Goal: Task Accomplishment & Management: Manage account settings

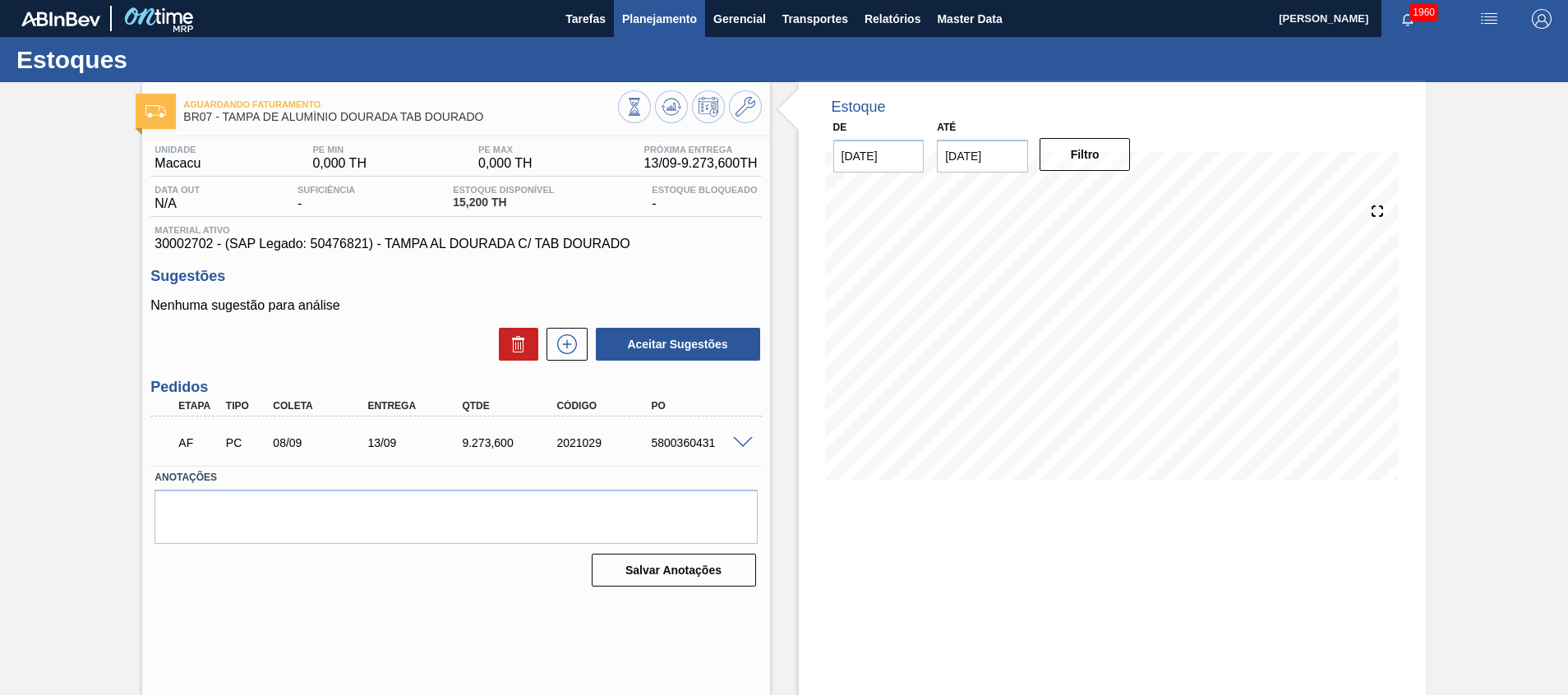
click at [681, 22] on span "Planejamento" at bounding box center [660, 19] width 75 height 20
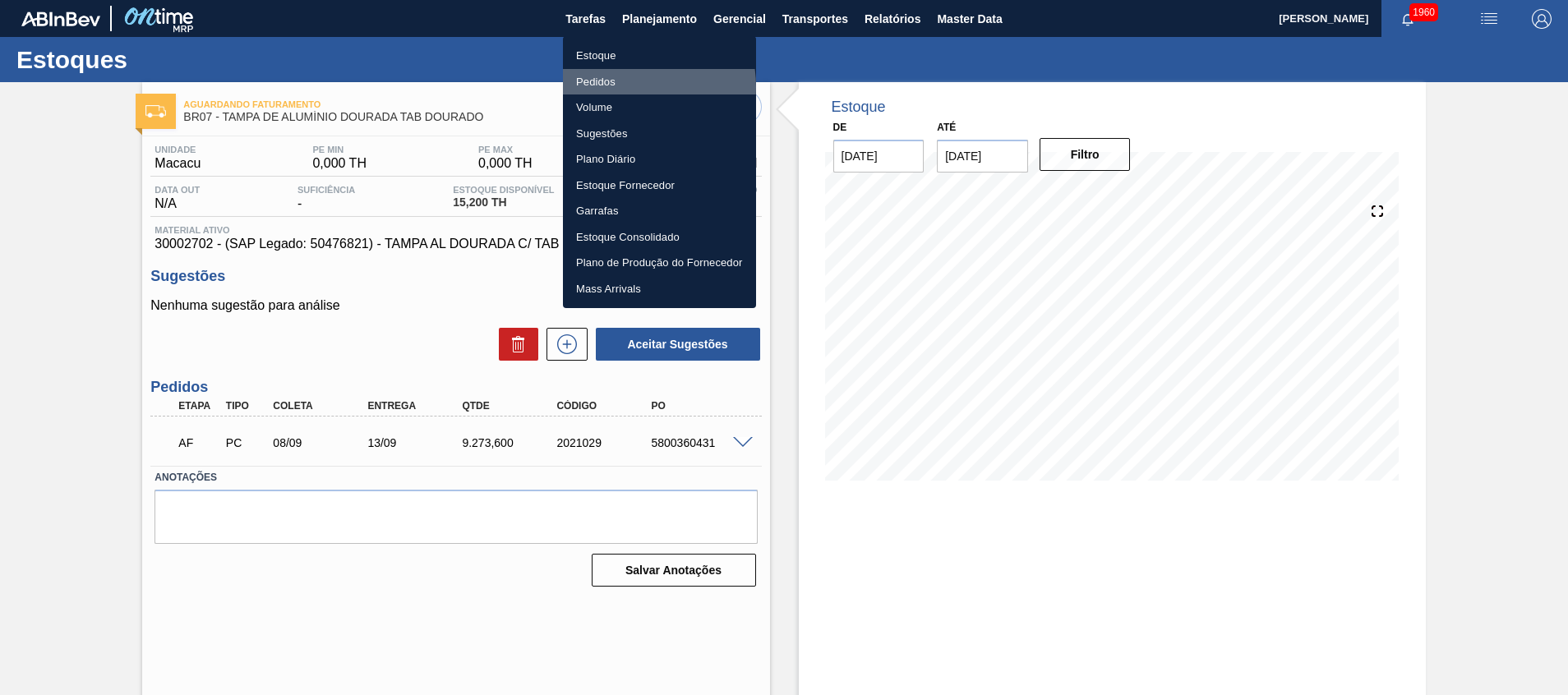
drag, startPoint x: 624, startPoint y: 86, endPoint x: 587, endPoint y: 65, distance: 42.5
click at [624, 86] on li "Pedidos" at bounding box center [659, 82] width 193 height 27
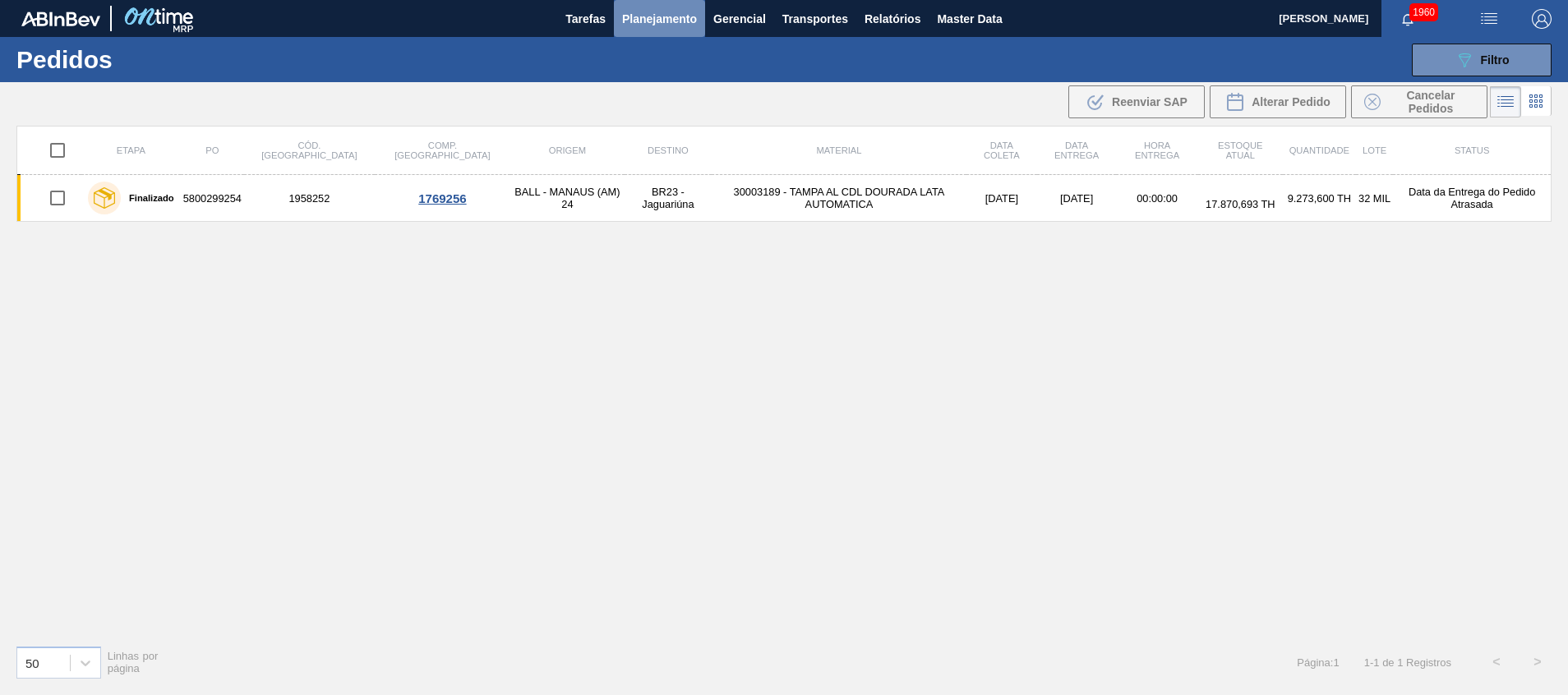
click at [697, 29] on button "Planejamento" at bounding box center [660, 18] width 91 height 37
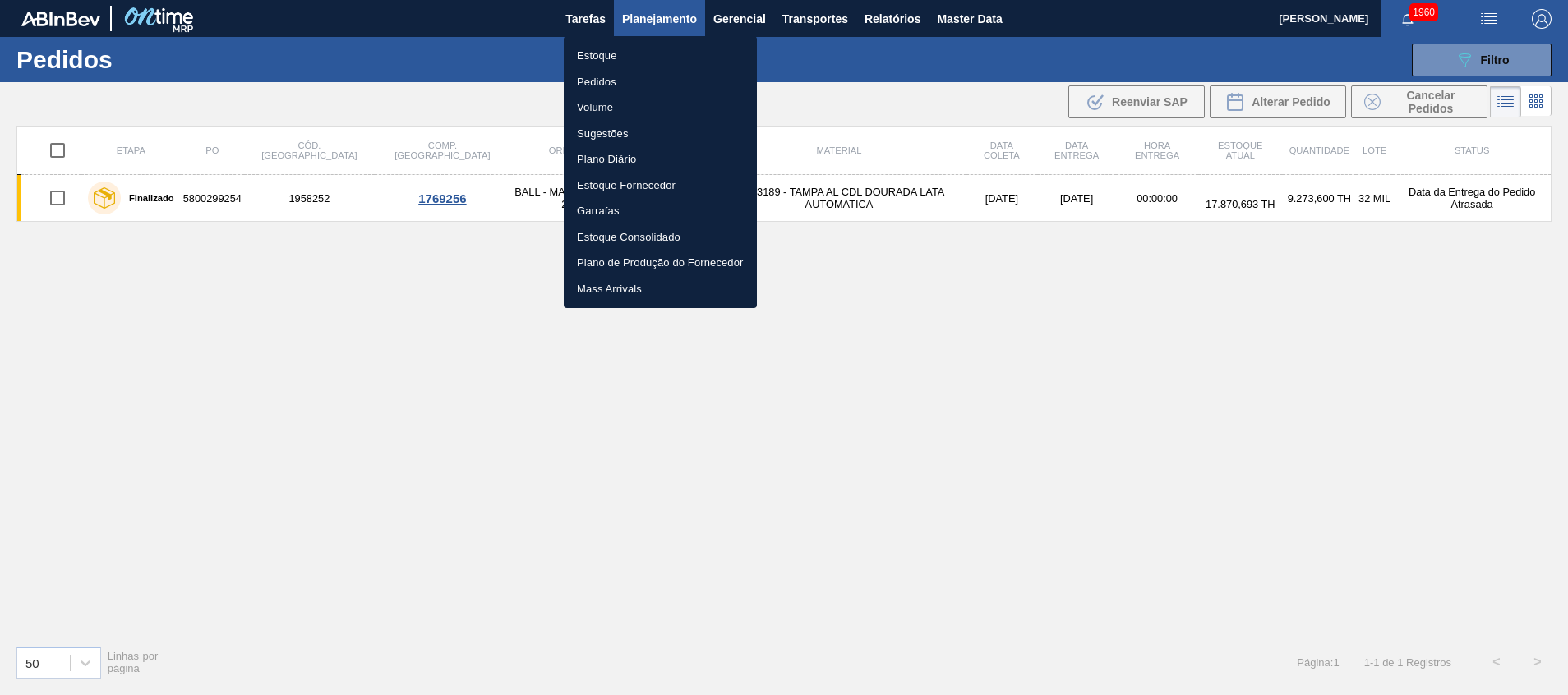
drag, startPoint x: 658, startPoint y: 79, endPoint x: 632, endPoint y: 102, distance: 34.7
click at [658, 79] on li "Pedidos" at bounding box center [660, 82] width 193 height 27
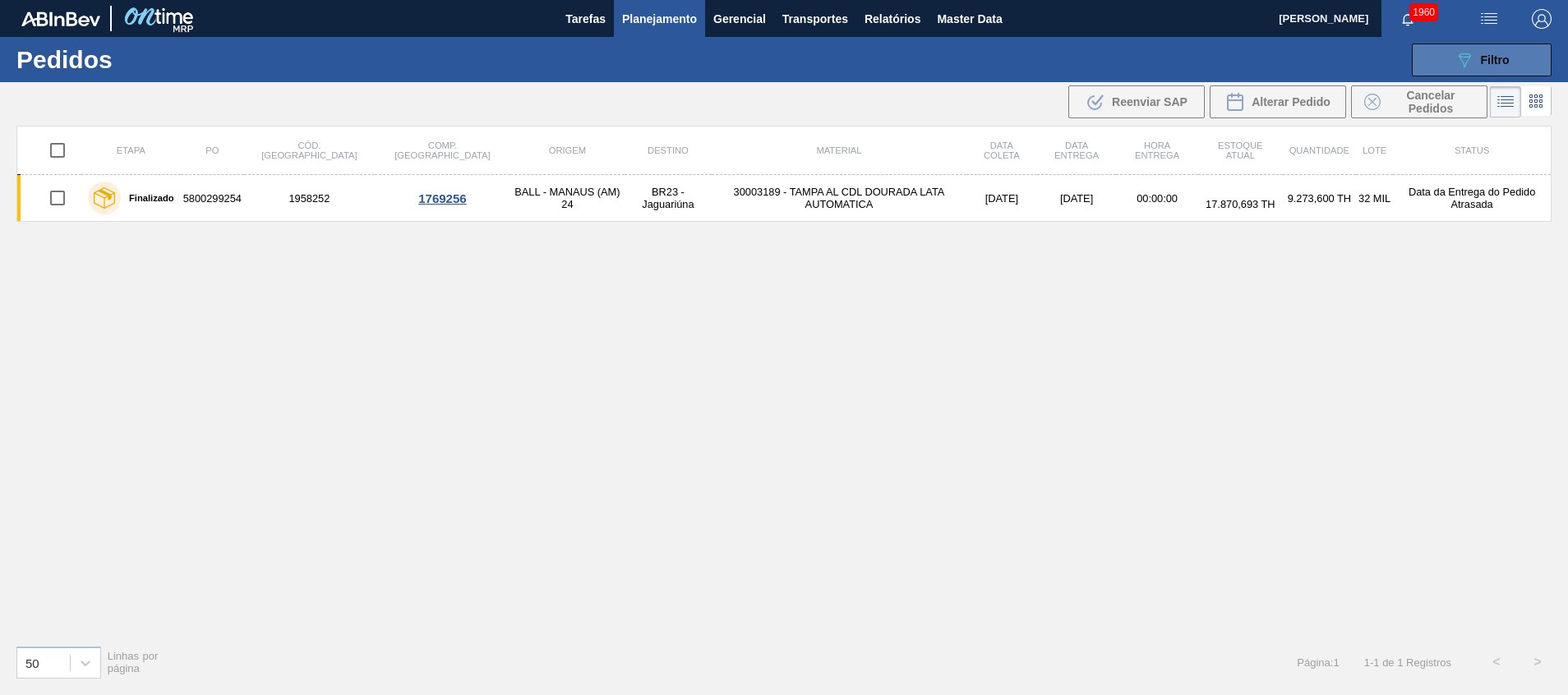
click at [1444, 45] on button "089F7B8B-B2A5-4AFE-B5C0-19BA573D28AC Filtro" at bounding box center [1482, 60] width 139 height 33
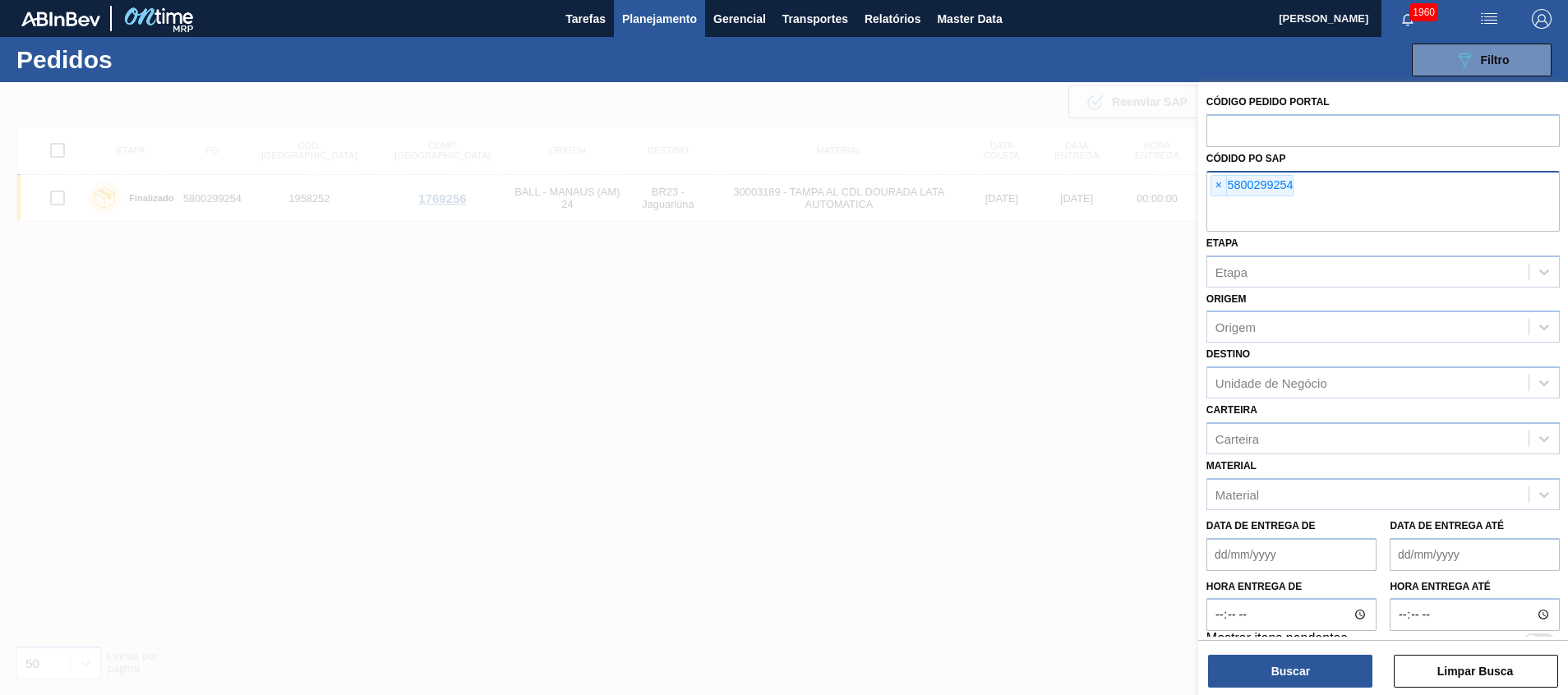
click at [1312, 191] on div "× 5800299254" at bounding box center [1383, 201] width 353 height 61
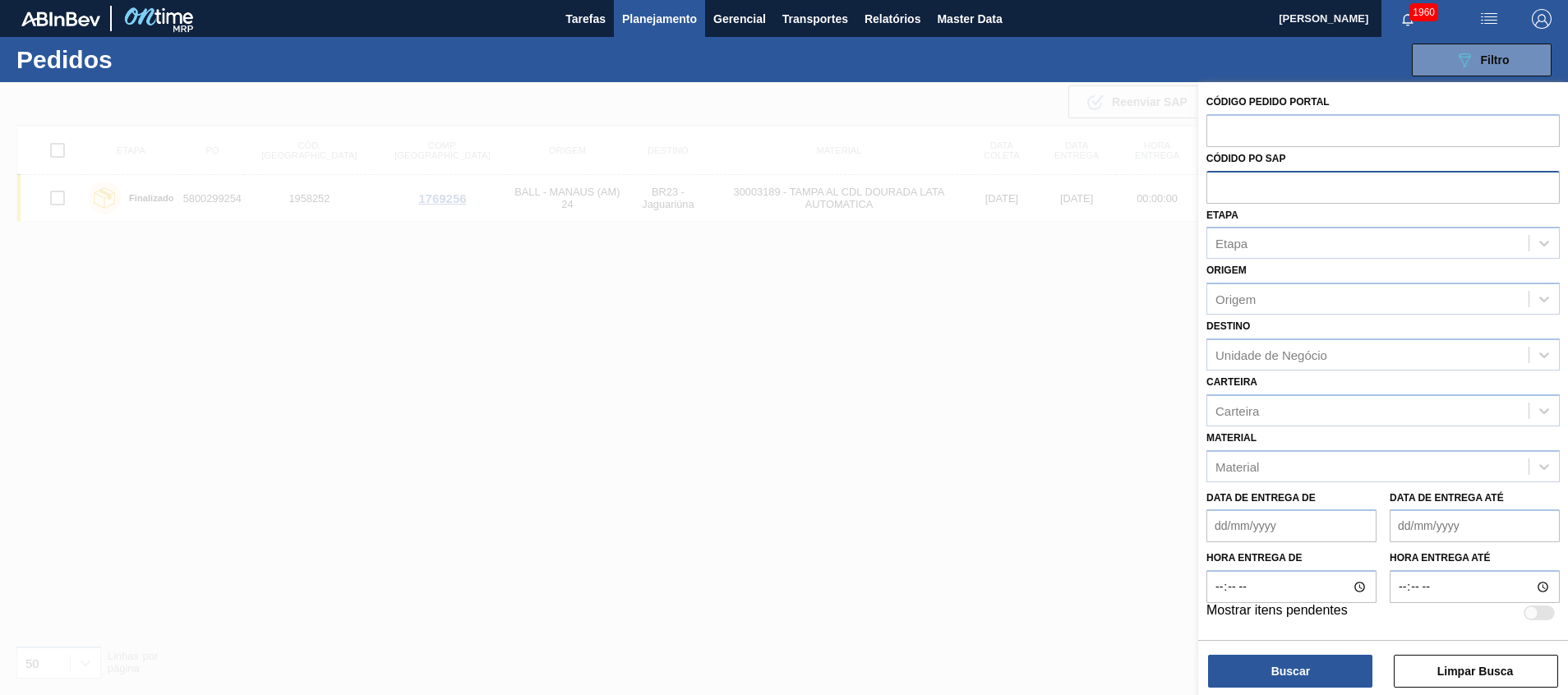
paste input "5800335837"
type input "5800335837"
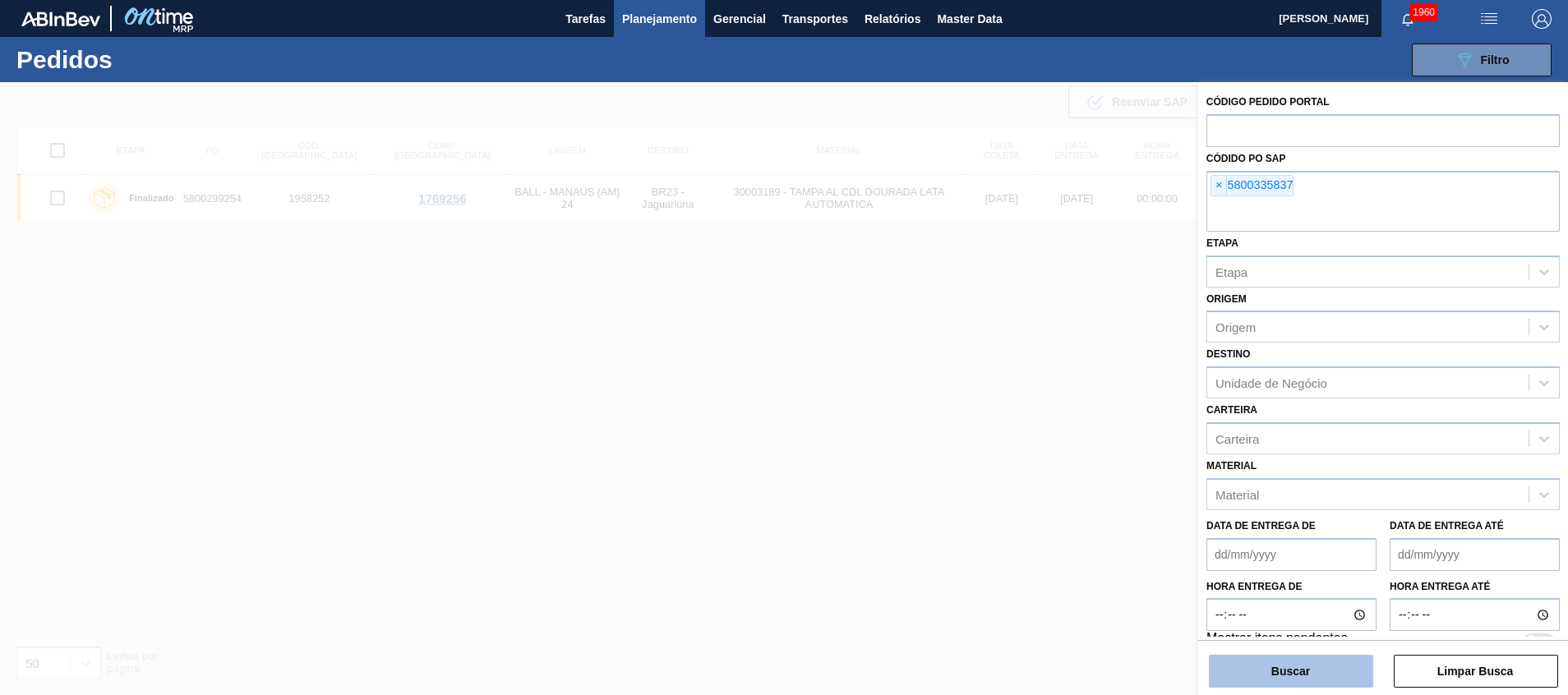
click at [1247, 670] on button "Buscar" at bounding box center [1291, 671] width 164 height 33
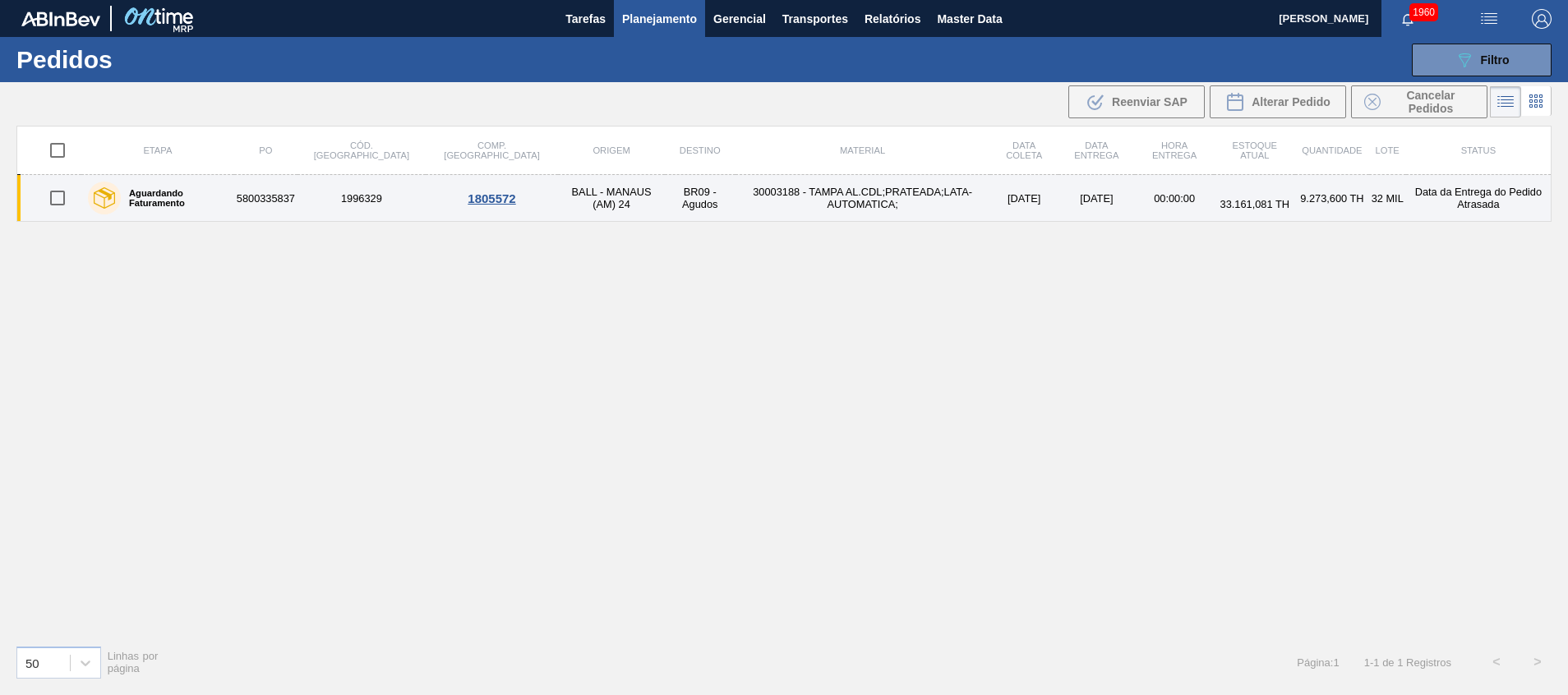
click at [743, 207] on td "30003188 - TAMPA AL.CDL;PRATEADA;LATA-AUTOMATICA;" at bounding box center [862, 198] width 255 height 46
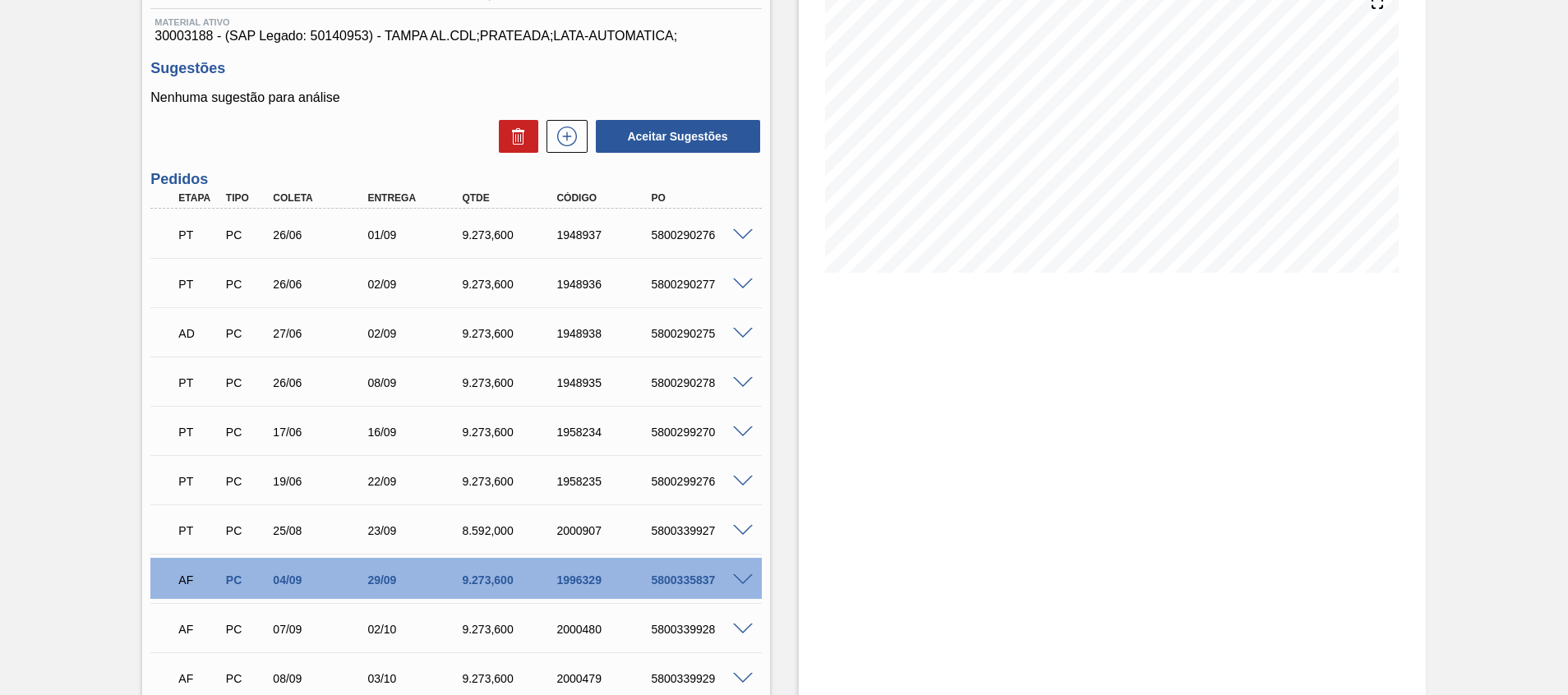
scroll to position [246, 0]
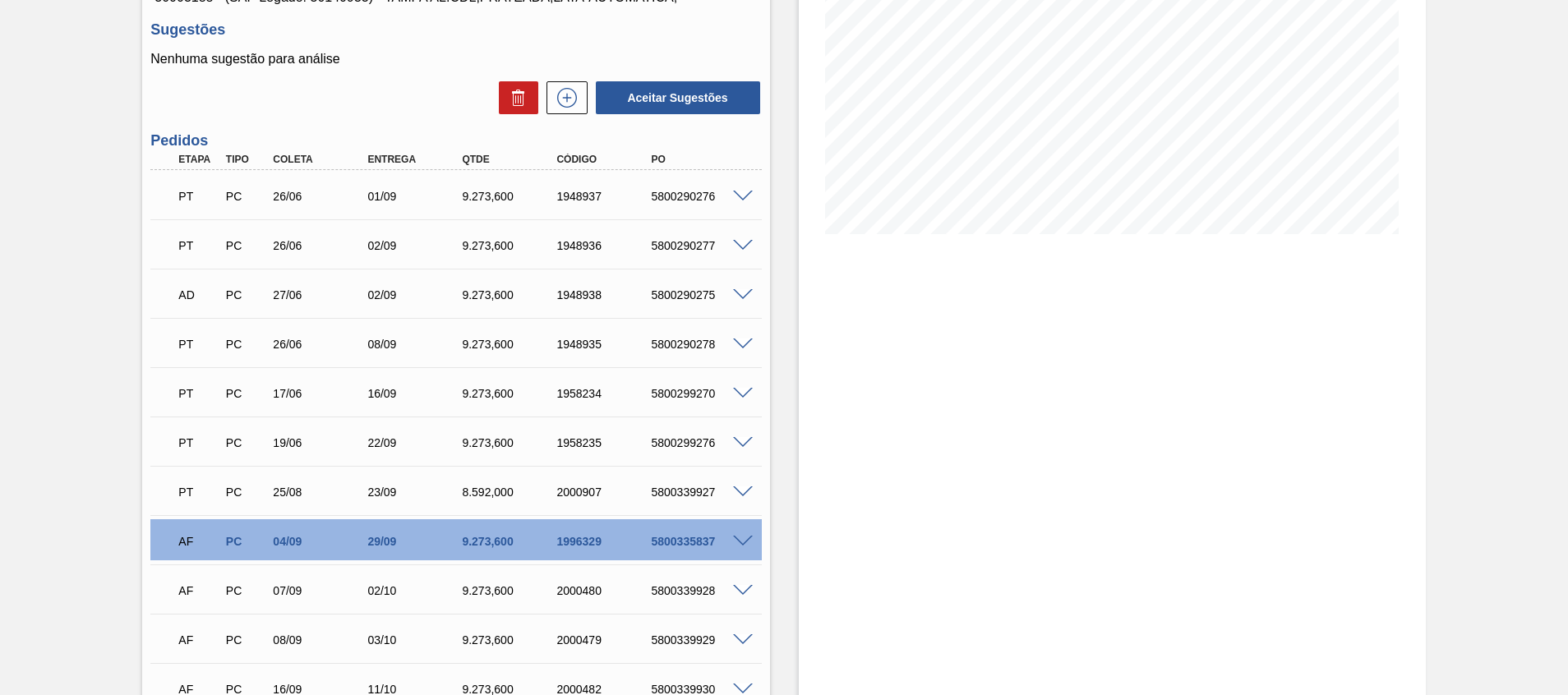
click at [739, 541] on span at bounding box center [743, 542] width 20 height 12
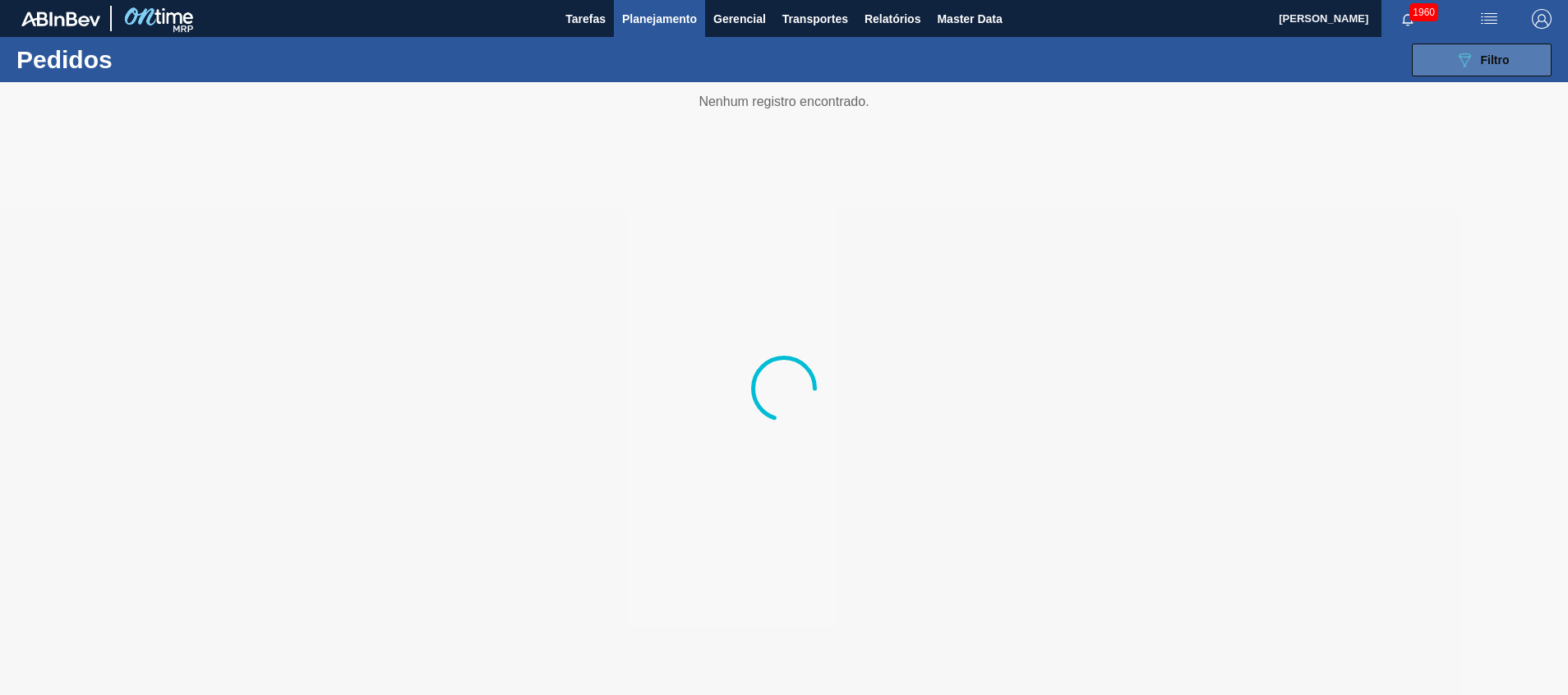
click at [1502, 56] on span "Filtro" at bounding box center [1495, 60] width 29 height 13
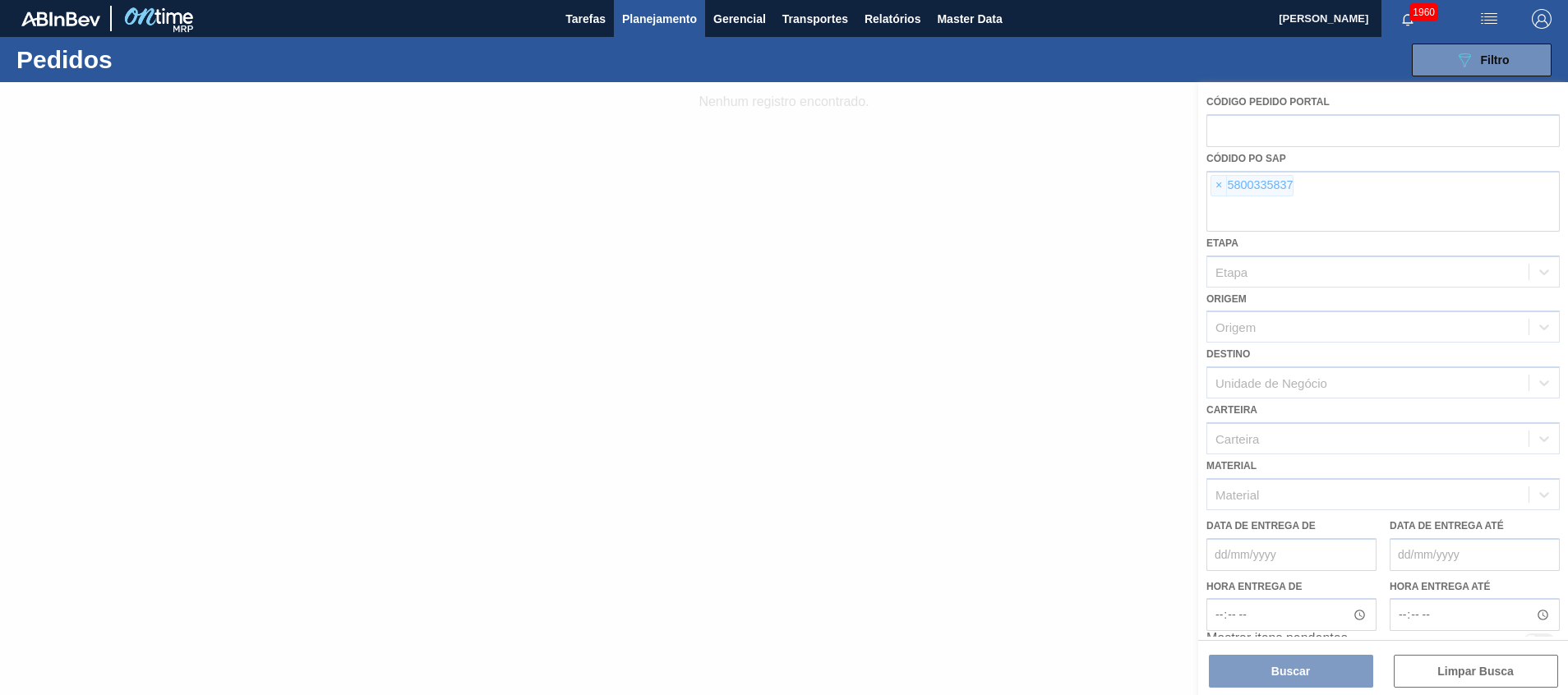
click at [1302, 193] on div at bounding box center [784, 388] width 1568 height 613
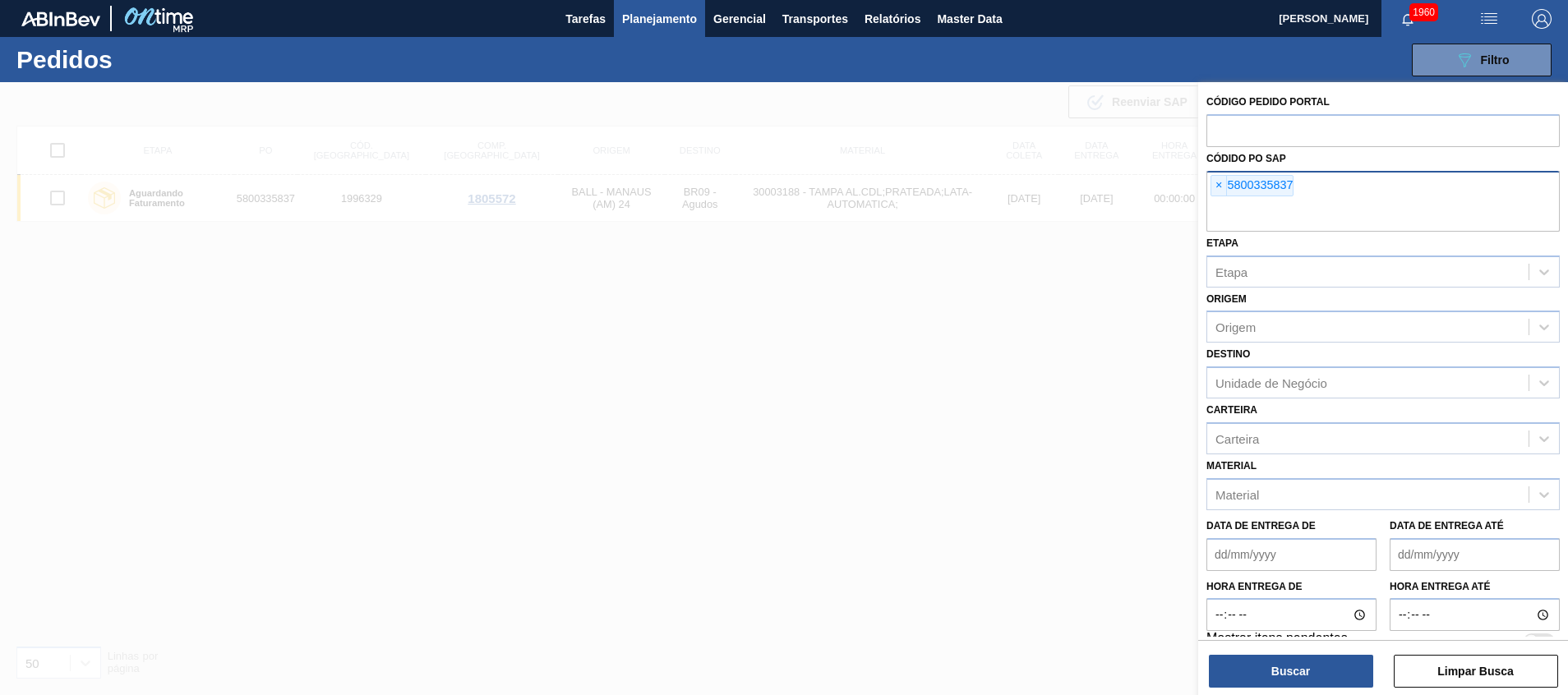
drag, startPoint x: 1342, startPoint y: 216, endPoint x: 1366, endPoint y: 198, distance: 30.0
click at [1342, 216] on input "text" at bounding box center [1383, 216] width 353 height 32
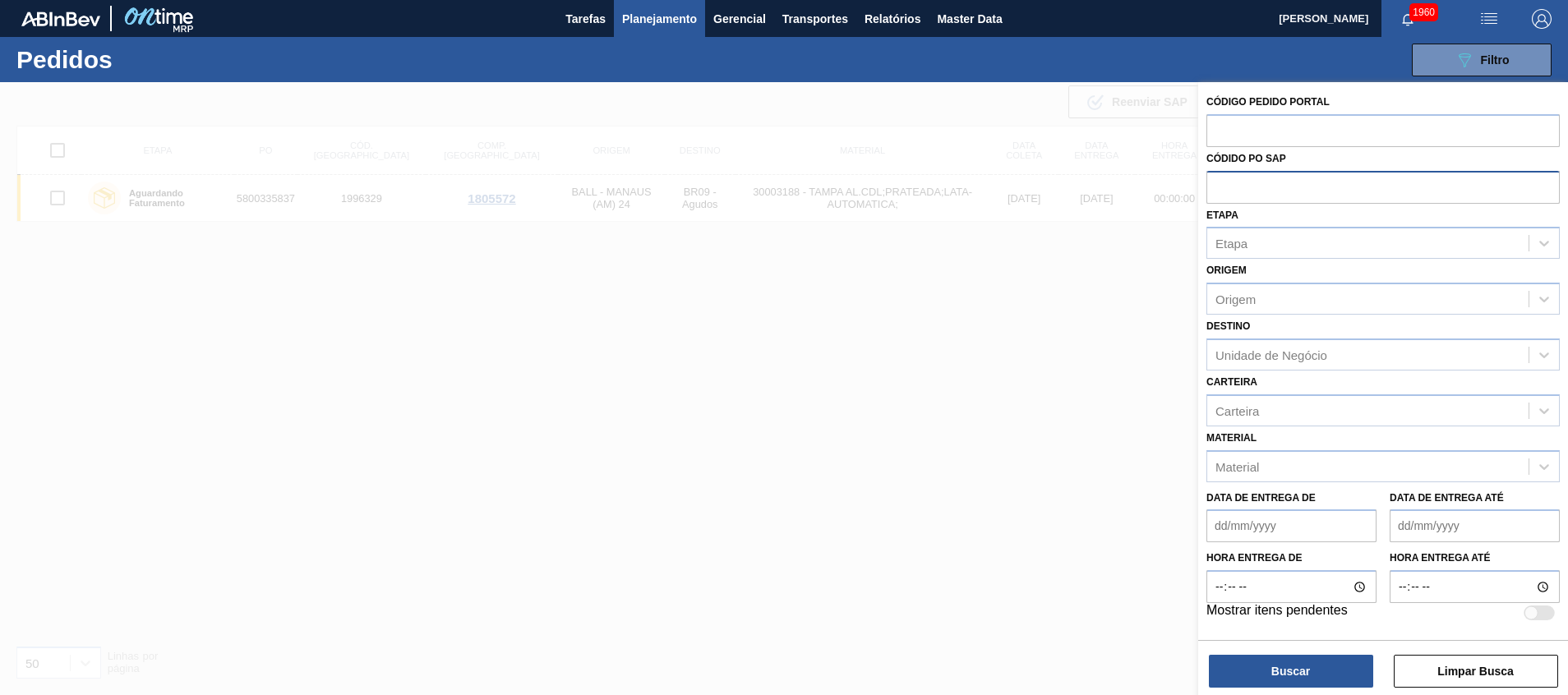
paste input "5800341798"
type input "5800341798"
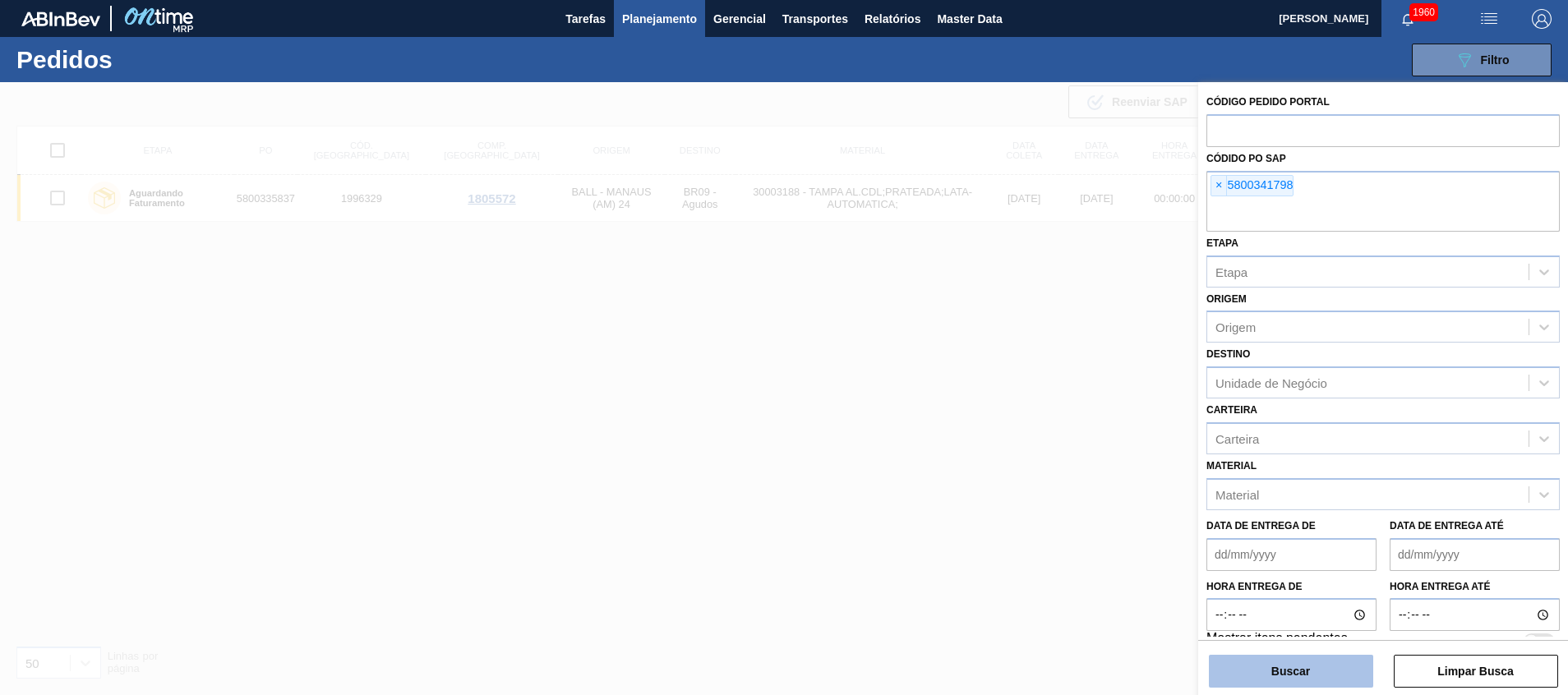
click at [1237, 668] on button "Buscar" at bounding box center [1291, 671] width 164 height 33
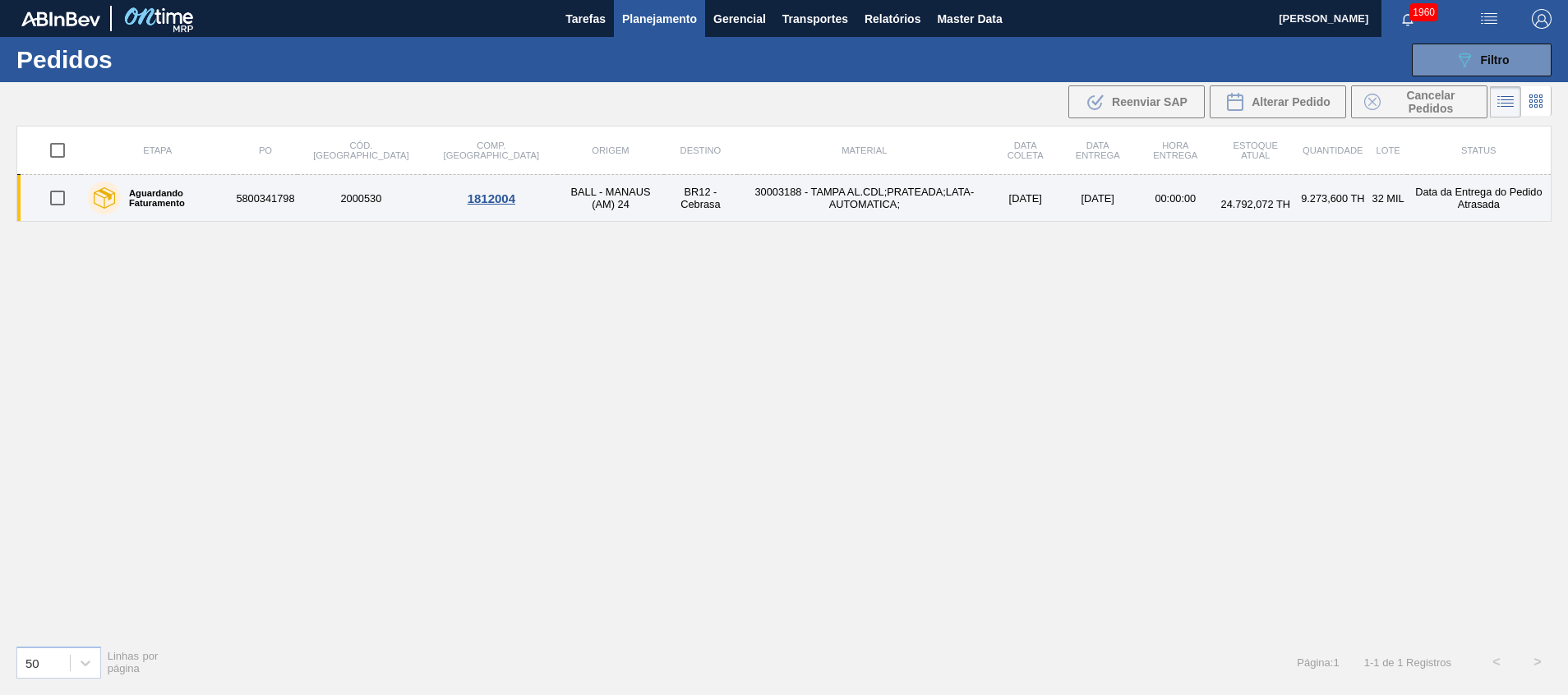
click at [747, 189] on td "30003188 - TAMPA AL.CDL;PRATEADA;LATA-AUTOMATICA;" at bounding box center [864, 198] width 254 height 46
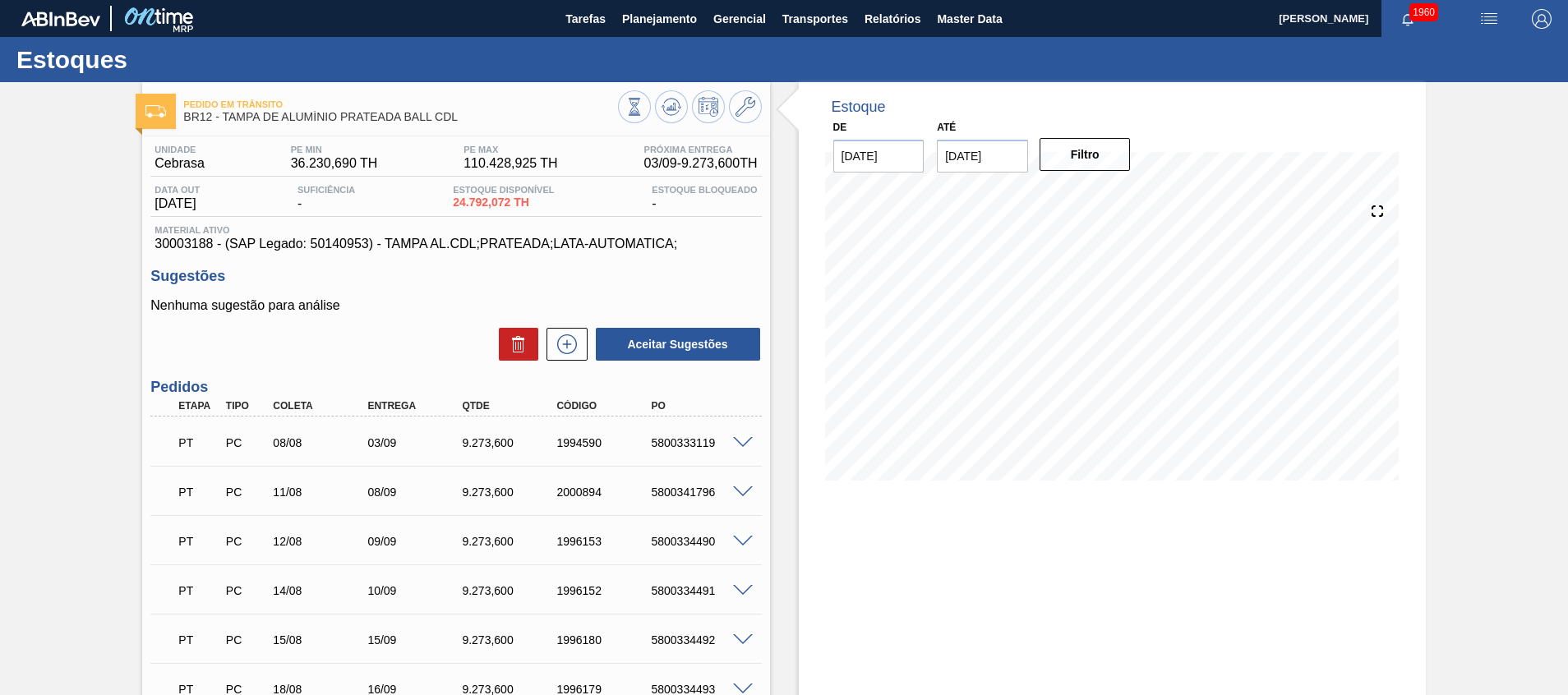
scroll to position [539, 0]
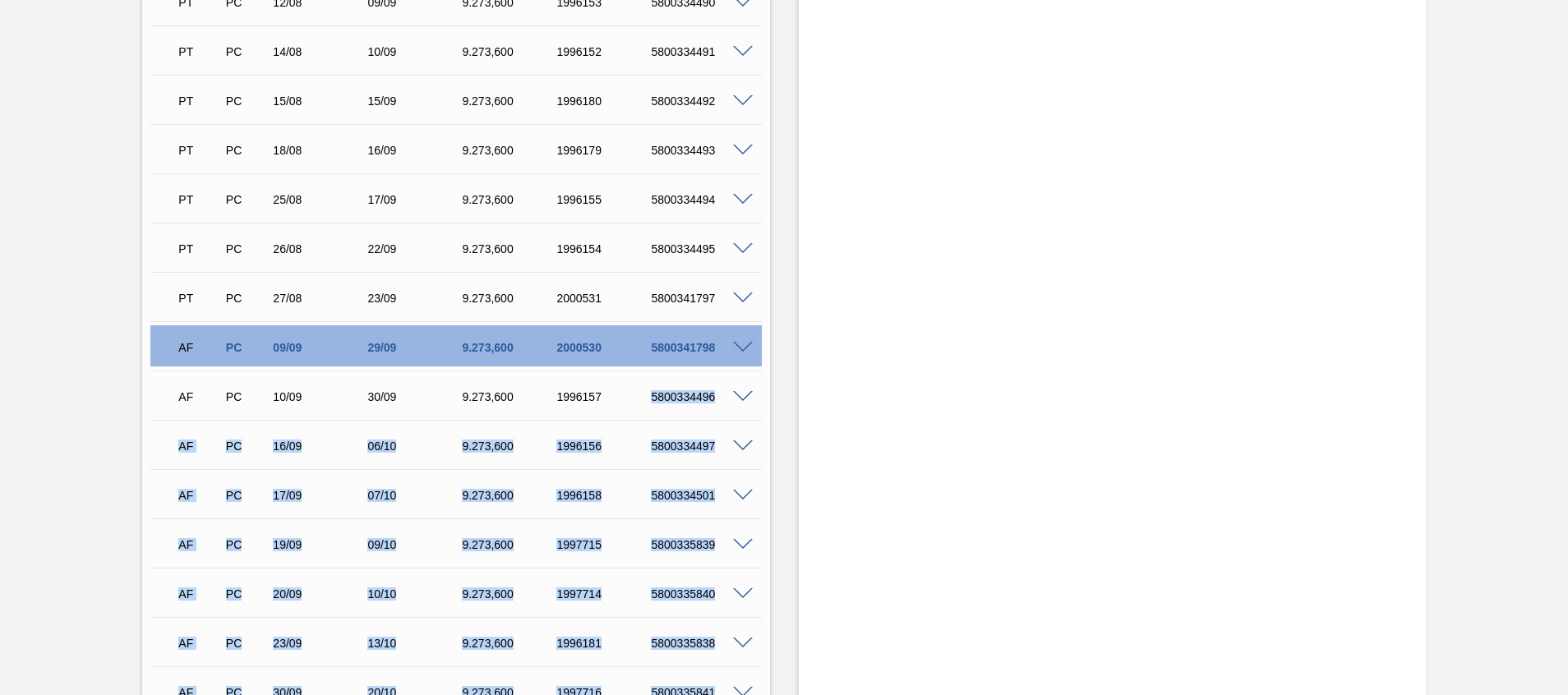
drag, startPoint x: 651, startPoint y: 402, endPoint x: 793, endPoint y: 401, distance: 142.0
click at [793, 401] on div "Pedido em Trânsito BR12 - TAMPA DE ALUMÍNIO PRATEADA BALL CDL Unidade Cebrasa P…" at bounding box center [784, 639] width 1568 height 2194
click at [938, 498] on div "Estoque De 02/09/2025 Até 30/09/2025 Filtro" at bounding box center [1113, 639] width 627 height 2194
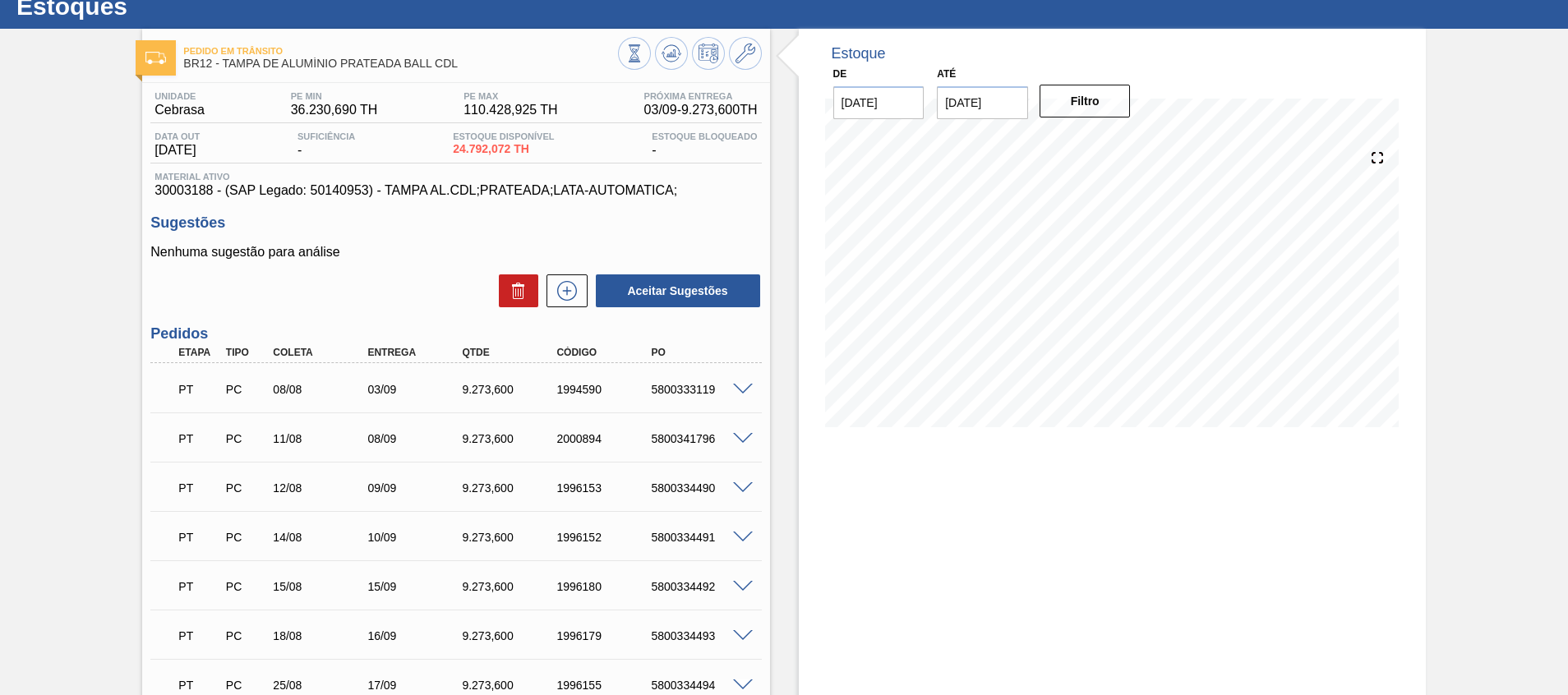
scroll to position [0, 0]
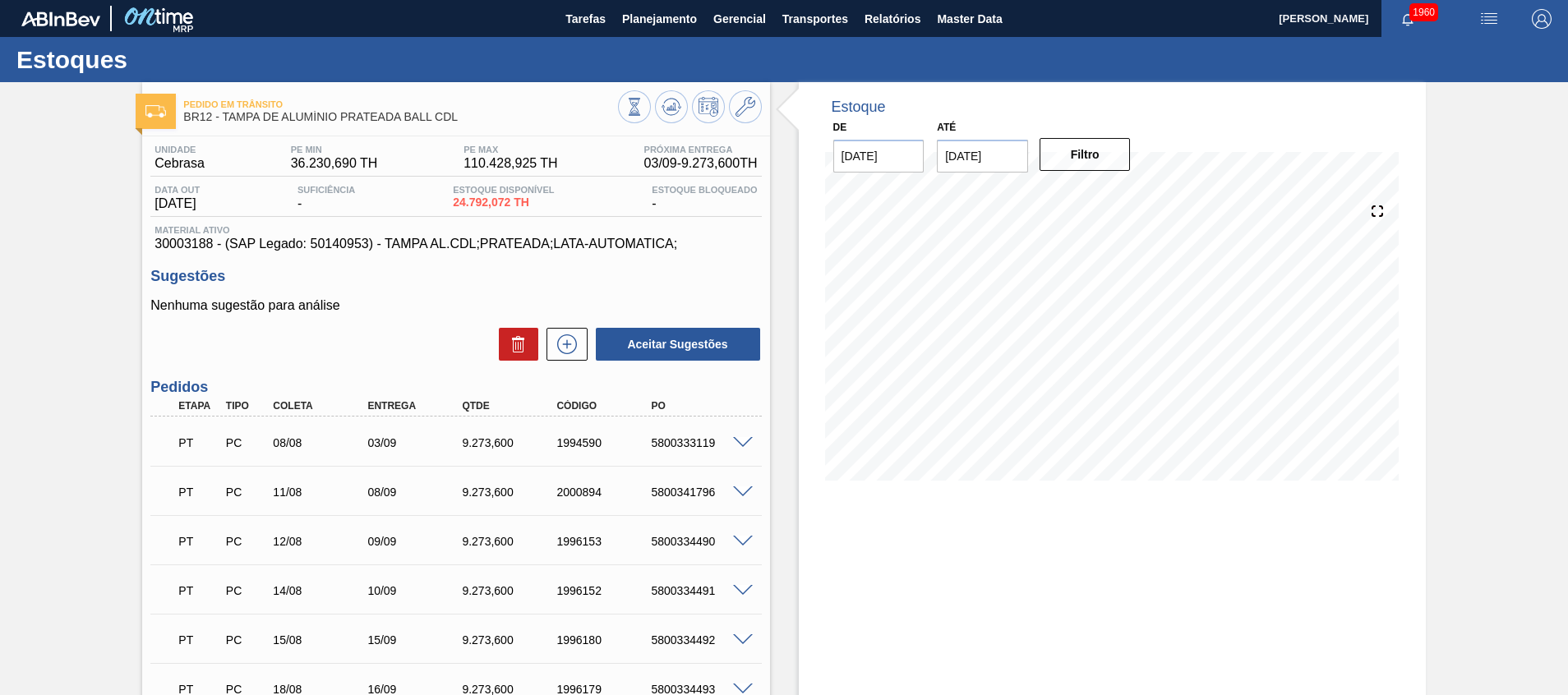
drag, startPoint x: 634, startPoint y: 17, endPoint x: 619, endPoint y: 56, distance: 41.8
click at [634, 18] on span "Planejamento" at bounding box center [660, 19] width 75 height 20
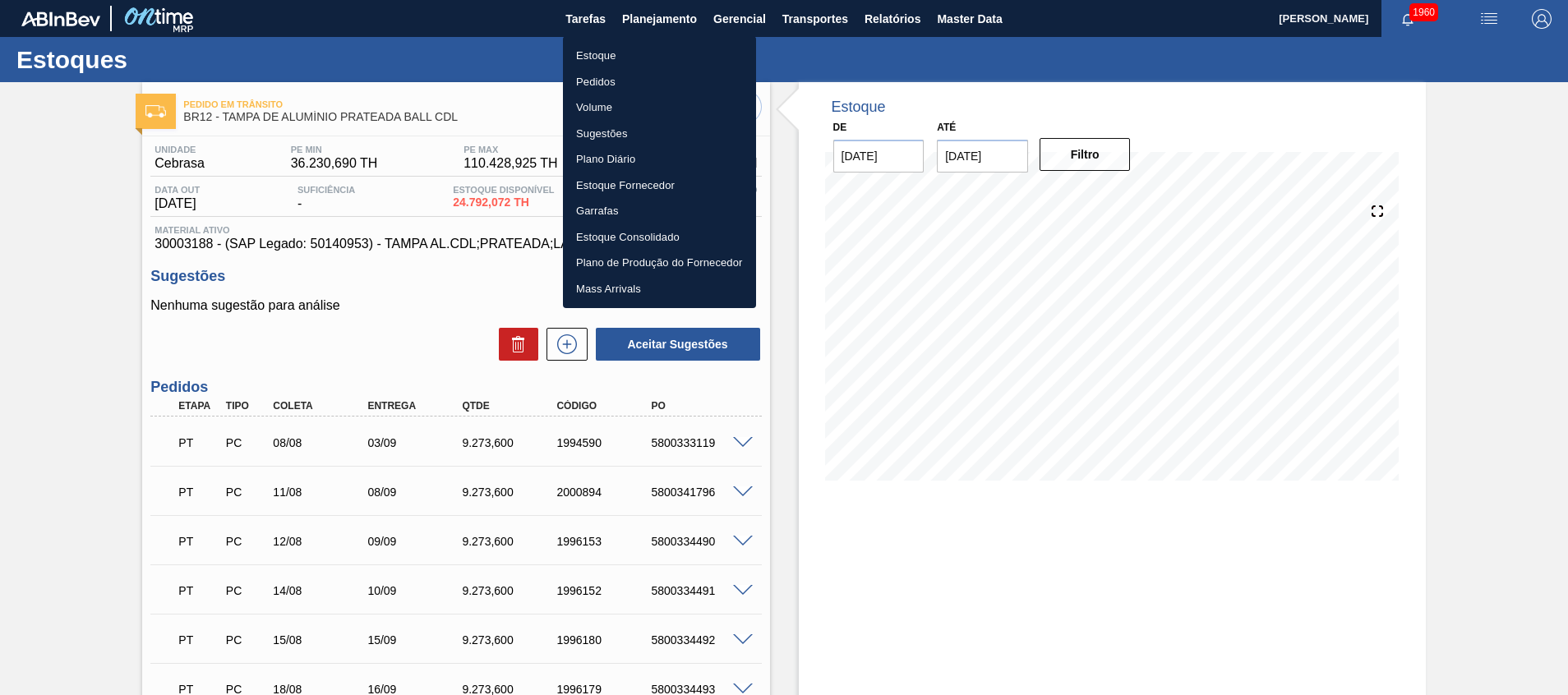
drag, startPoint x: 602, startPoint y: 56, endPoint x: 906, endPoint y: 70, distance: 304.3
click at [601, 56] on li "Estoque" at bounding box center [659, 56] width 193 height 27
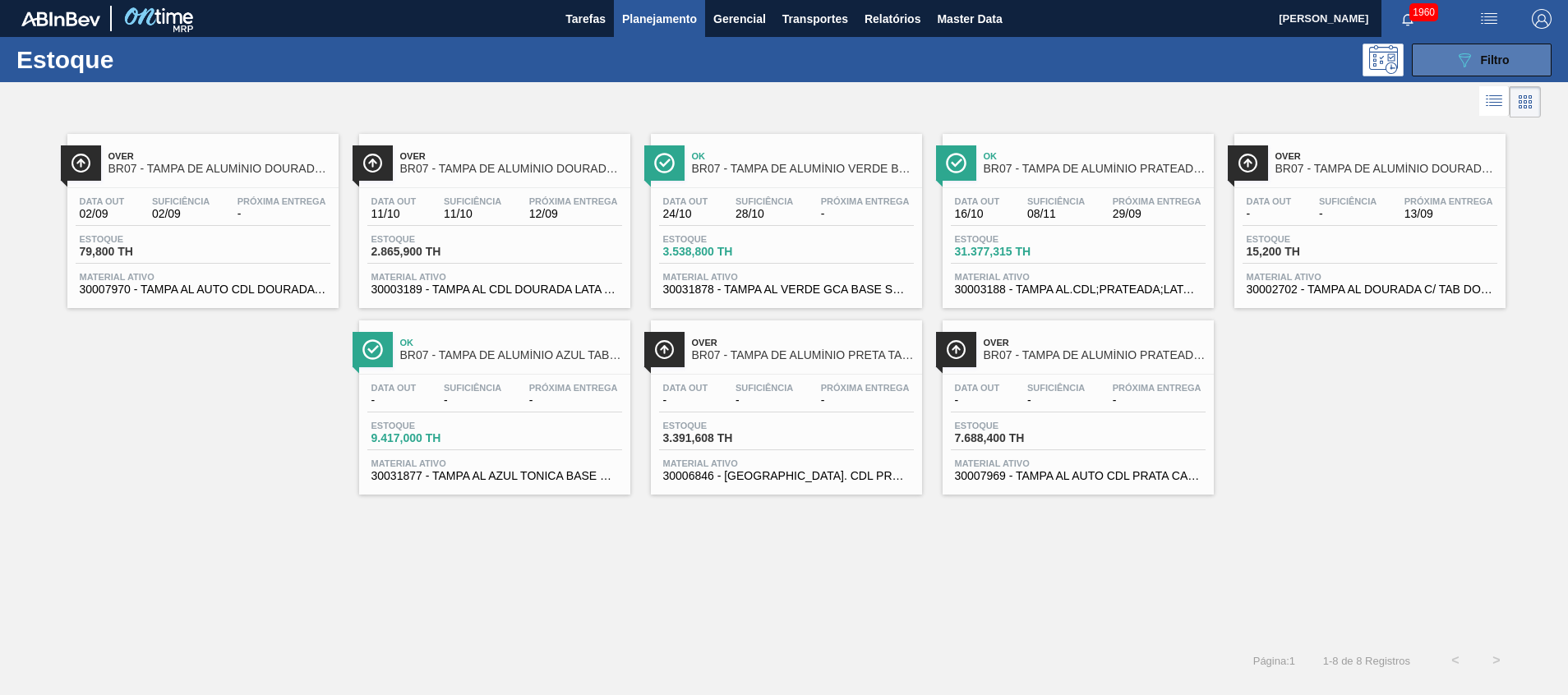
click at [1446, 65] on button "089F7B8B-B2A5-4AFE-B5C0-19BA573D28AC Filtro" at bounding box center [1482, 60] width 139 height 33
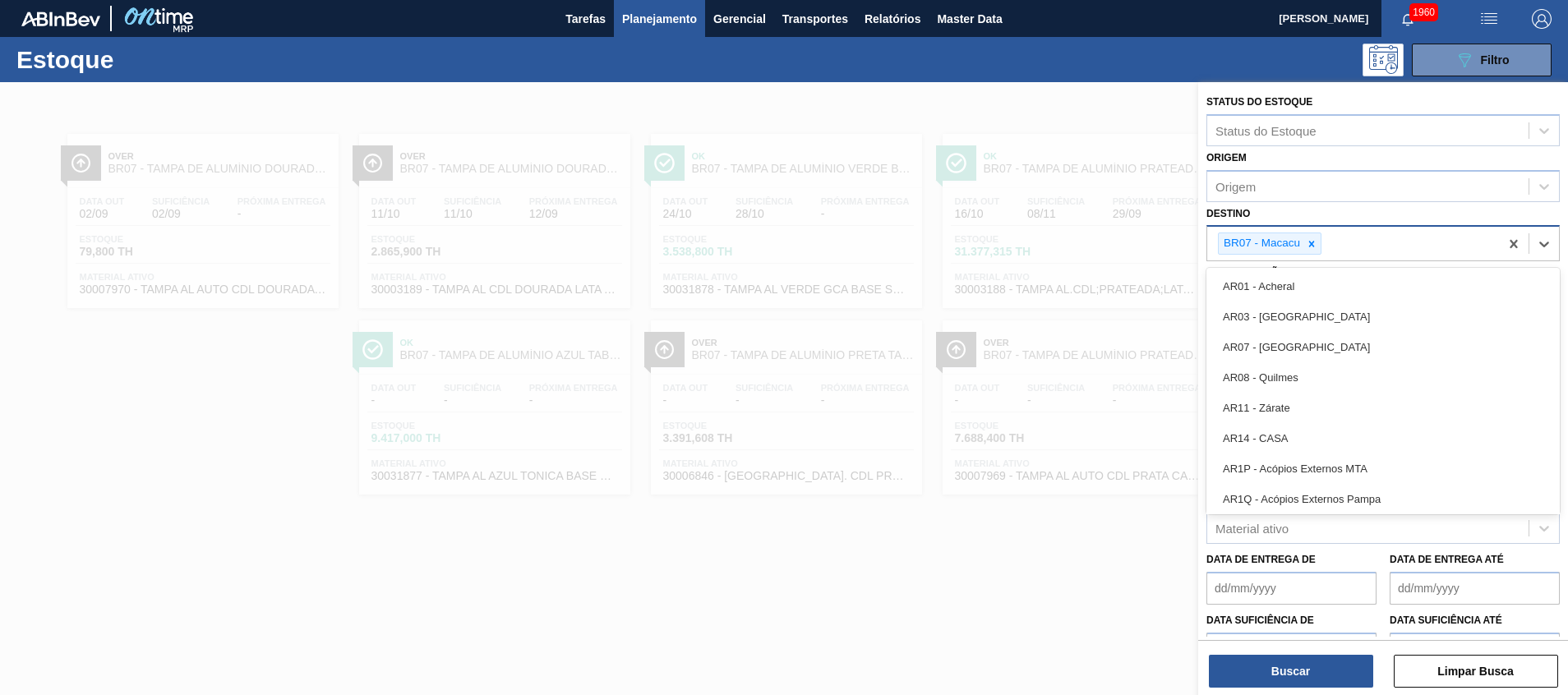
click at [1353, 246] on div "BR07 - Macacu" at bounding box center [1353, 243] width 292 height 34
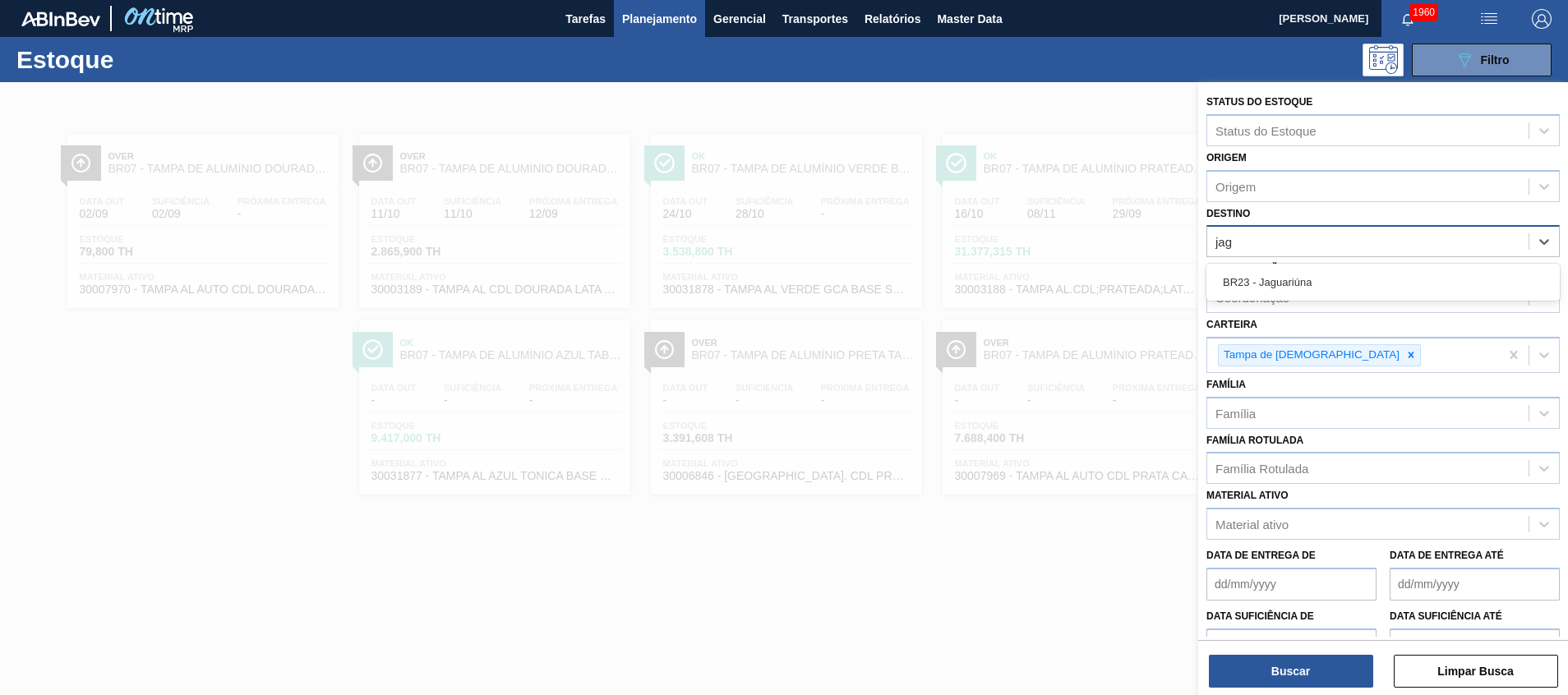
type input "jagu"
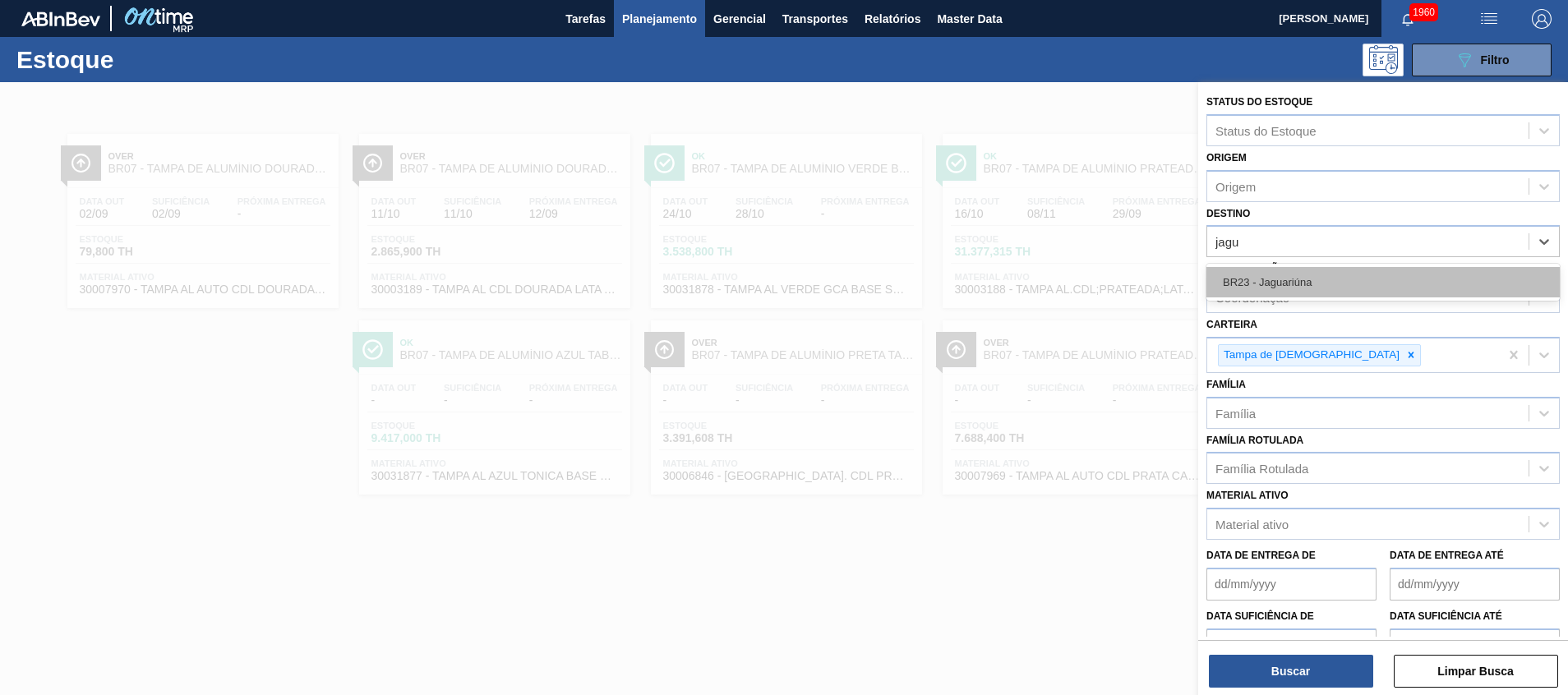
click at [1303, 287] on div "BR23 - Jaguariúna" at bounding box center [1383, 282] width 353 height 31
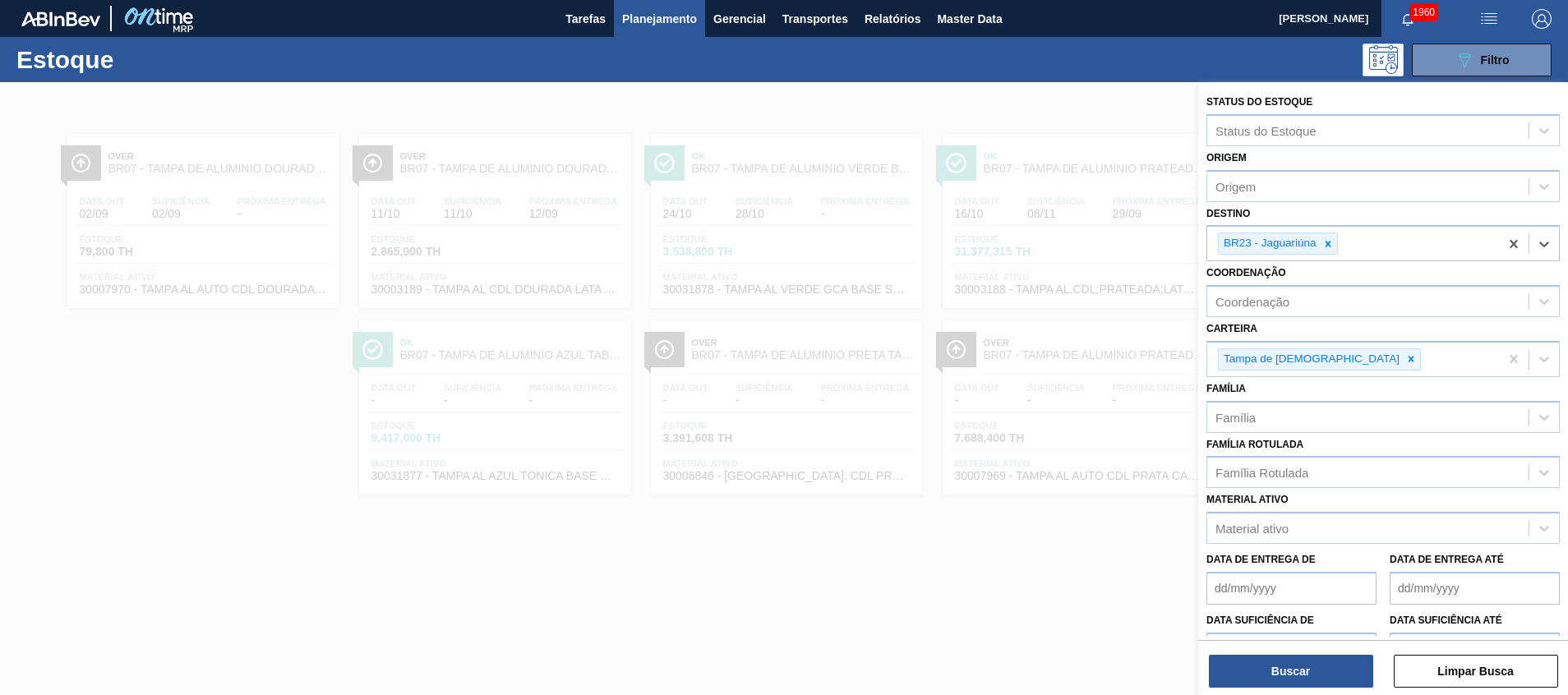
click at [1249, 688] on div "Status do Estoque Status do Estoque Origem Origem Destino option BR23 - Jaguari…" at bounding box center [1383, 390] width 370 height 616
click at [1239, 653] on div "Buscar Limpar Busca" at bounding box center [1383, 663] width 370 height 46
click at [1242, 671] on button "Buscar" at bounding box center [1291, 671] width 164 height 33
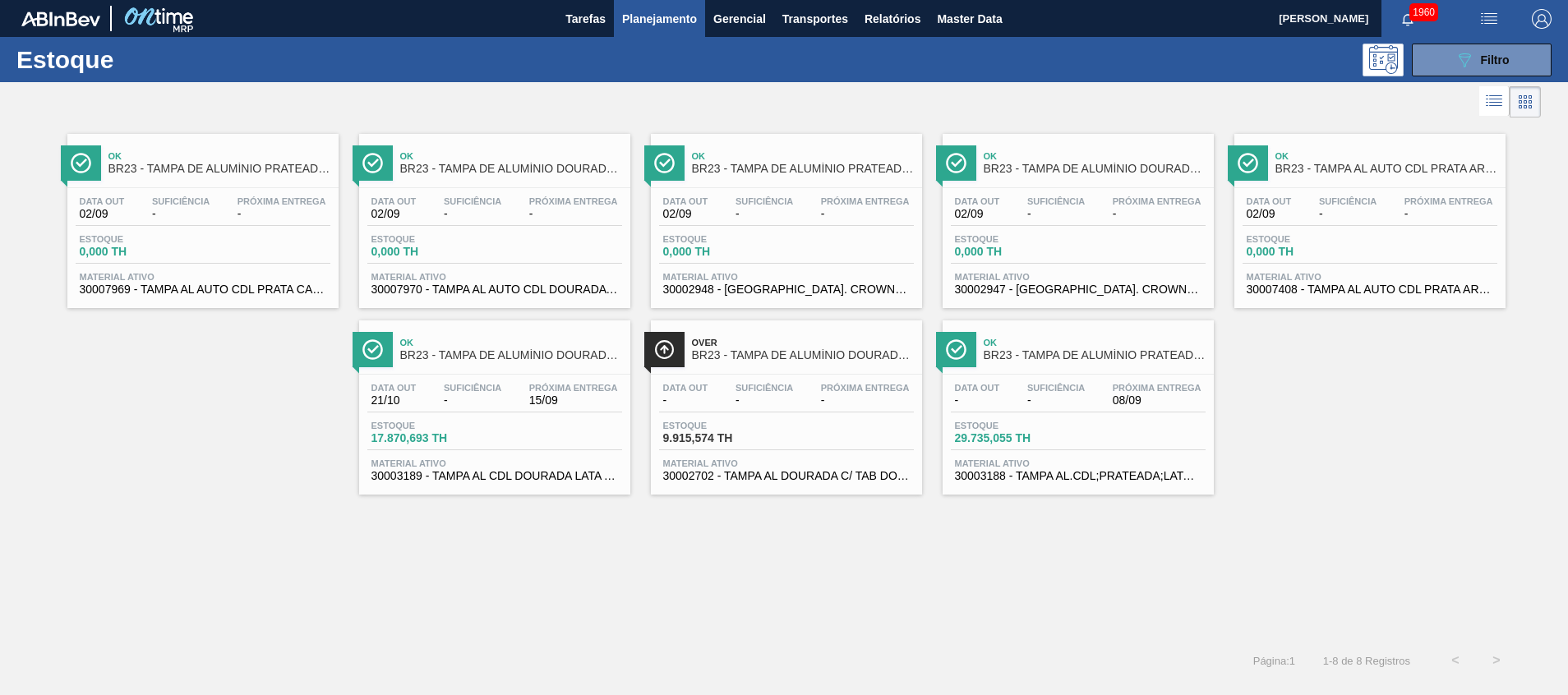
click at [1165, 468] on span "Material ativo" at bounding box center [1078, 464] width 246 height 10
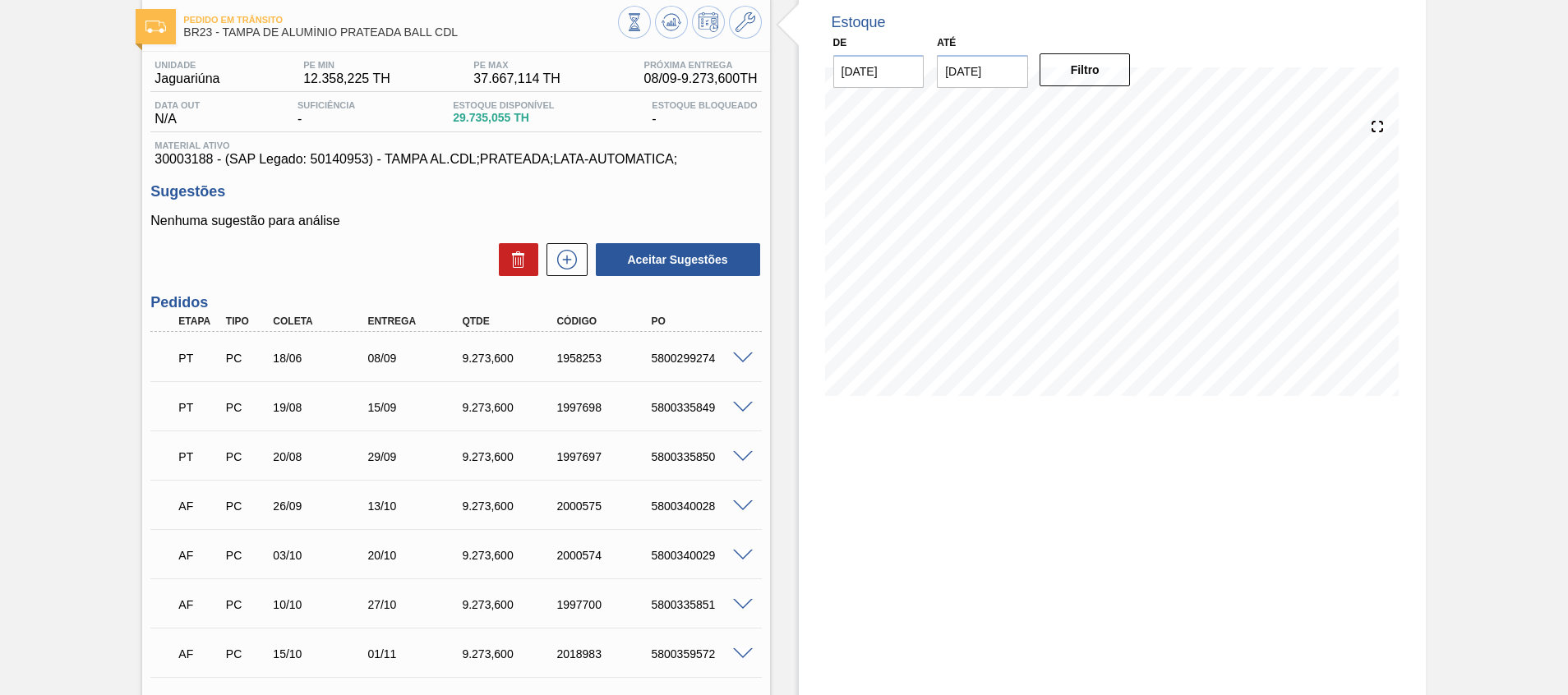
scroll to position [124, 0]
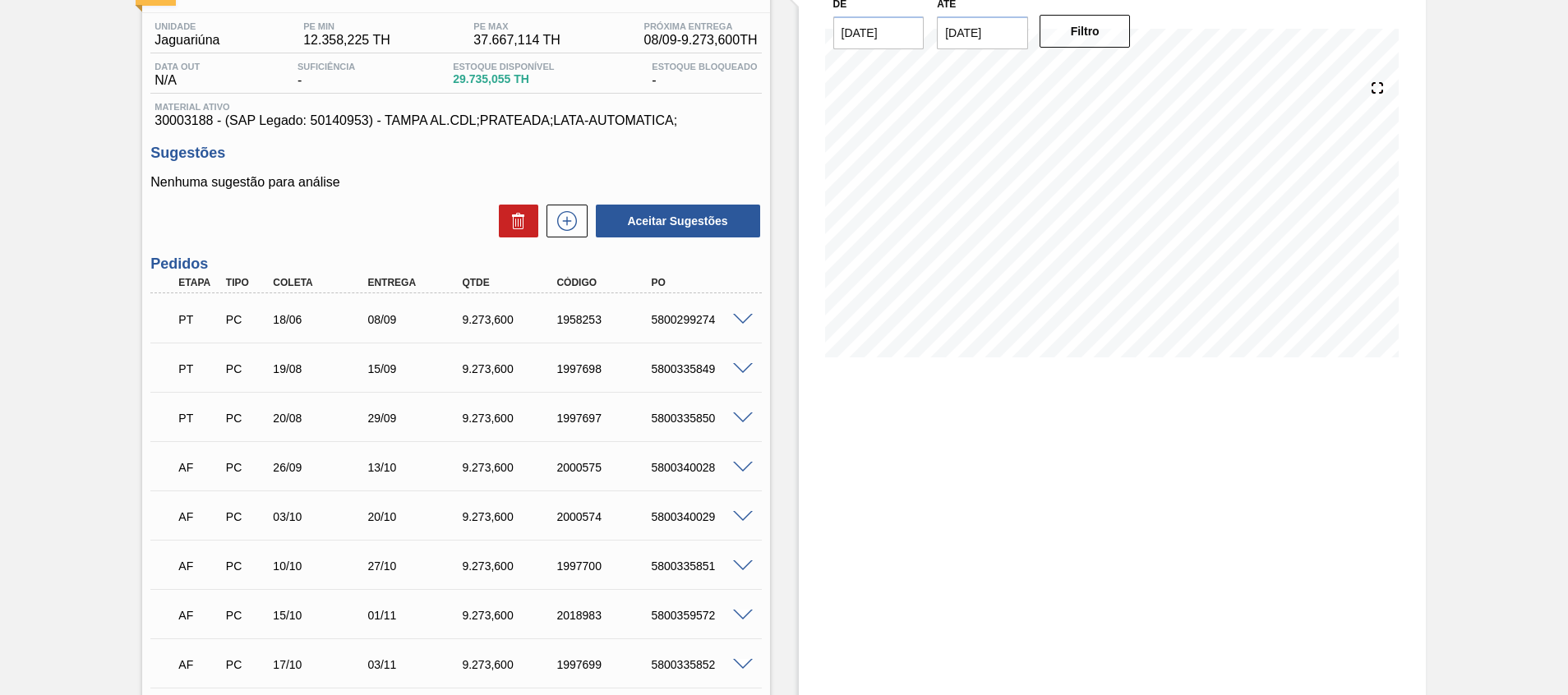
click at [1051, 406] on div "Estoque De 02/09/2025 Até 30/09/2025 Filtro 17/09 Projeção de Estoque 30,582.84…" at bounding box center [1113, 513] width 627 height 1110
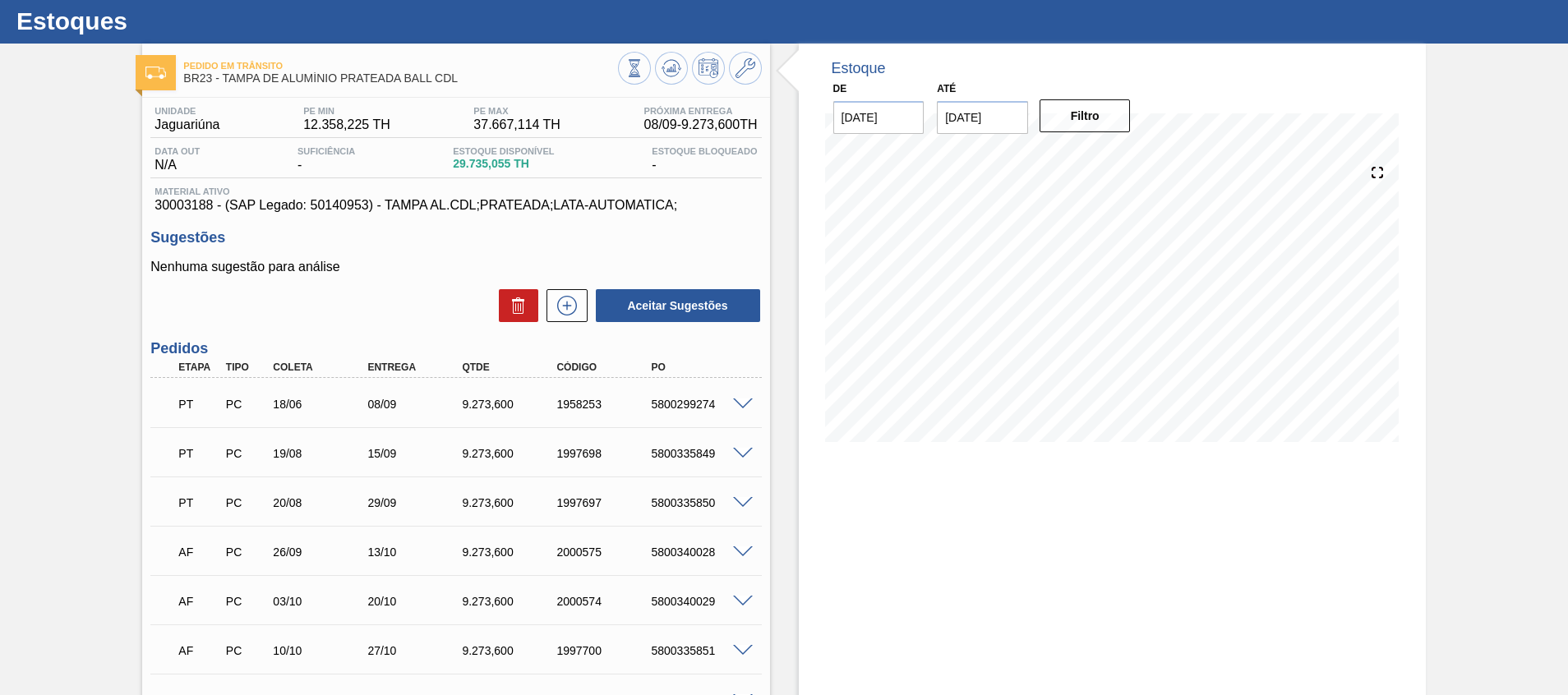
scroll to position [0, 0]
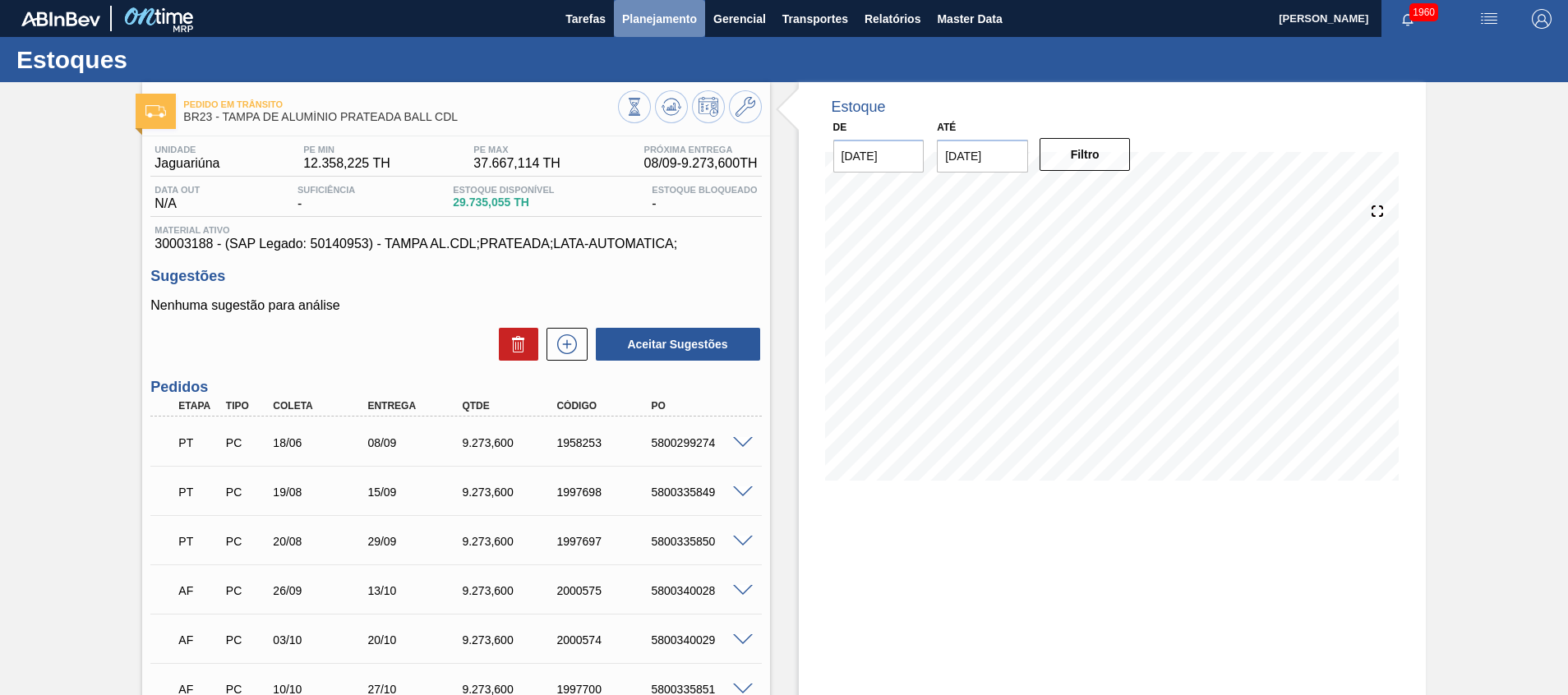
click at [650, 19] on span "Planejamento" at bounding box center [660, 19] width 75 height 20
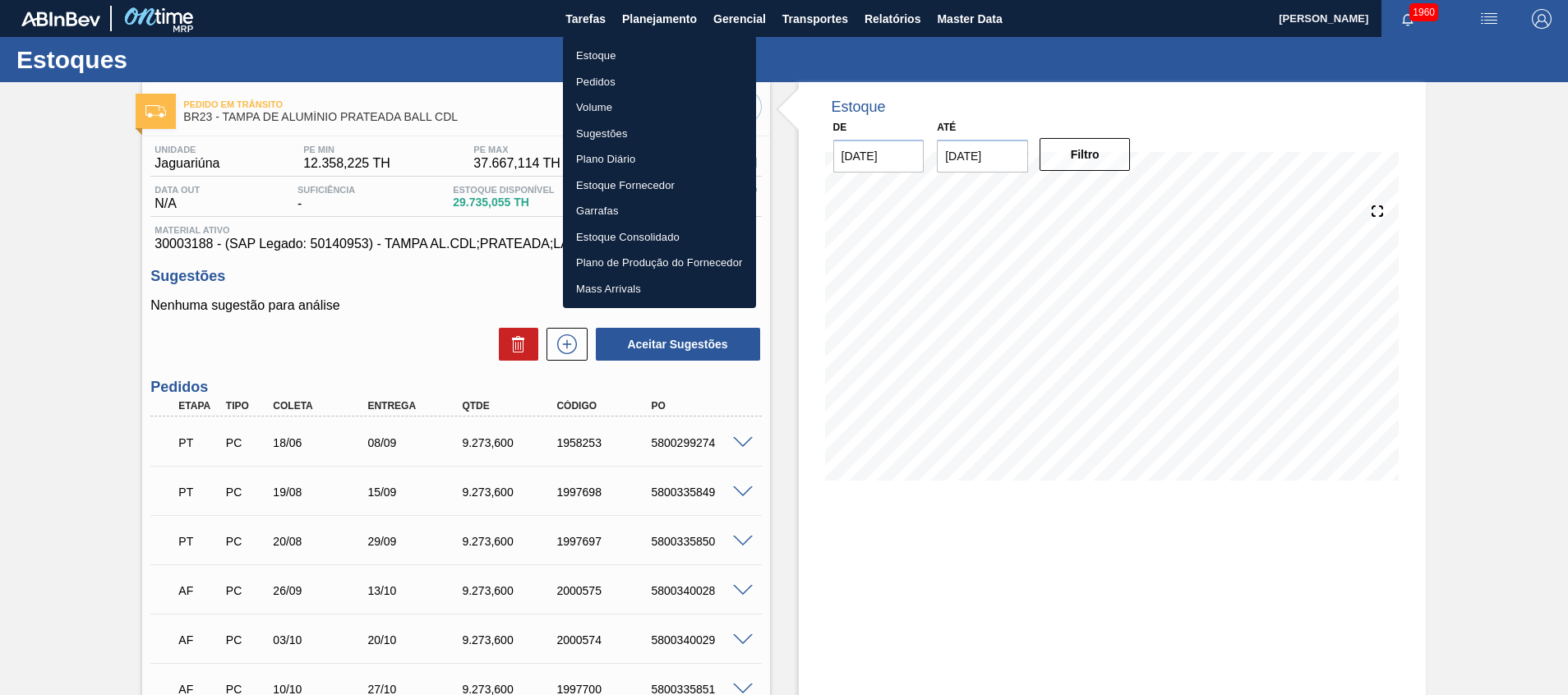
click at [646, 59] on li "Estoque" at bounding box center [659, 56] width 193 height 27
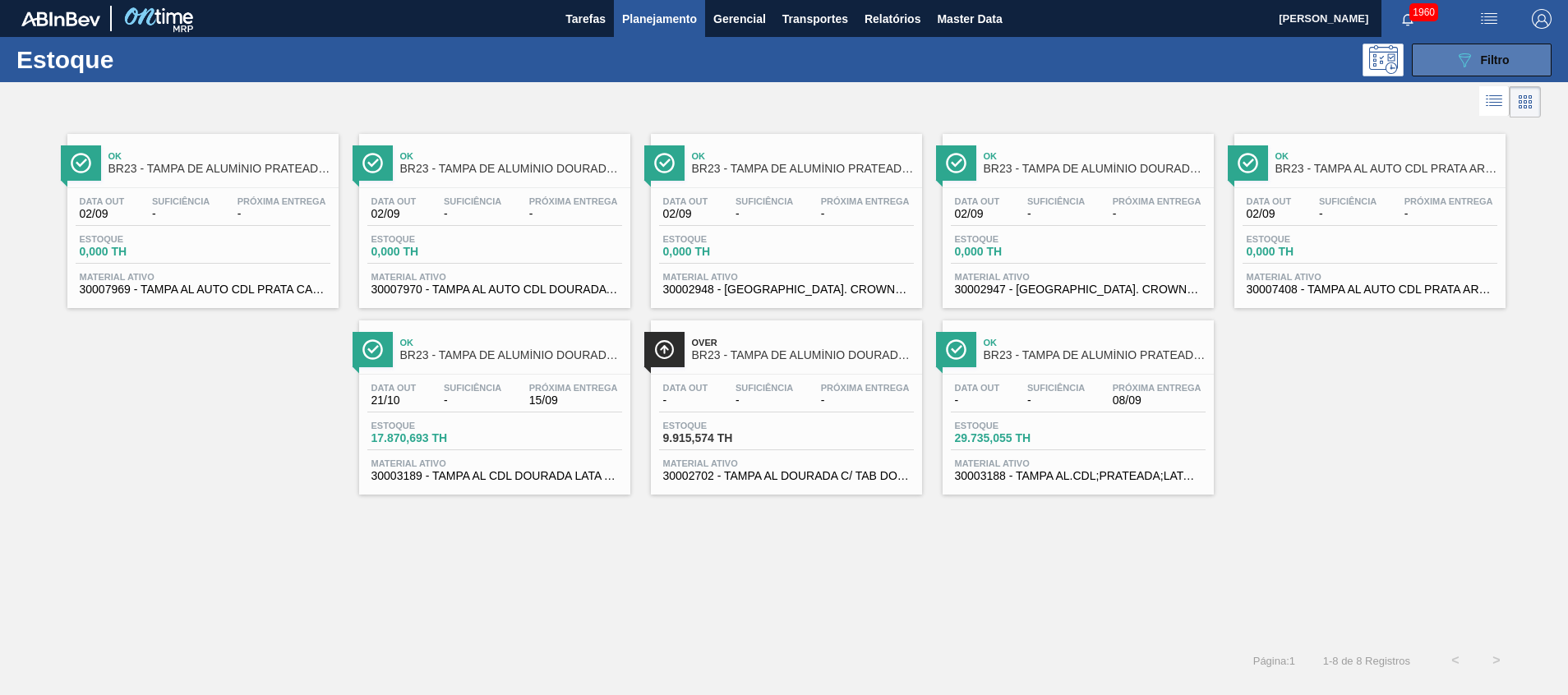
click at [1433, 61] on button "089F7B8B-B2A5-4AFE-B5C0-19BA573D28AC Filtro" at bounding box center [1482, 60] width 139 height 33
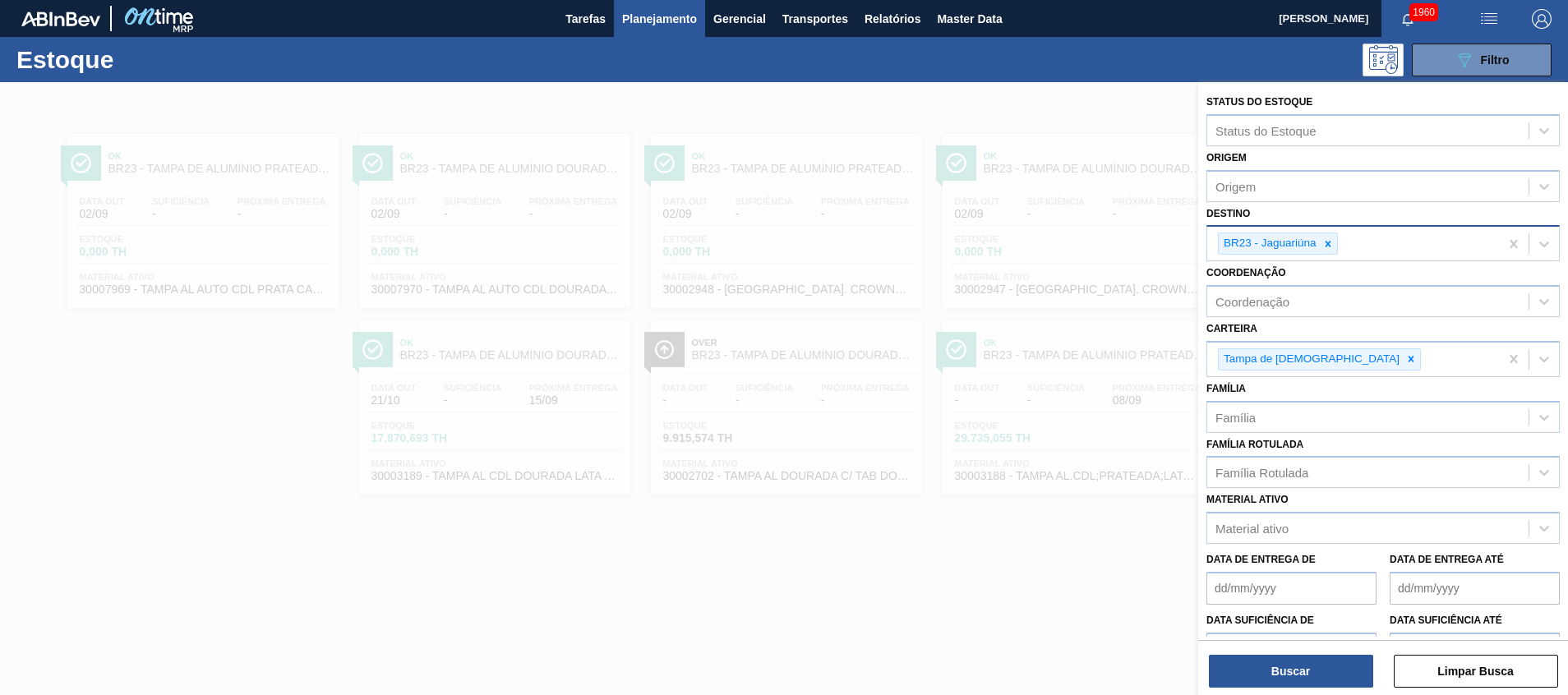
click at [1339, 247] on div "BR23 - Jaguariúna" at bounding box center [1353, 243] width 292 height 34
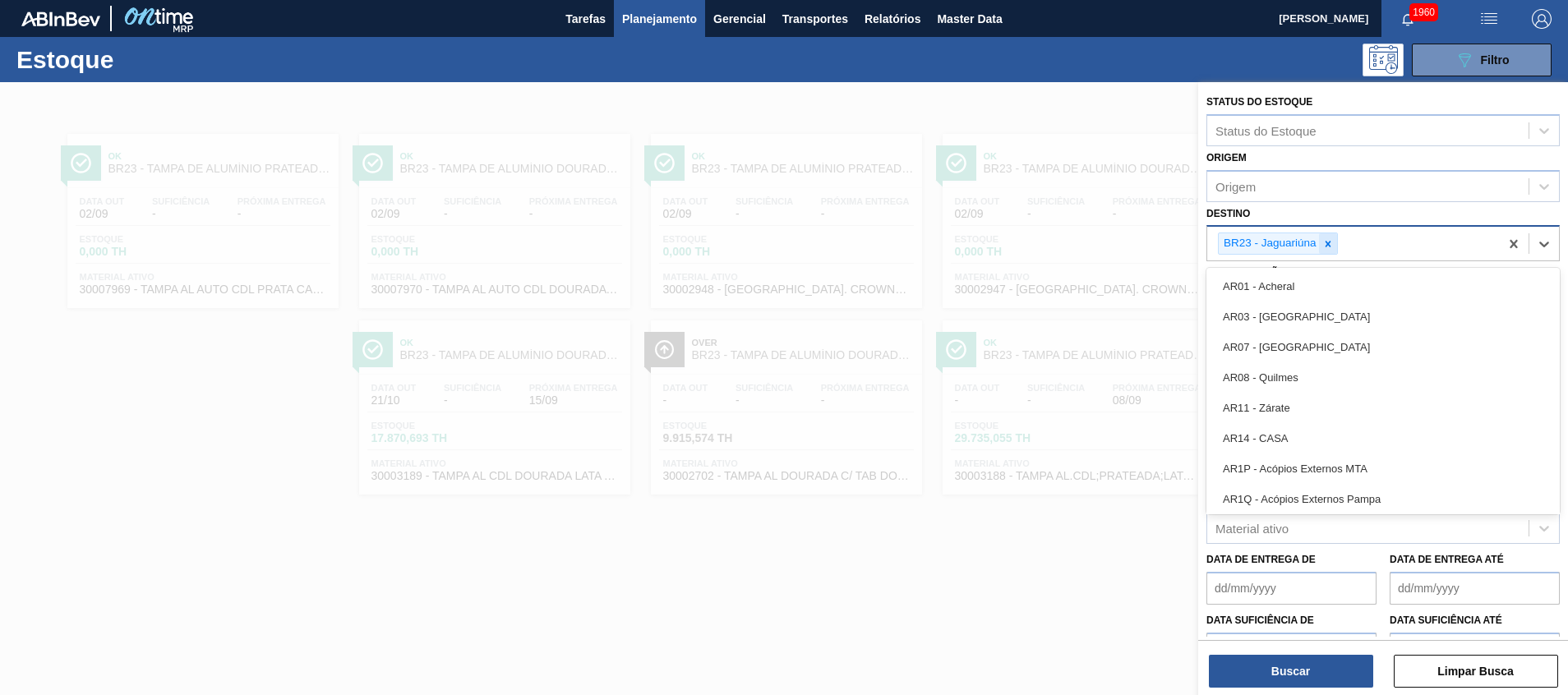
click at [1335, 245] on div at bounding box center [1328, 243] width 18 height 21
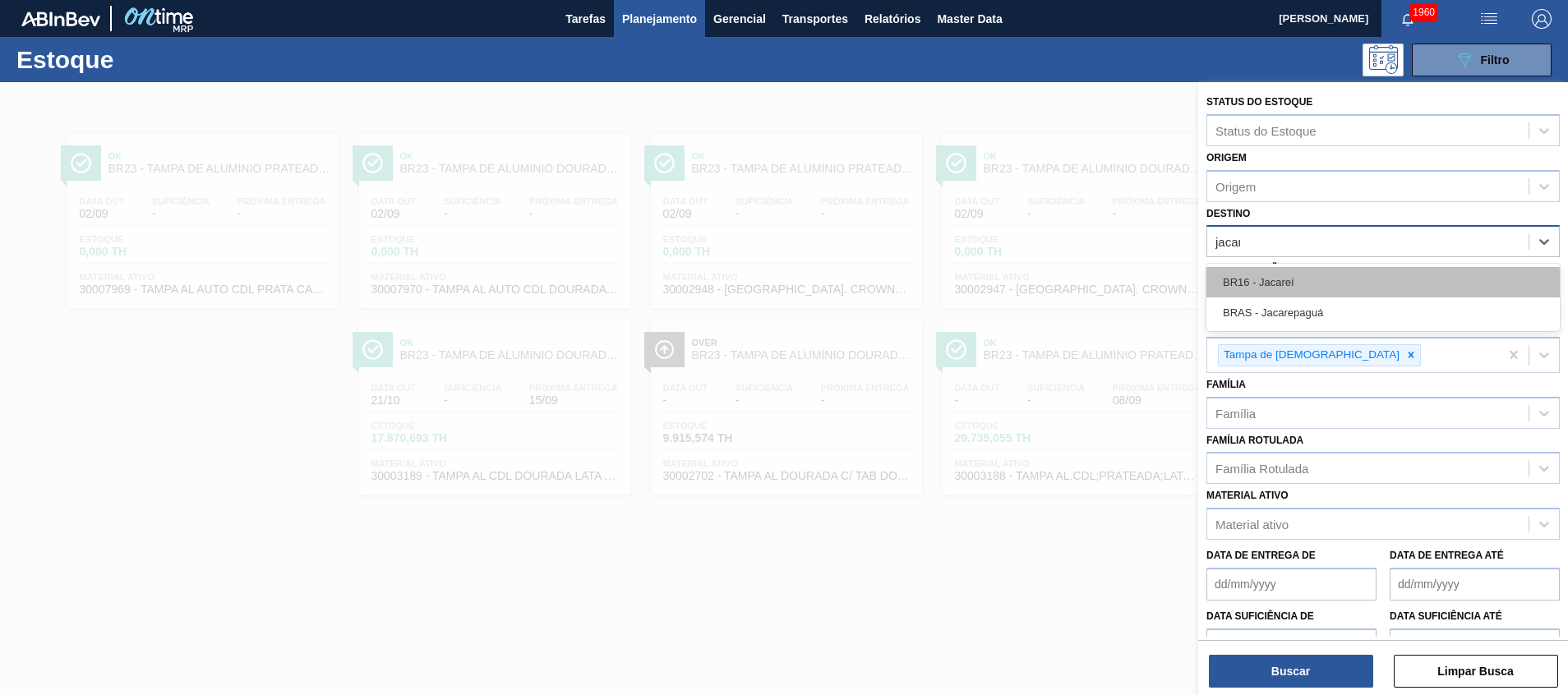
type input "jacare"
click at [1261, 287] on div "BR16 - Jacareí" at bounding box center [1383, 282] width 353 height 31
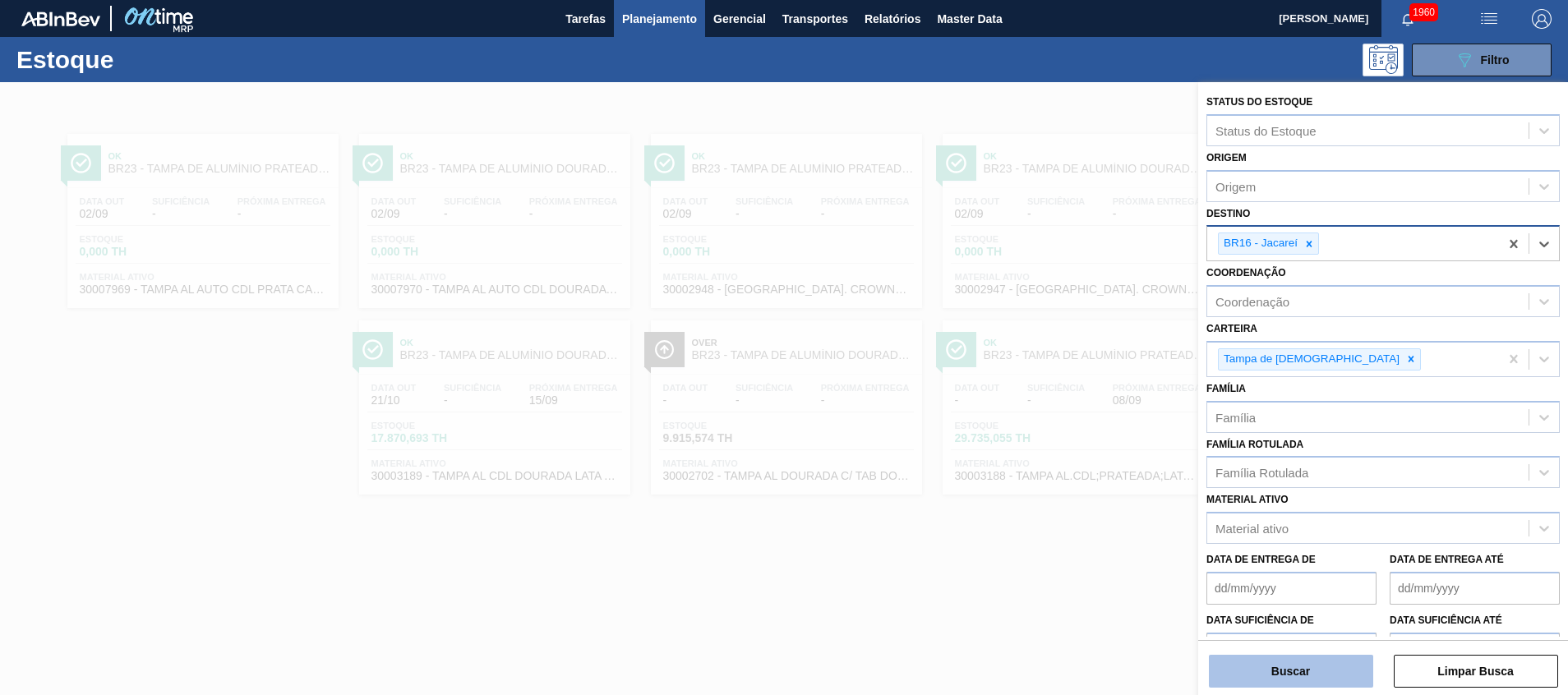
click at [1252, 683] on button "Buscar" at bounding box center [1291, 671] width 164 height 33
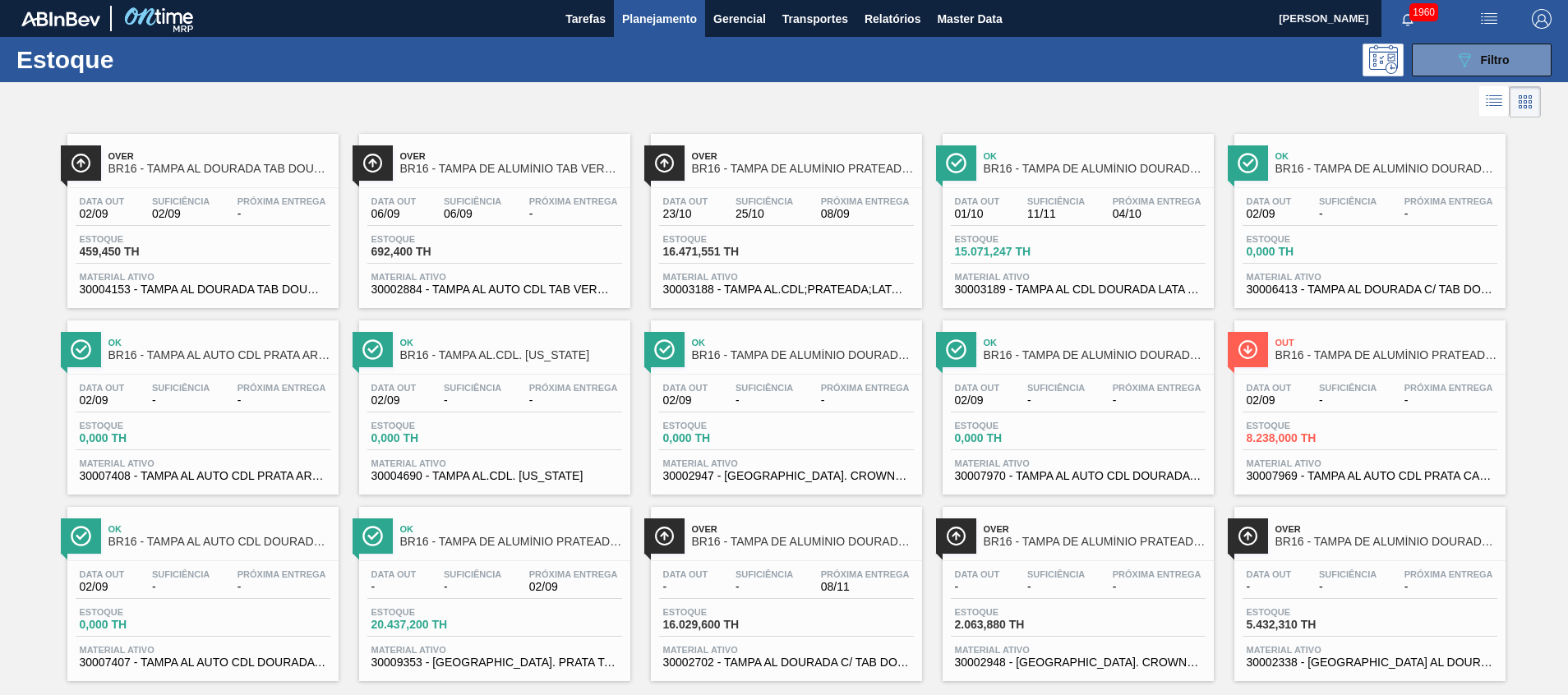
click at [703, 226] on div "Data out 23/10 Suficiência 25/10 Próxima Entrega 08/09 Estoque 16.471,551 TH Ma…" at bounding box center [786, 244] width 271 height 112
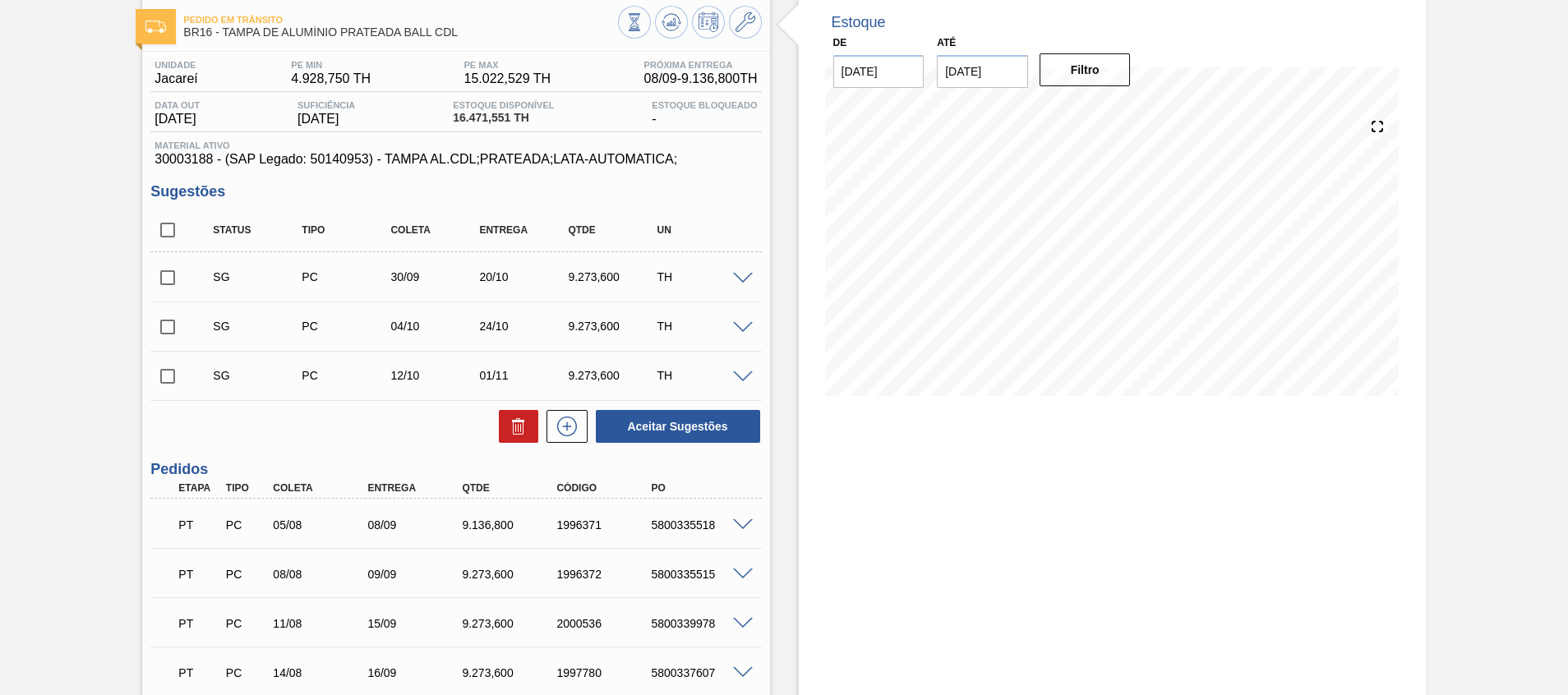
scroll to position [124, 0]
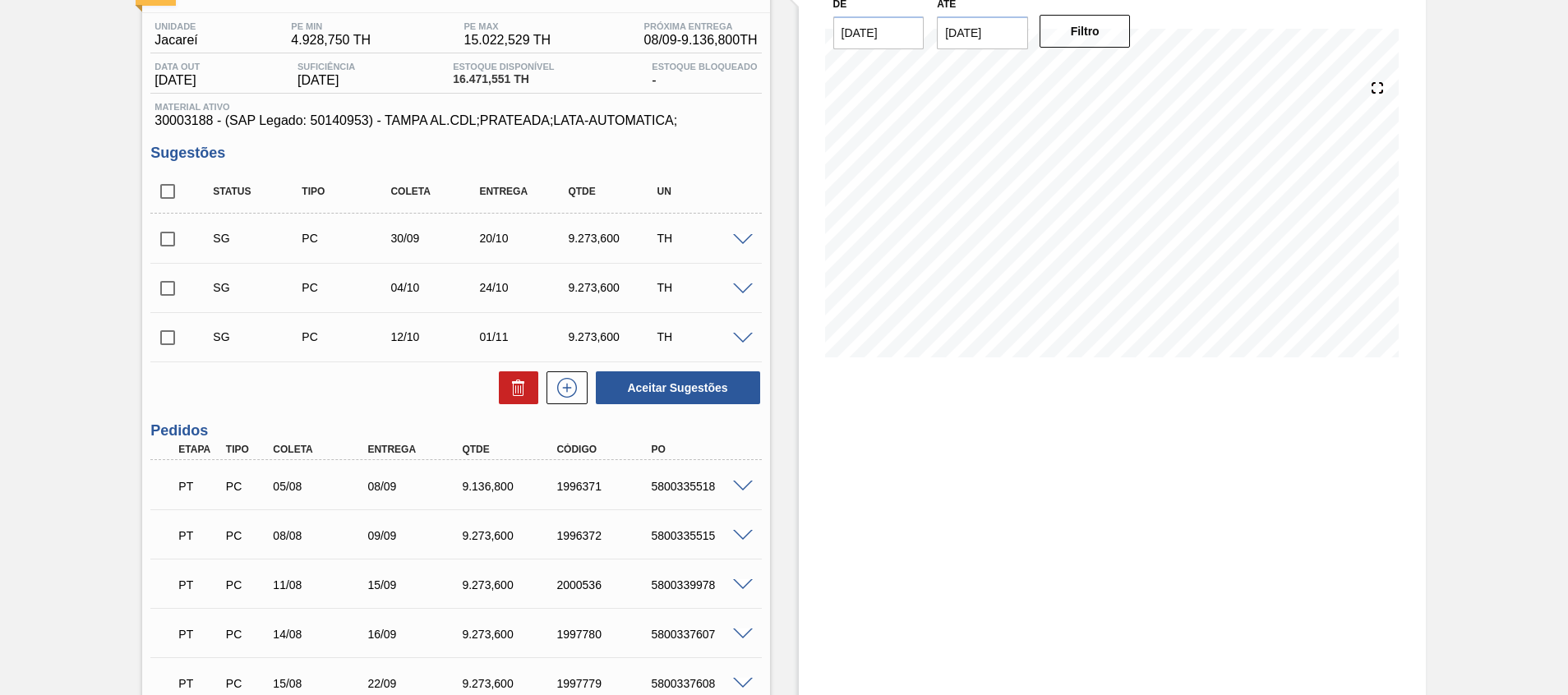
click at [168, 199] on input "checkbox" at bounding box center [168, 192] width 35 height 35
checkbox input "true"
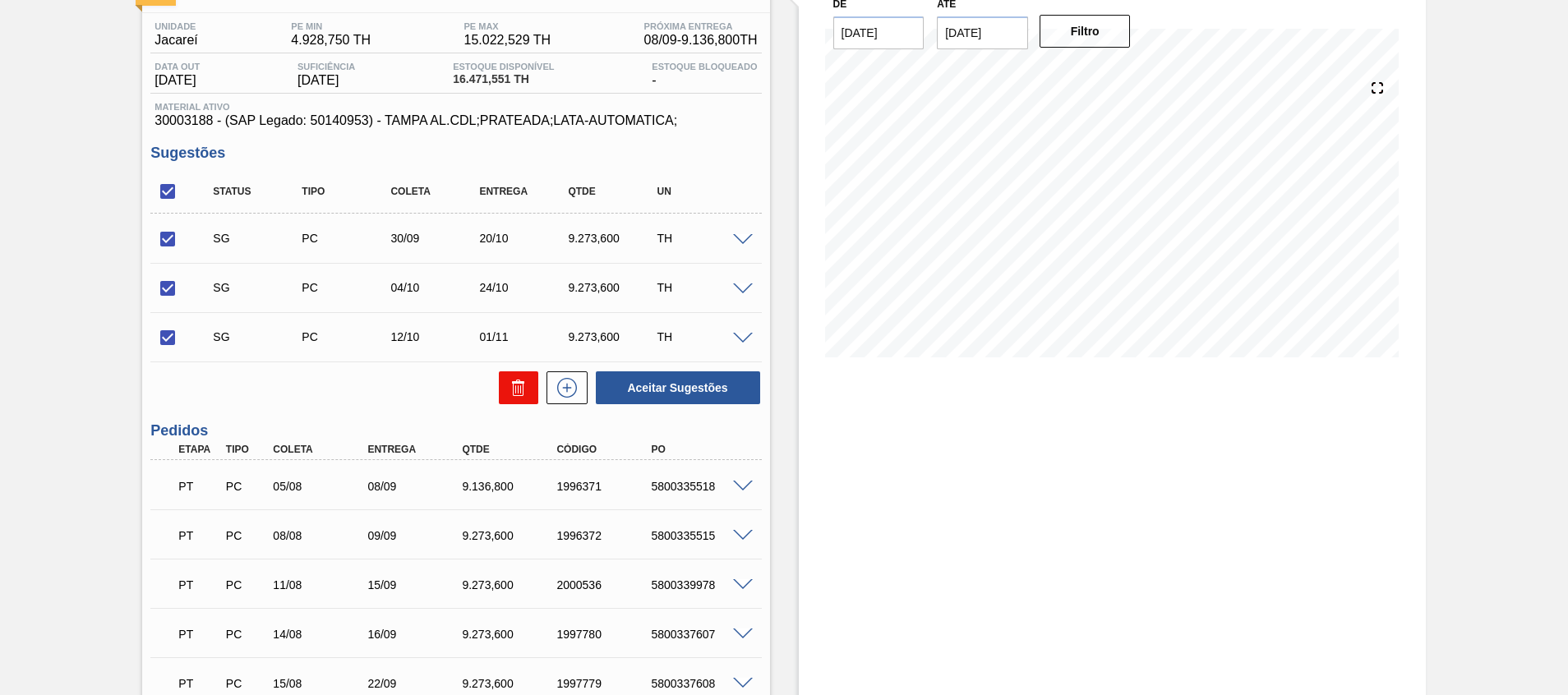
click at [514, 372] on button at bounding box center [519, 388] width 40 height 33
checkbox input "false"
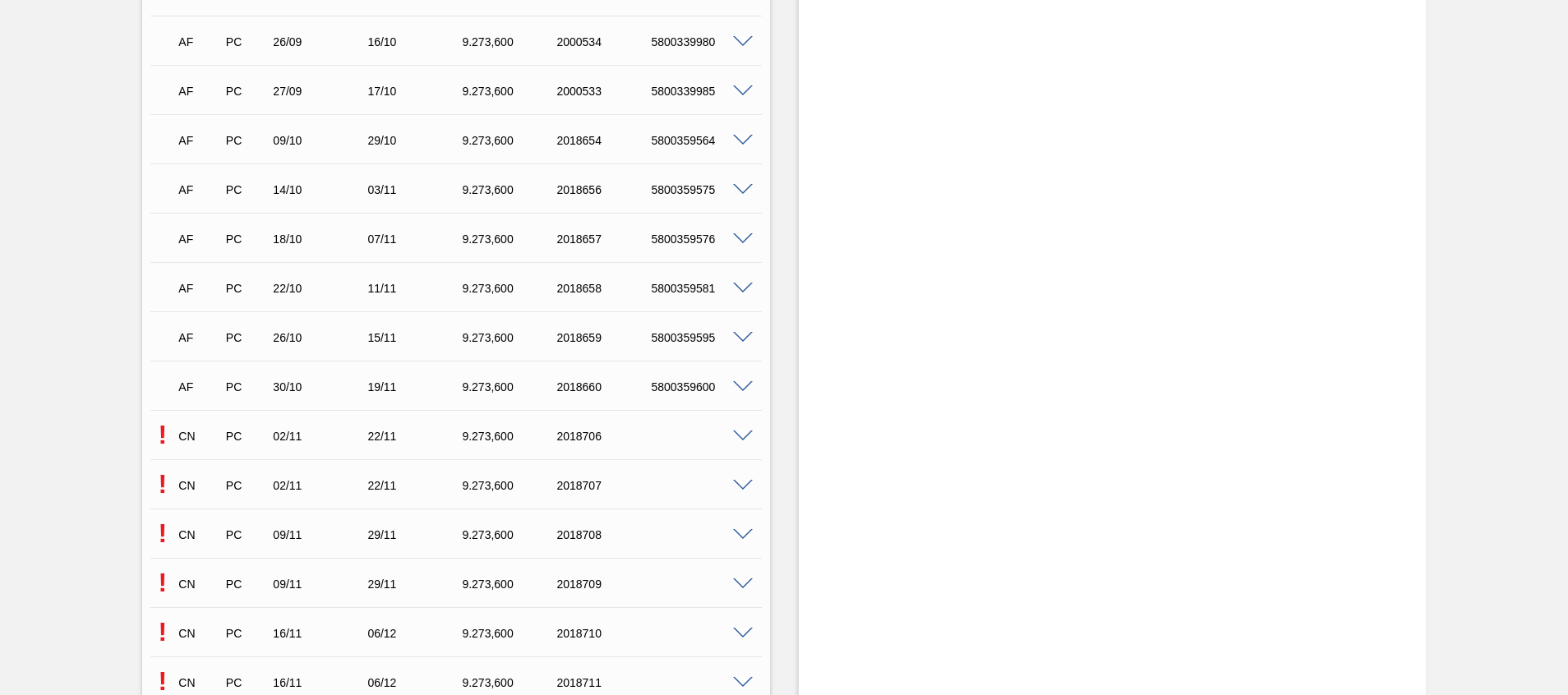
scroll to position [1138, 0]
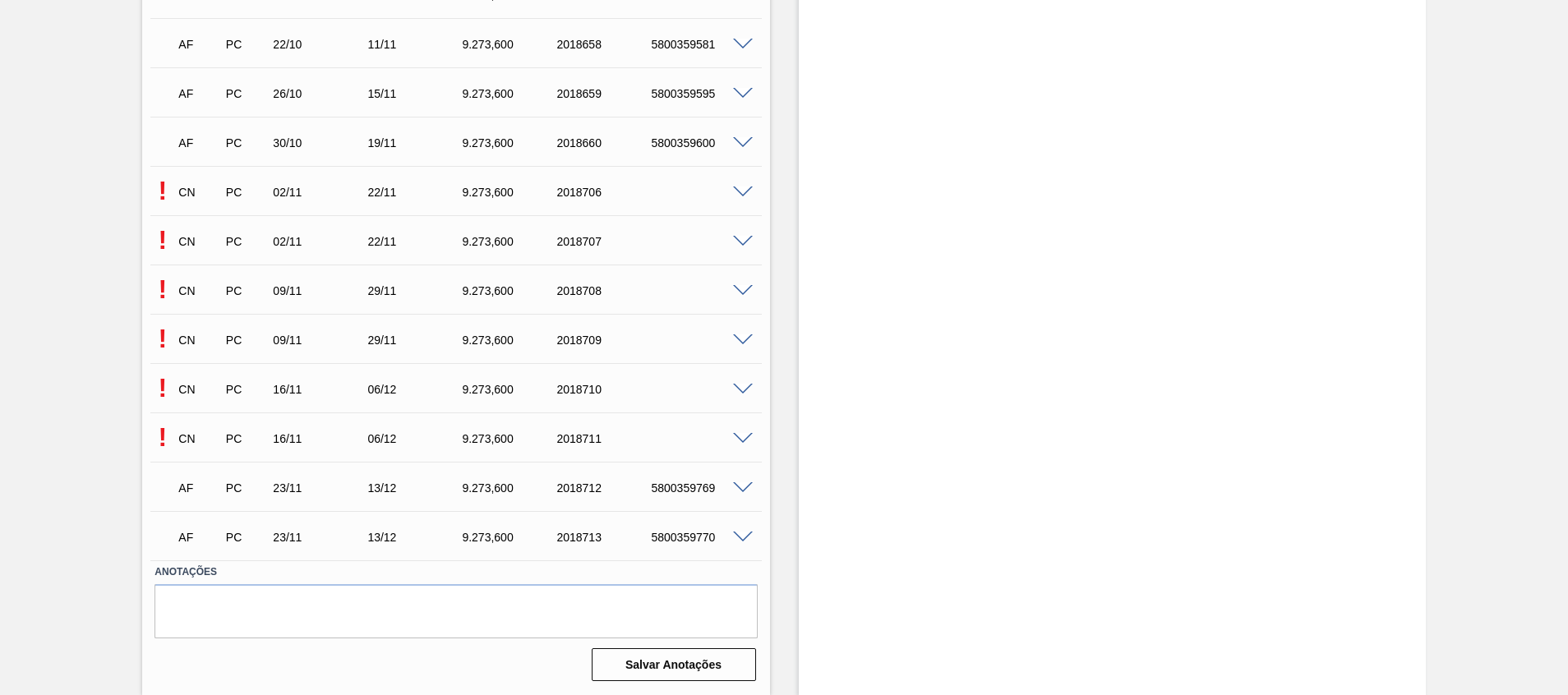
click at [742, 192] on span at bounding box center [743, 192] width 20 height 12
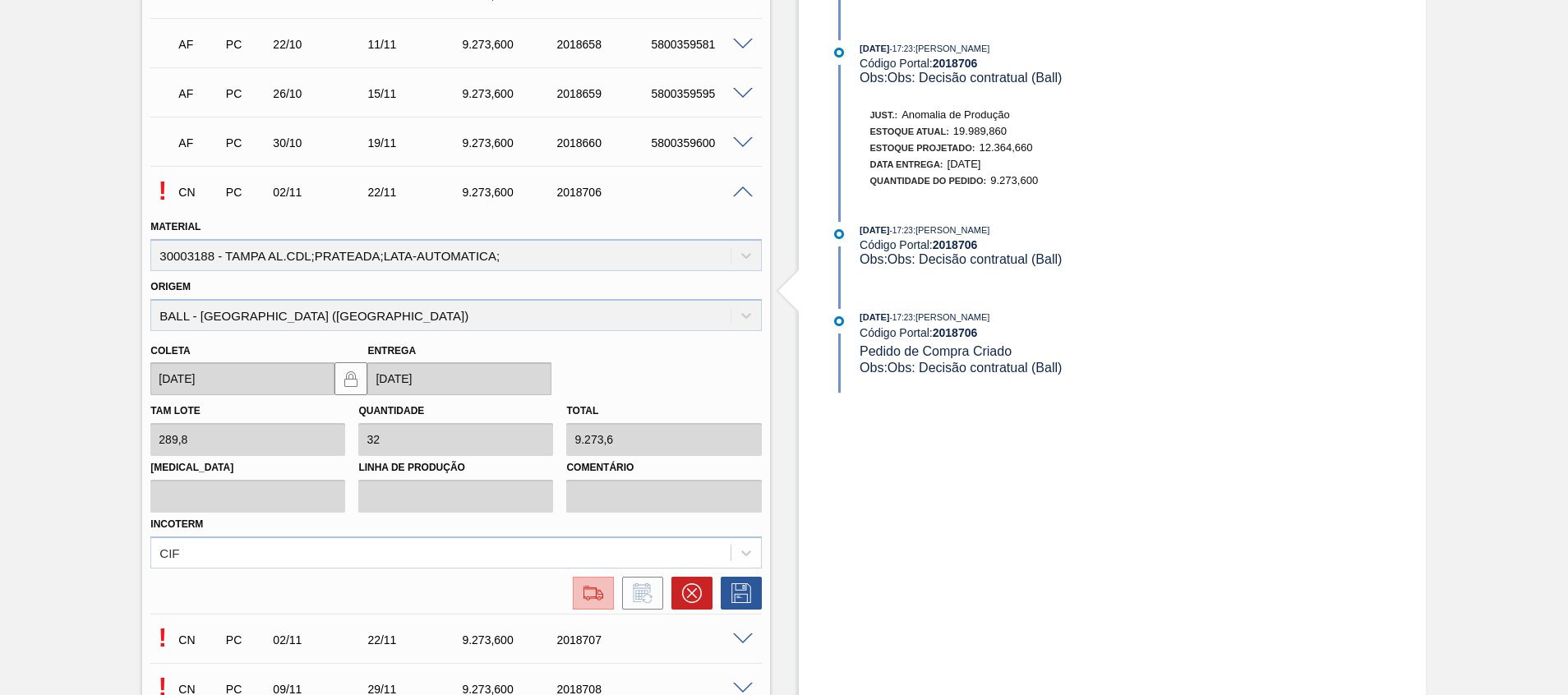
click at [597, 592] on img at bounding box center [593, 593] width 27 height 20
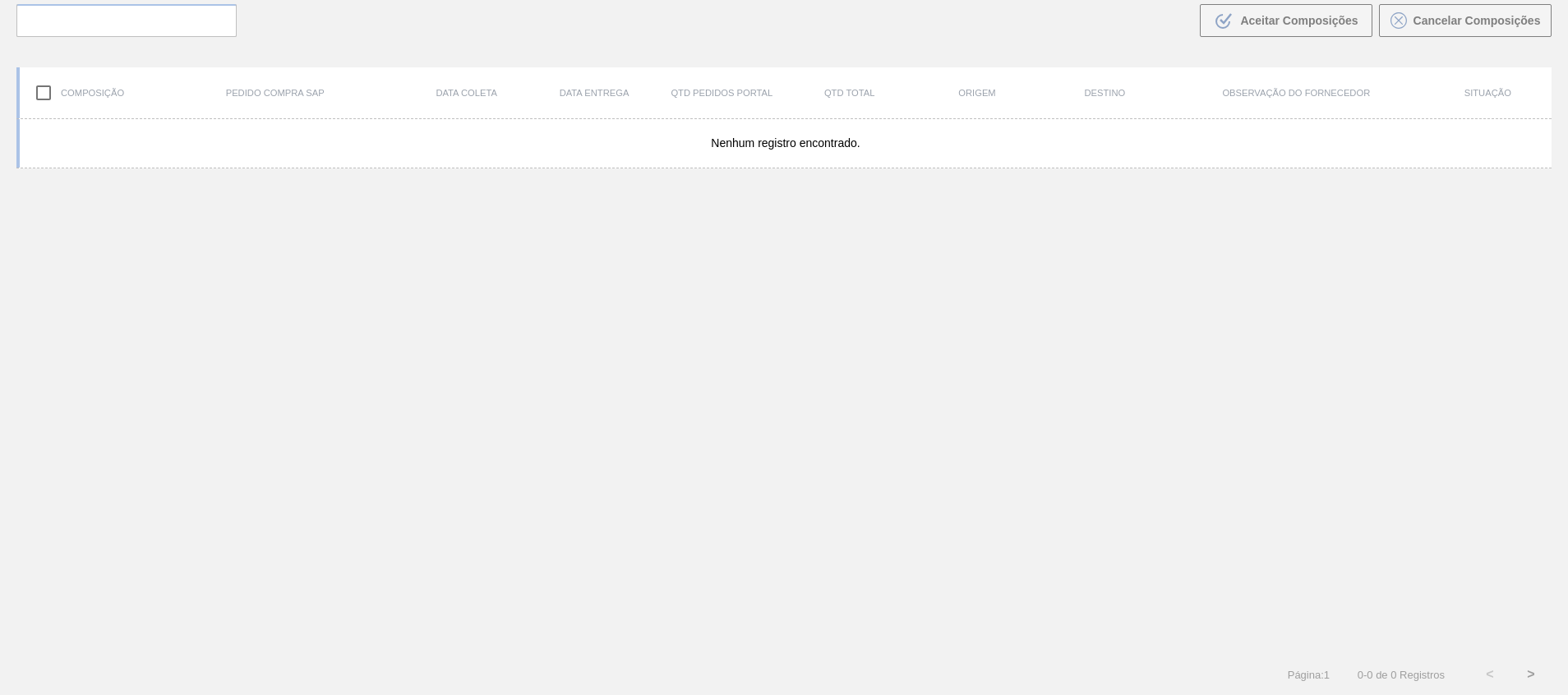
scroll to position [119, 0]
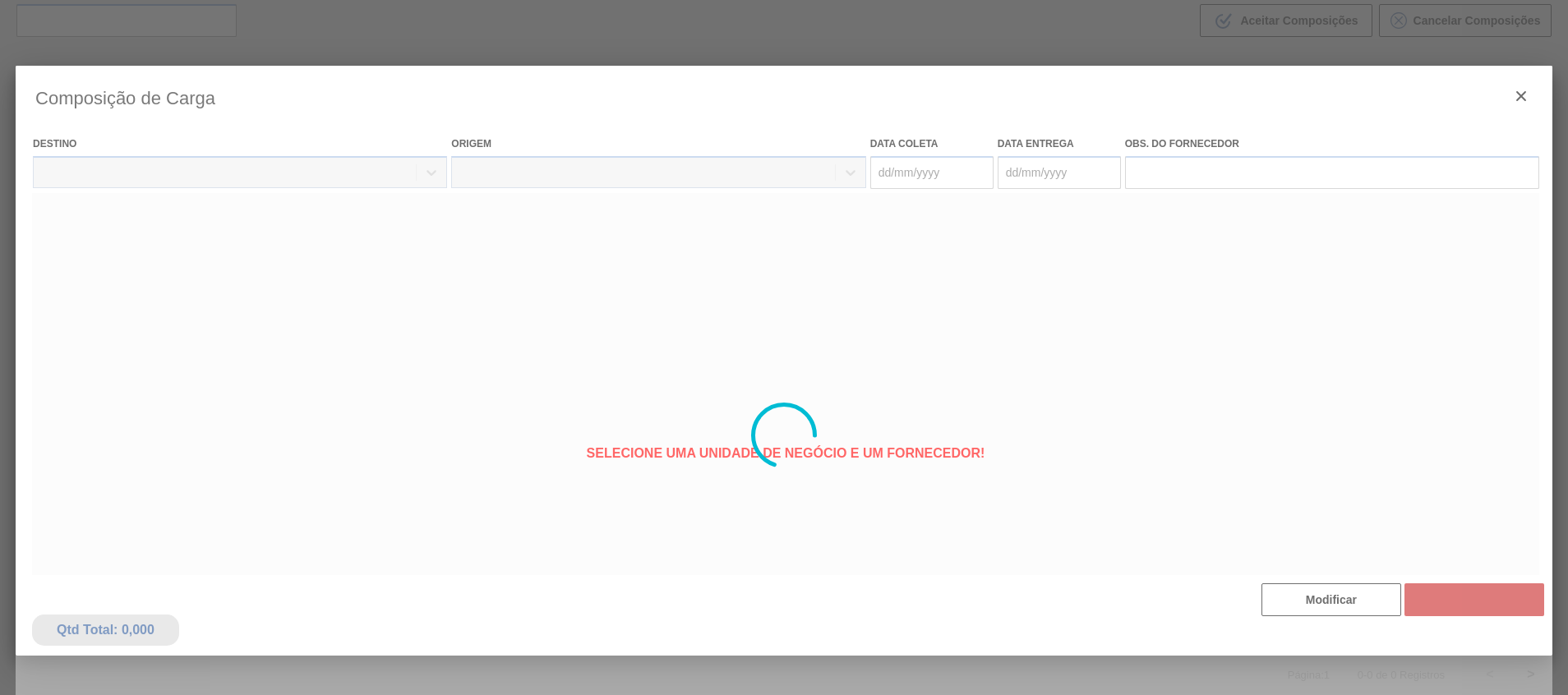
type coleta "02/11/2025"
type entrega "22/11/2025"
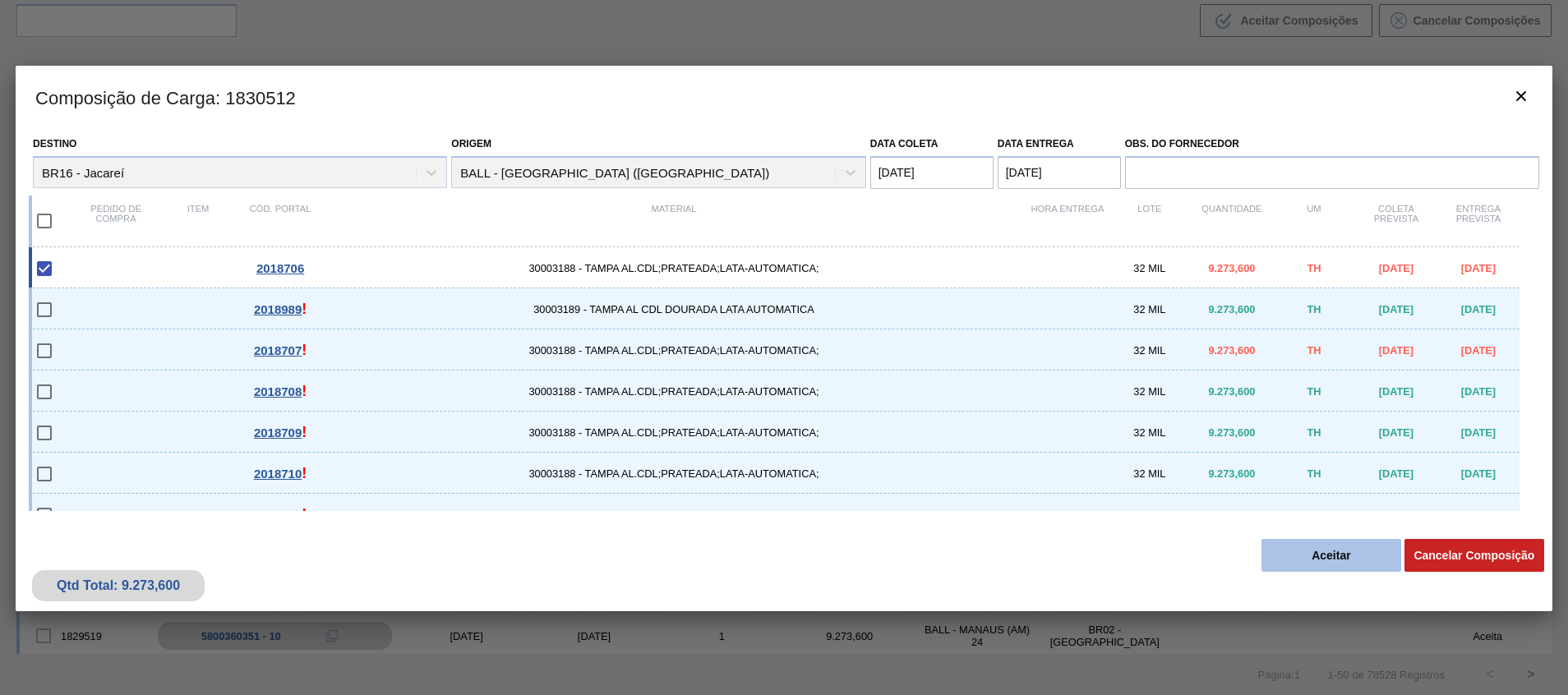
click at [1295, 557] on button "Aceitar" at bounding box center [1331, 556] width 139 height 33
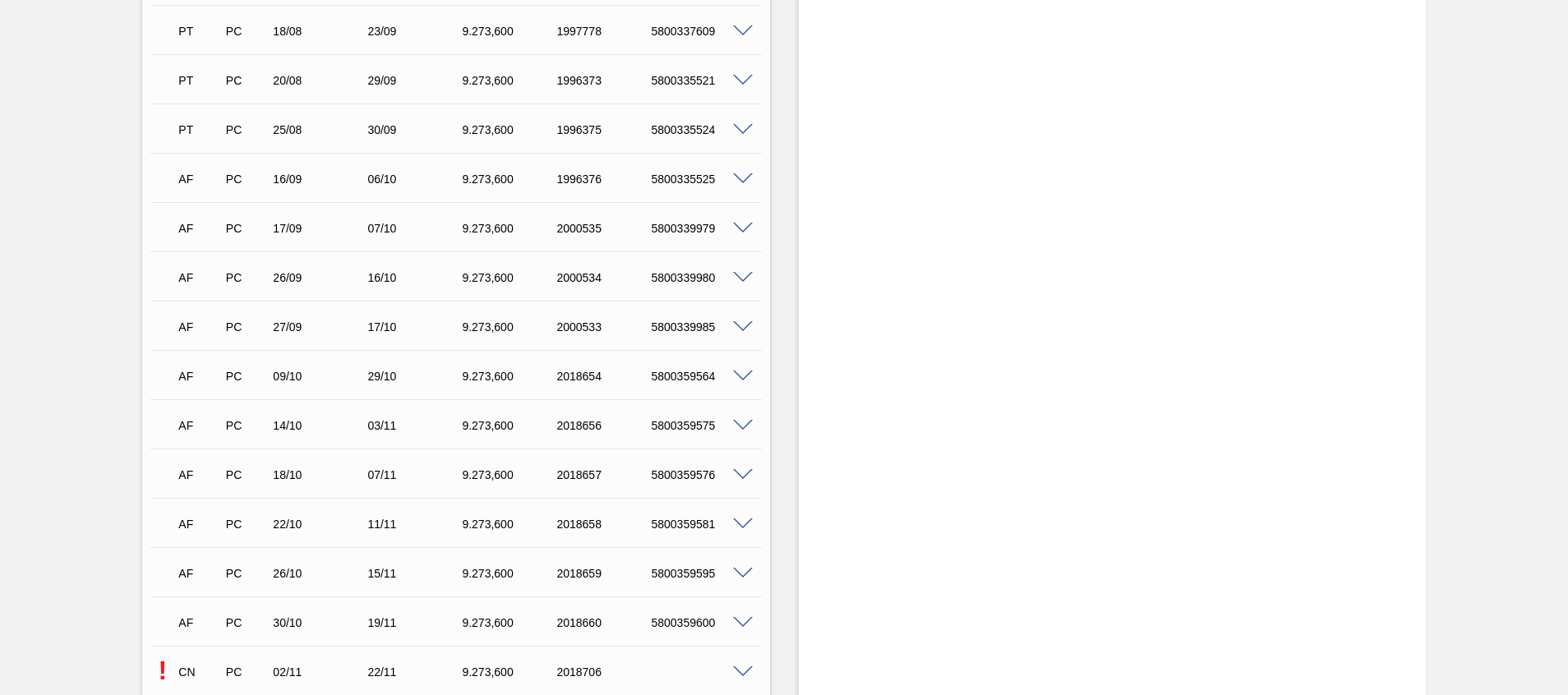
scroll to position [986, 0]
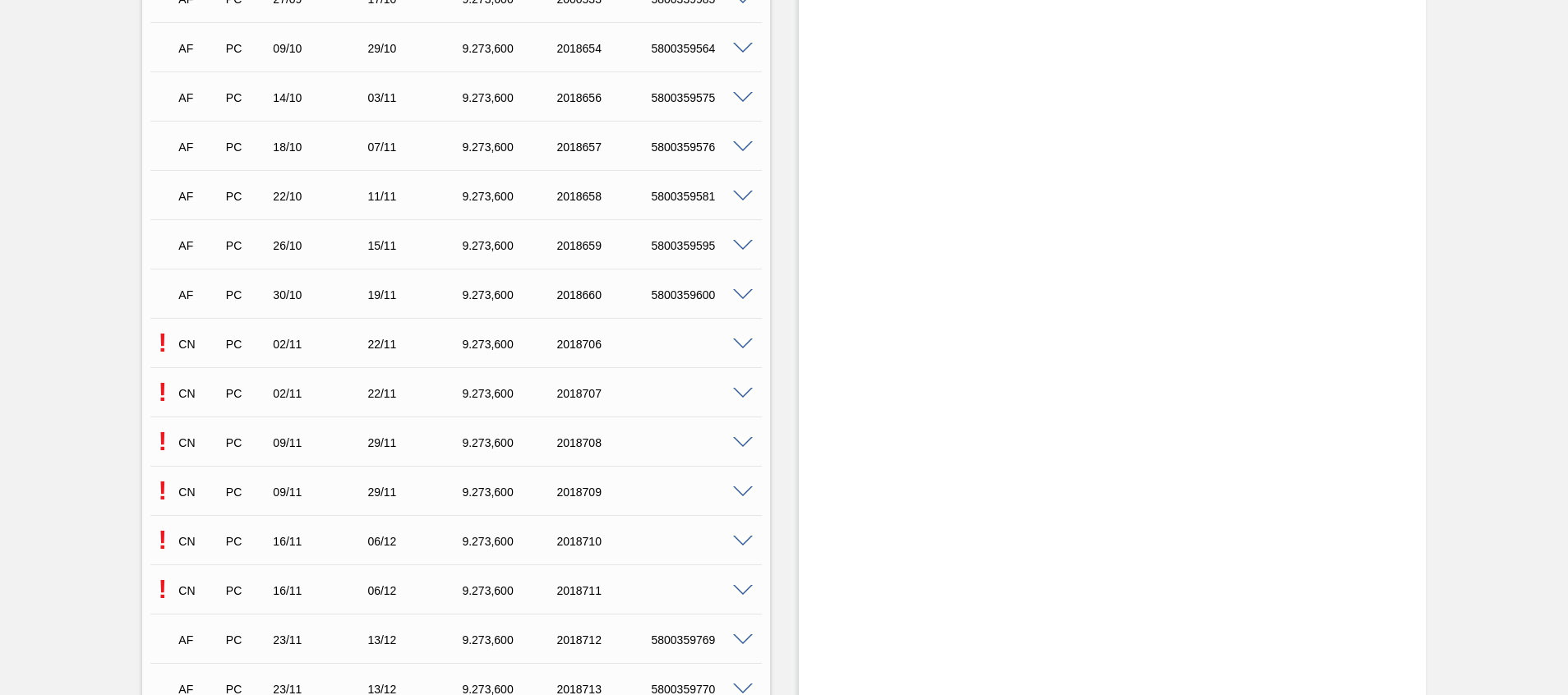
click at [742, 590] on span at bounding box center [743, 591] width 20 height 12
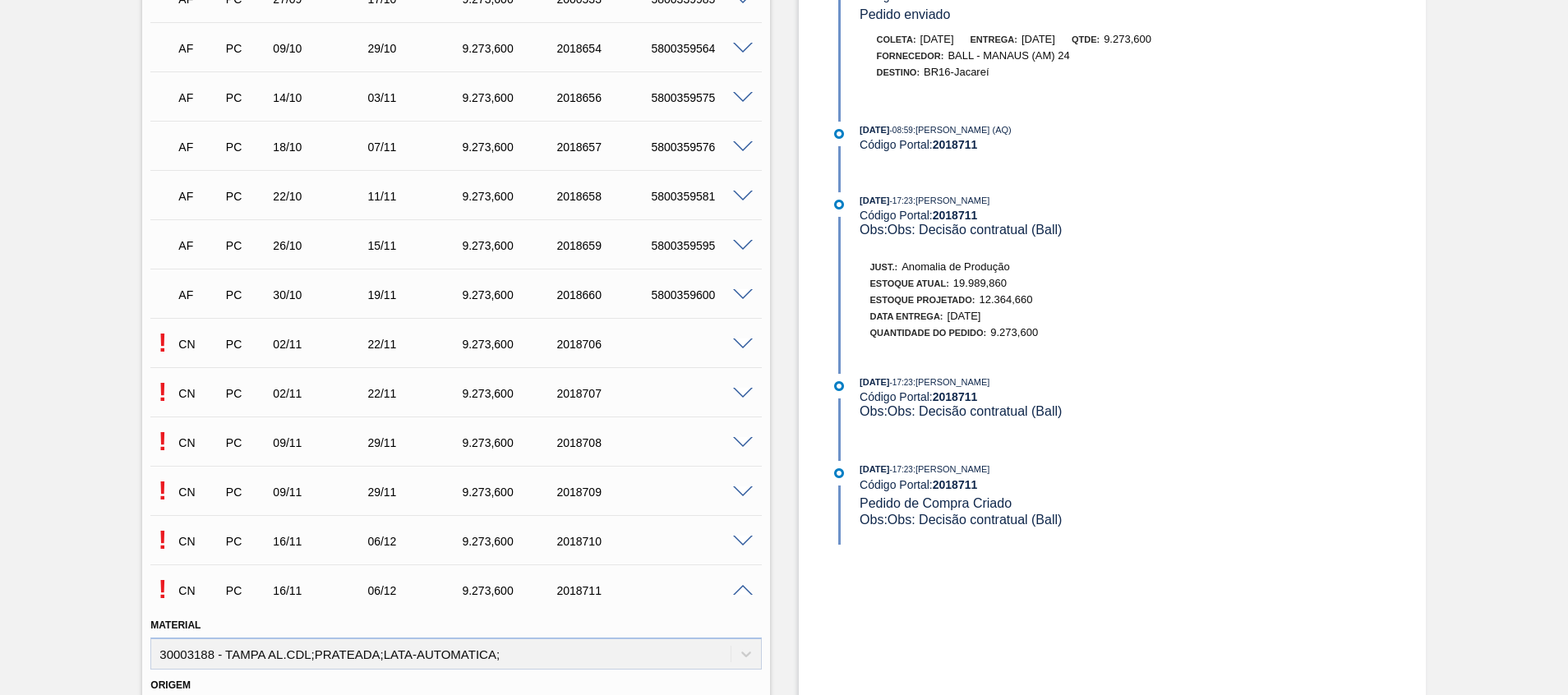
click at [744, 591] on span at bounding box center [743, 591] width 20 height 12
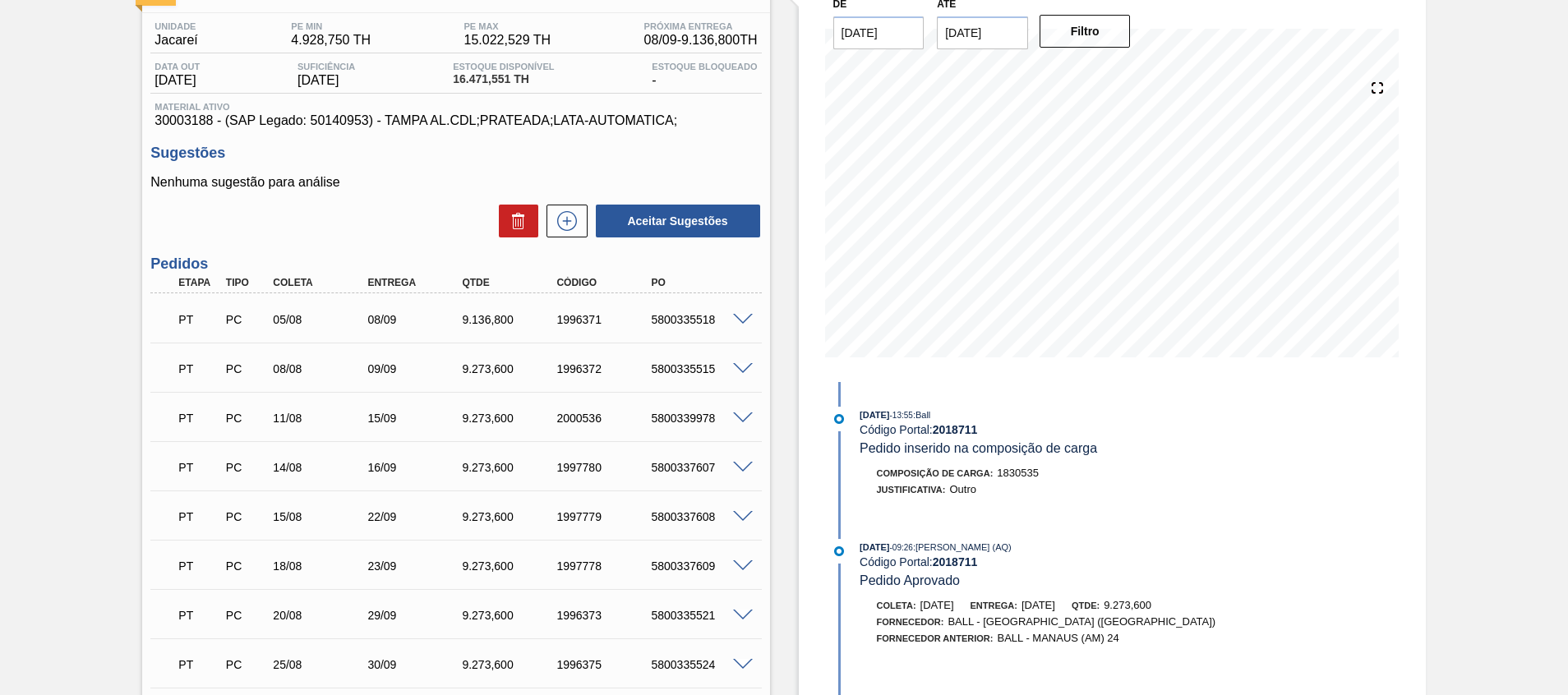
scroll to position [0, 0]
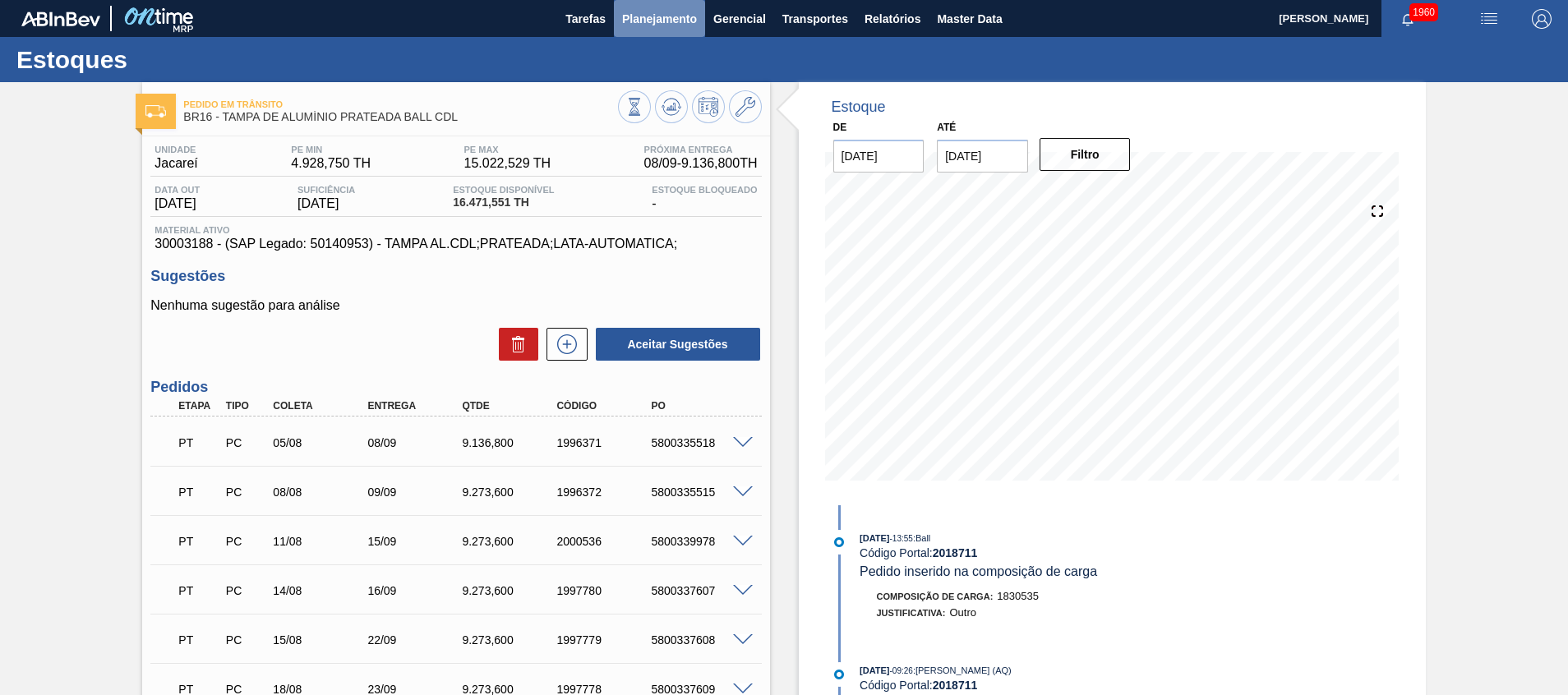
click at [624, 20] on span "Planejamento" at bounding box center [660, 19] width 75 height 20
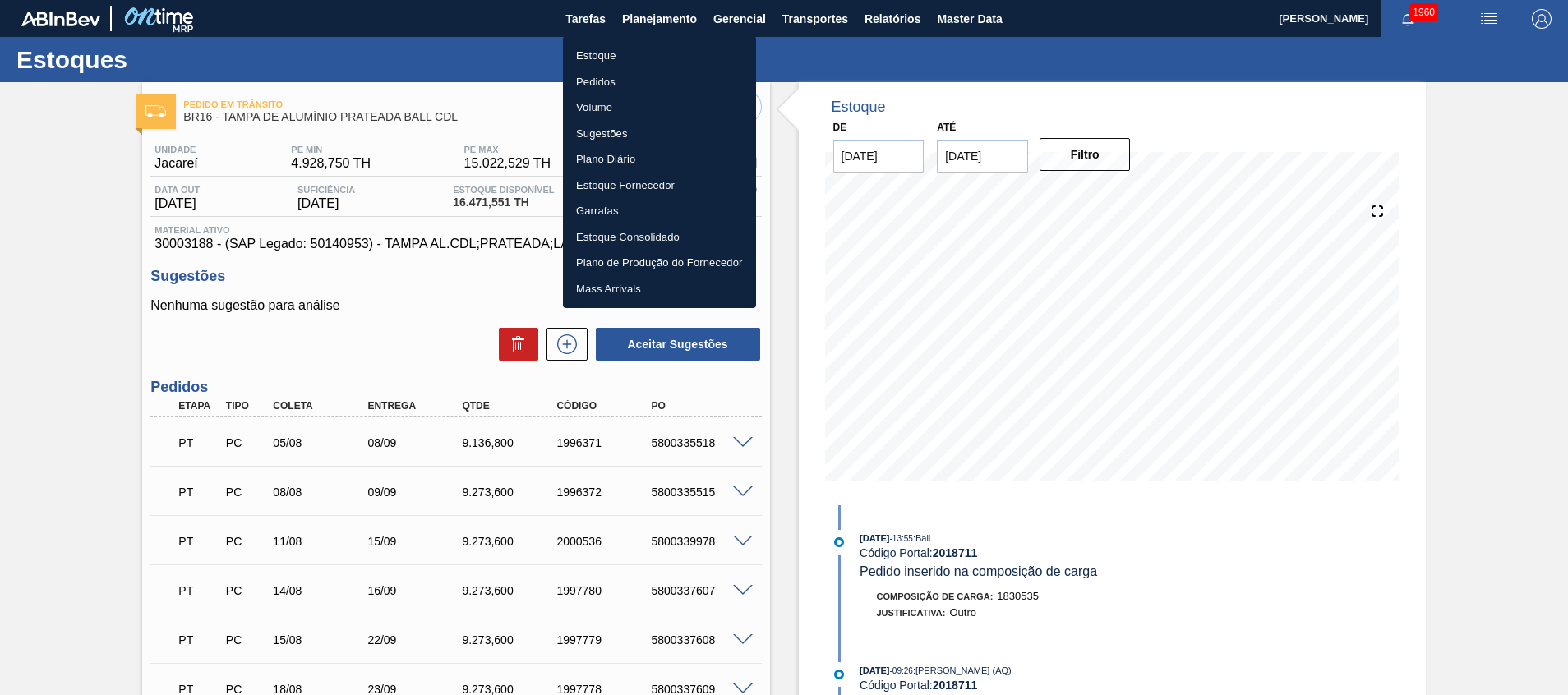
click at [77, 552] on div at bounding box center [784, 348] width 1568 height 695
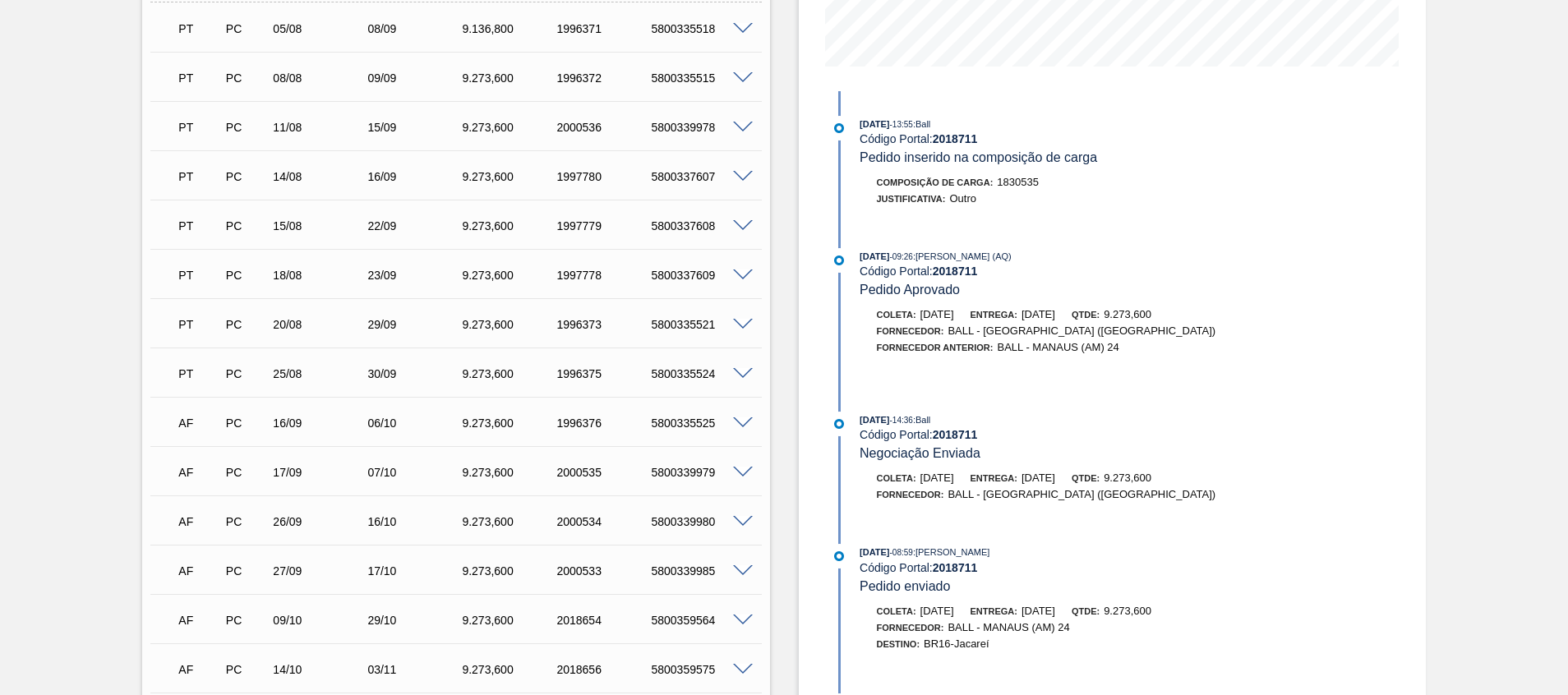
scroll to position [863, 0]
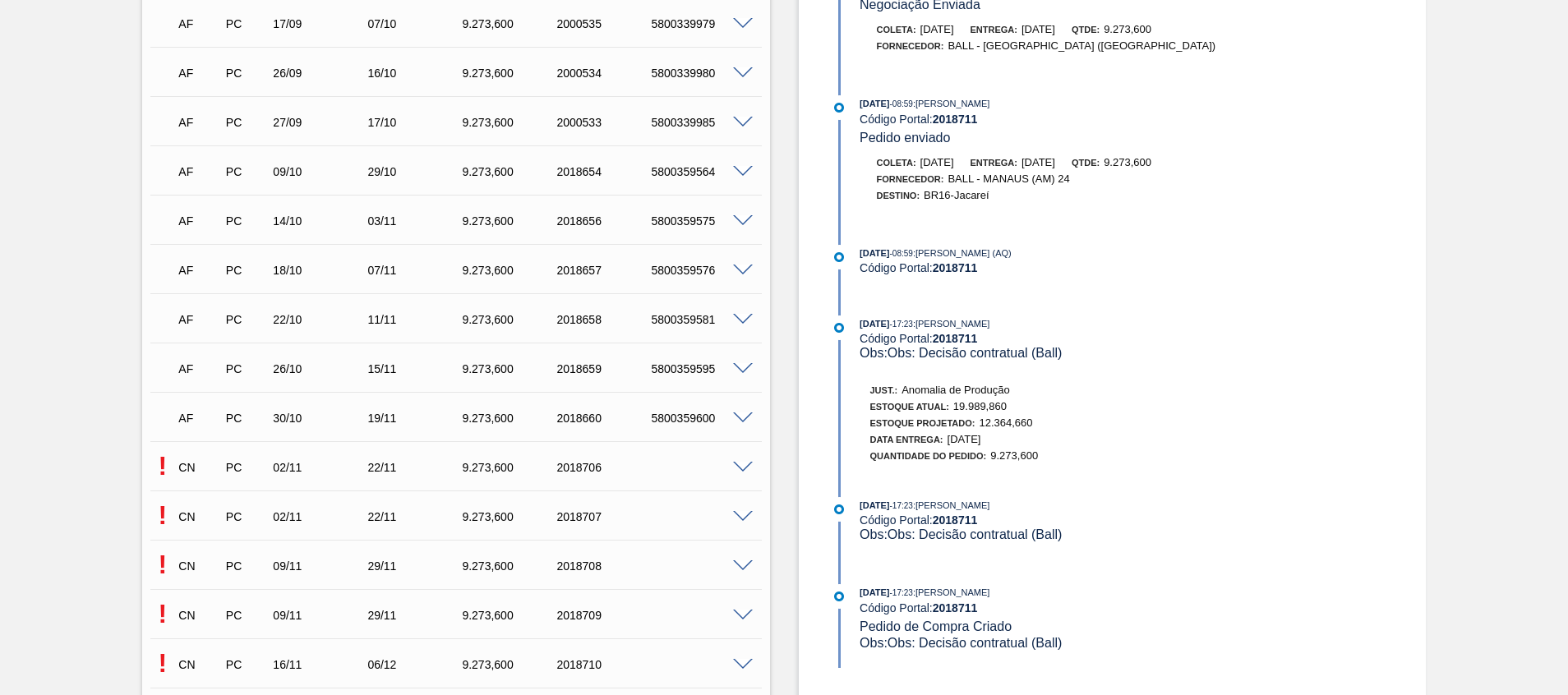
click at [744, 462] on span at bounding box center [743, 468] width 20 height 12
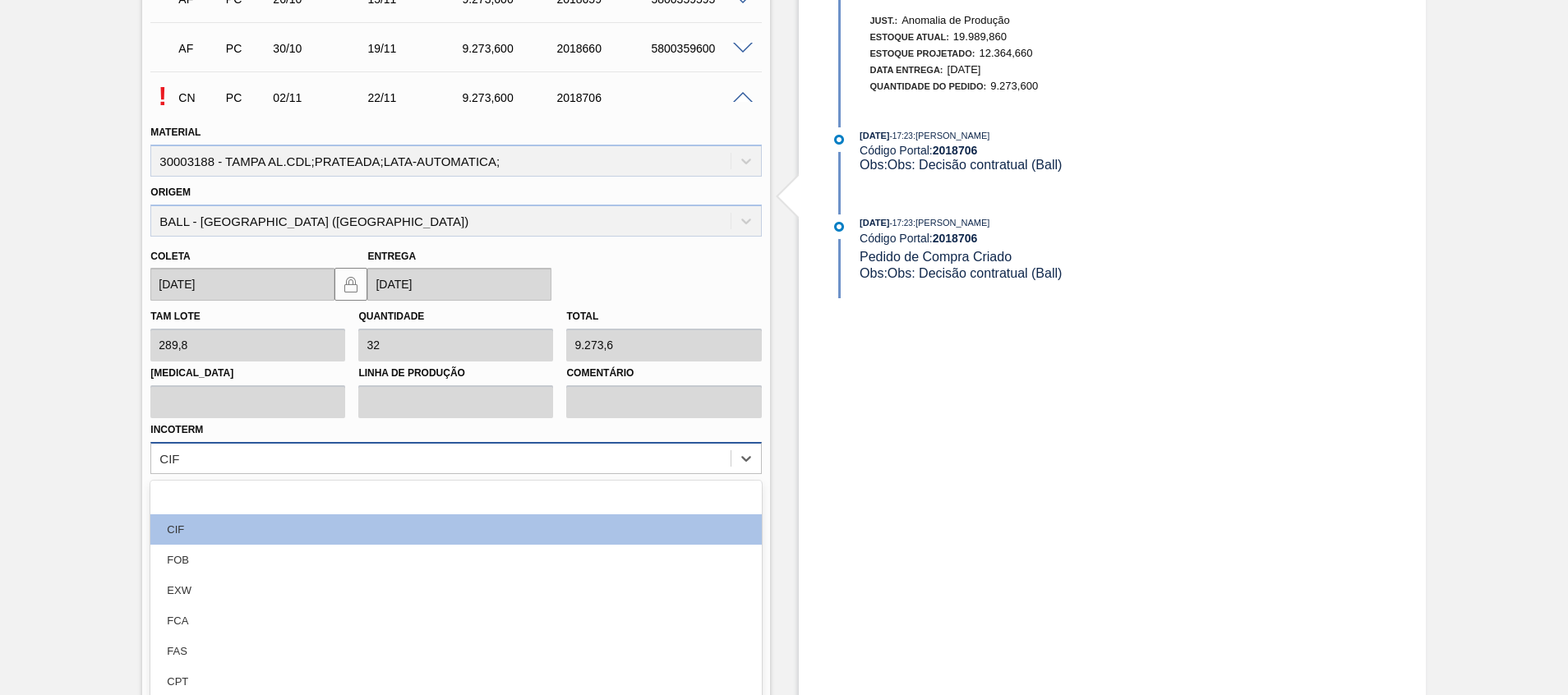
click at [264, 455] on div "option focused, 1 of 12. 12 results available. Use Up and Down to choose option…" at bounding box center [455, 458] width 611 height 32
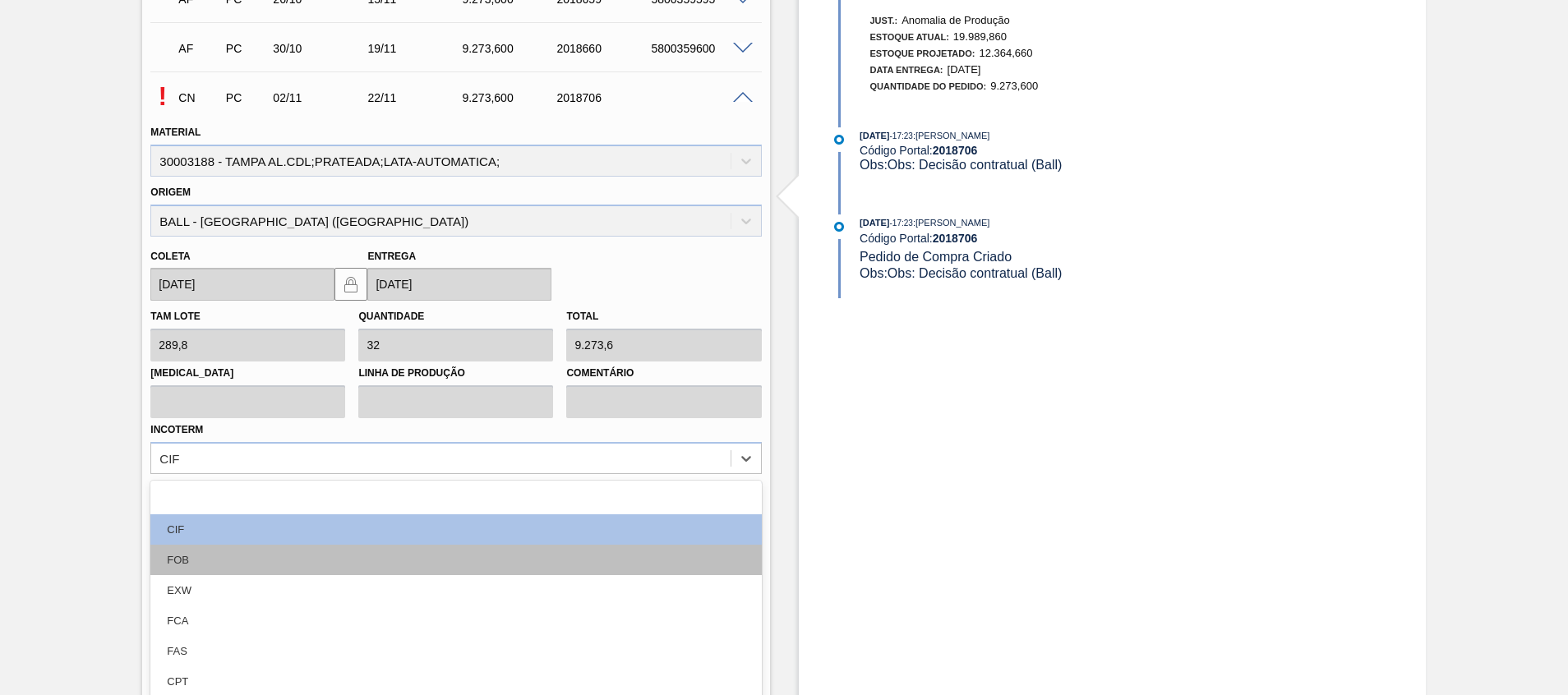
scroll to position [1271, 0]
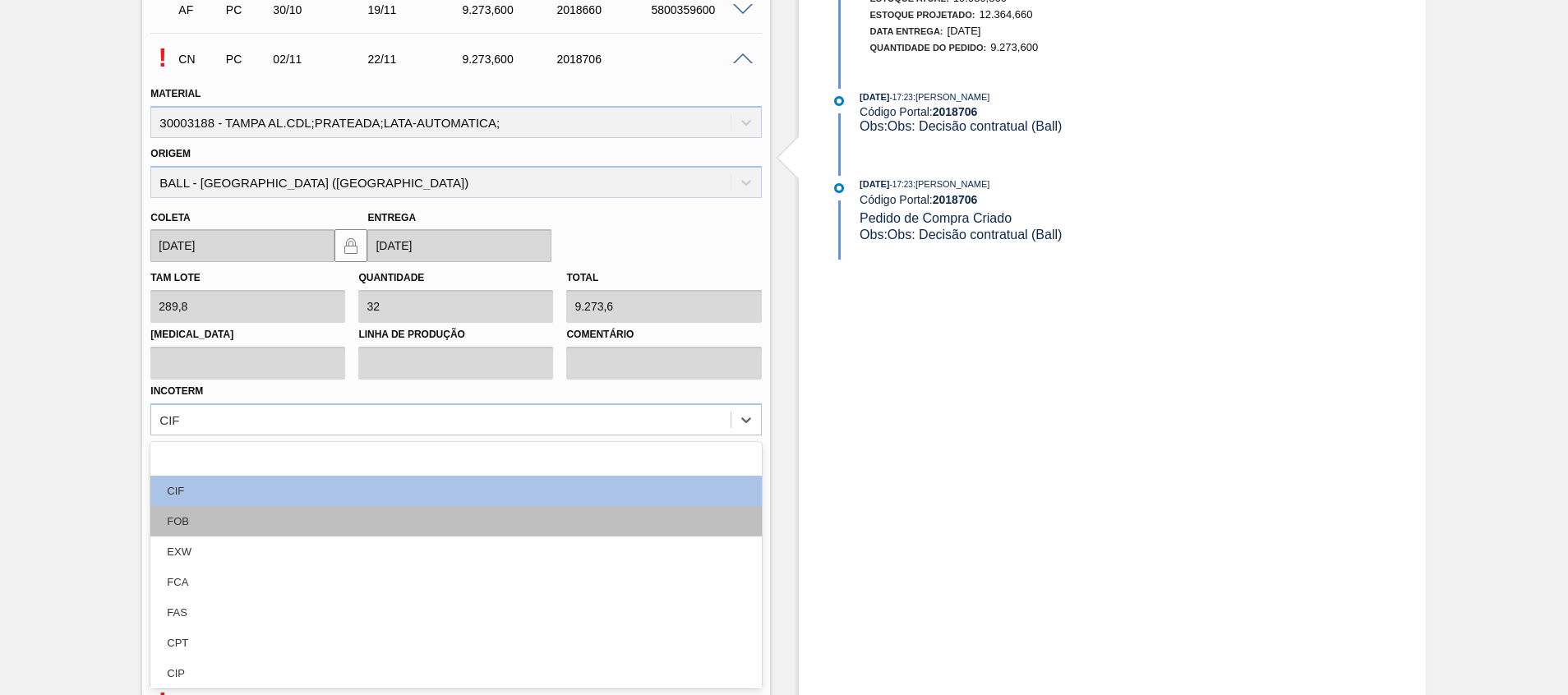
click at [240, 527] on div "FOB" at bounding box center [455, 521] width 611 height 31
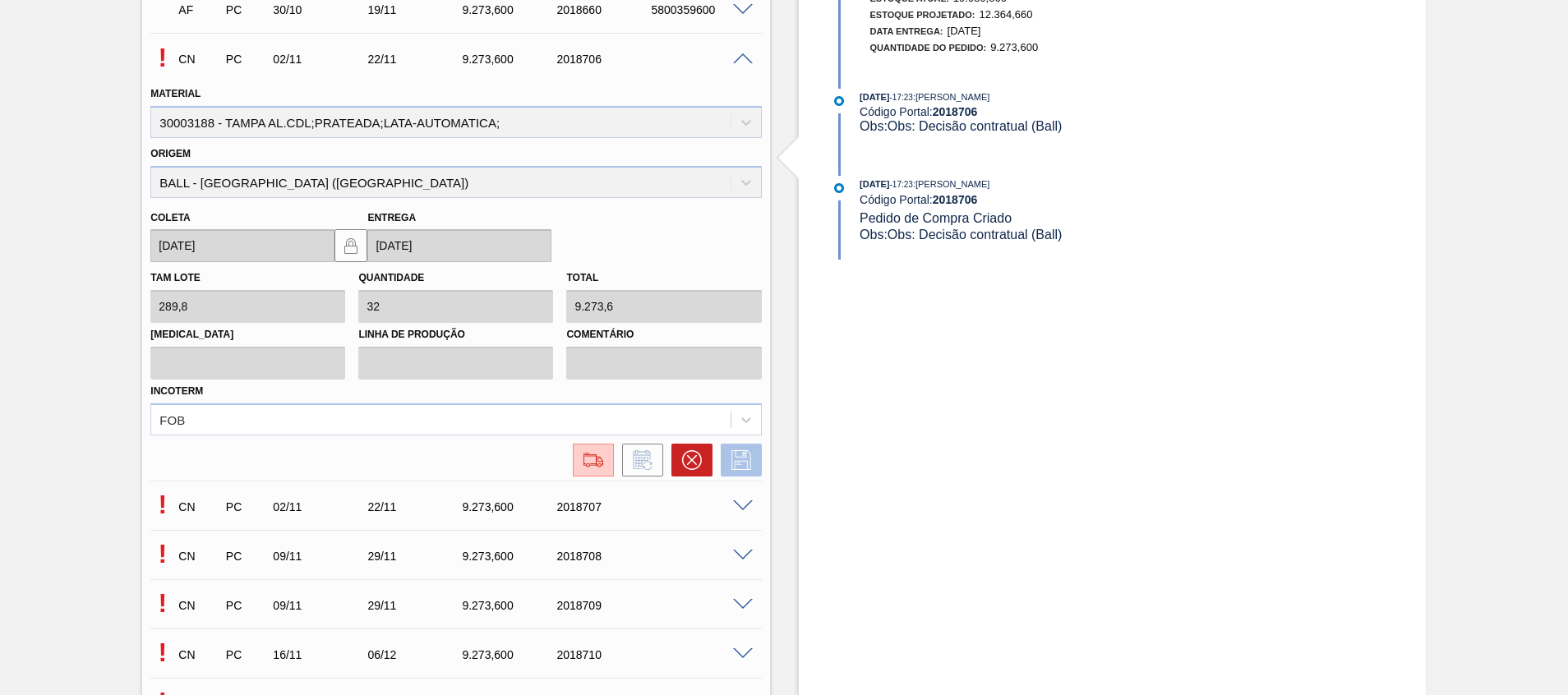
click at [737, 459] on icon at bounding box center [742, 460] width 27 height 20
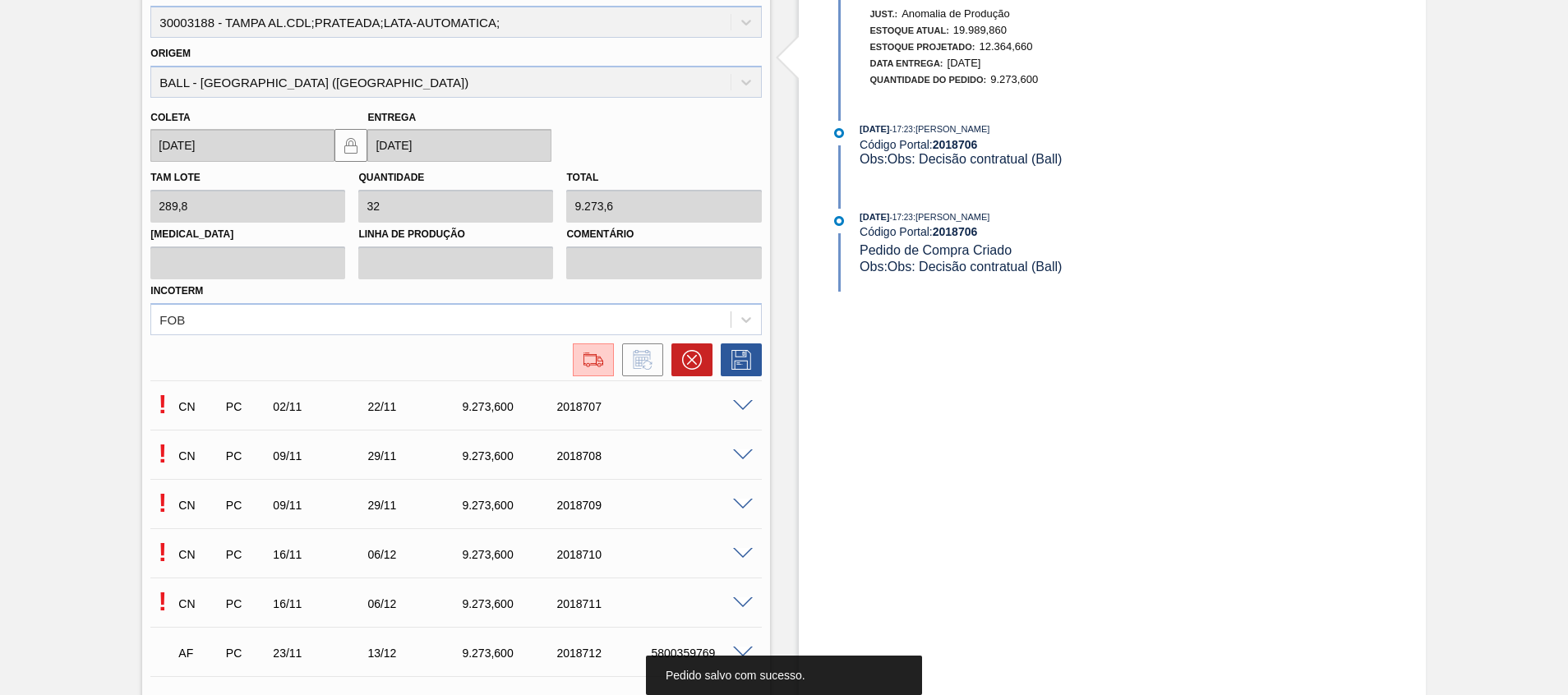
scroll to position [1394, 0]
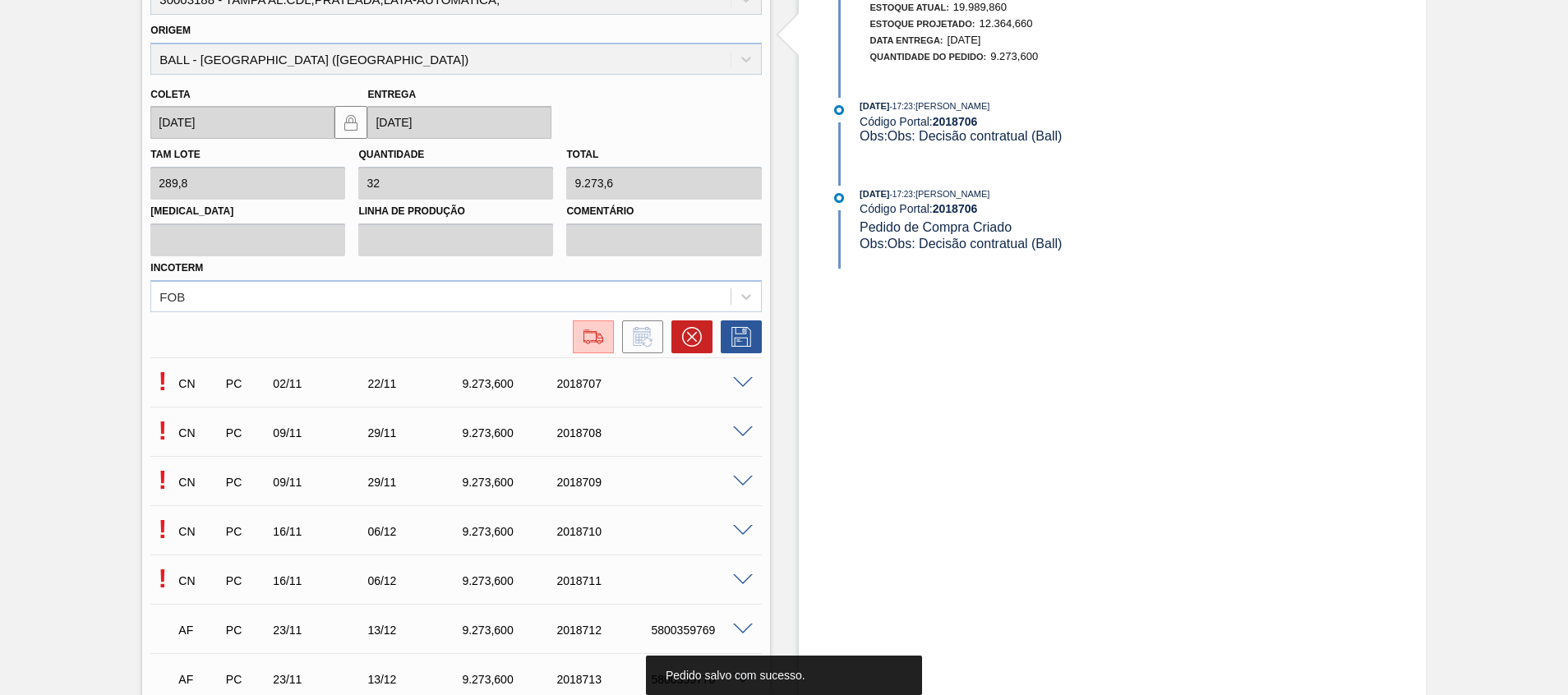
click at [735, 383] on span at bounding box center [743, 383] width 20 height 12
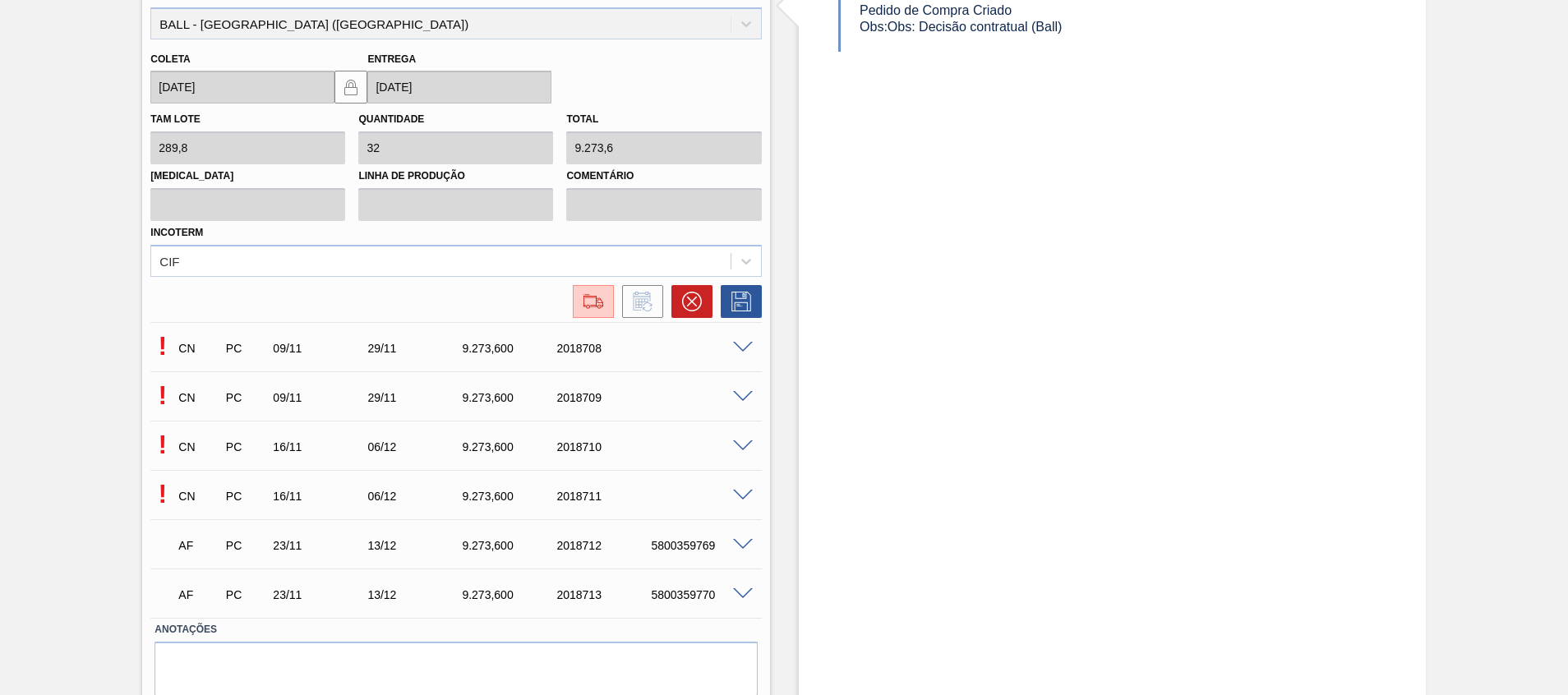
scroll to position [1517, 0]
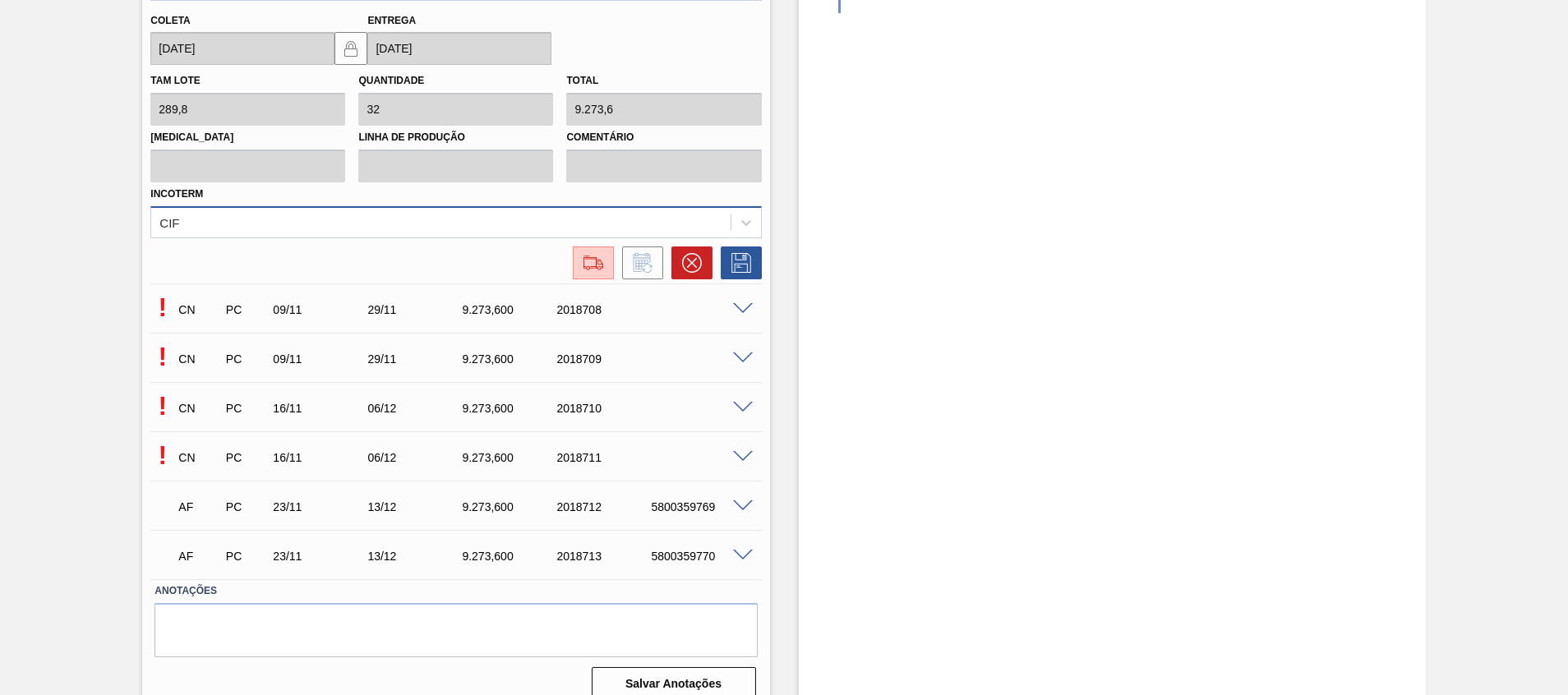
click at [212, 221] on div "CIF" at bounding box center [440, 222] width 578 height 24
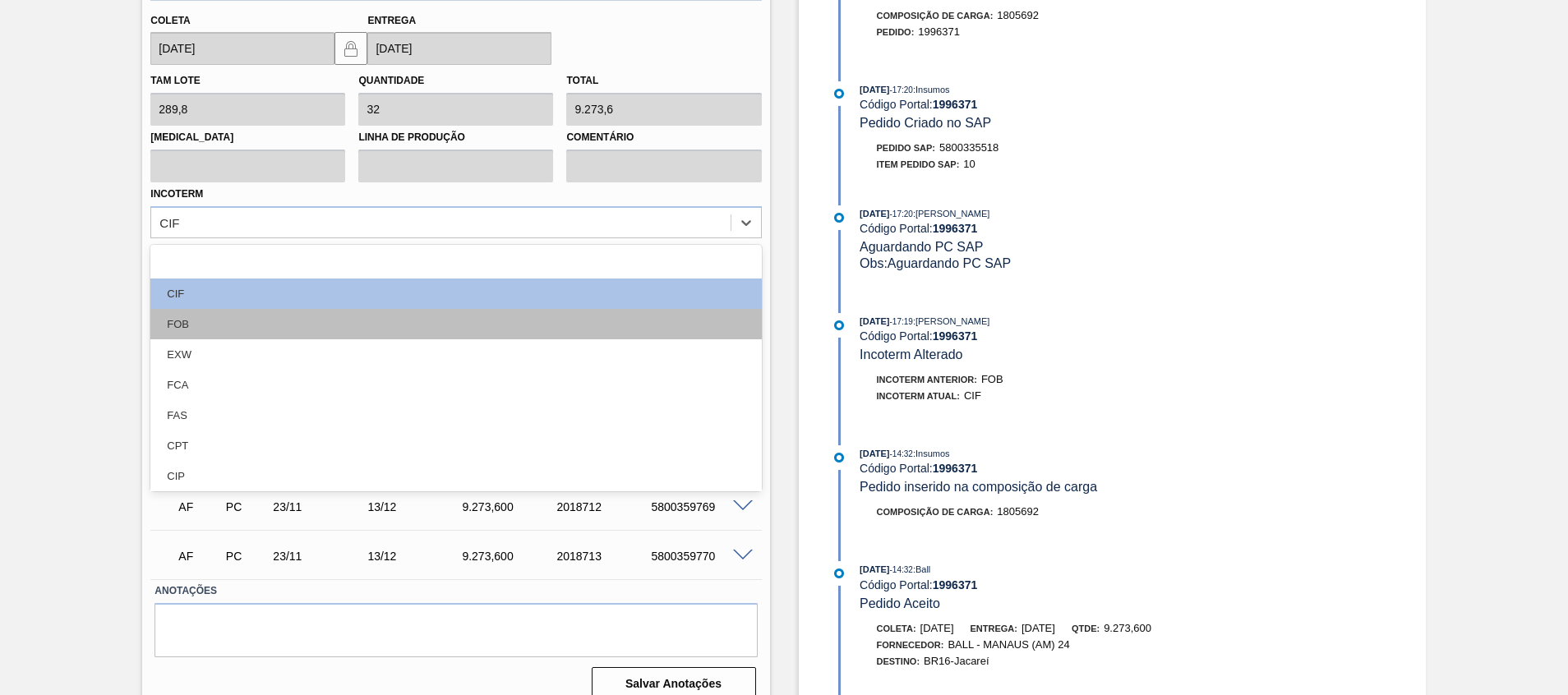
click at [611, 310] on div "FOB" at bounding box center [455, 323] width 611 height 31
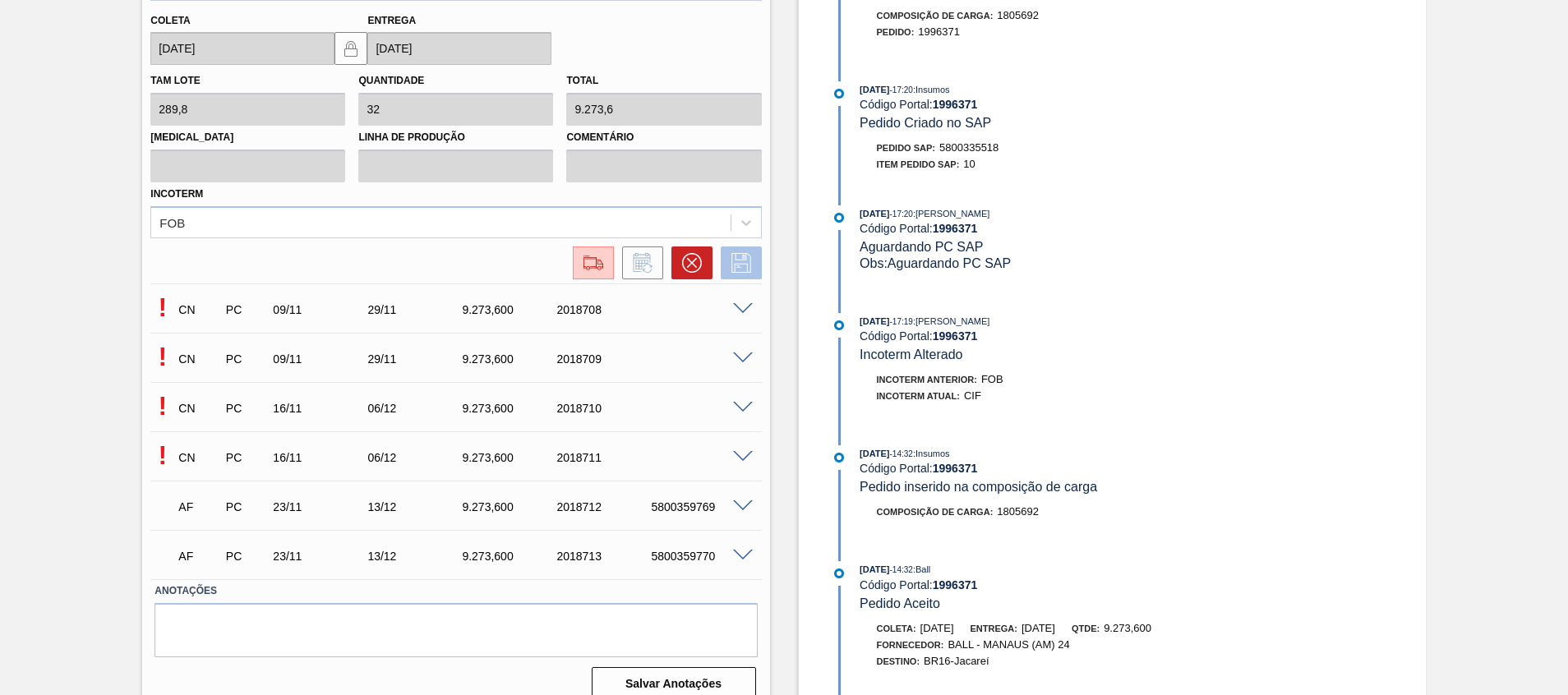
click at [740, 263] on icon at bounding box center [742, 263] width 27 height 20
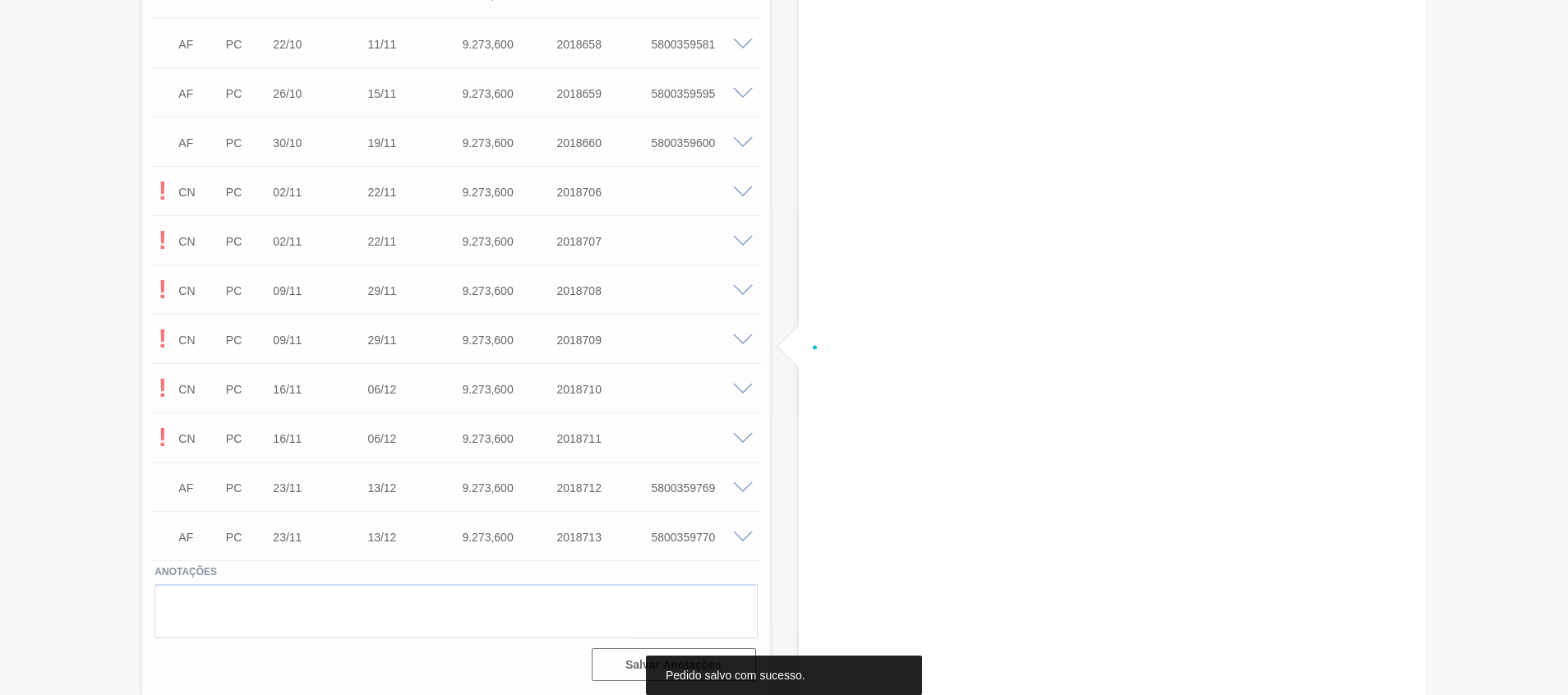
scroll to position [1138, 0]
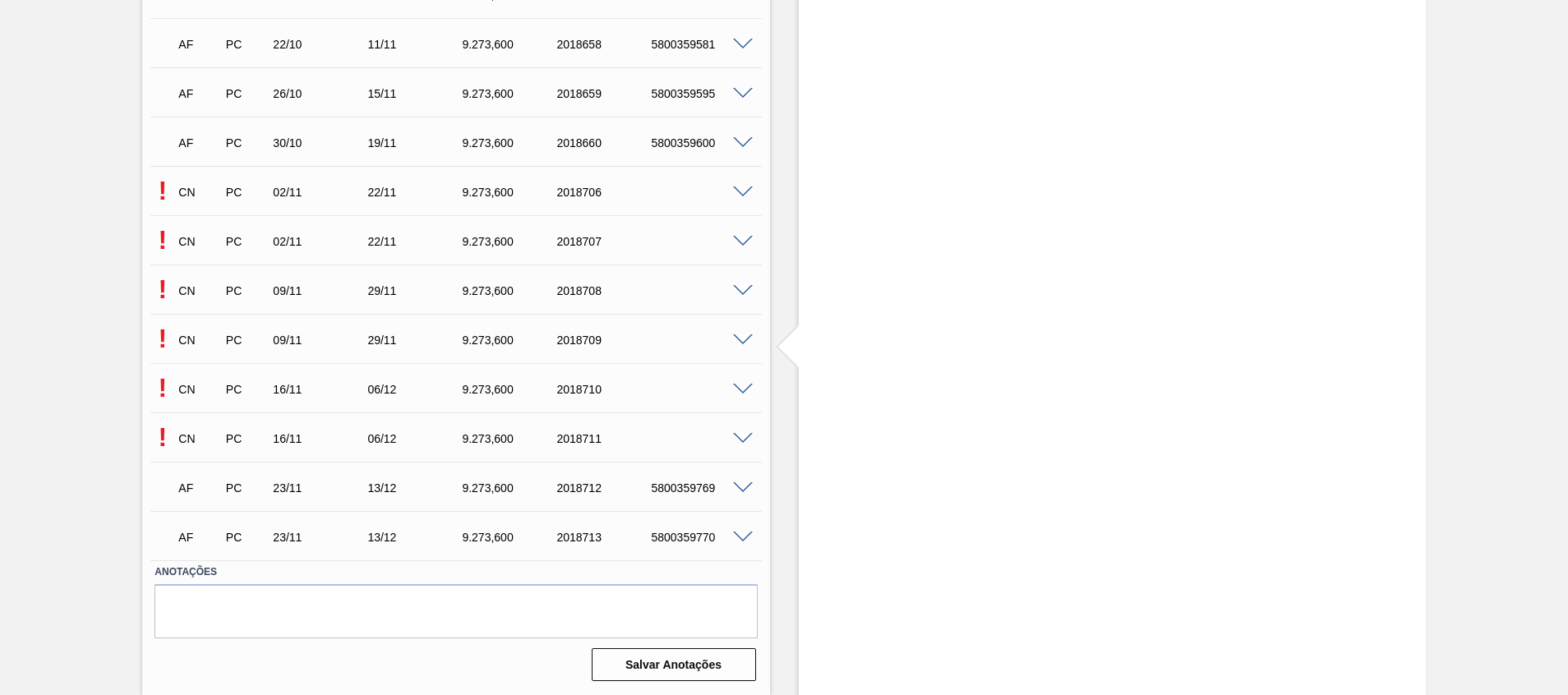
click at [741, 285] on span at bounding box center [743, 291] width 20 height 12
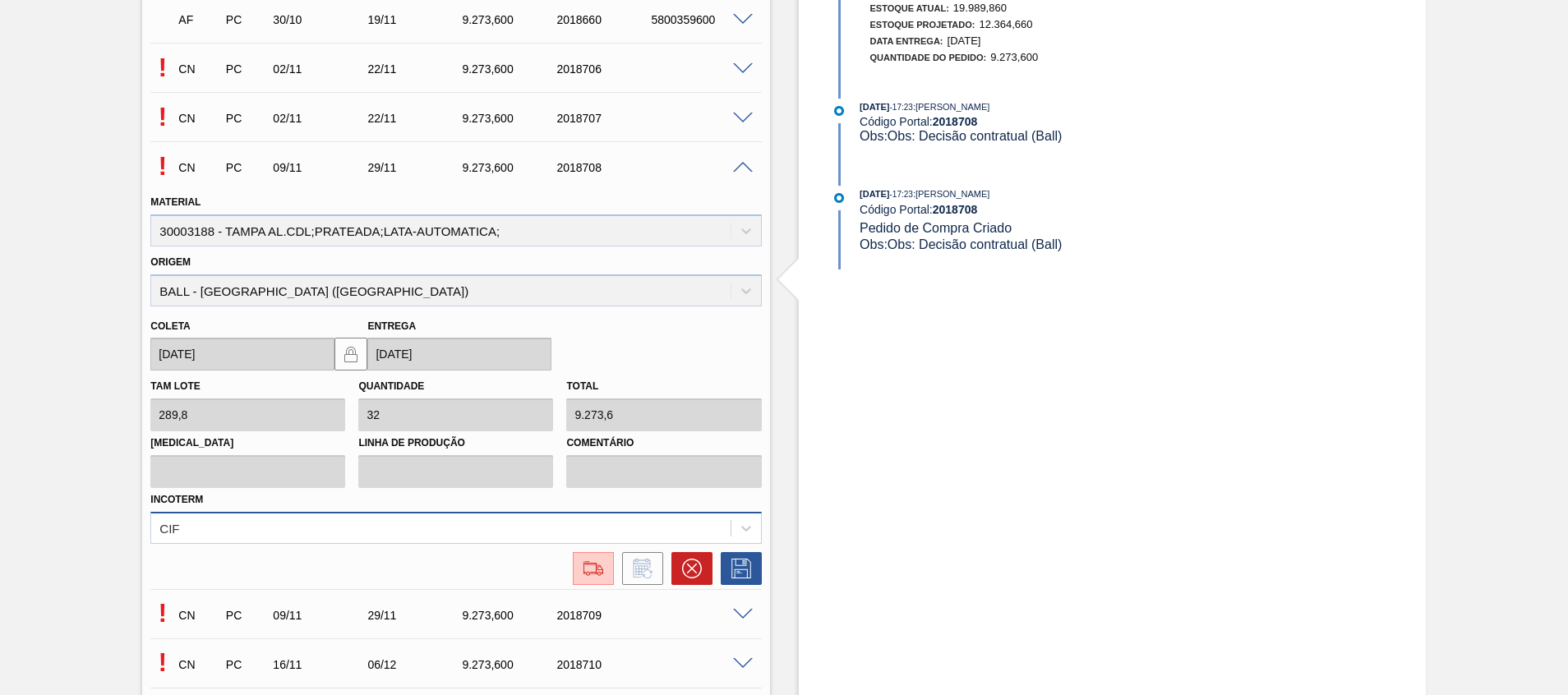
scroll to position [1369, 0]
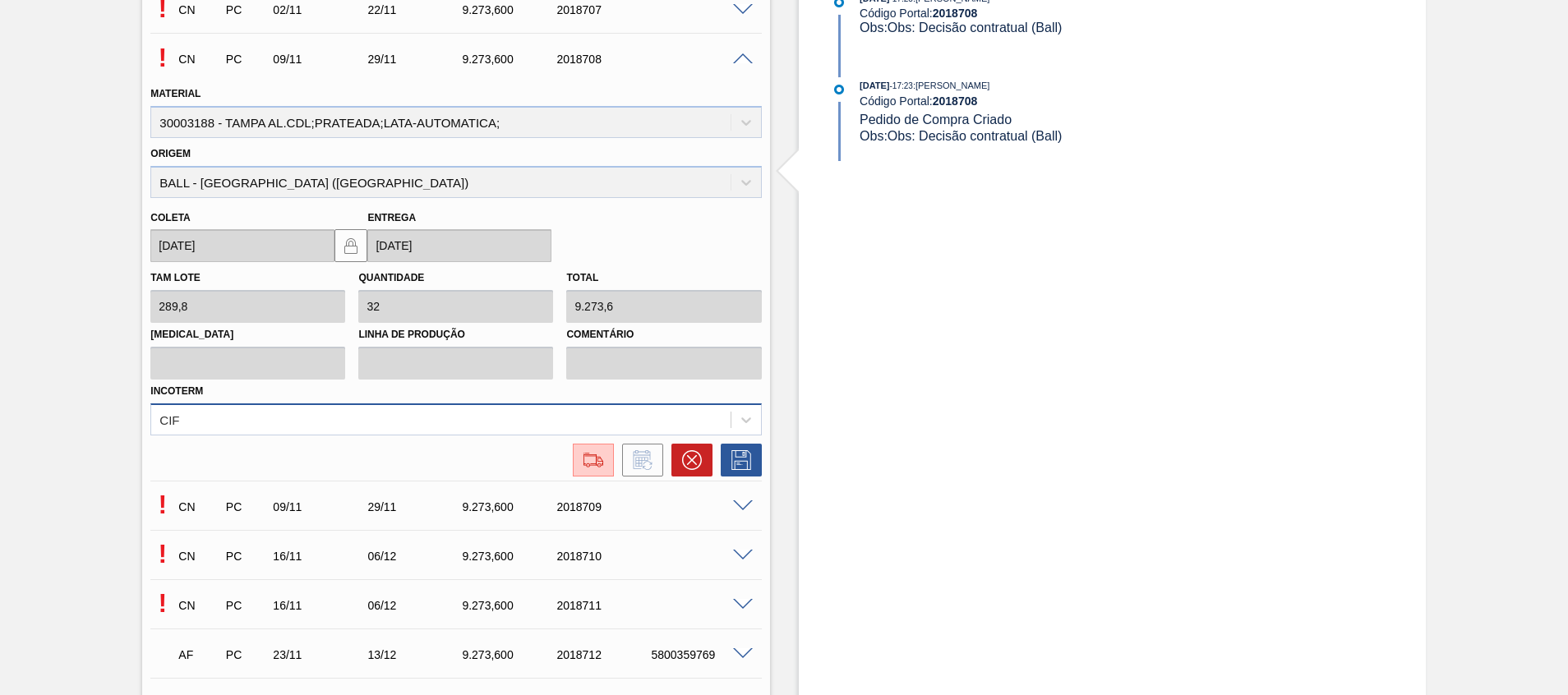
click at [401, 435] on div "CIF" at bounding box center [455, 419] width 611 height 32
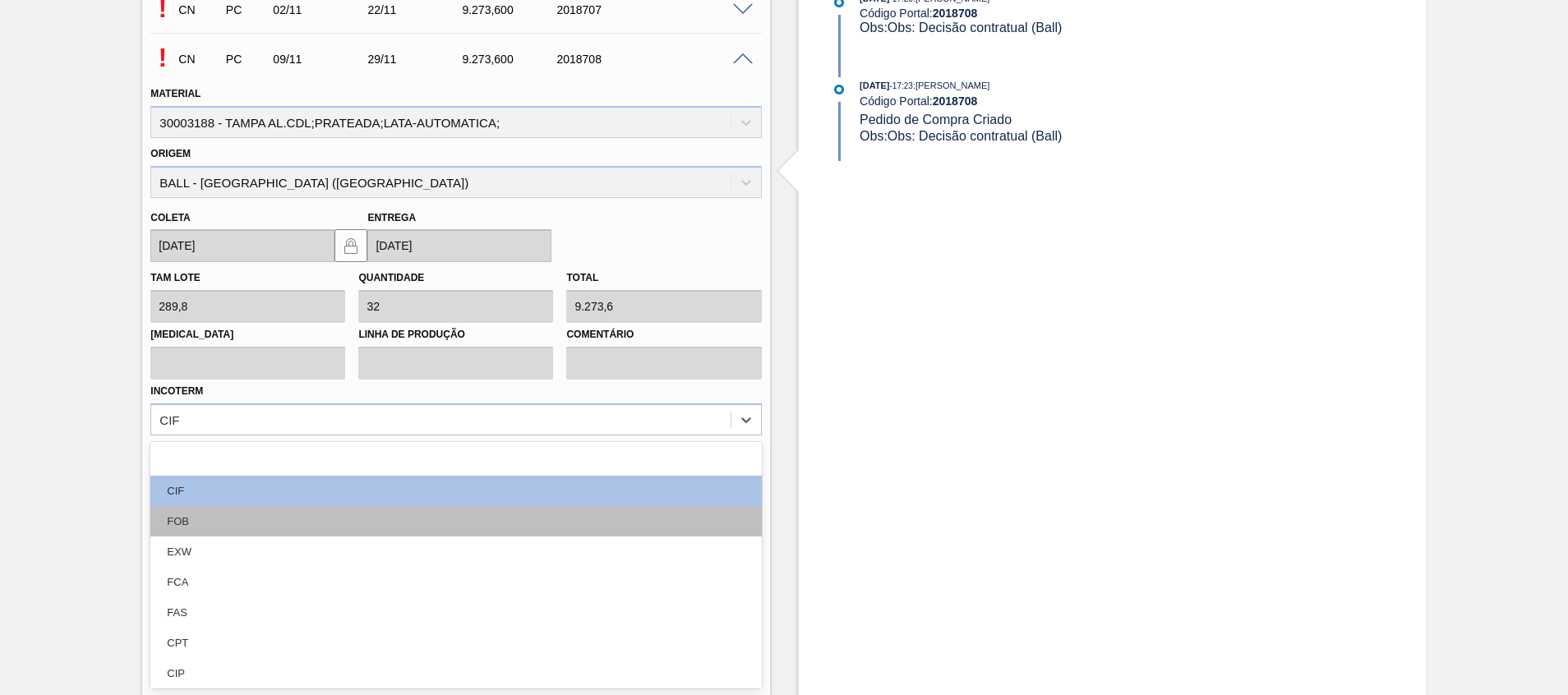
click at [397, 528] on div "FOB" at bounding box center [455, 521] width 611 height 31
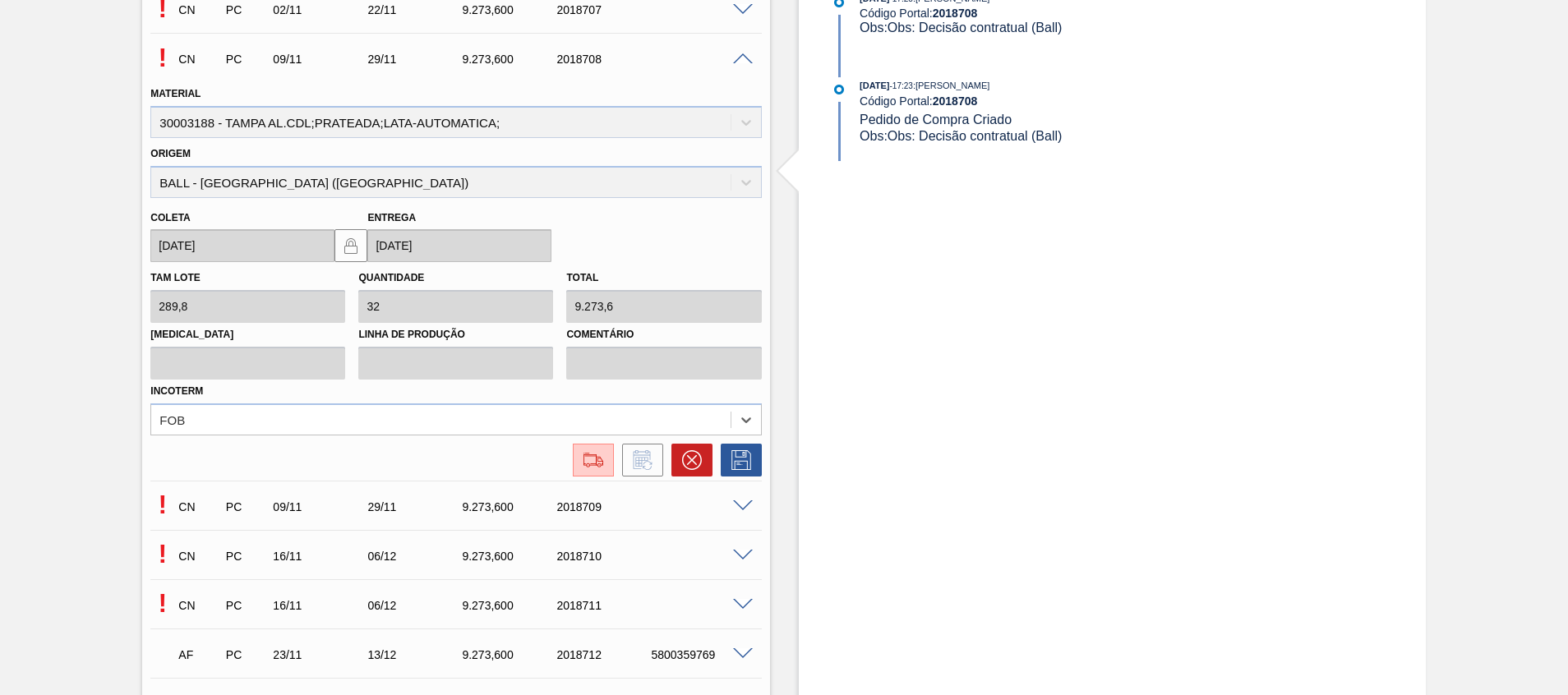
click at [746, 462] on icon at bounding box center [742, 460] width 27 height 20
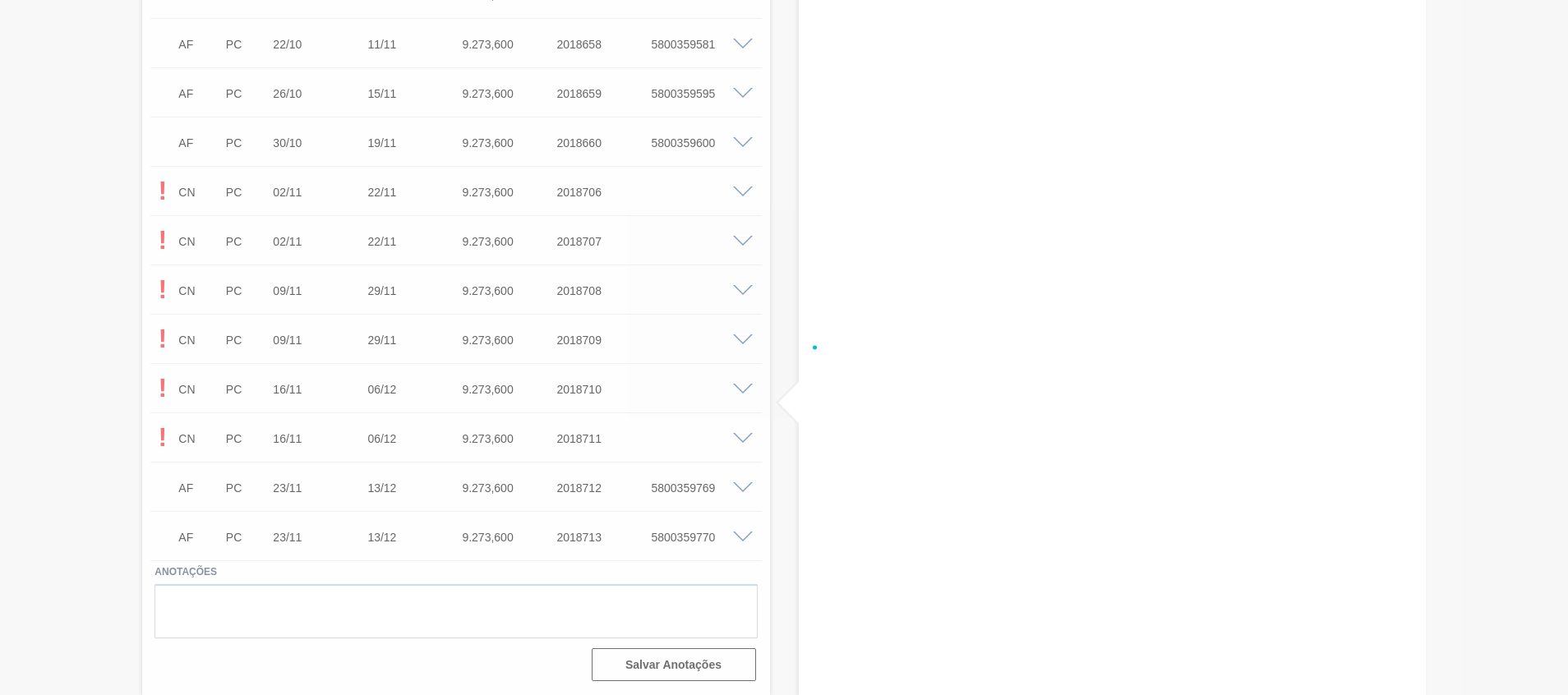
scroll to position [1138, 0]
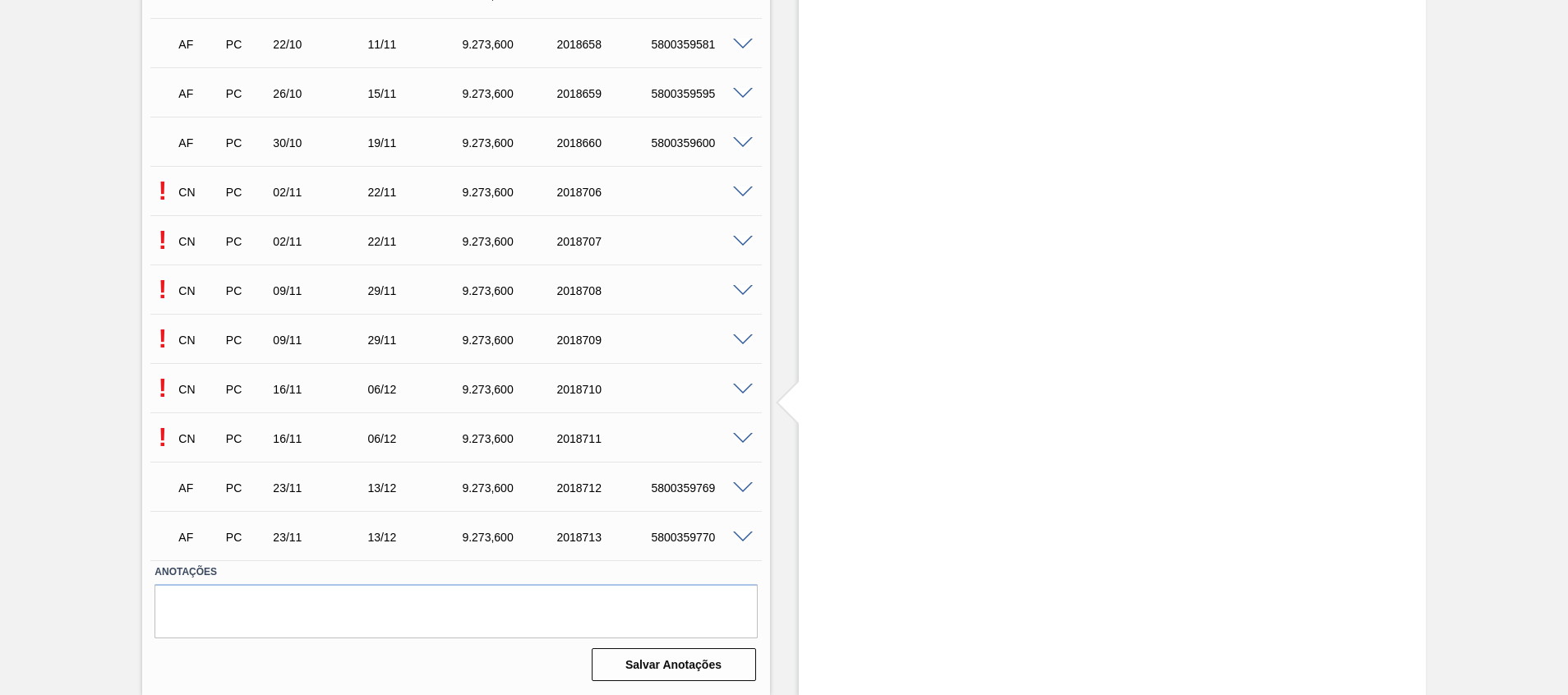
click at [745, 334] on span at bounding box center [743, 340] width 20 height 12
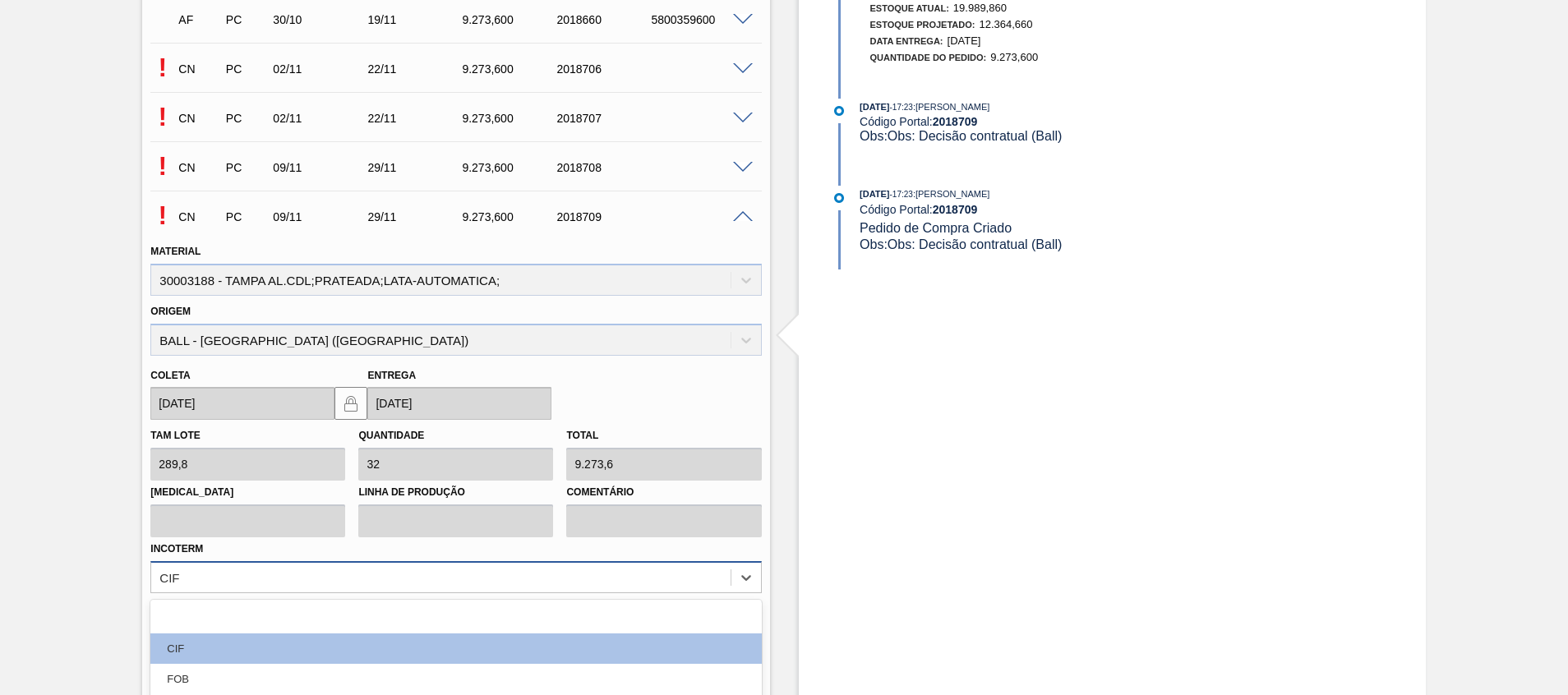
click at [203, 586] on div "option FCA focused, 5 of 12. 12 results available. Use Up and Down to choose op…" at bounding box center [455, 576] width 611 height 32
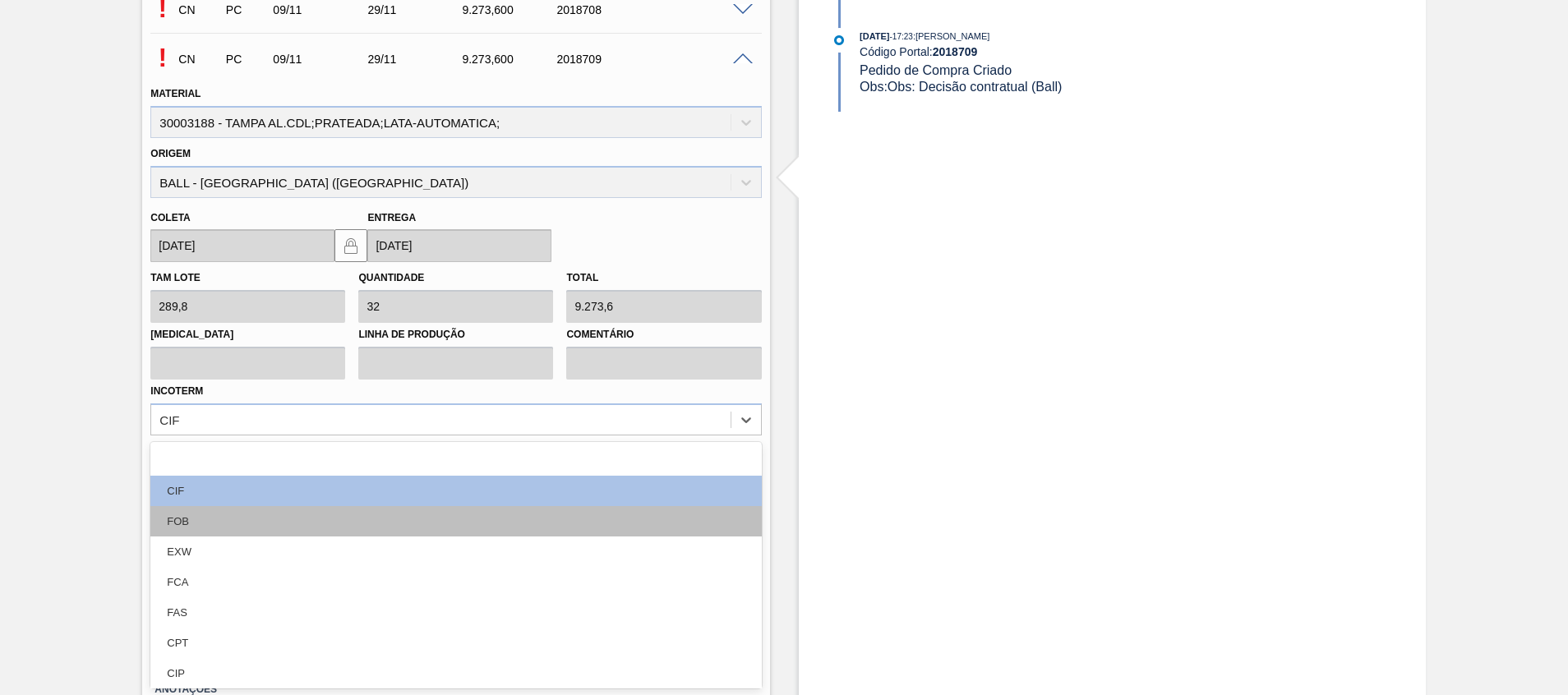
click at [246, 507] on div "FOB" at bounding box center [455, 521] width 611 height 31
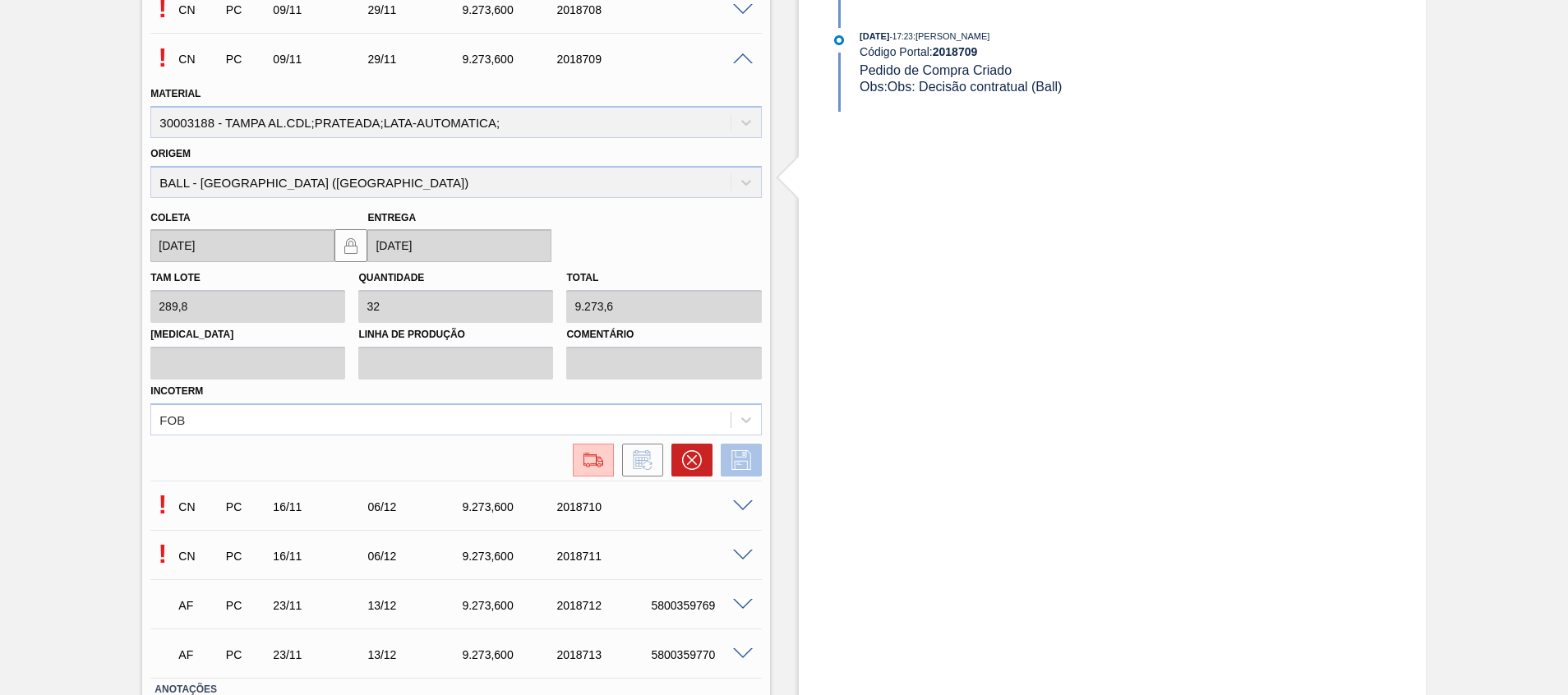
click at [754, 461] on button at bounding box center [742, 460] width 41 height 33
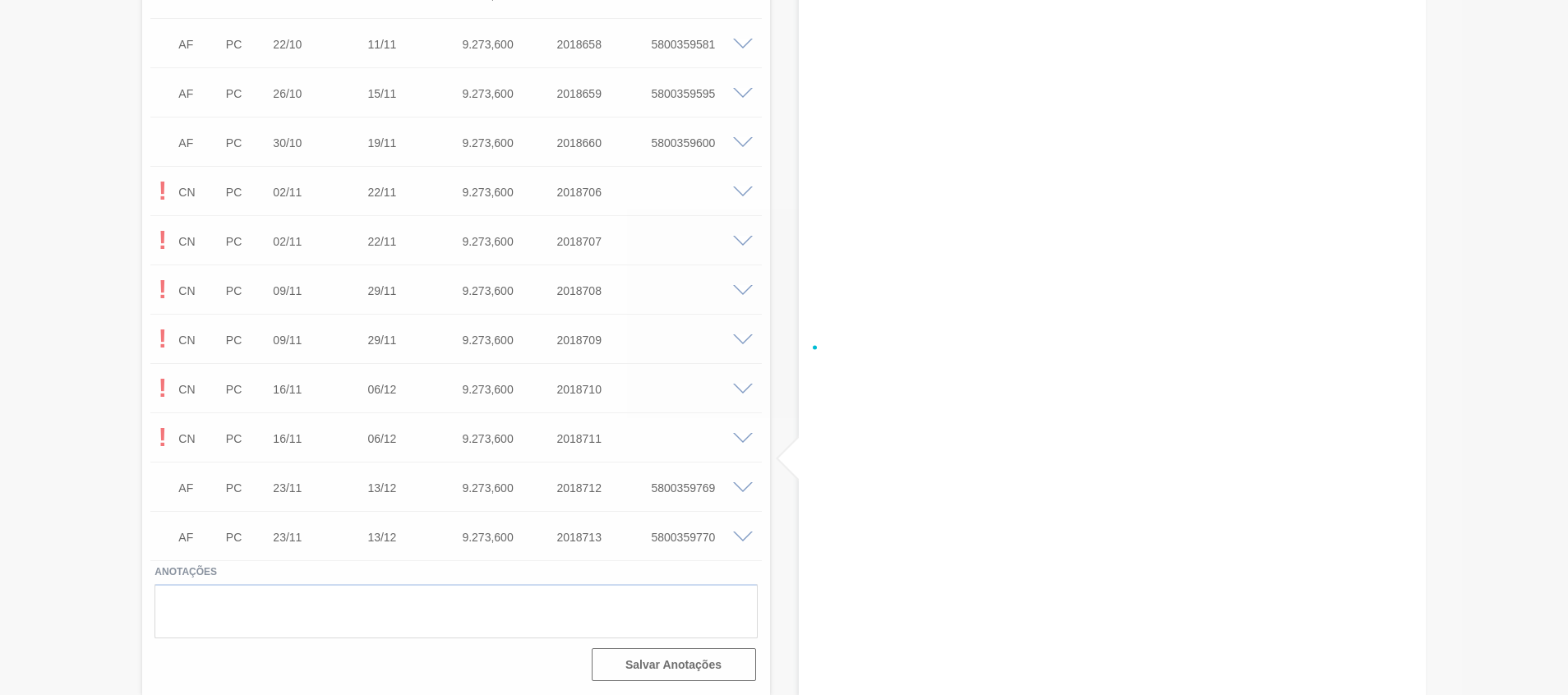
scroll to position [1138, 0]
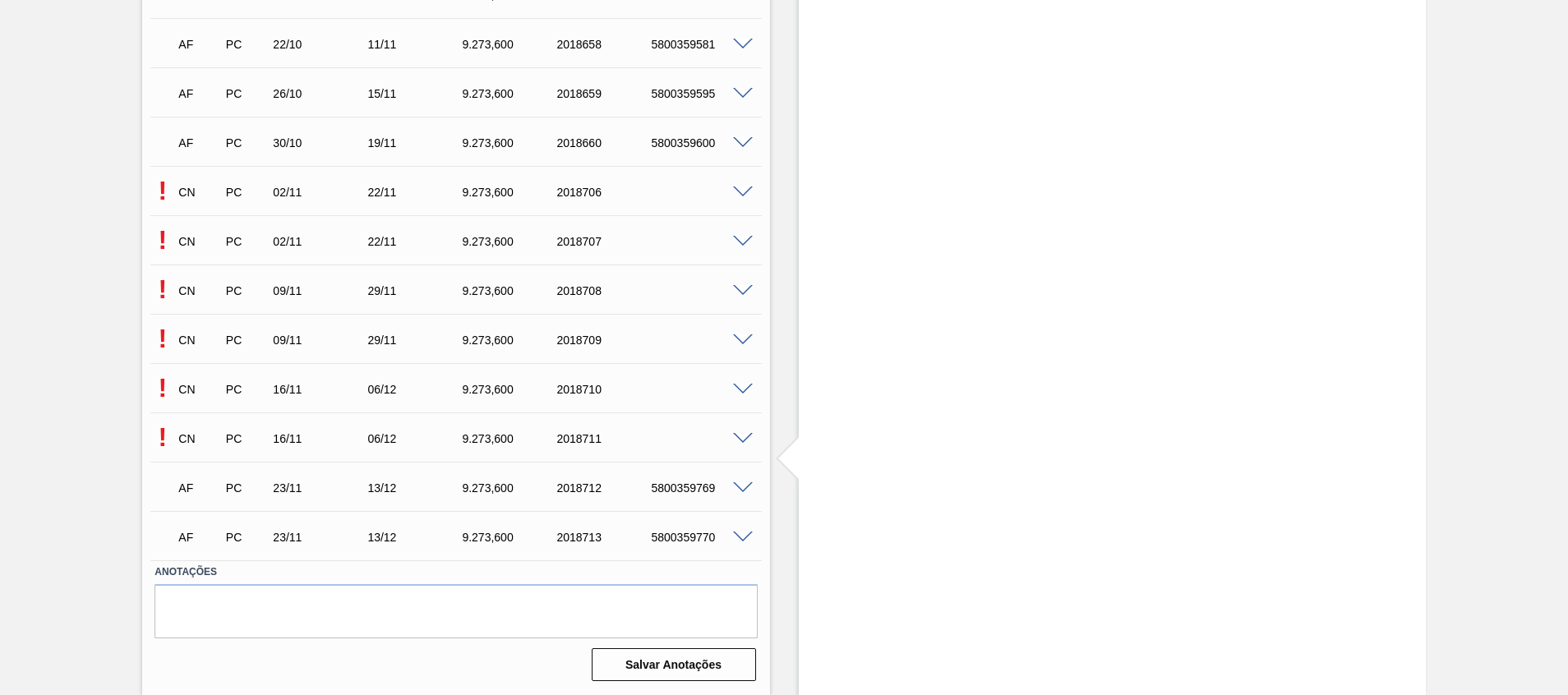
click at [747, 390] on span at bounding box center [743, 390] width 20 height 12
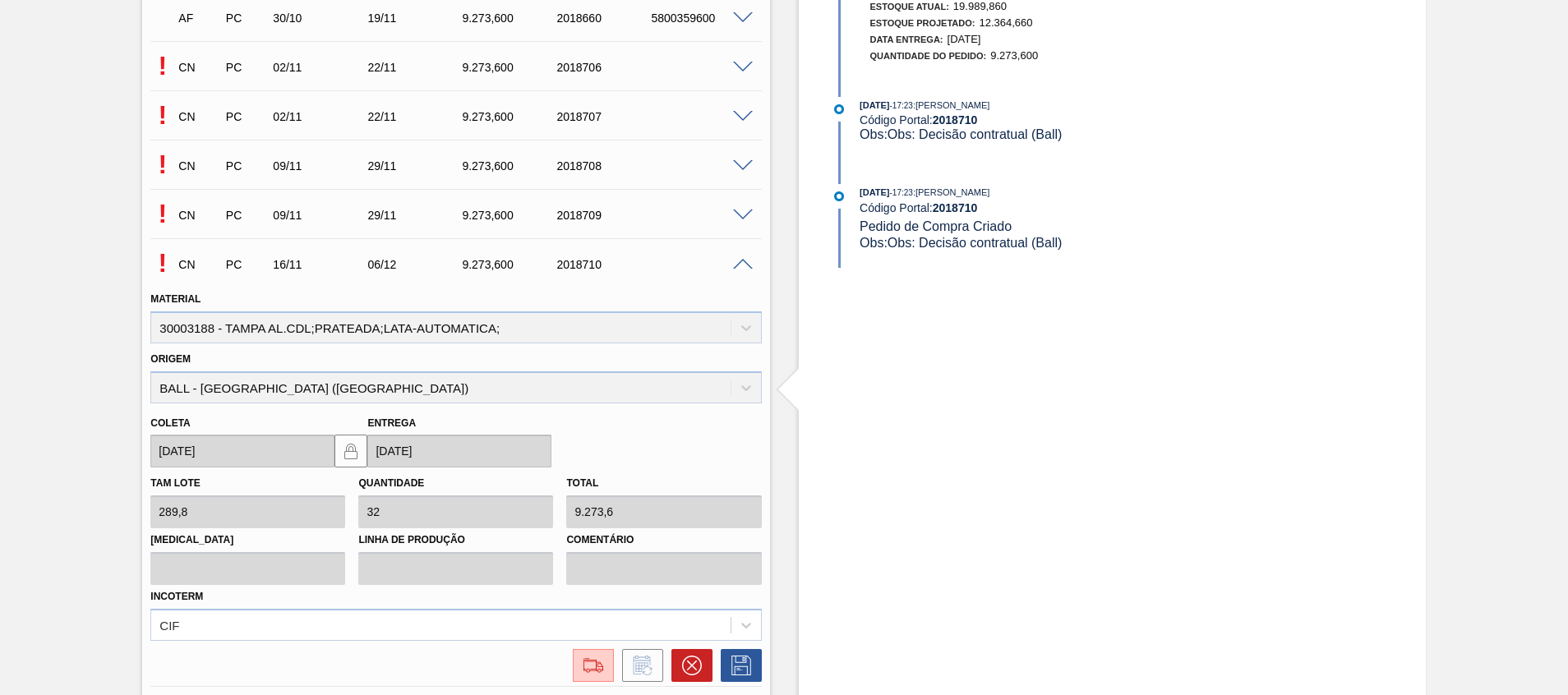
scroll to position [1384, 0]
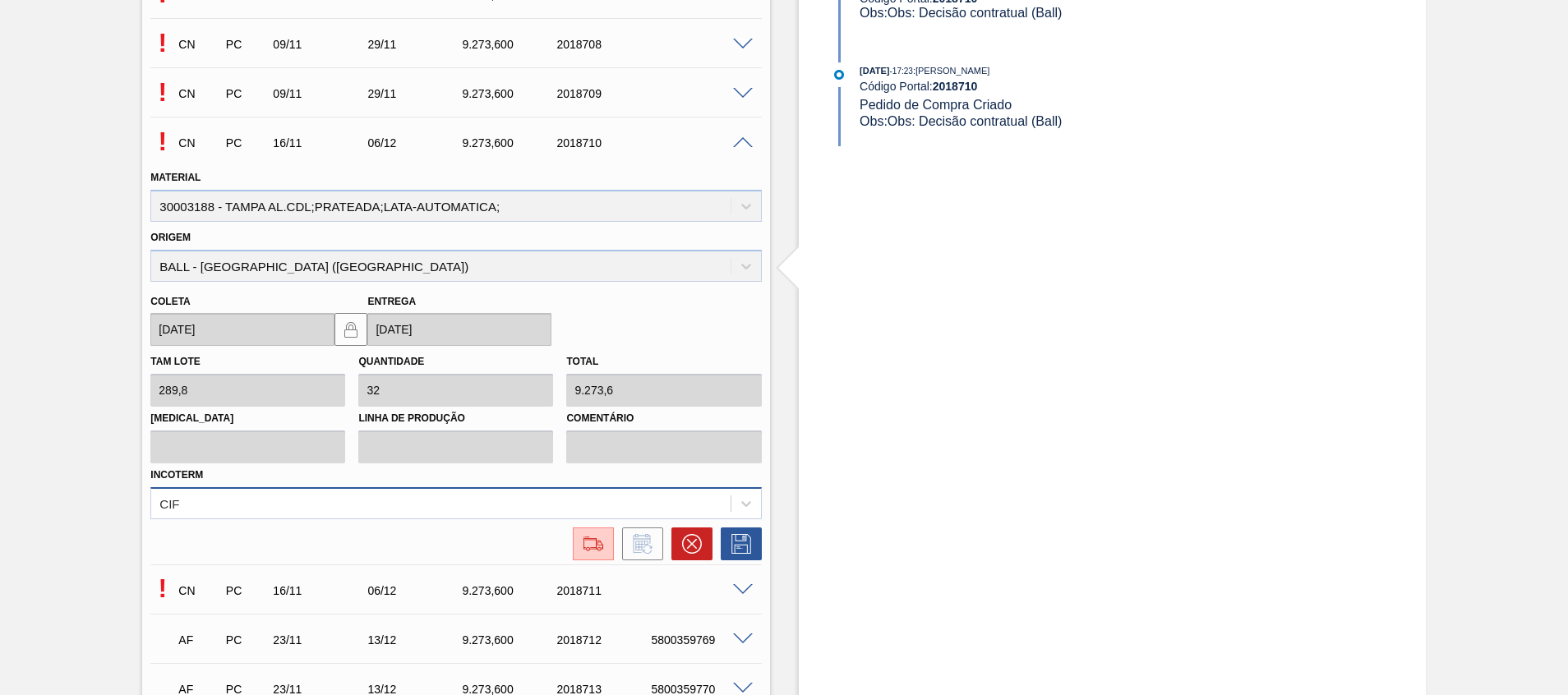
click at [542, 497] on div "CIF" at bounding box center [455, 503] width 611 height 32
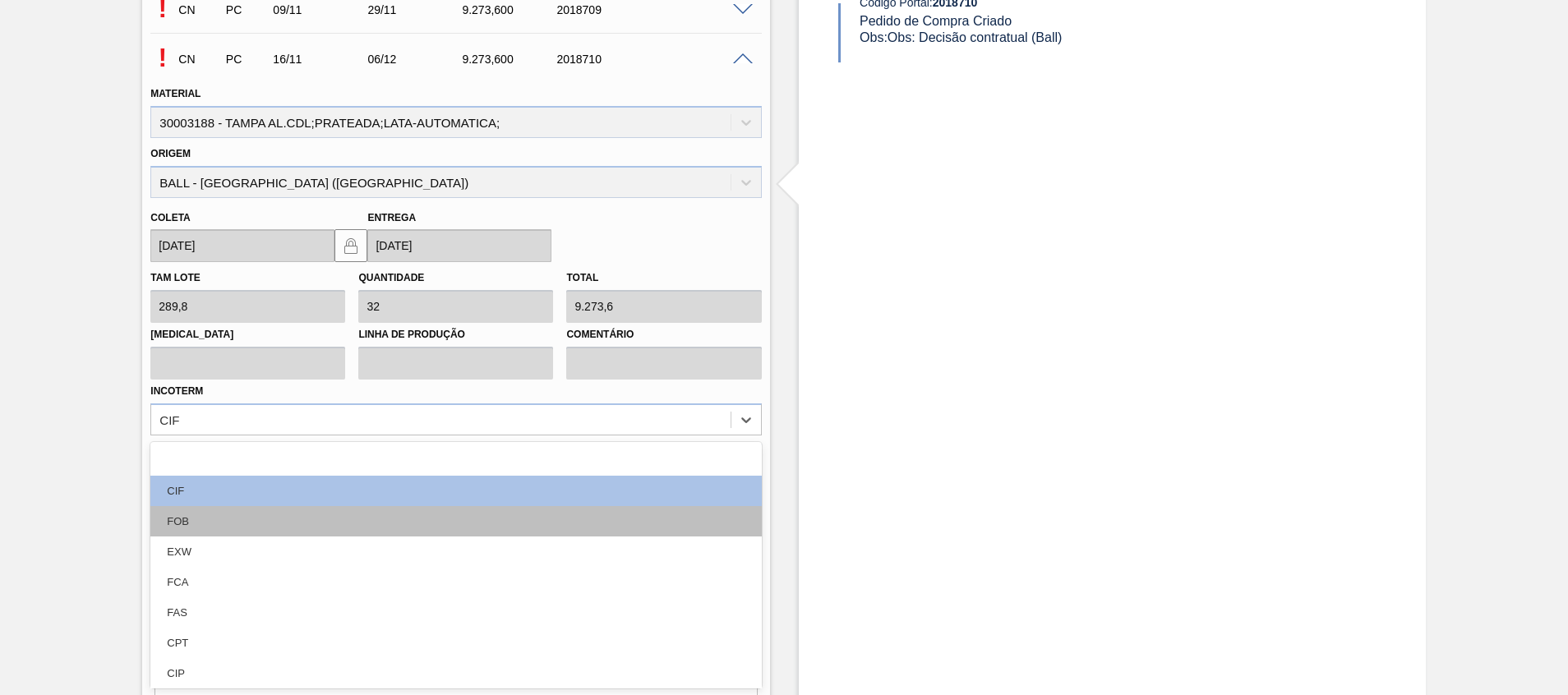
click at [451, 522] on div "FOB" at bounding box center [455, 521] width 611 height 31
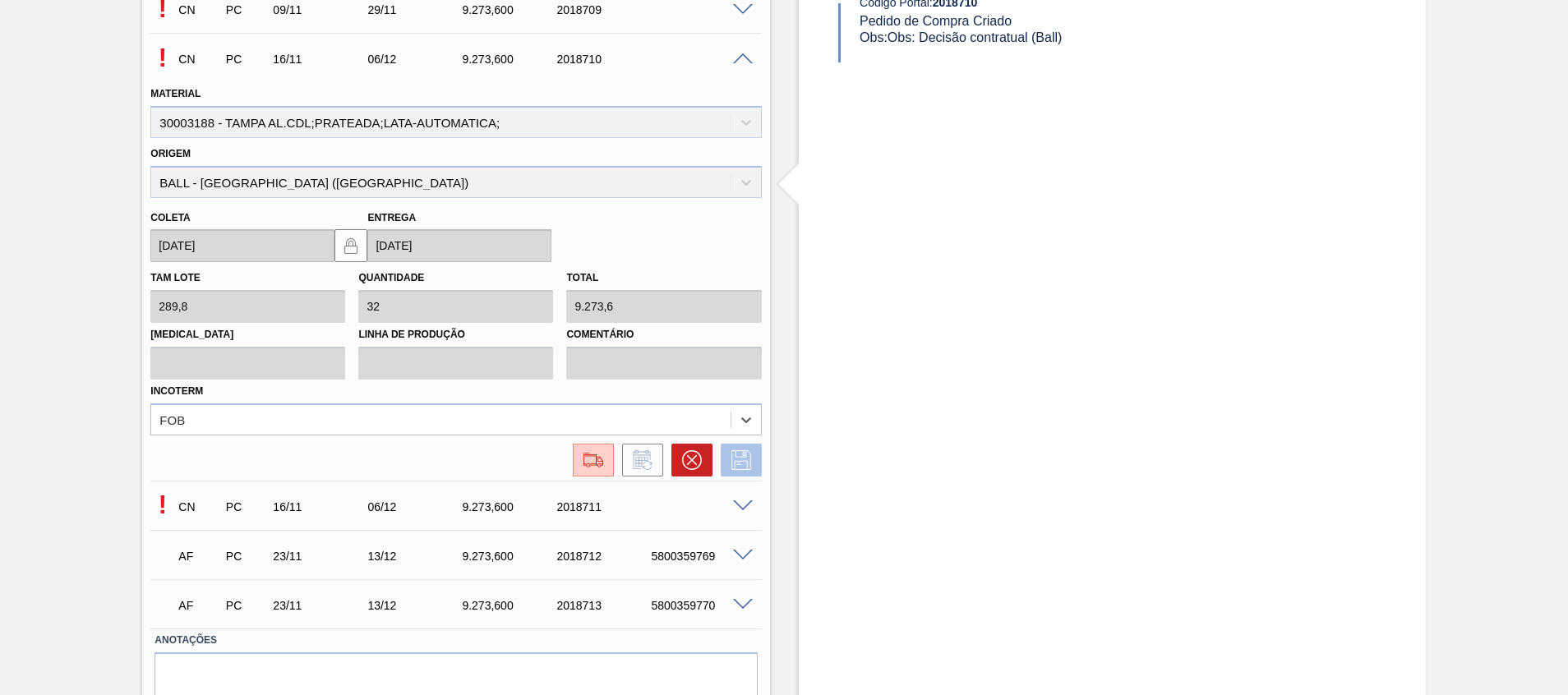
click at [757, 464] on button at bounding box center [742, 460] width 41 height 33
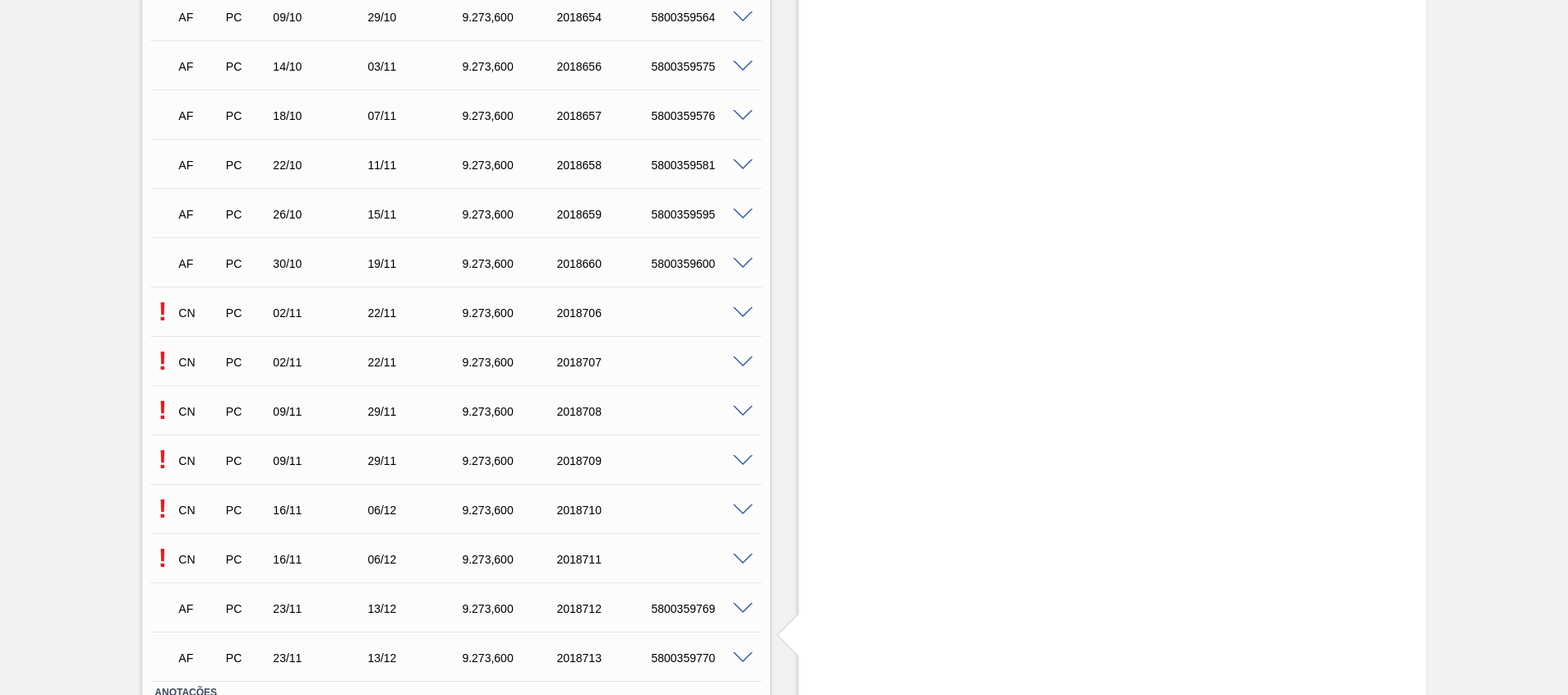
scroll to position [1138, 0]
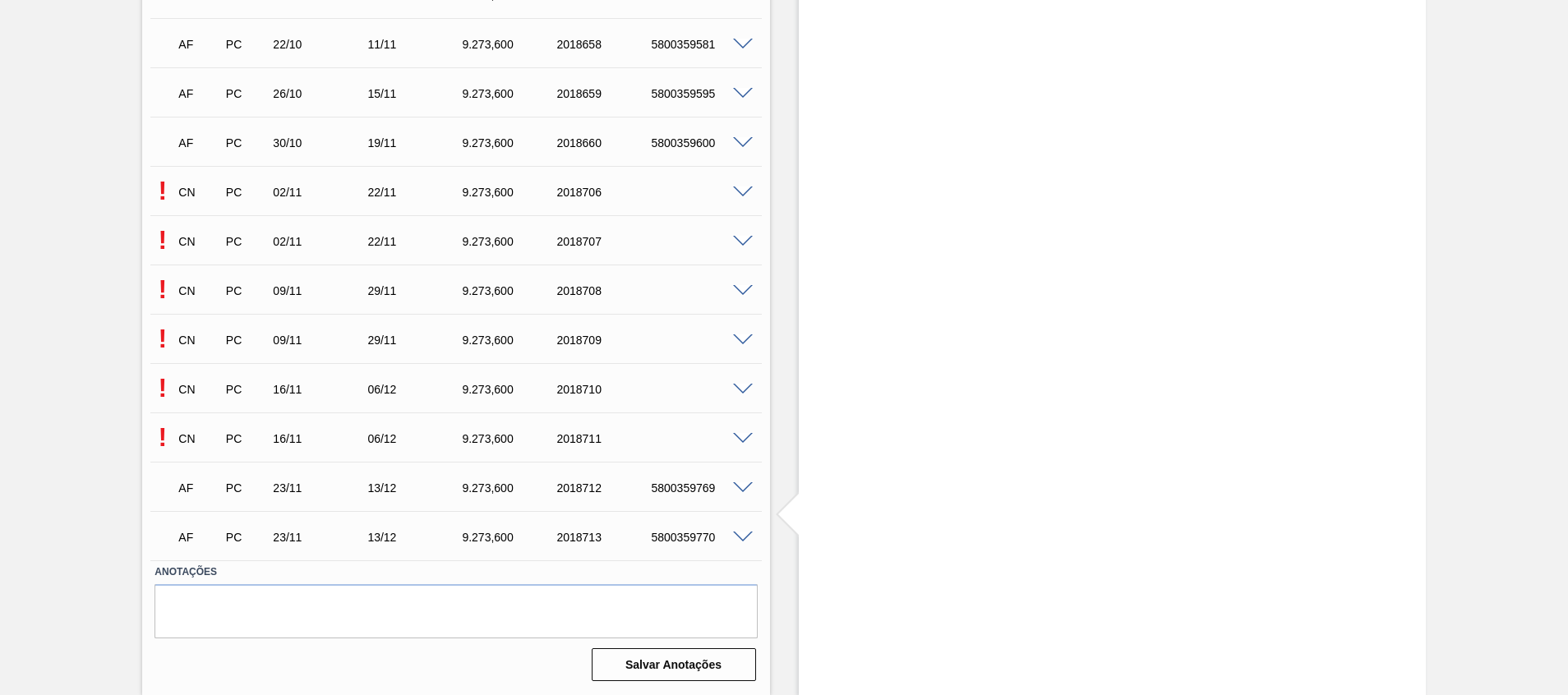
click at [736, 431] on div at bounding box center [746, 437] width 33 height 12
click at [740, 434] on span at bounding box center [743, 439] width 20 height 12
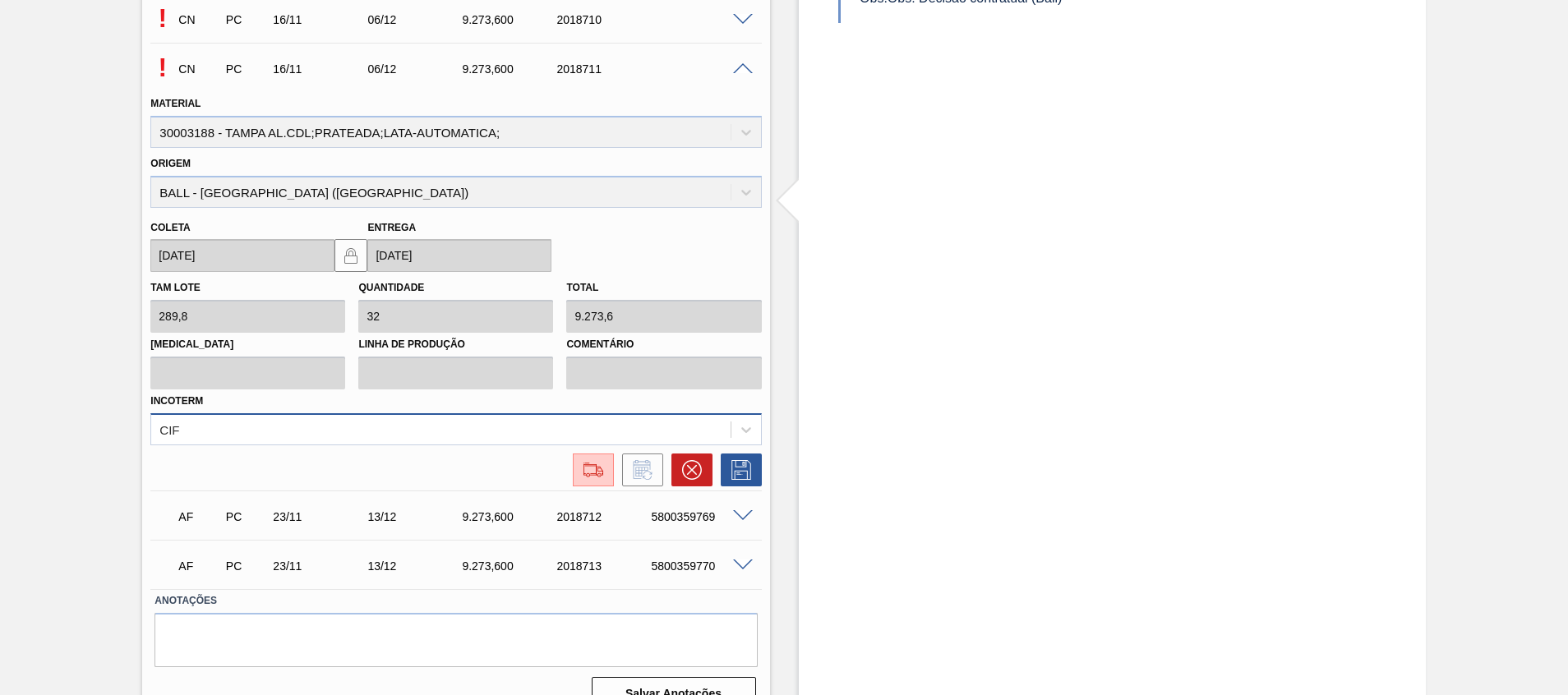
click at [352, 431] on div "CIF" at bounding box center [440, 429] width 578 height 24
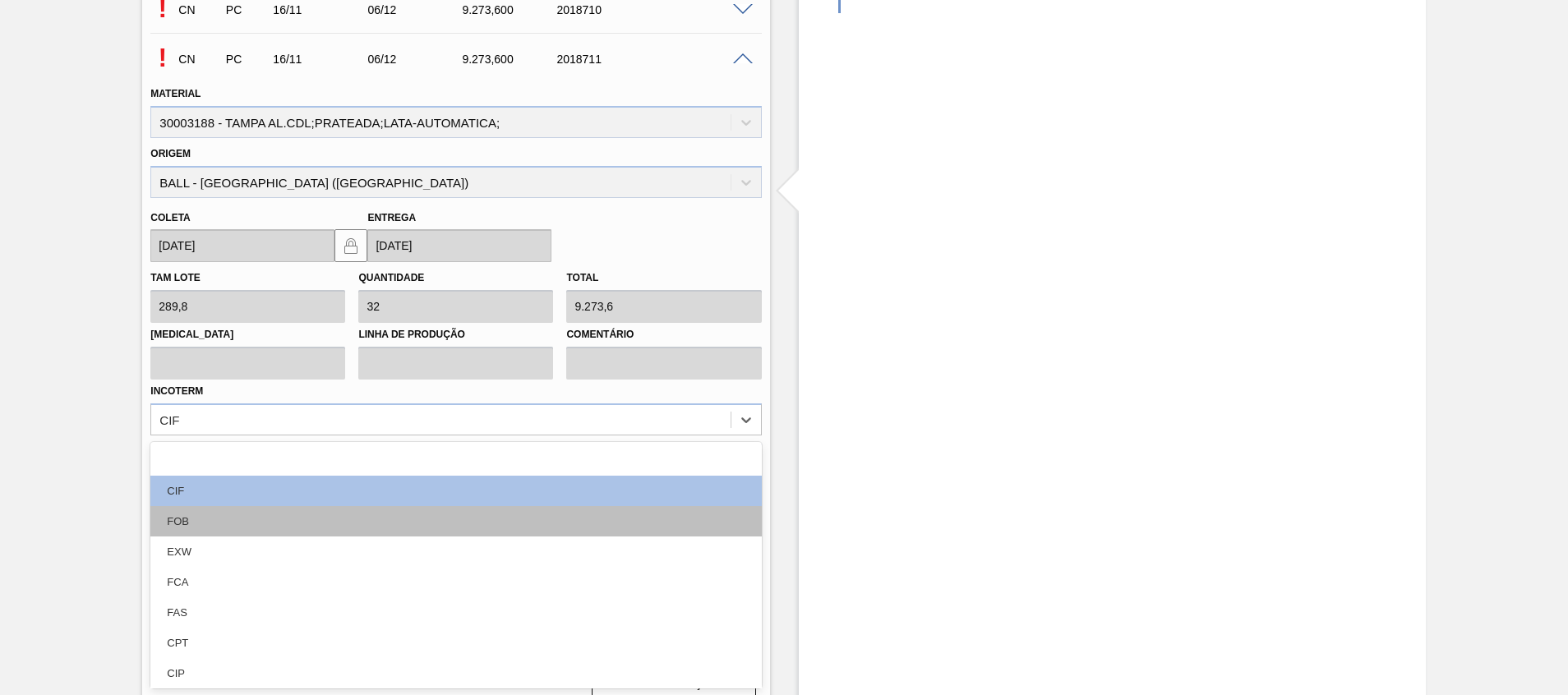
click at [325, 513] on div "FOB" at bounding box center [455, 521] width 611 height 31
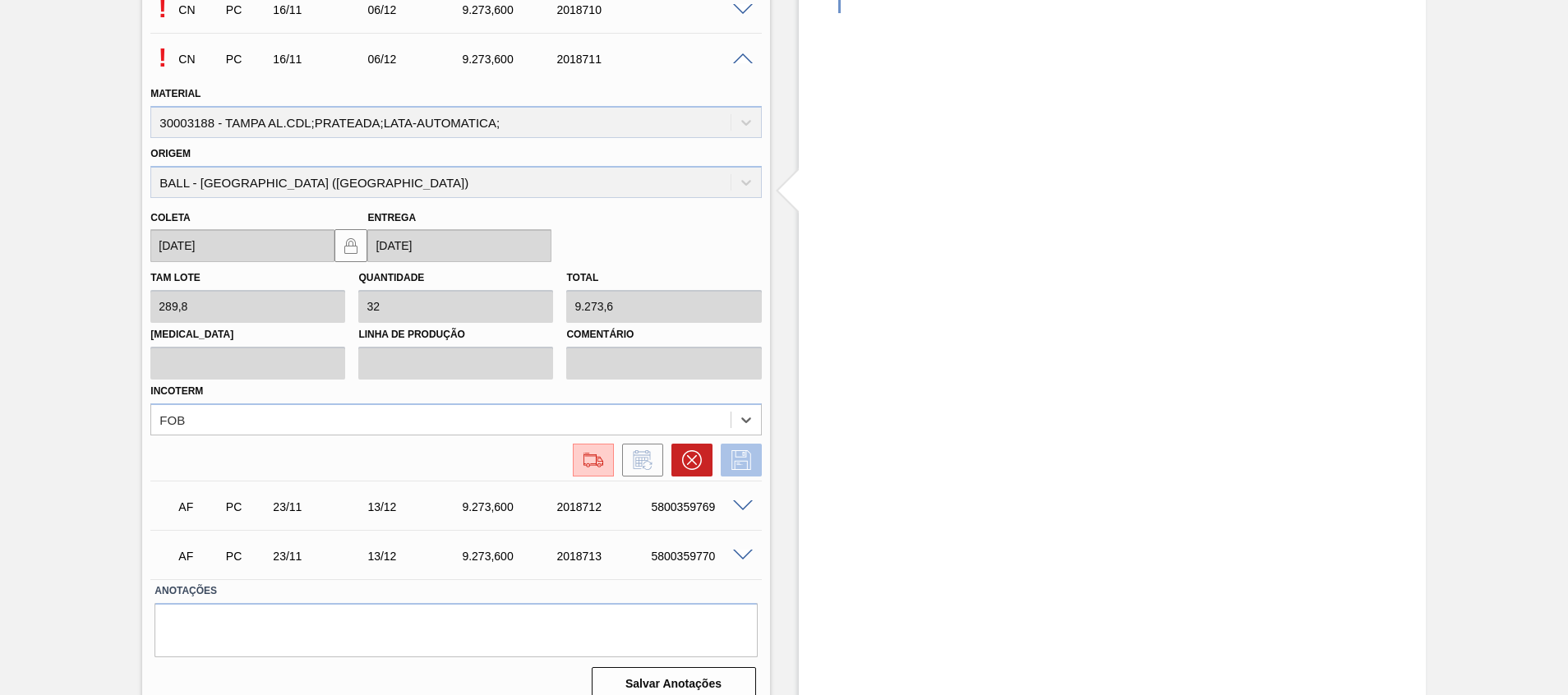
click at [740, 450] on icon at bounding box center [741, 460] width 20 height 20
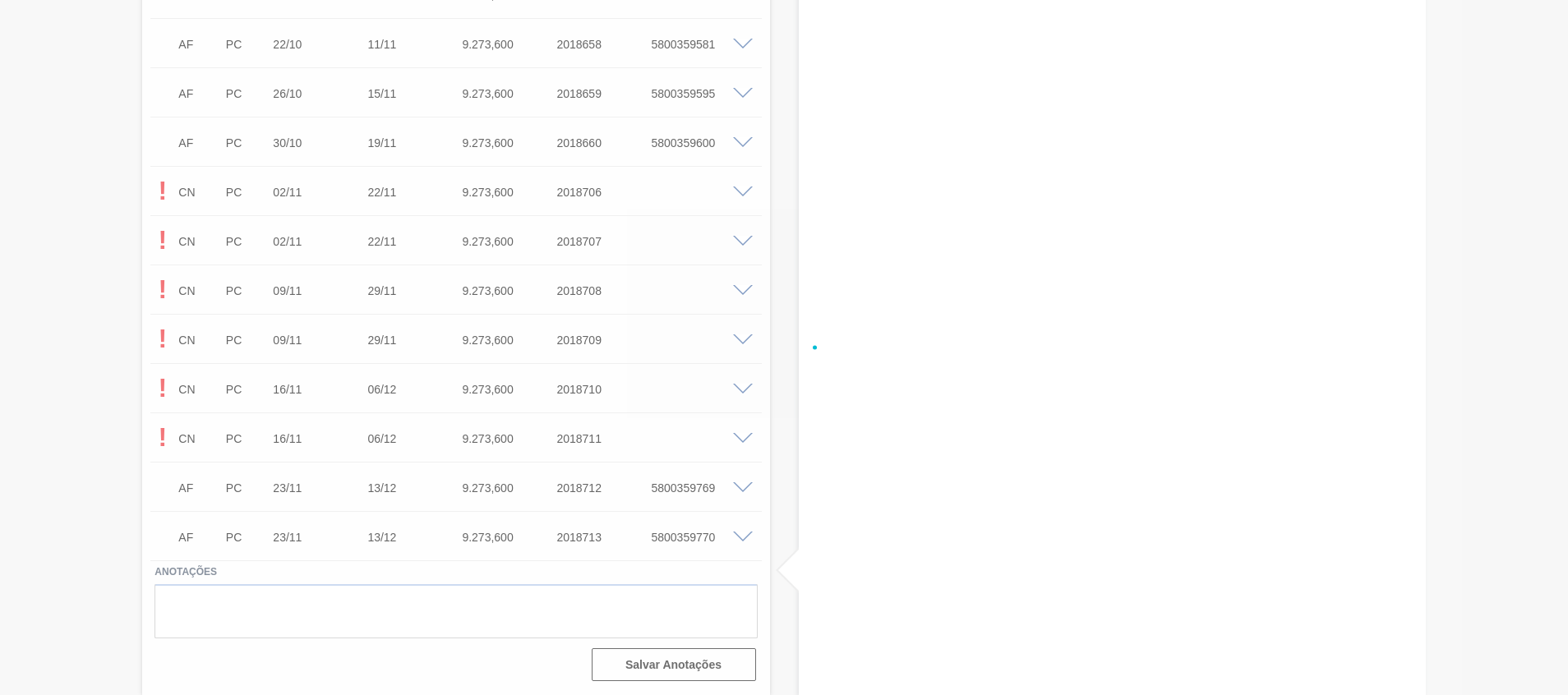
scroll to position [1138, 0]
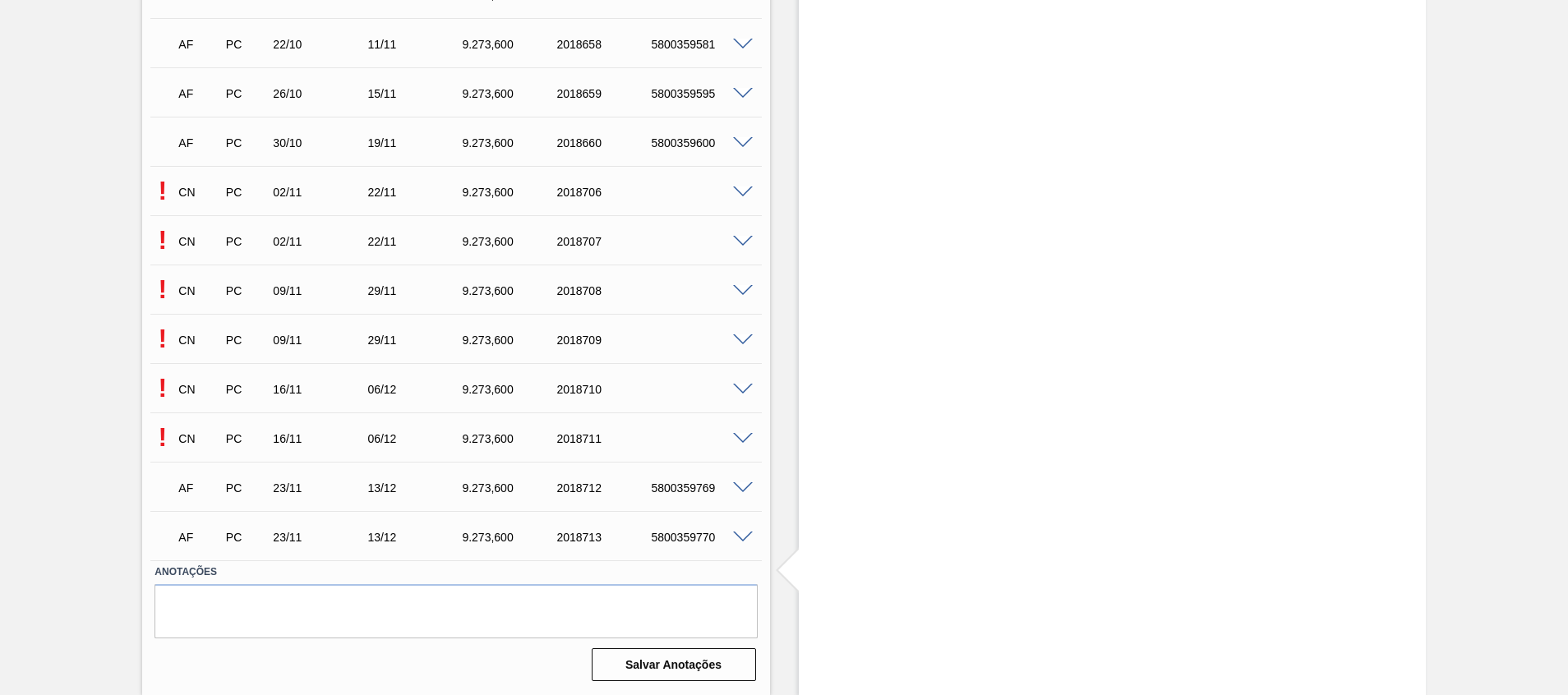
click at [747, 191] on span at bounding box center [743, 192] width 20 height 12
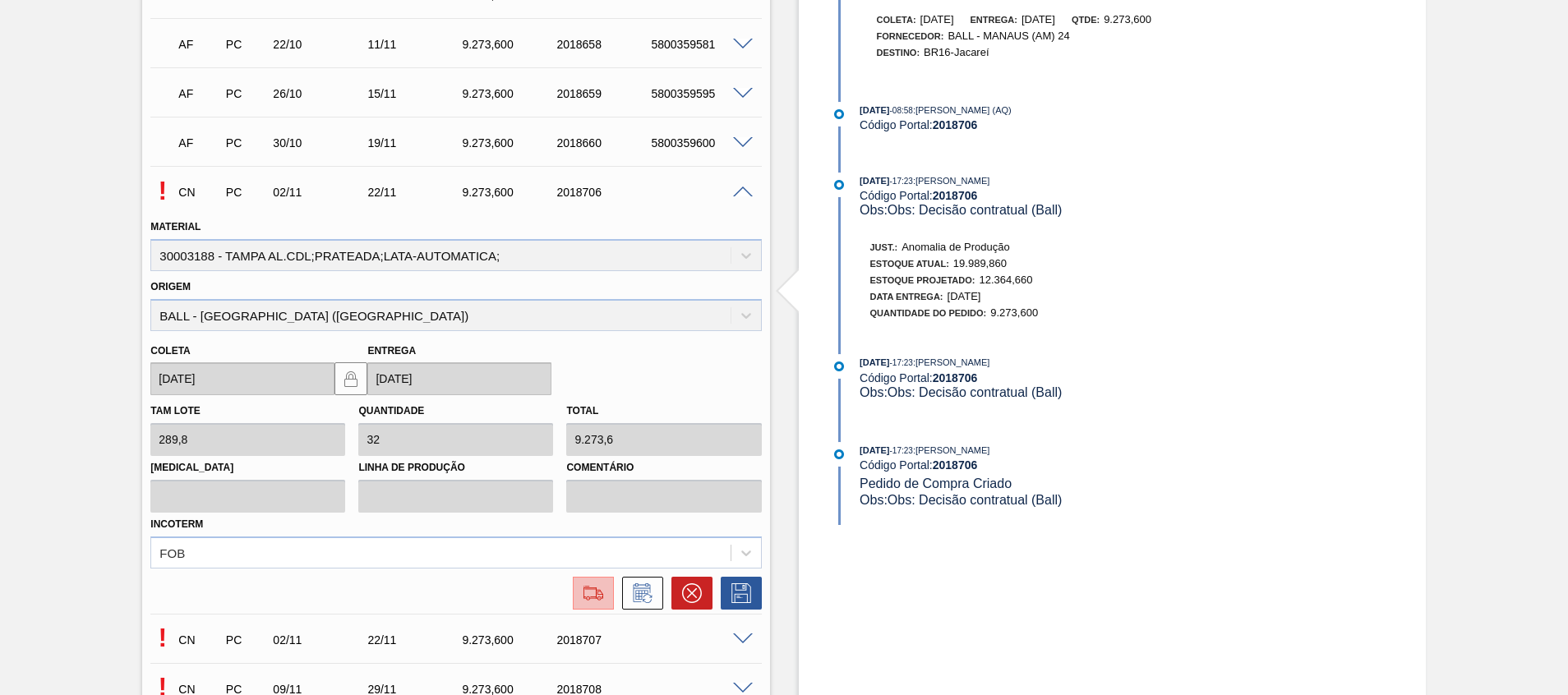
click at [589, 589] on img at bounding box center [593, 593] width 27 height 20
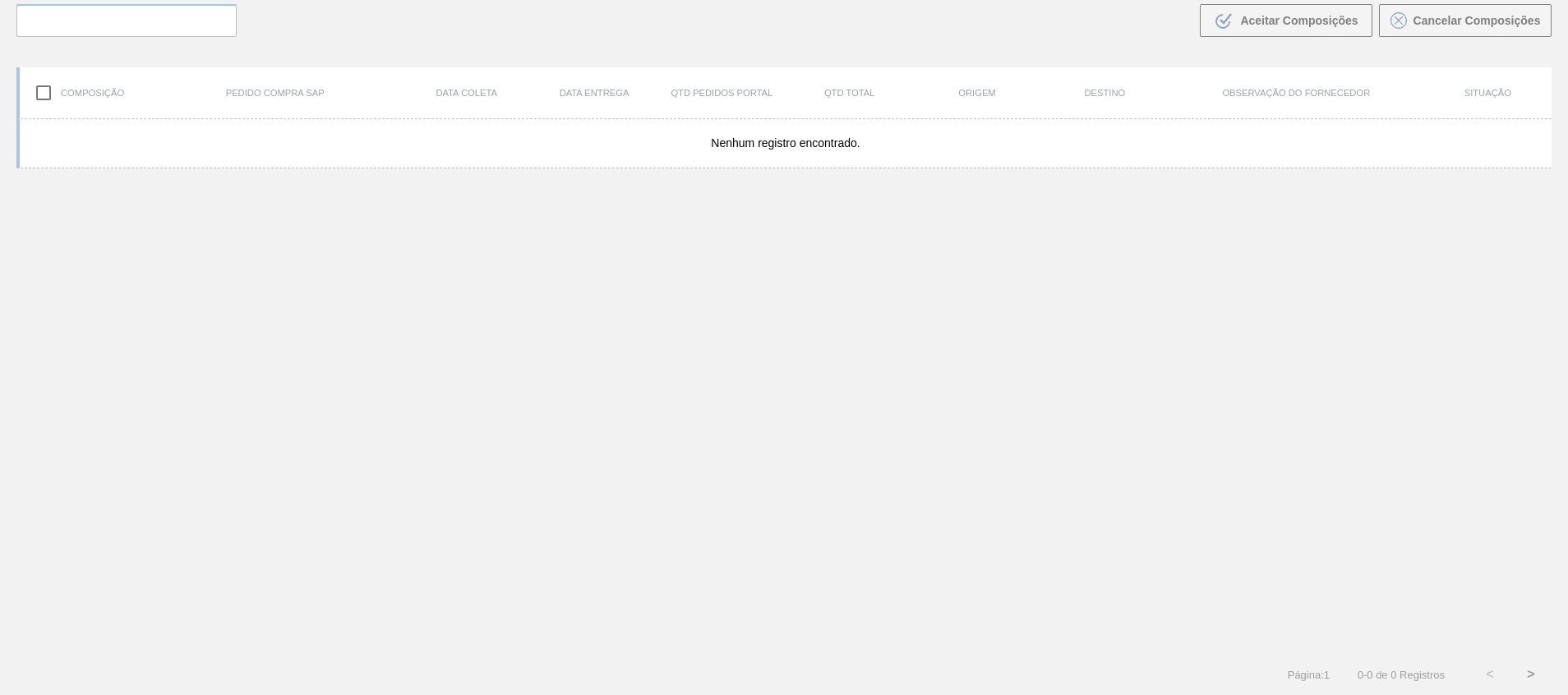
scroll to position [119, 0]
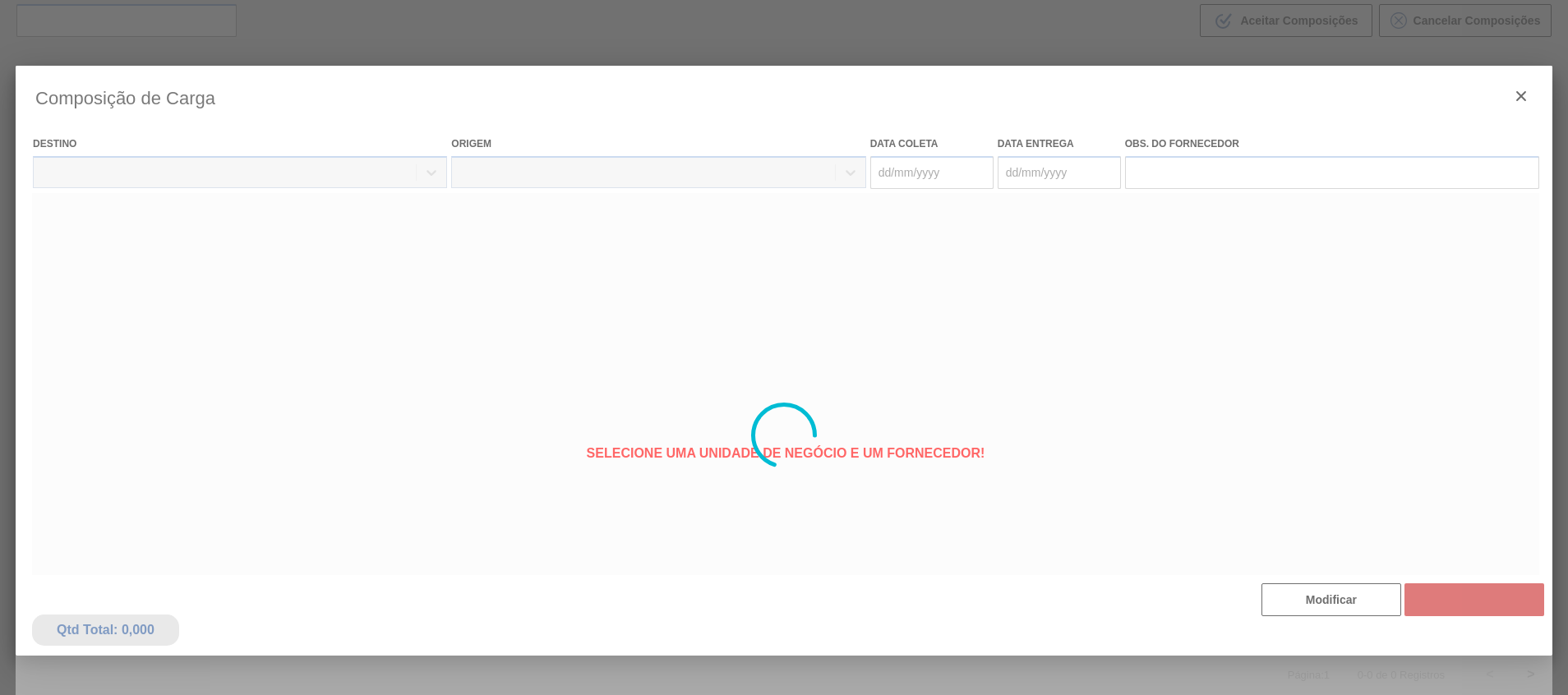
type coleta "02/11/2025"
type entrega "22/11/2025"
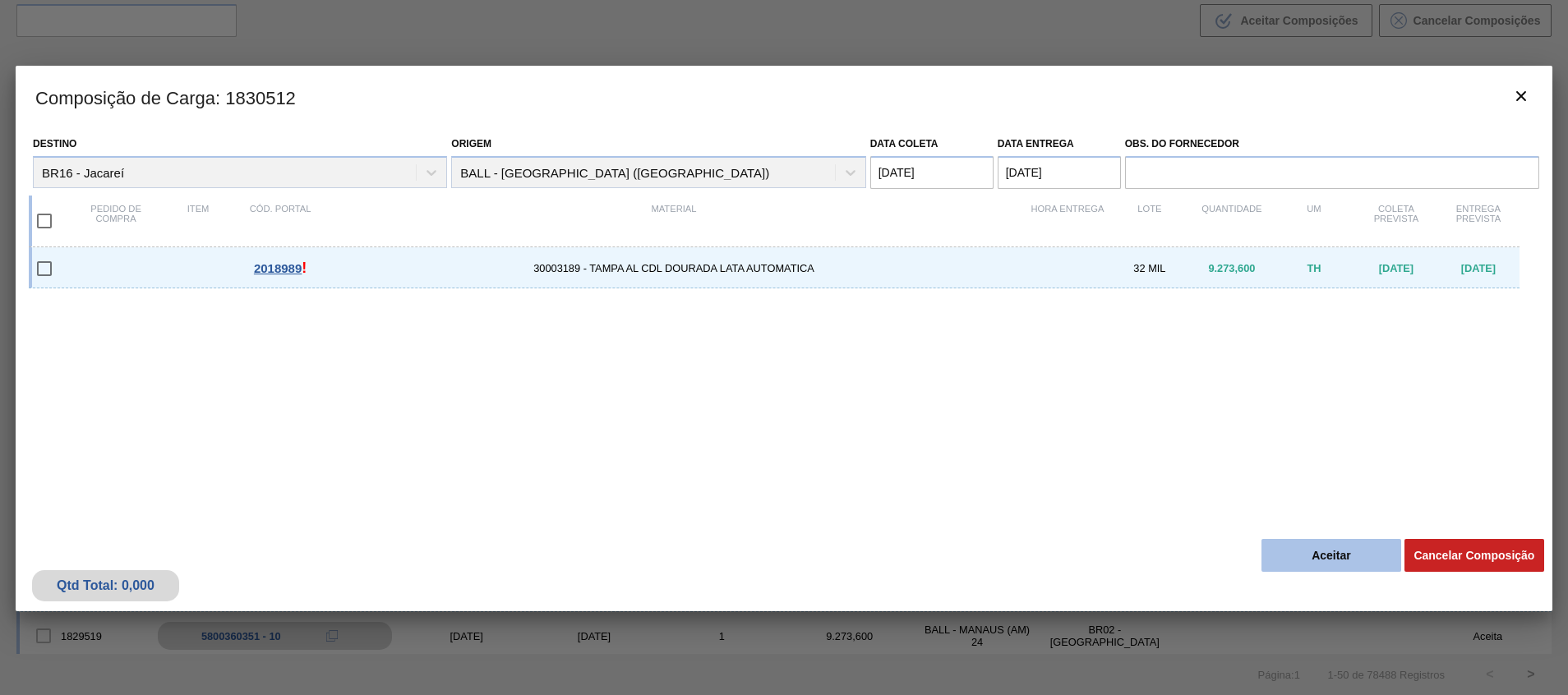
click at [1308, 564] on button "Aceitar" at bounding box center [1331, 556] width 139 height 33
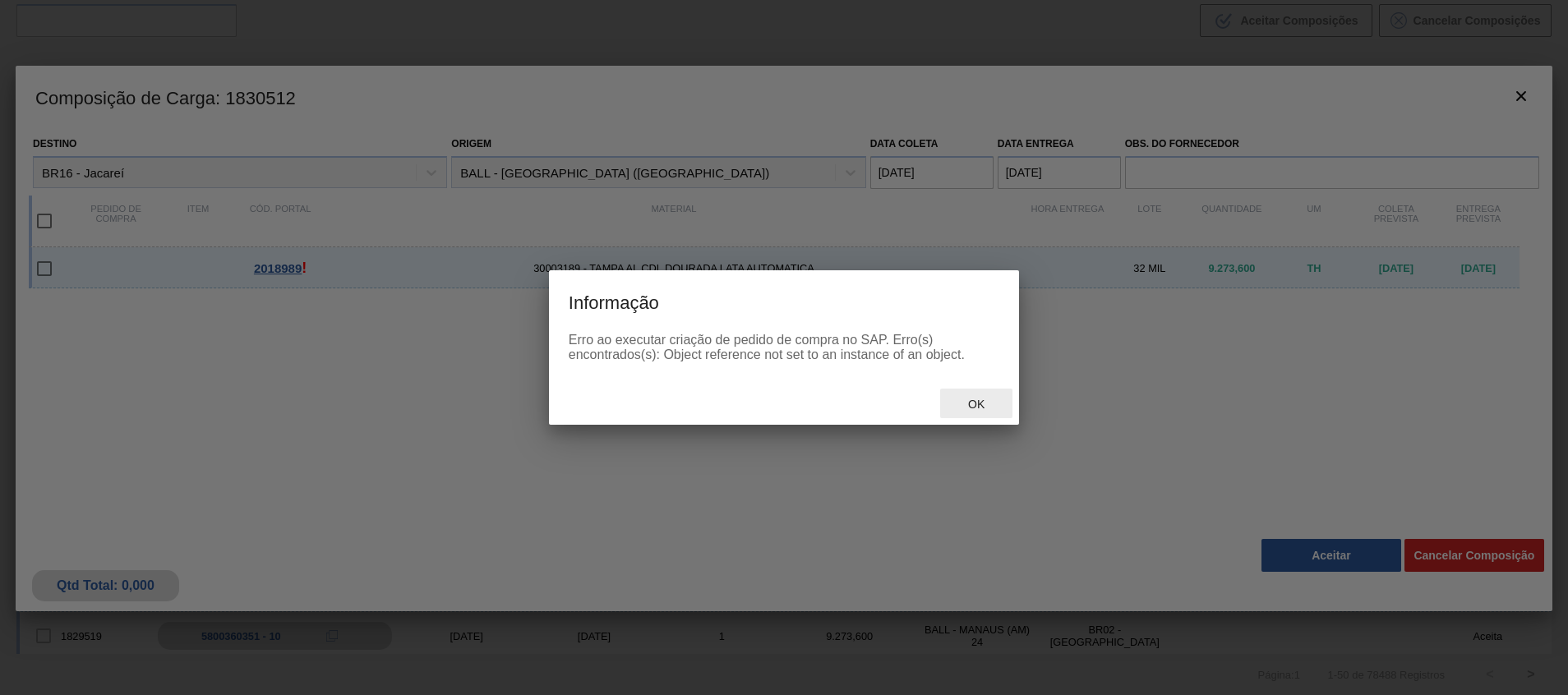
click at [978, 397] on span "Ok" at bounding box center [976, 404] width 43 height 13
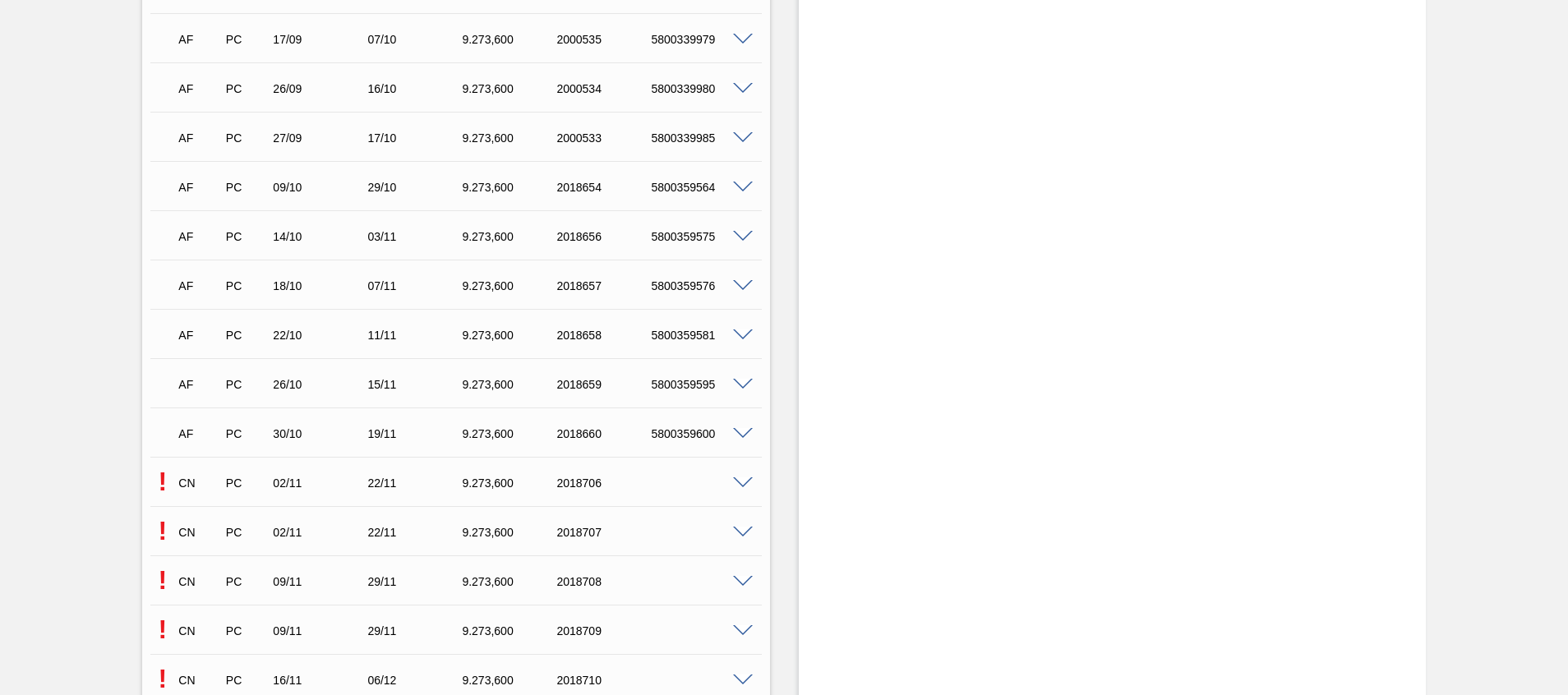
scroll to position [1109, 0]
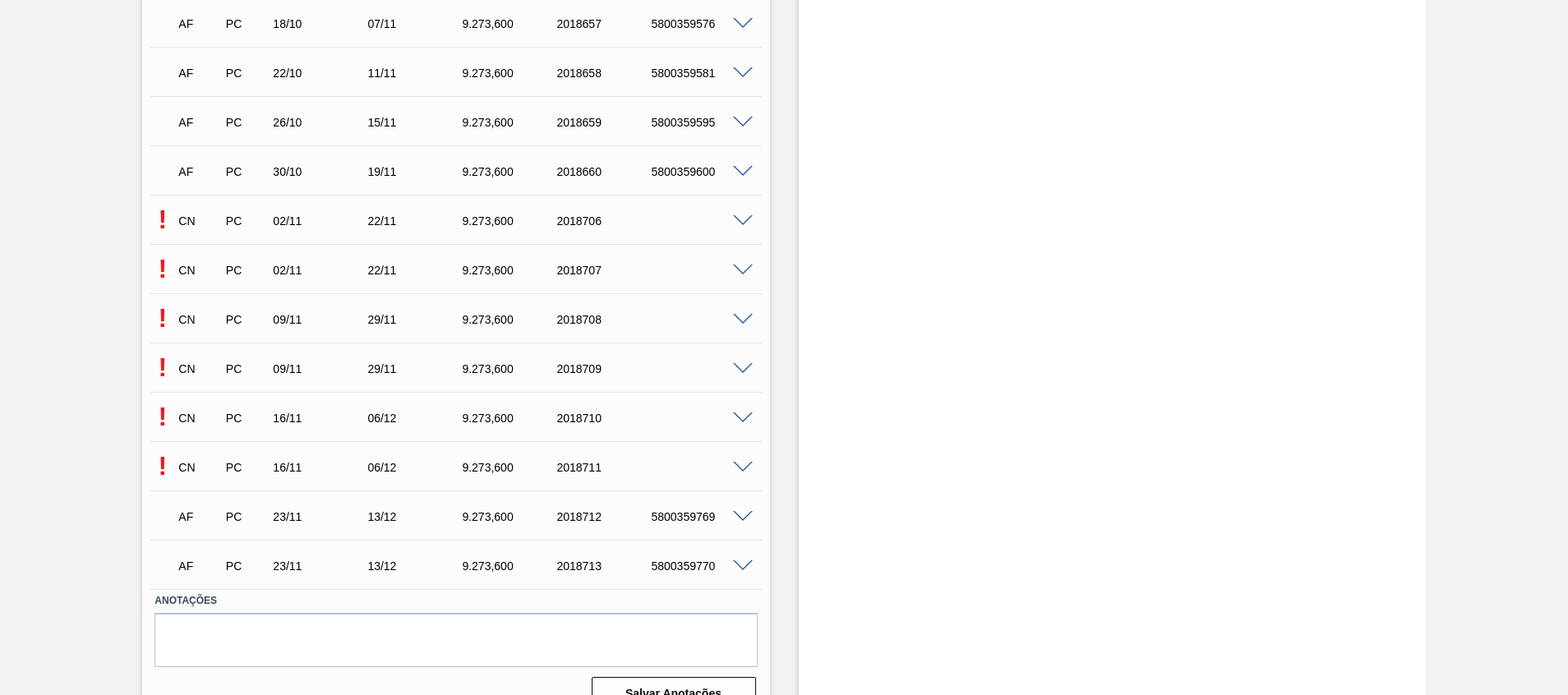
click at [746, 220] on span at bounding box center [743, 221] width 20 height 12
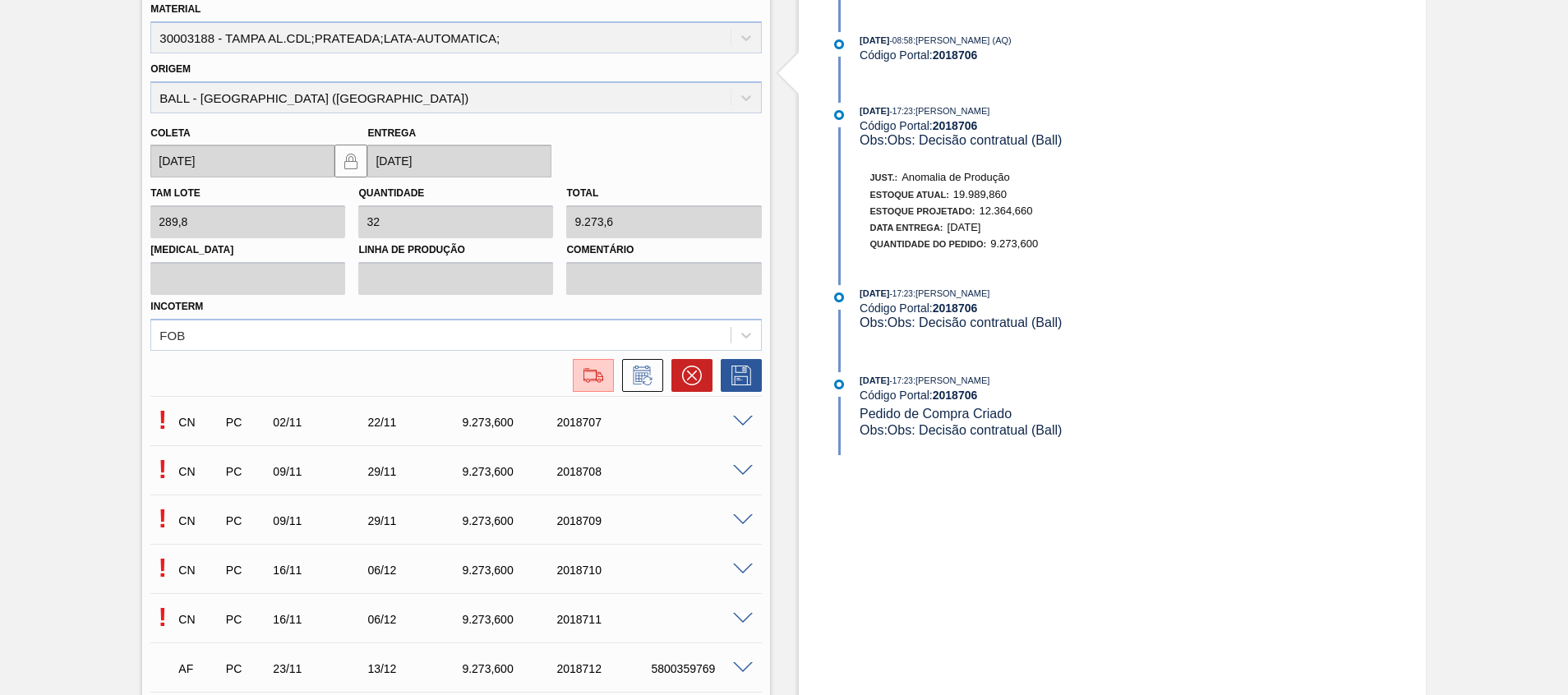
scroll to position [1232, 0]
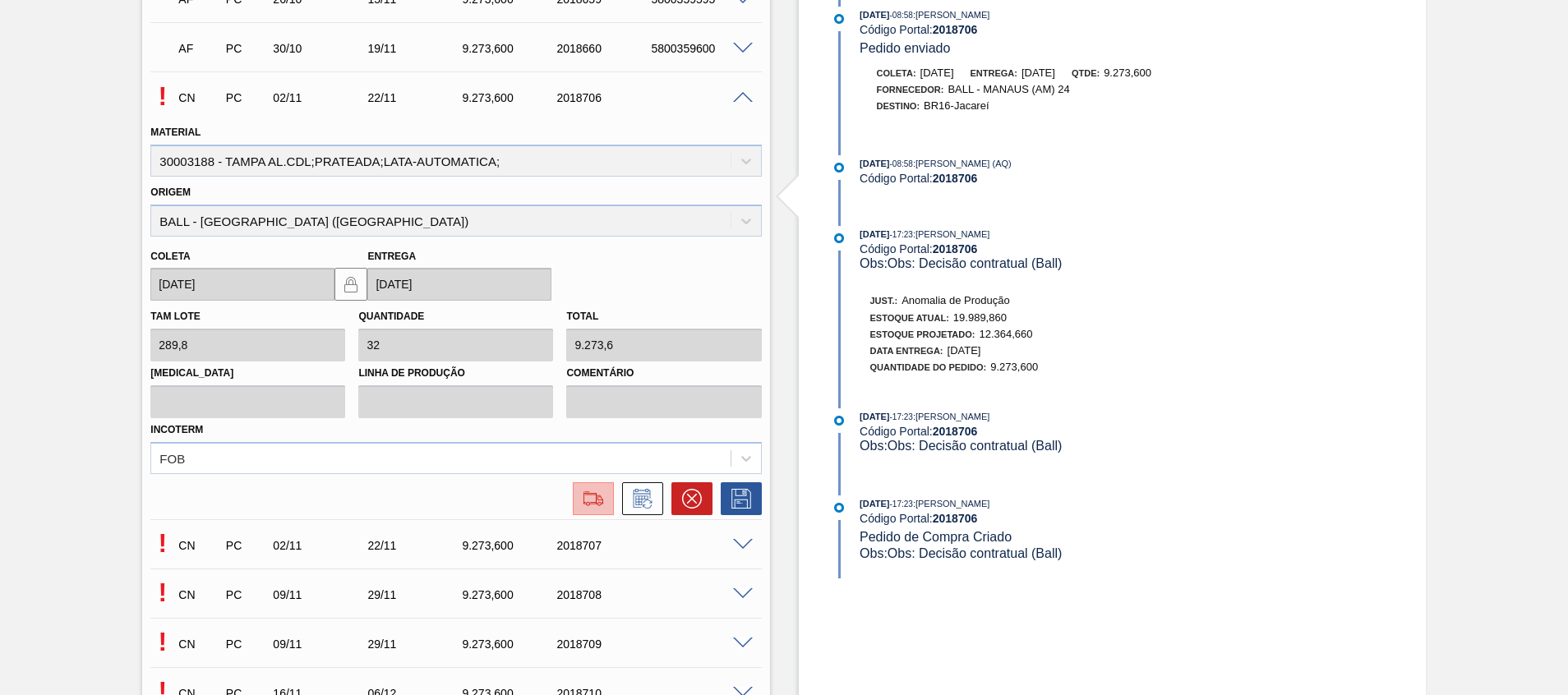
click at [596, 496] on img at bounding box center [593, 498] width 27 height 20
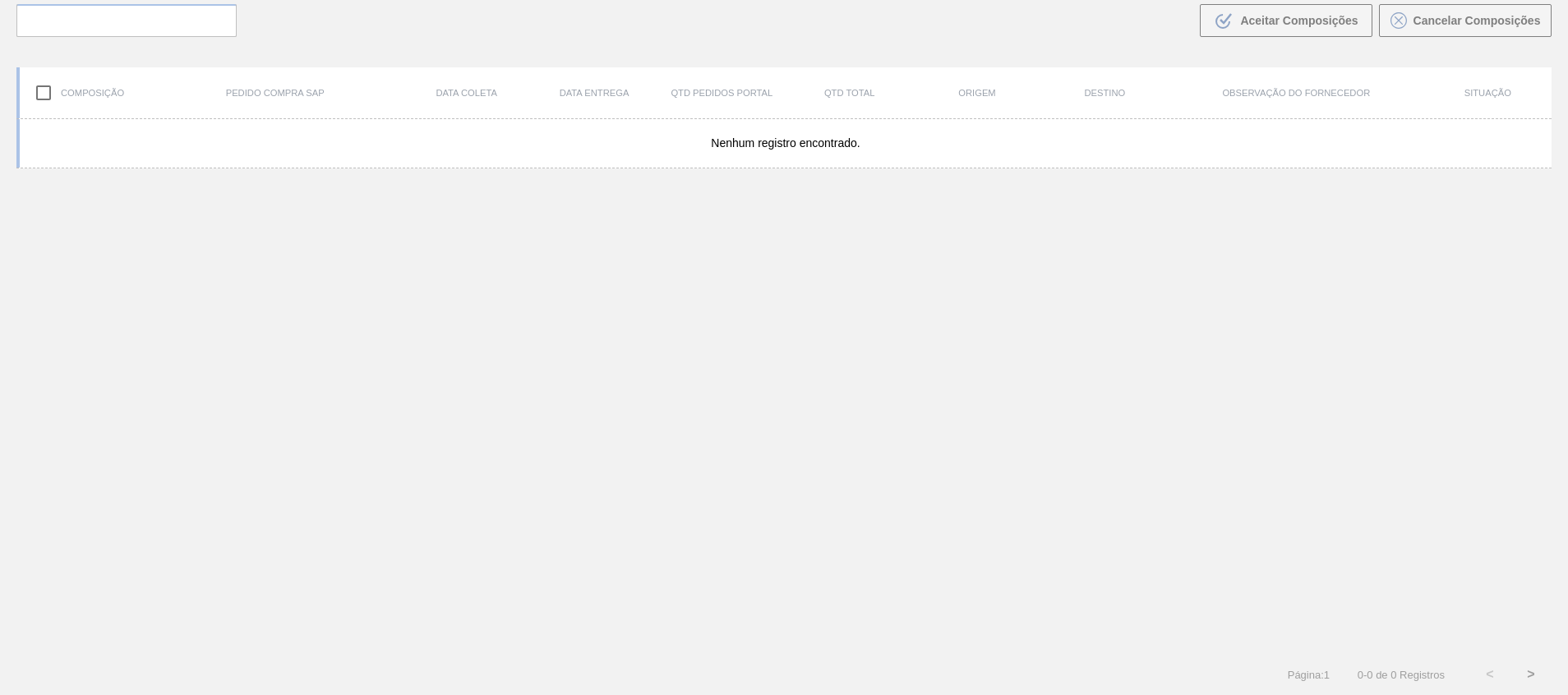
scroll to position [119, 0]
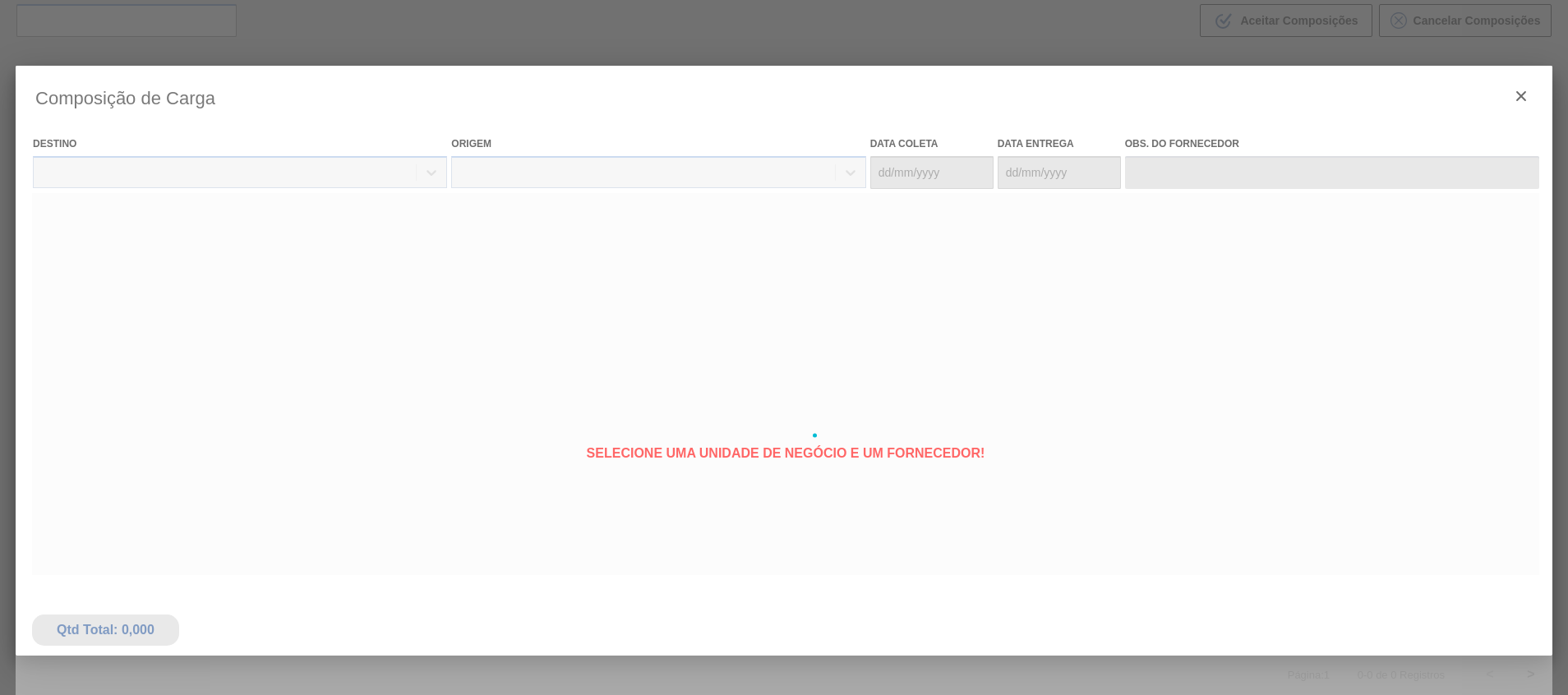
type coleta "02/11/2025"
type entrega "22/11/2025"
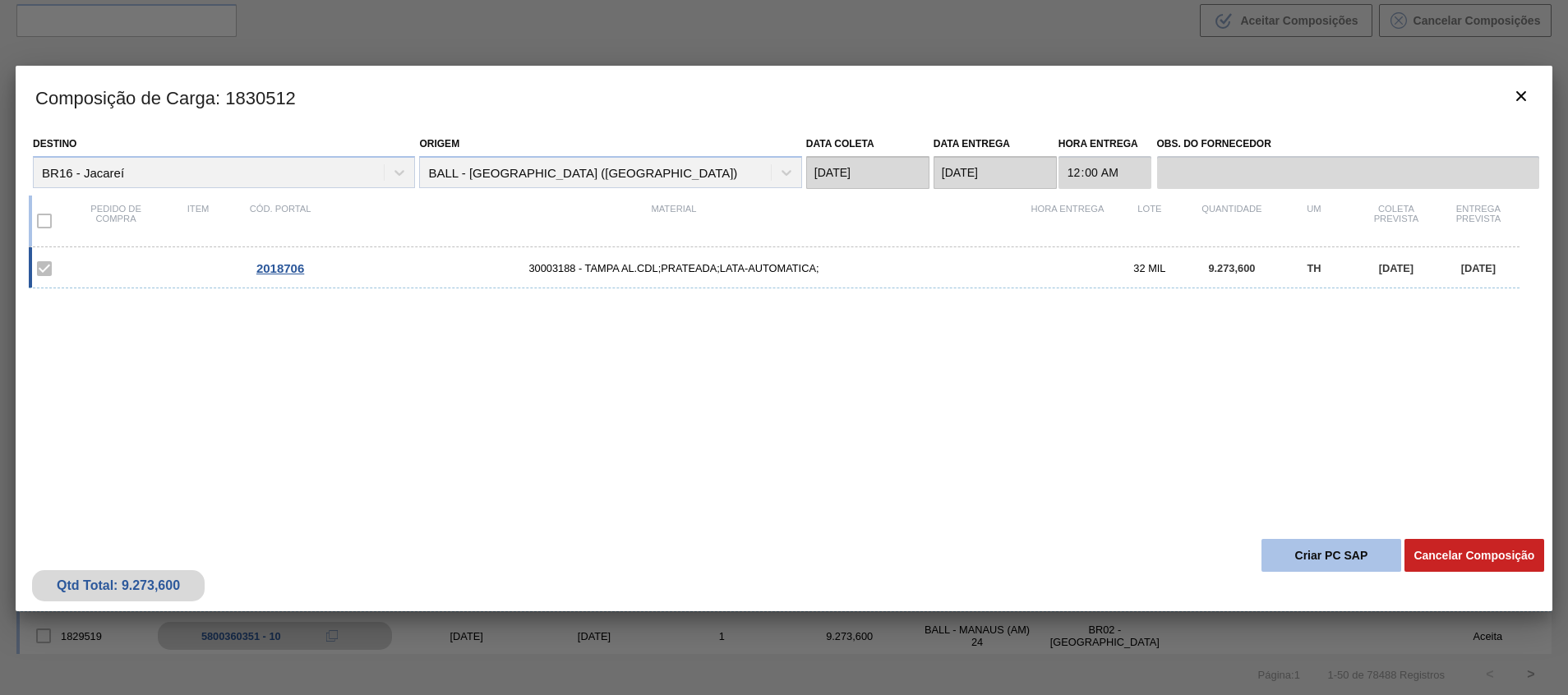
click at [1284, 559] on button "Criar PC SAP" at bounding box center [1331, 556] width 139 height 33
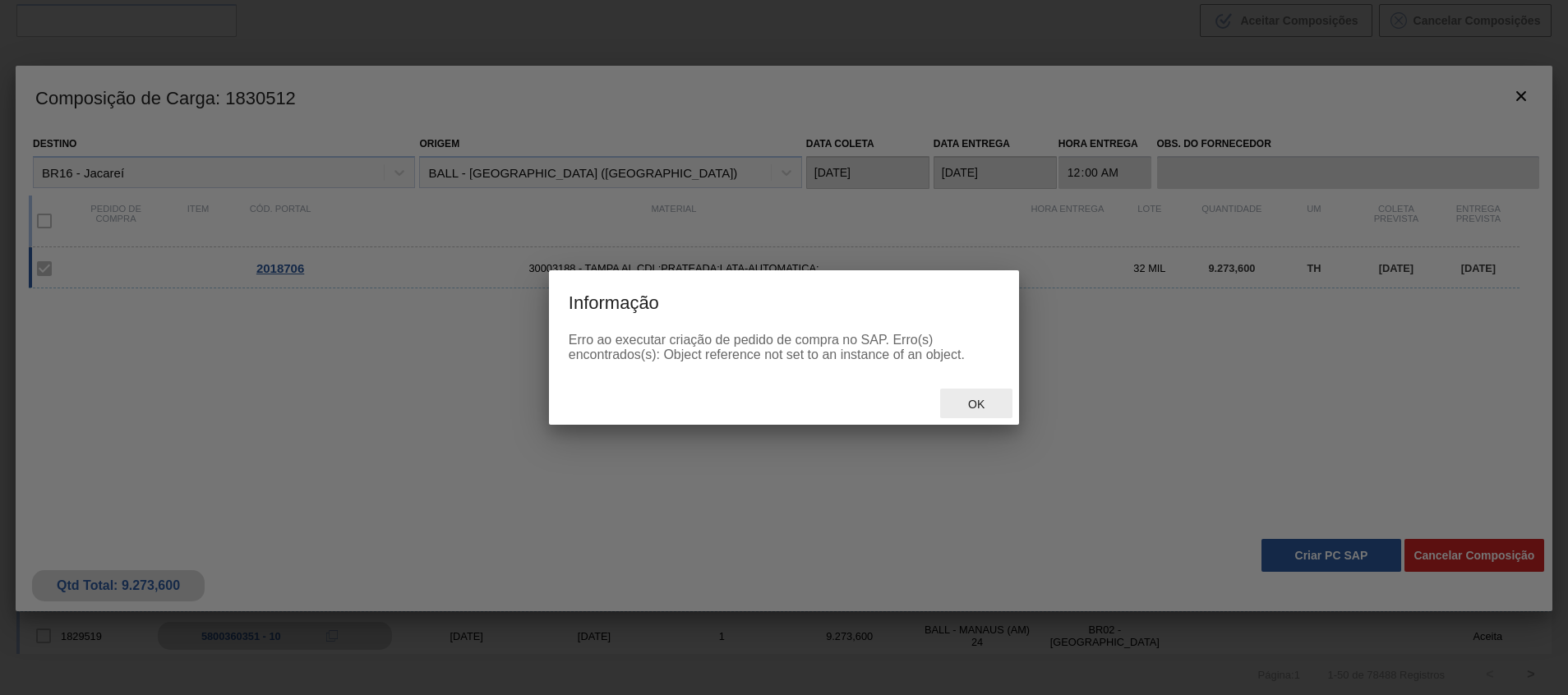
click at [967, 396] on div "Ok" at bounding box center [976, 403] width 72 height 31
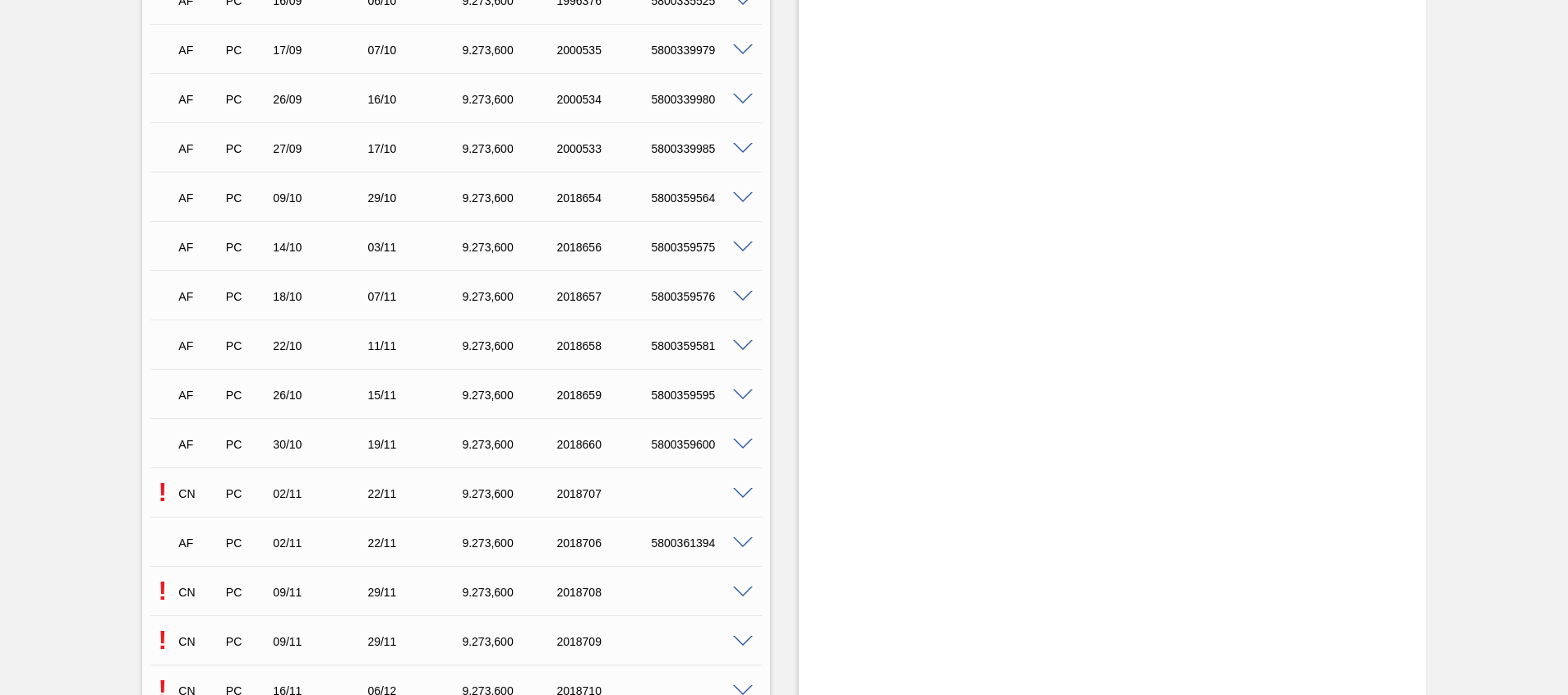
scroll to position [1138, 0]
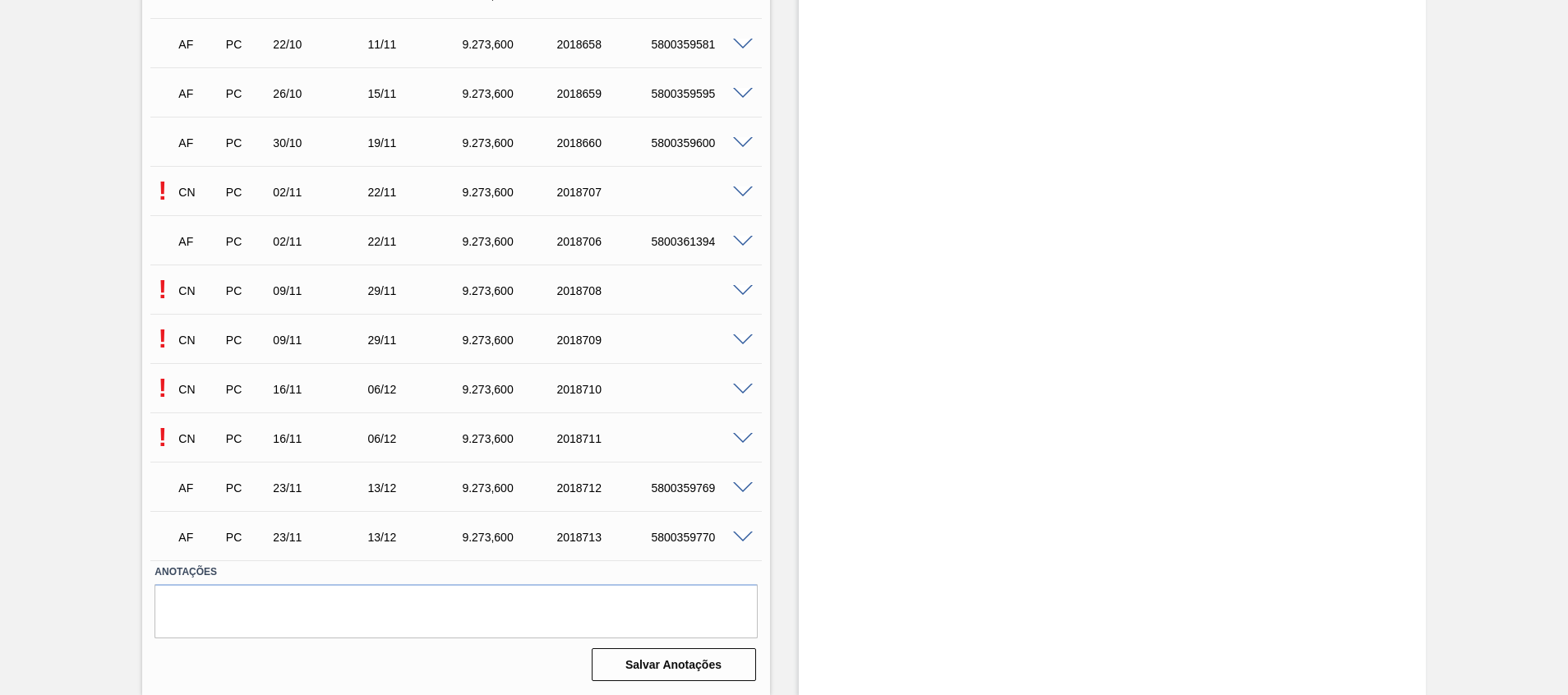
click at [736, 190] on span at bounding box center [743, 192] width 20 height 12
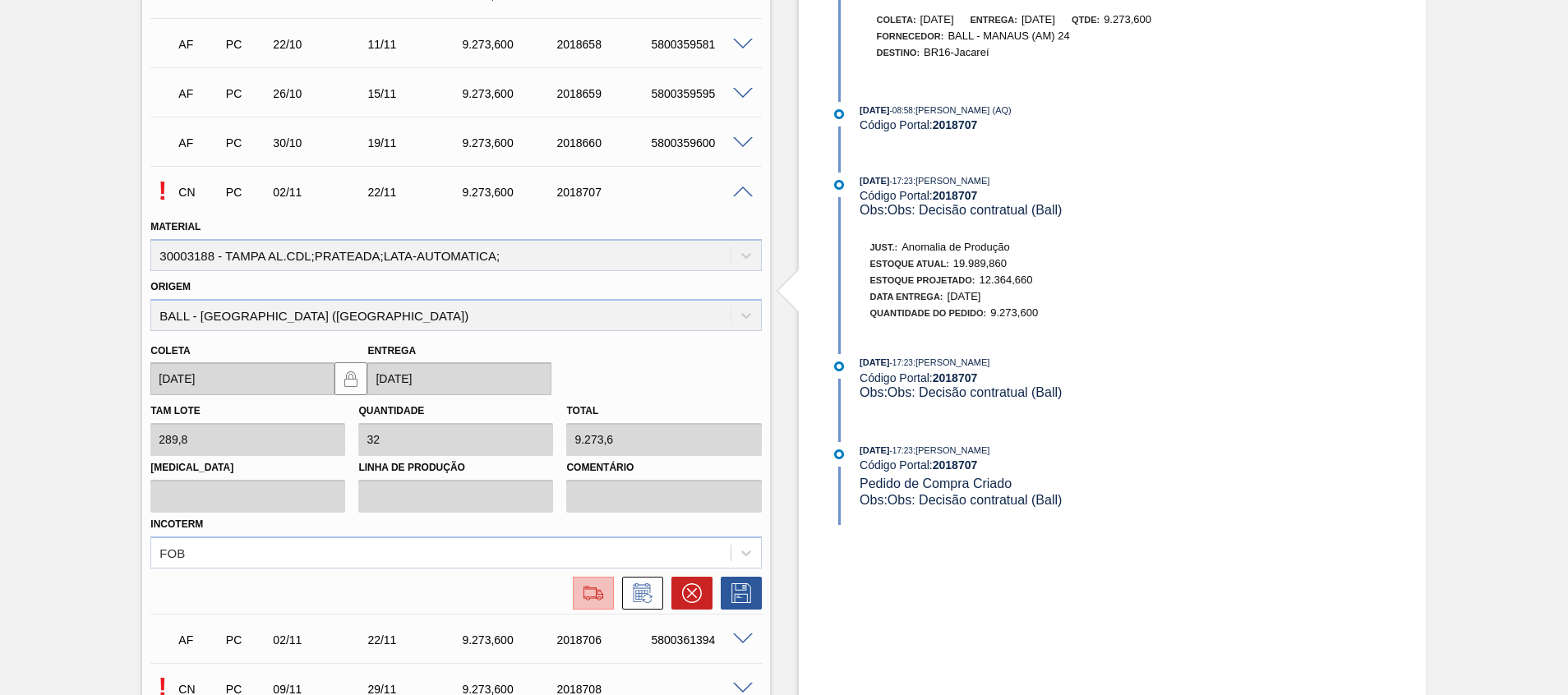
click at [597, 595] on img at bounding box center [593, 593] width 27 height 20
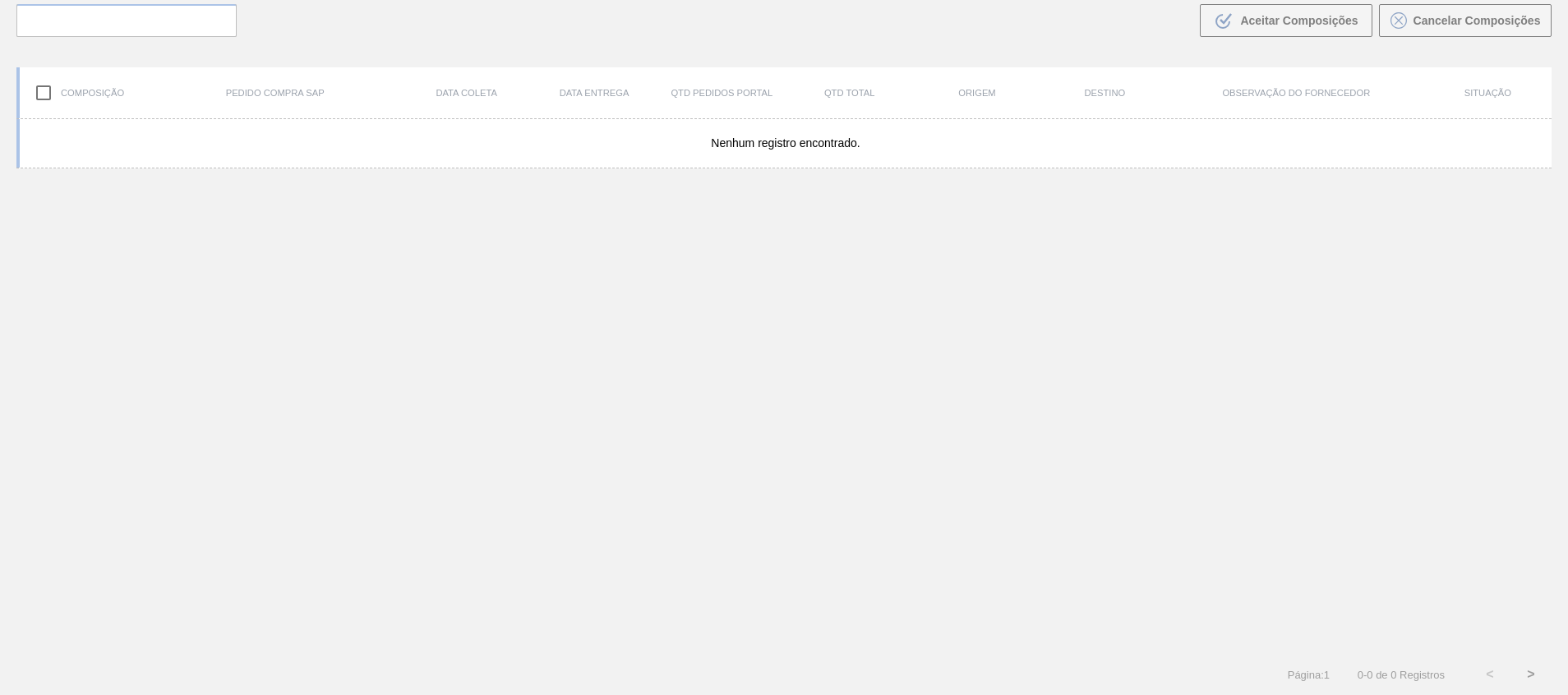
scroll to position [119, 0]
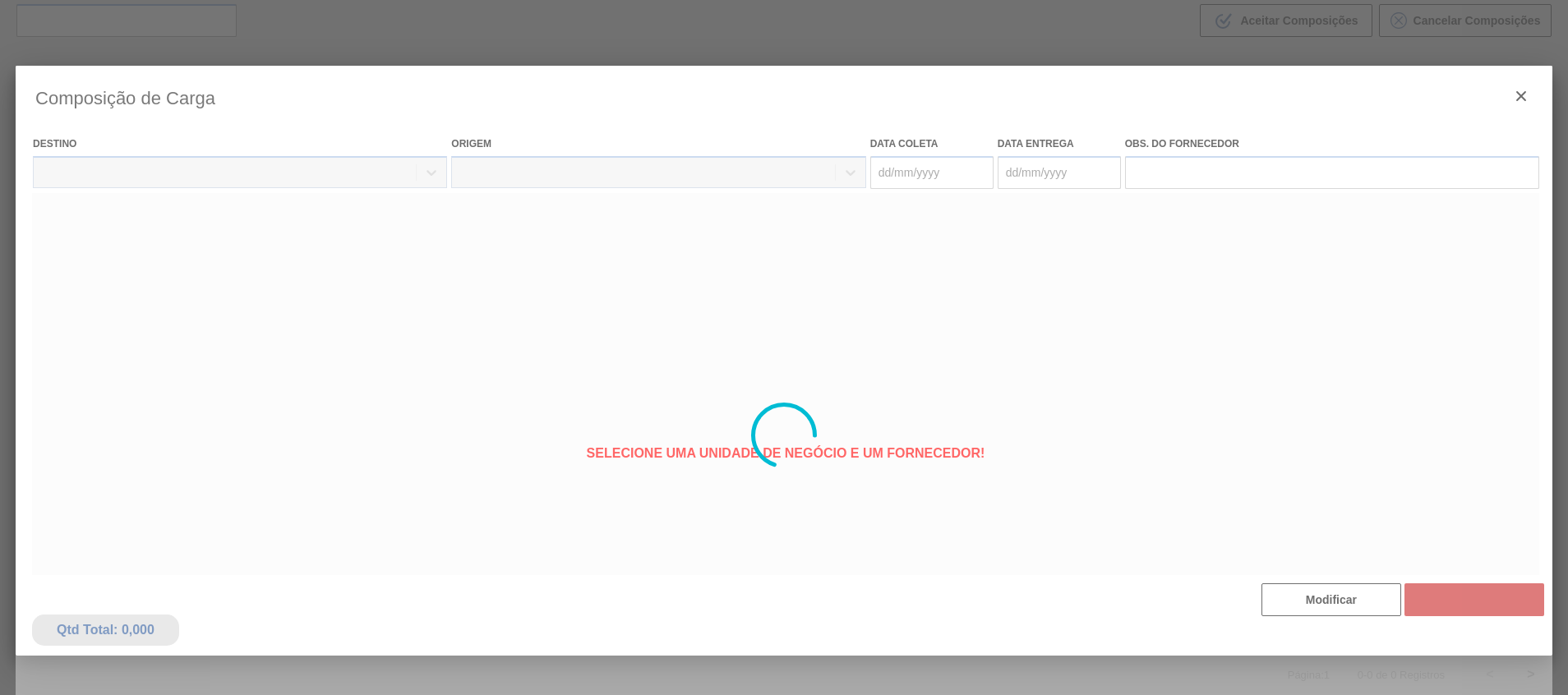
type coleta "02/11/2025"
type entrega "22/11/2025"
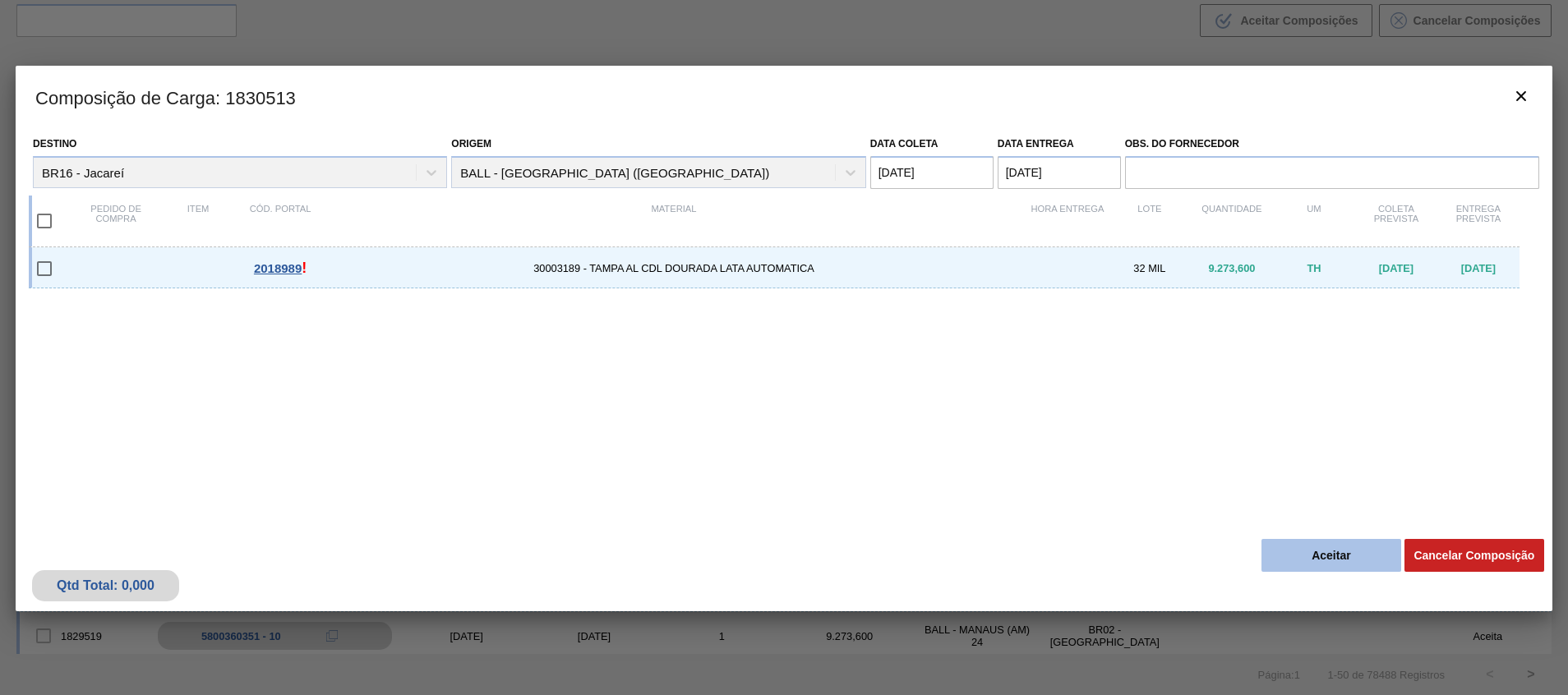
click at [1324, 548] on button "Aceitar" at bounding box center [1331, 556] width 139 height 33
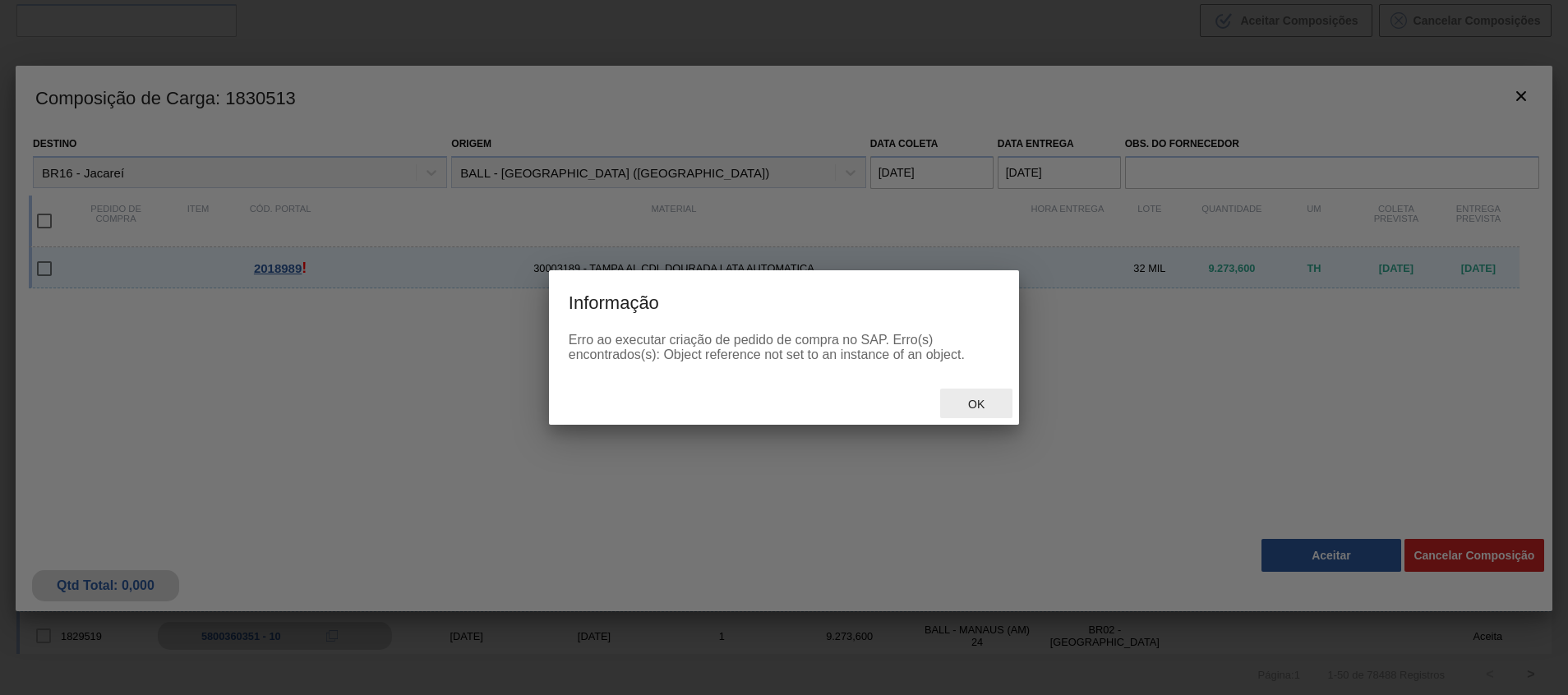
click at [983, 404] on span "Ok" at bounding box center [976, 404] width 43 height 13
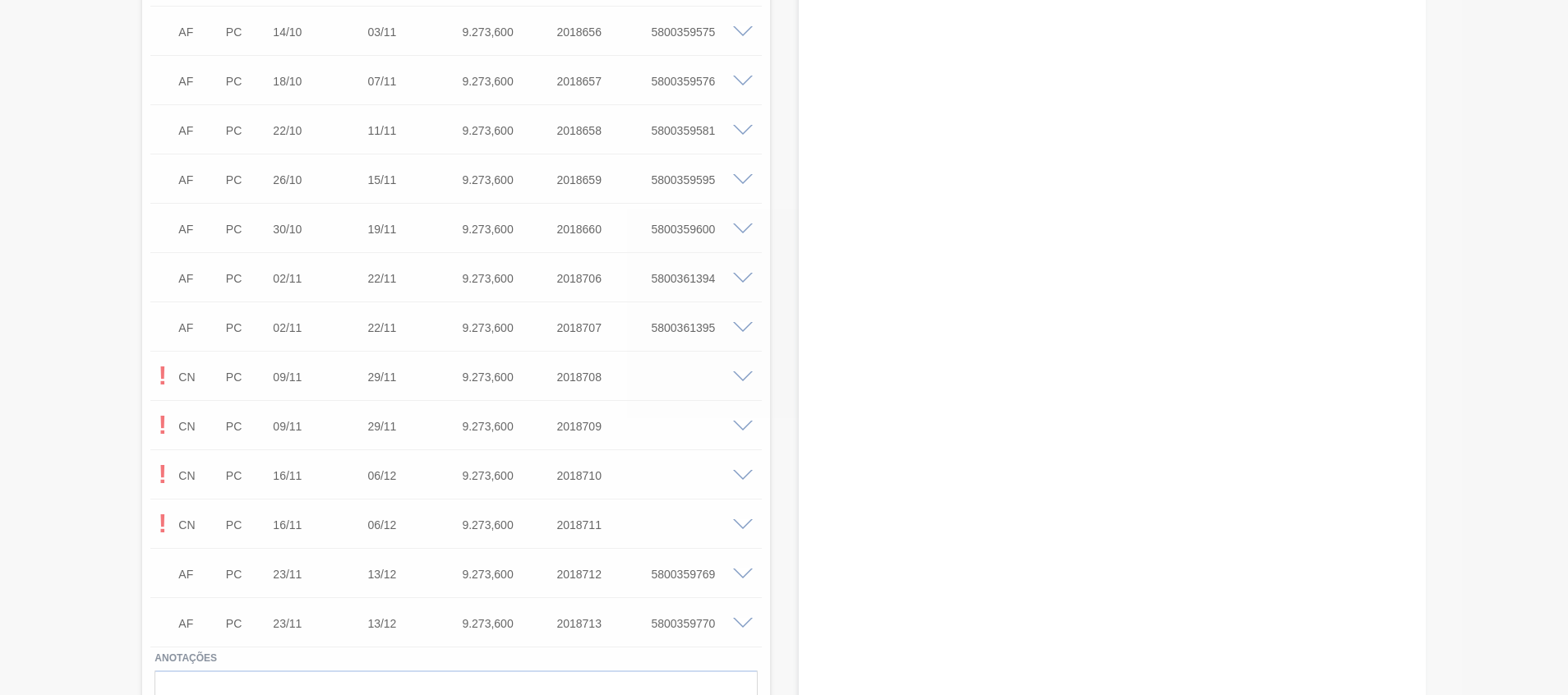
scroll to position [1110, 0]
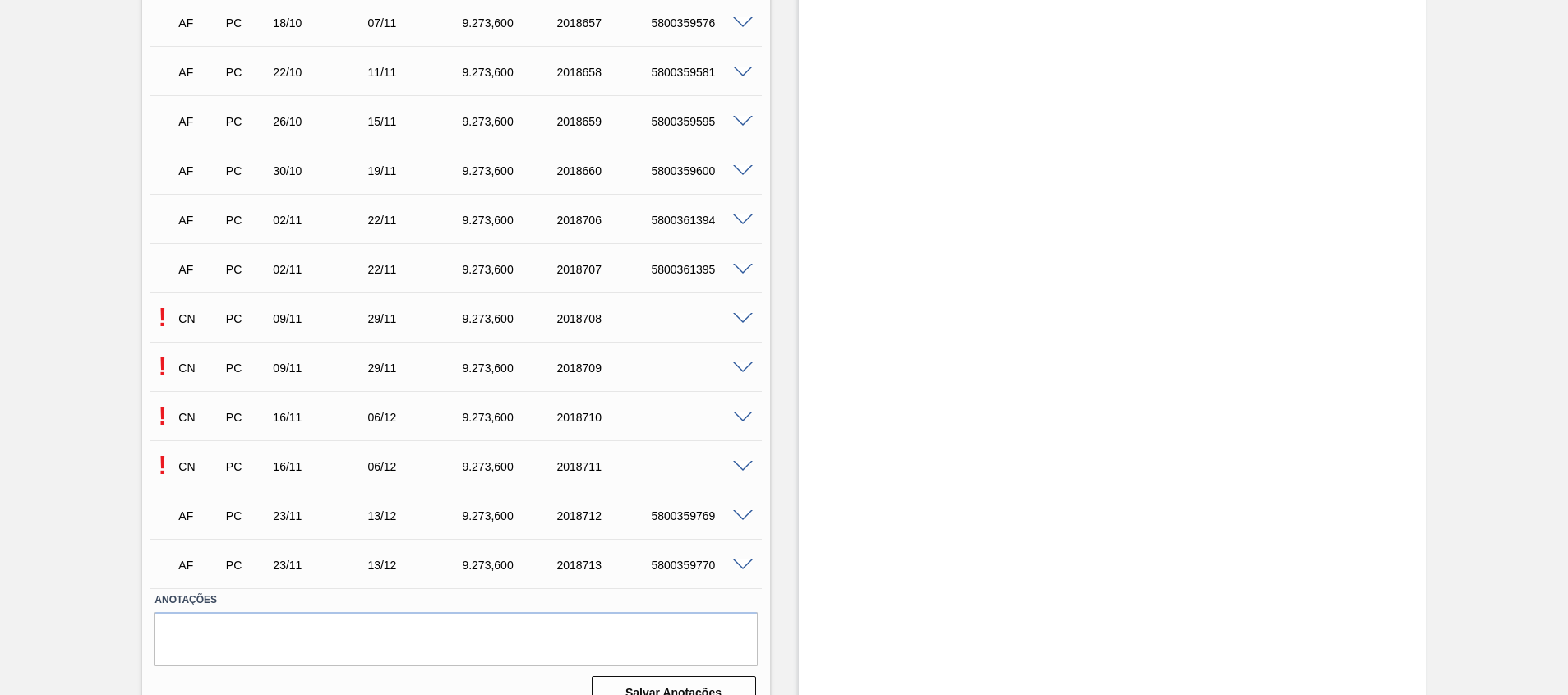
click at [736, 324] on div "! CN PC 09/11 29/11 9.273,600 2018708" at bounding box center [455, 318] width 611 height 41
click at [738, 318] on span at bounding box center [743, 318] width 20 height 12
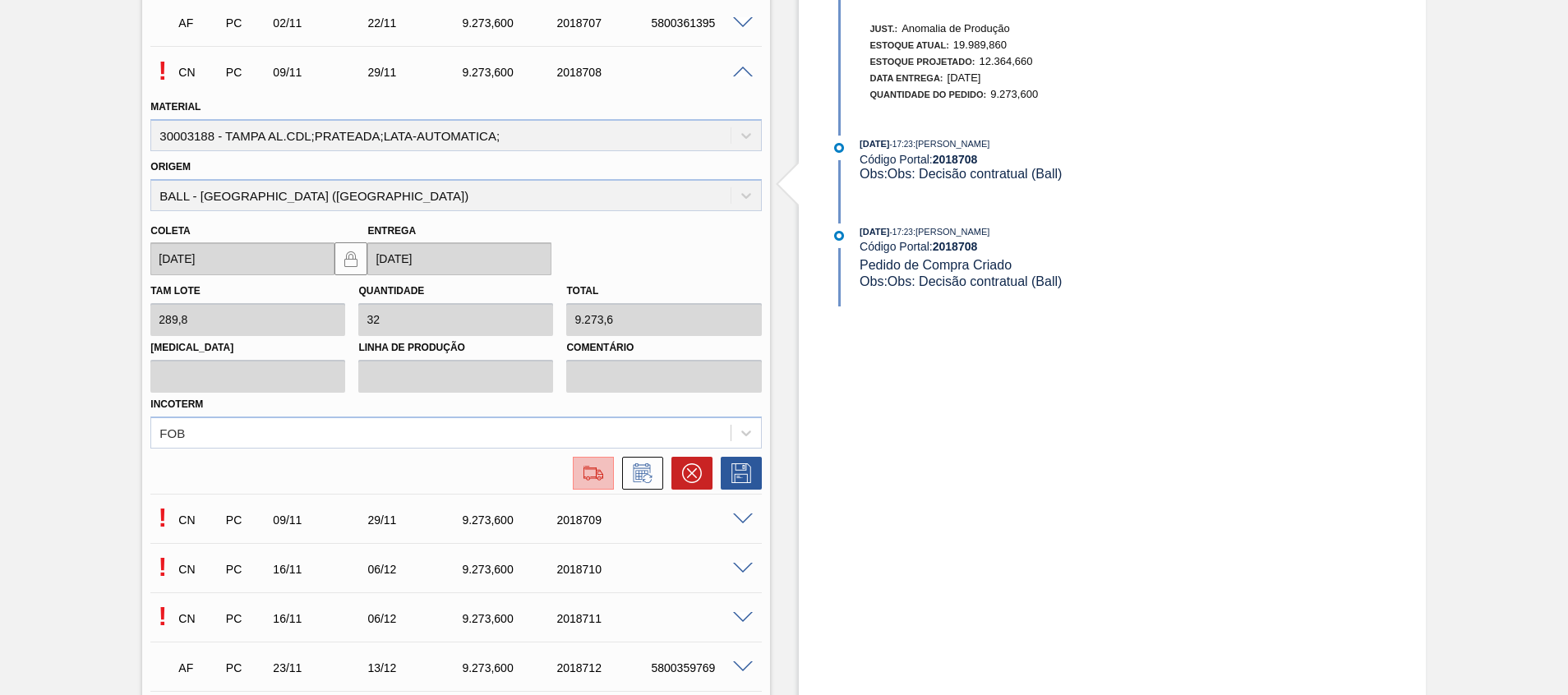
click at [581, 469] on img at bounding box center [593, 474] width 27 height 20
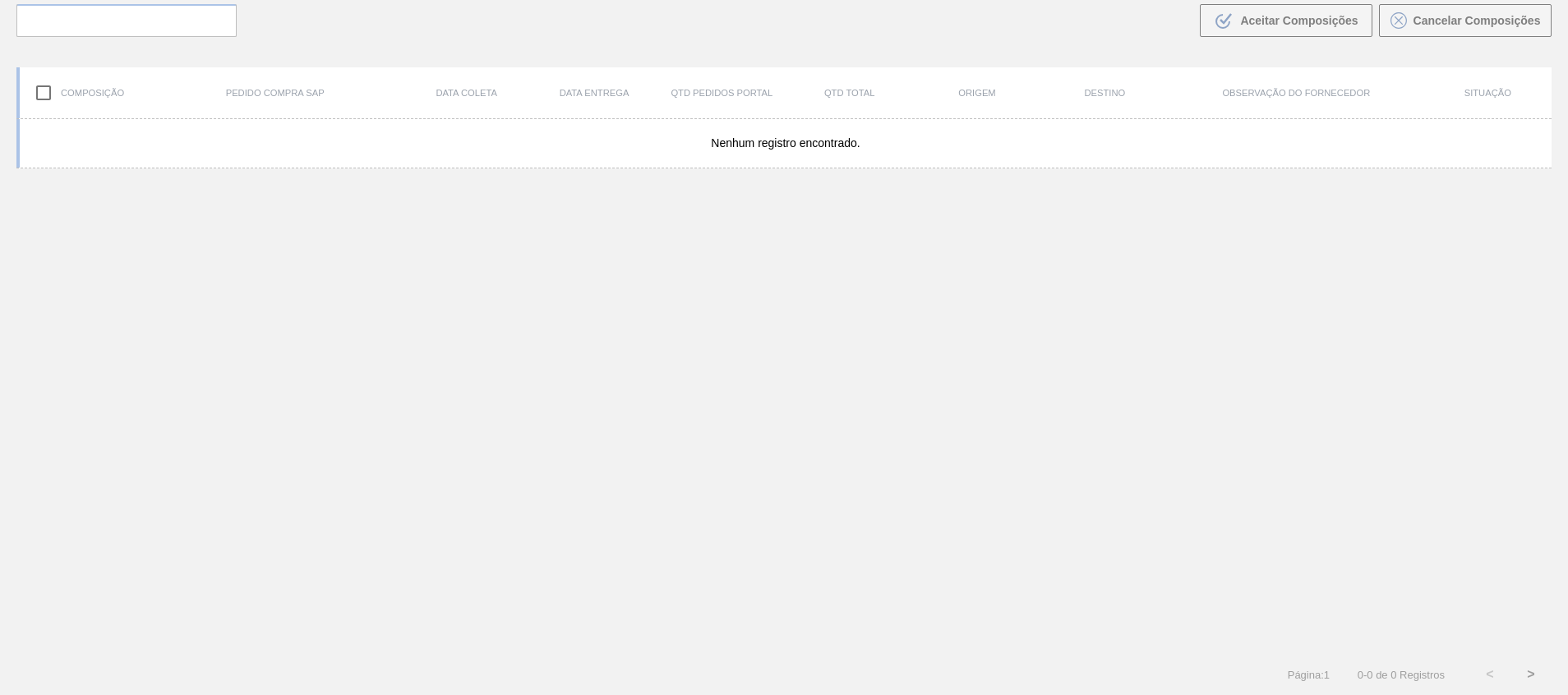
scroll to position [119, 0]
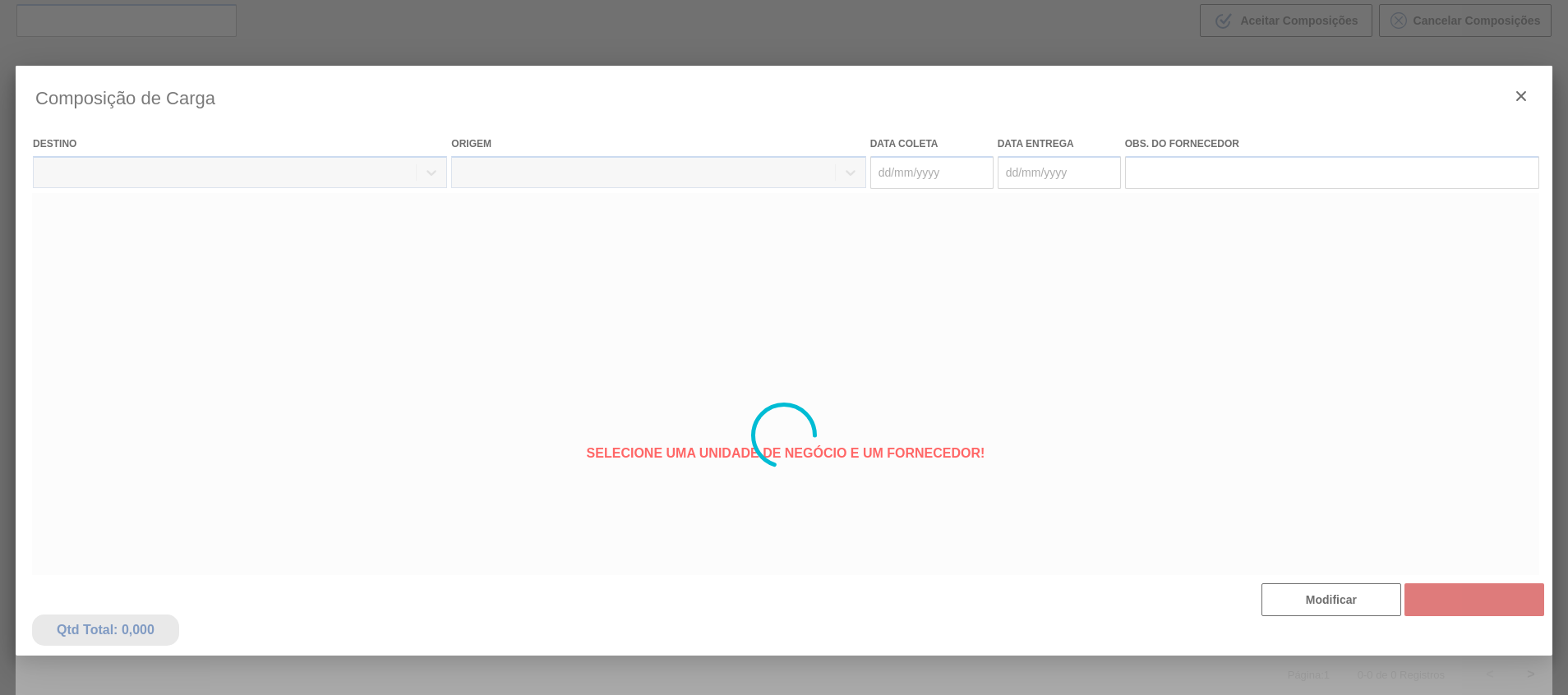
type coleta "09/11/2025"
type entrega "29/11/2025"
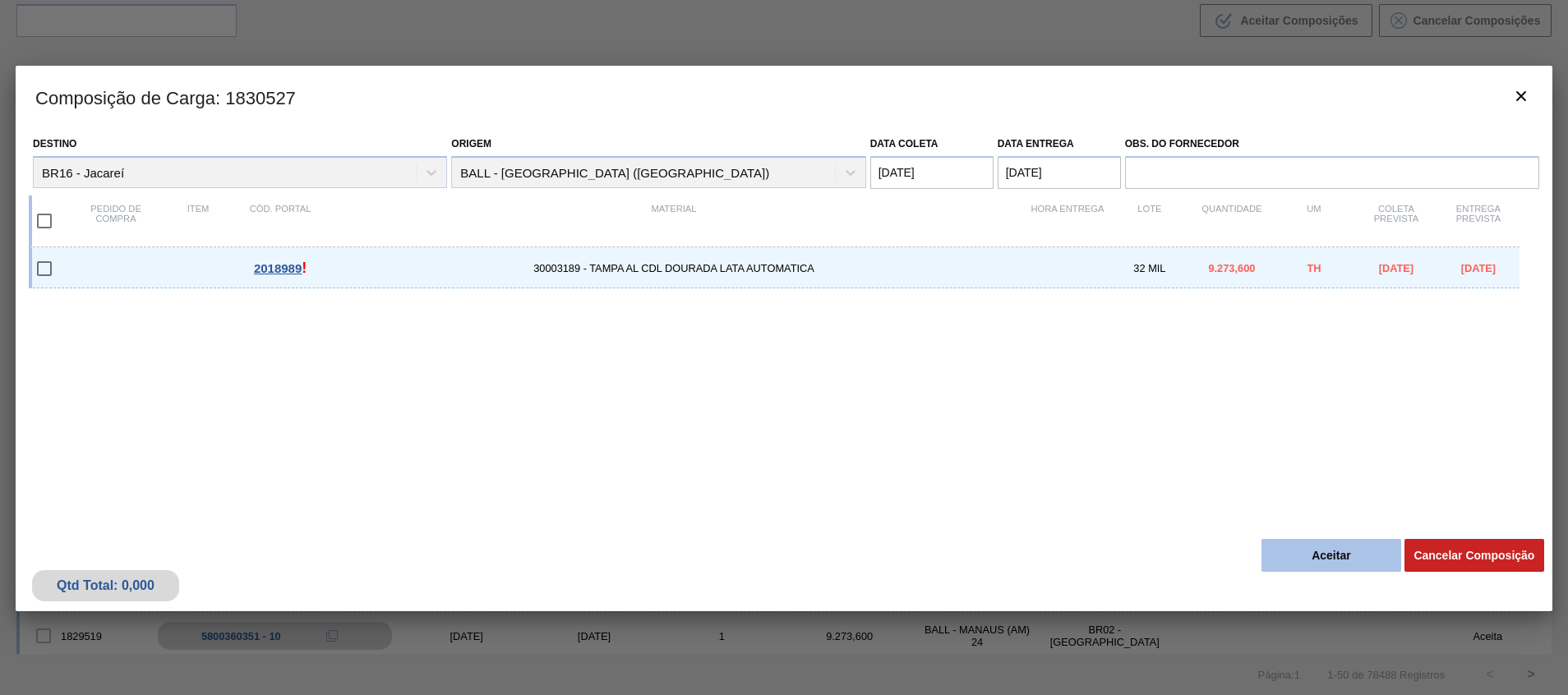
click at [1298, 547] on button "Aceitar" at bounding box center [1331, 556] width 139 height 33
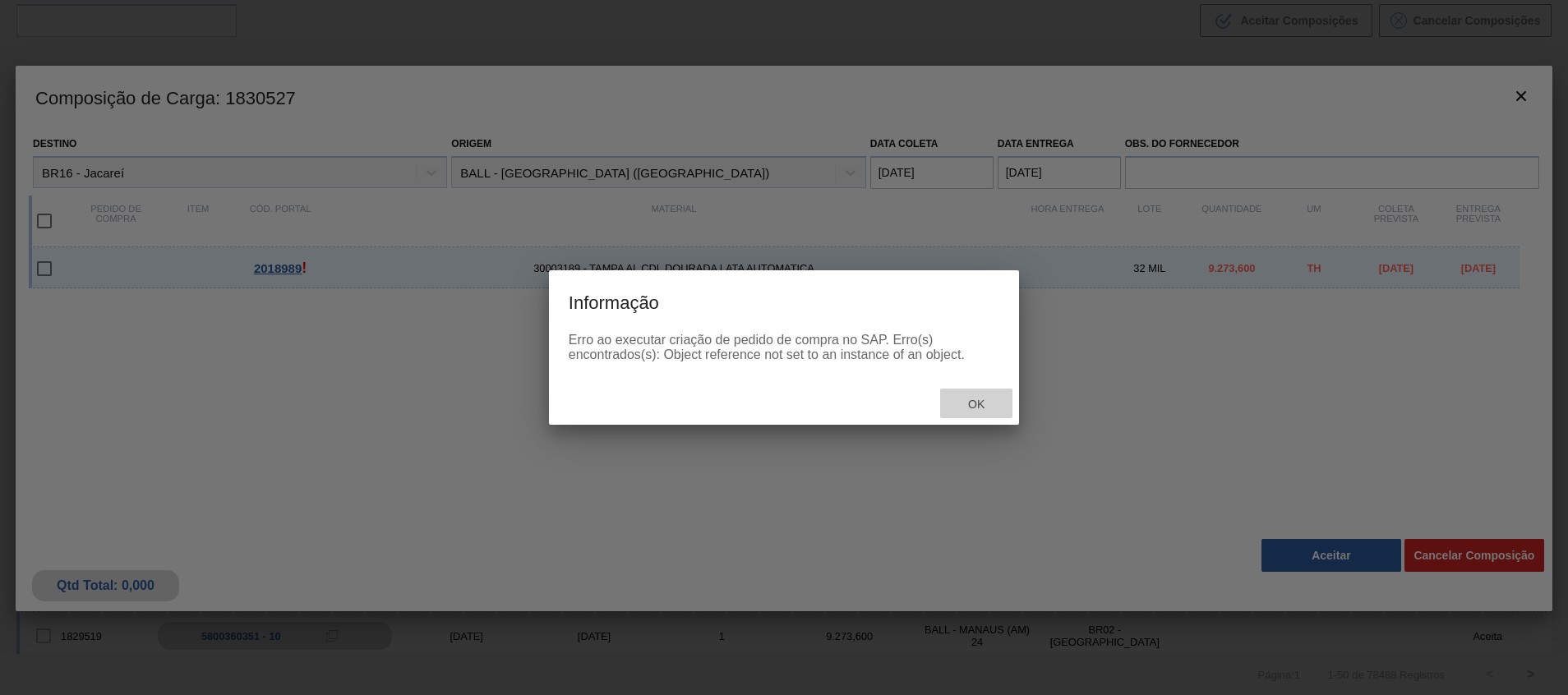
click at [986, 403] on span "Ok" at bounding box center [976, 404] width 43 height 13
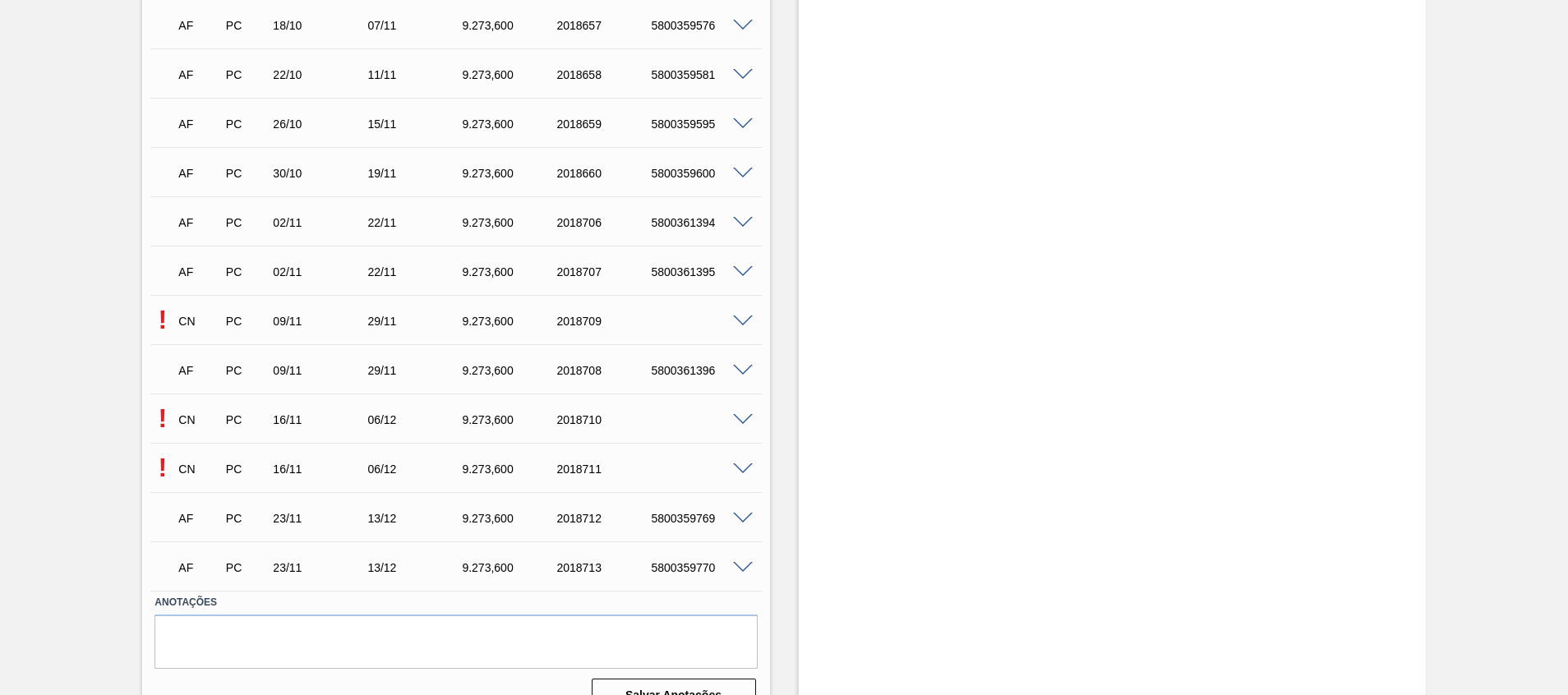
scroll to position [1109, 0]
click at [738, 415] on span at bounding box center [743, 418] width 20 height 12
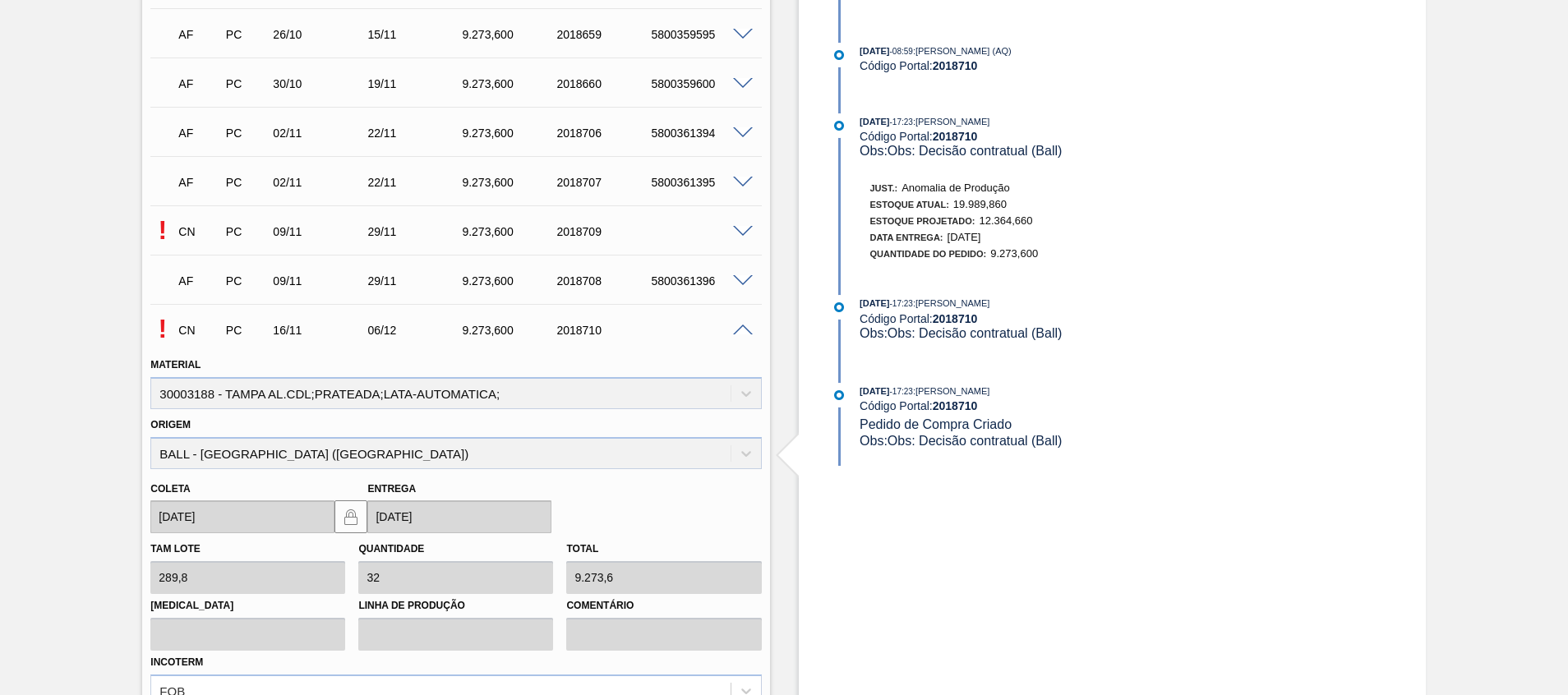
scroll to position [1479, 0]
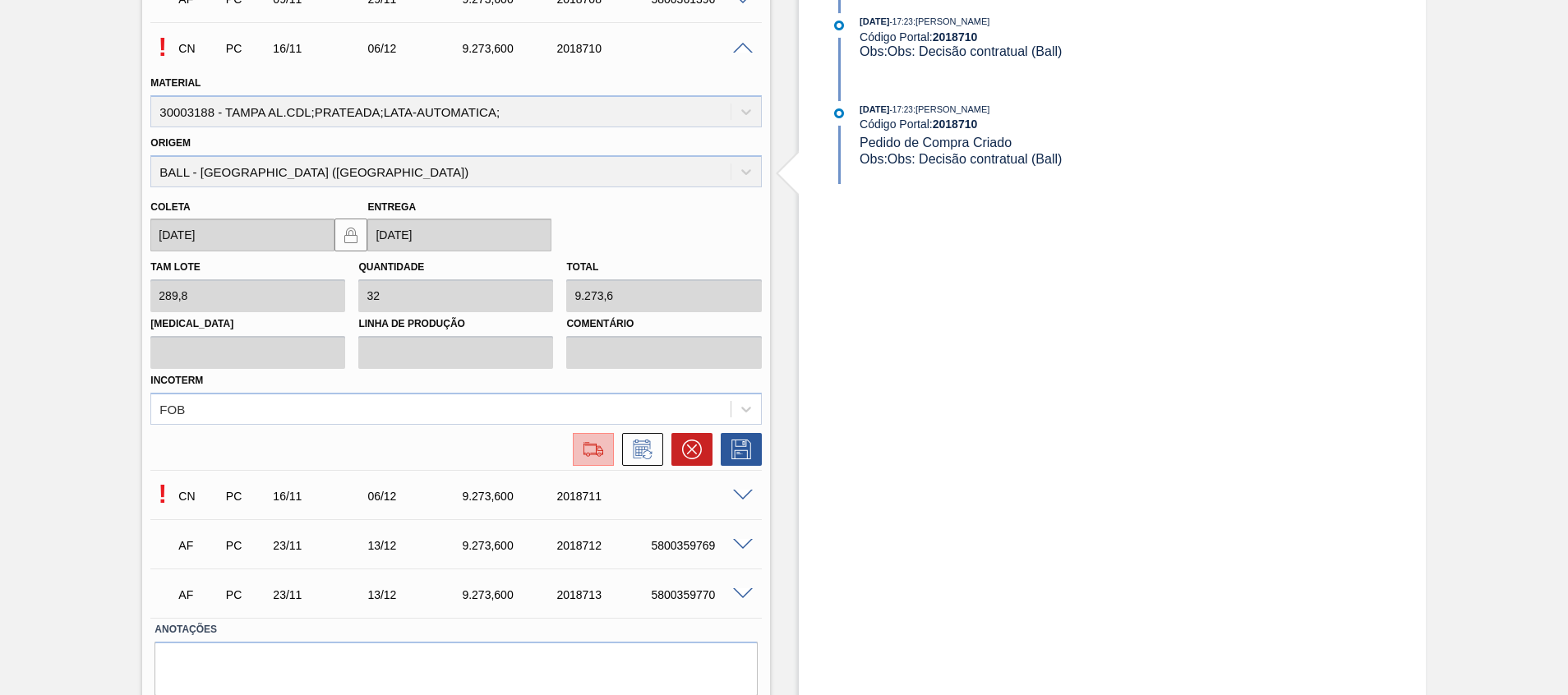
click at [603, 459] on button at bounding box center [593, 450] width 41 height 33
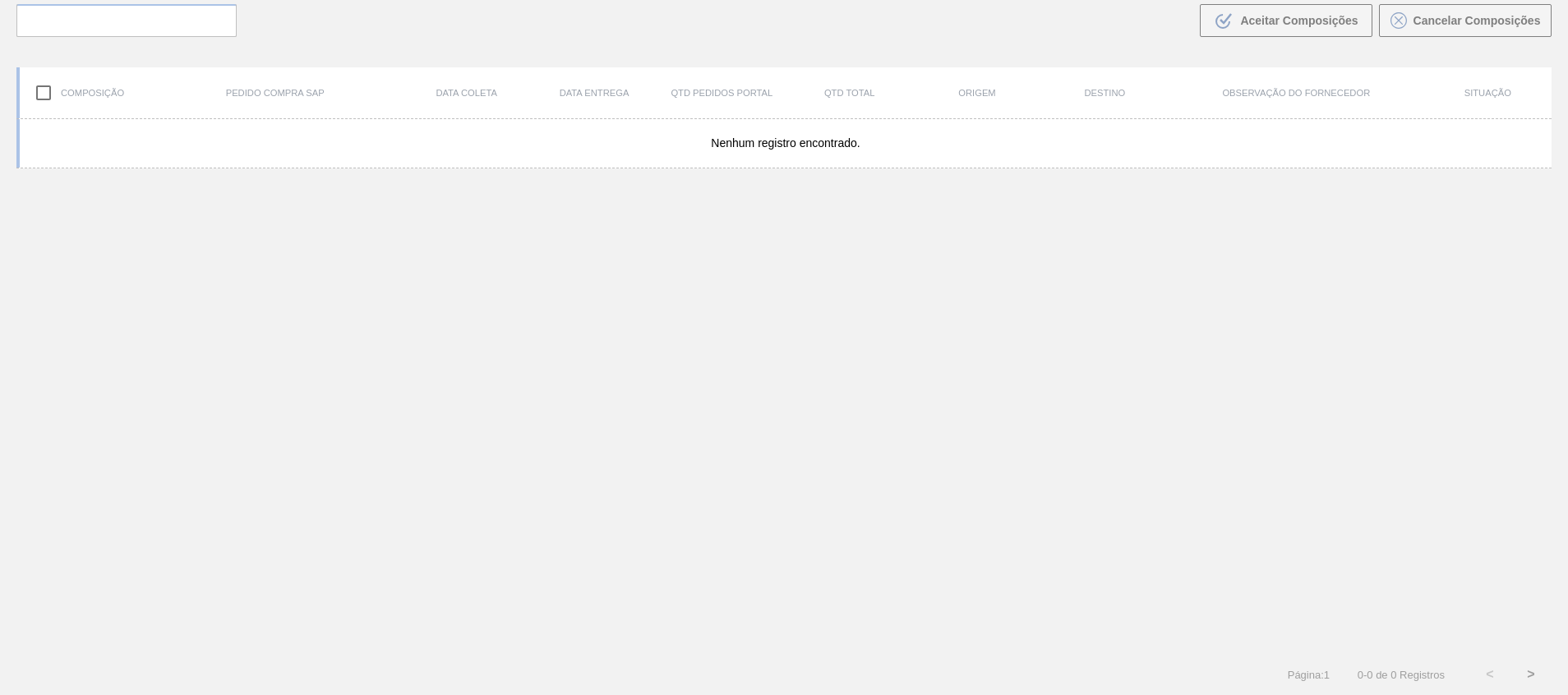
scroll to position [119, 0]
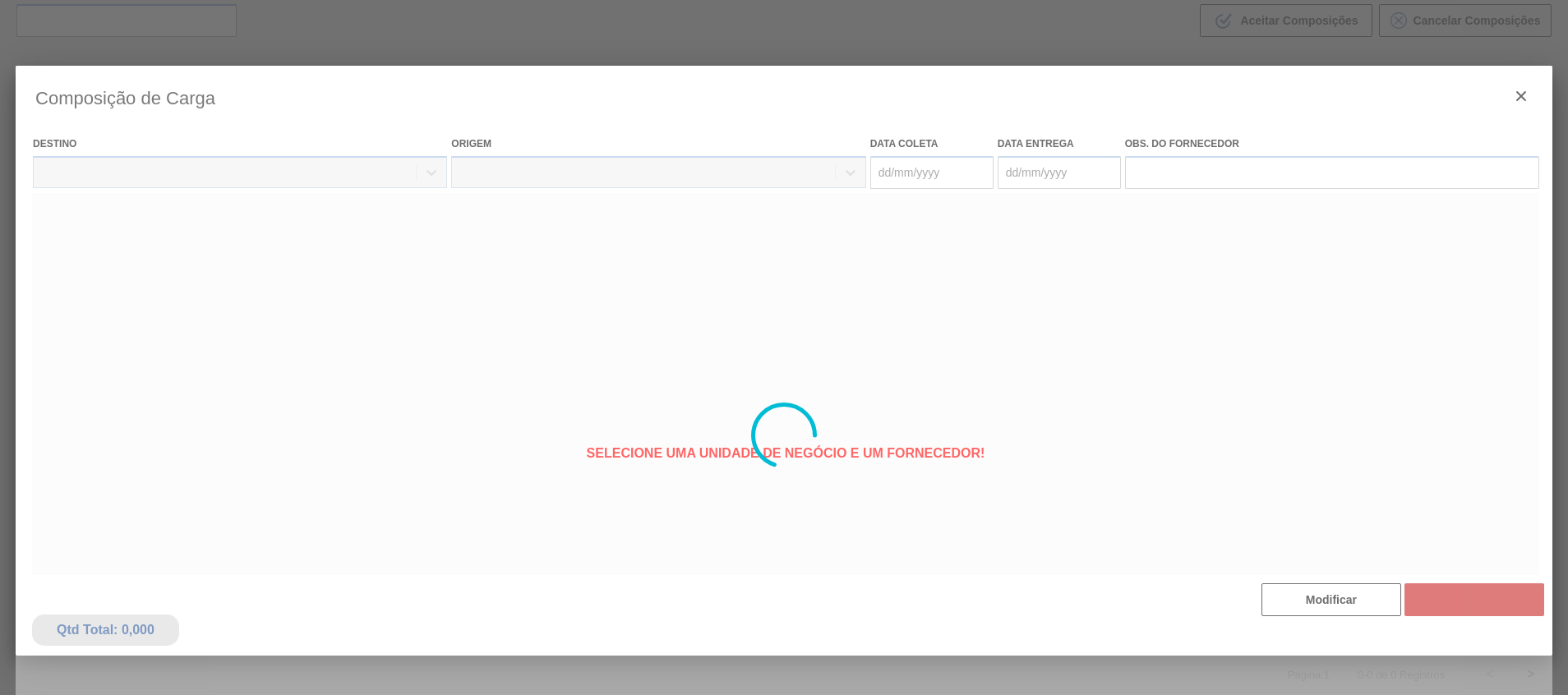
type coleta "16/11/2025"
type entrega "06/12/2025"
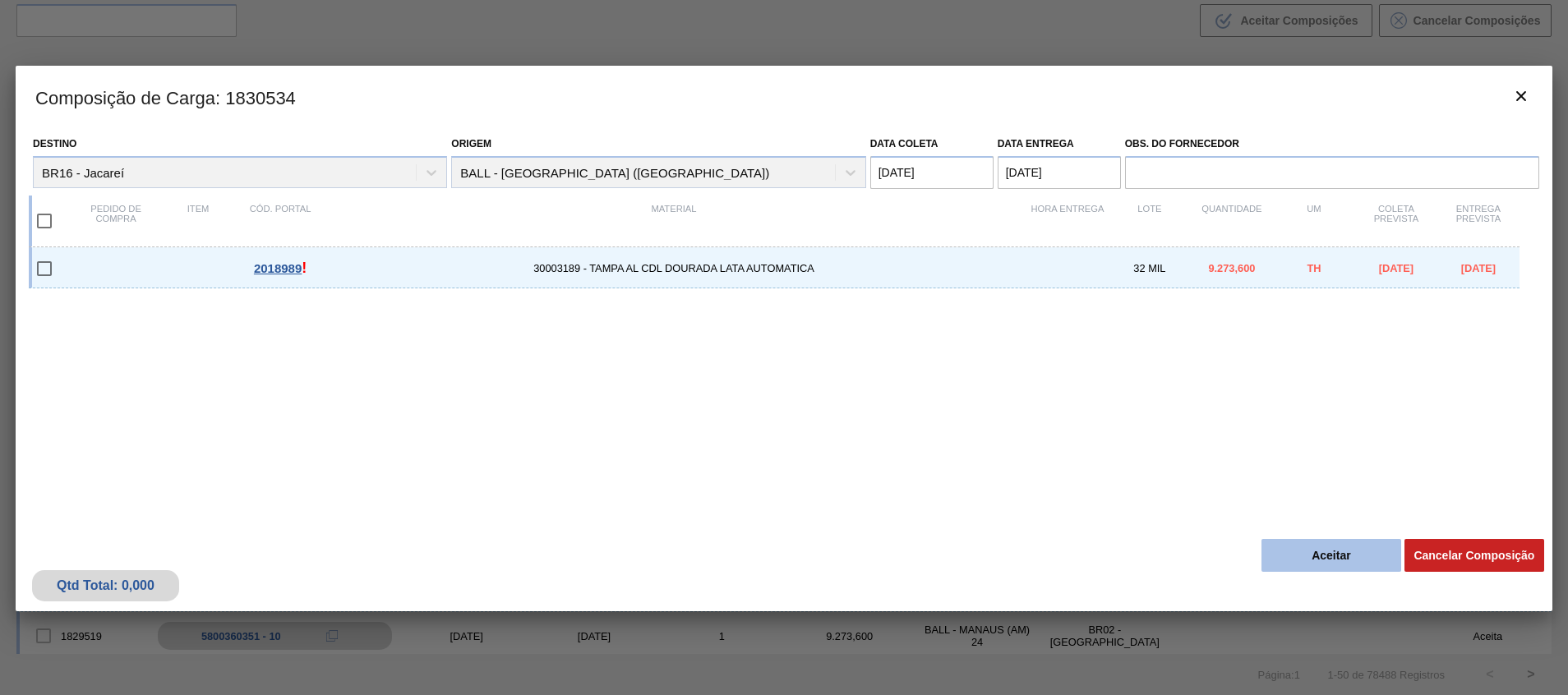
click at [1334, 547] on button "Aceitar" at bounding box center [1331, 556] width 139 height 33
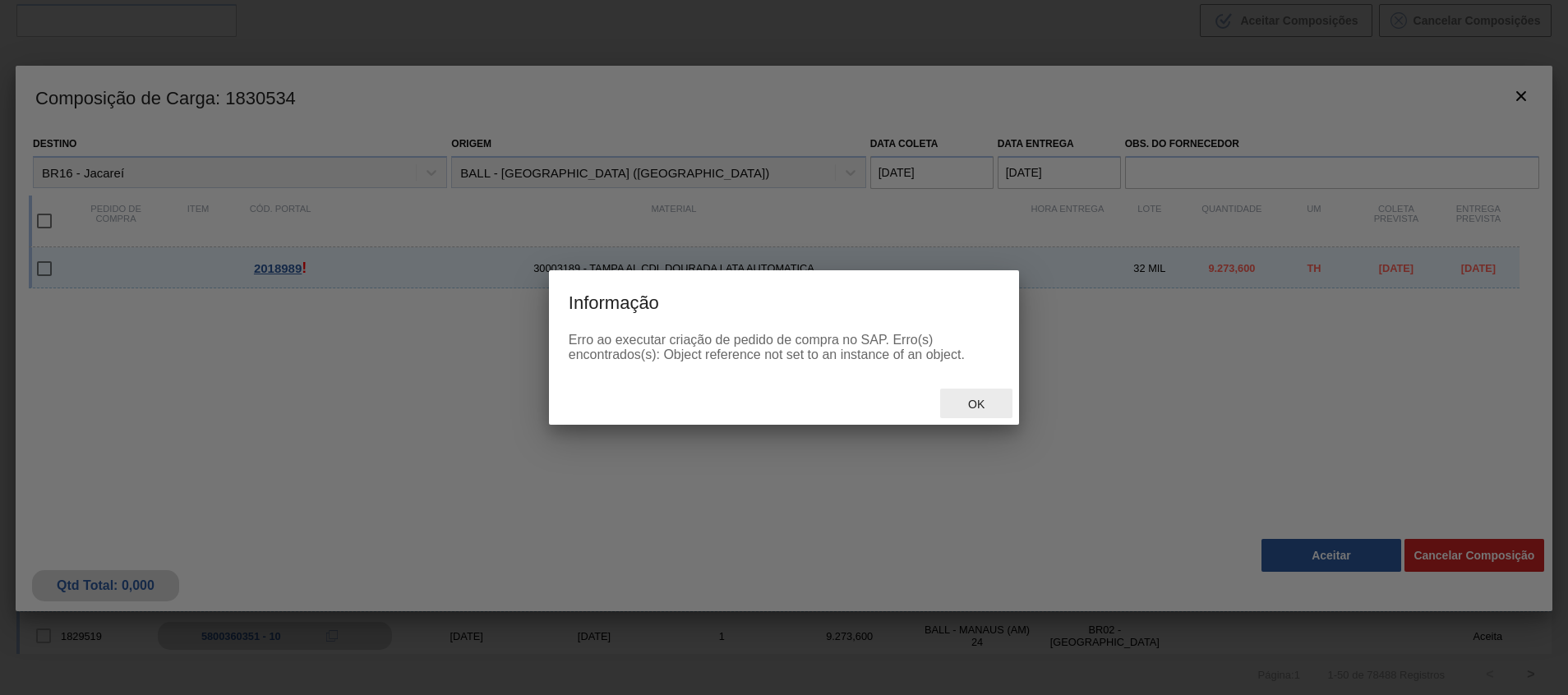
click at [977, 410] on span "Ok" at bounding box center [976, 404] width 43 height 13
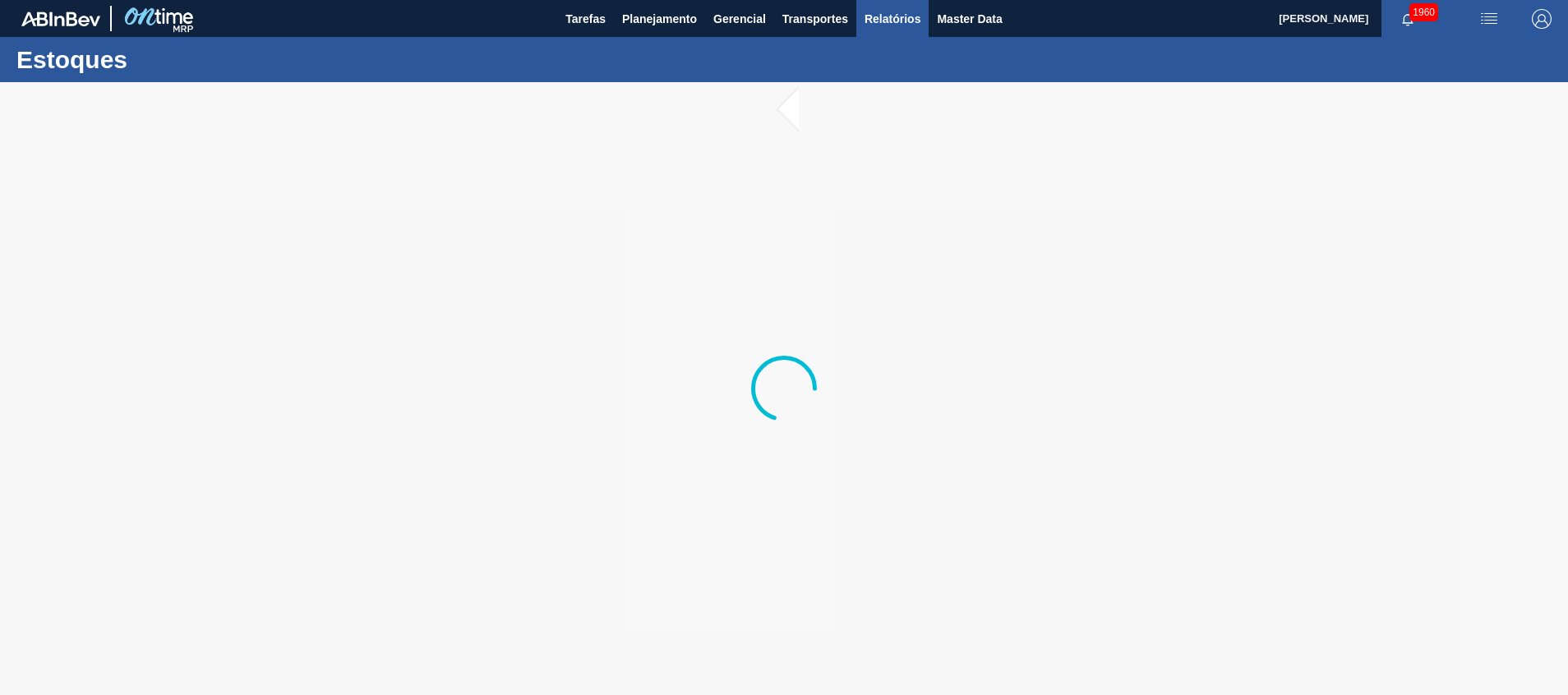
click at [868, 14] on span "Relatórios" at bounding box center [892, 19] width 56 height 20
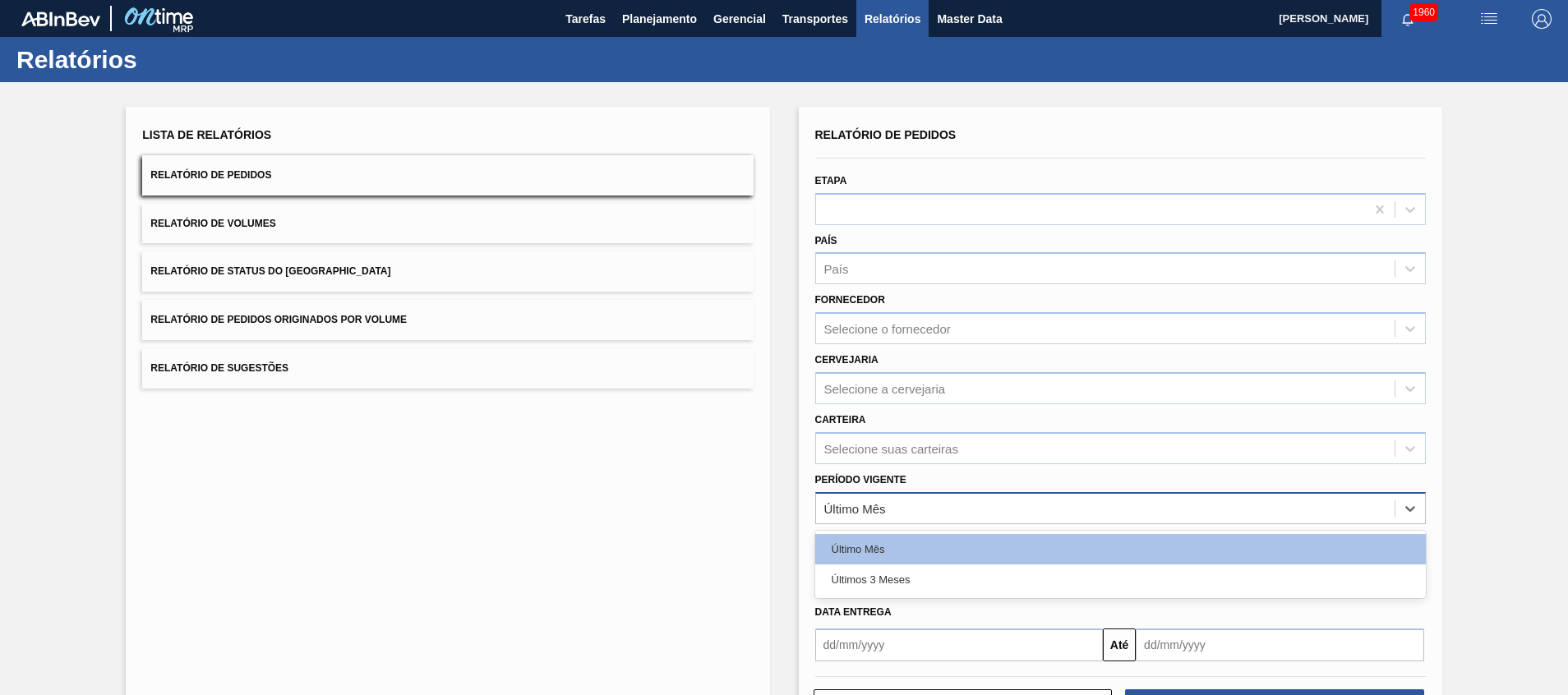
click at [877, 496] on div "Último Mês" at bounding box center [1104, 508] width 578 height 24
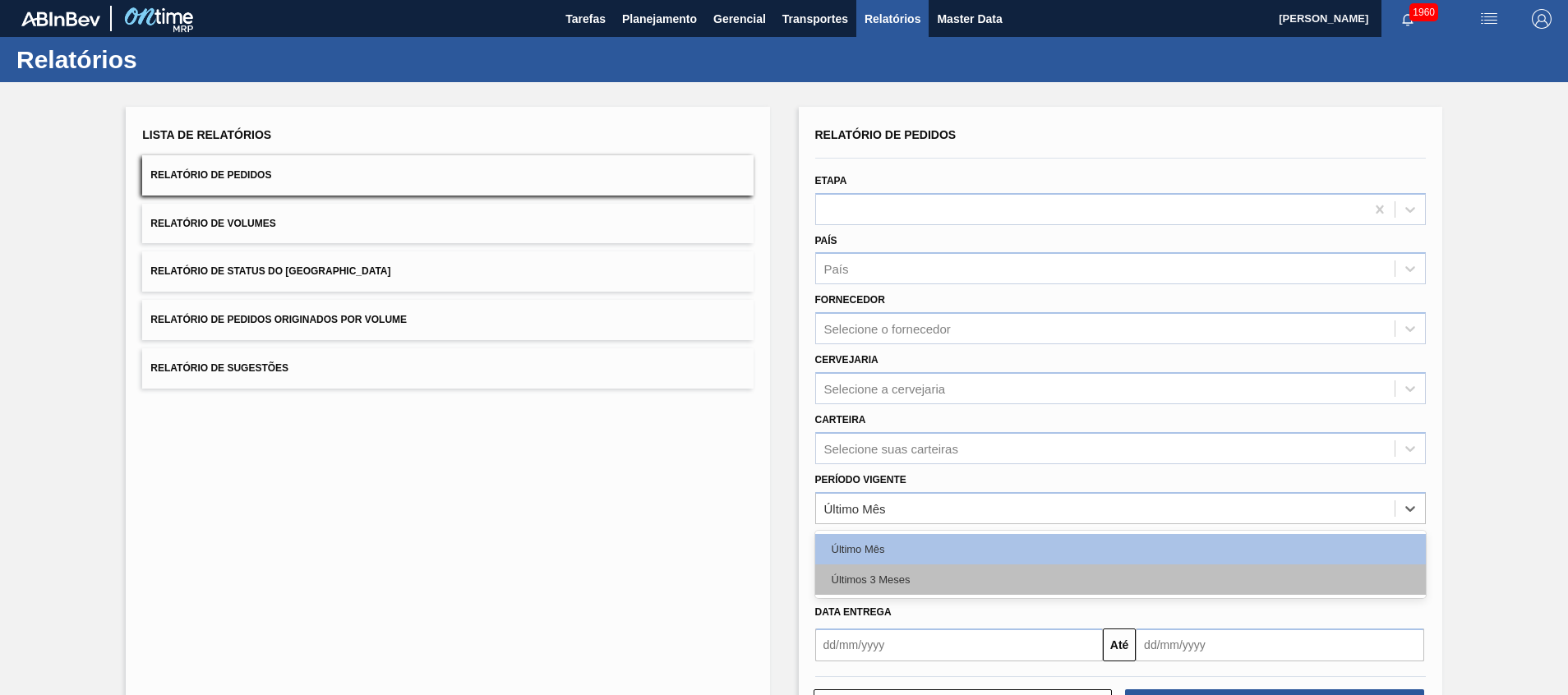
click at [867, 571] on div "Últimos 3 Meses" at bounding box center [1120, 579] width 611 height 31
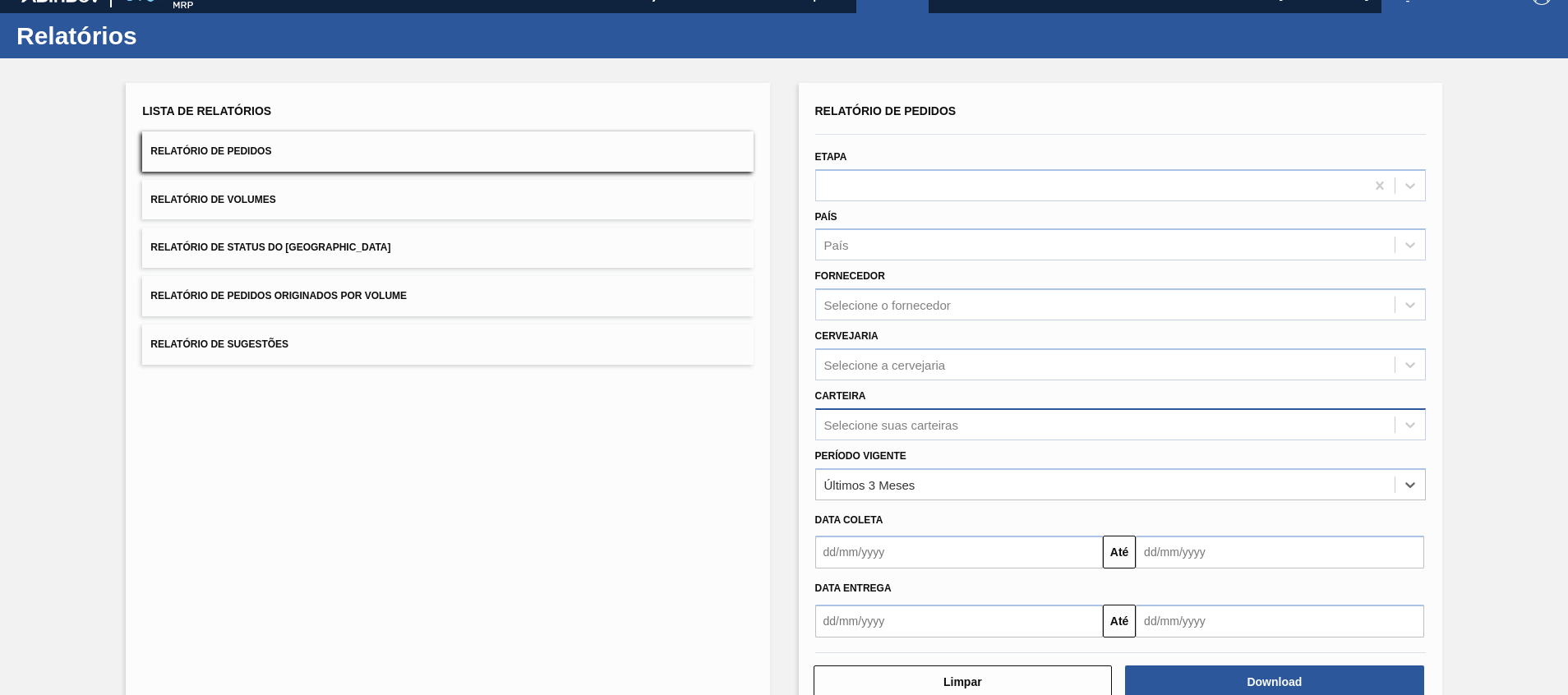
click at [883, 440] on div "Selecione suas carteiras" at bounding box center [1120, 424] width 611 height 32
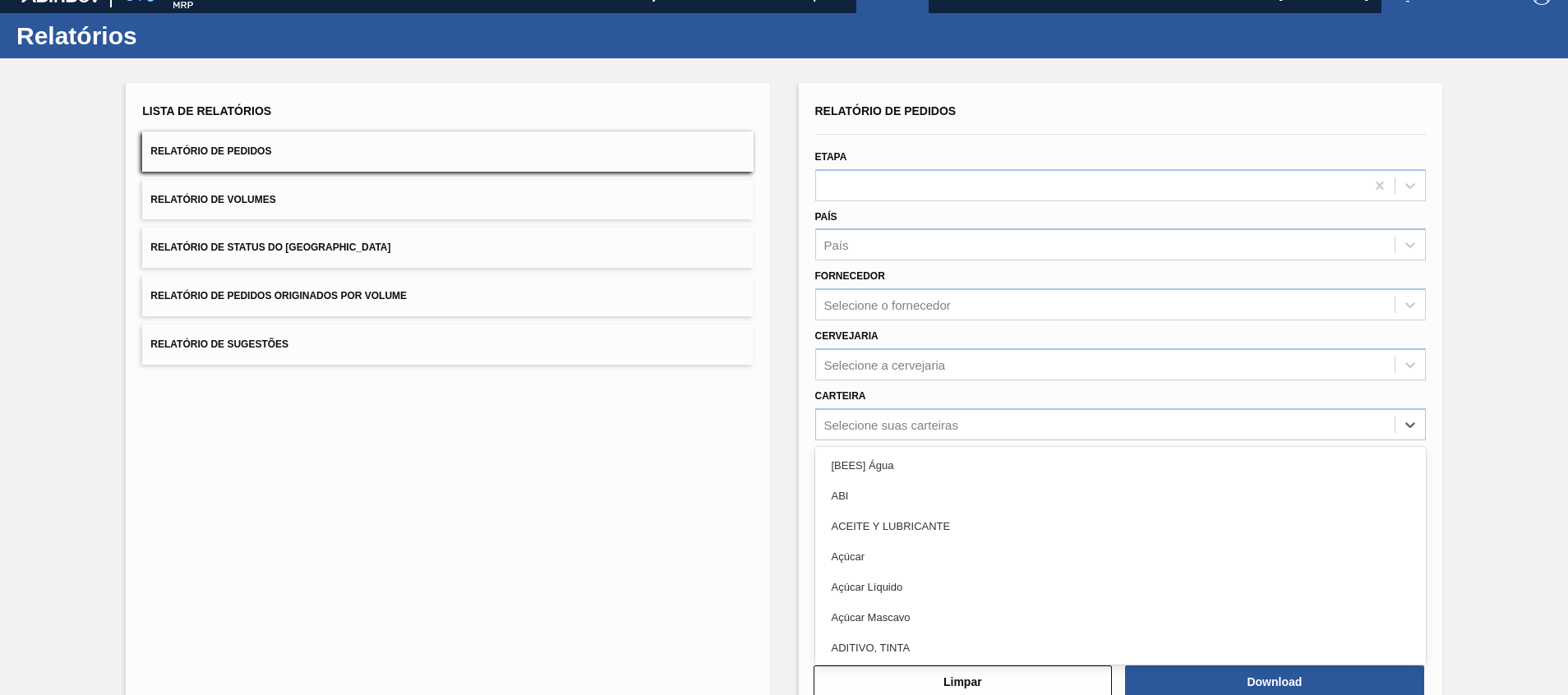
scroll to position [29, 0]
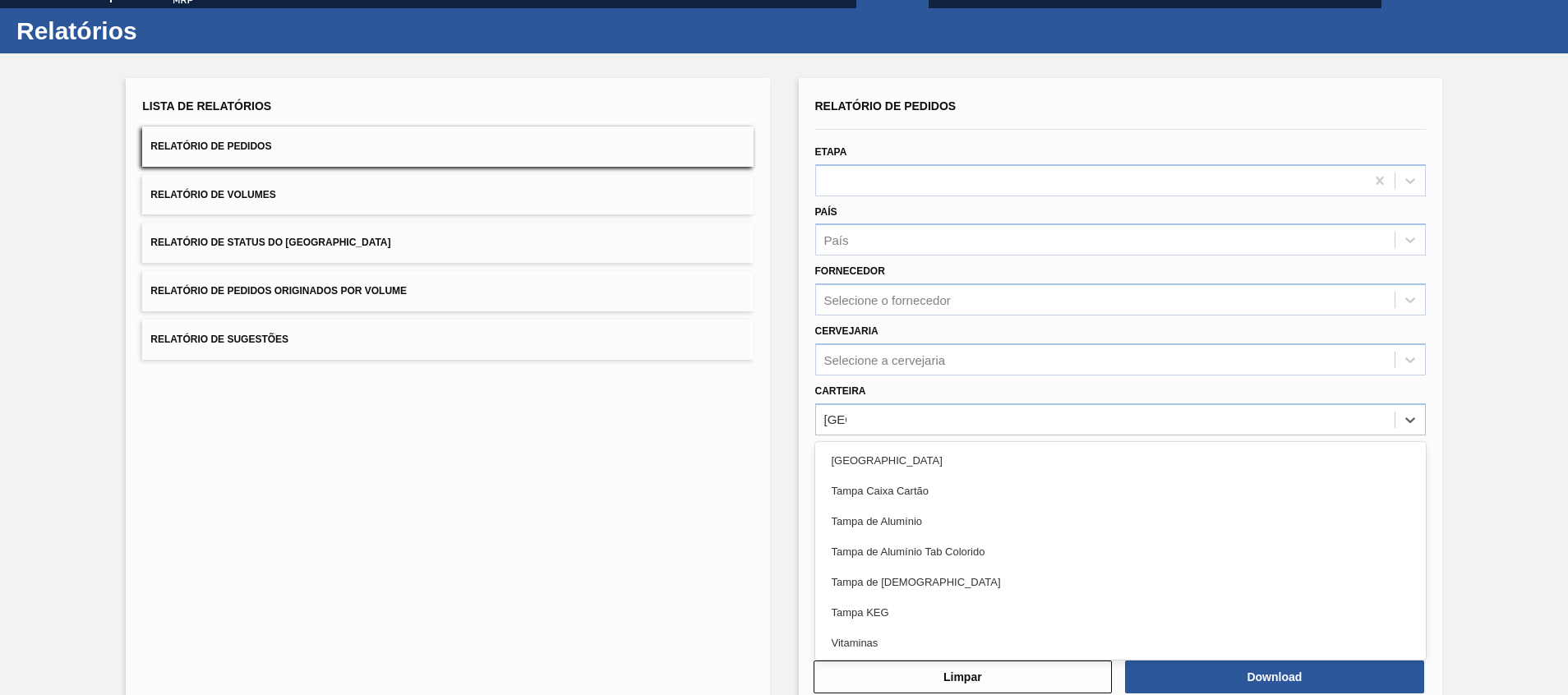
type input "tampa"
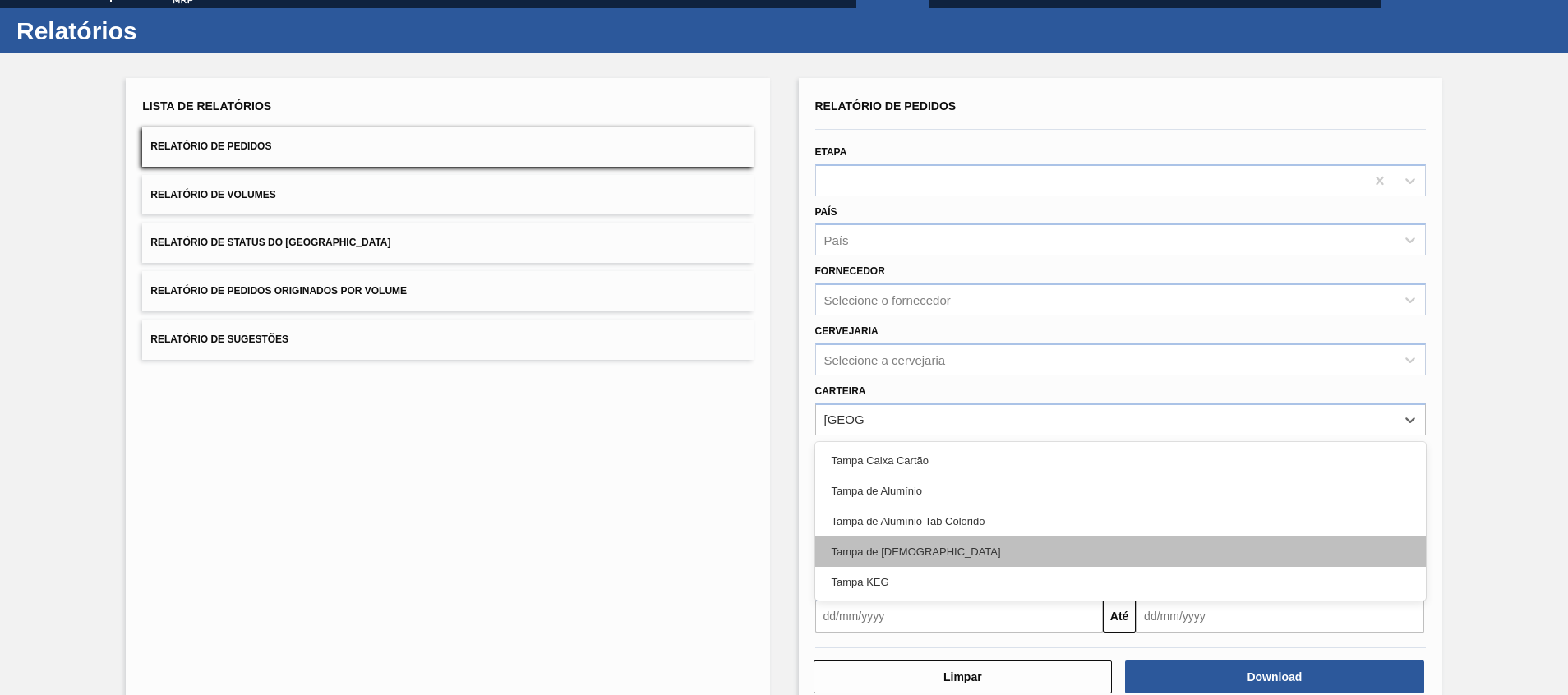
click at [884, 542] on div "Tampa de [DEMOGRAPHIC_DATA]" at bounding box center [1120, 552] width 611 height 31
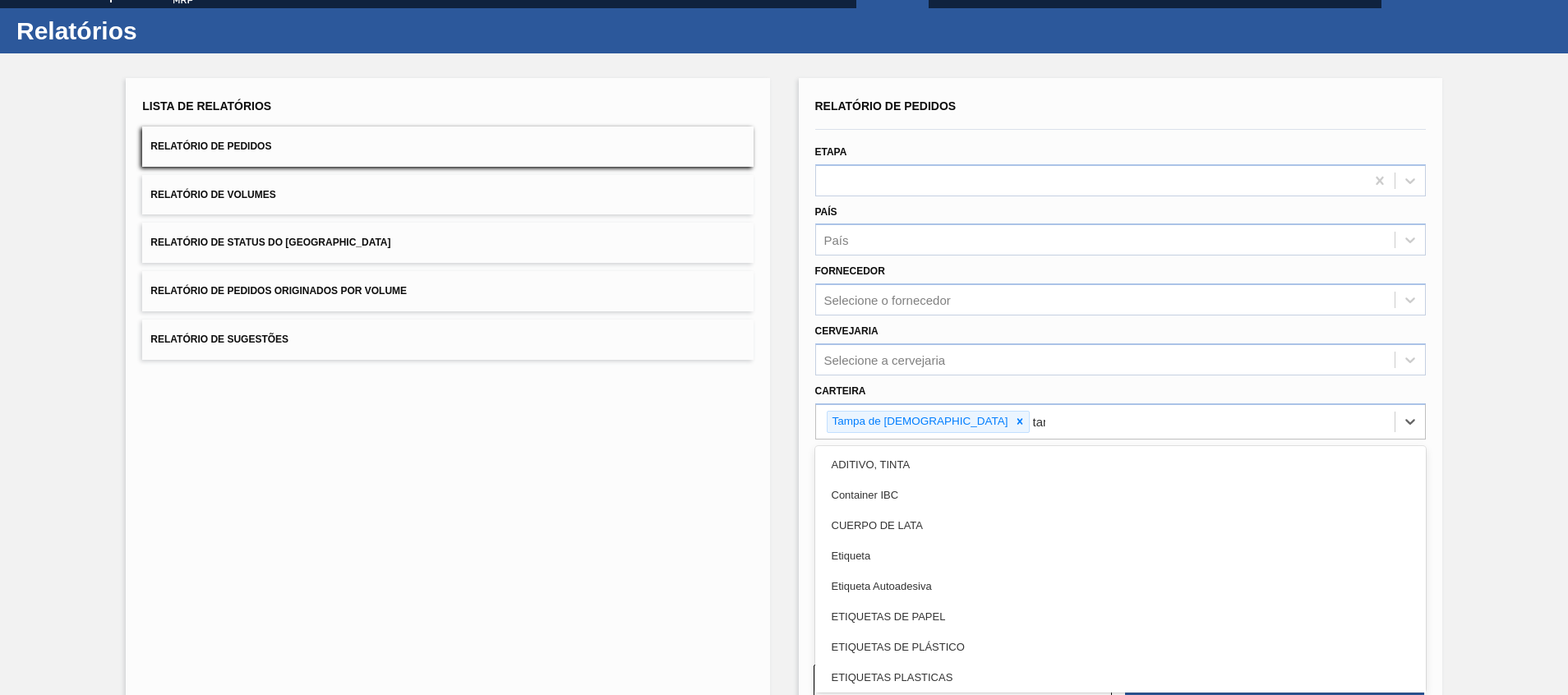
type input "tampa"
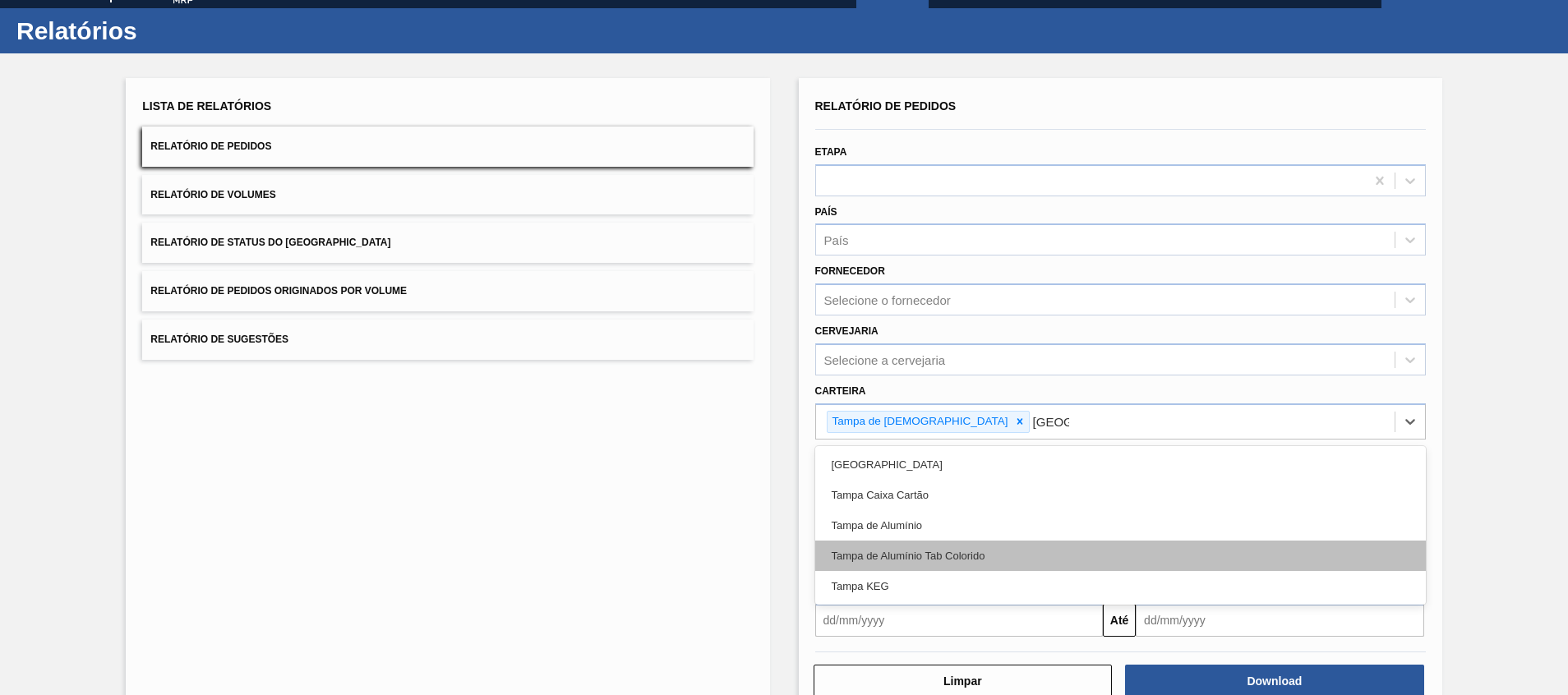
click at [884, 547] on div "Tampa de Alumínio Tab Colorido" at bounding box center [1120, 556] width 611 height 31
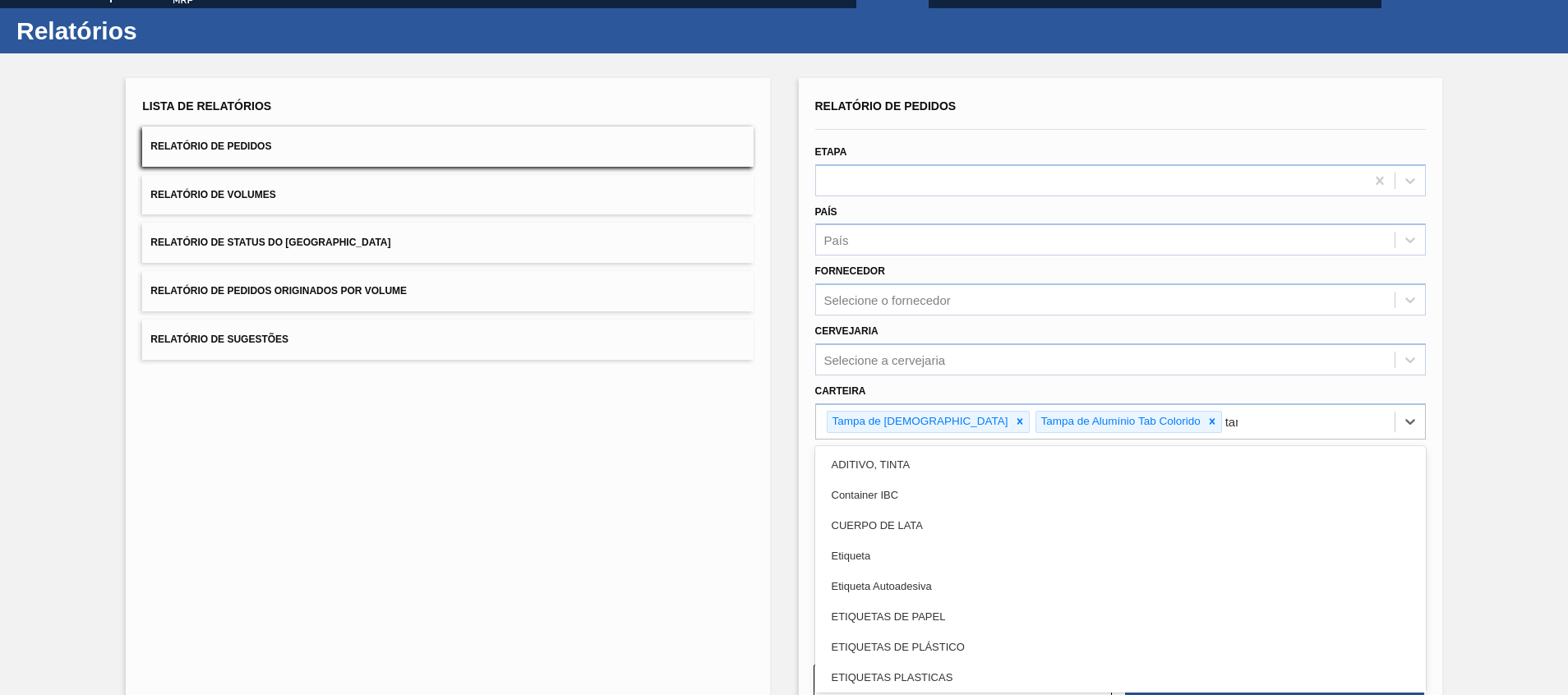
type input "tampa"
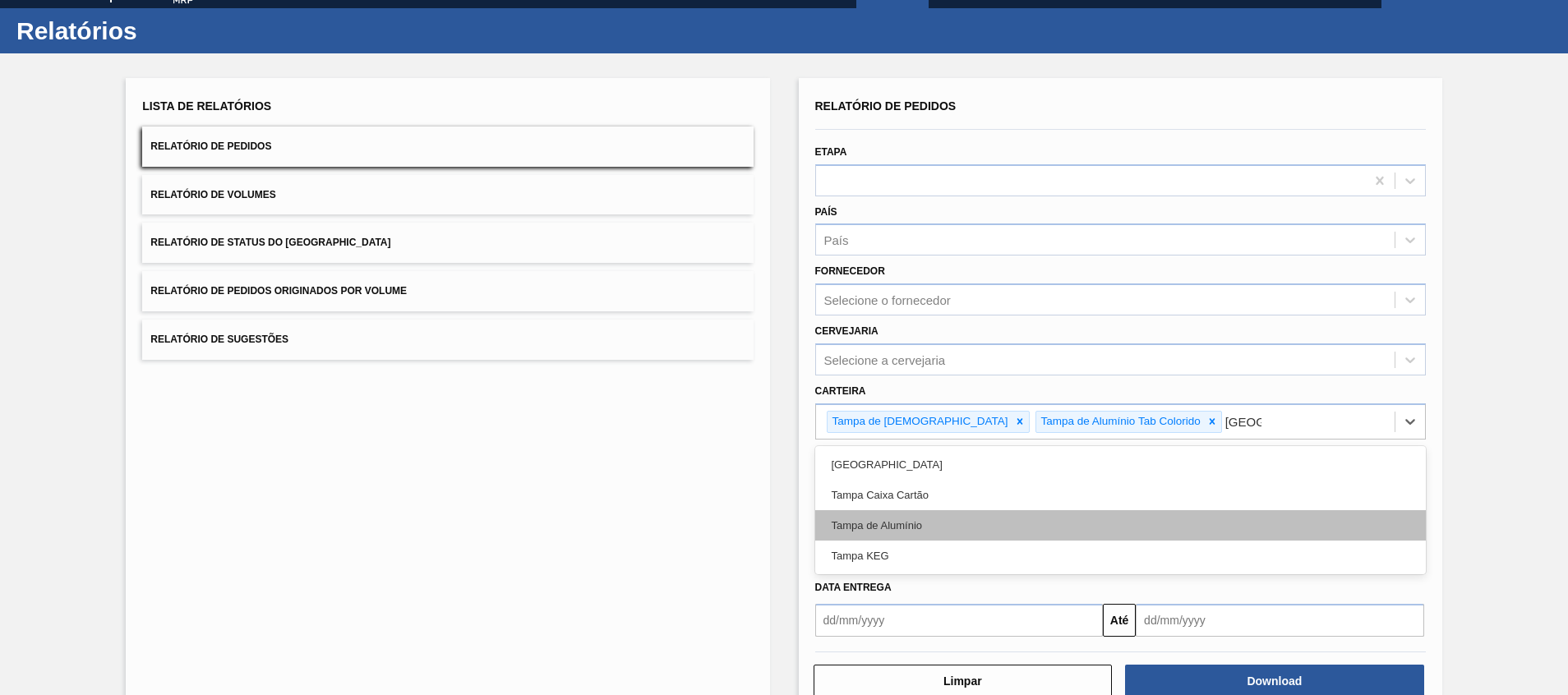
click at [885, 533] on div "Tampa de Alumínio" at bounding box center [1120, 525] width 611 height 31
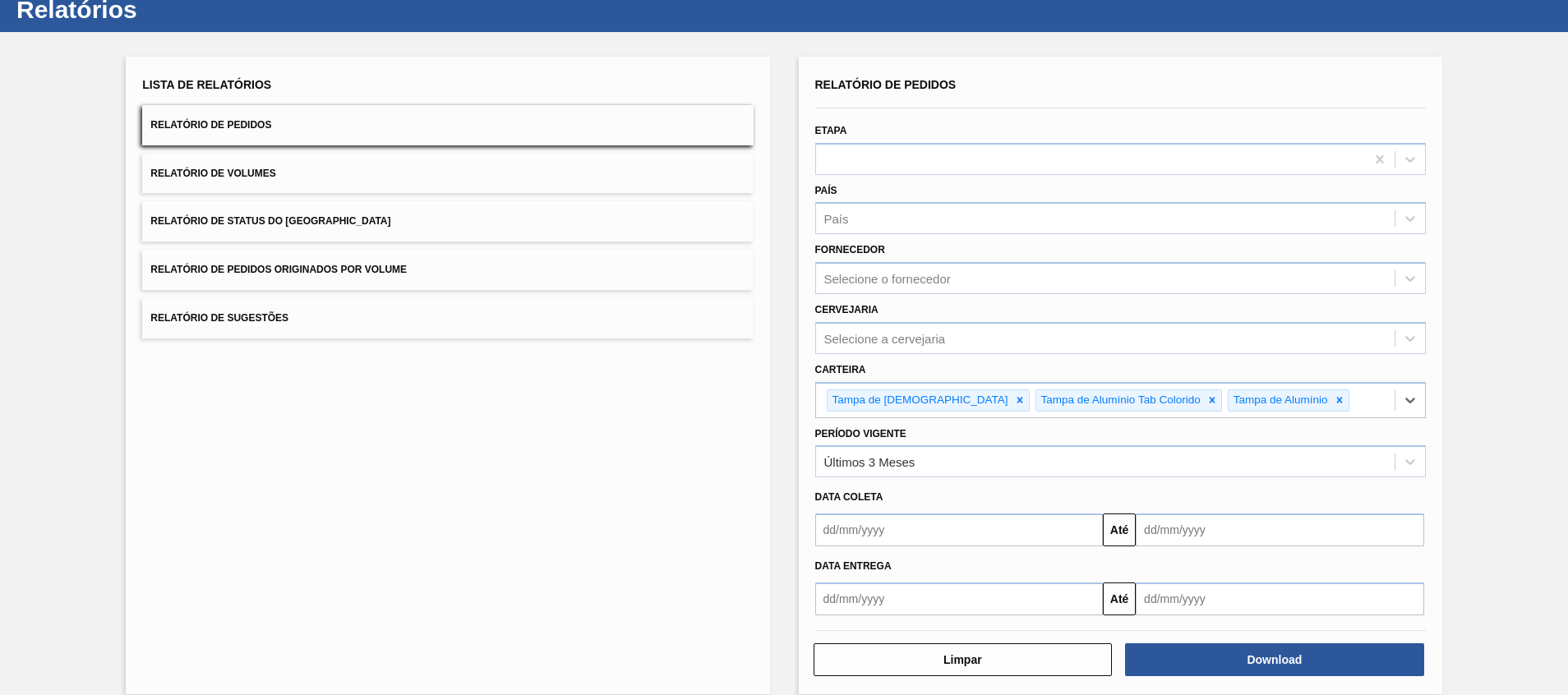
scroll to position [70, 0]
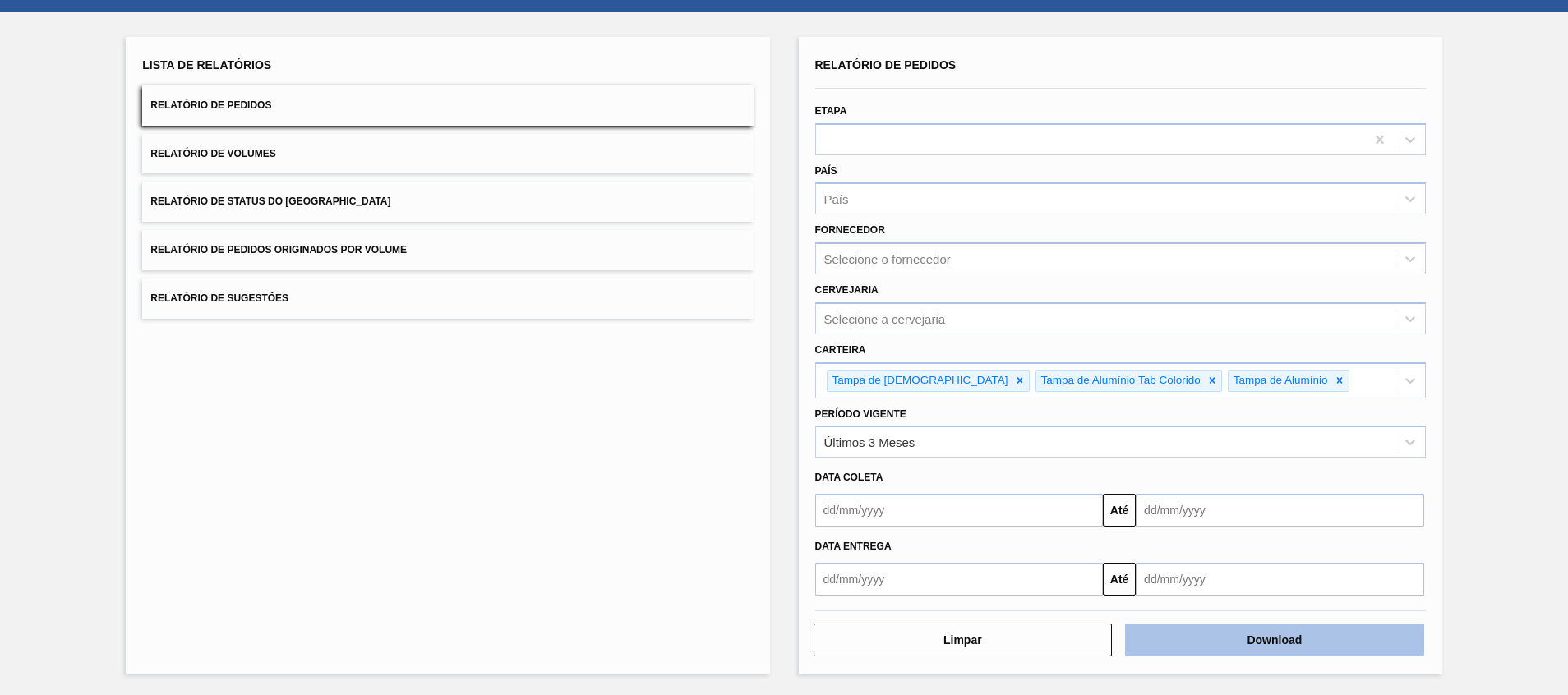
click at [1210, 626] on button "Download" at bounding box center [1274, 640] width 299 height 33
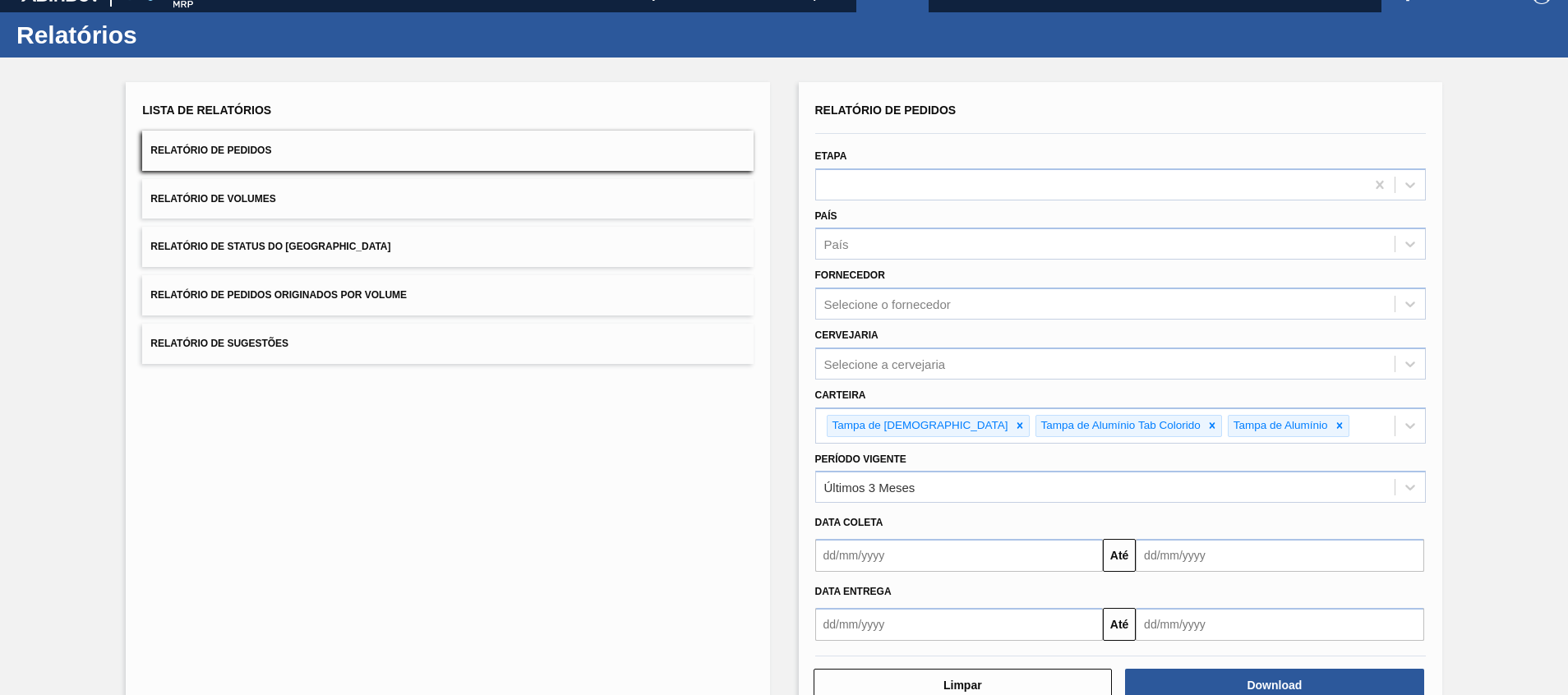
scroll to position [0, 0]
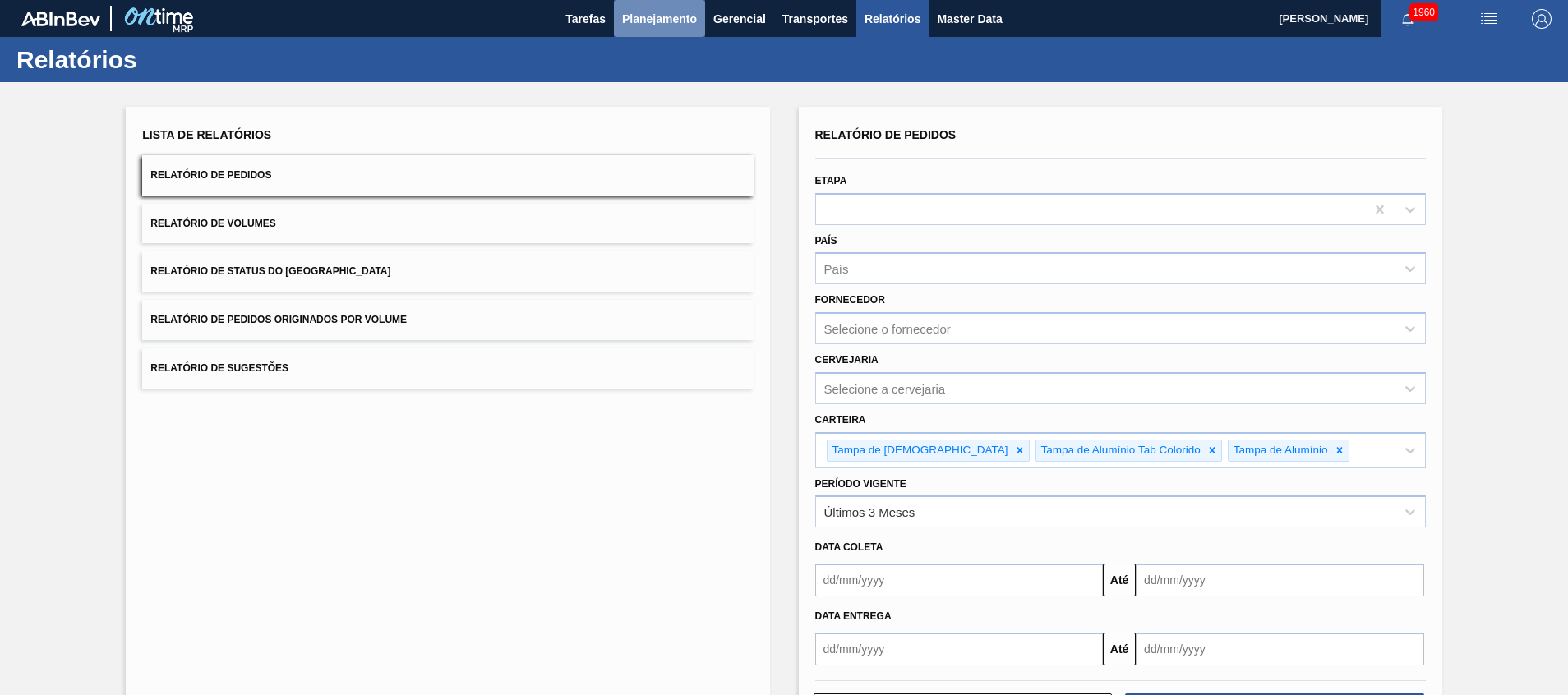
click at [645, 22] on span "Planejamento" at bounding box center [660, 19] width 75 height 20
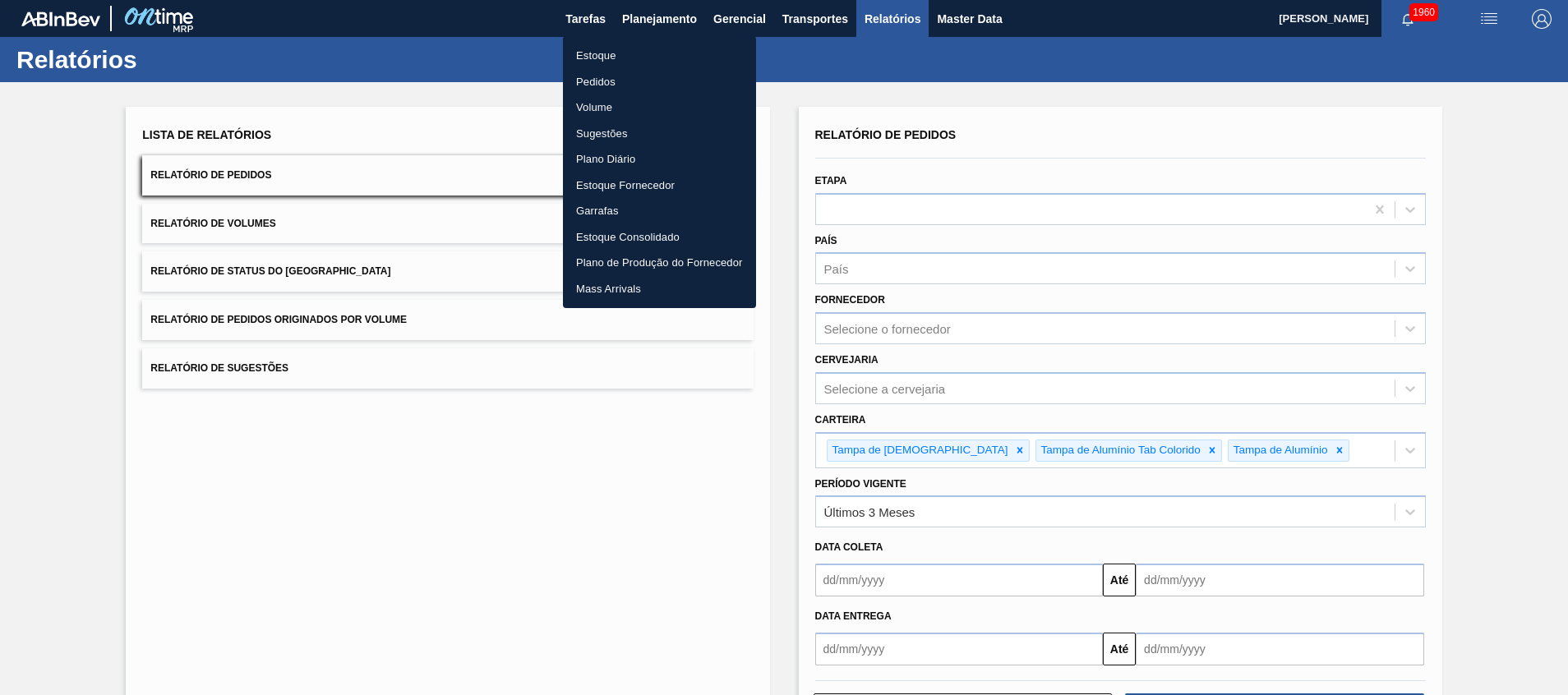
click at [642, 90] on li "Pedidos" at bounding box center [659, 82] width 193 height 27
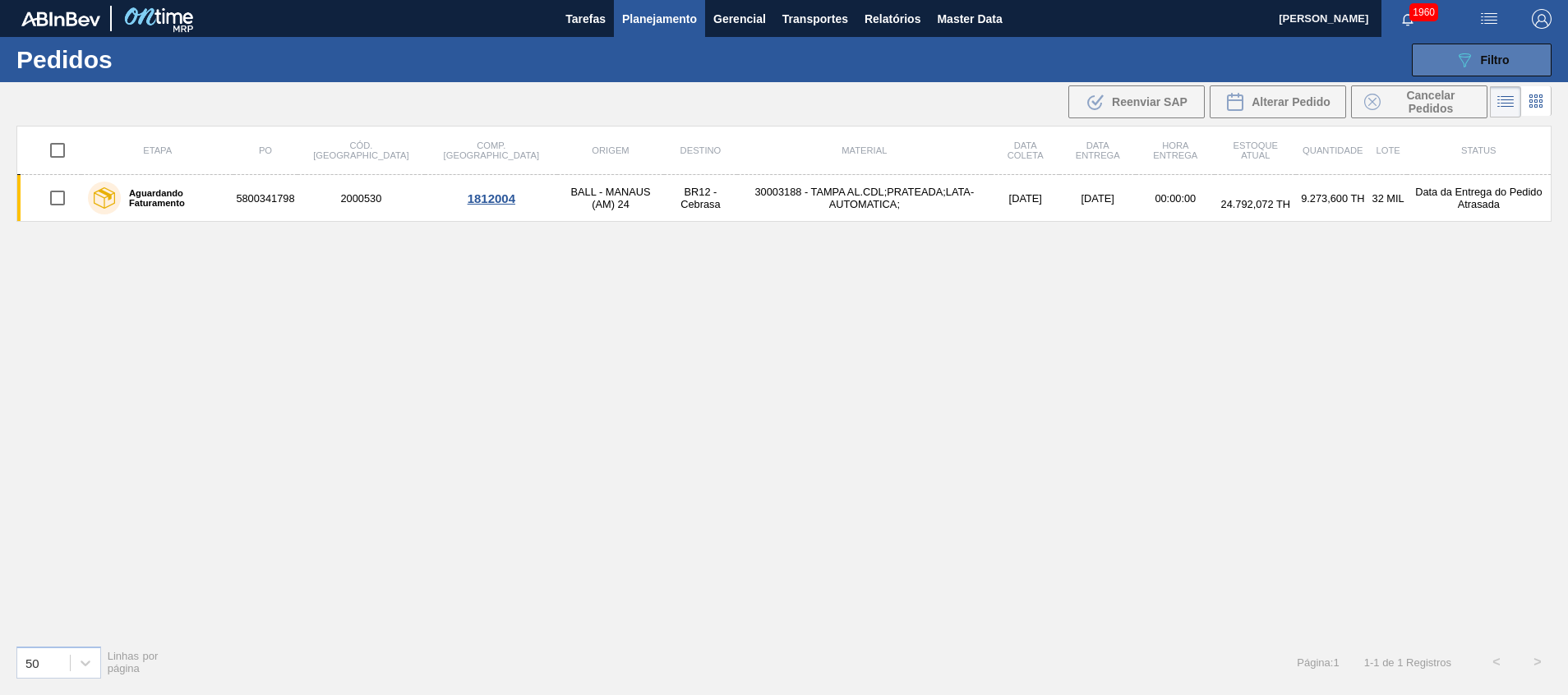
click at [1438, 47] on button "089F7B8B-B2A5-4AFE-B5C0-19BA573D28AC Filtro" at bounding box center [1482, 60] width 139 height 33
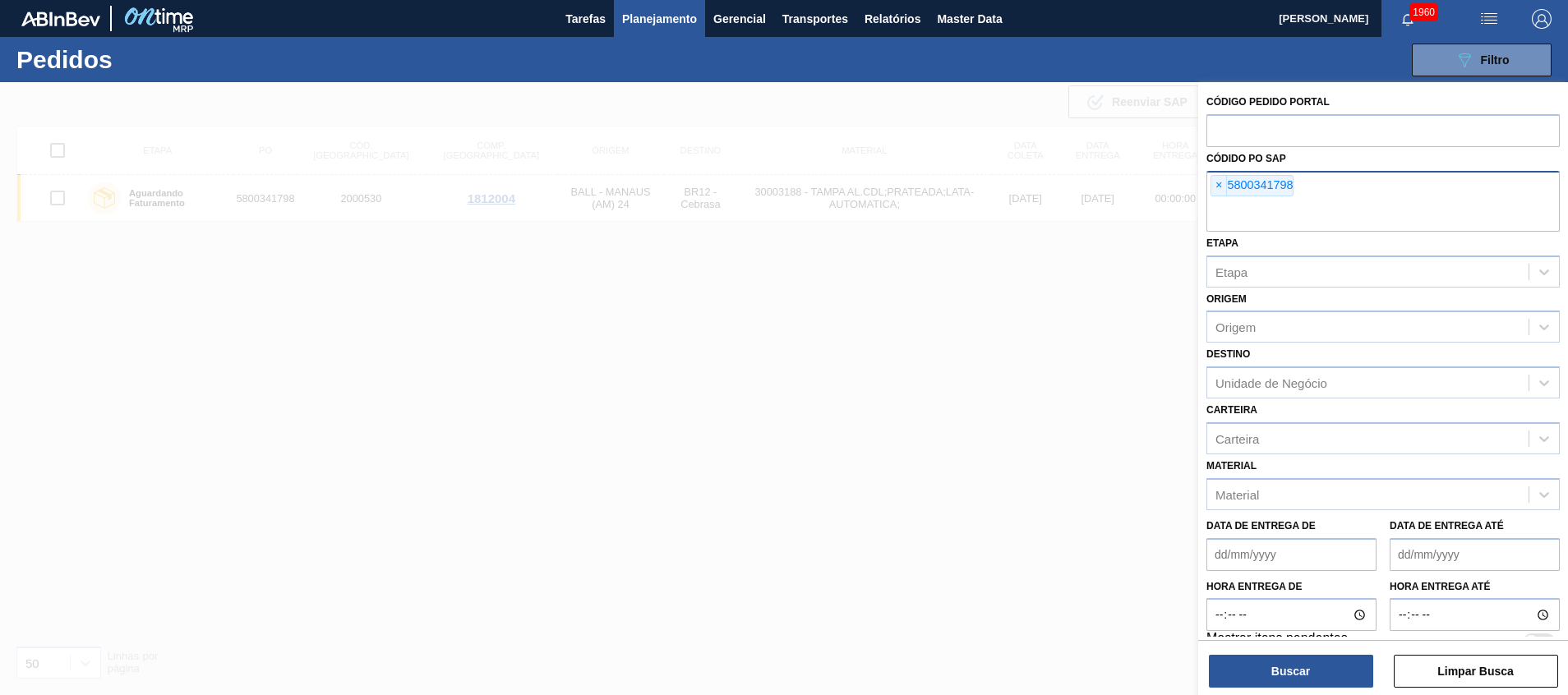
click at [1291, 205] on input "text" at bounding box center [1383, 216] width 353 height 32
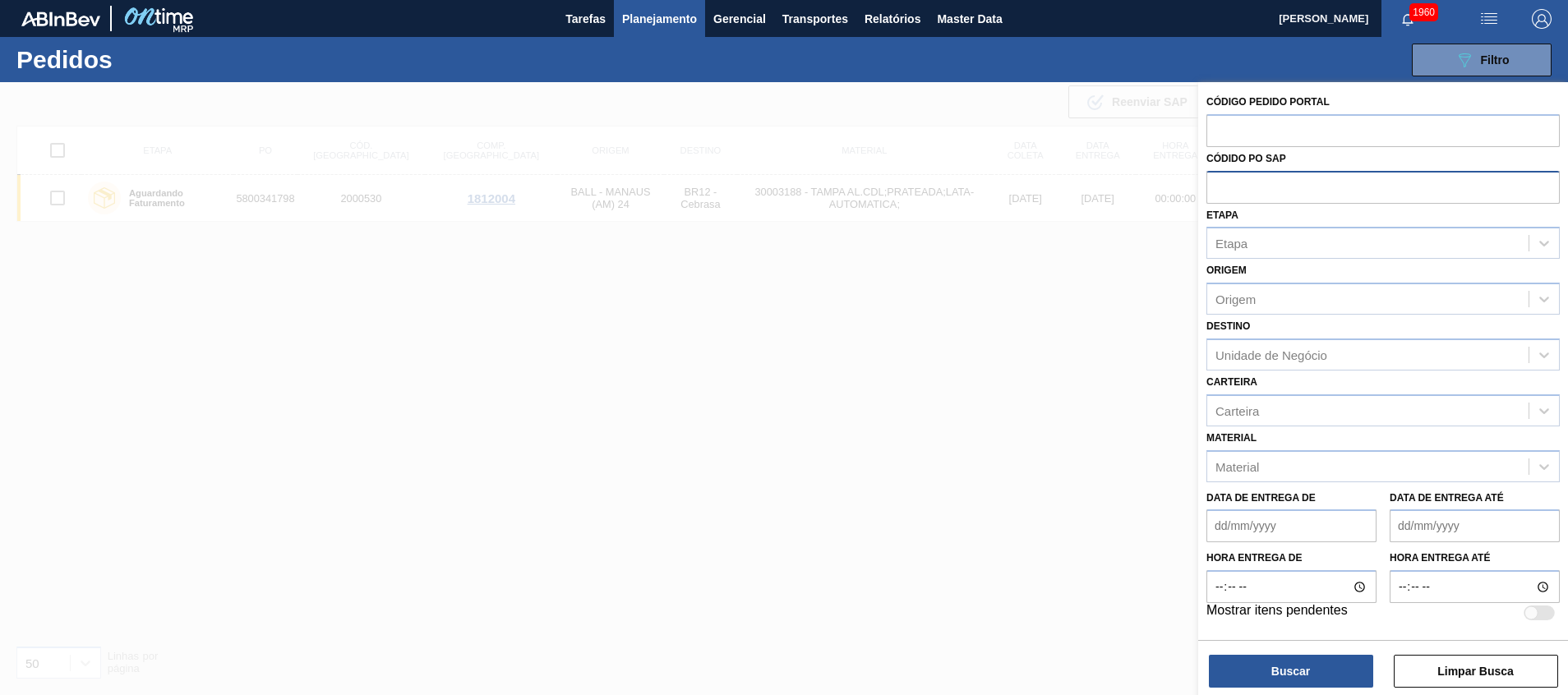
paste input "5800340026"
type input "5800340026"
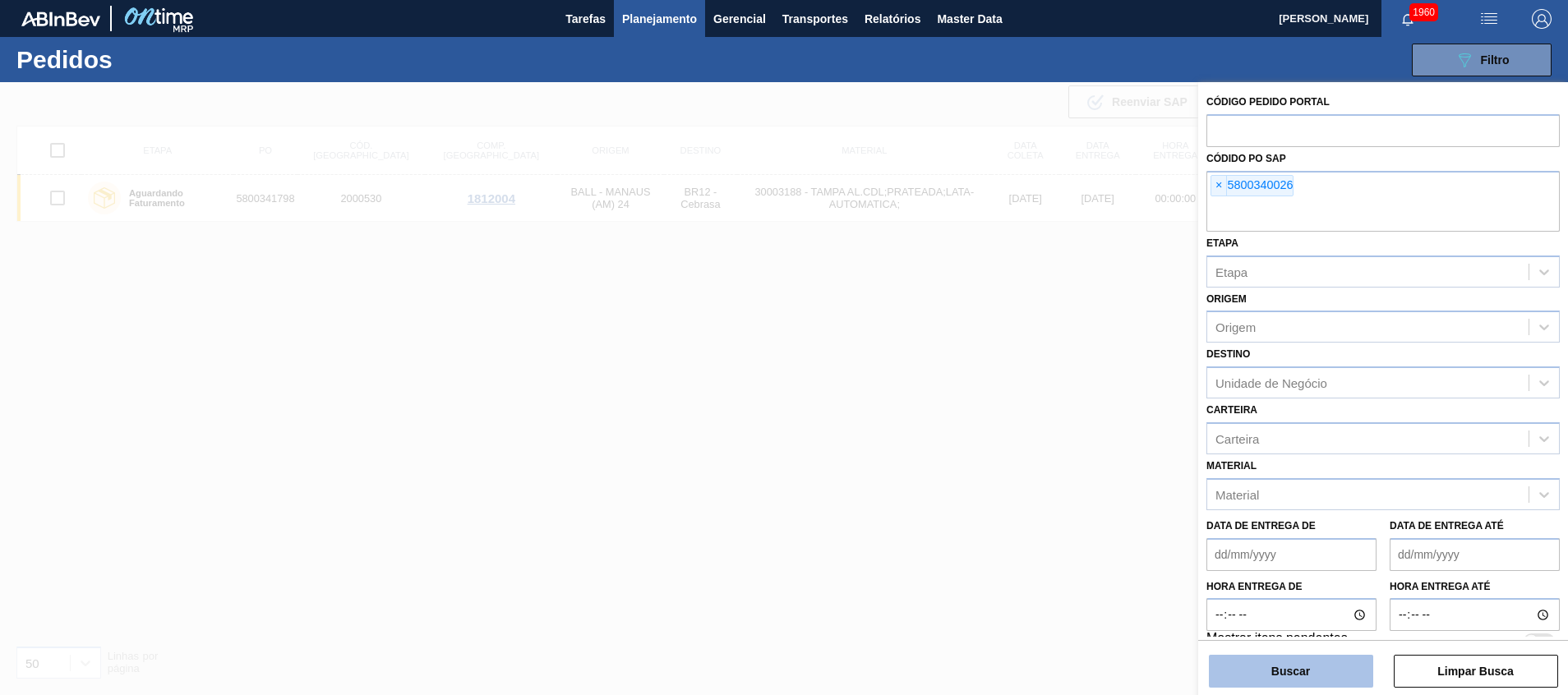
click at [1280, 664] on button "Buscar" at bounding box center [1291, 671] width 164 height 33
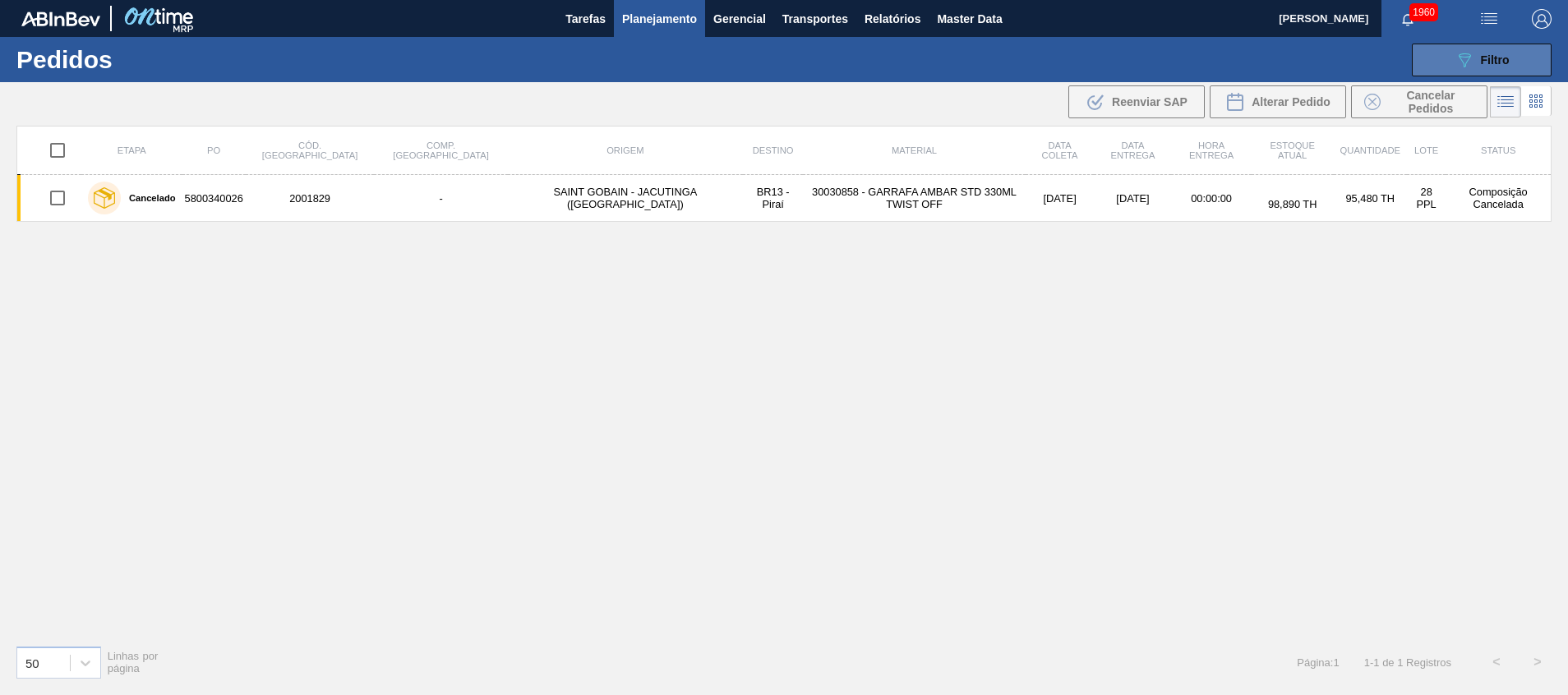
click at [1488, 61] on span "Filtro" at bounding box center [1495, 60] width 29 height 13
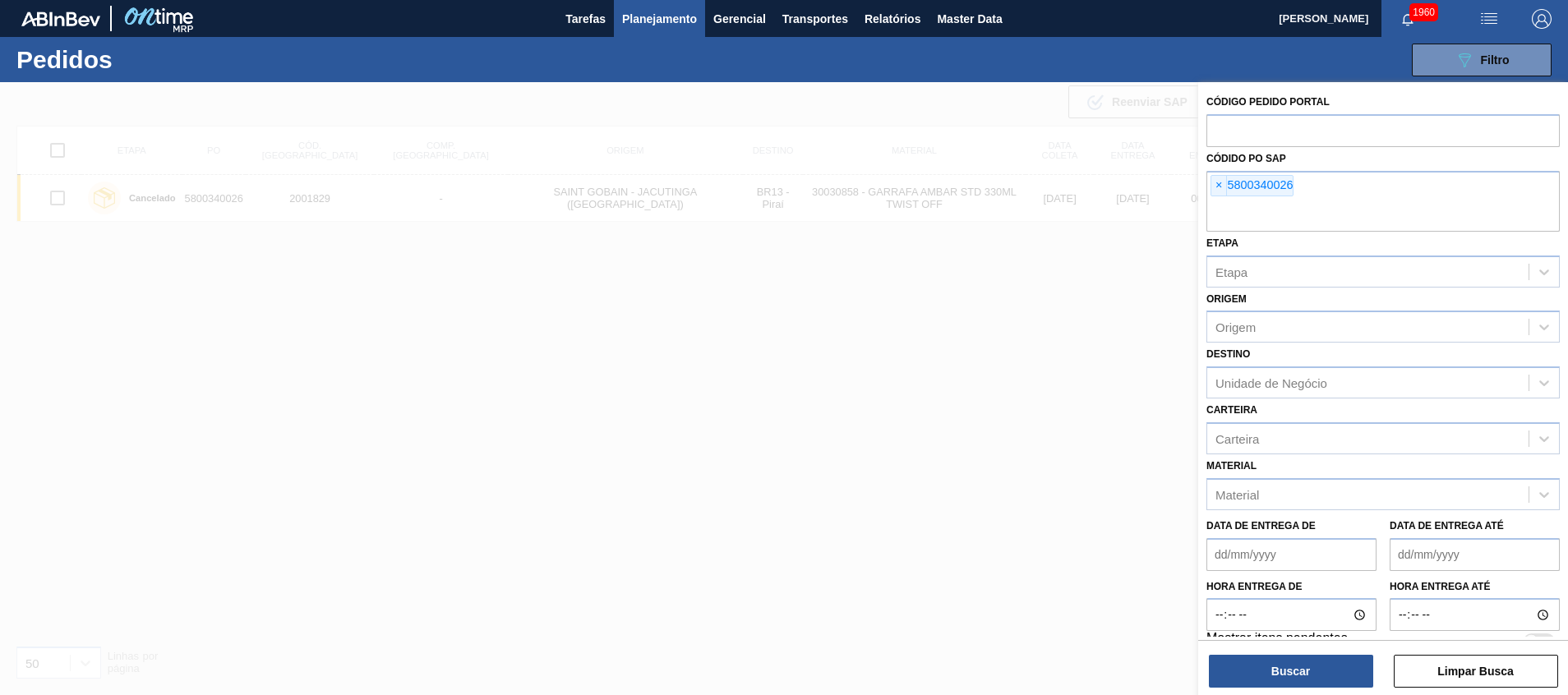
drag, startPoint x: 1376, startPoint y: 201, endPoint x: 1429, endPoint y: 164, distance: 64.6
click at [1378, 198] on div "× 5800340026" at bounding box center [1383, 201] width 353 height 61
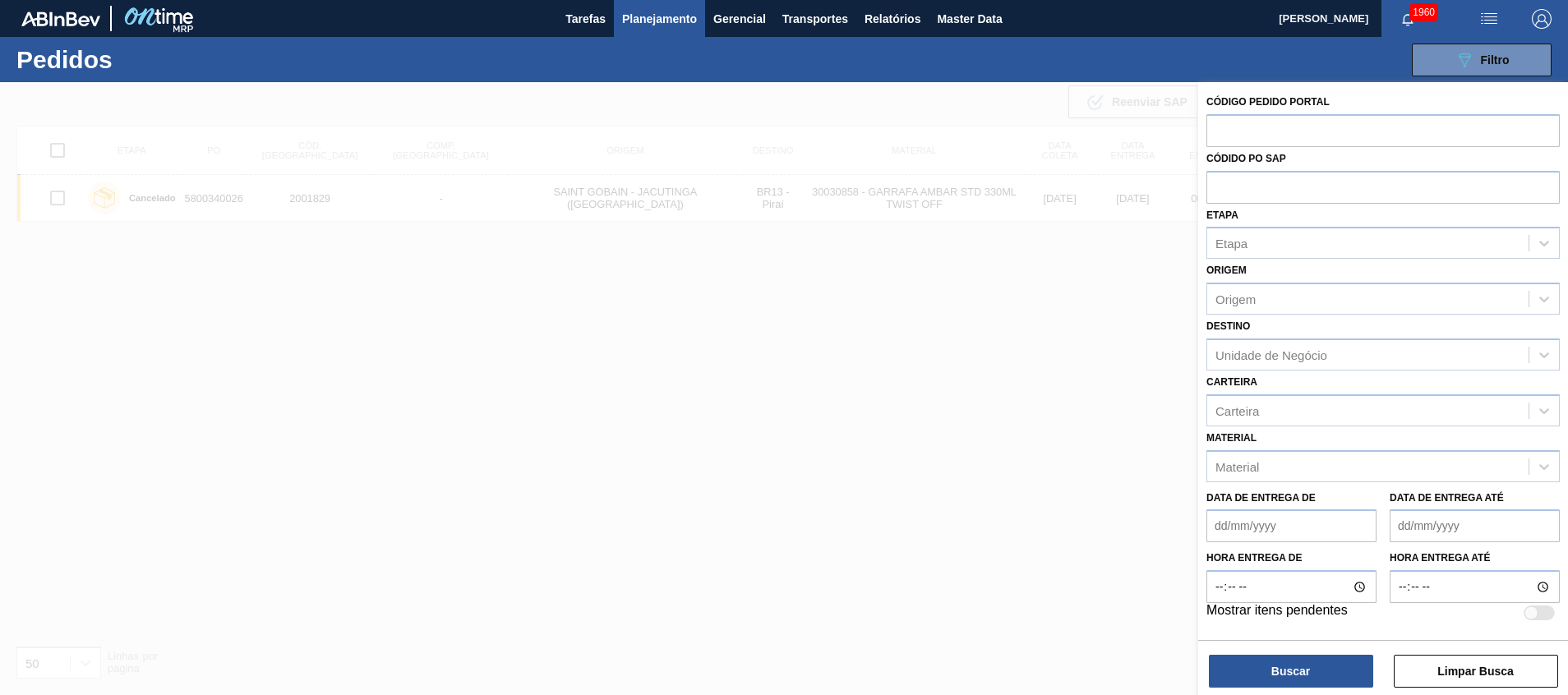
paste input "5800340026"
type input "5800340026"
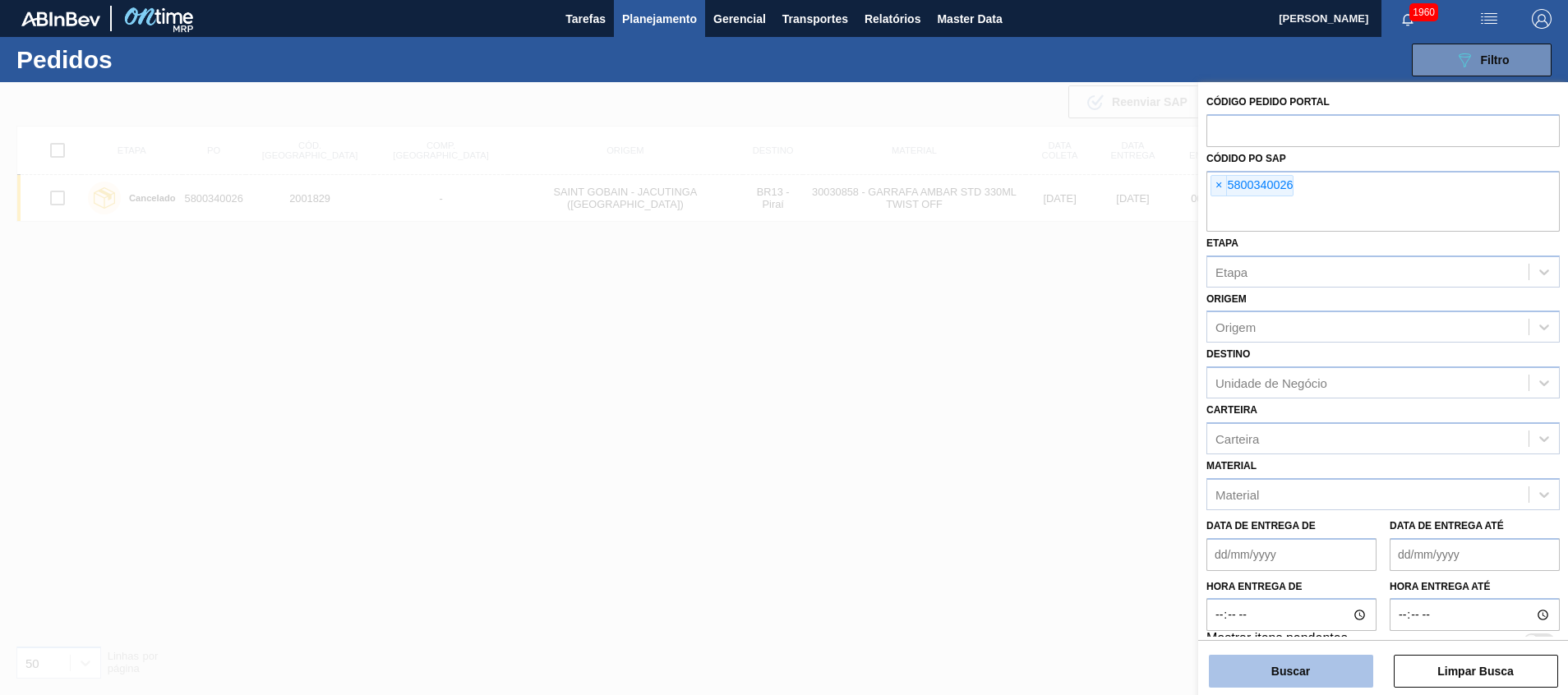
click at [1305, 675] on button "Buscar" at bounding box center [1291, 671] width 164 height 33
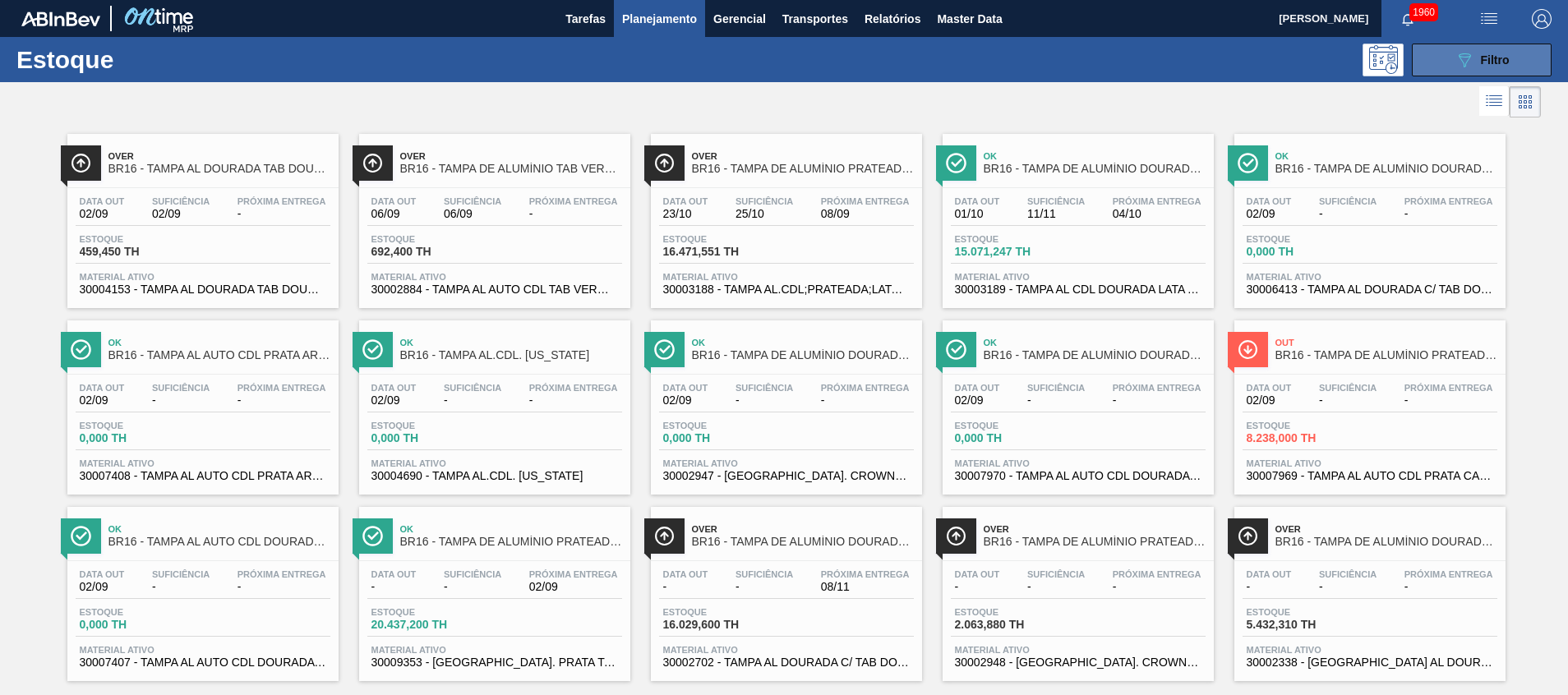
click at [1442, 52] on button "089F7B8B-B2A5-4AFE-B5C0-19BA573D28AC Filtro" at bounding box center [1482, 60] width 139 height 33
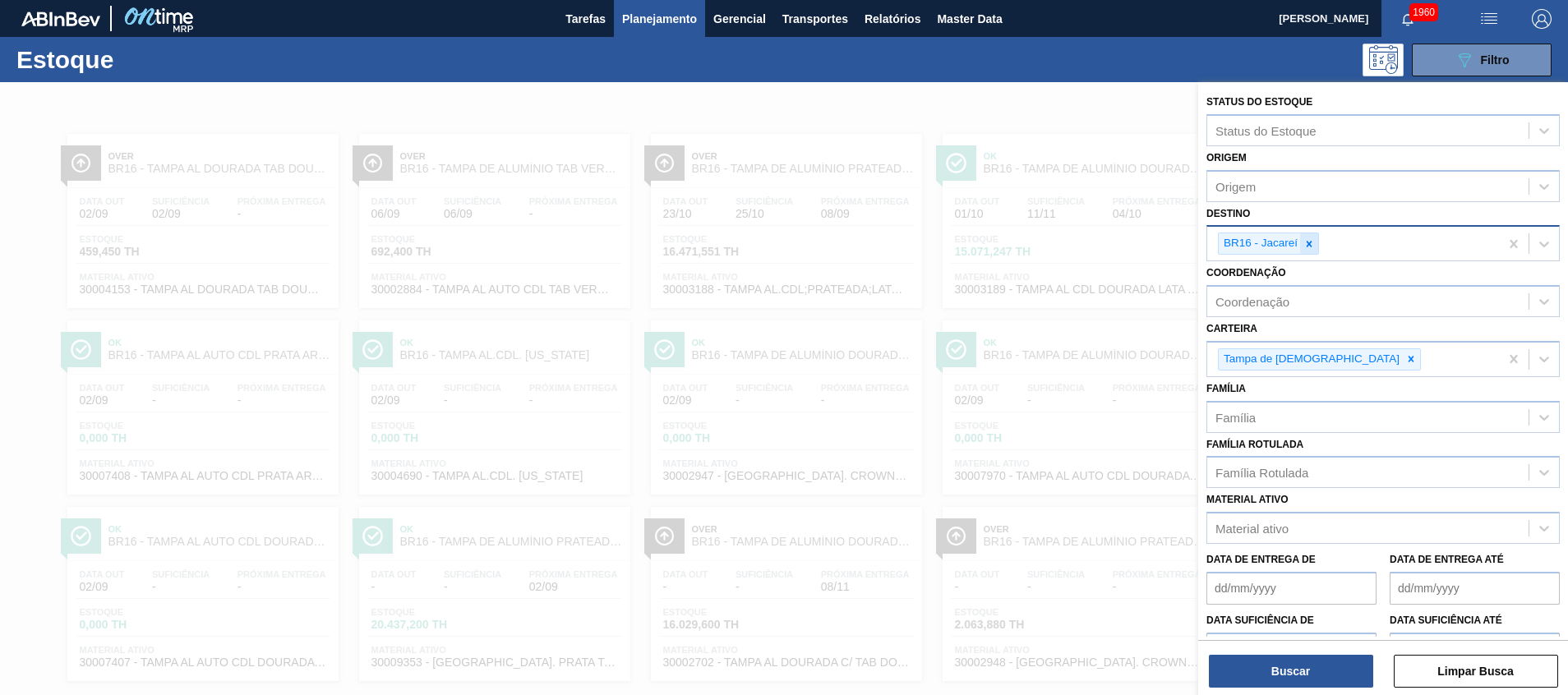
click at [1308, 241] on icon at bounding box center [1309, 244] width 12 height 12
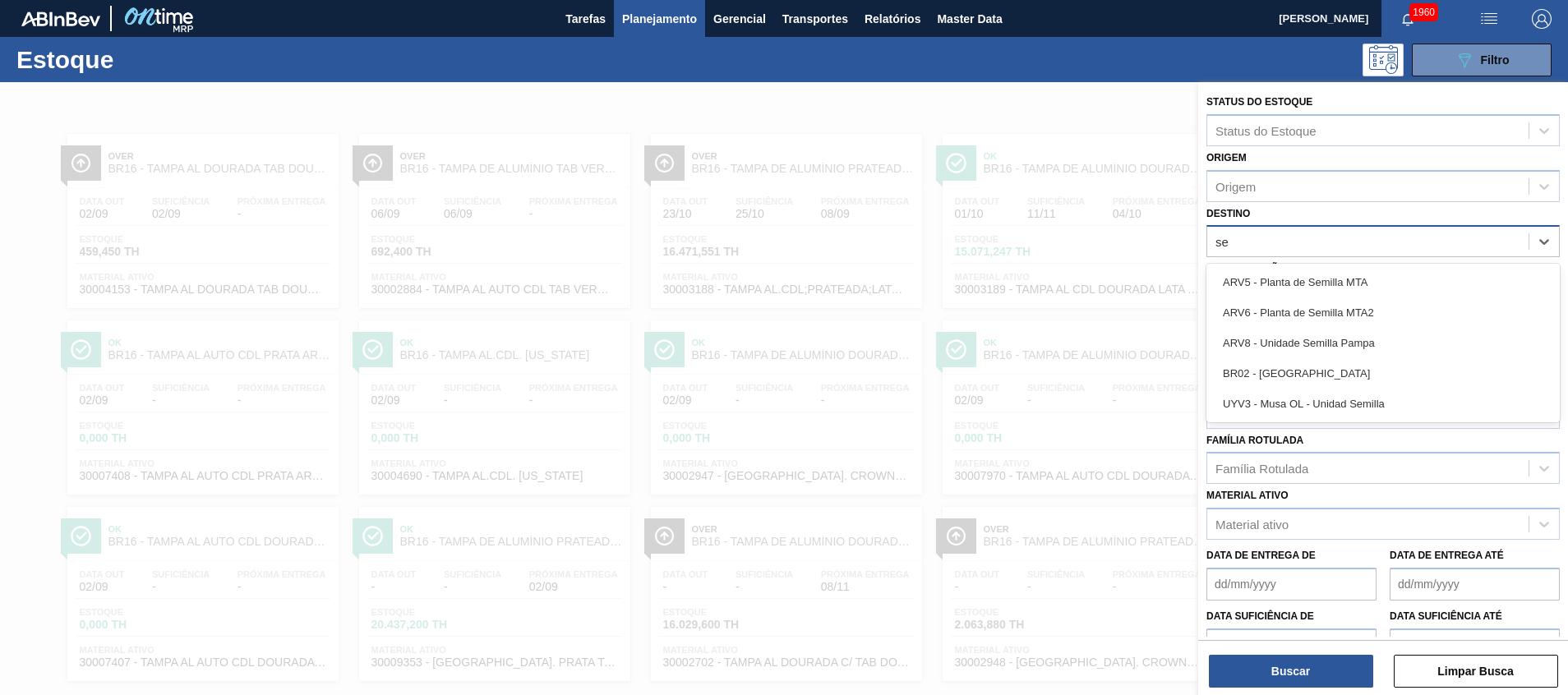
type input "ser"
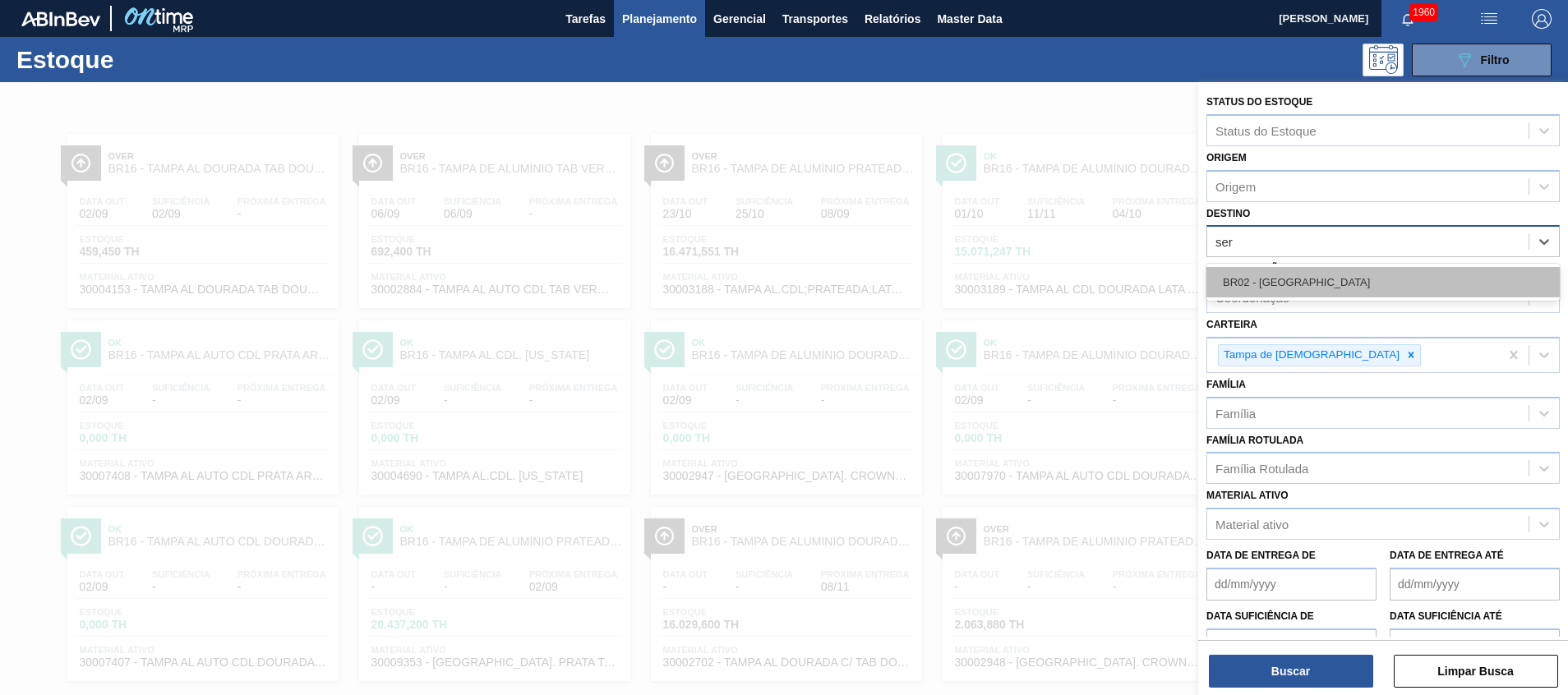
click at [1294, 282] on div "BR02 - [GEOGRAPHIC_DATA]" at bounding box center [1383, 282] width 353 height 31
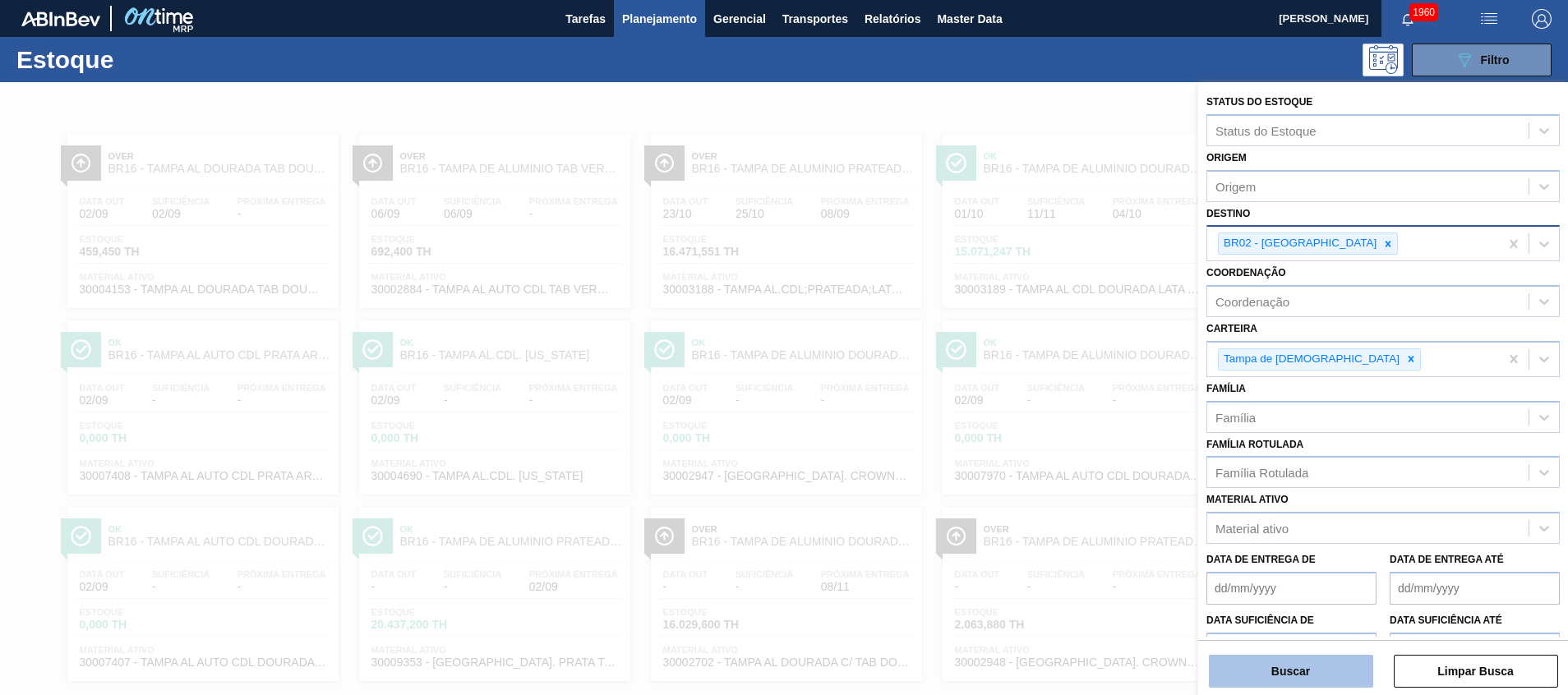
click at [1234, 663] on button "Buscar" at bounding box center [1291, 671] width 164 height 33
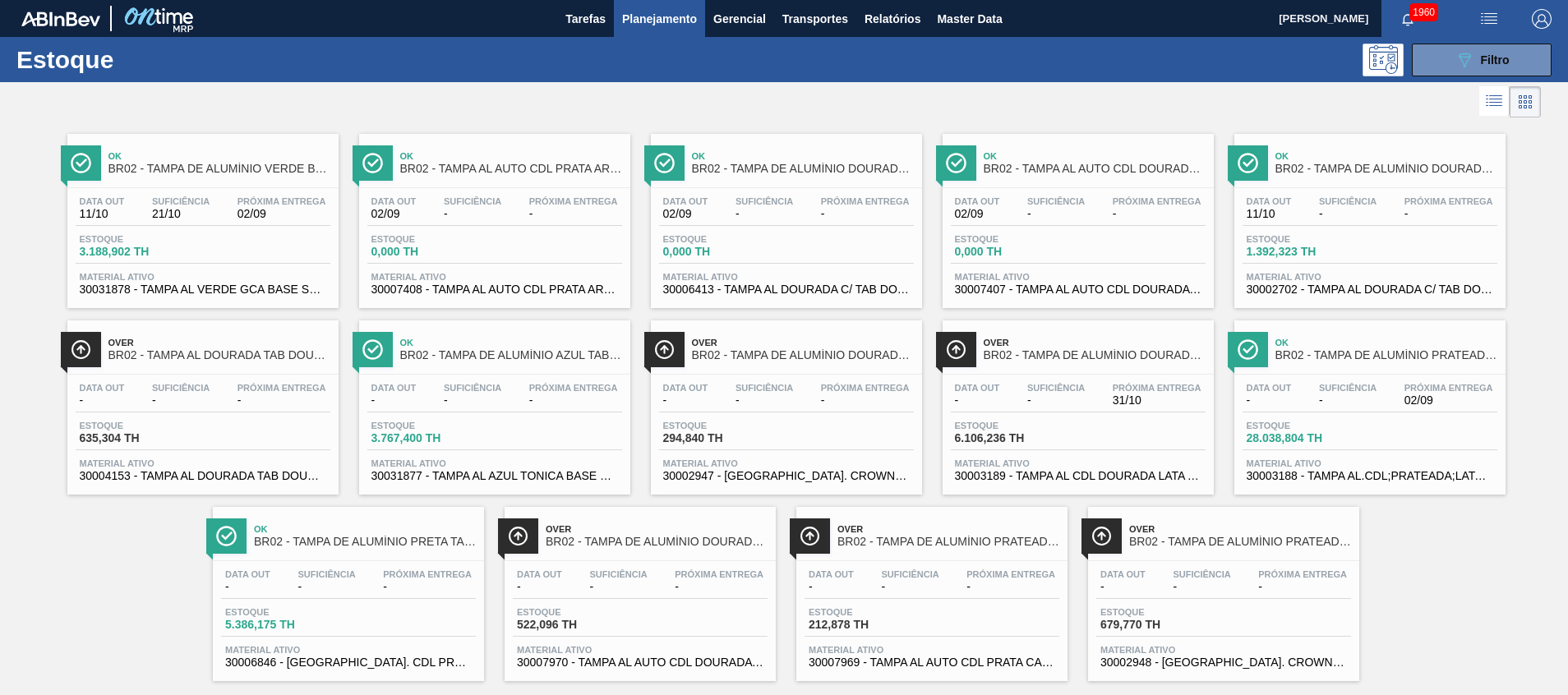
scroll to position [27, 0]
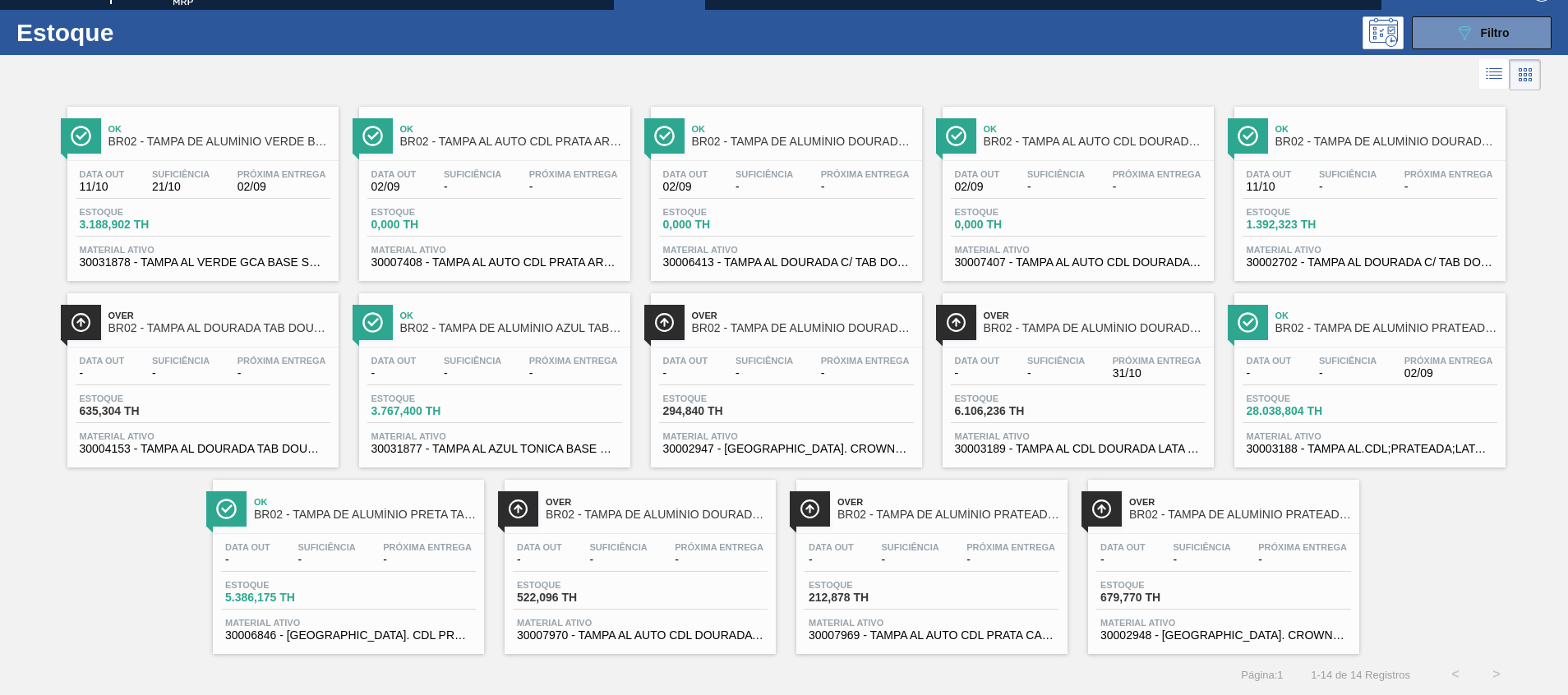
click at [1337, 440] on span "Material ativo" at bounding box center [1369, 436] width 246 height 10
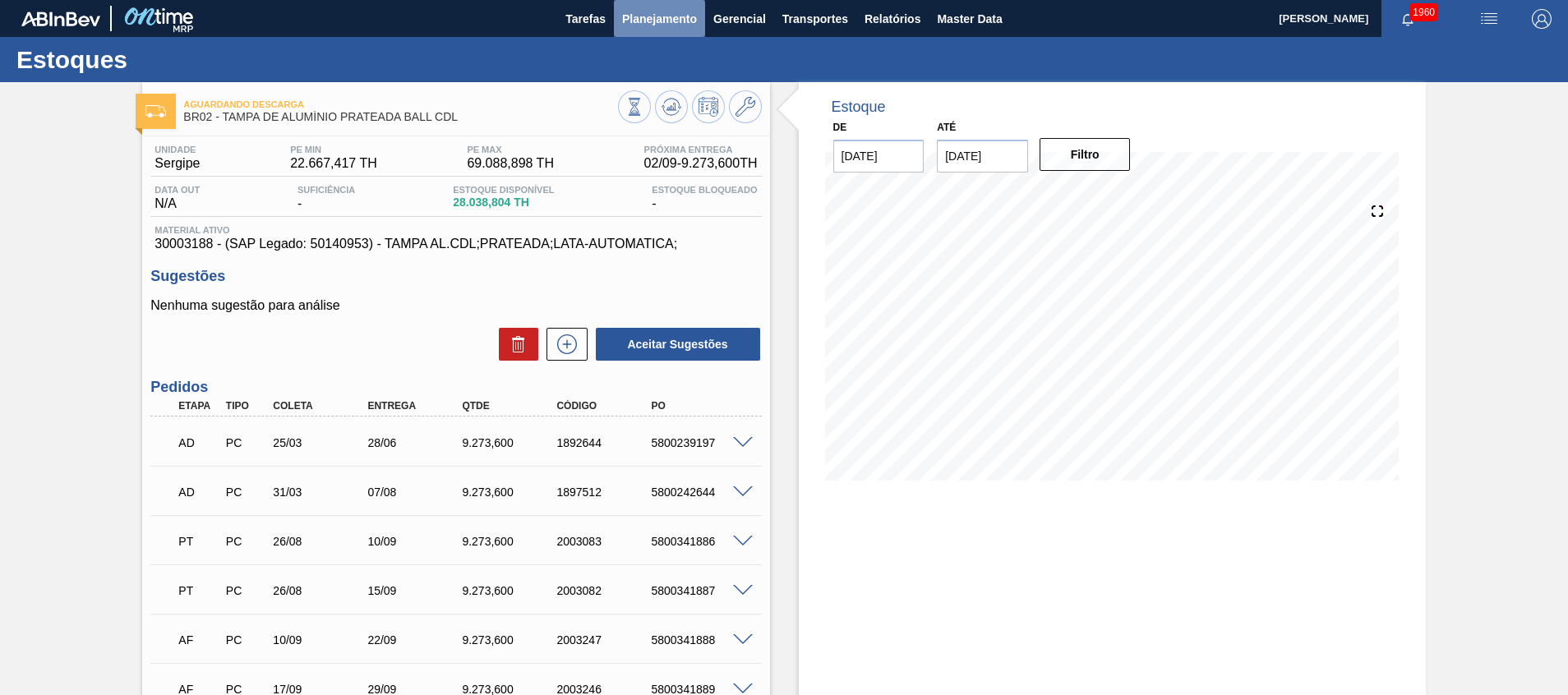
click at [663, 12] on span "Planejamento" at bounding box center [660, 19] width 75 height 20
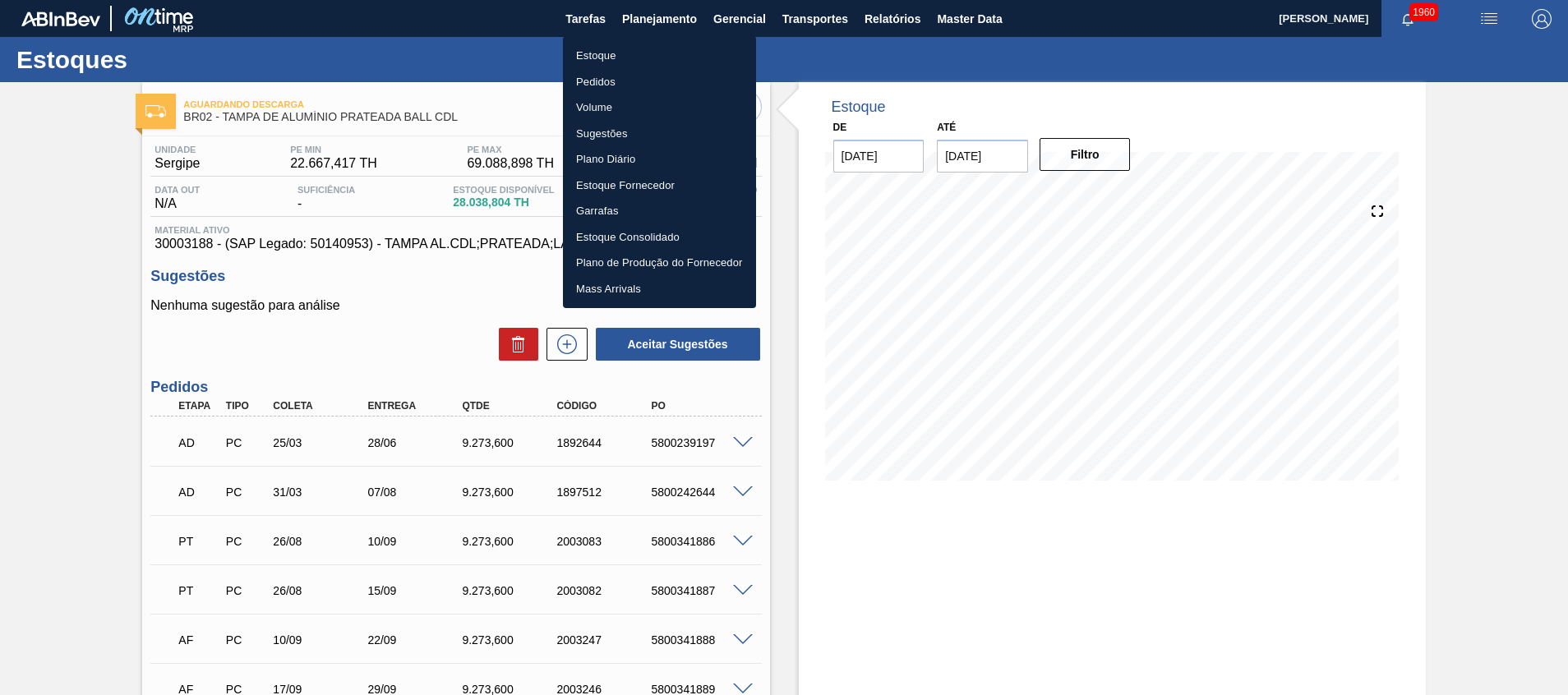
click at [849, 430] on div at bounding box center [784, 348] width 1568 height 695
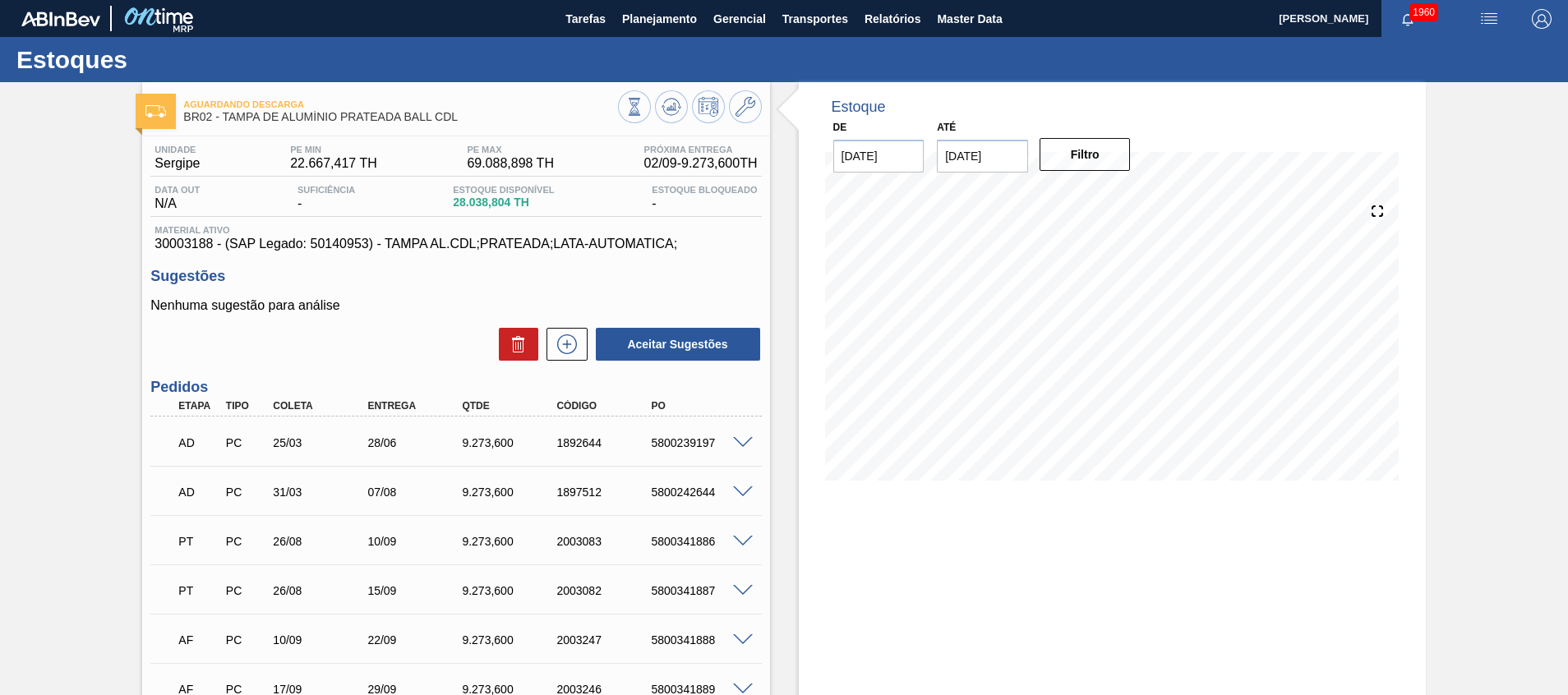
click at [661, 447] on div "5800239197" at bounding box center [699, 443] width 106 height 13
copy div "5800239197"
click at [676, 493] on div "5800242644" at bounding box center [699, 492] width 106 height 13
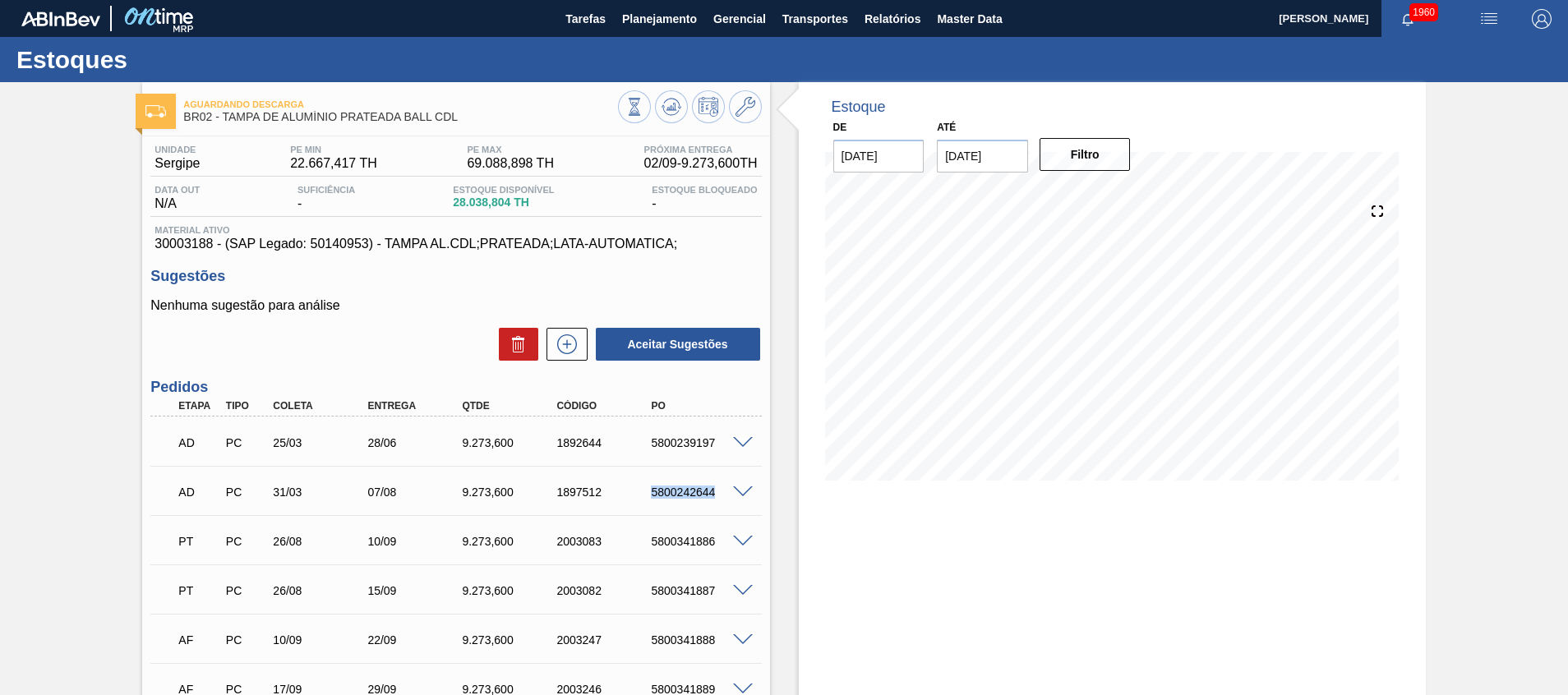
copy div "5800242644"
click at [737, 443] on span at bounding box center [743, 443] width 20 height 12
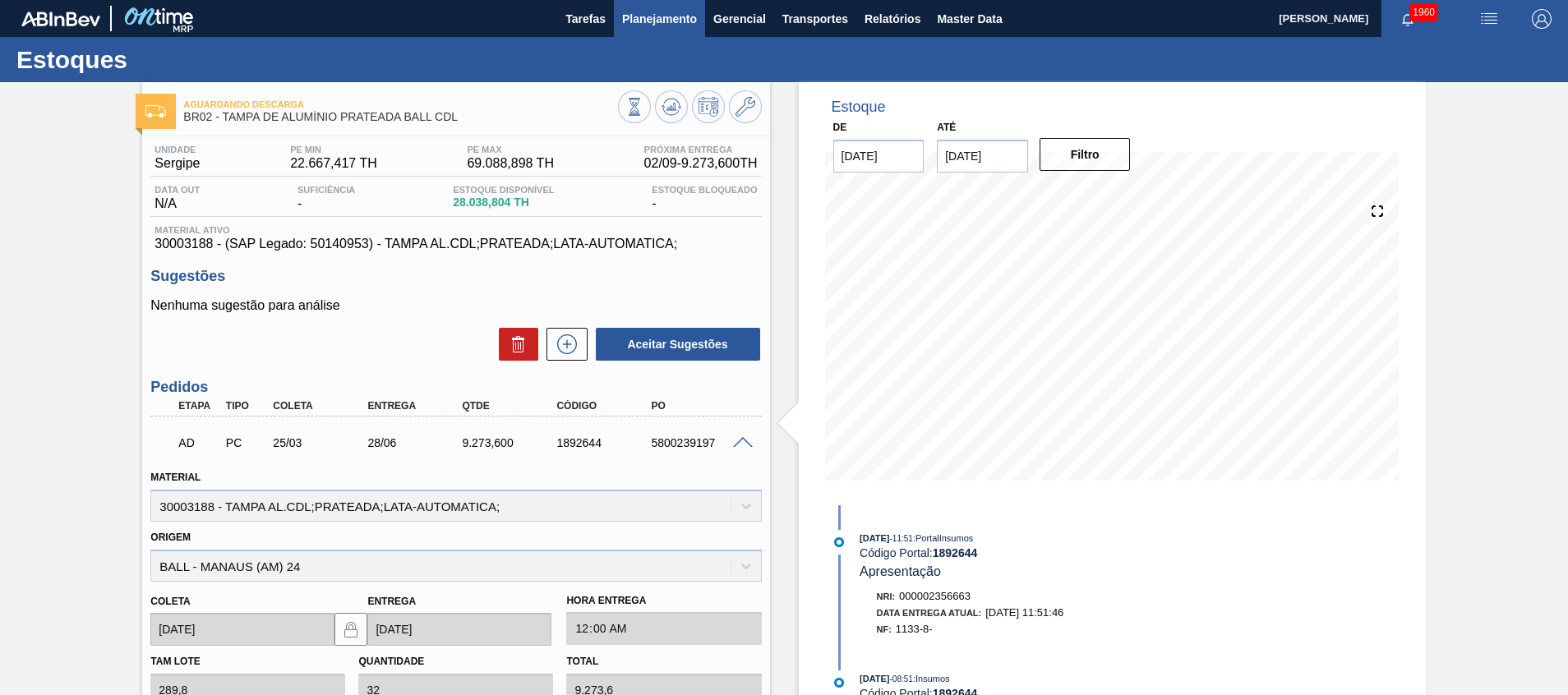
click at [669, 26] on span "Planejamento" at bounding box center [660, 19] width 75 height 20
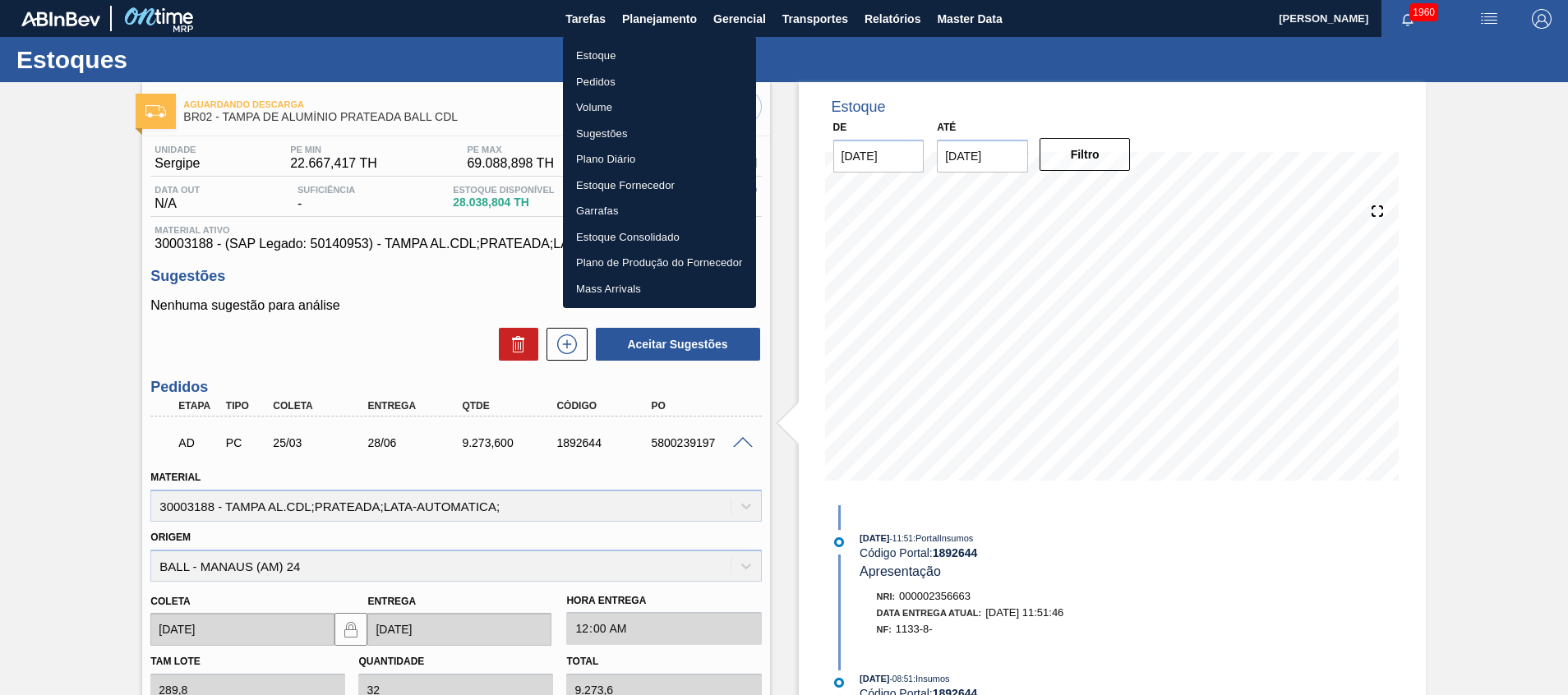
click at [1443, 579] on div at bounding box center [784, 348] width 1568 height 695
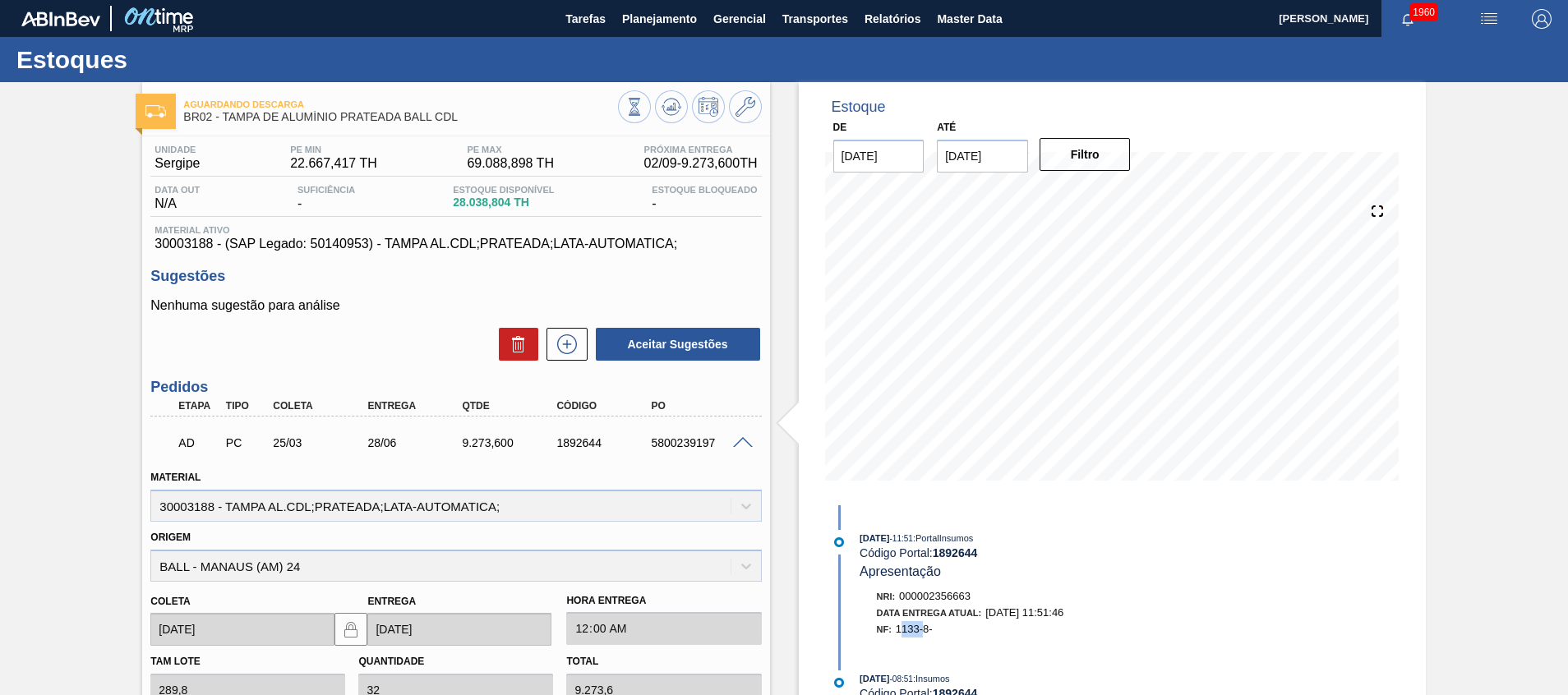
drag, startPoint x: 908, startPoint y: 632, endPoint x: 923, endPoint y: 631, distance: 15.0
click at [923, 631] on span "1133-8-" at bounding box center [914, 629] width 37 height 12
drag, startPoint x: 932, startPoint y: 631, endPoint x: 898, endPoint y: 634, distance: 34.1
click at [898, 634] on span "1133-8-" at bounding box center [914, 629] width 37 height 12
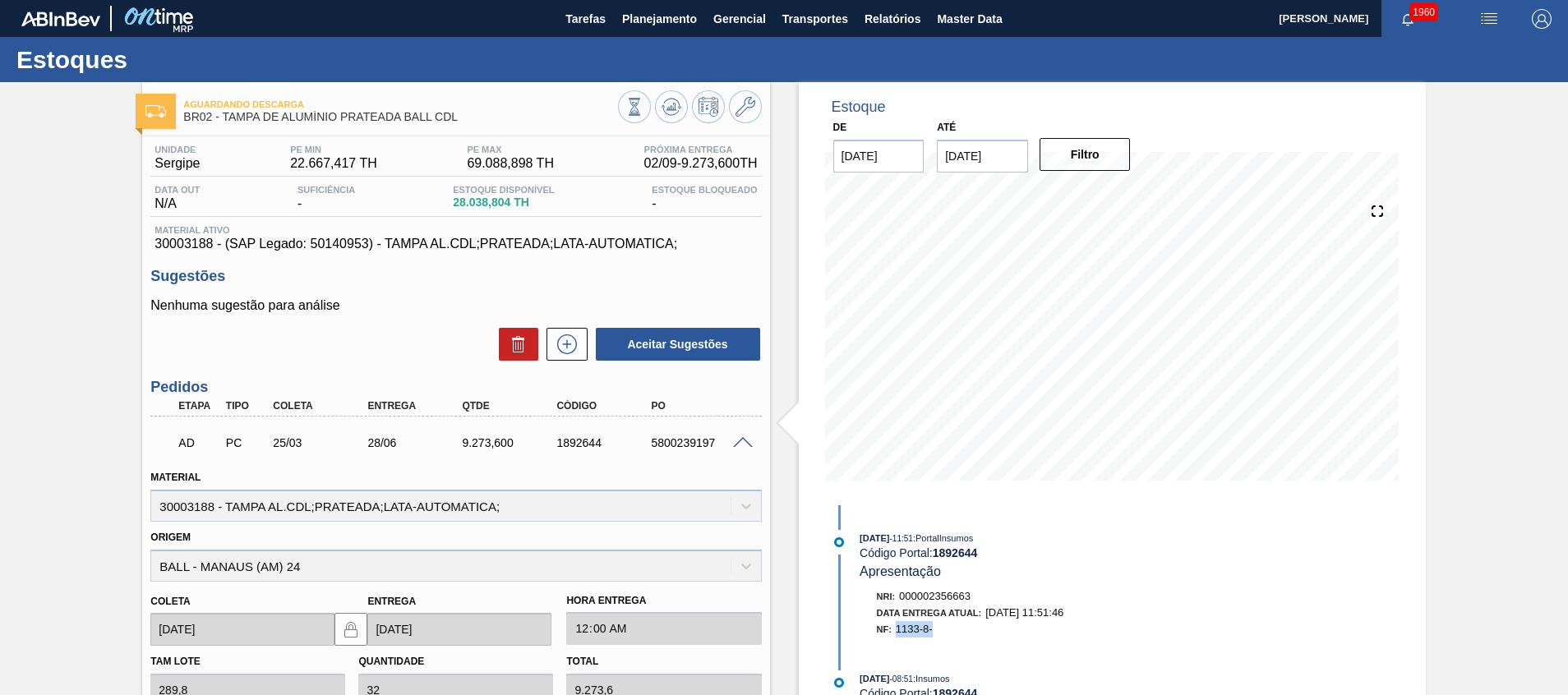
copy span "1133-8-"
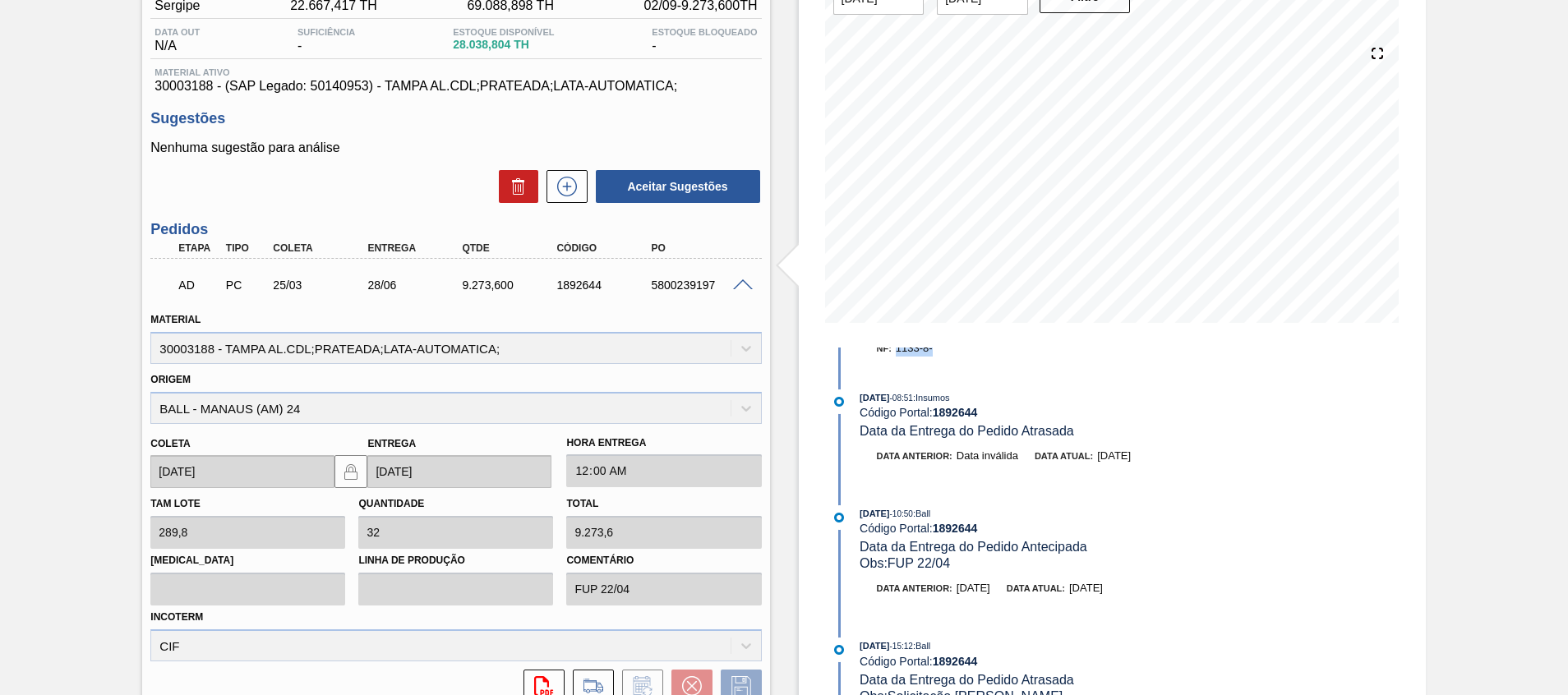
scroll to position [370, 0]
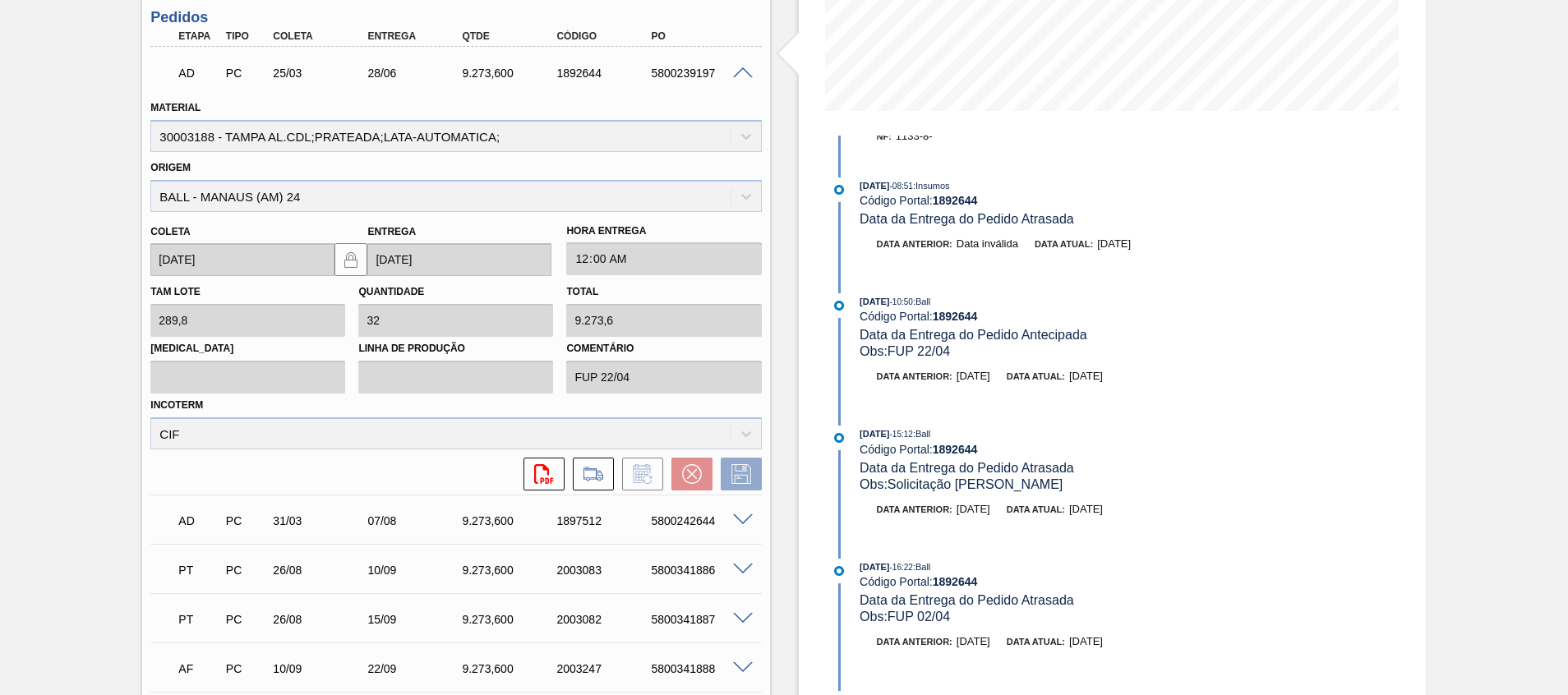
click at [742, 522] on span at bounding box center [743, 520] width 20 height 12
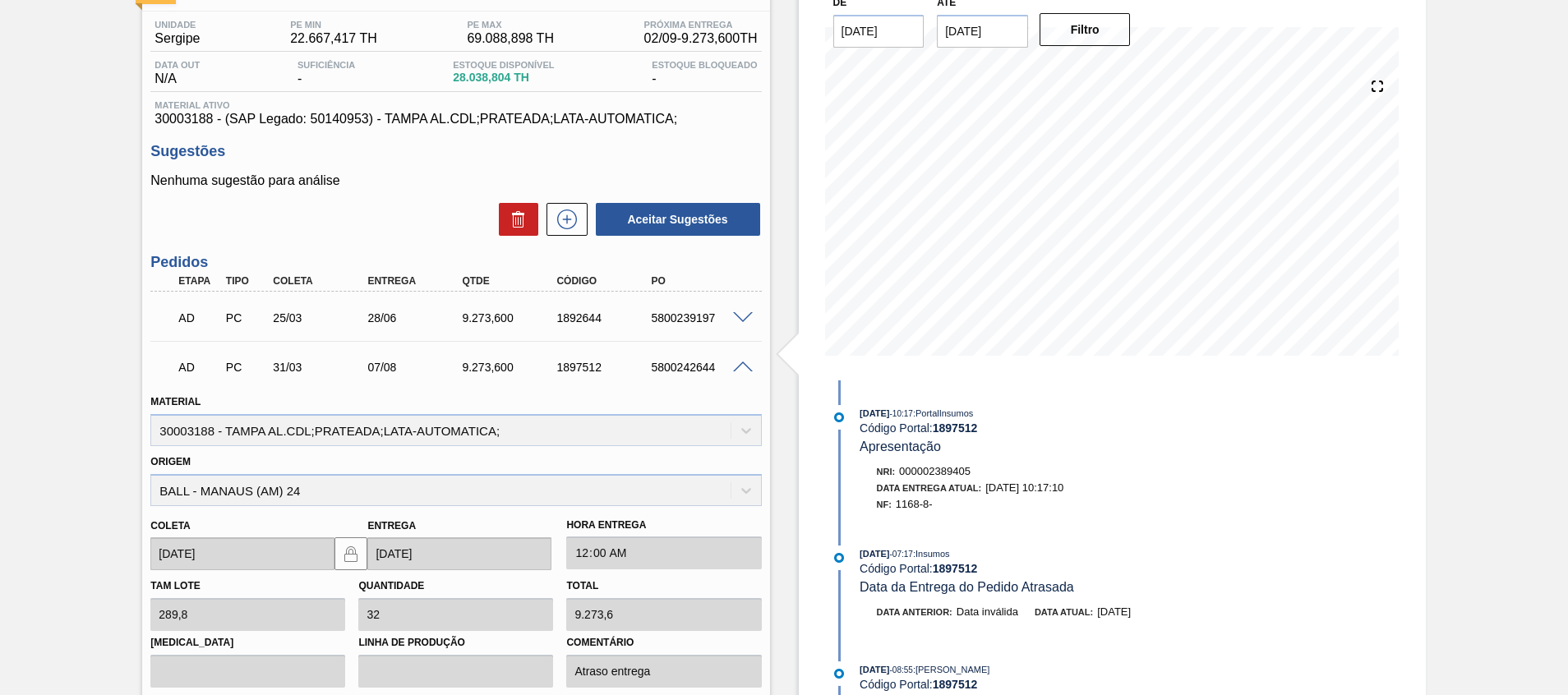
scroll to position [124, 0]
drag, startPoint x: 898, startPoint y: 504, endPoint x: 928, endPoint y: 507, distance: 30.1
click at [928, 507] on div "NF: 1168-8-" at bounding box center [1064, 506] width 374 height 17
copy span "1168-8"
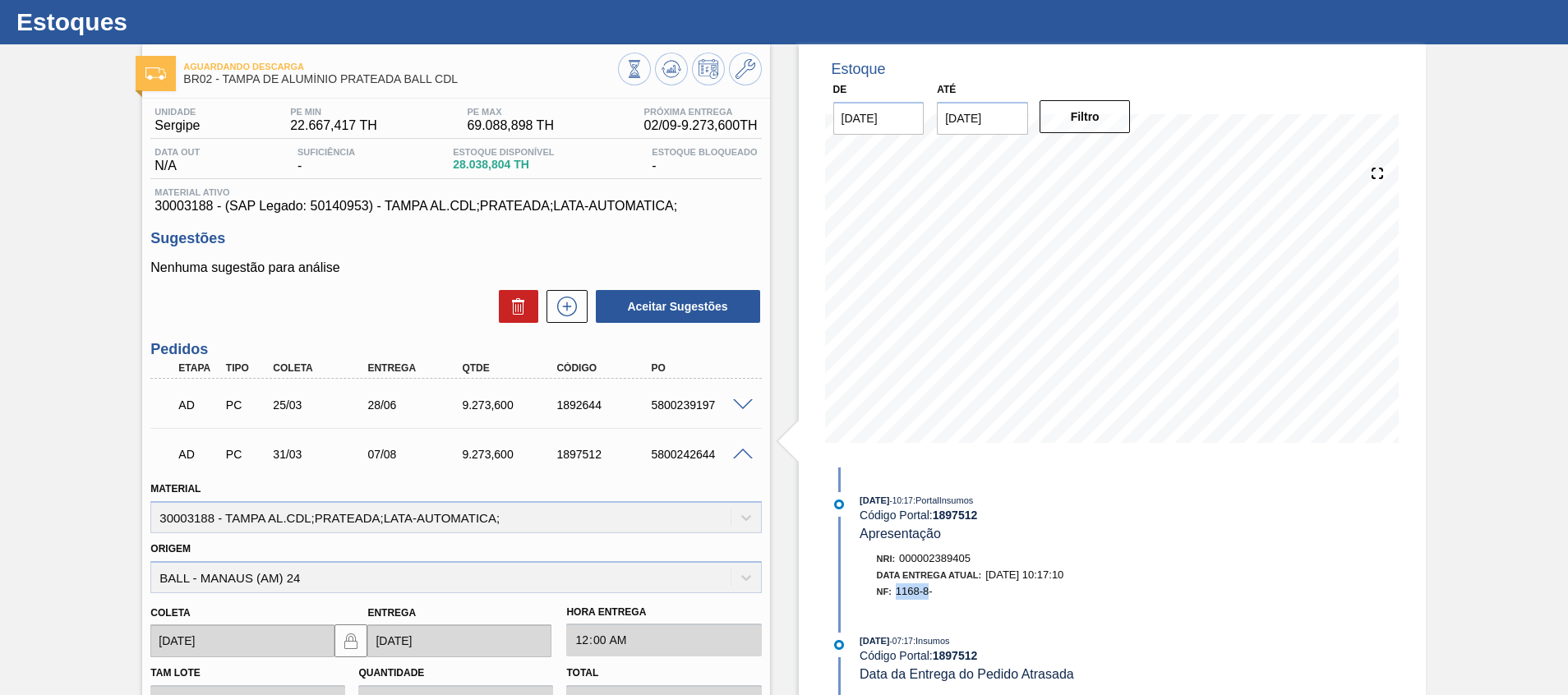
scroll to position [0, 0]
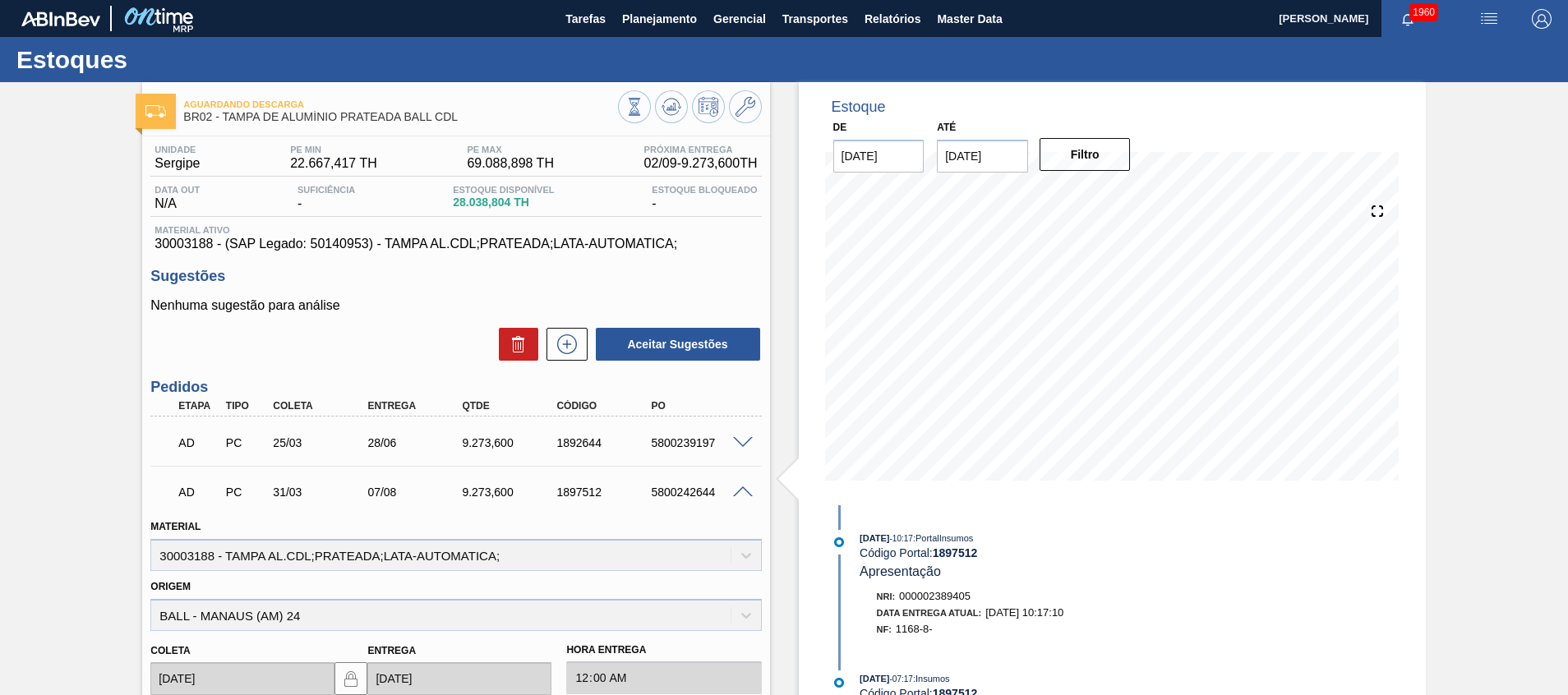
click at [738, 439] on span at bounding box center [743, 443] width 20 height 12
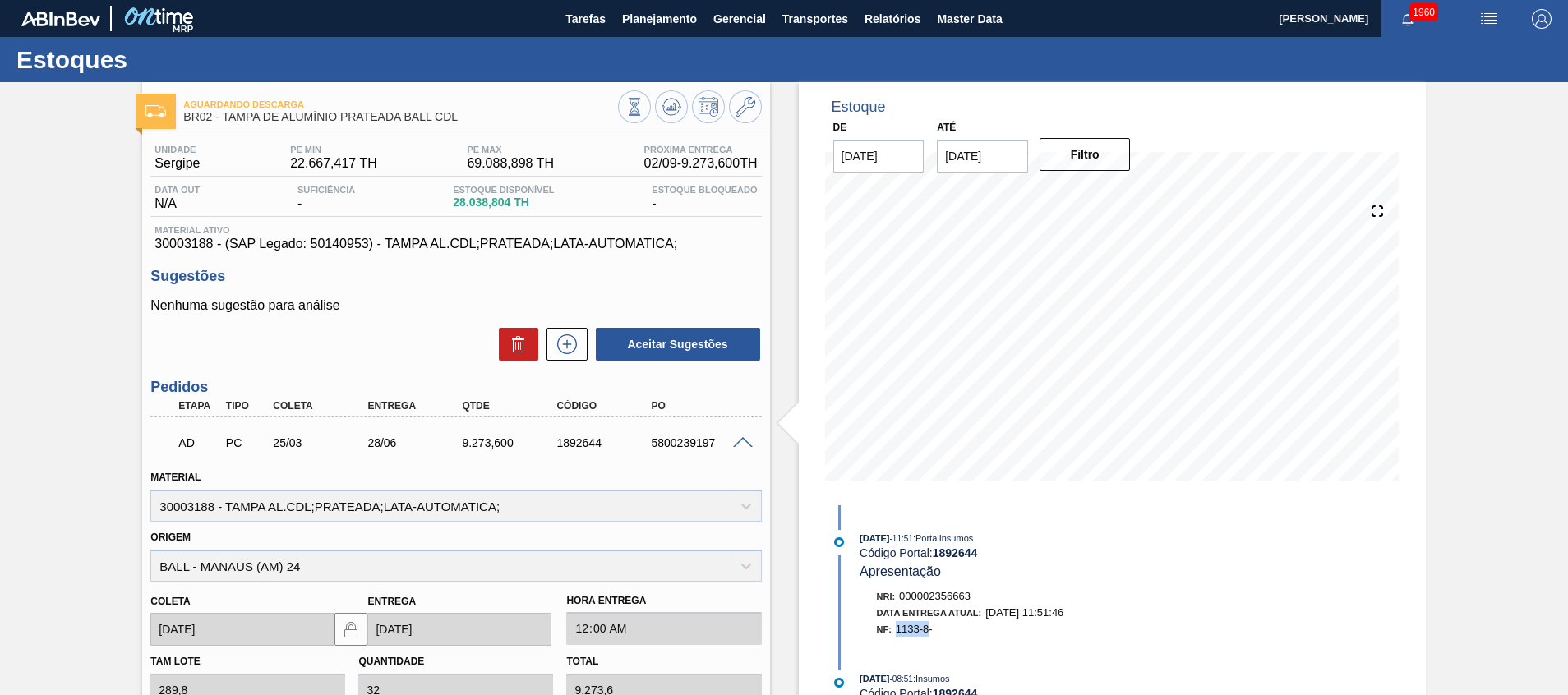
drag, startPoint x: 897, startPoint y: 630, endPoint x: 929, endPoint y: 634, distance: 32.2
click at [929, 634] on span "1133-8-" at bounding box center [914, 629] width 37 height 12
copy span "1133-8"
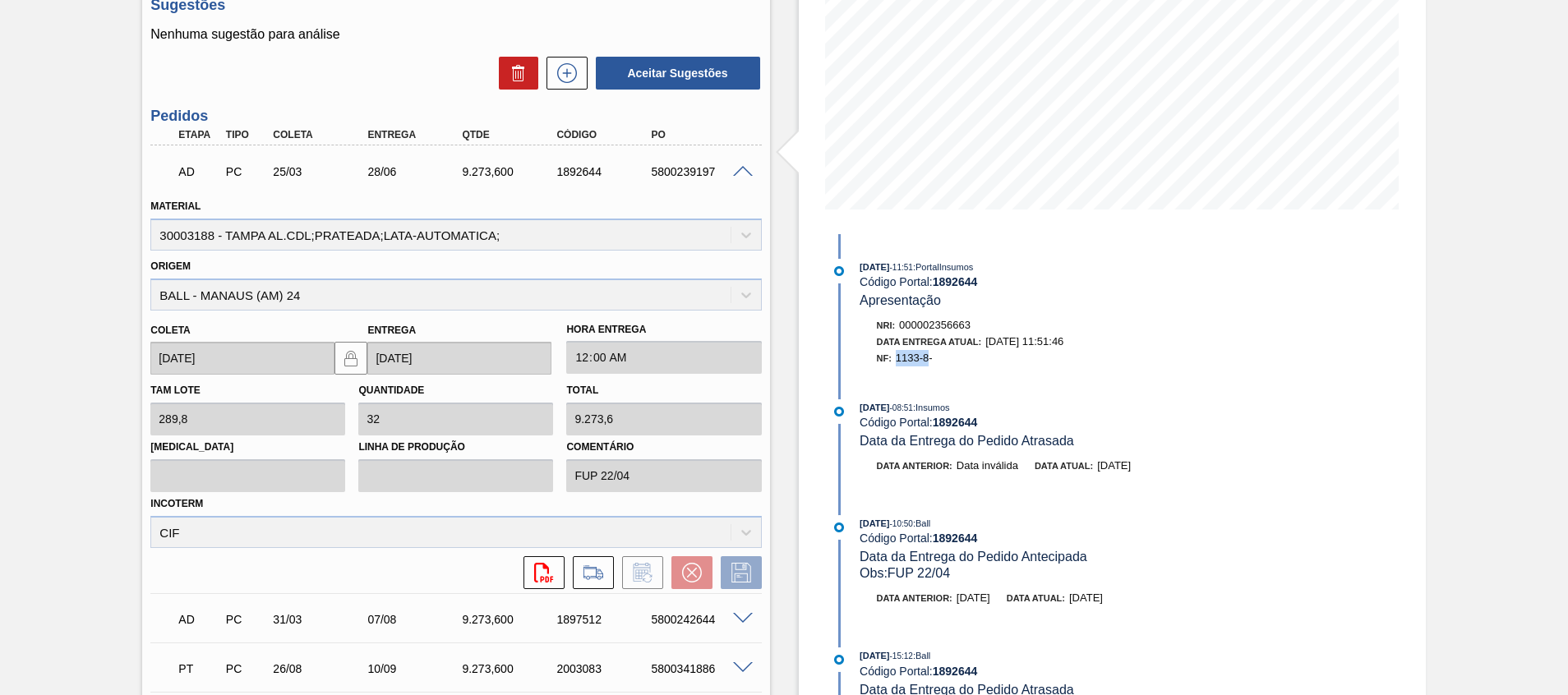
scroll to position [124, 0]
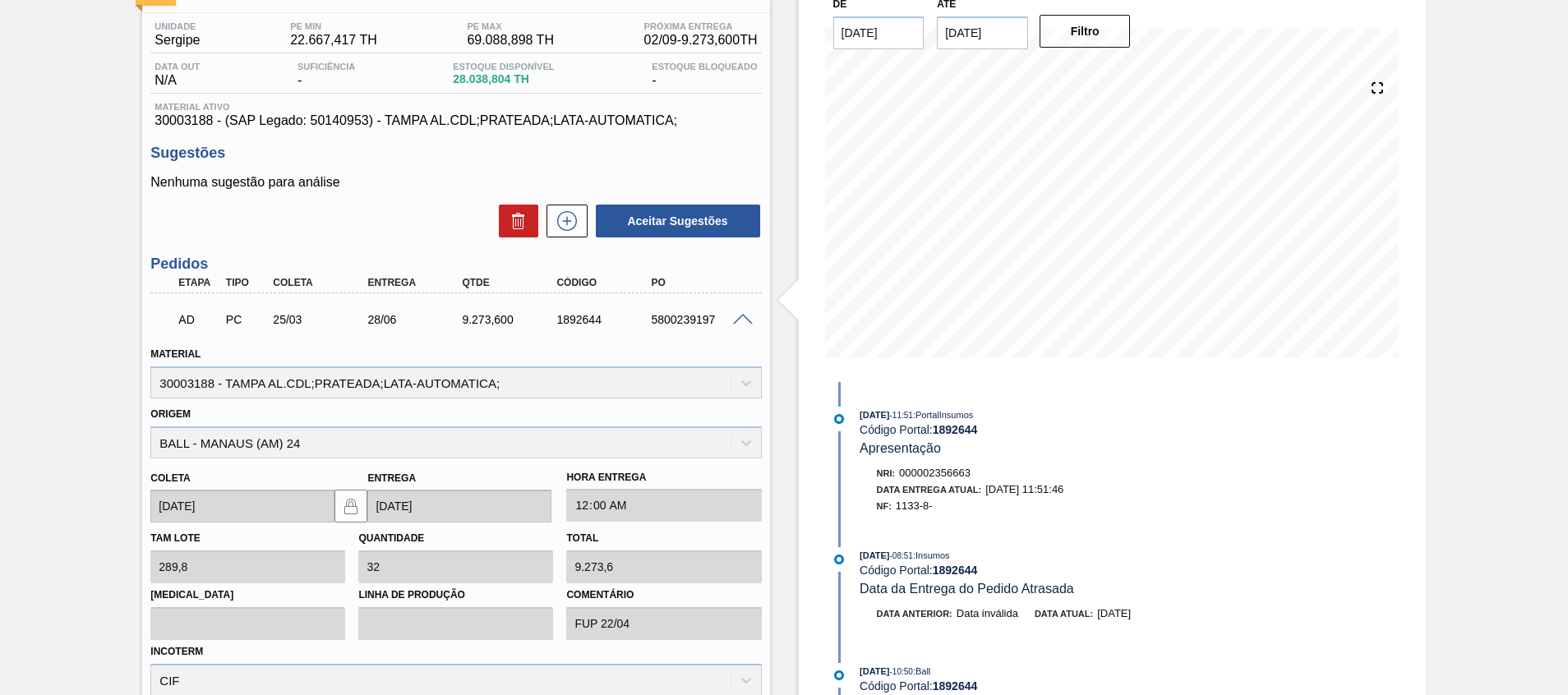
click at [705, 318] on div "5800239197" at bounding box center [699, 319] width 106 height 13
click at [705, 318] on div "5800239197" at bounding box center [699, 319] width 106 height 13
copy div "5800239197"
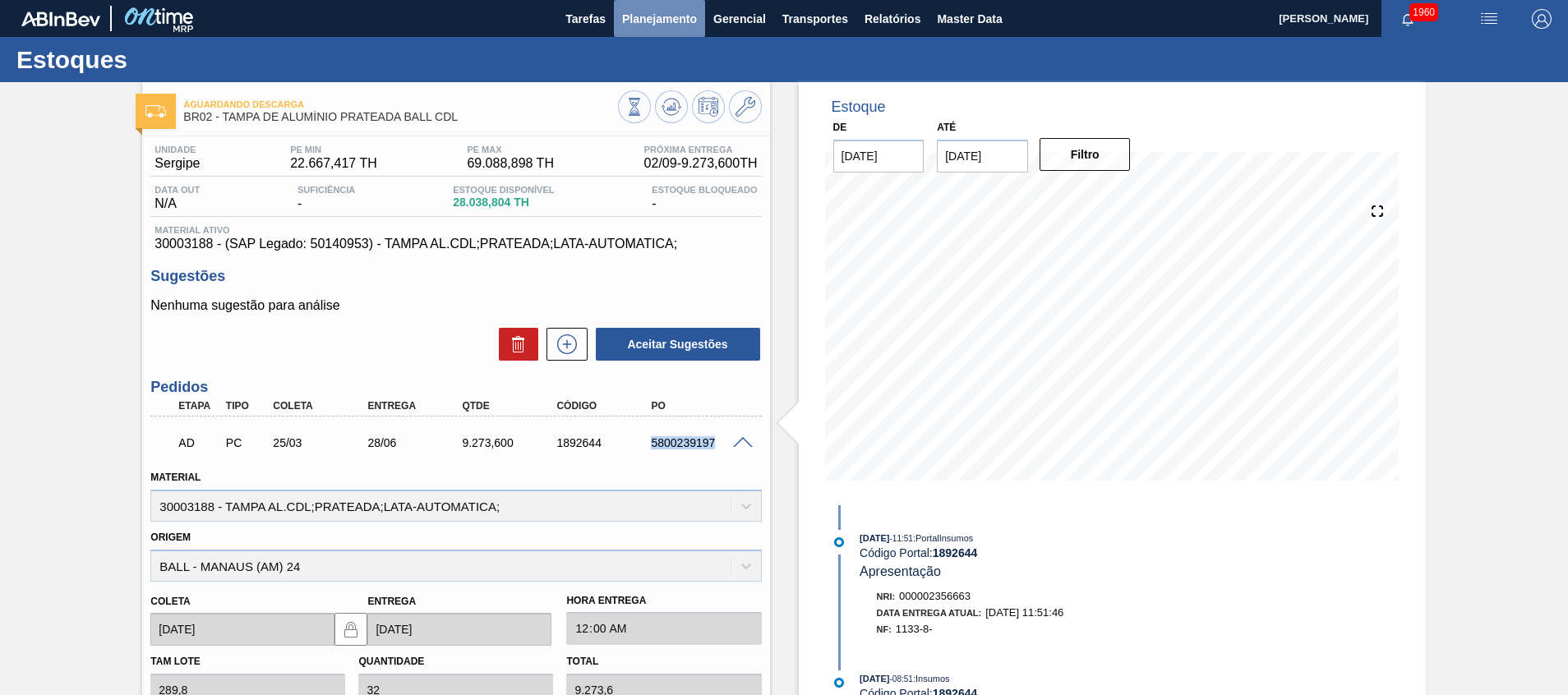
click at [640, 25] on span "Planejamento" at bounding box center [660, 19] width 75 height 20
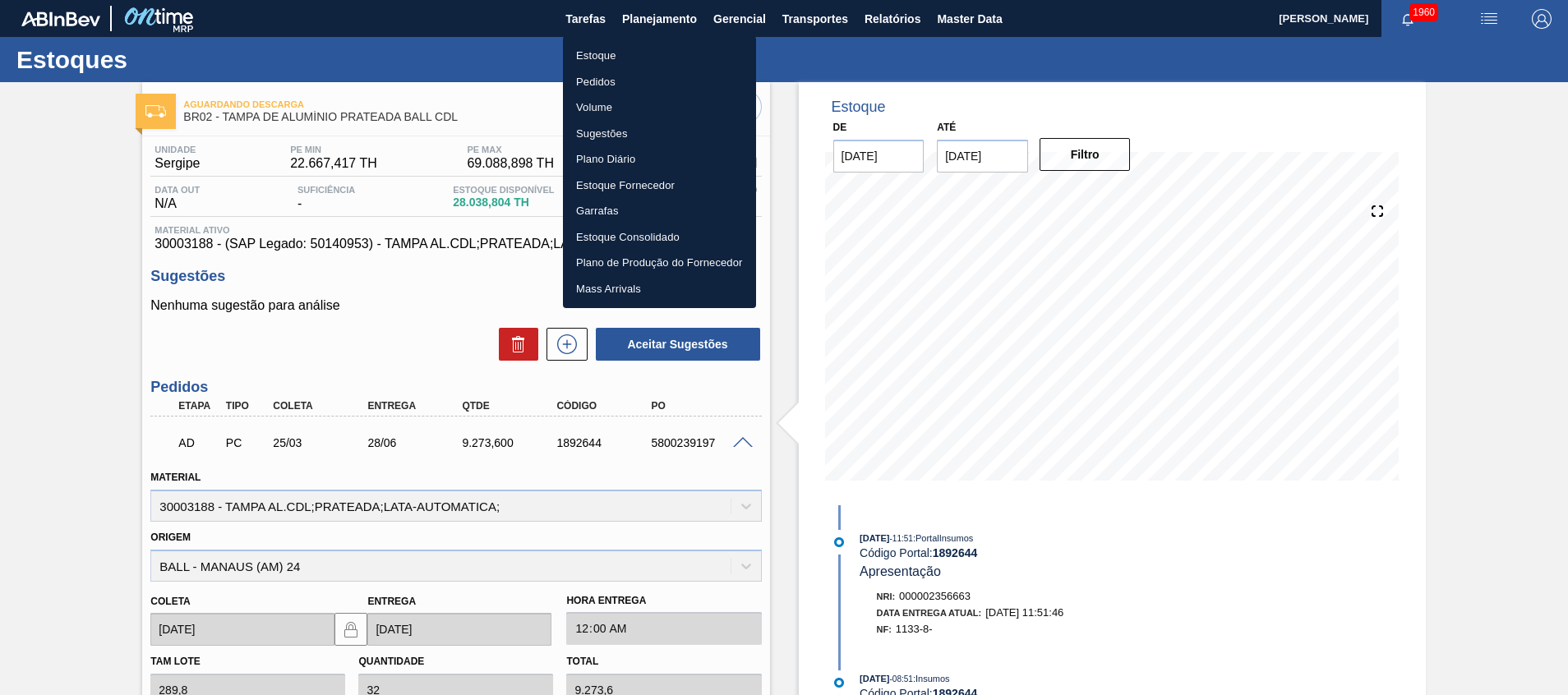
drag, startPoint x: 26, startPoint y: 318, endPoint x: 114, endPoint y: 330, distance: 88.8
click at [27, 318] on div at bounding box center [784, 348] width 1568 height 695
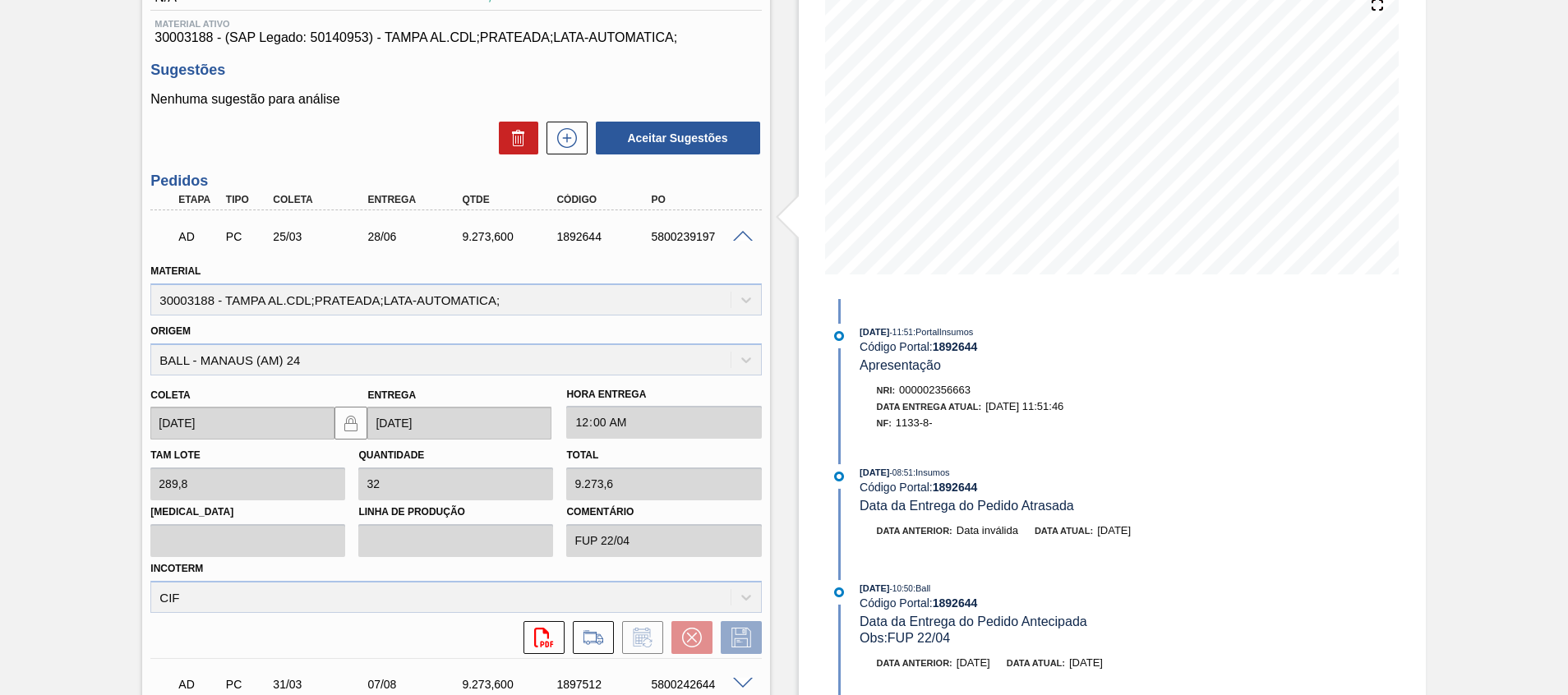
scroll to position [370, 0]
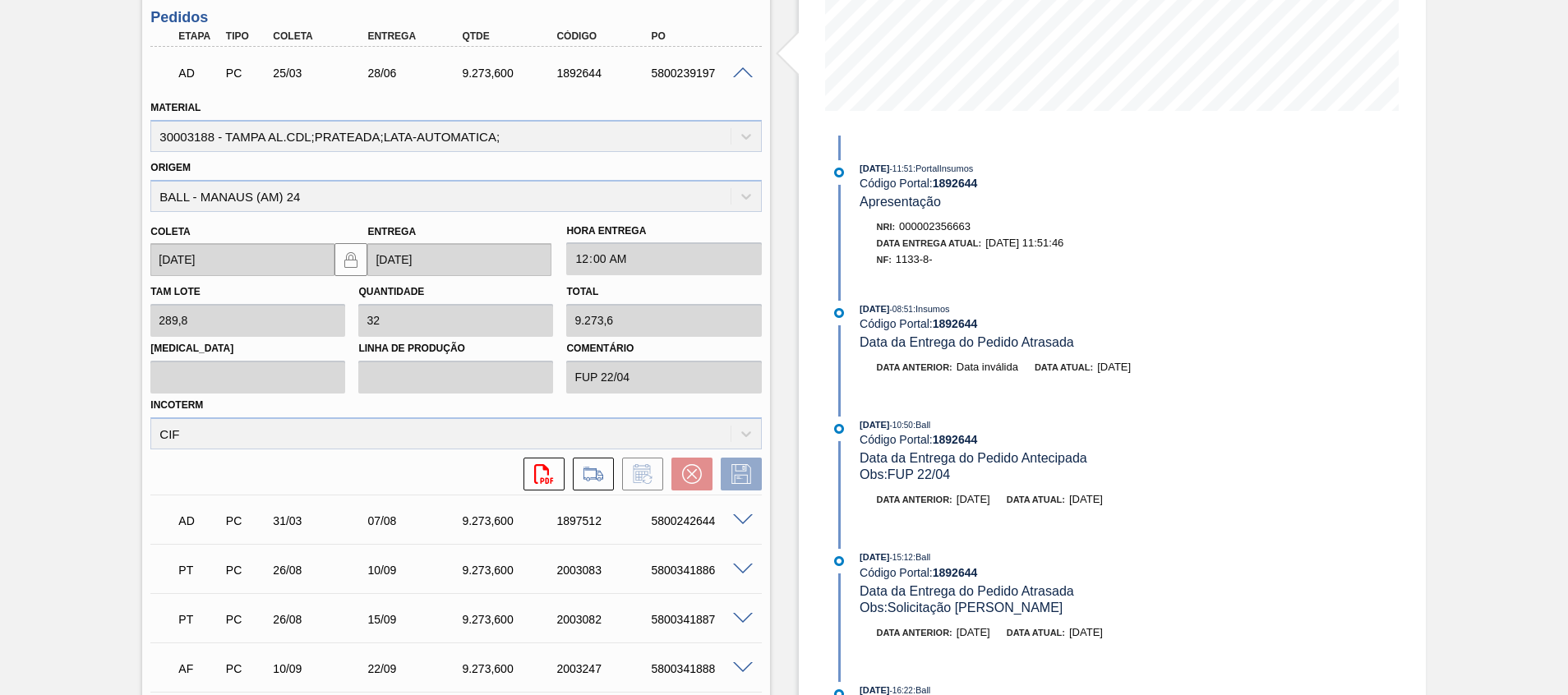
click at [692, 527] on div "5800242644" at bounding box center [699, 521] width 106 height 13
copy div "5800242644"
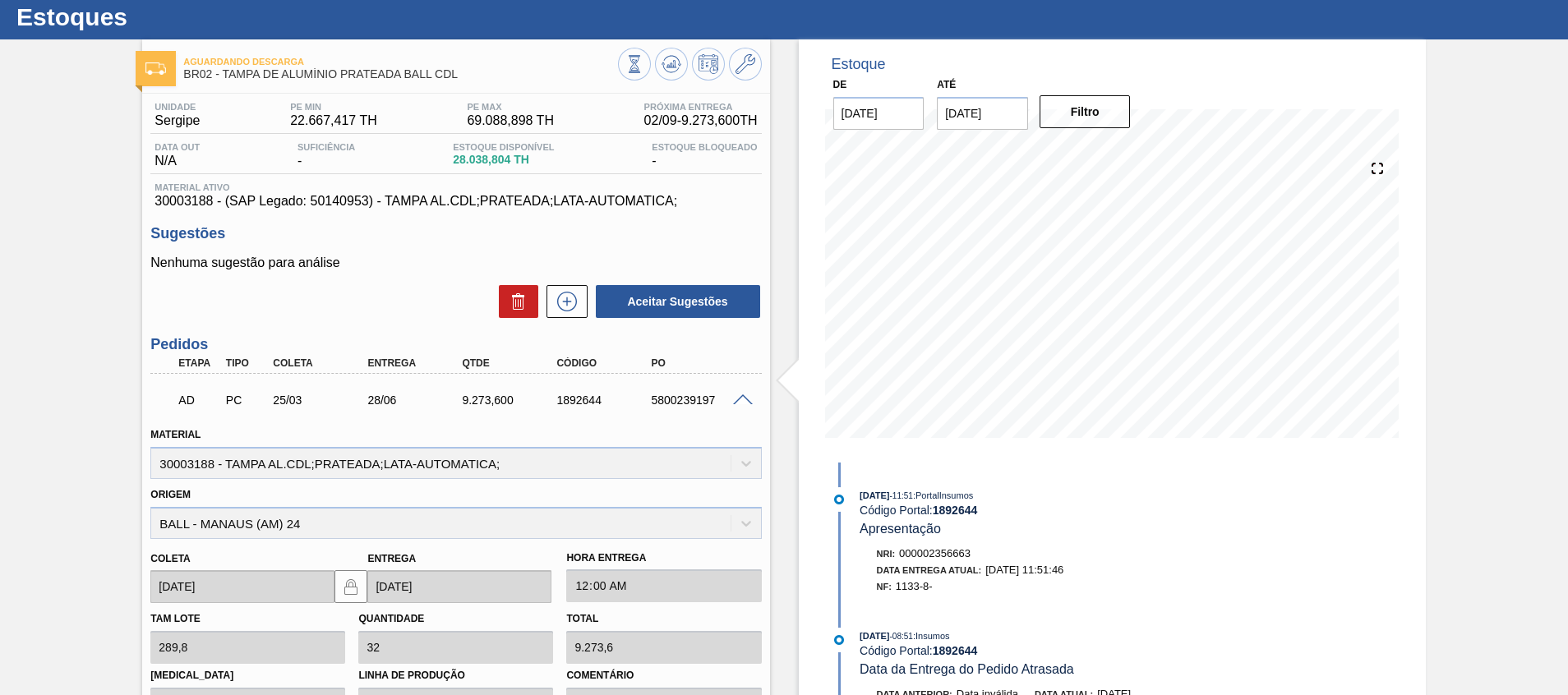
scroll to position [0, 0]
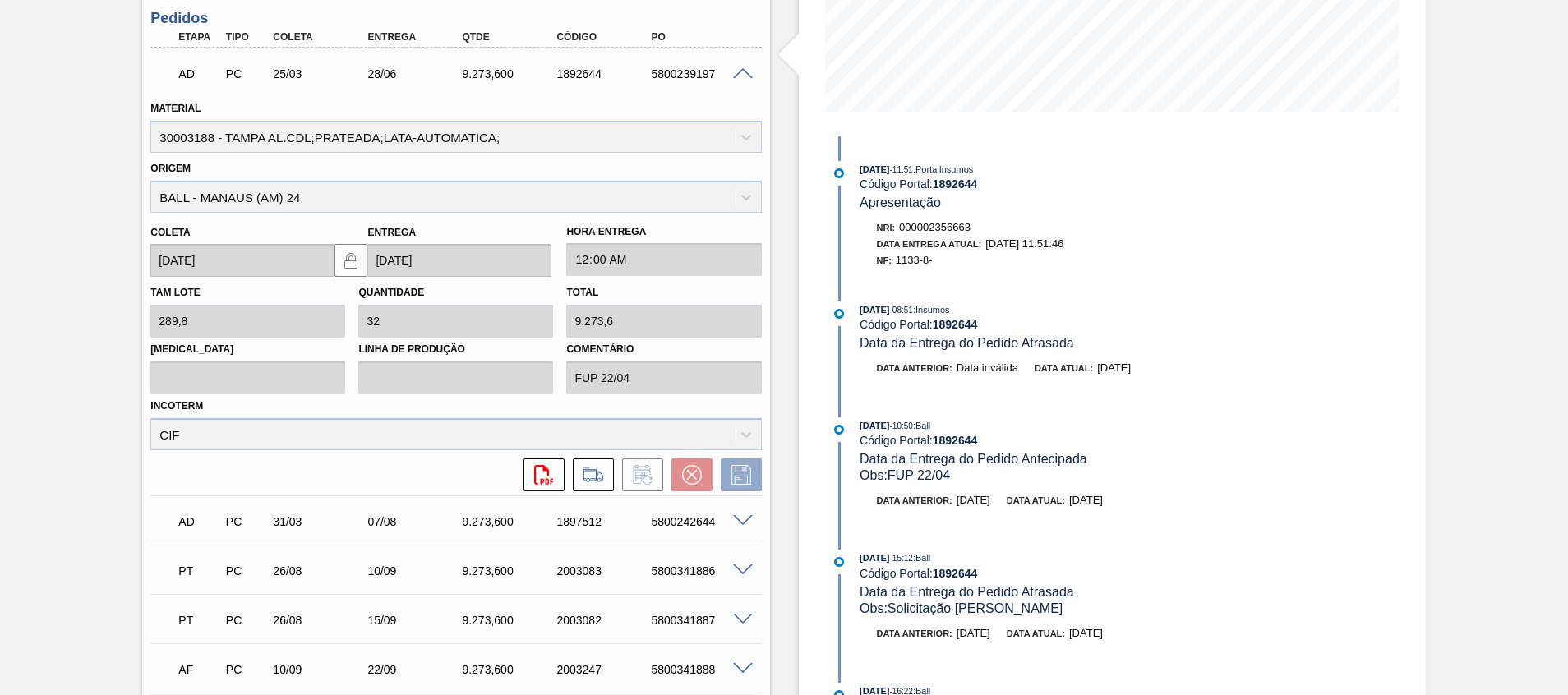
scroll to position [370, 0]
click at [745, 523] on span at bounding box center [743, 520] width 20 height 12
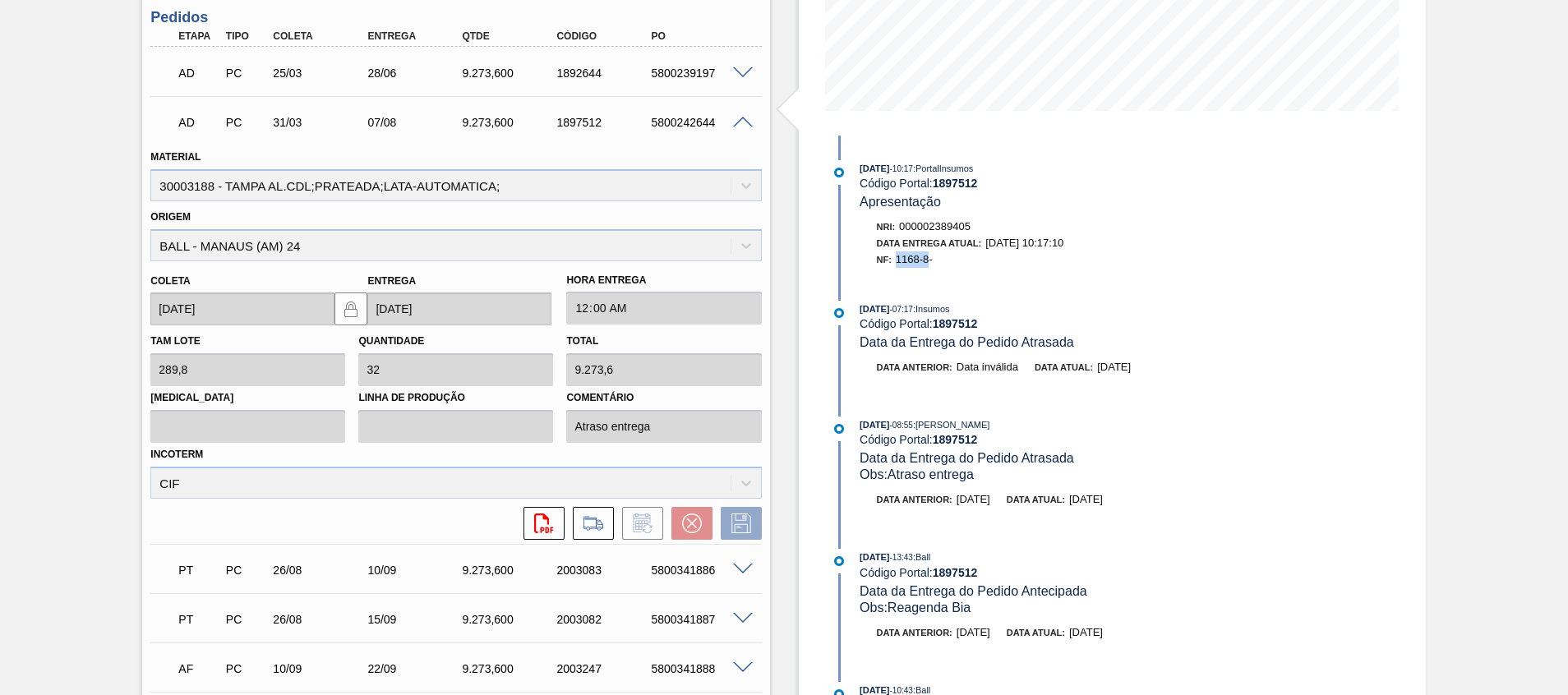
drag, startPoint x: 894, startPoint y: 265, endPoint x: 927, endPoint y: 266, distance: 33.0
click at [927, 266] on div "NF: 1168-8-" at bounding box center [1064, 260] width 374 height 17
copy span "1168-8"
click at [752, 70] on div at bounding box center [746, 71] width 33 height 12
click at [743, 70] on span at bounding box center [743, 73] width 20 height 12
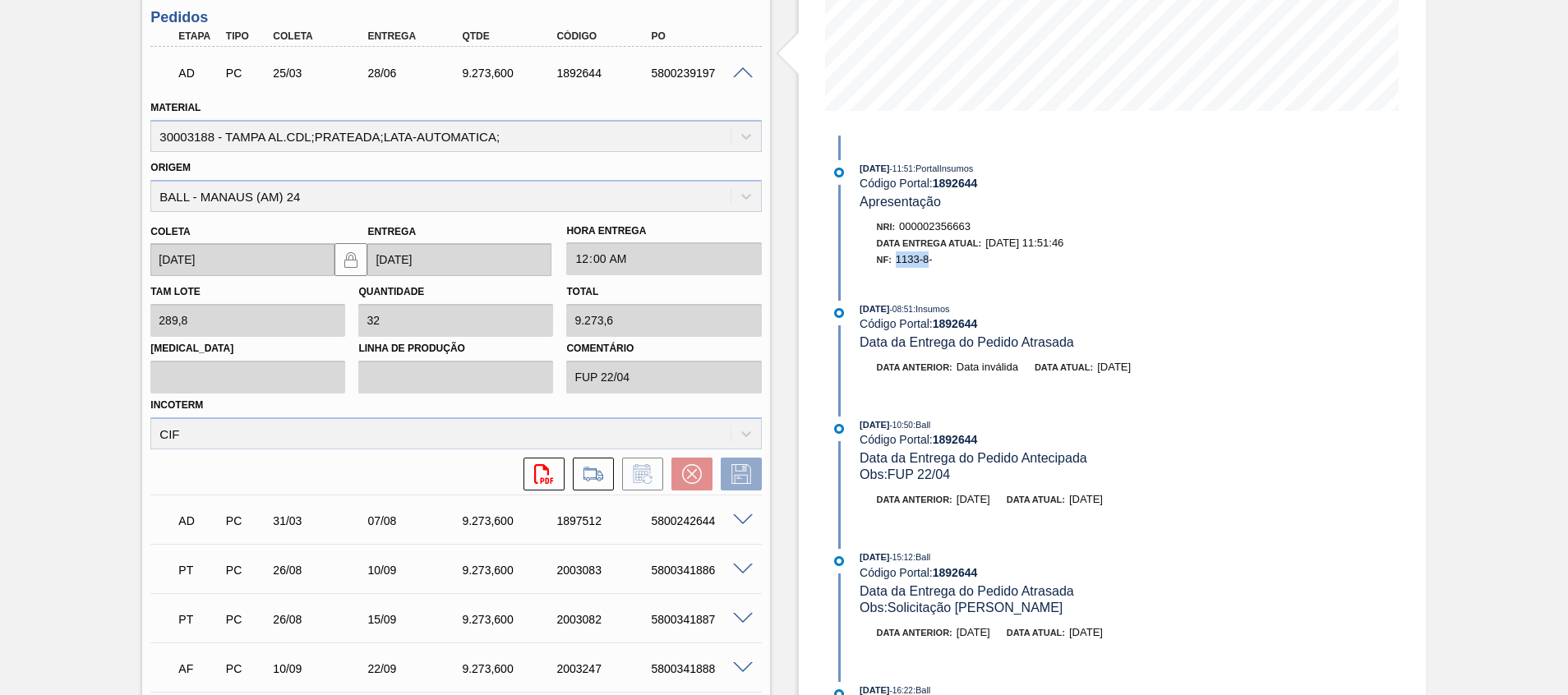
drag, startPoint x: 898, startPoint y: 270, endPoint x: 930, endPoint y: 265, distance: 32.4
click at [930, 265] on div "28/06/2025 - 11:51 : PortalInsumos Código Portal: 1892644 Apresentação Nri: 000…" at bounding box center [1039, 218] width 423 height 116
copy span "1133-8"
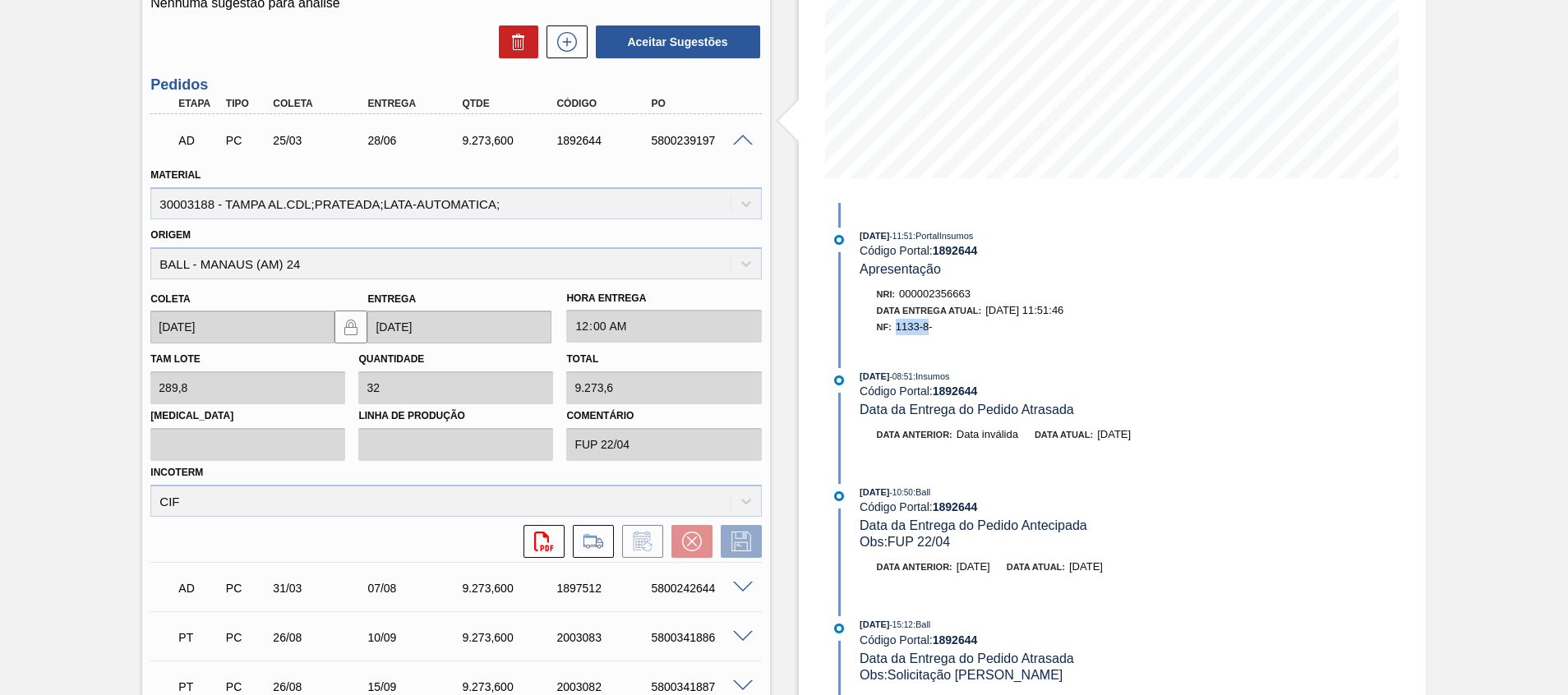
scroll to position [0, 0]
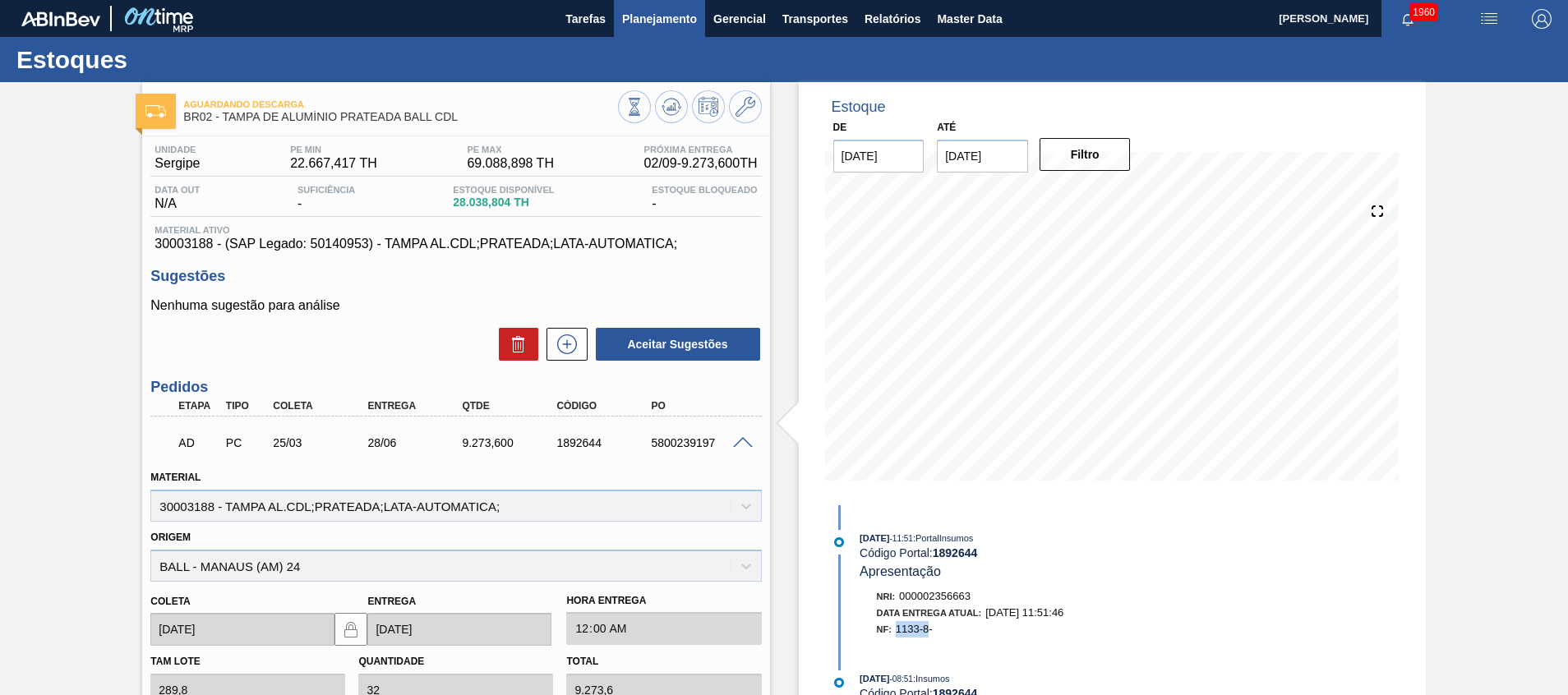
click at [647, 27] on span "Planejamento" at bounding box center [660, 19] width 75 height 20
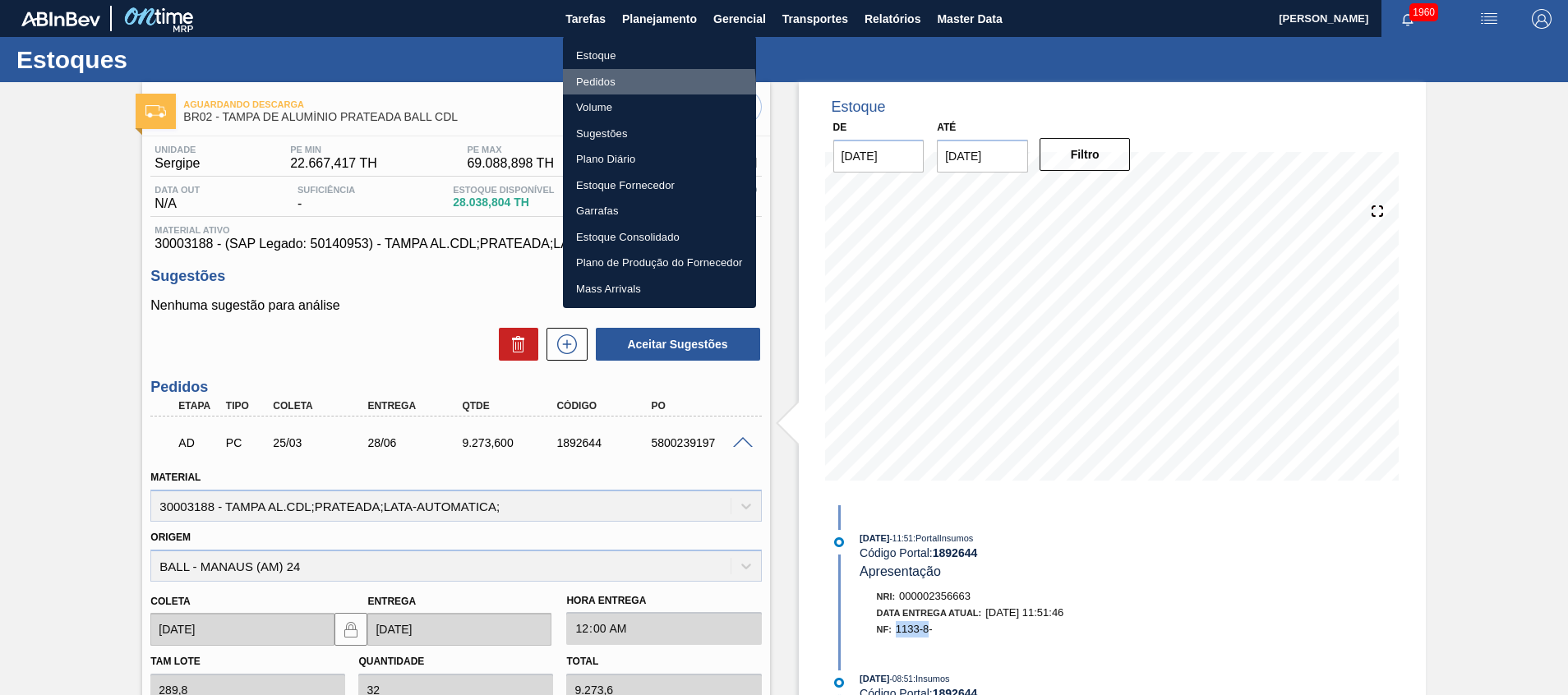
click at [595, 88] on li "Pedidos" at bounding box center [659, 82] width 193 height 27
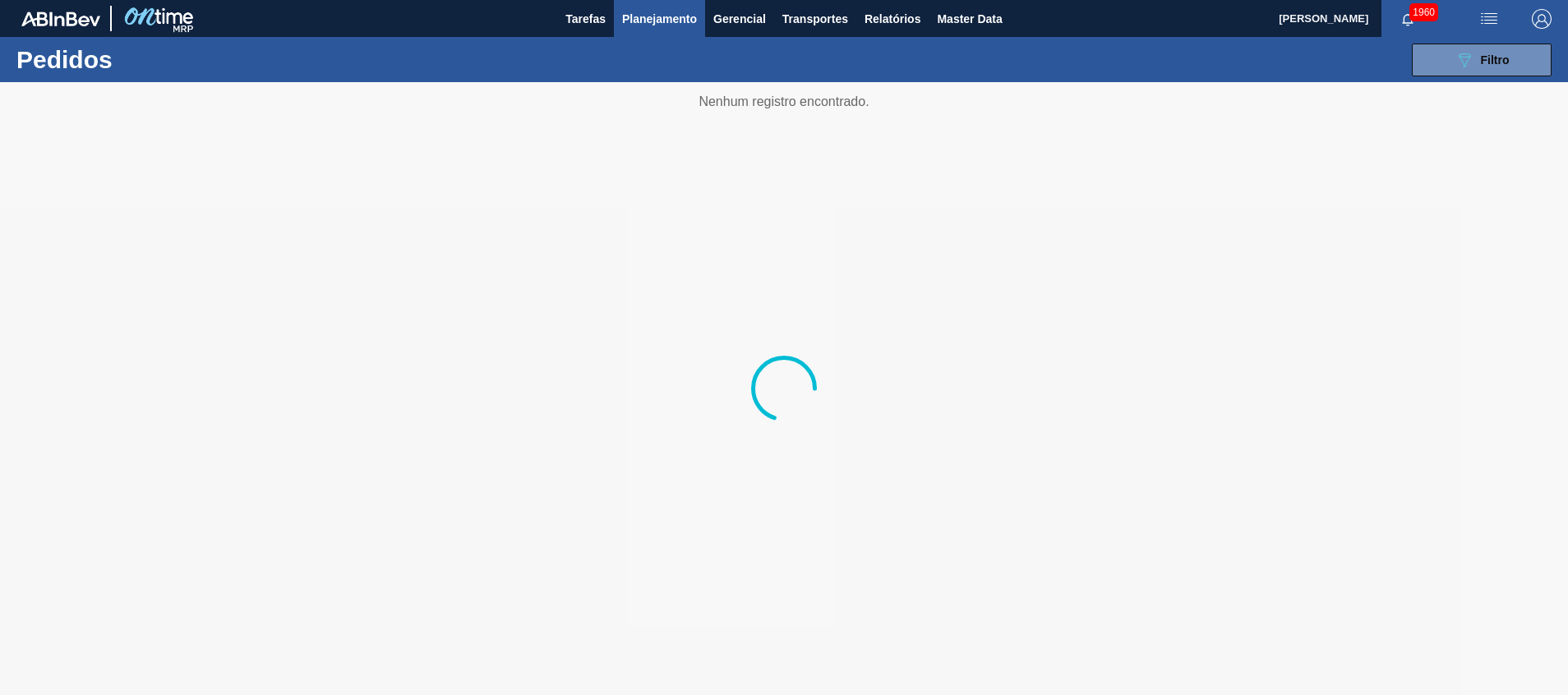
click at [351, 271] on div at bounding box center [784, 388] width 1568 height 613
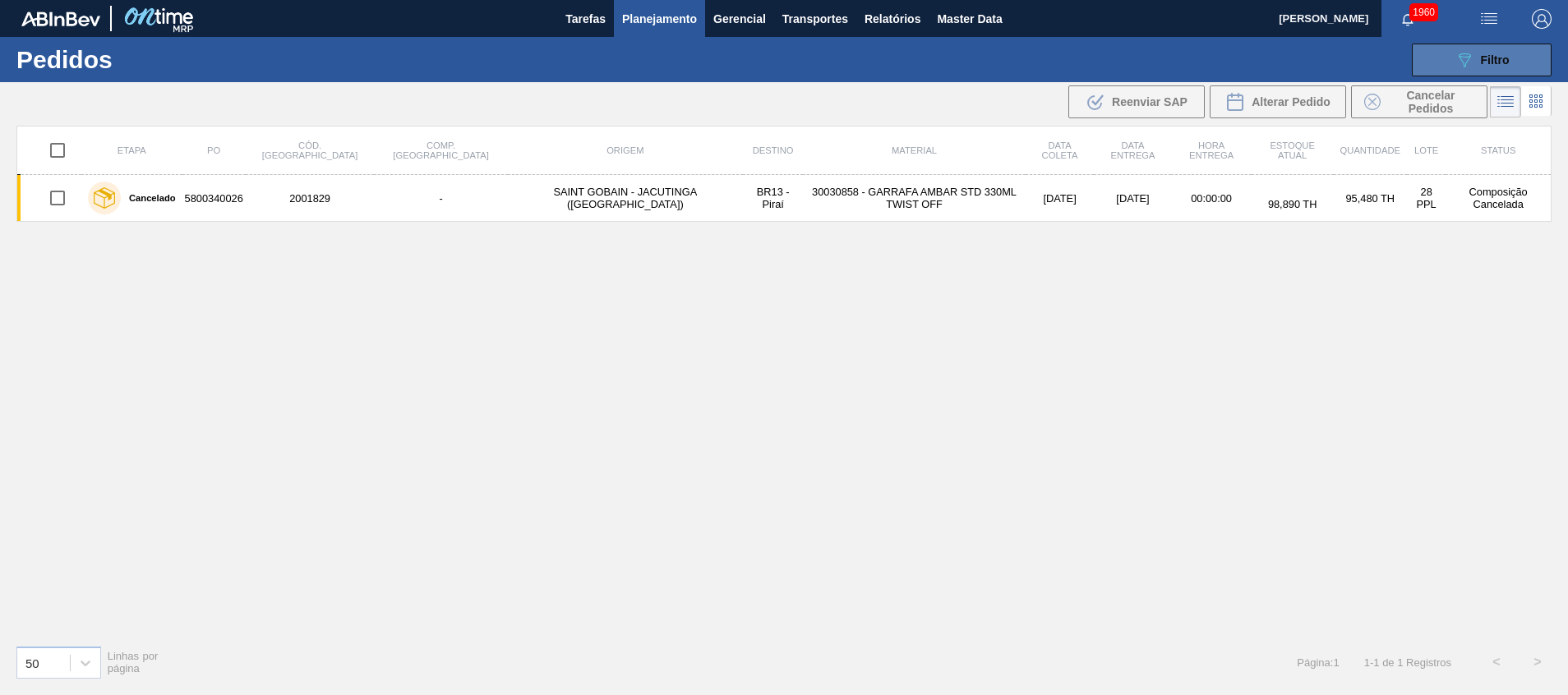
click at [1451, 59] on button "089F7B8B-B2A5-4AFE-B5C0-19BA573D28AC Filtro" at bounding box center [1482, 60] width 139 height 33
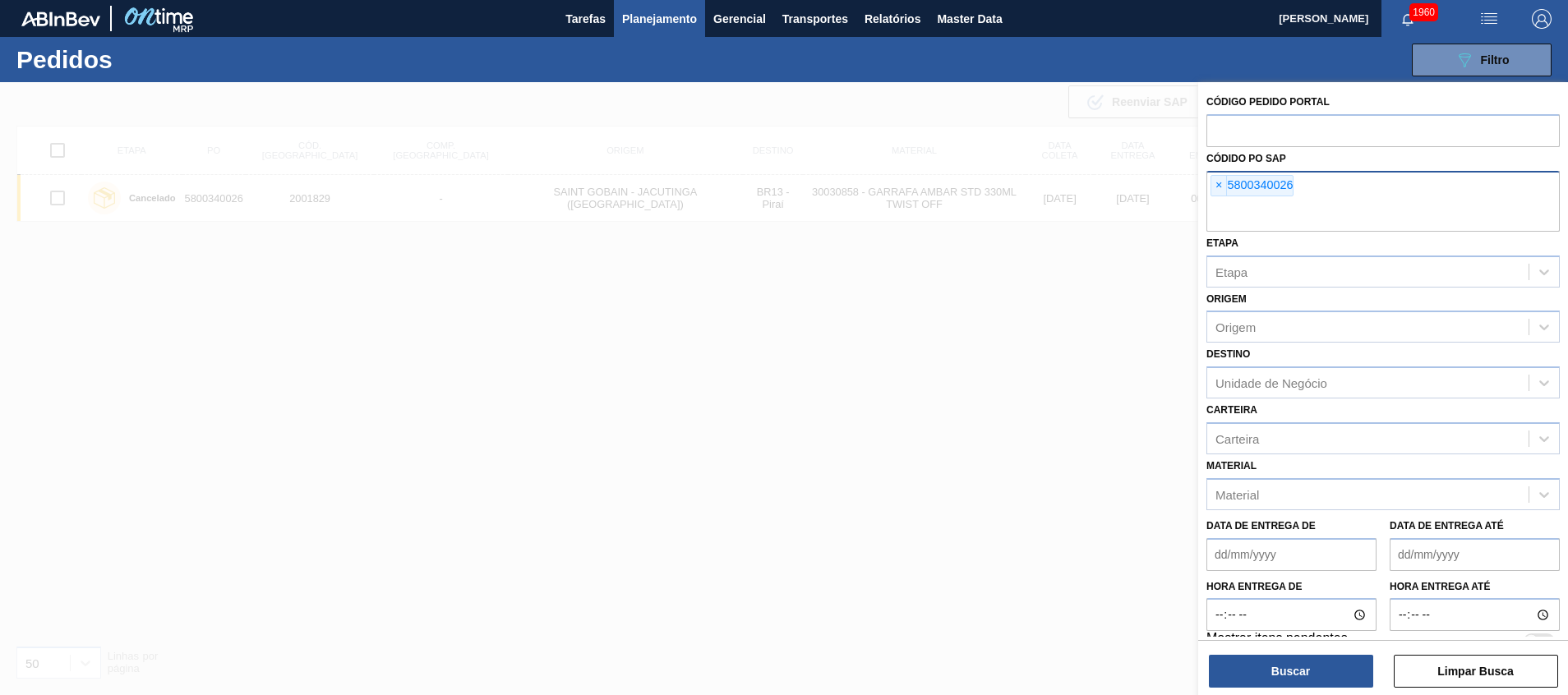
click at [1312, 192] on div "× 5800340026" at bounding box center [1383, 201] width 353 height 61
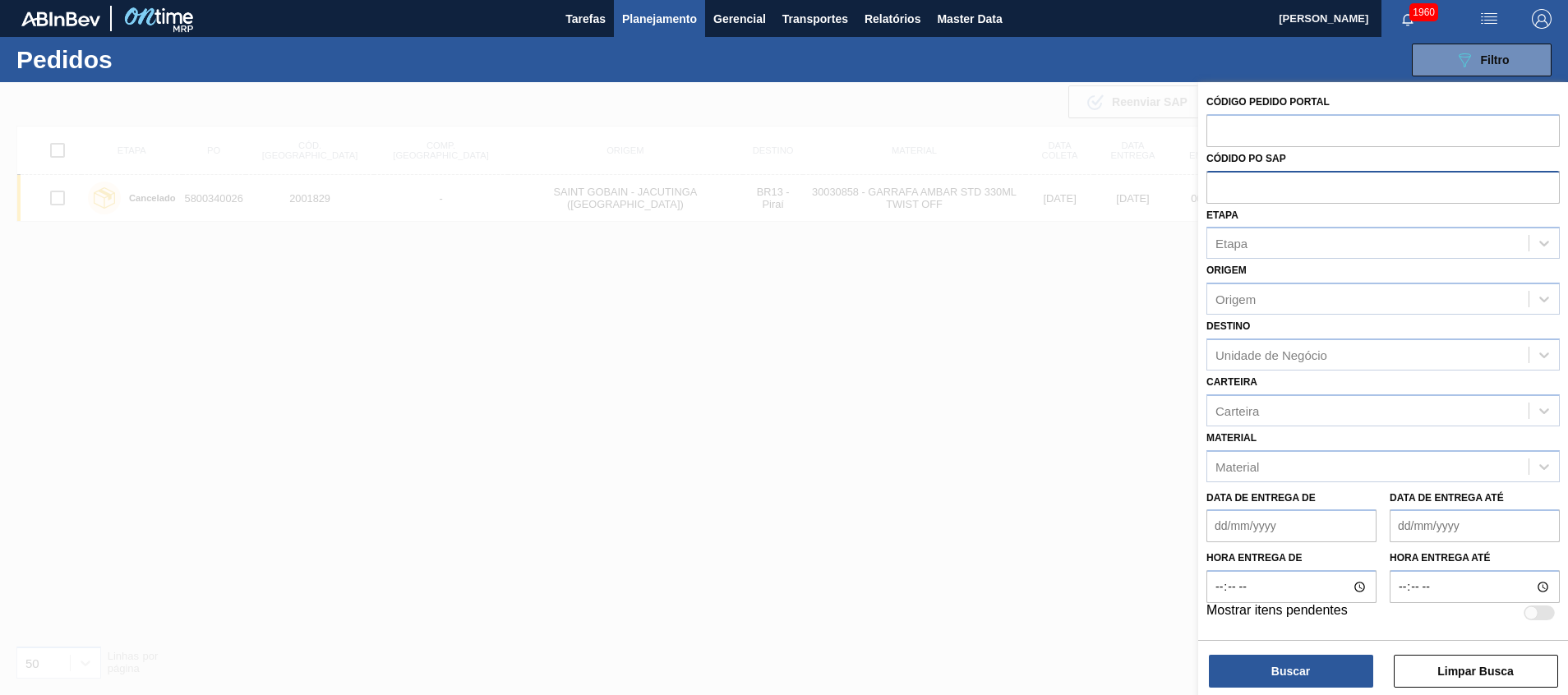
paste input "5800239197"
type input "5800239197"
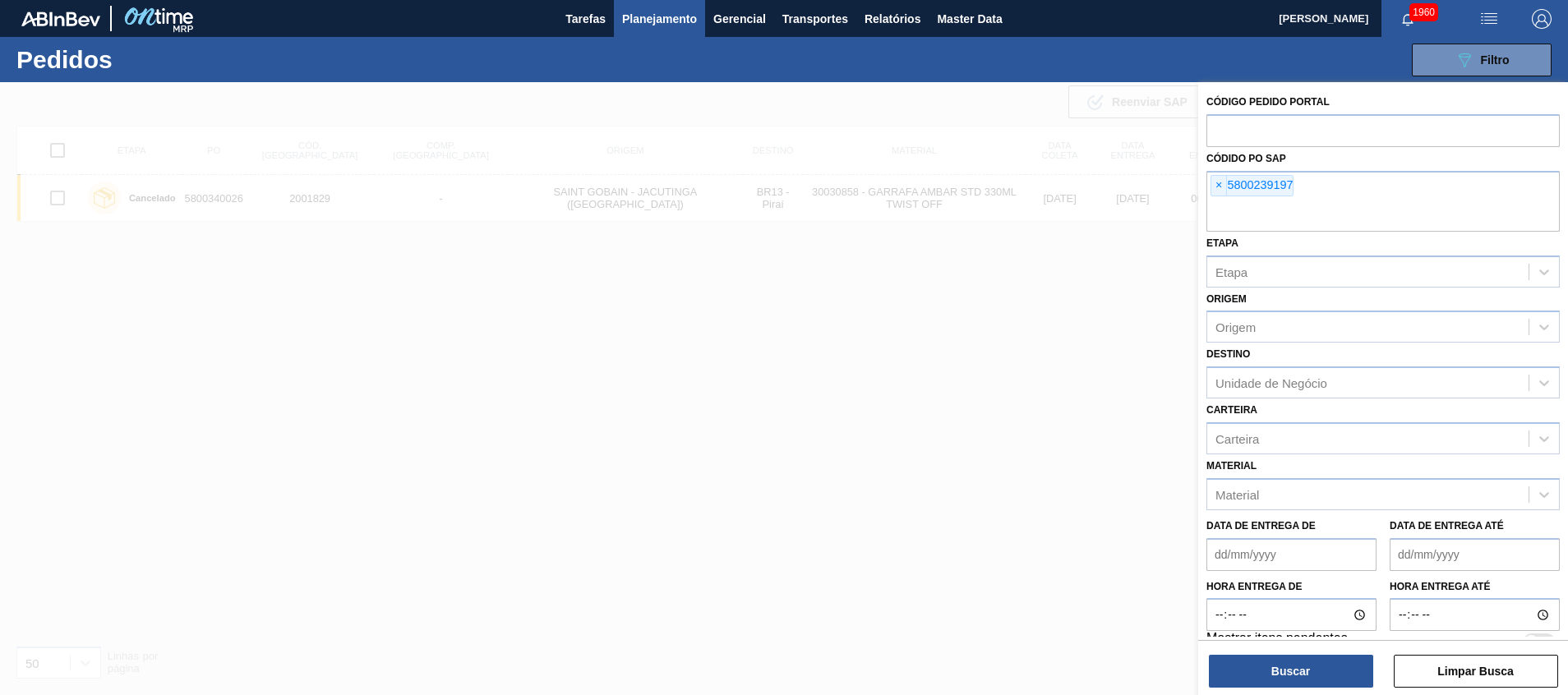
click at [1225, 653] on div "Buscar Limpar Busca" at bounding box center [1383, 663] width 370 height 46
click at [1226, 658] on button "Buscar" at bounding box center [1291, 671] width 164 height 33
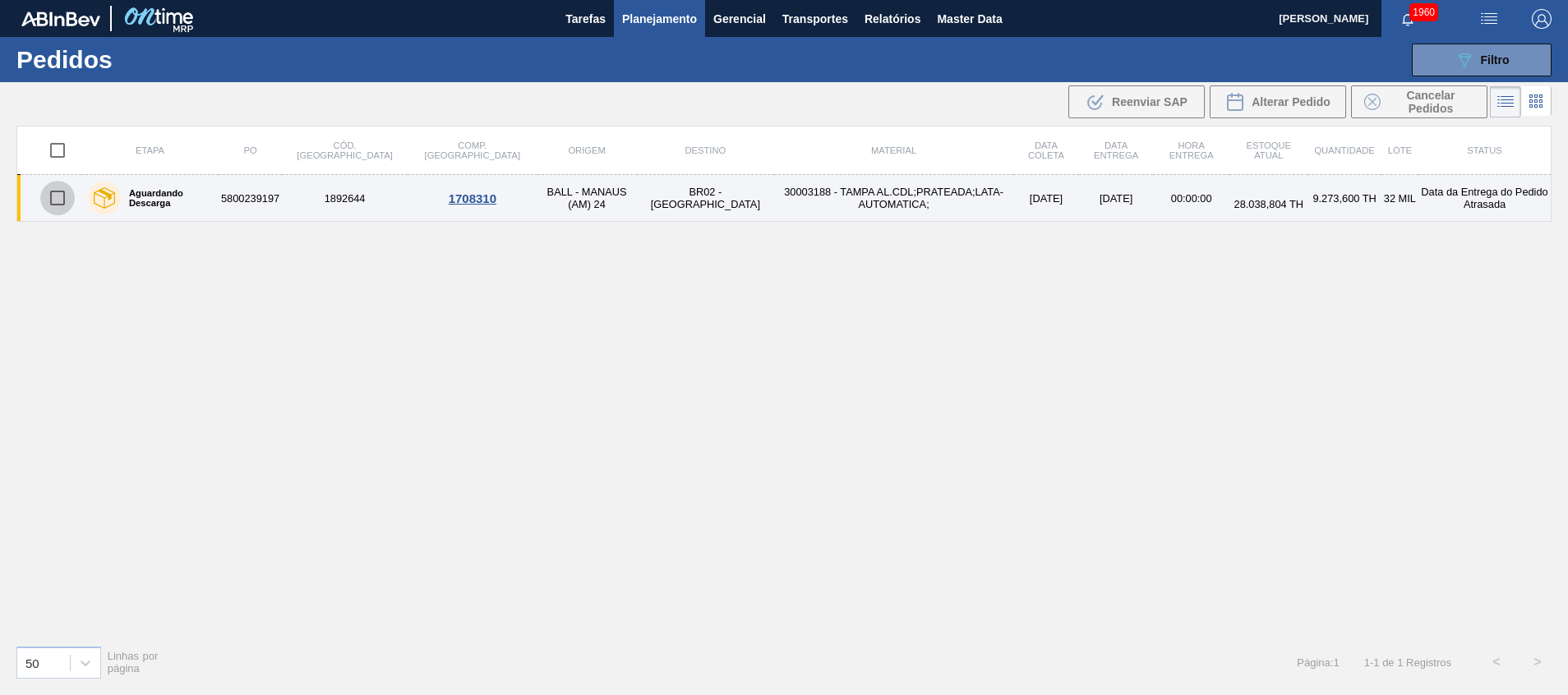
click at [56, 197] on input "checkbox" at bounding box center [58, 198] width 35 height 35
checkbox input "true"
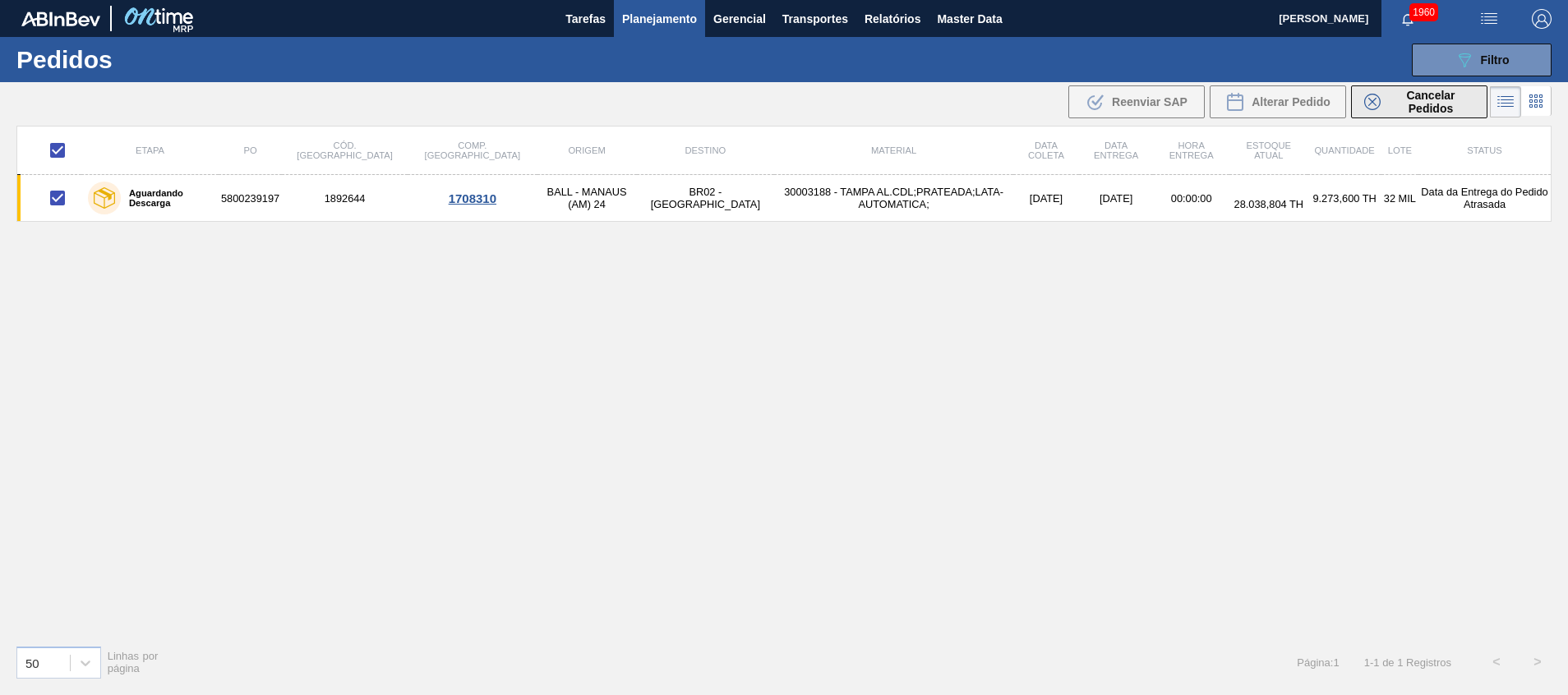
click at [1427, 99] on span "Cancelar Pedidos" at bounding box center [1430, 102] width 87 height 27
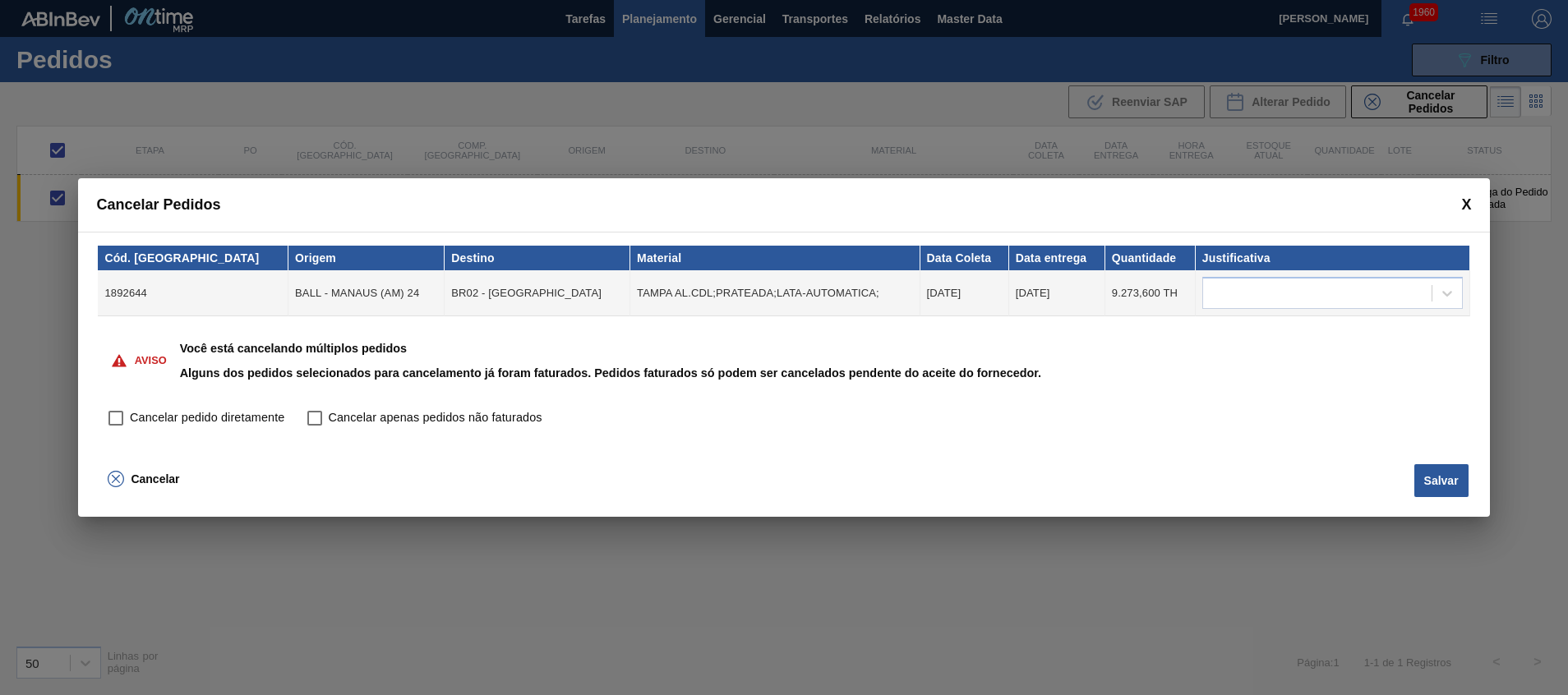
click at [188, 417] on span "Cancelar pedido diretamente" at bounding box center [207, 418] width 154 height 18
click at [129, 417] on input "Cancelar pedido diretamente" at bounding box center [116, 418] width 28 height 28
checkbox input "true"
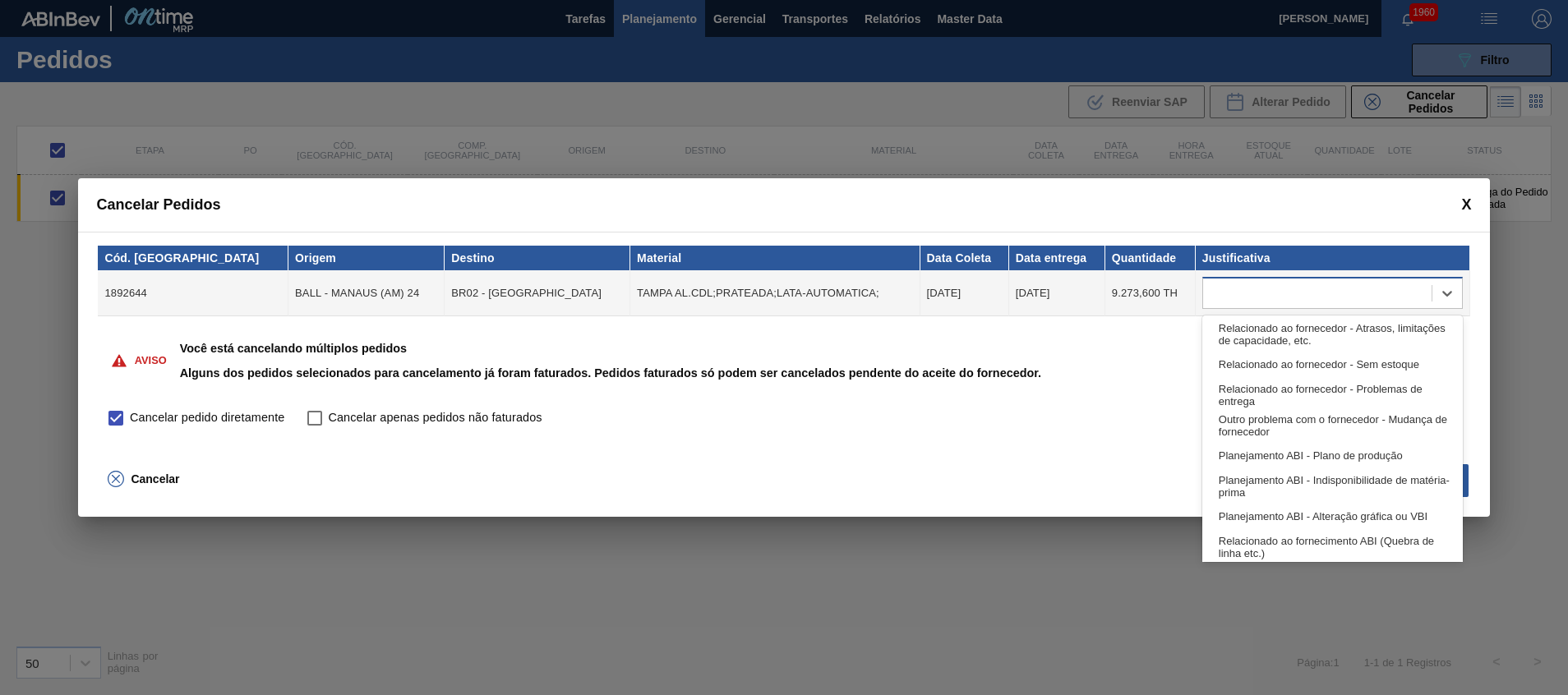
click at [1303, 299] on div at bounding box center [1317, 294] width 228 height 24
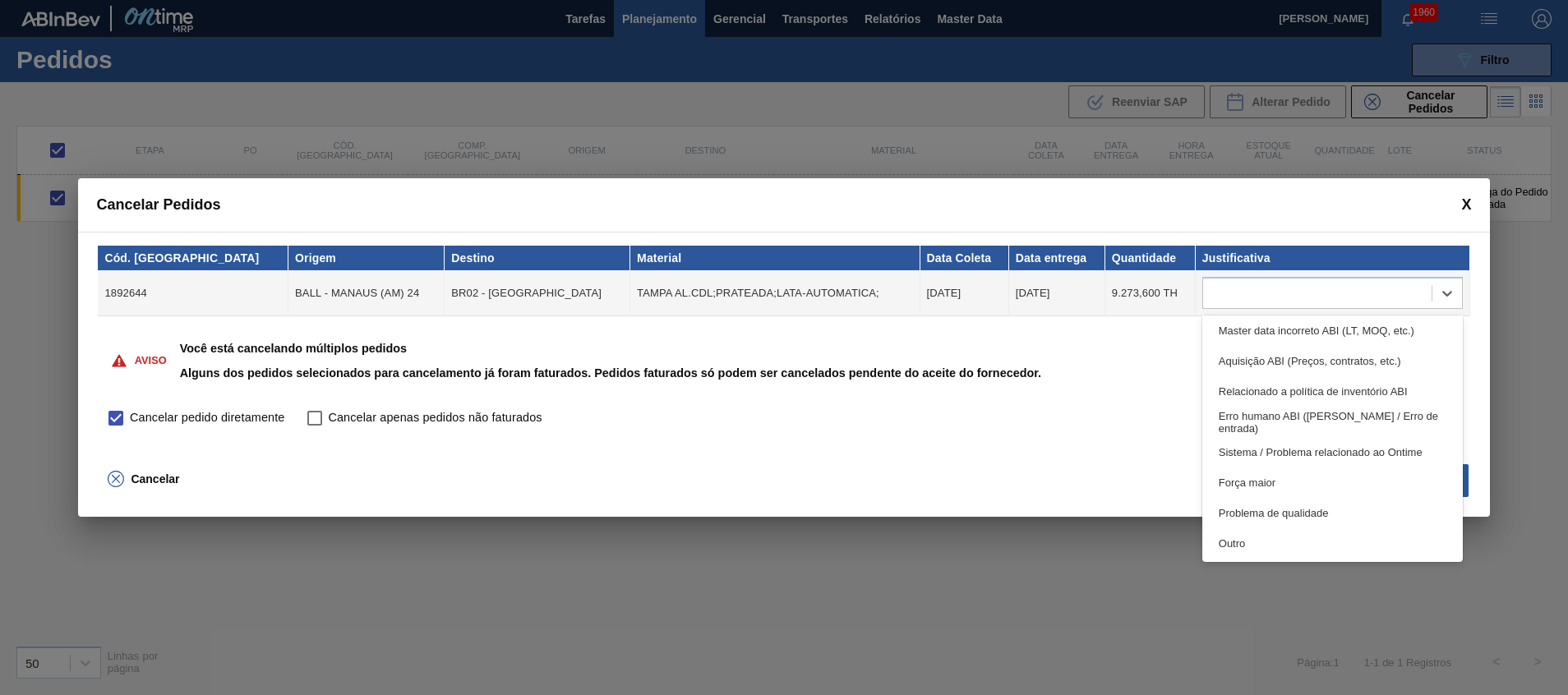
click at [1057, 481] on div "Cancelar Salvar" at bounding box center [783, 488] width 1411 height 58
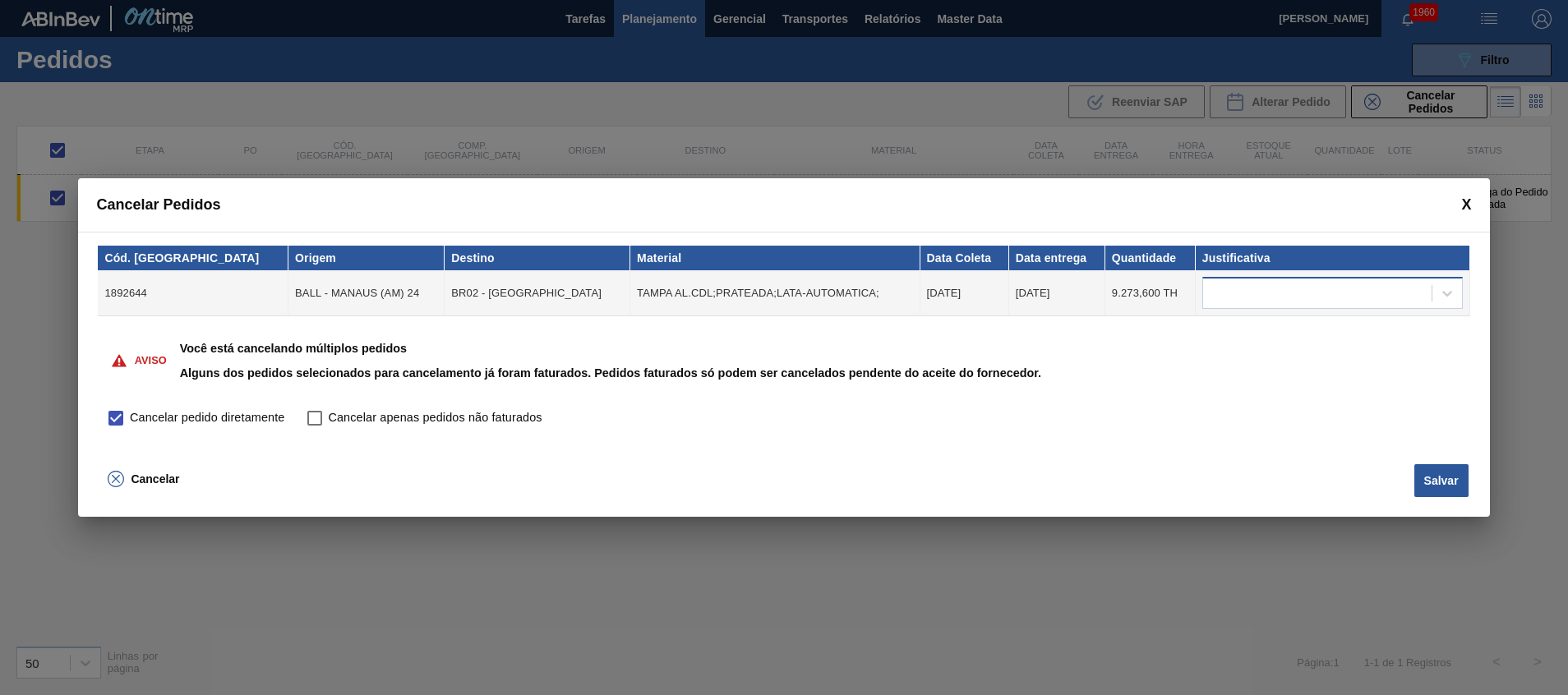
click at [1220, 294] on div at bounding box center [1317, 294] width 228 height 24
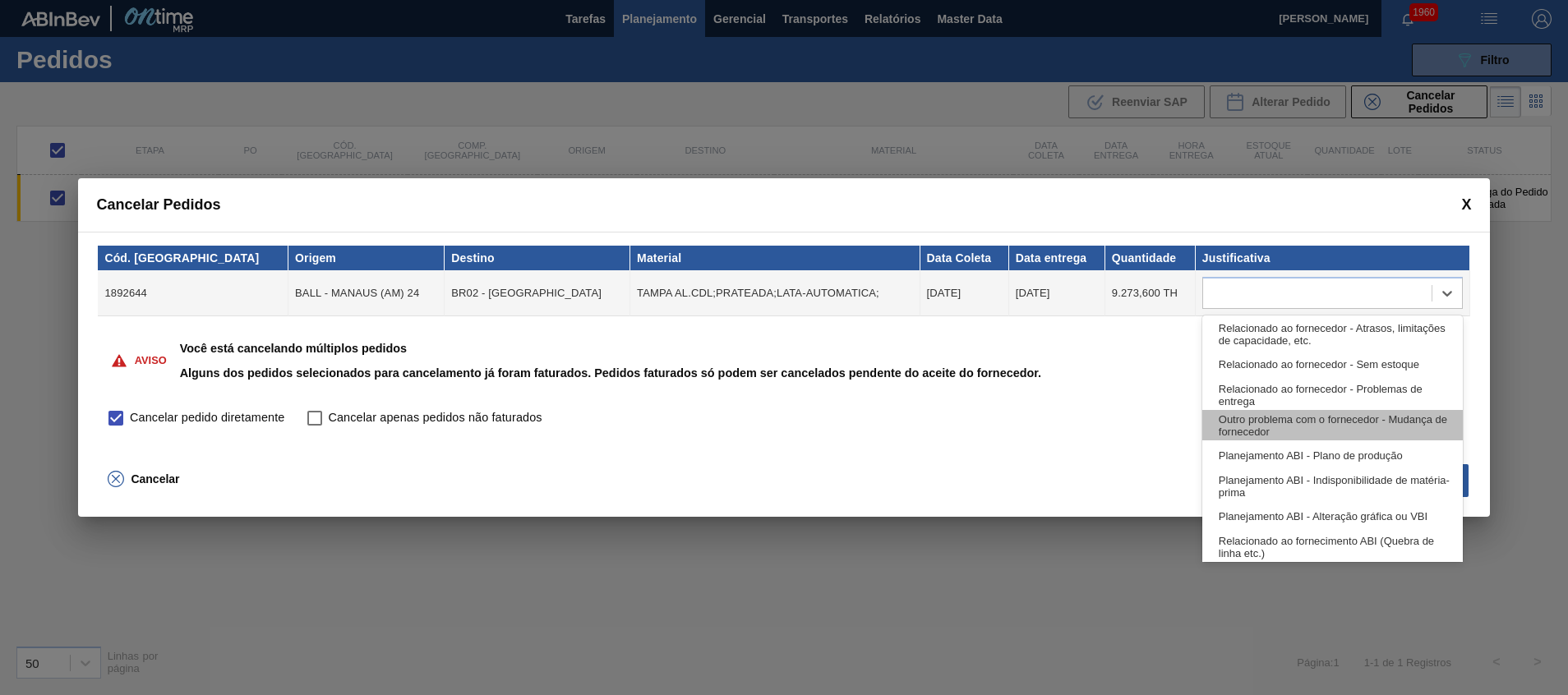
scroll to position [246, 0]
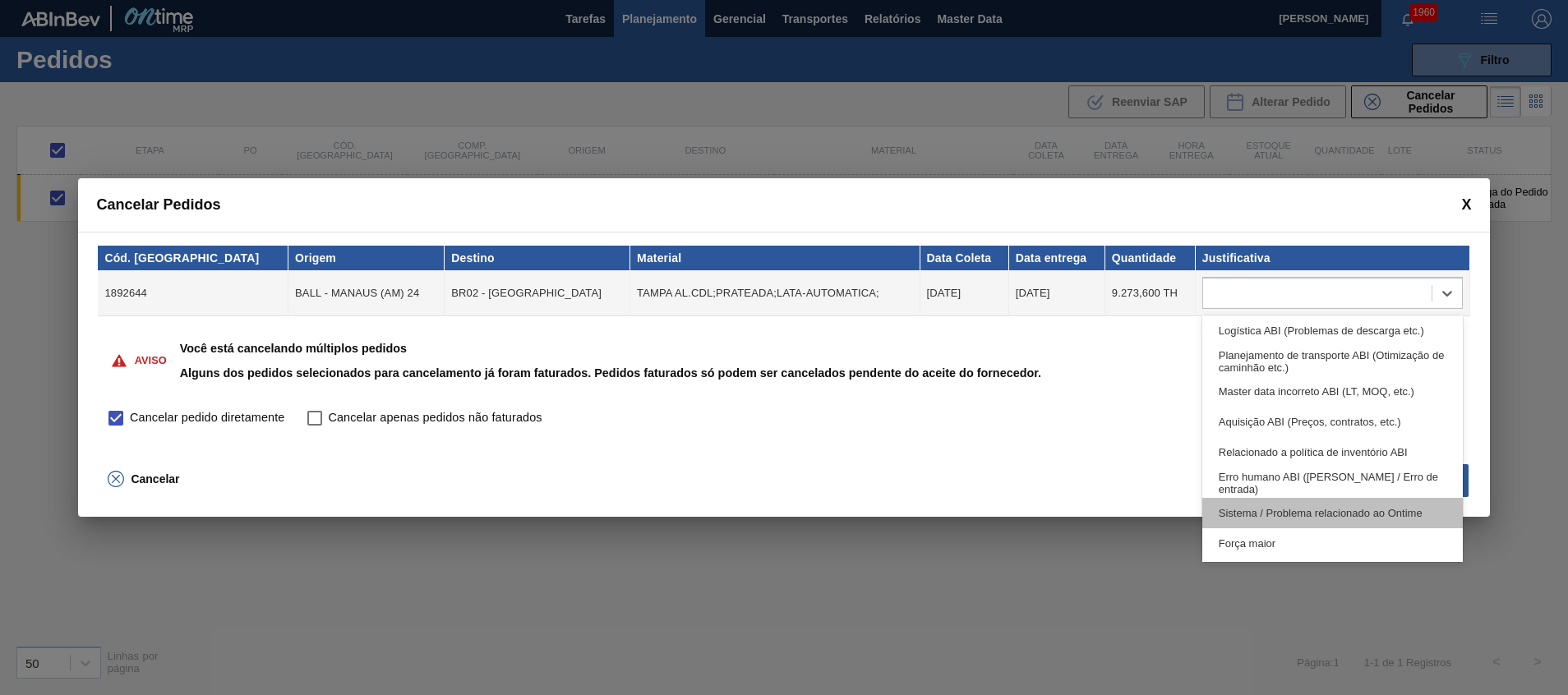
click at [1263, 509] on div "Sistema / Problema relacionado ao Ontime" at bounding box center [1332, 513] width 261 height 31
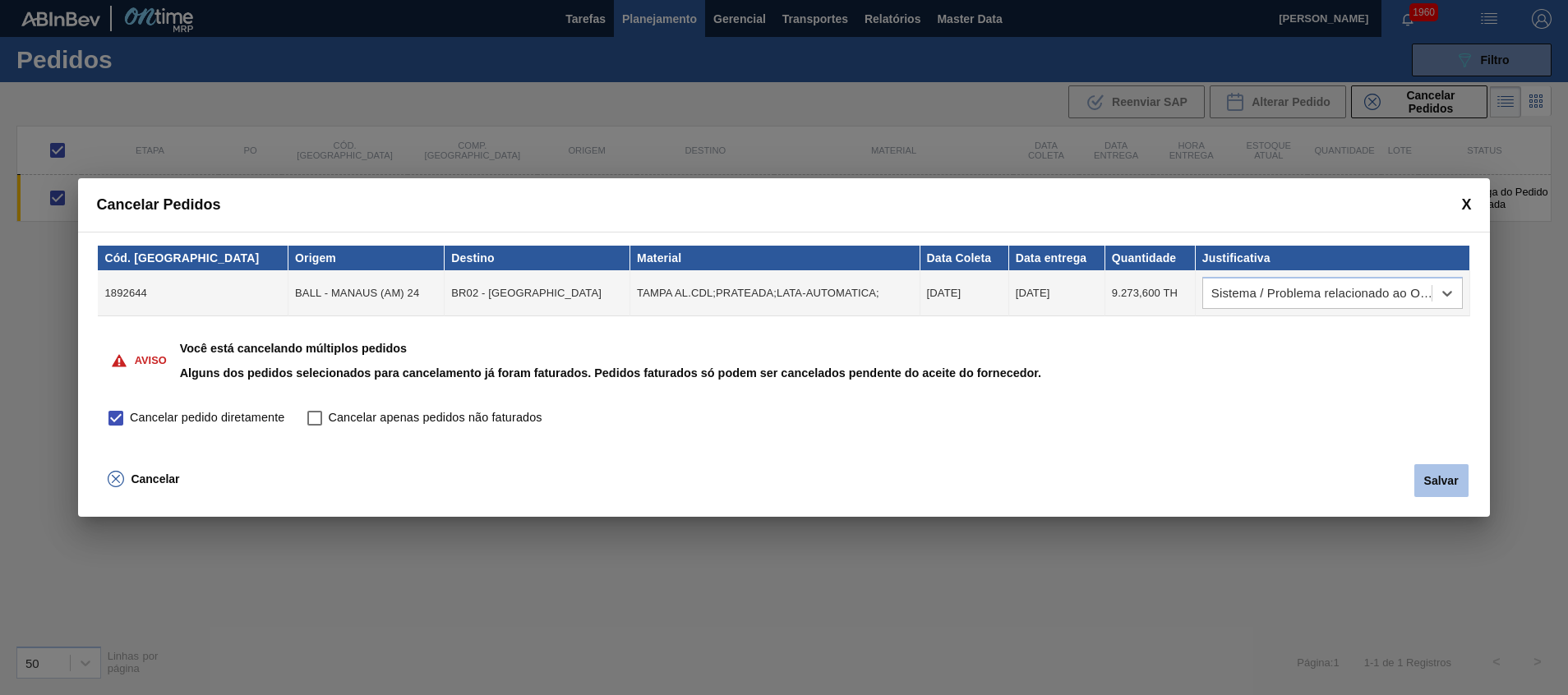
click at [1421, 478] on button "Salvar" at bounding box center [1441, 481] width 54 height 33
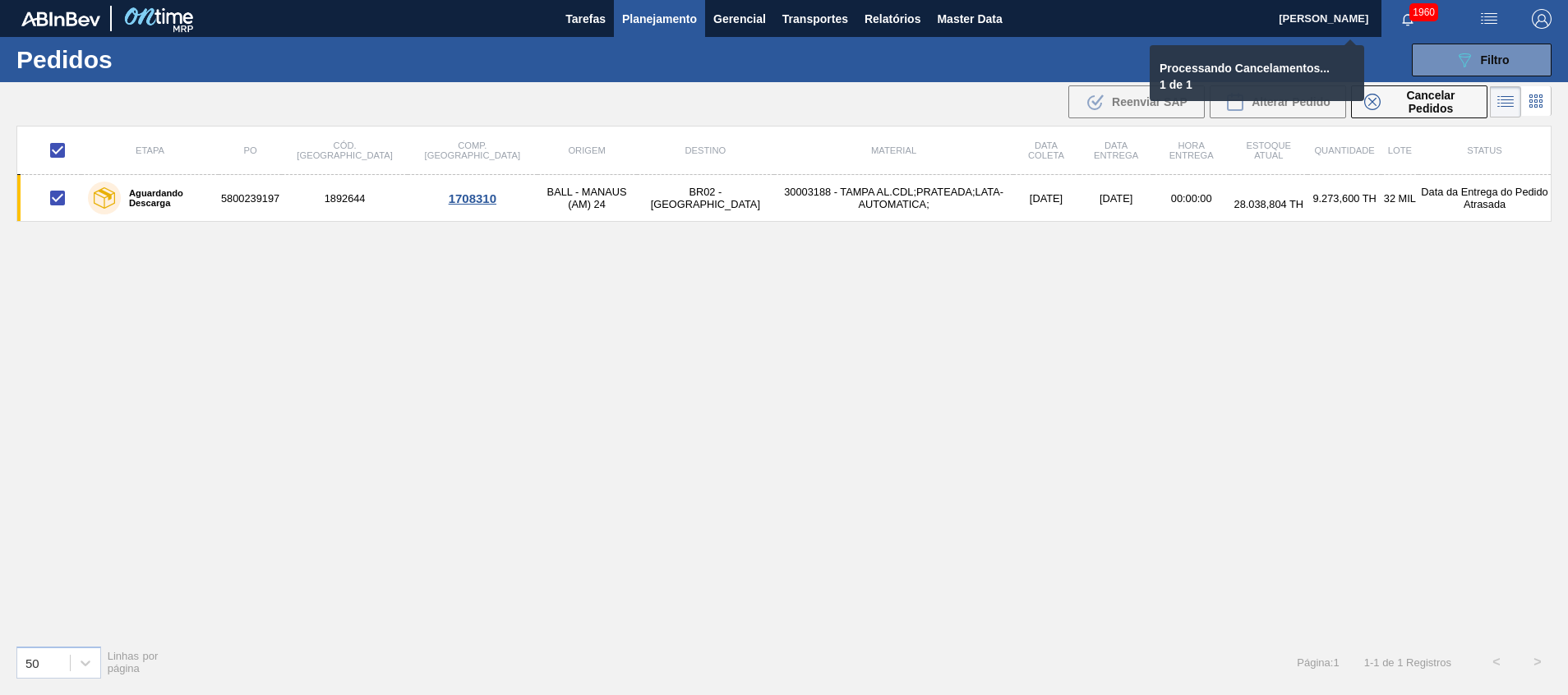
checkbox input "false"
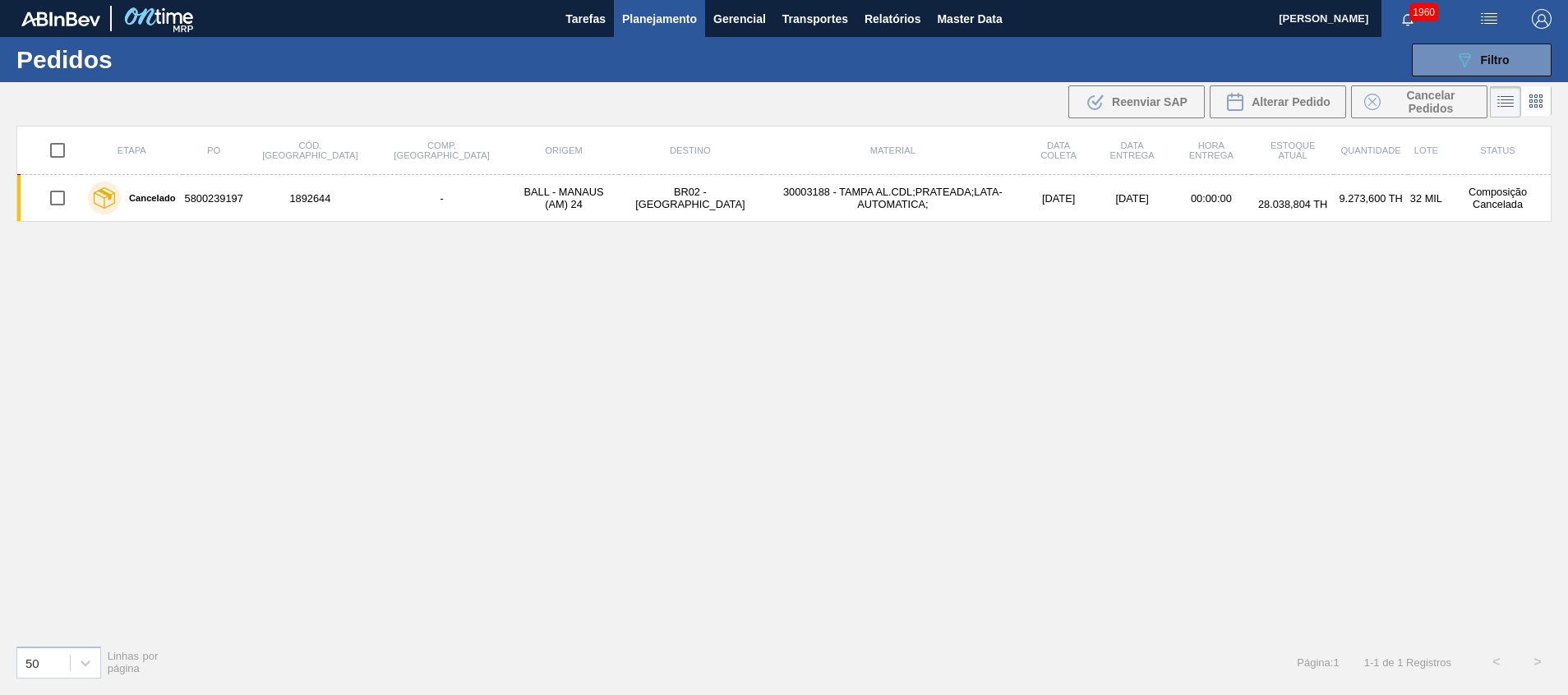
click at [324, 369] on div "Etapa PO Cód. Pedido Comp. Carga Origem Destino Material Data coleta Data entre…" at bounding box center [784, 379] width 1535 height 506
click at [1495, 63] on span "Filtro" at bounding box center [1495, 60] width 29 height 13
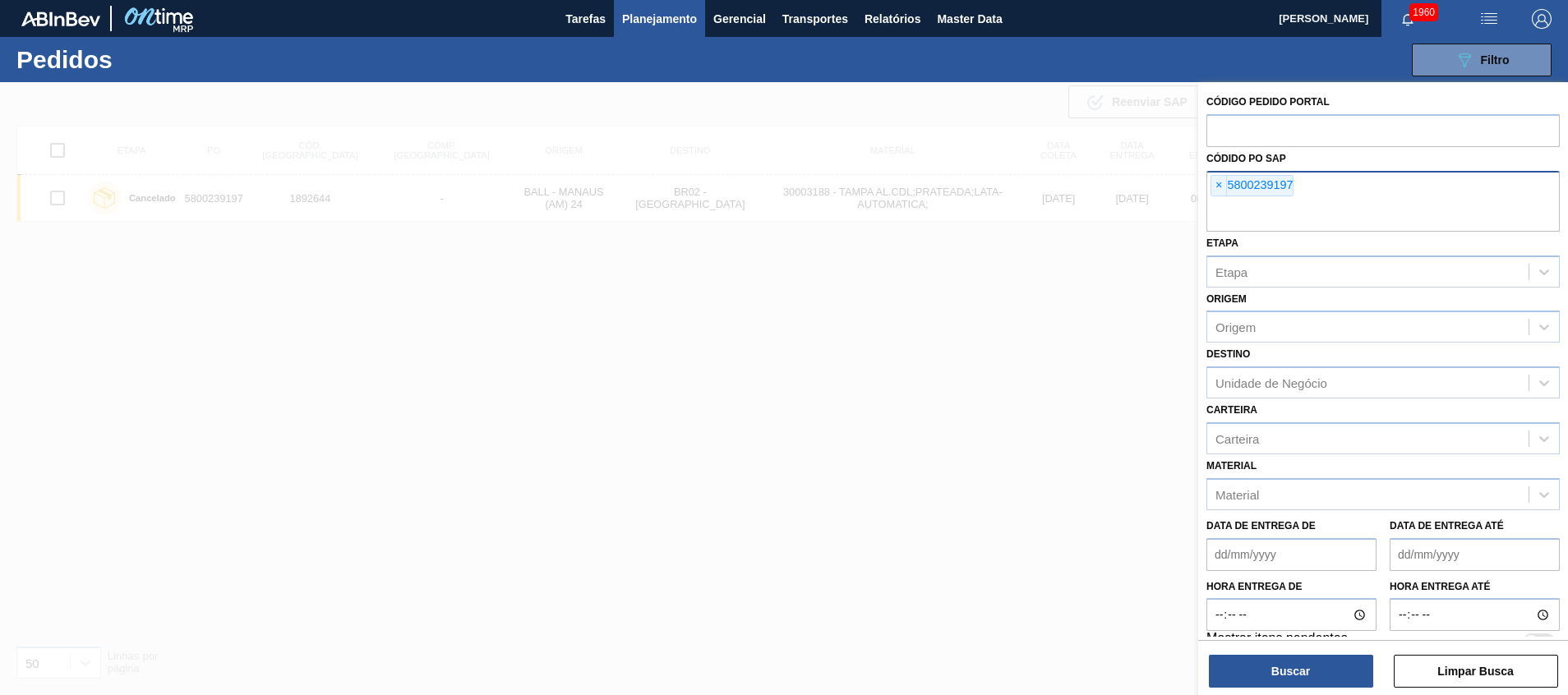
click at [1354, 185] on div "× 5800239197" at bounding box center [1383, 201] width 353 height 61
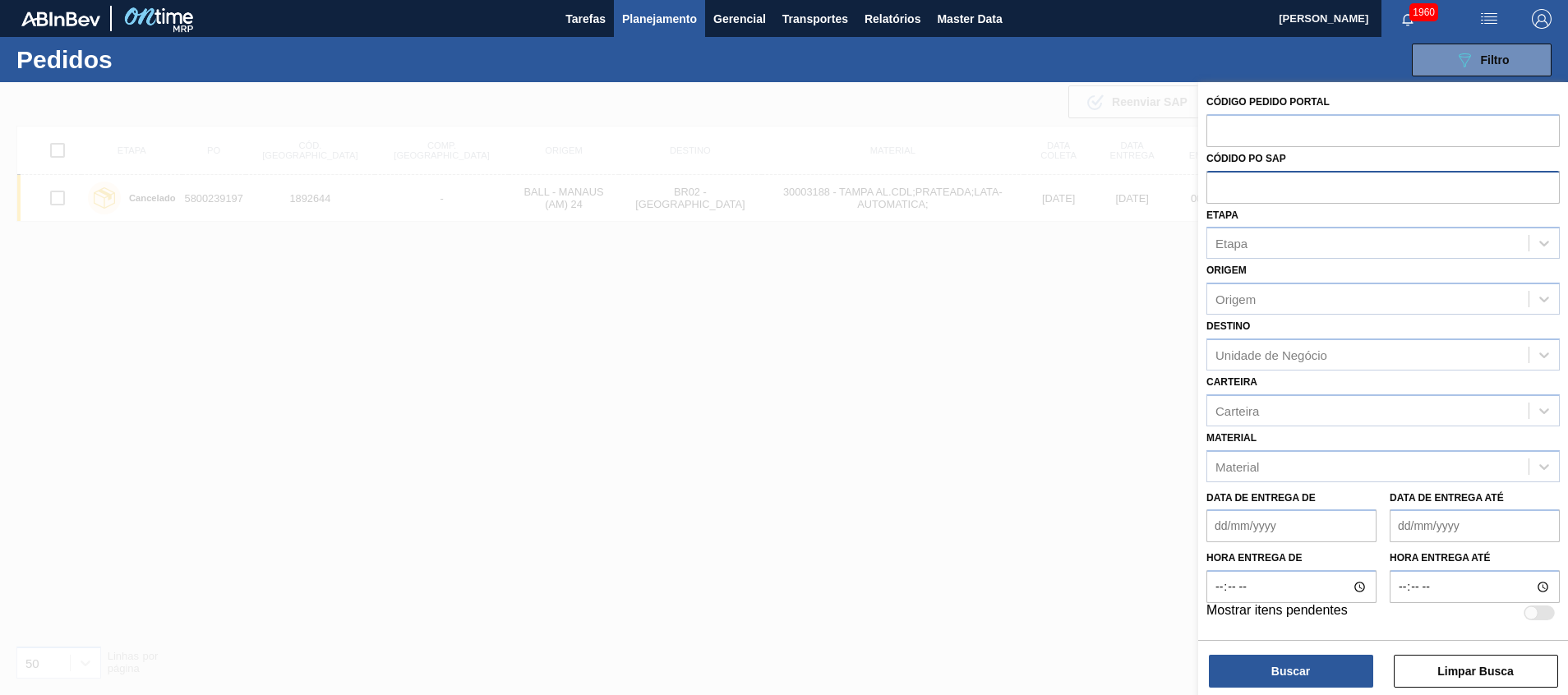
paste input "5800242644"
type input "5800242644"
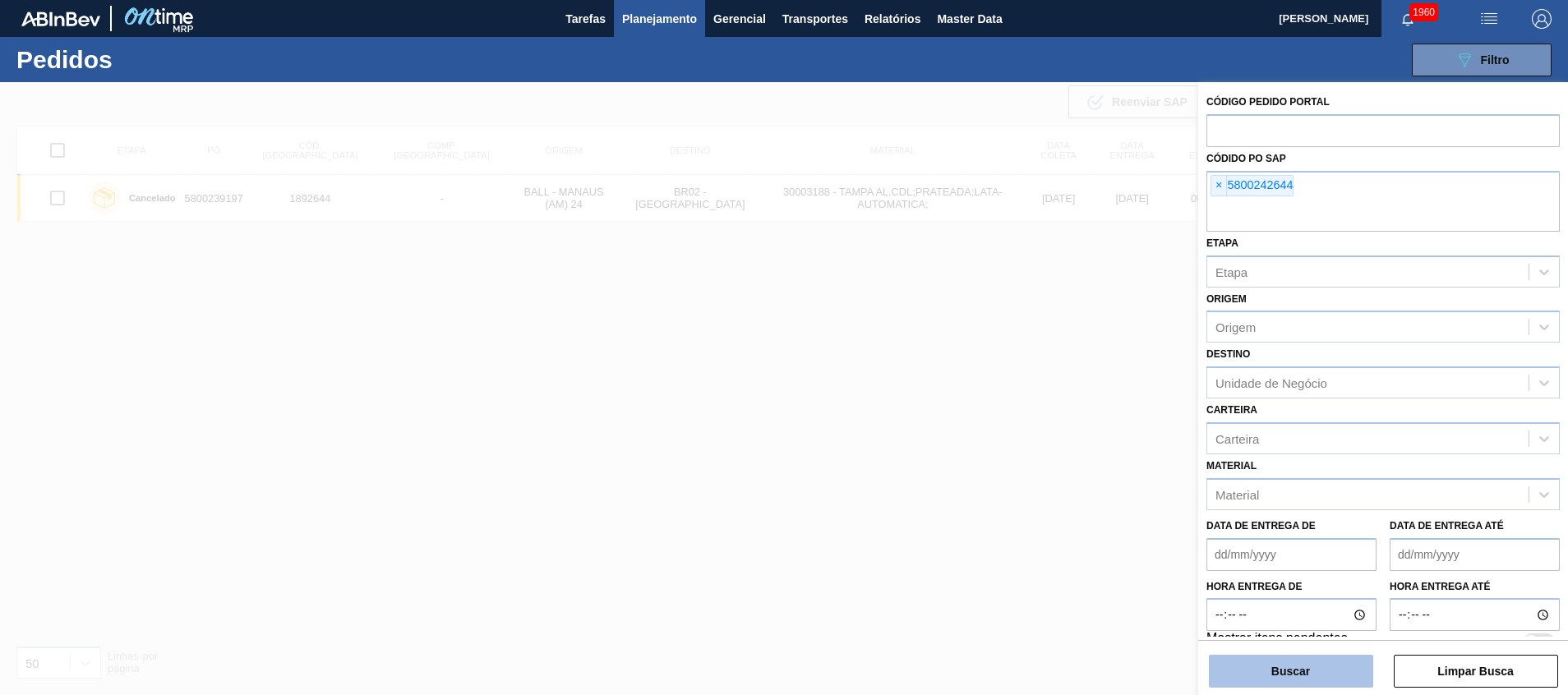
click at [1288, 669] on button "Buscar" at bounding box center [1291, 671] width 164 height 33
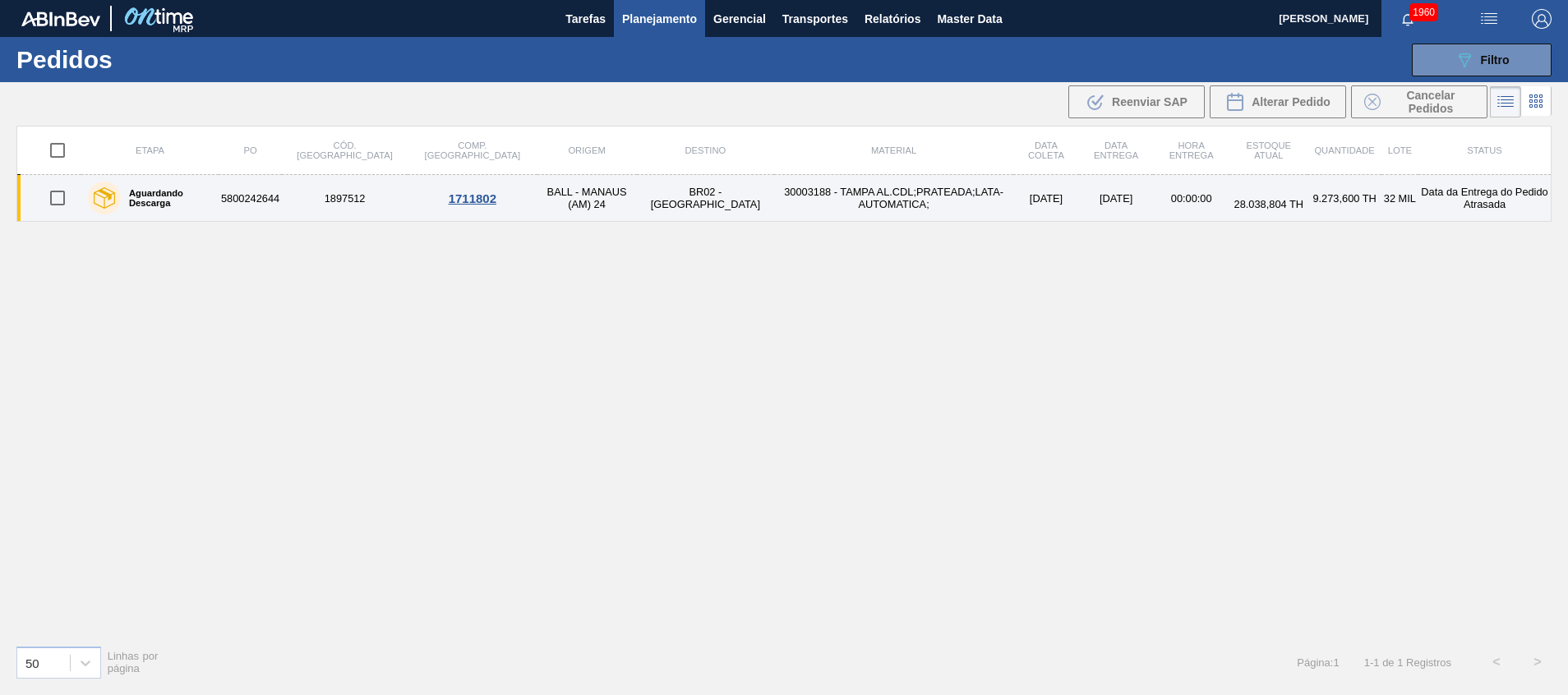
click at [56, 204] on input "checkbox" at bounding box center [58, 198] width 35 height 35
checkbox input "true"
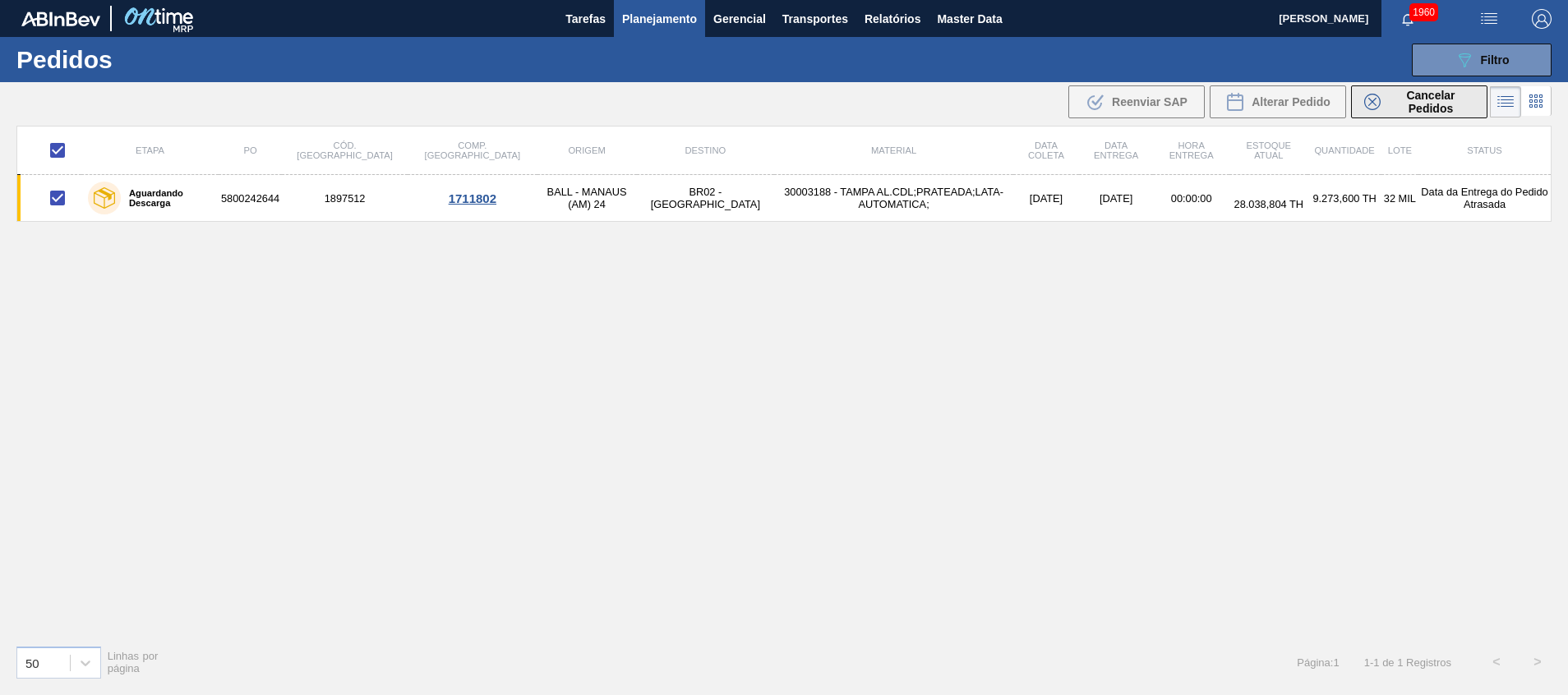
click at [1371, 104] on icon at bounding box center [1372, 102] width 17 height 17
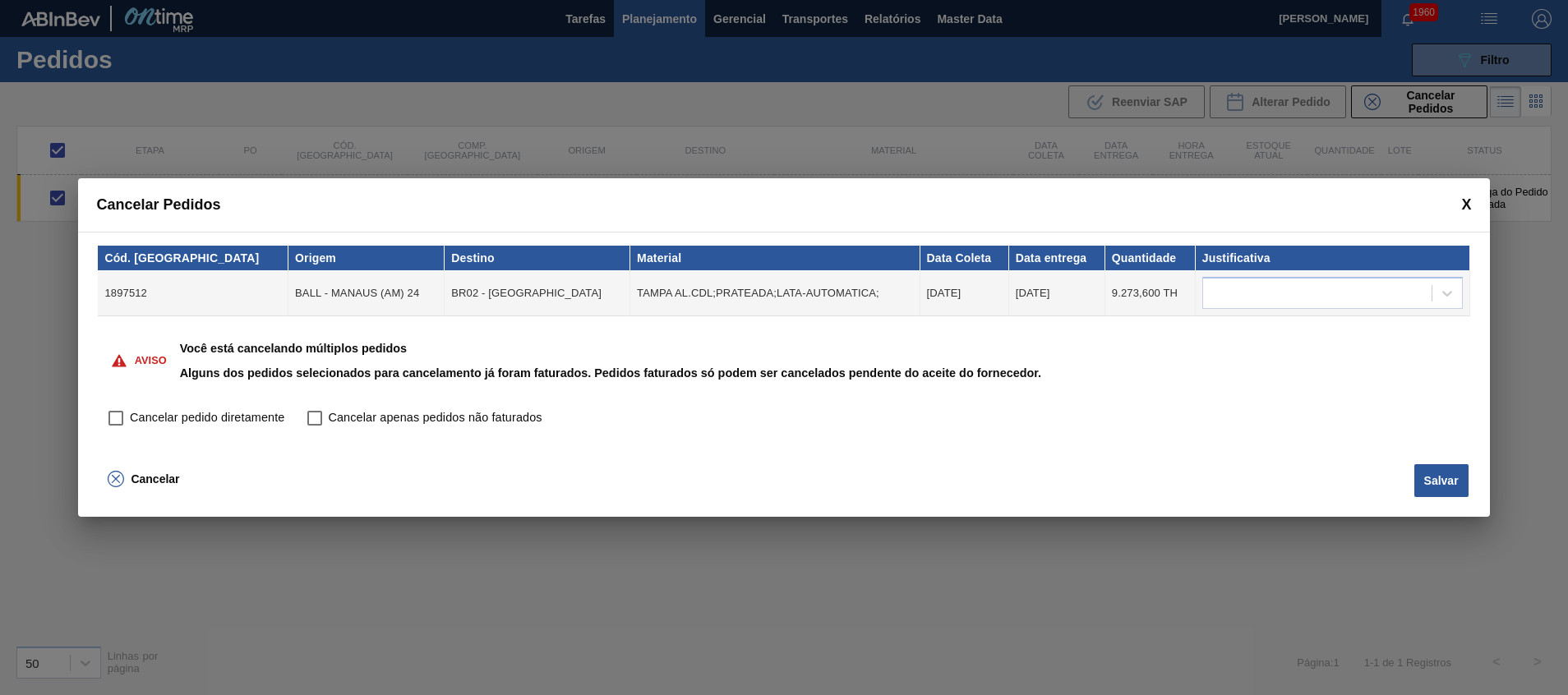
click at [212, 422] on span "Cancelar pedido diretamente" at bounding box center [207, 418] width 154 height 18
click at [129, 422] on input "Cancelar pedido diretamente" at bounding box center [116, 418] width 28 height 28
checkbox input "true"
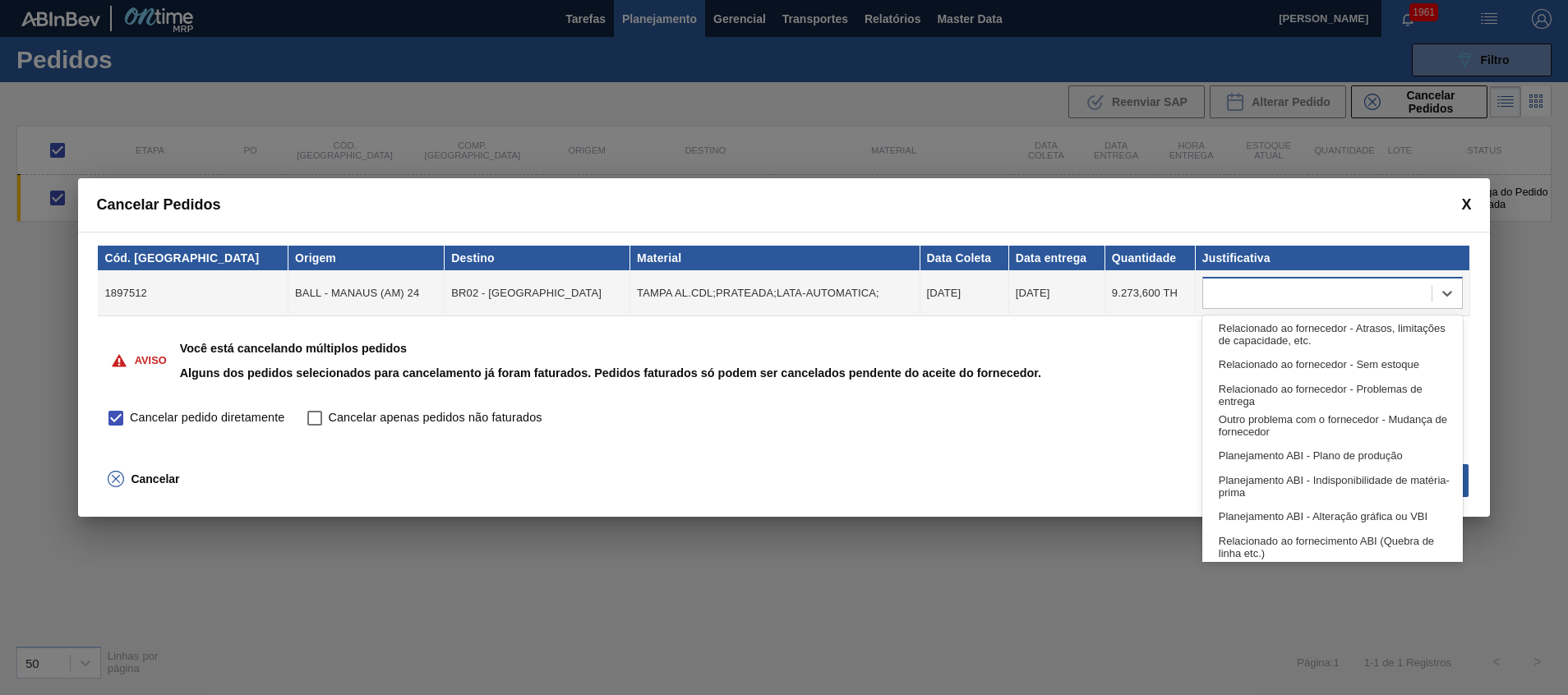
click at [1348, 309] on div at bounding box center [1332, 293] width 261 height 32
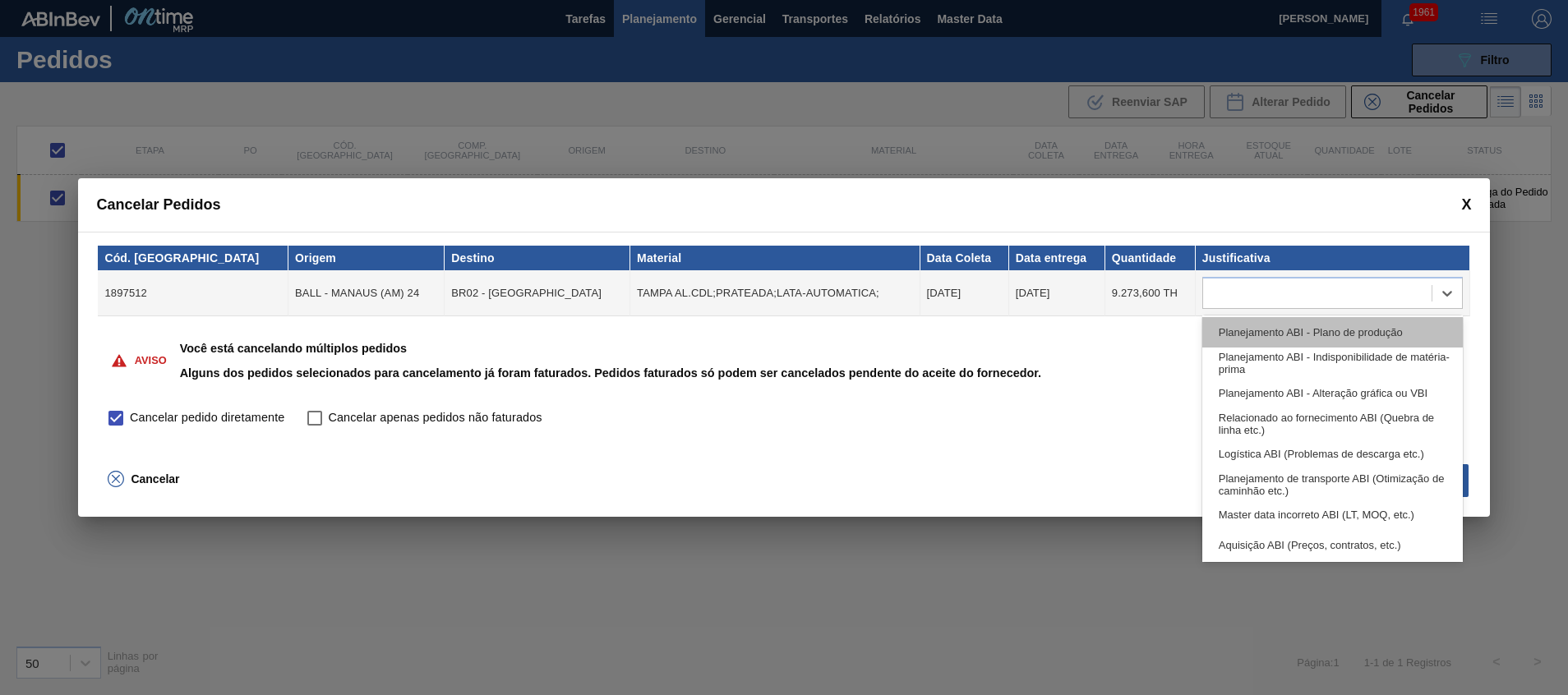
scroll to position [0, 0]
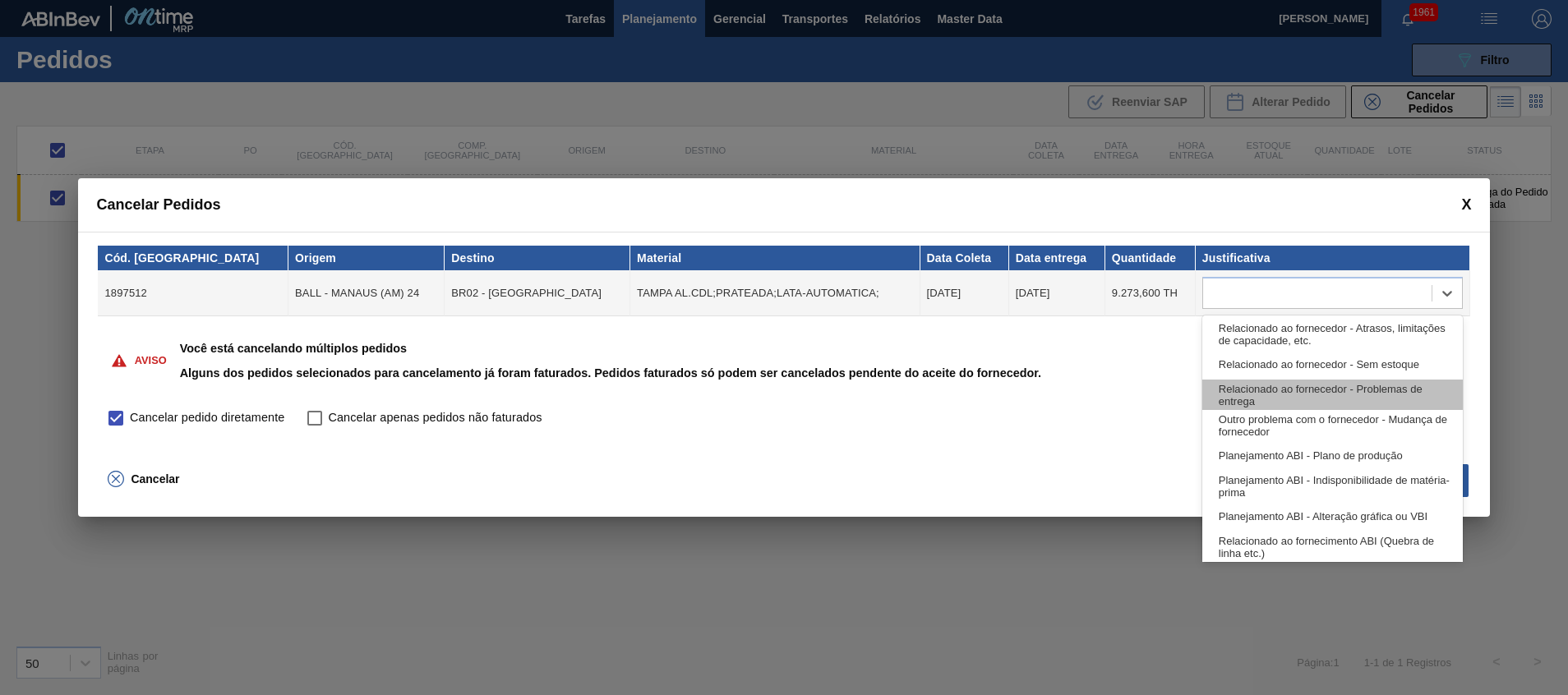
click at [1405, 399] on div "Relacionado ao fornecedor - Problemas de entrega" at bounding box center [1332, 395] width 261 height 31
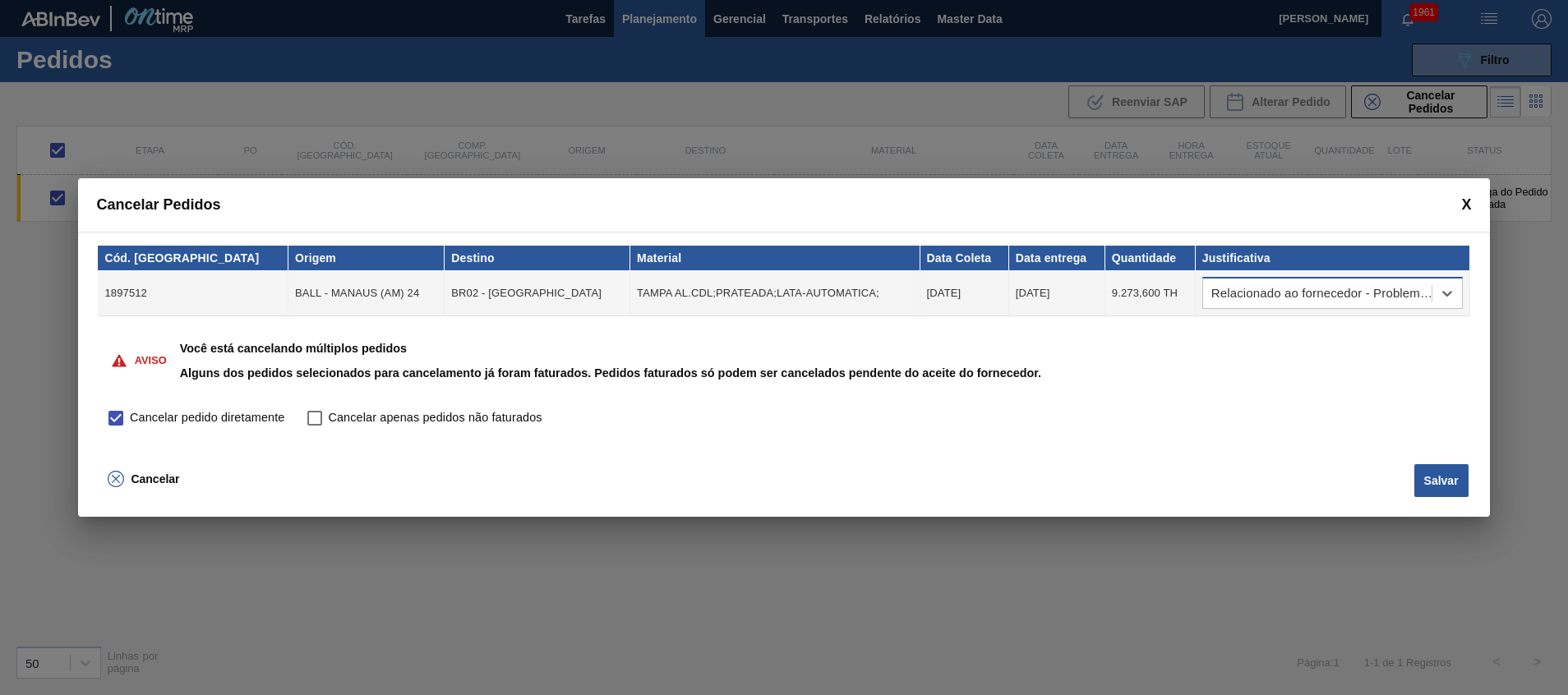
click at [1362, 300] on div "Relacionado ao fornecedor - Problemas de entrega" at bounding box center [1317, 294] width 228 height 24
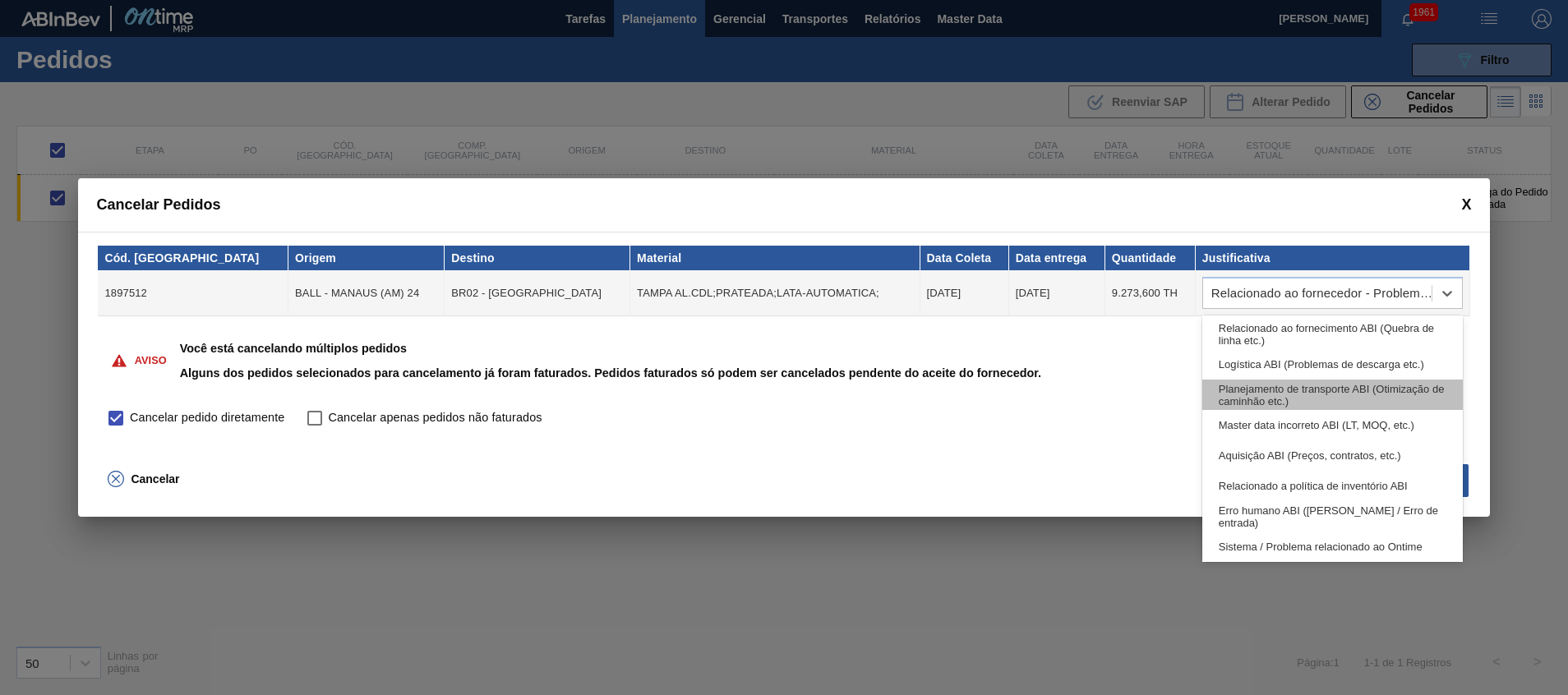
scroll to position [246, 0]
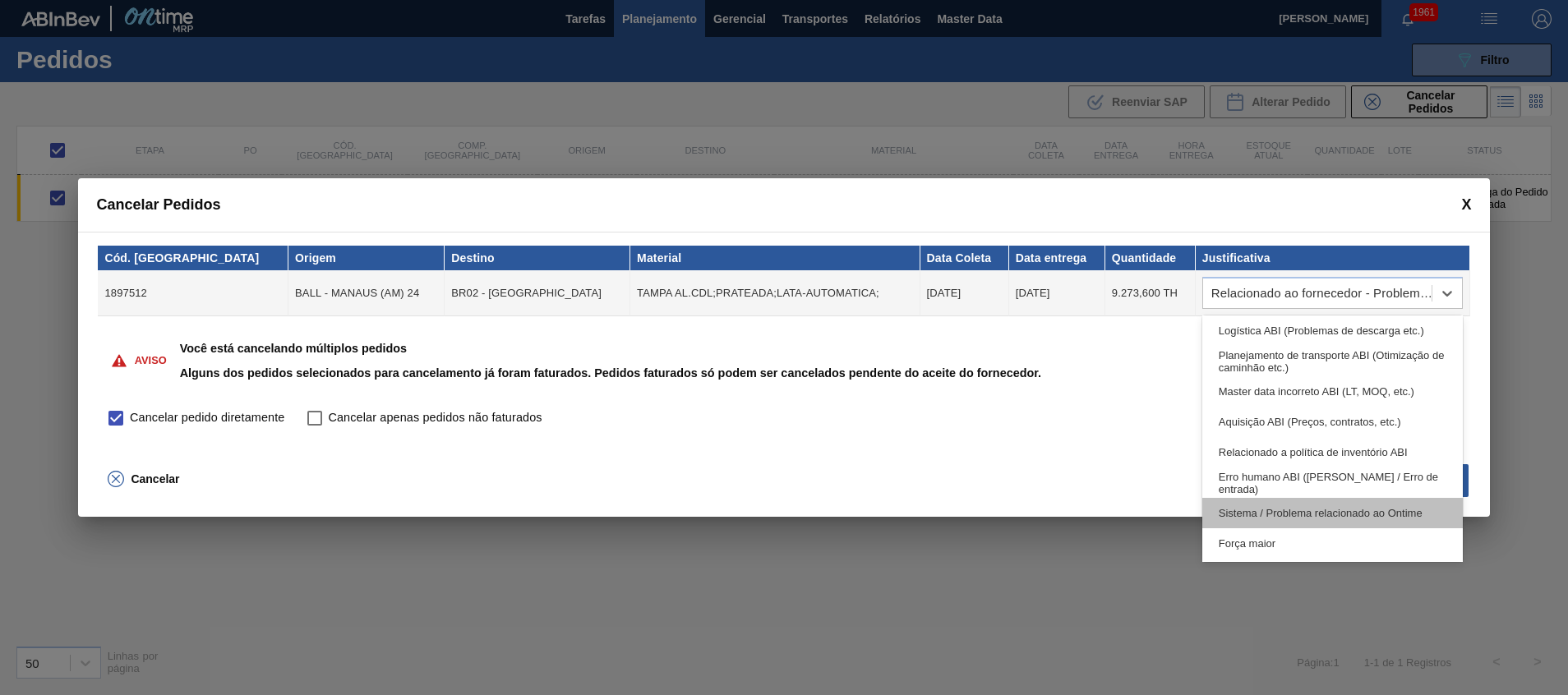
click at [1381, 505] on div "Sistema / Problema relacionado ao Ontime" at bounding box center [1332, 513] width 261 height 31
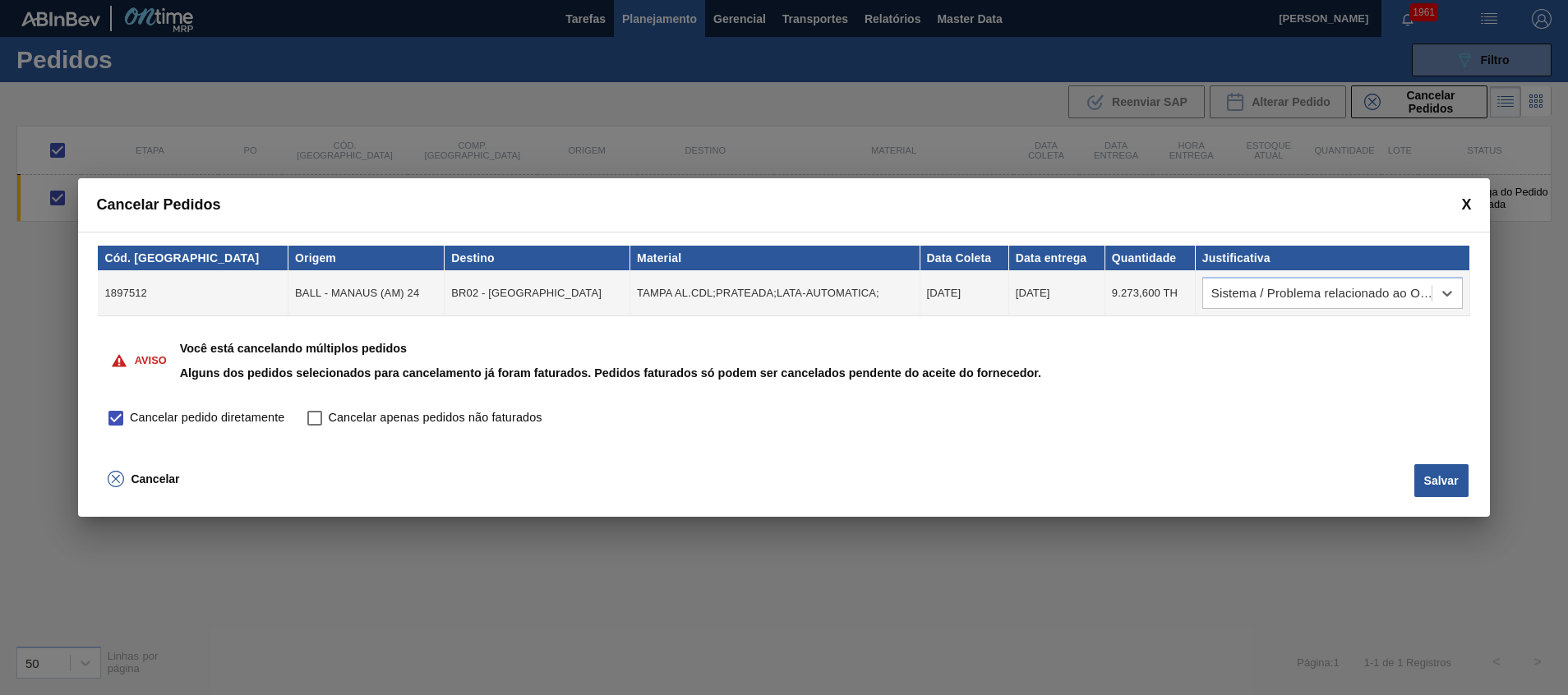
click at [1429, 485] on button "Salvar" at bounding box center [1441, 481] width 54 height 33
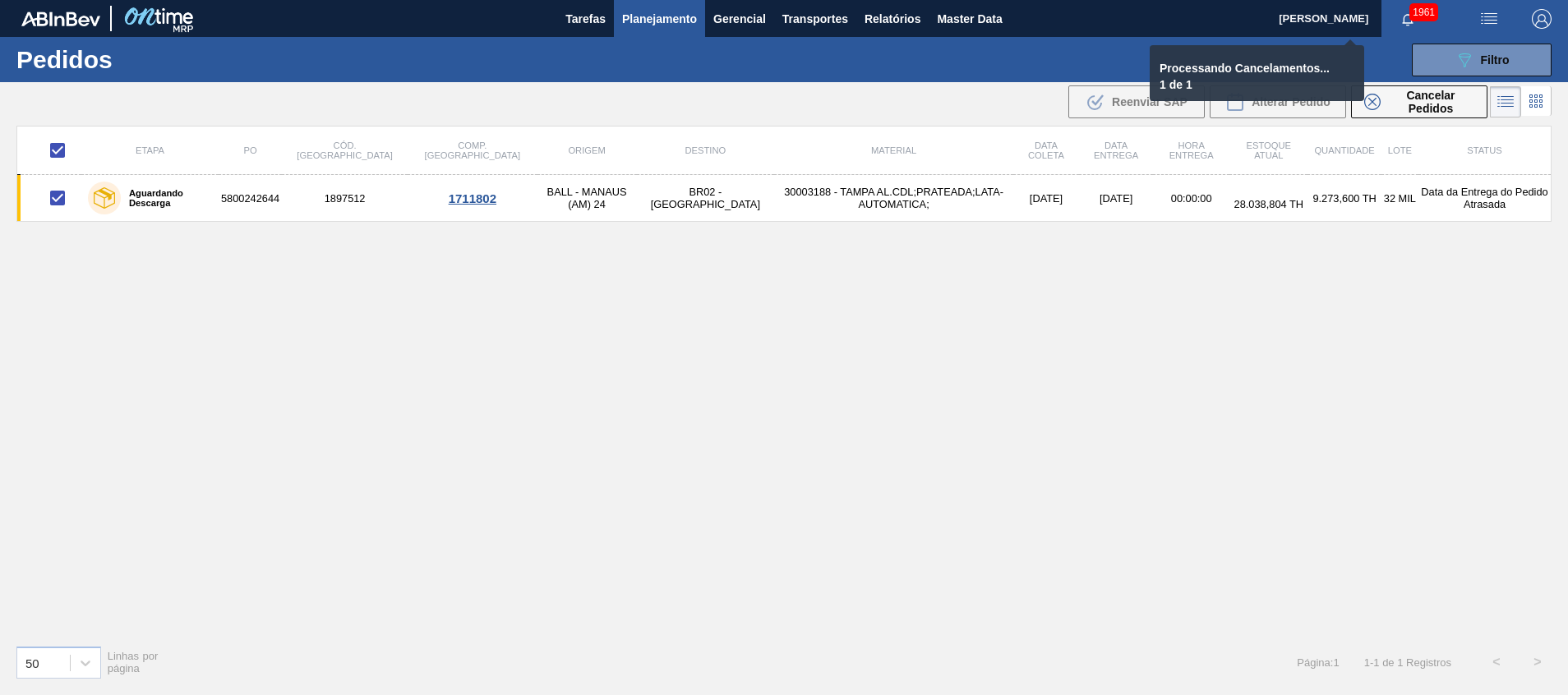
checkbox input "false"
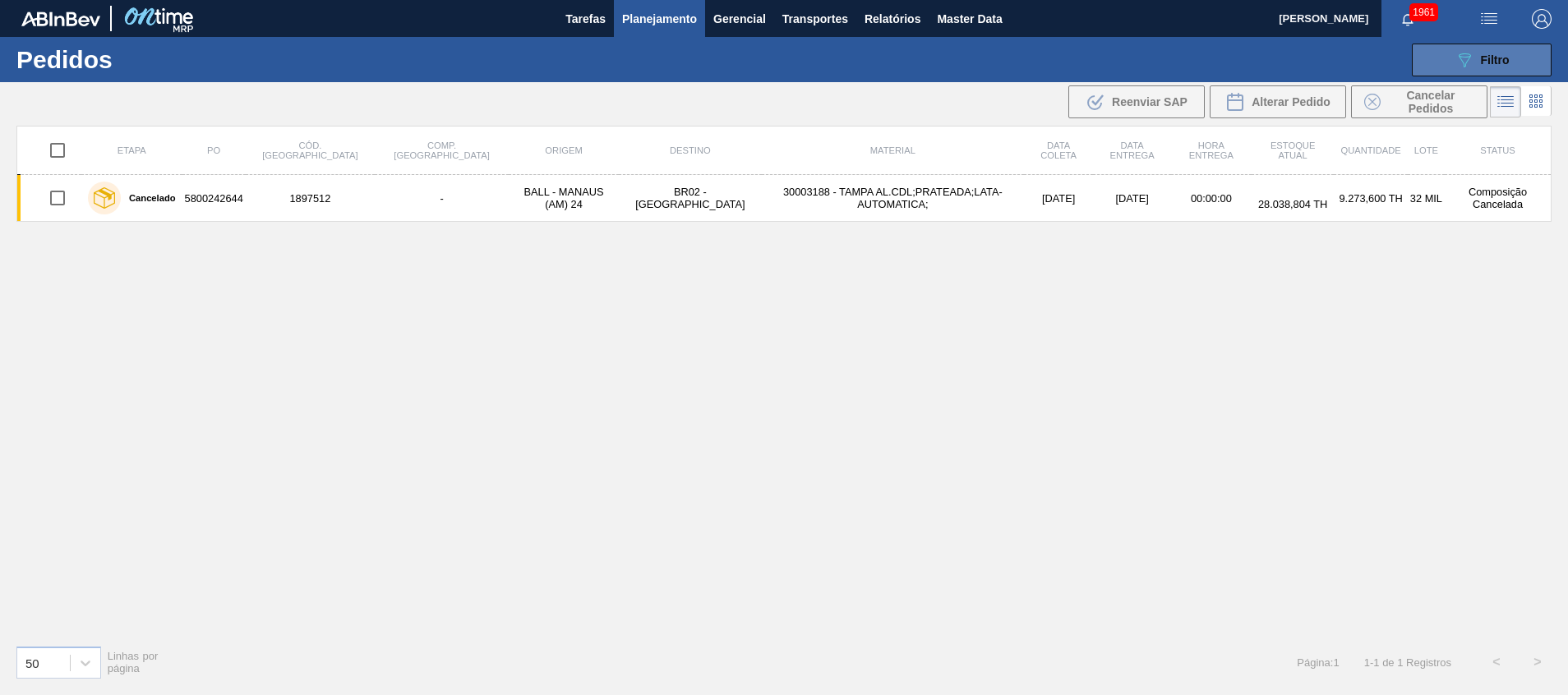
click at [1429, 61] on button "089F7B8B-B2A5-4AFE-B5C0-19BA573D28AC Filtro" at bounding box center [1482, 60] width 139 height 33
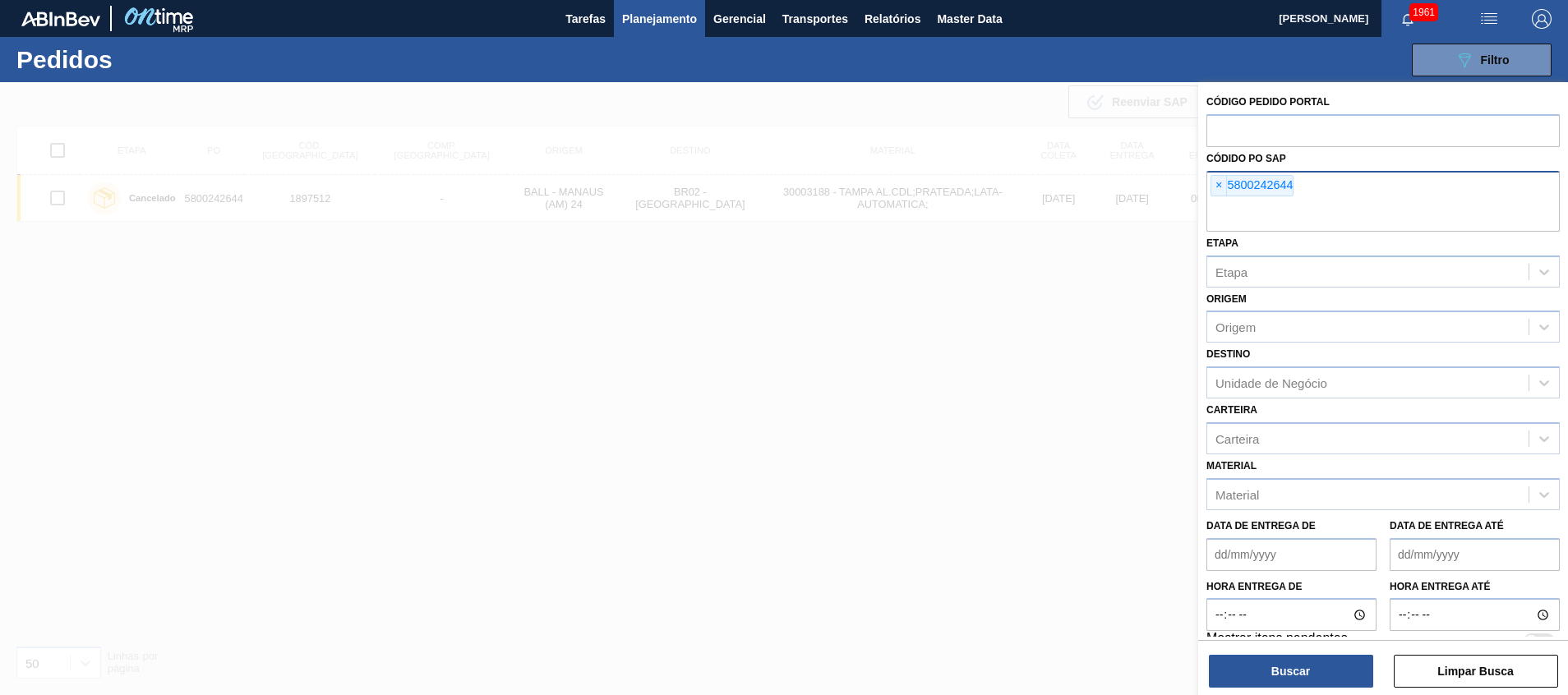
drag, startPoint x: 1360, startPoint y: 215, endPoint x: 1369, endPoint y: 201, distance: 16.6
click at [1360, 212] on input "text" at bounding box center [1383, 216] width 353 height 32
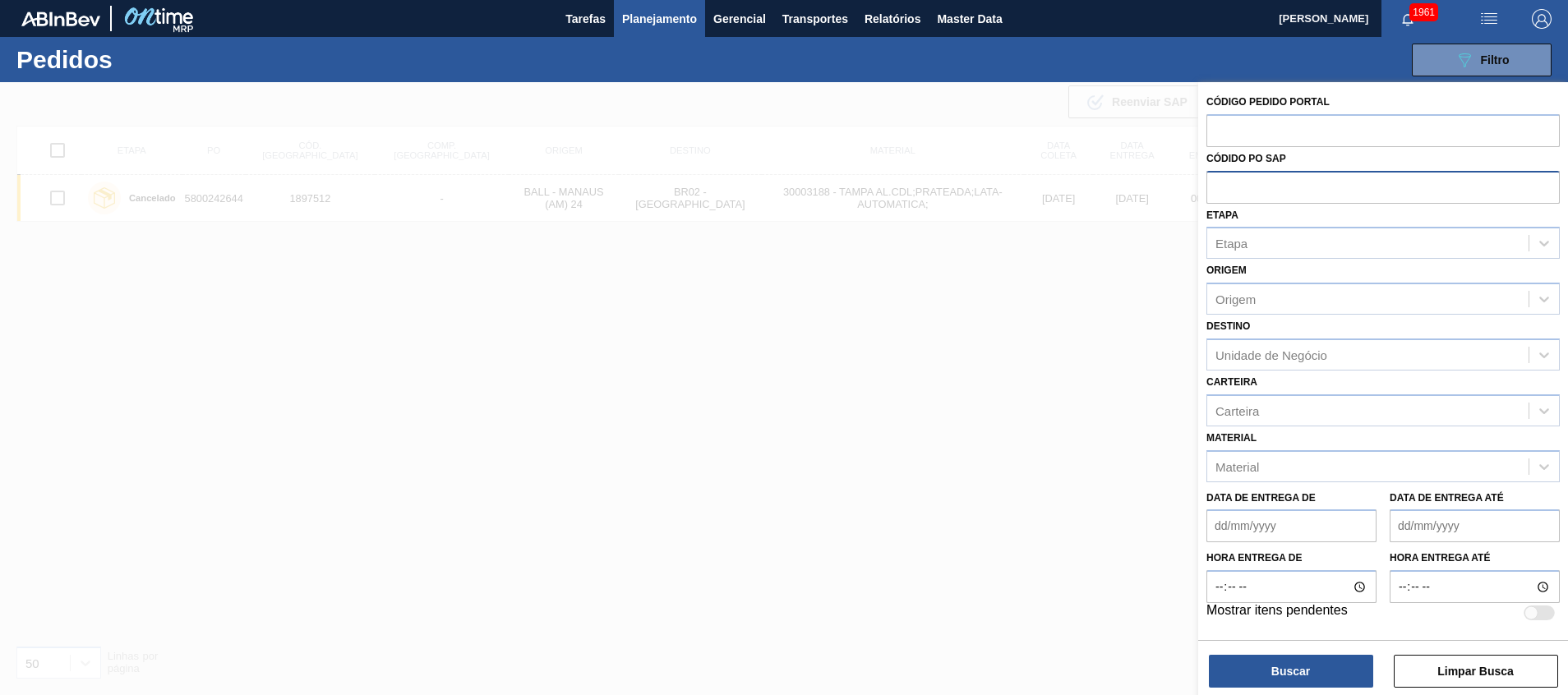
paste input "5800290275"
type input "5800290275"
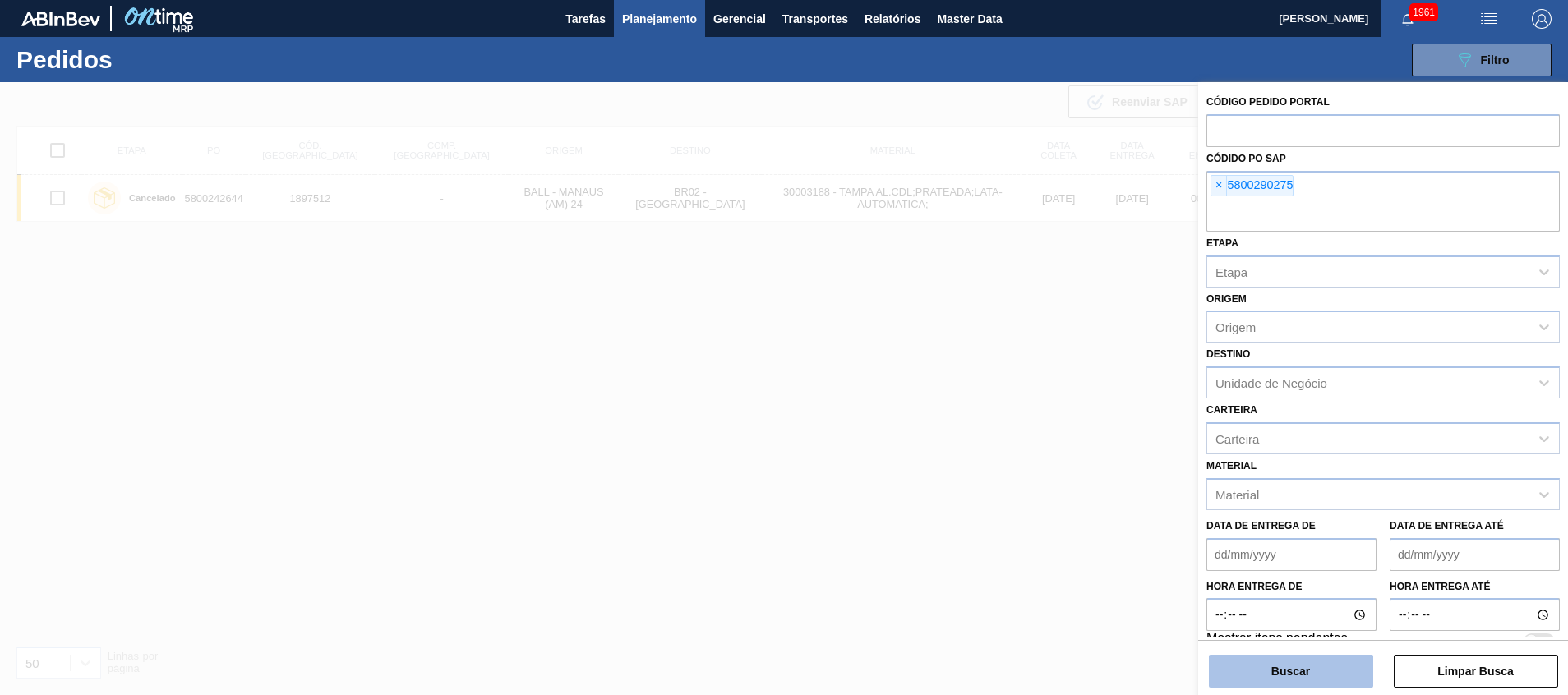
click at [1309, 658] on button "Buscar" at bounding box center [1291, 671] width 164 height 33
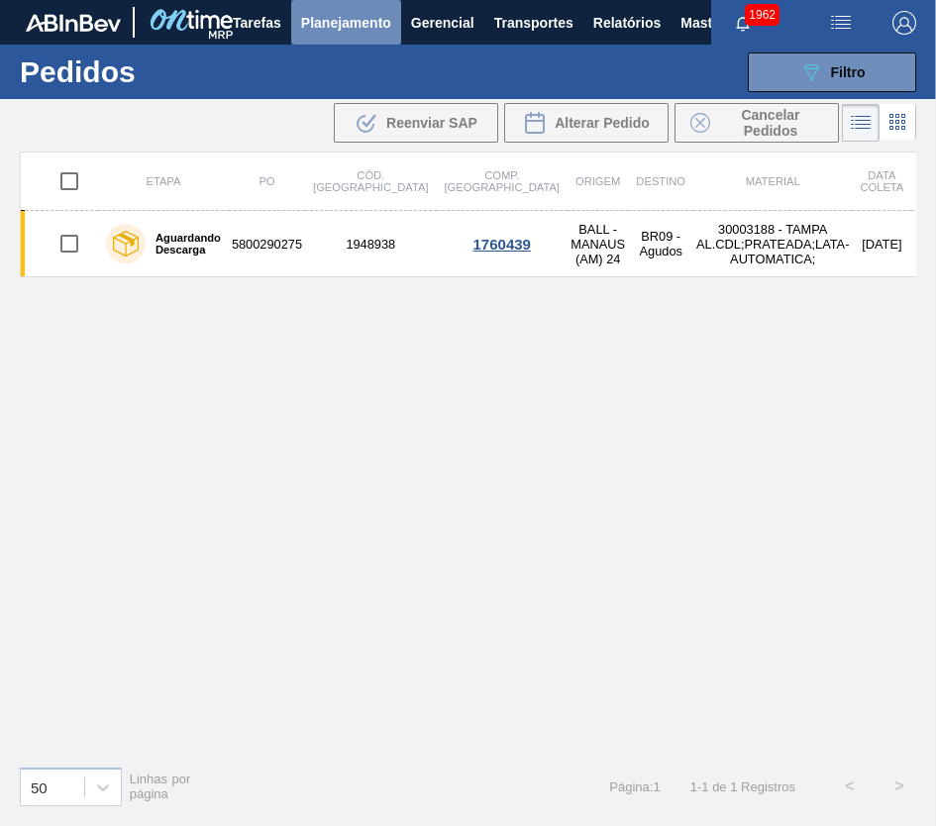
click at [323, 11] on span "Planejamento" at bounding box center [346, 23] width 90 height 24
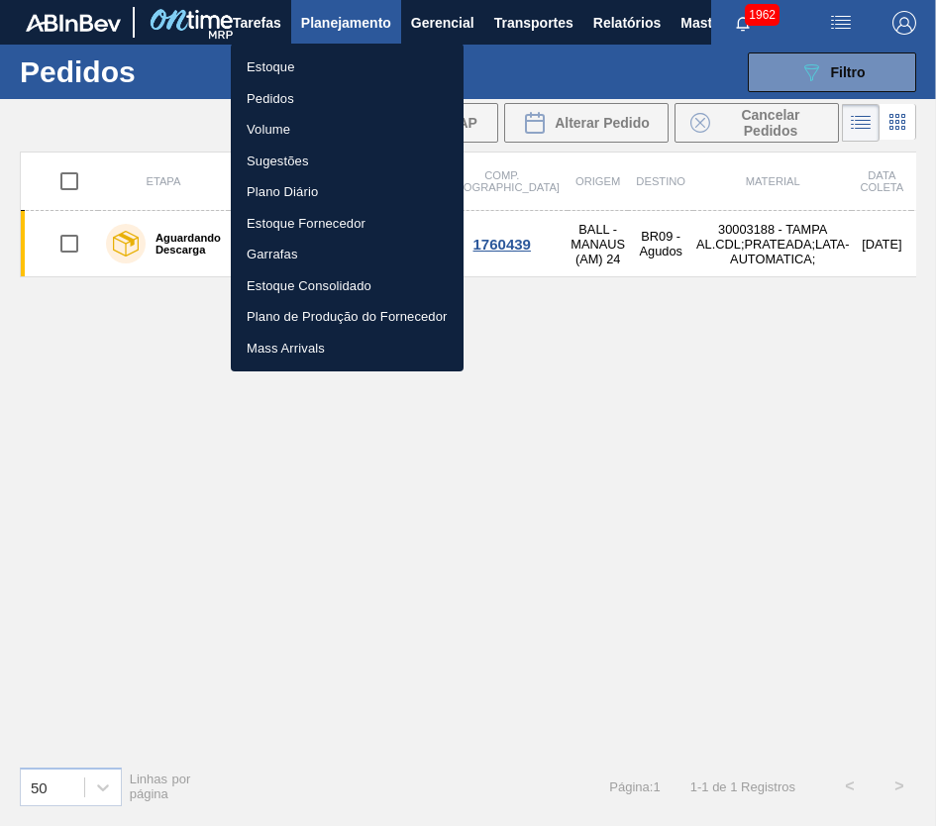
click at [297, 59] on li "Estoque" at bounding box center [347, 68] width 233 height 32
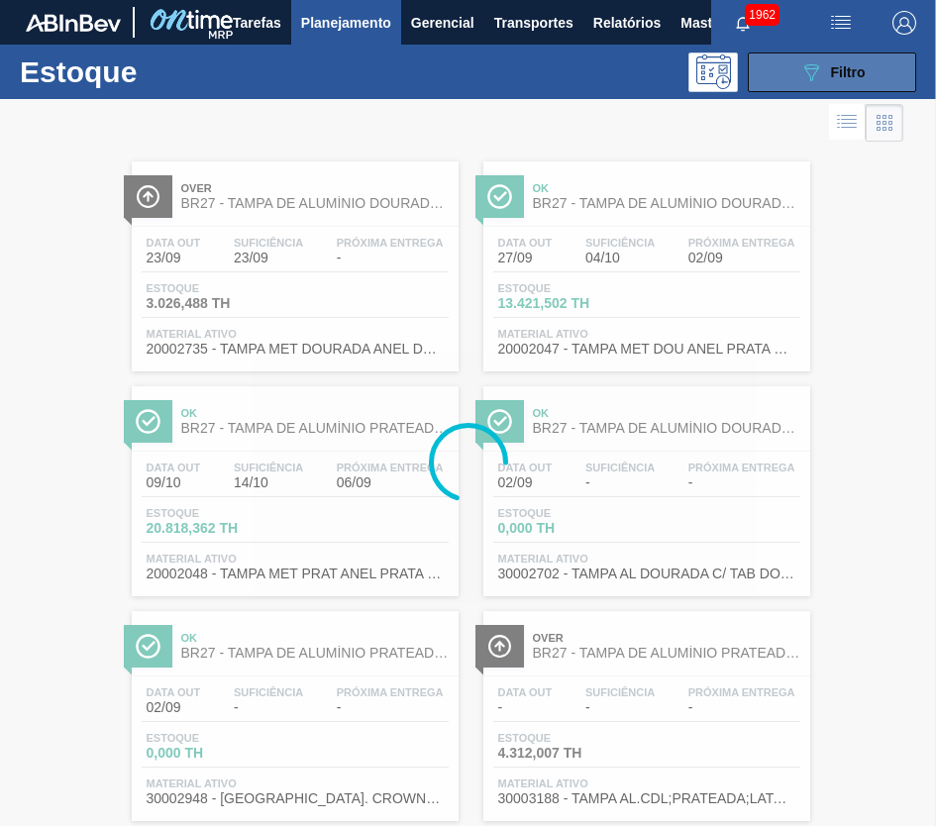
click at [801, 70] on icon "089F7B8B-B2A5-4AFE-B5C0-19BA573D28AC" at bounding box center [811, 72] width 24 height 24
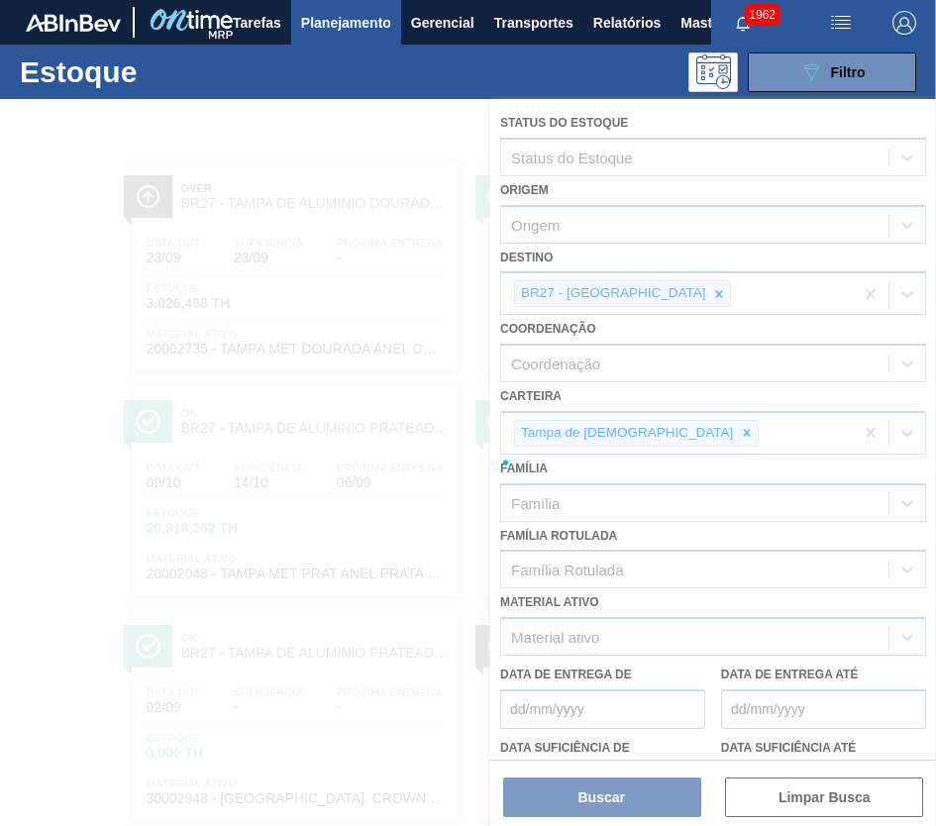
click at [713, 305] on div at bounding box center [468, 462] width 936 height 727
click at [714, 298] on div at bounding box center [468, 462] width 936 height 727
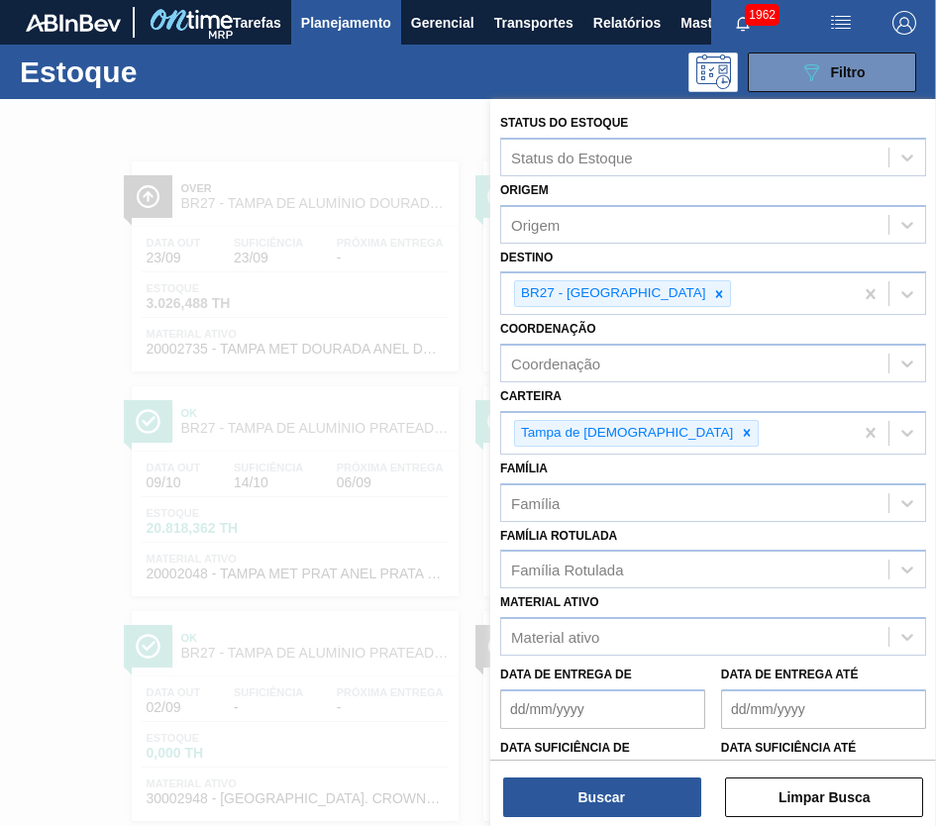
click at [714, 298] on div "BR27 - Nova Minas" at bounding box center [677, 293] width 352 height 41
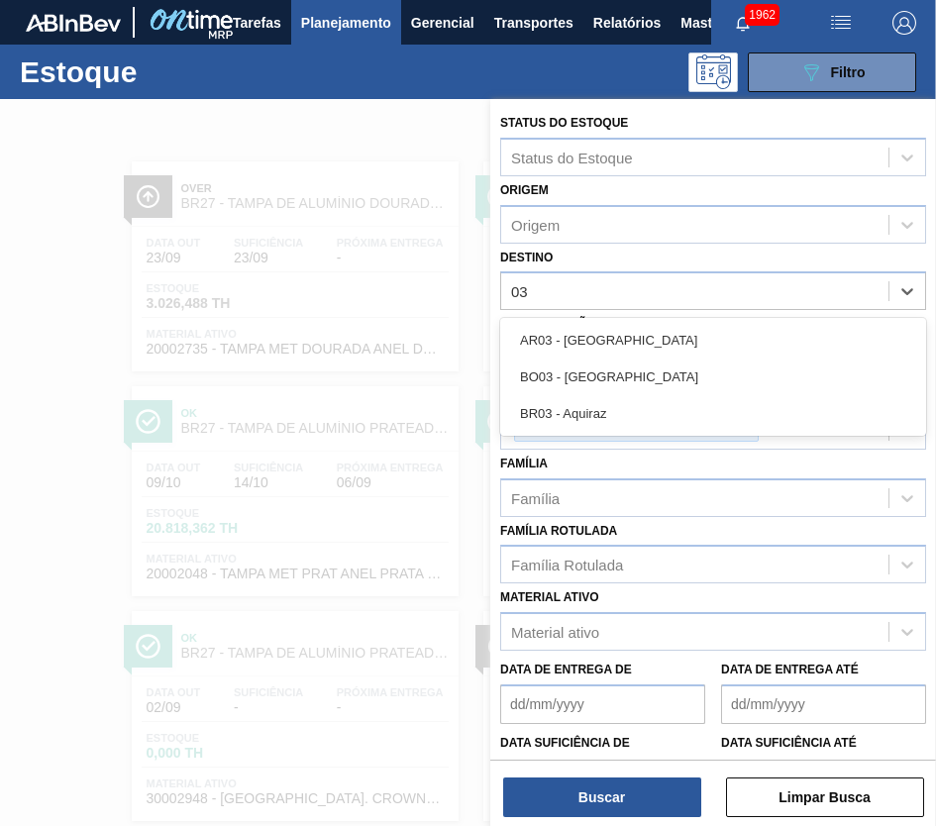
type input "03"
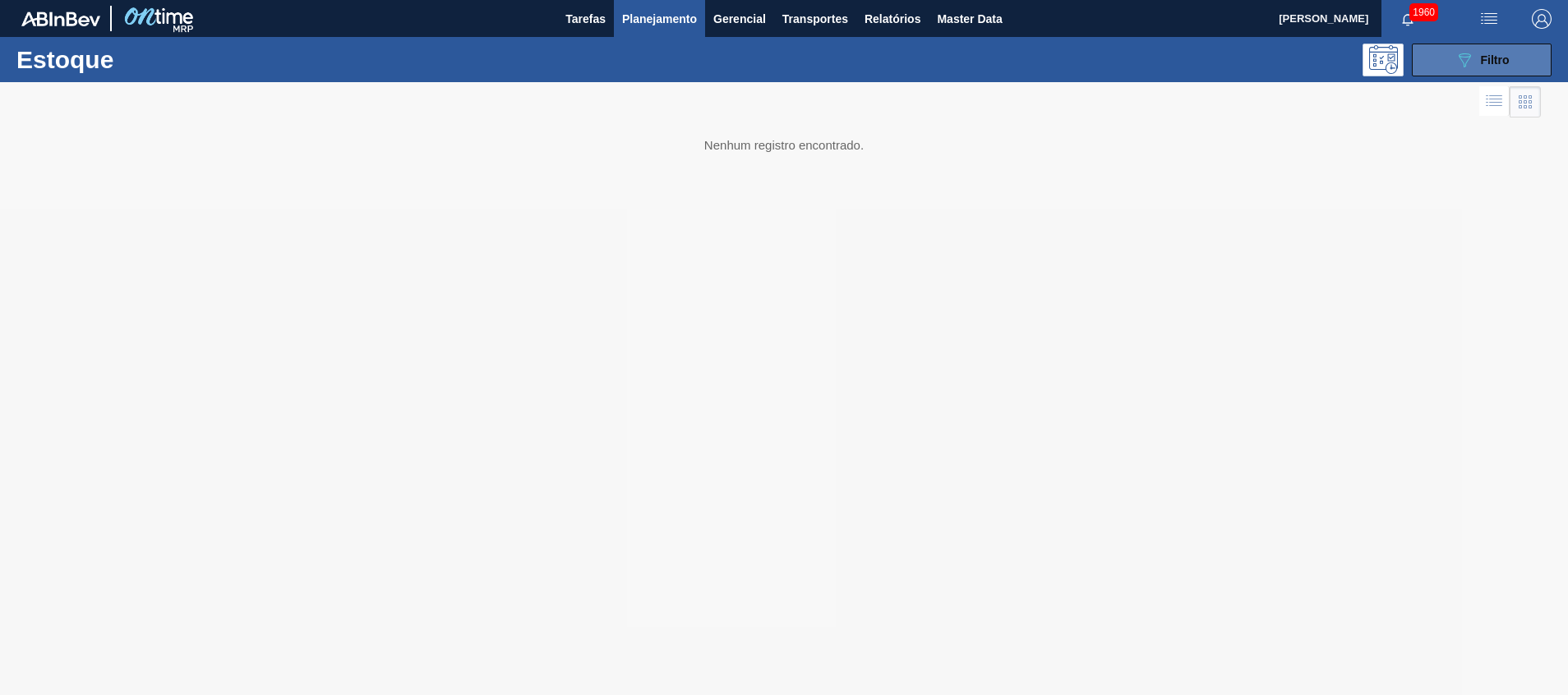
click at [1517, 62] on button "089F7B8B-B2A5-4AFE-B5C0-19BA573D28AC Filtro" at bounding box center [1482, 60] width 139 height 33
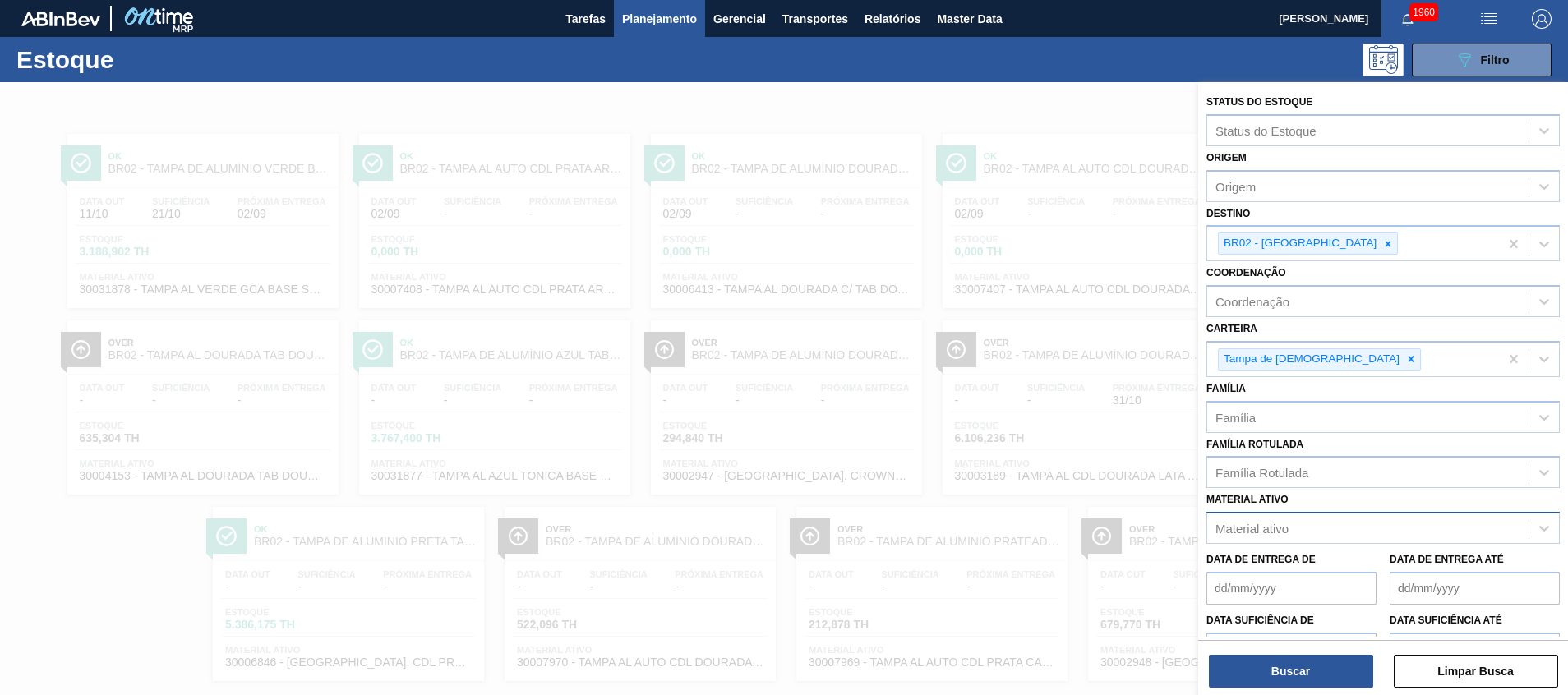
click at [1266, 542] on div "Material ativo" at bounding box center [1383, 527] width 353 height 32
click at [1385, 241] on icon at bounding box center [1388, 243] width 6 height 6
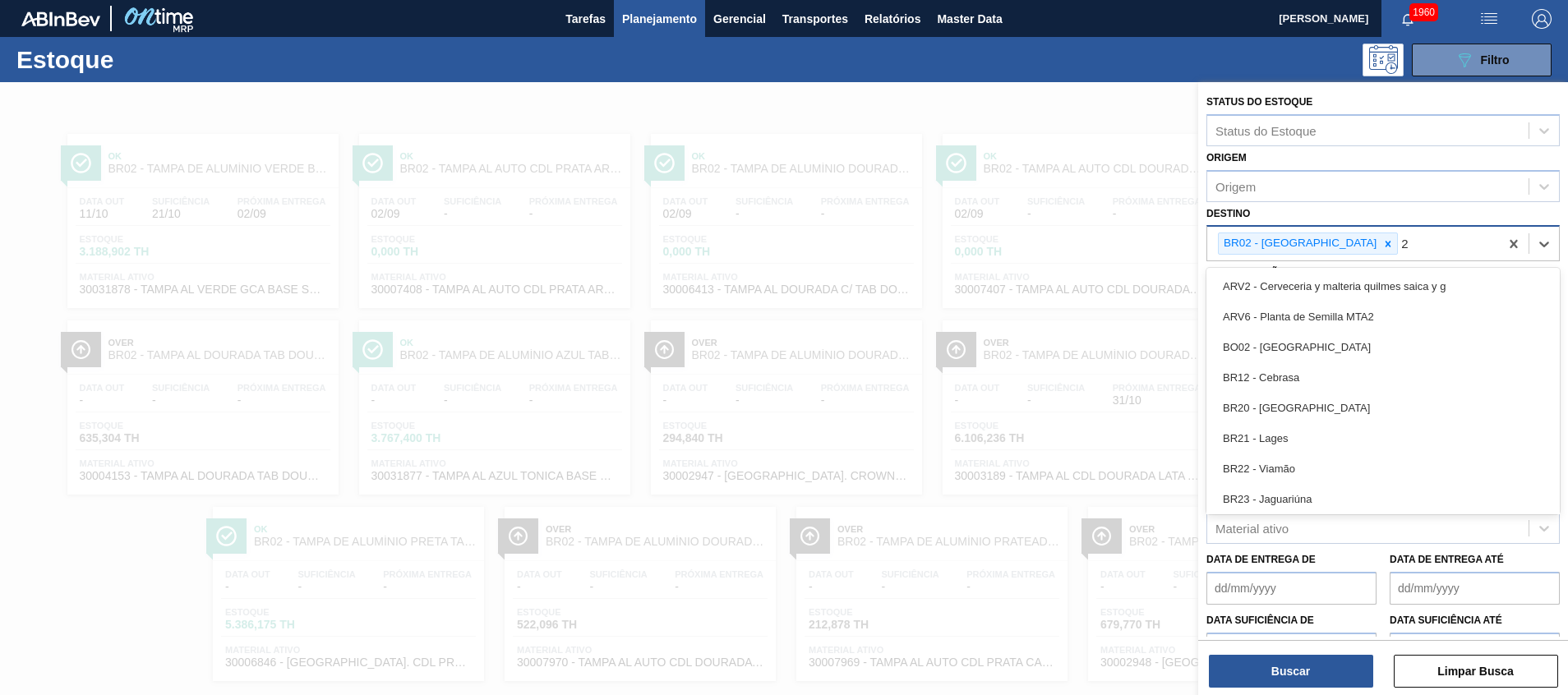
type input "27"
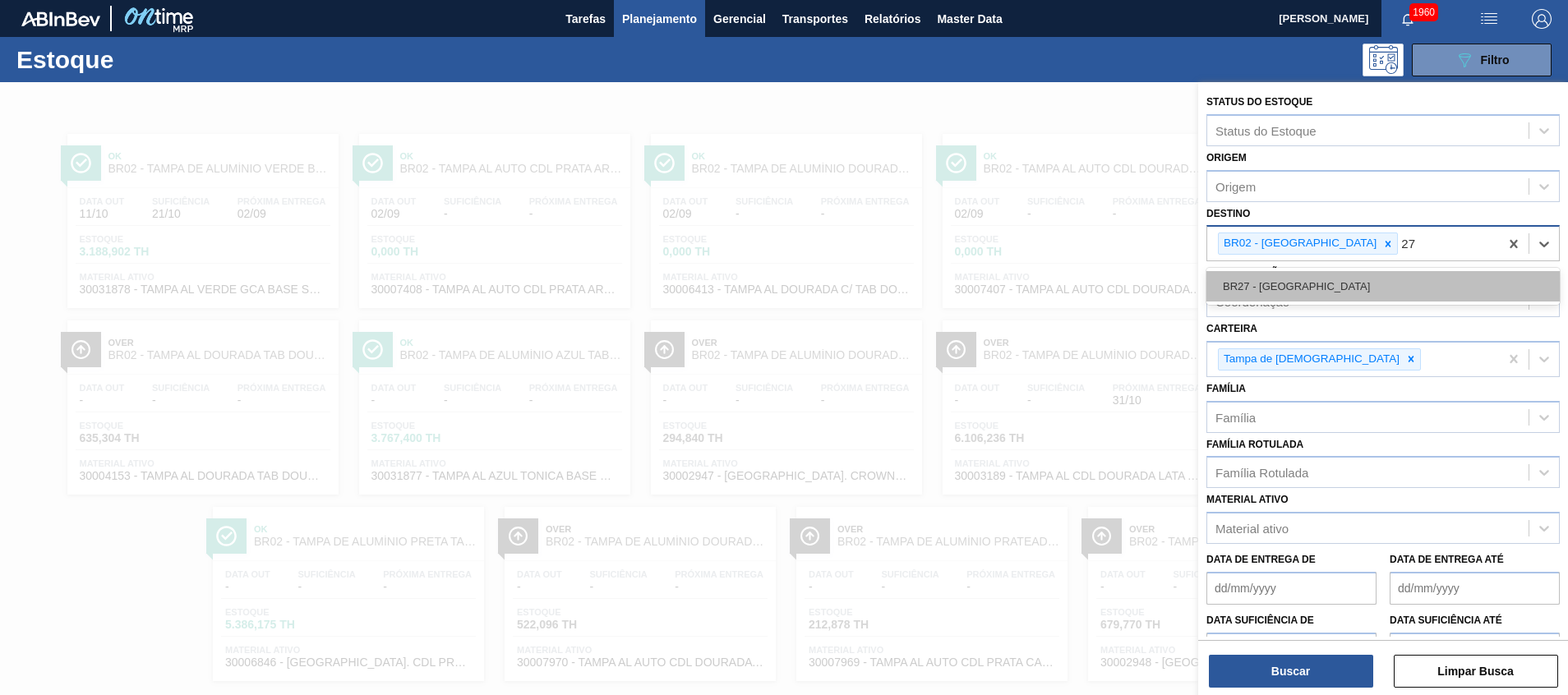
click at [1310, 277] on div "BR27 - [GEOGRAPHIC_DATA]" at bounding box center [1383, 286] width 353 height 31
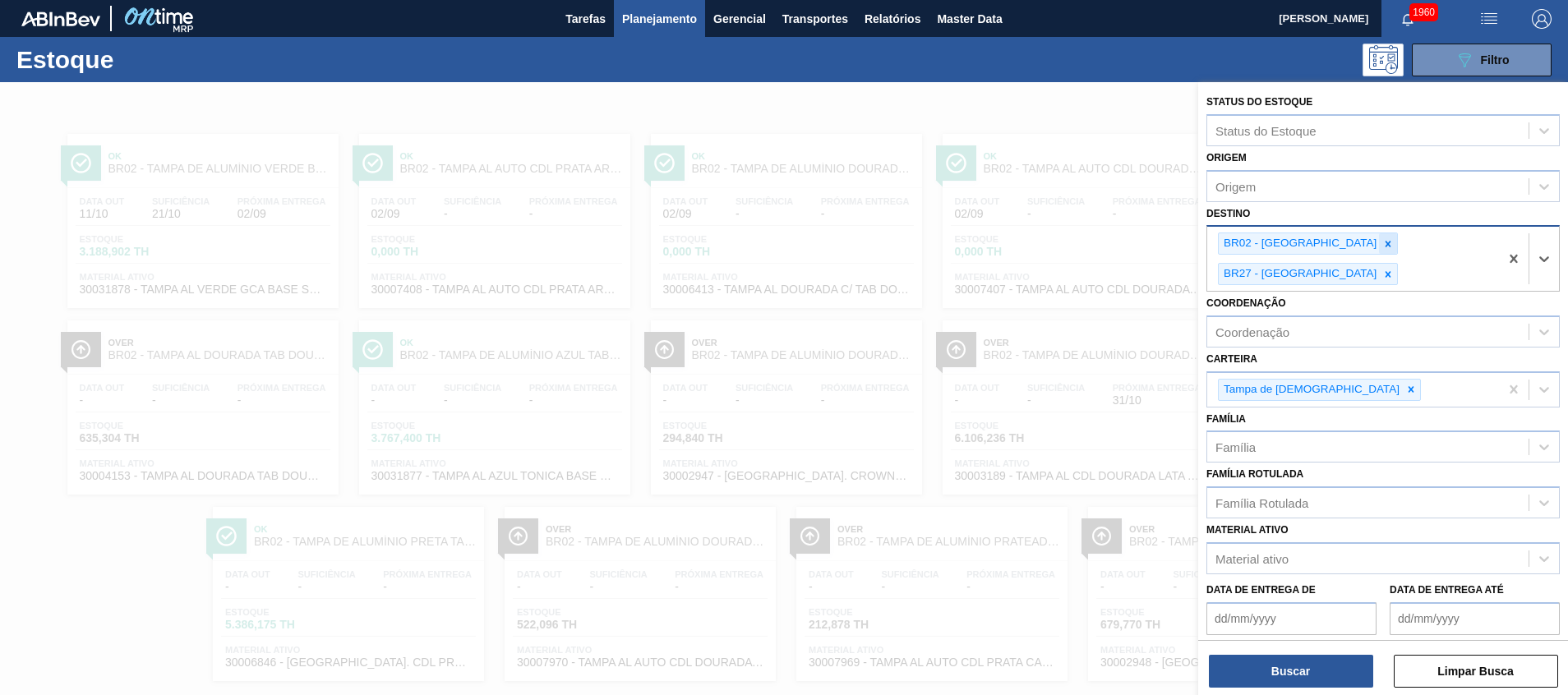
click at [1385, 245] on icon at bounding box center [1388, 243] width 6 height 6
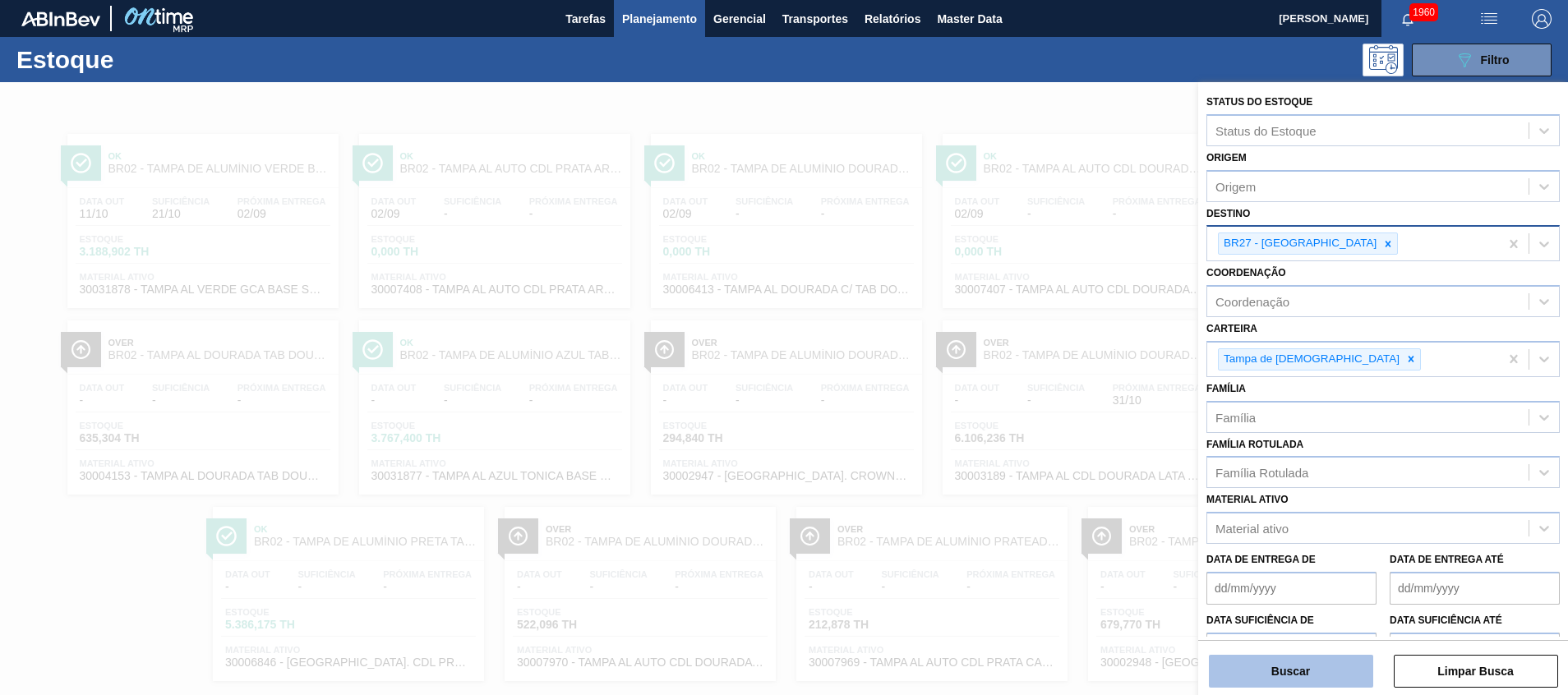
click at [1324, 672] on button "Buscar" at bounding box center [1291, 671] width 164 height 33
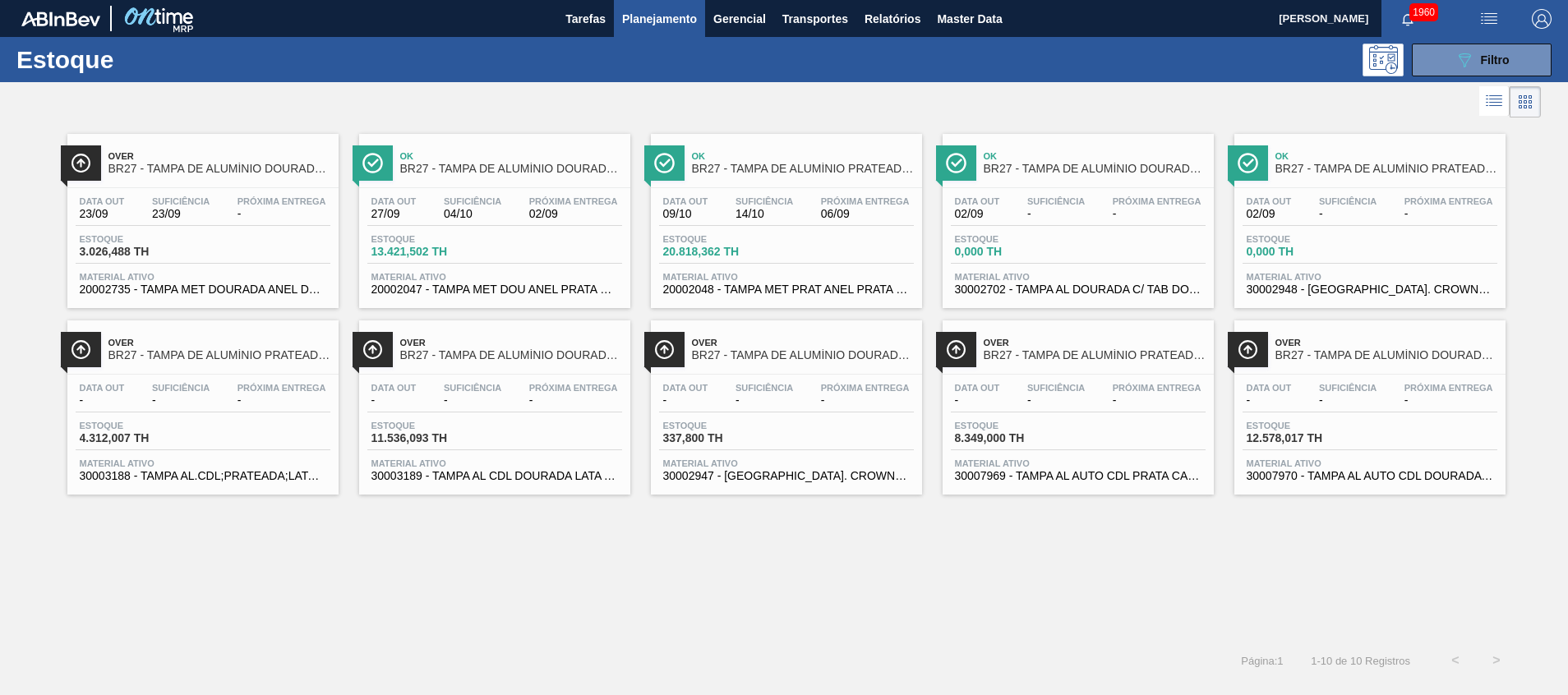
drag, startPoint x: 446, startPoint y: 266, endPoint x: 355, endPoint y: 550, distance: 298.2
click at [355, 550] on div "Over BR27 - TAMPA DE ALUMÍNIO DOURADA TAB DOURADO MINAS Data [DATE] Suficiência…" at bounding box center [784, 381] width 1568 height 518
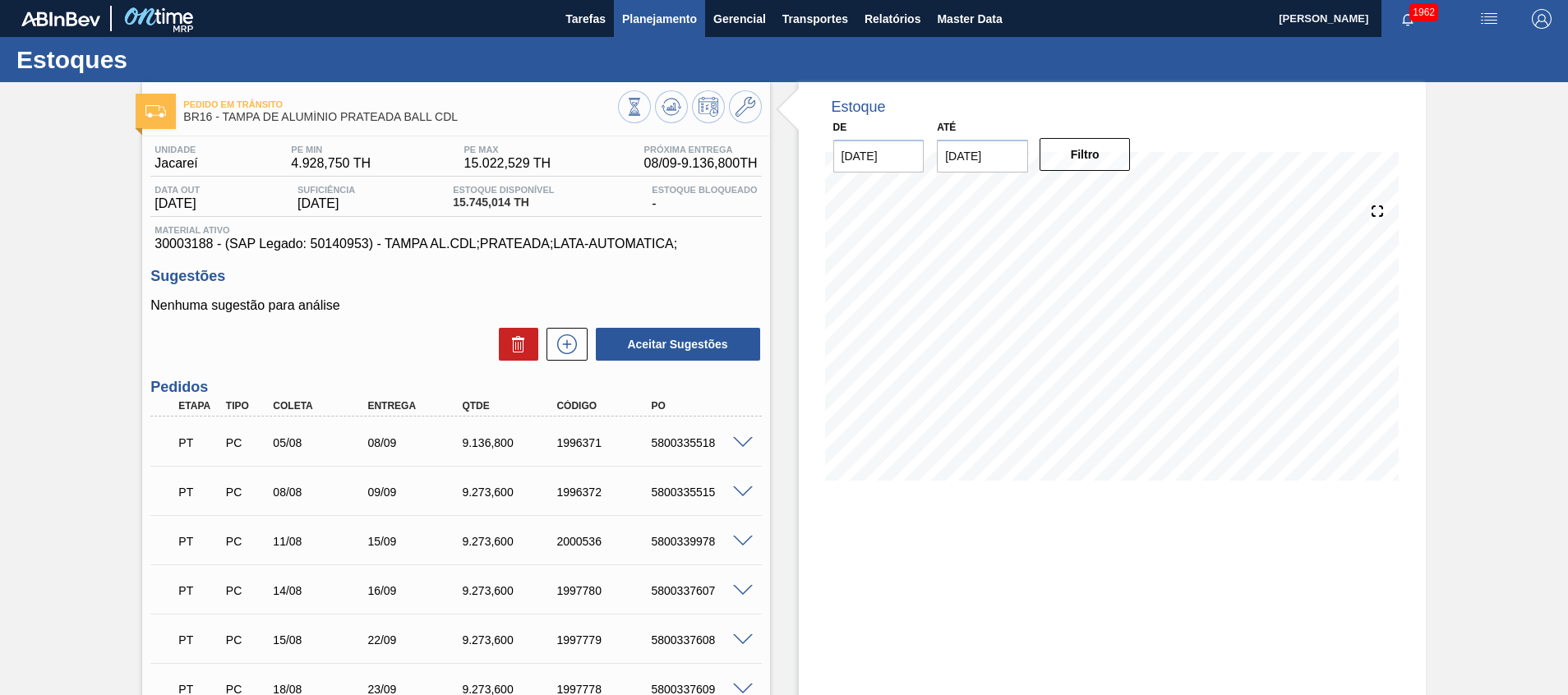
click at [689, 29] on button "Planejamento" at bounding box center [660, 18] width 91 height 37
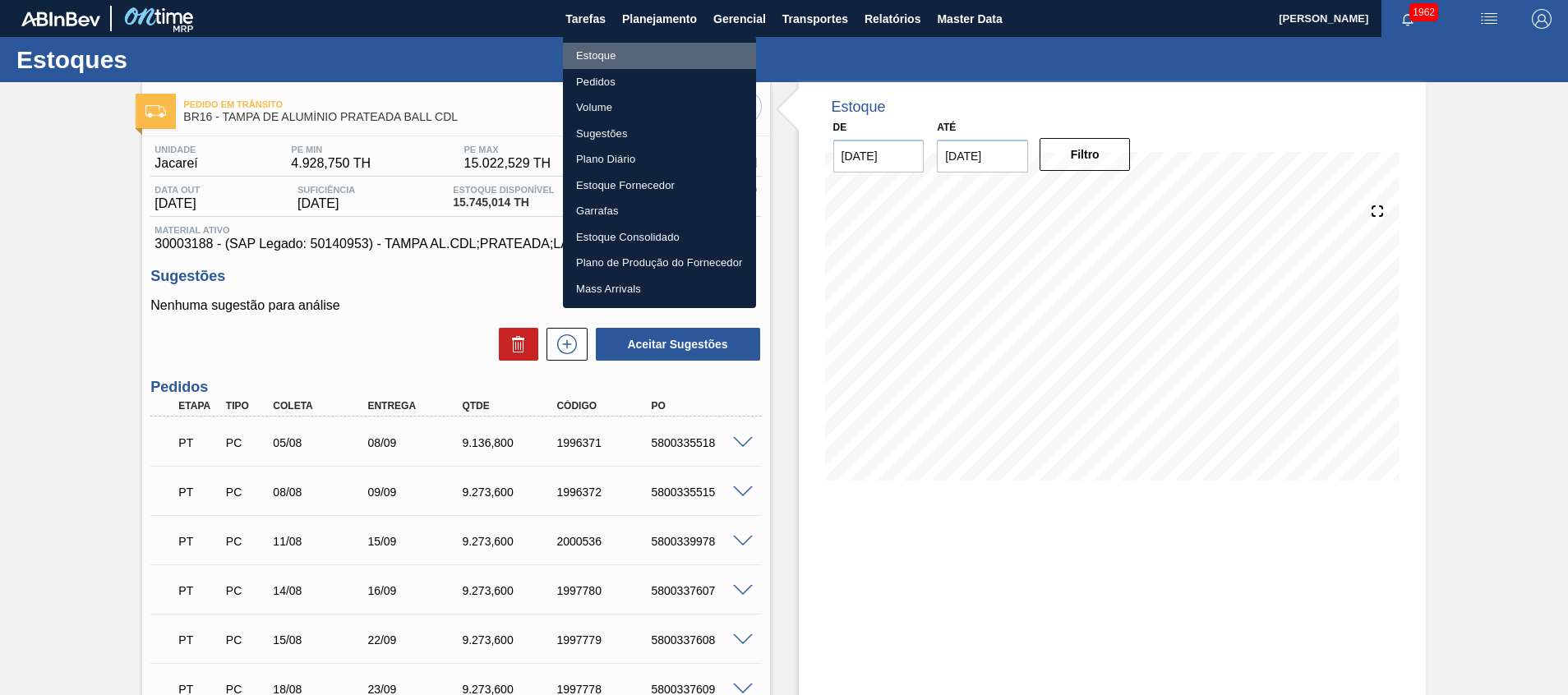
click at [684, 51] on li "Estoque" at bounding box center [659, 56] width 193 height 27
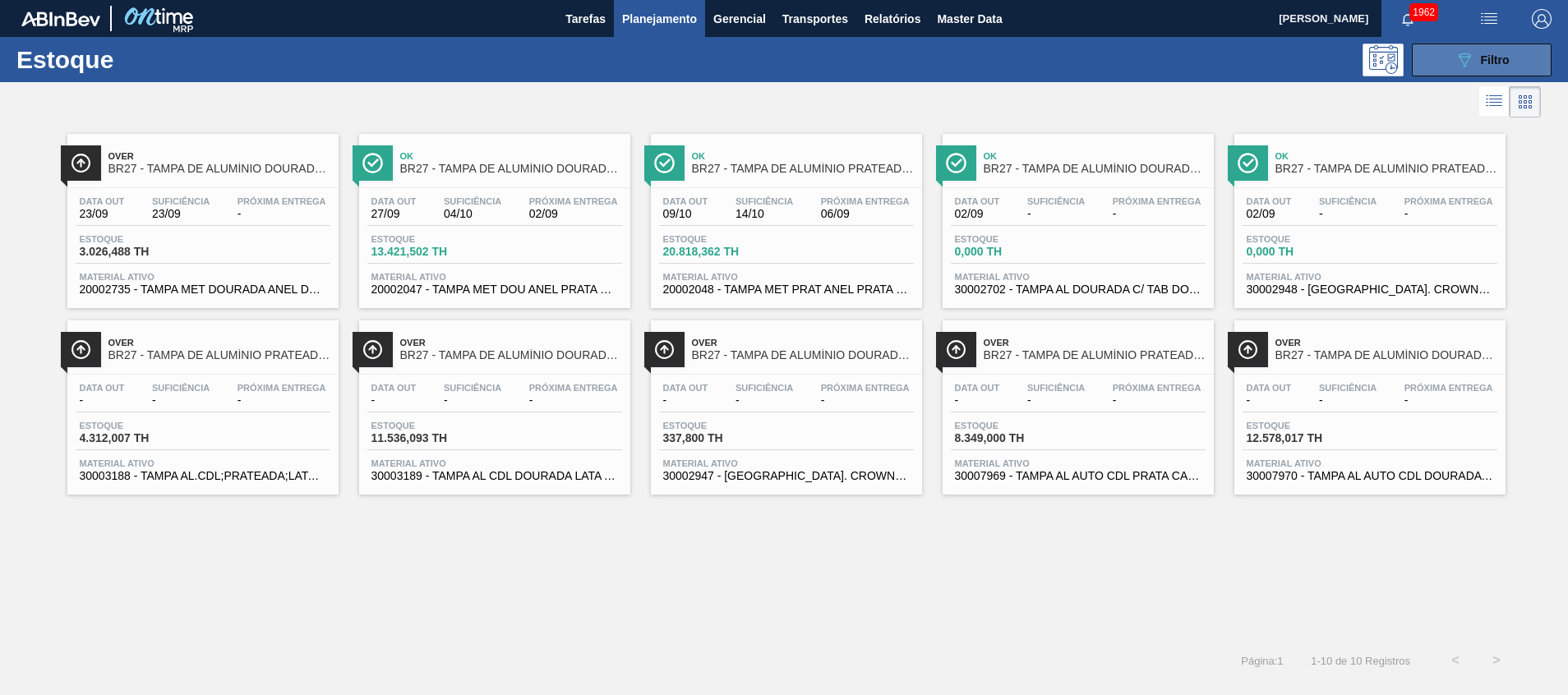
click at [1447, 66] on button "089F7B8B-B2A5-4AFE-B5C0-19BA573D28AC Filtro" at bounding box center [1482, 60] width 139 height 33
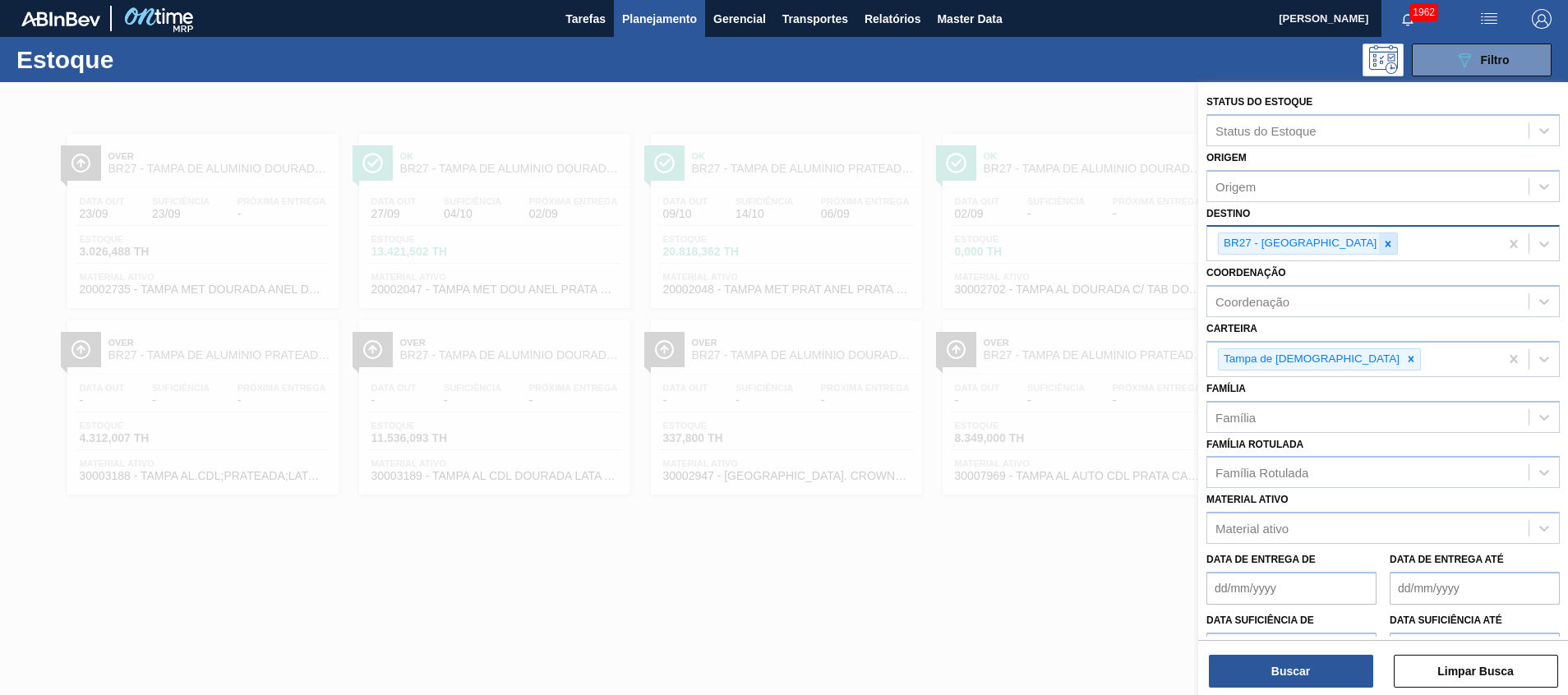
click at [1382, 245] on icon at bounding box center [1388, 244] width 12 height 12
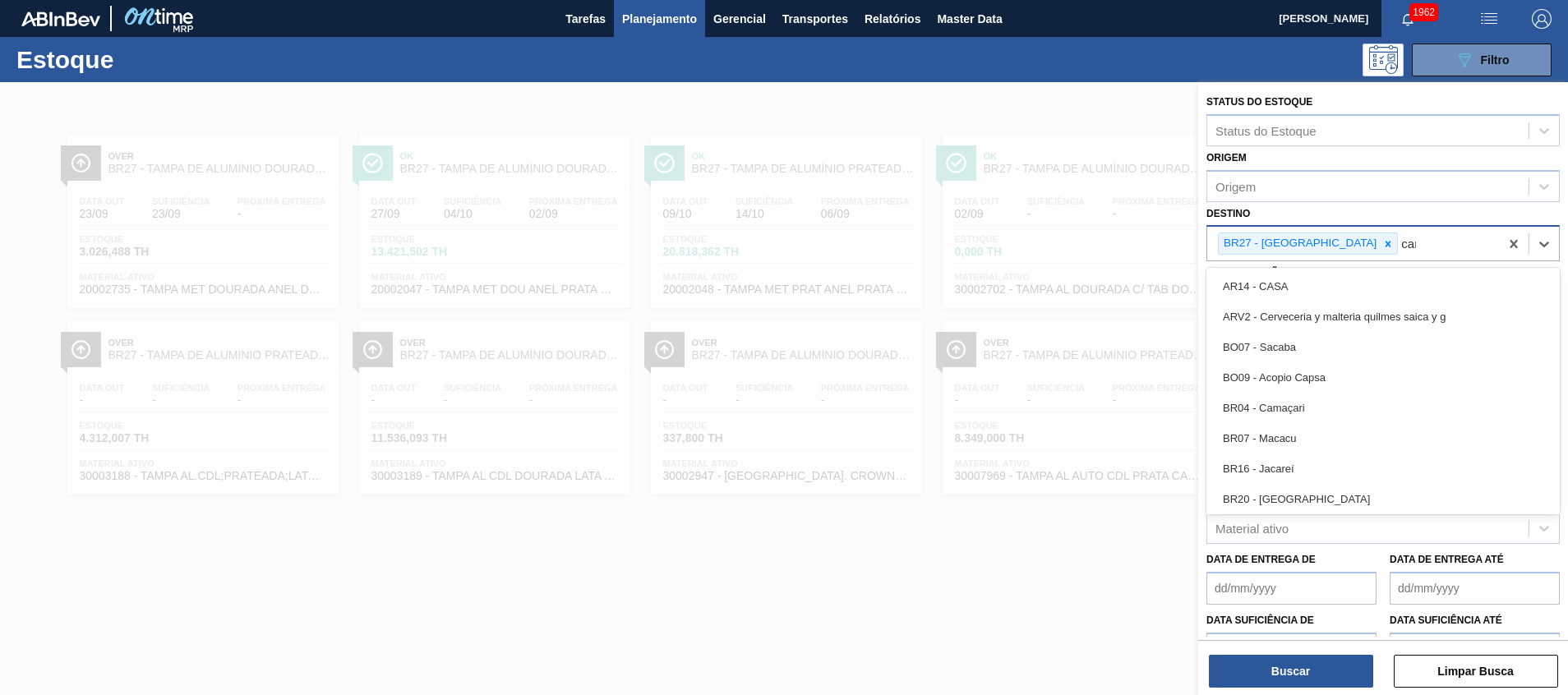
type input "cama"
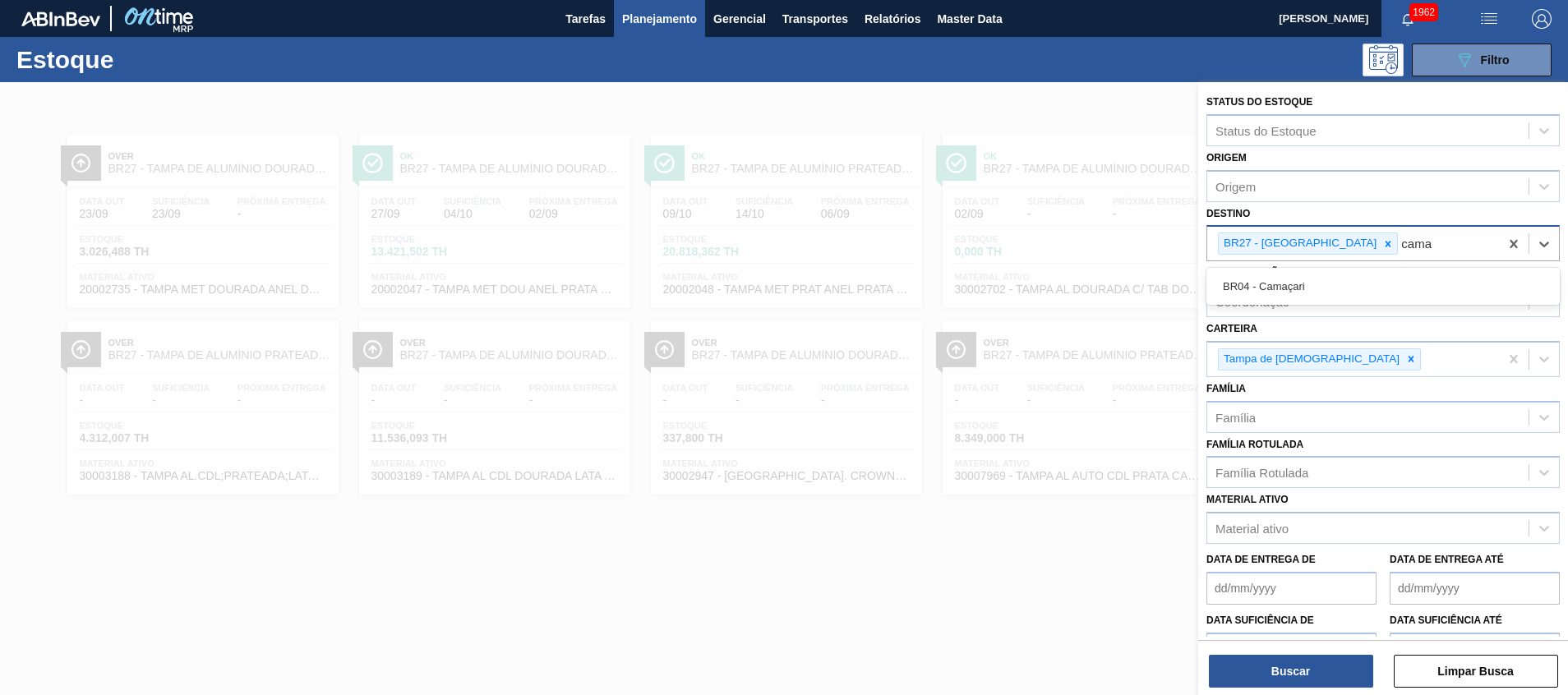
drag, startPoint x: 1321, startPoint y: 278, endPoint x: 1321, endPoint y: 255, distance: 23.0
click at [1321, 279] on div "BR04 - Camaçari" at bounding box center [1383, 286] width 353 height 31
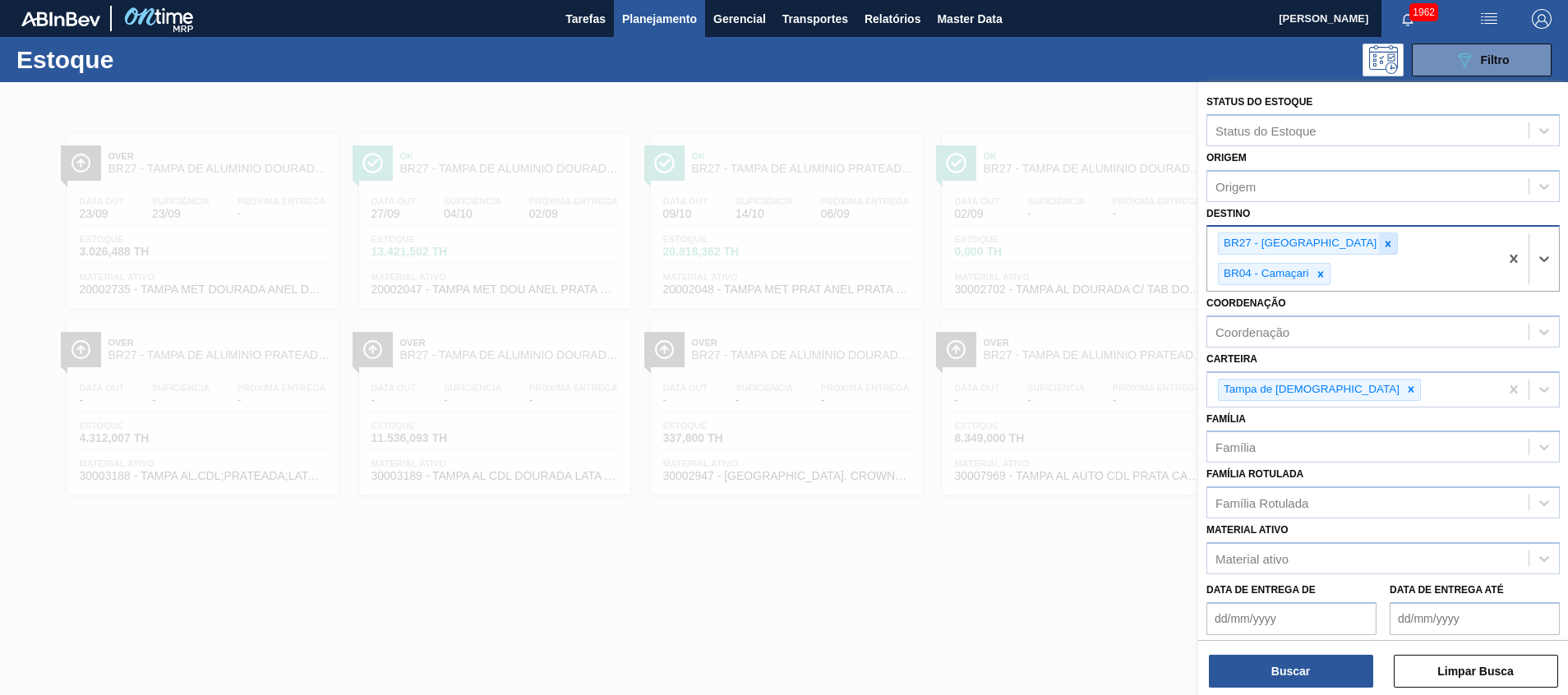
click at [1379, 246] on div at bounding box center [1388, 243] width 18 height 21
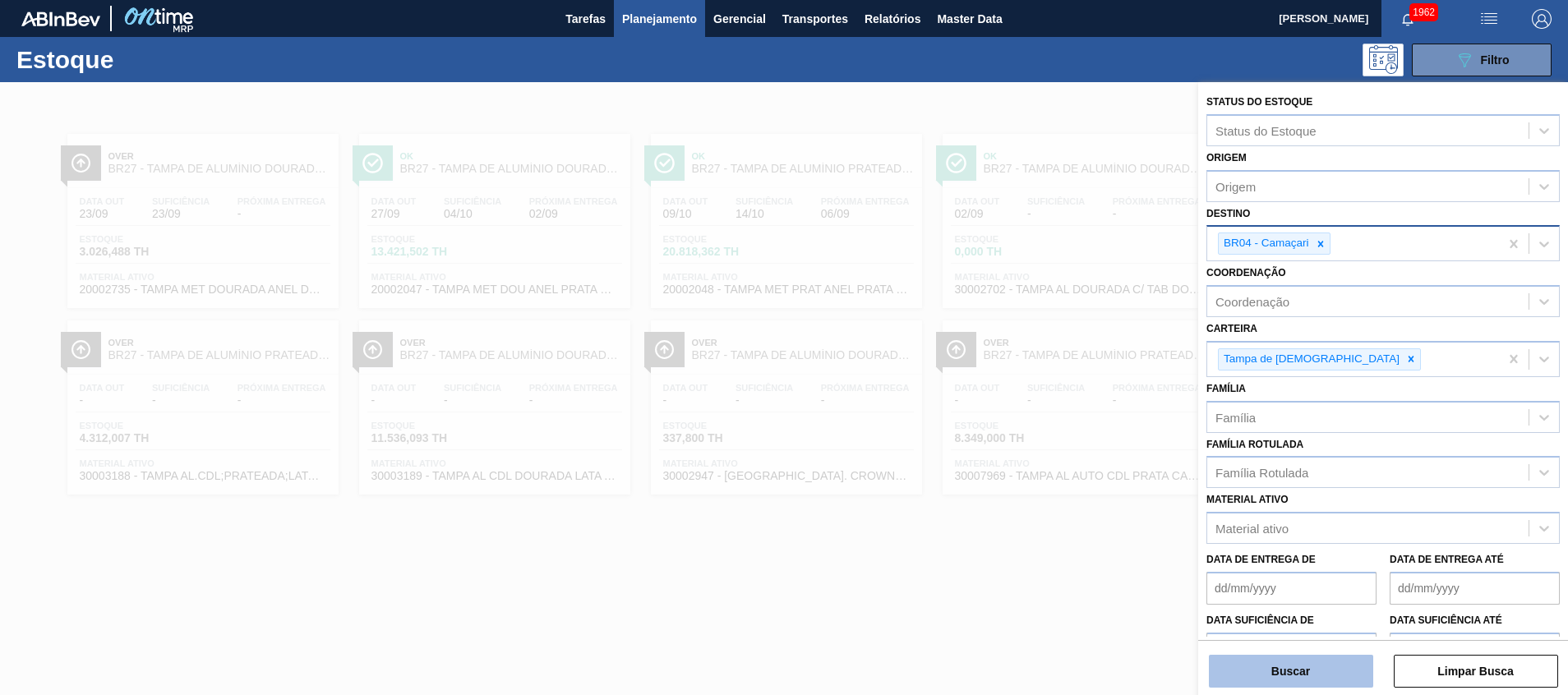
click at [1273, 687] on button "Buscar" at bounding box center [1291, 671] width 164 height 33
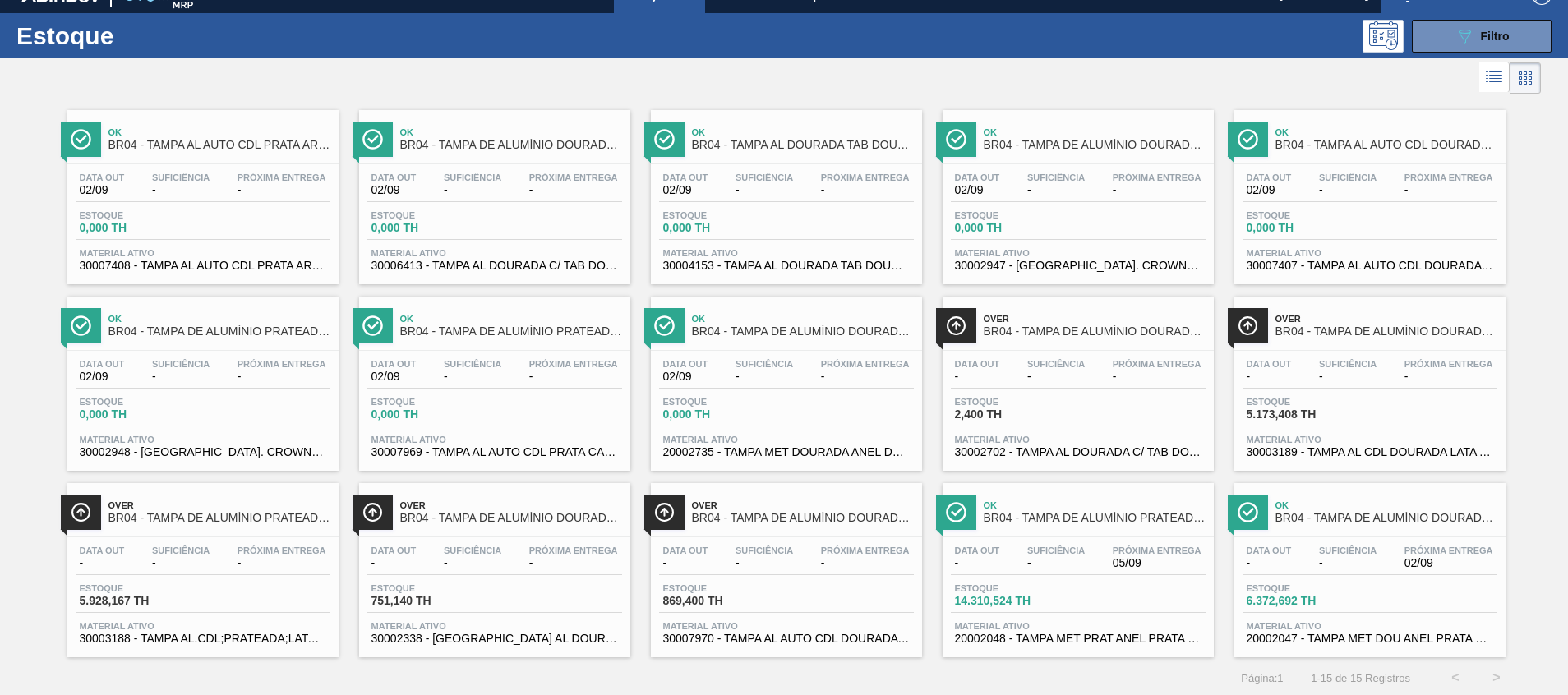
scroll to position [27, 0]
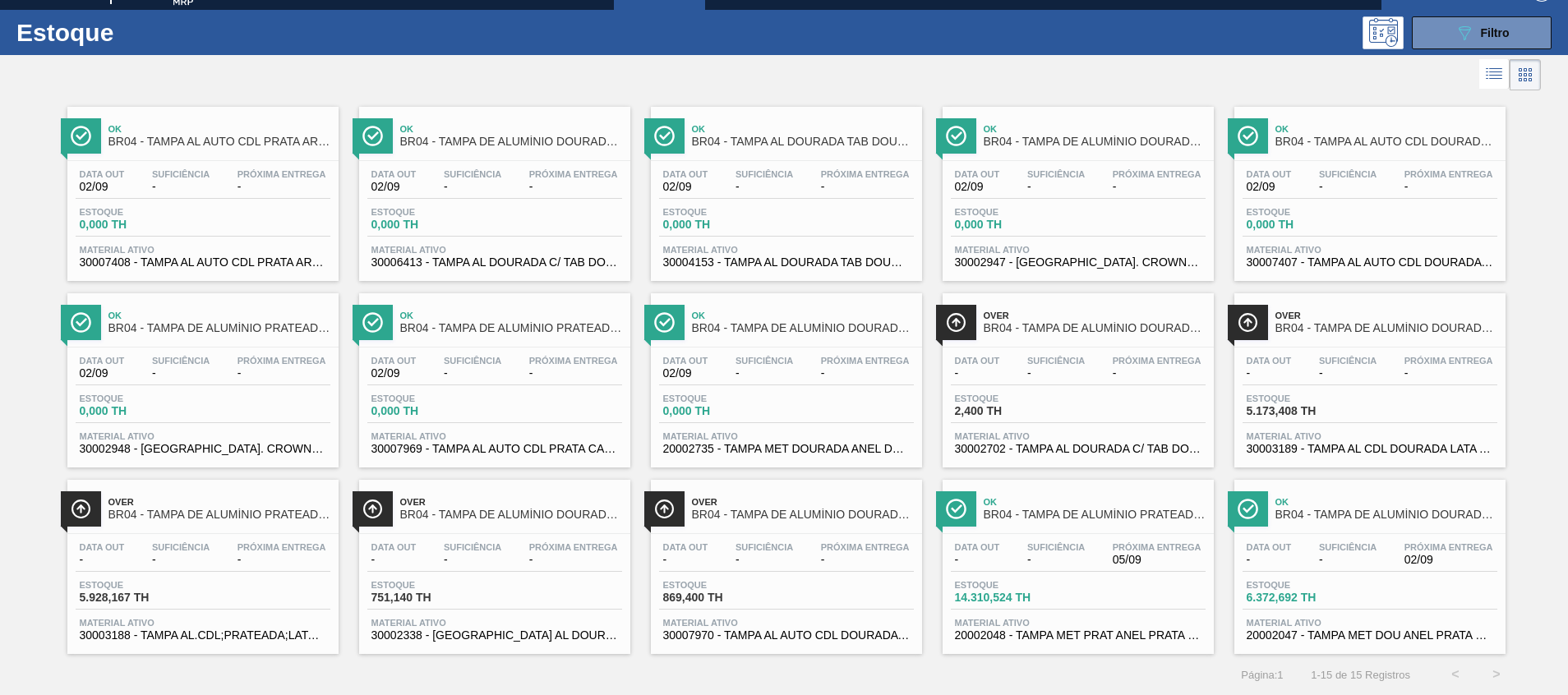
click at [1142, 637] on span "20002048 - TAMPA MET PRAT ANEL PRATA CERVEJA CX600" at bounding box center [1078, 635] width 246 height 12
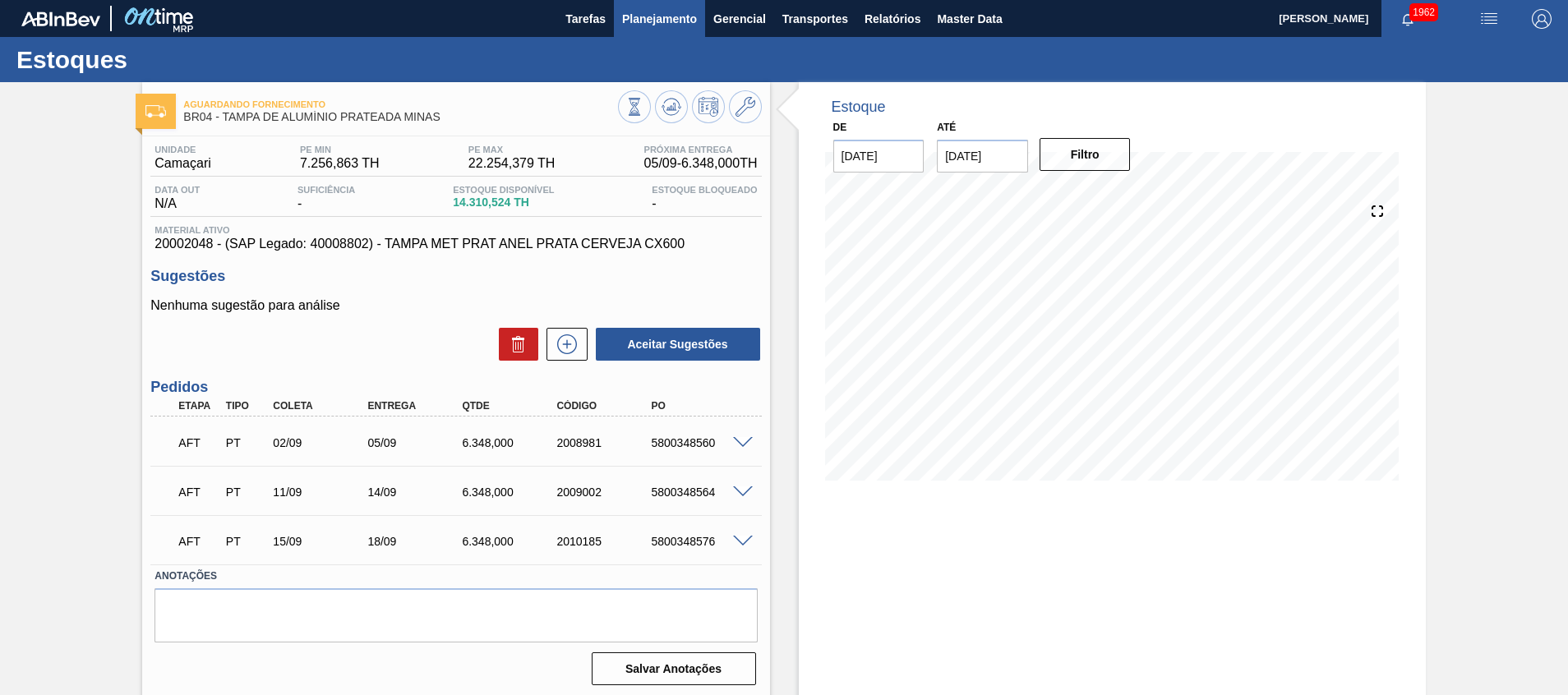
click at [684, 27] on span "Planejamento" at bounding box center [660, 19] width 75 height 20
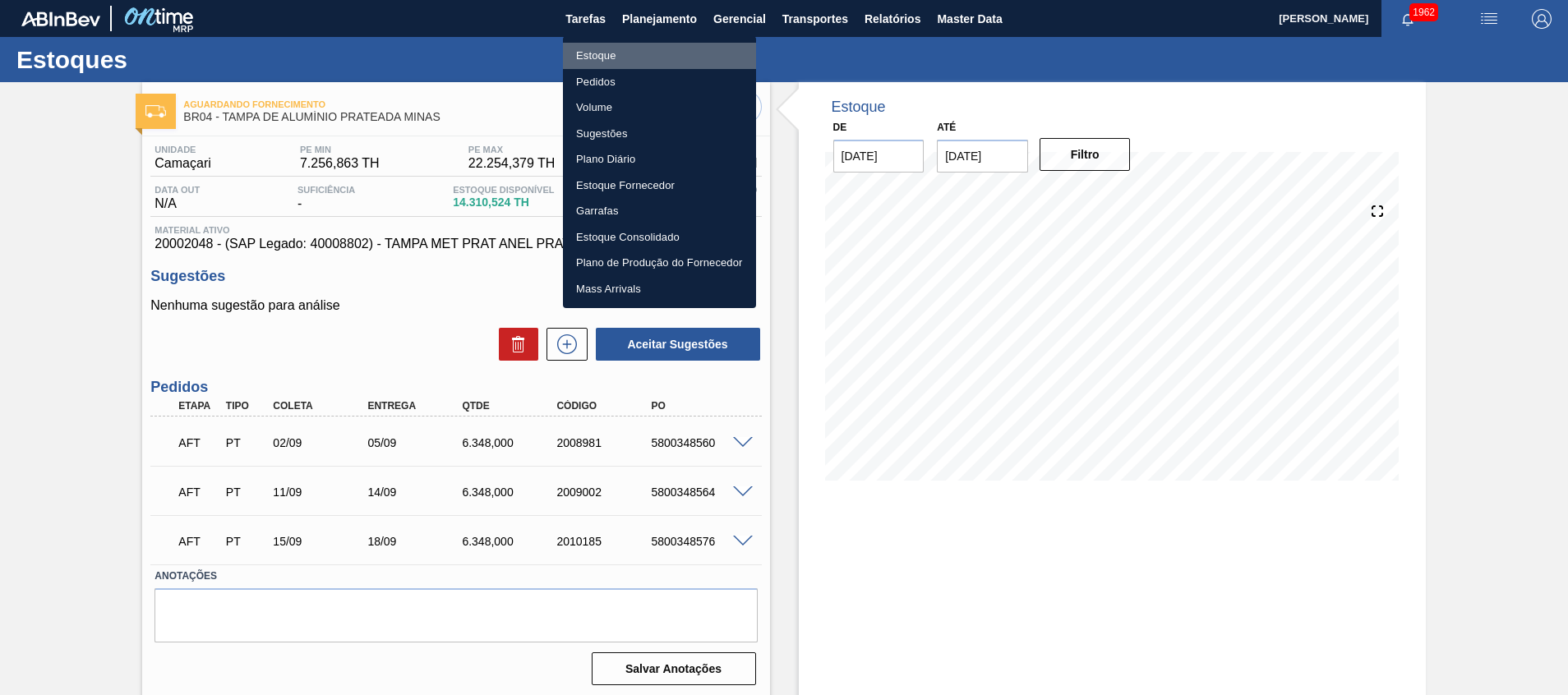
click at [684, 59] on li "Estoque" at bounding box center [659, 56] width 193 height 27
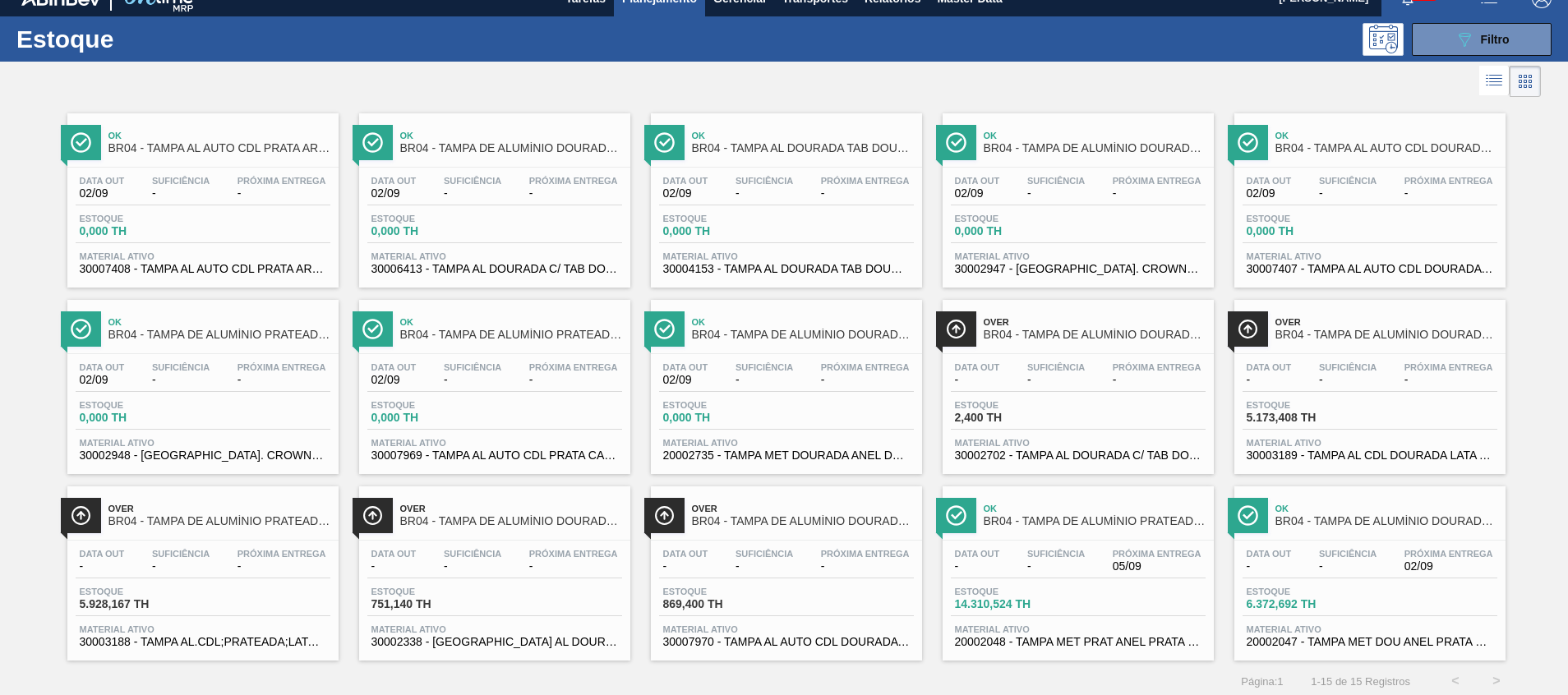
scroll to position [27, 0]
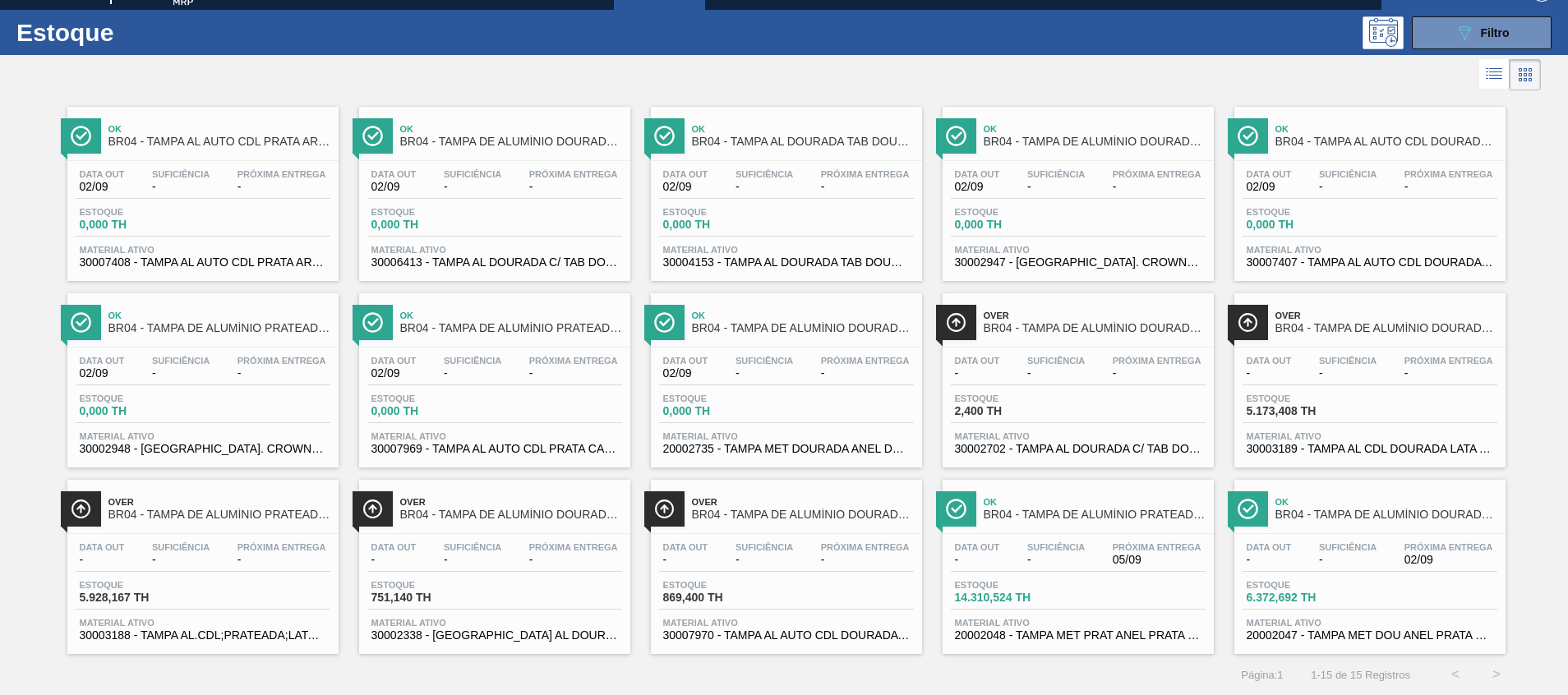
click at [1376, 632] on span "20002047 - TAMPA MET DOU ANEL PRATA CERVEJA CX600" at bounding box center [1369, 635] width 246 height 12
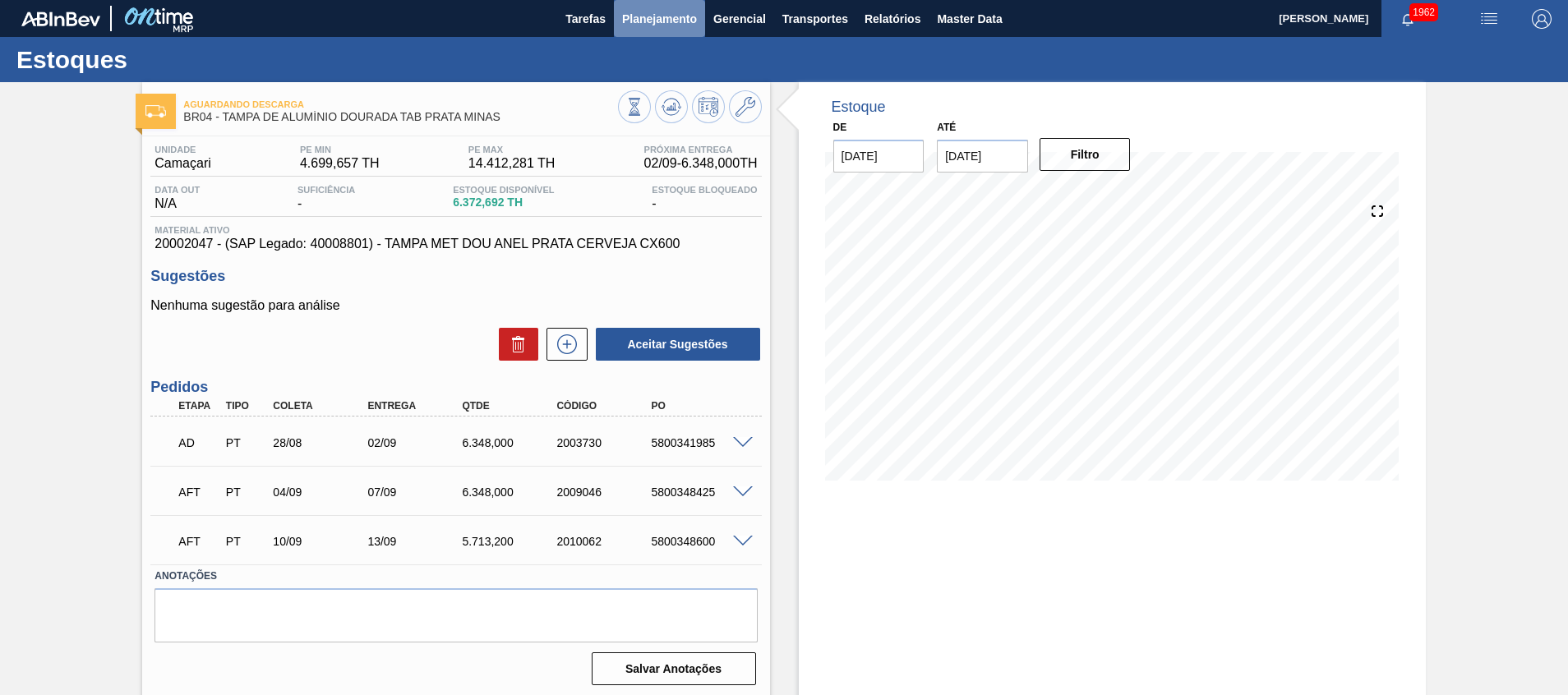
click at [655, 21] on span "Planejamento" at bounding box center [660, 19] width 75 height 20
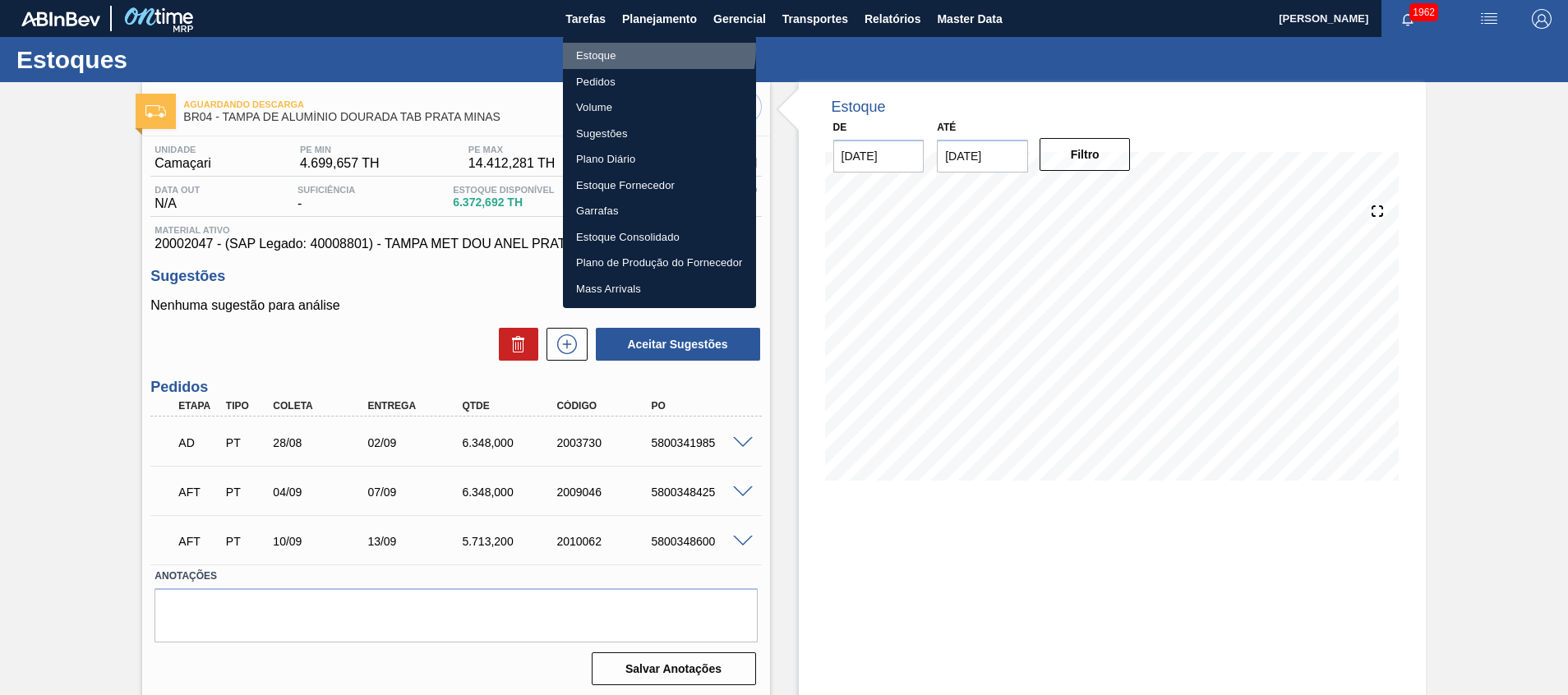
click at [649, 49] on li "Estoque" at bounding box center [659, 56] width 193 height 27
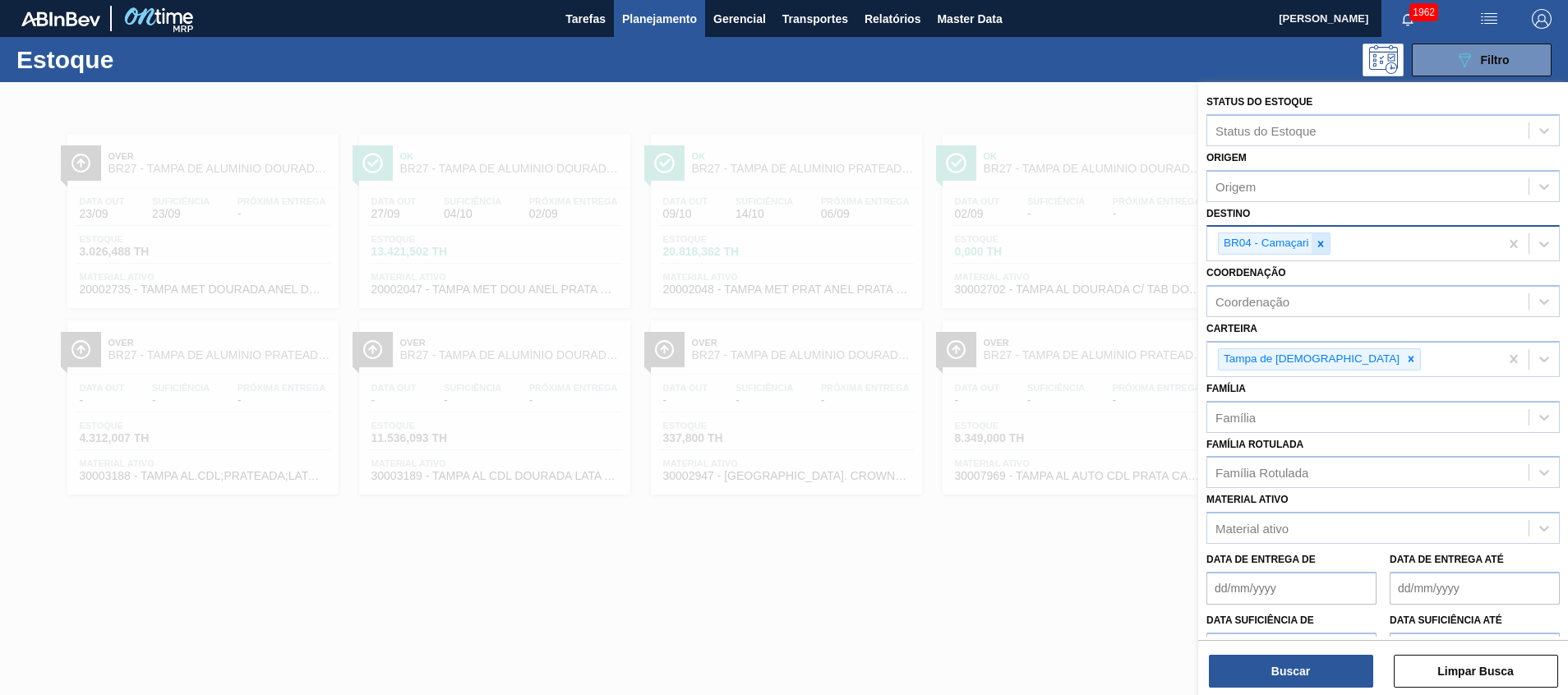
click at [1322, 242] on icon at bounding box center [1320, 243] width 6 height 6
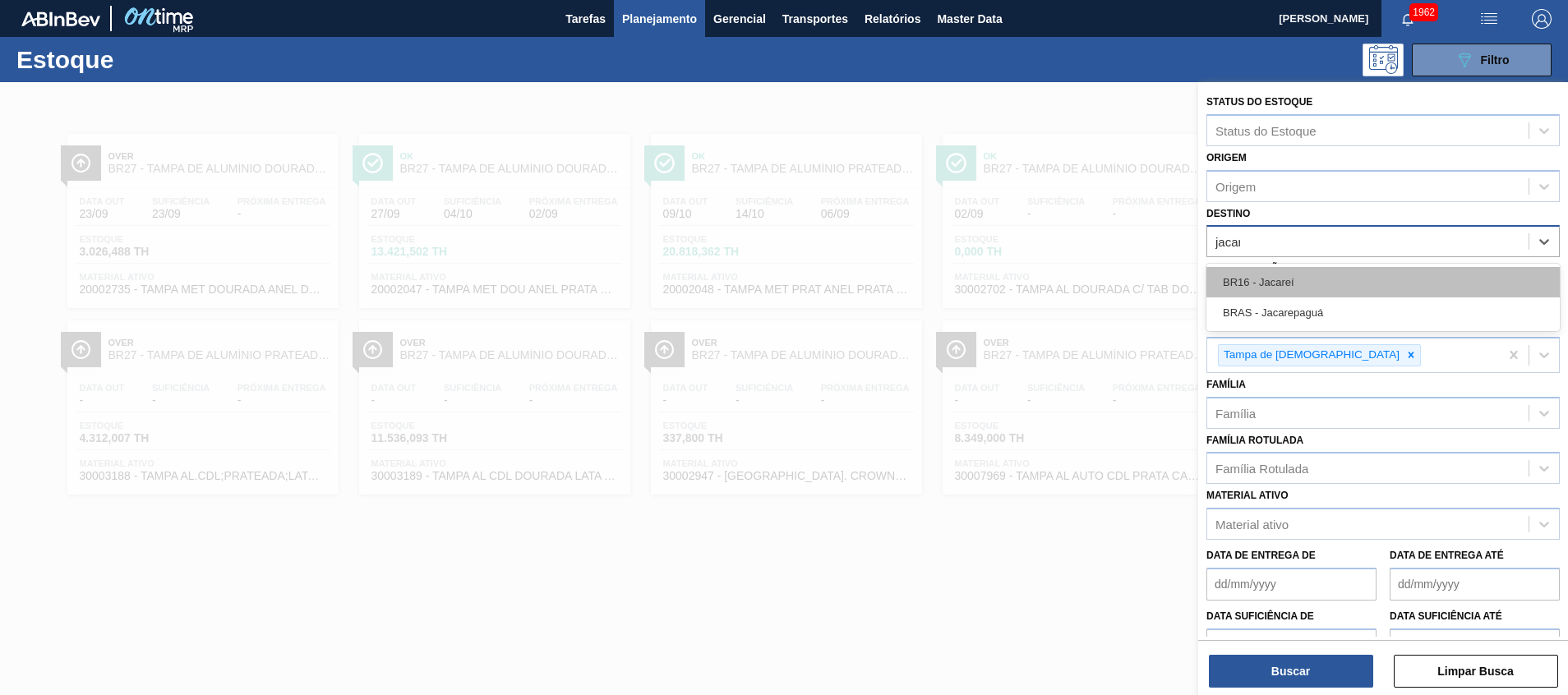
type input "jacare"
click at [1273, 275] on div "BR16 - Jacareí" at bounding box center [1383, 282] width 353 height 31
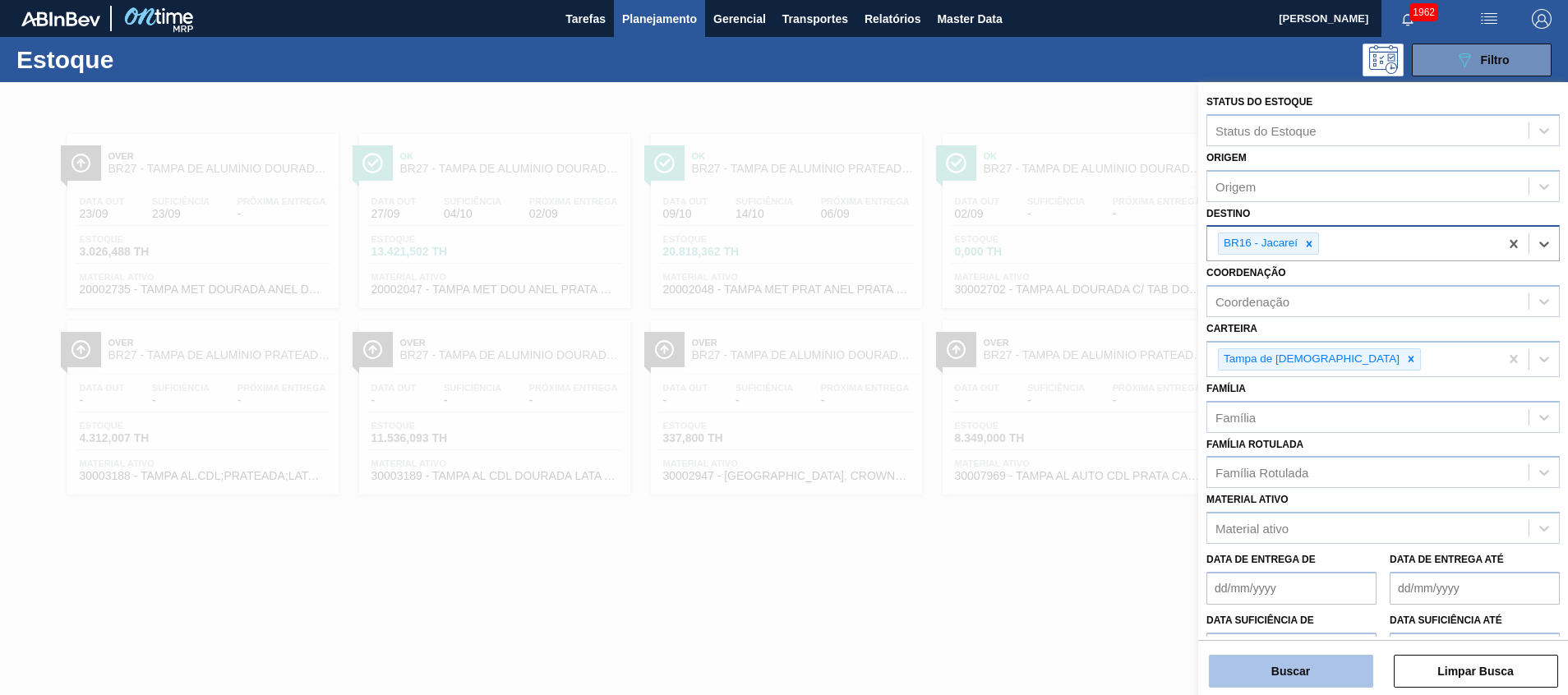
click at [1318, 674] on button "Buscar" at bounding box center [1291, 671] width 164 height 33
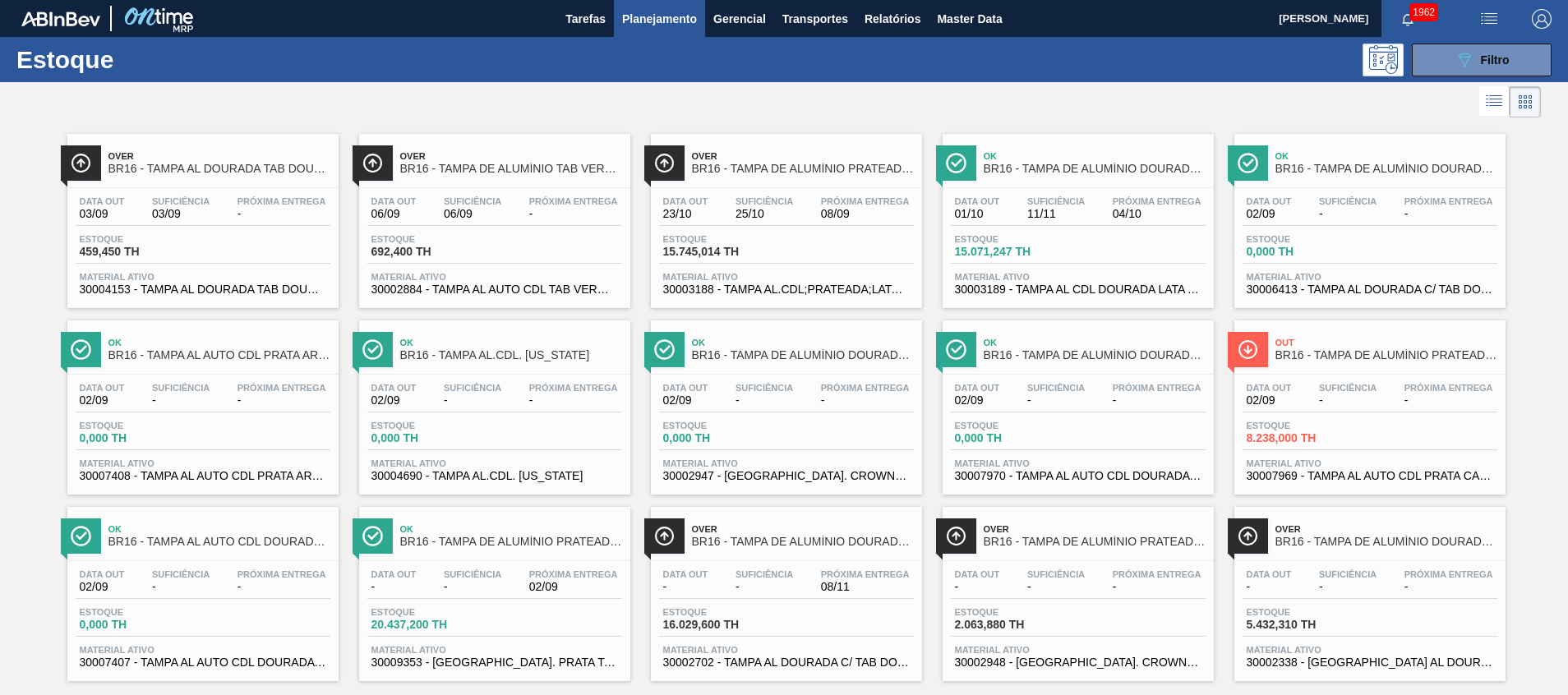
scroll to position [27, 0]
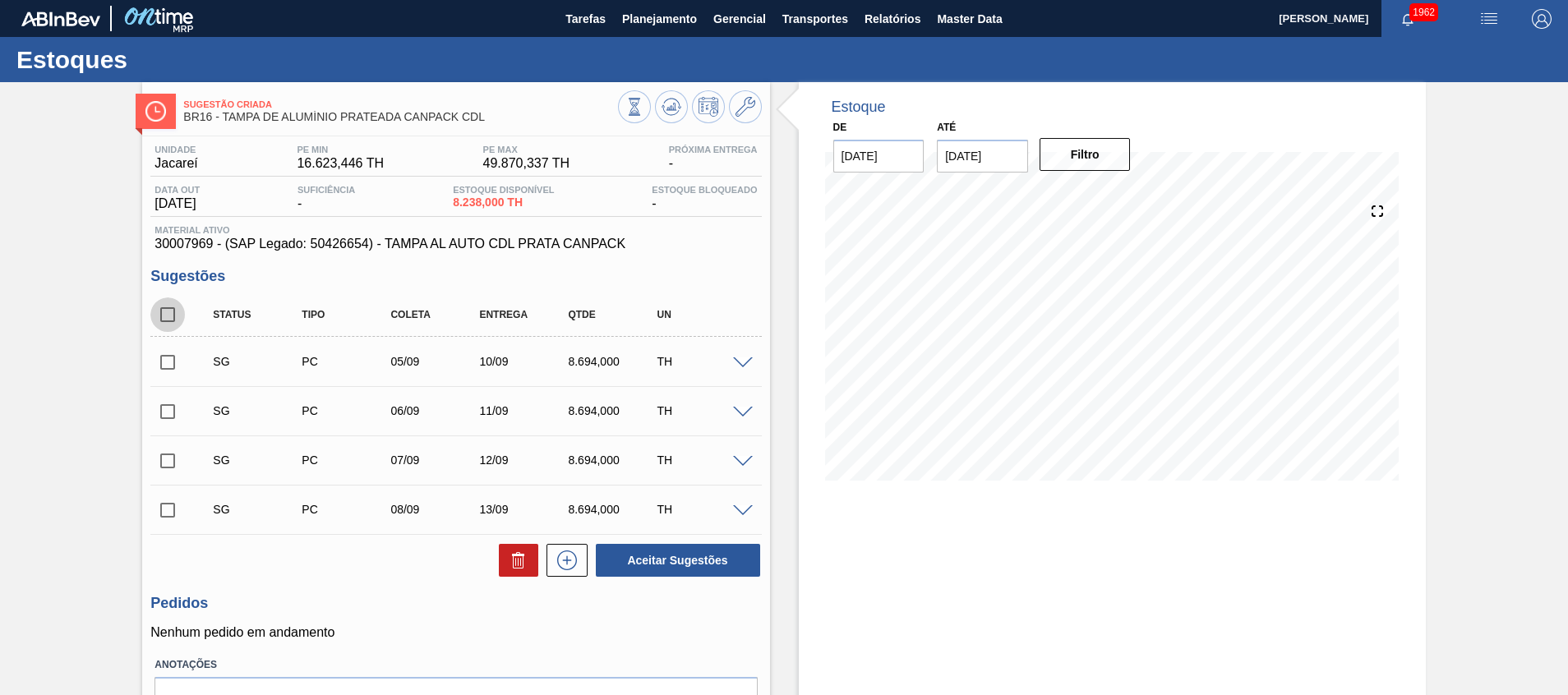
click at [170, 305] on input "checkbox" at bounding box center [168, 315] width 35 height 35
checkbox input "true"
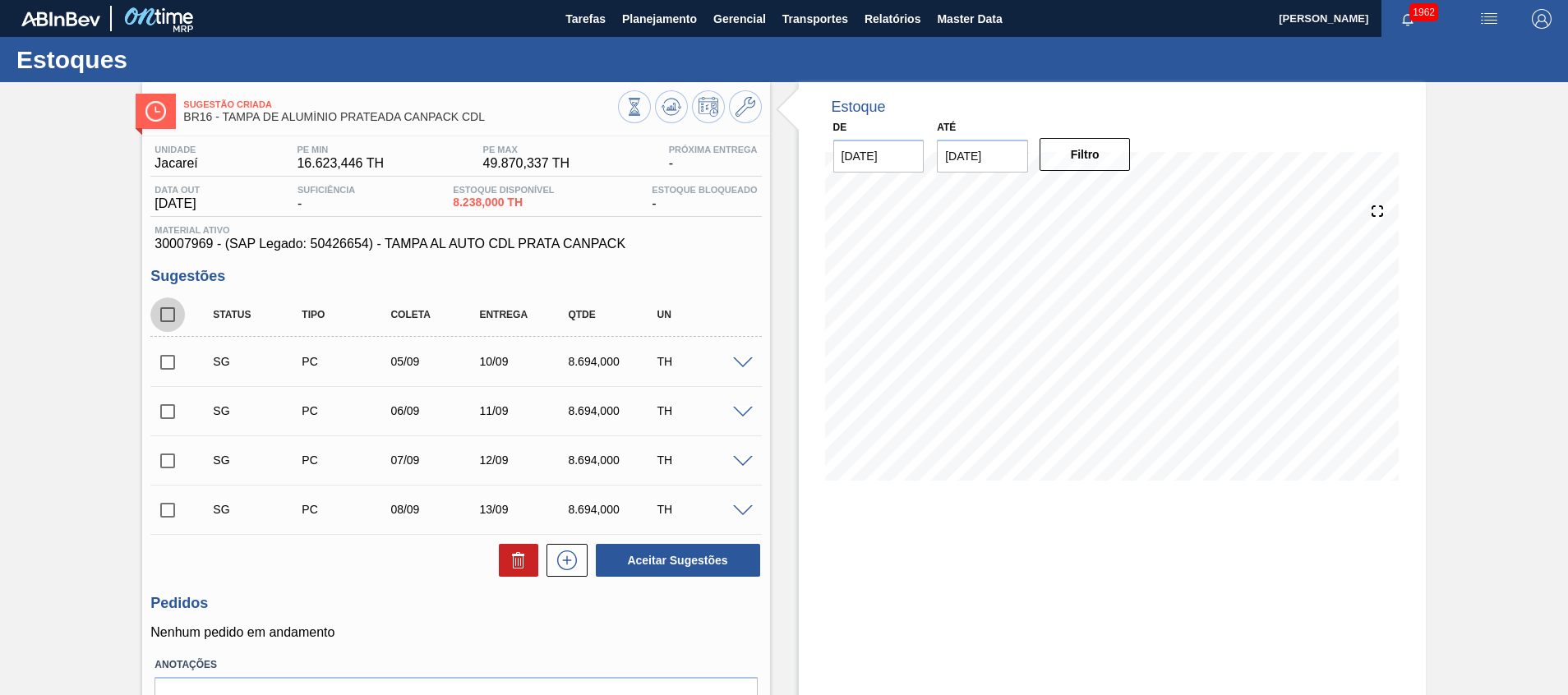
checkbox input "true"
click at [515, 564] on icon at bounding box center [519, 561] width 20 height 20
checkbox input "false"
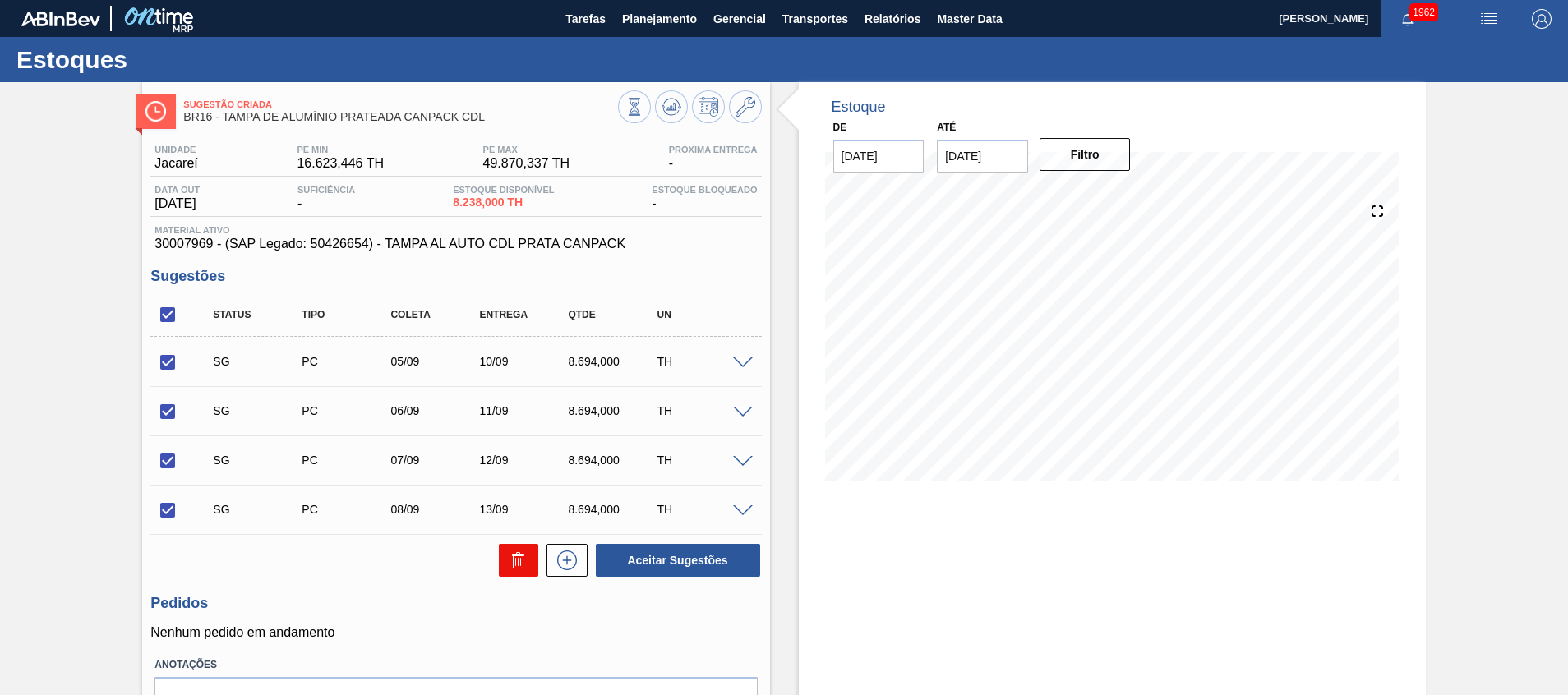
checkbox input "false"
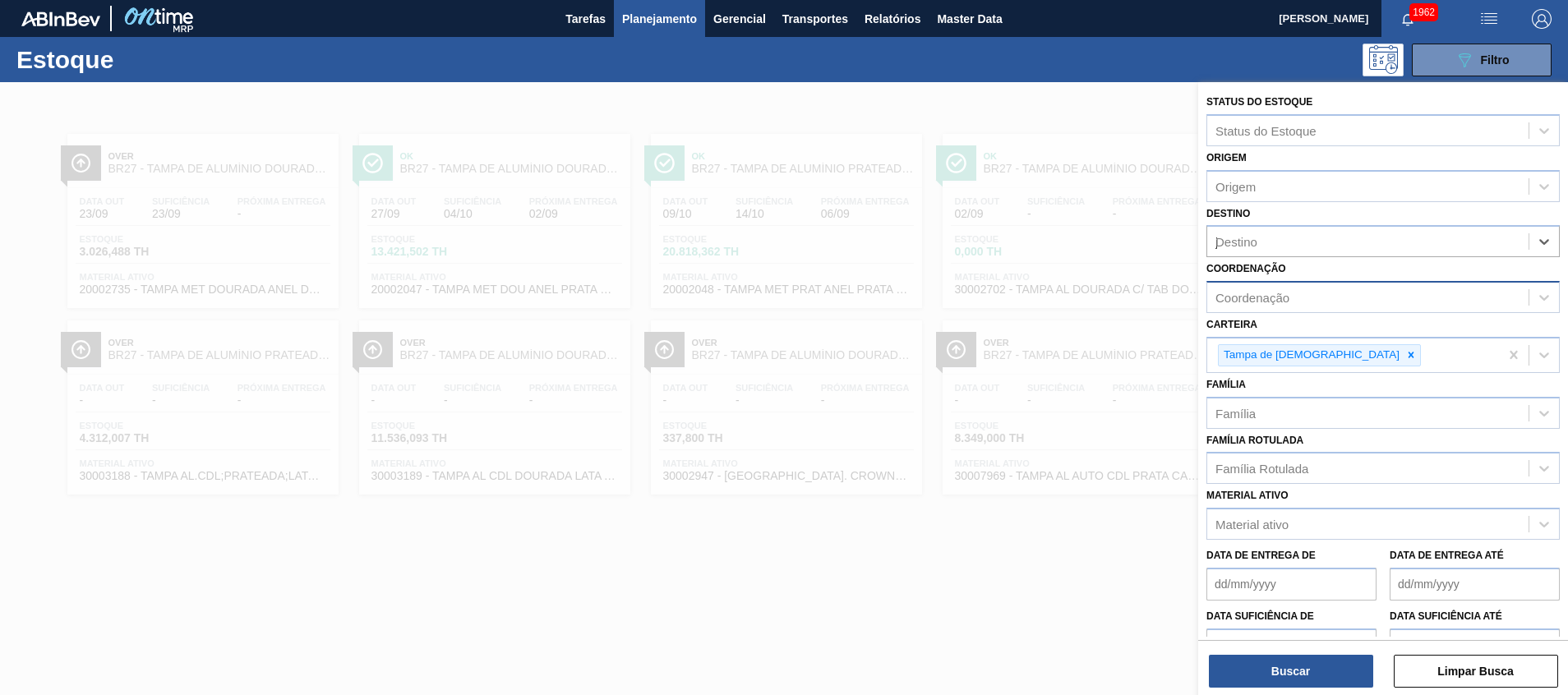
type input "ja"
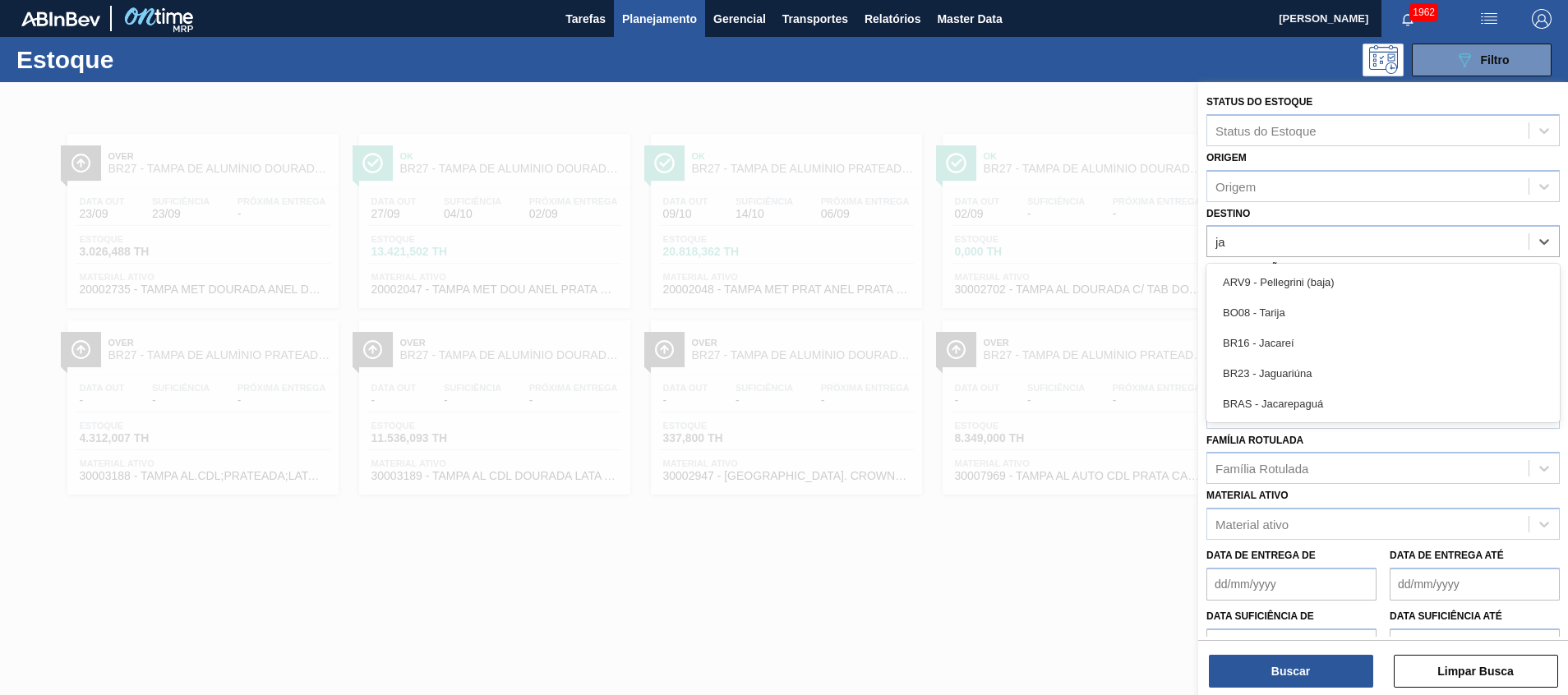
drag, startPoint x: 1272, startPoint y: 330, endPoint x: 1288, endPoint y: 490, distance: 160.8
click at [1272, 329] on div "BR16 - Jacareí" at bounding box center [1383, 343] width 353 height 31
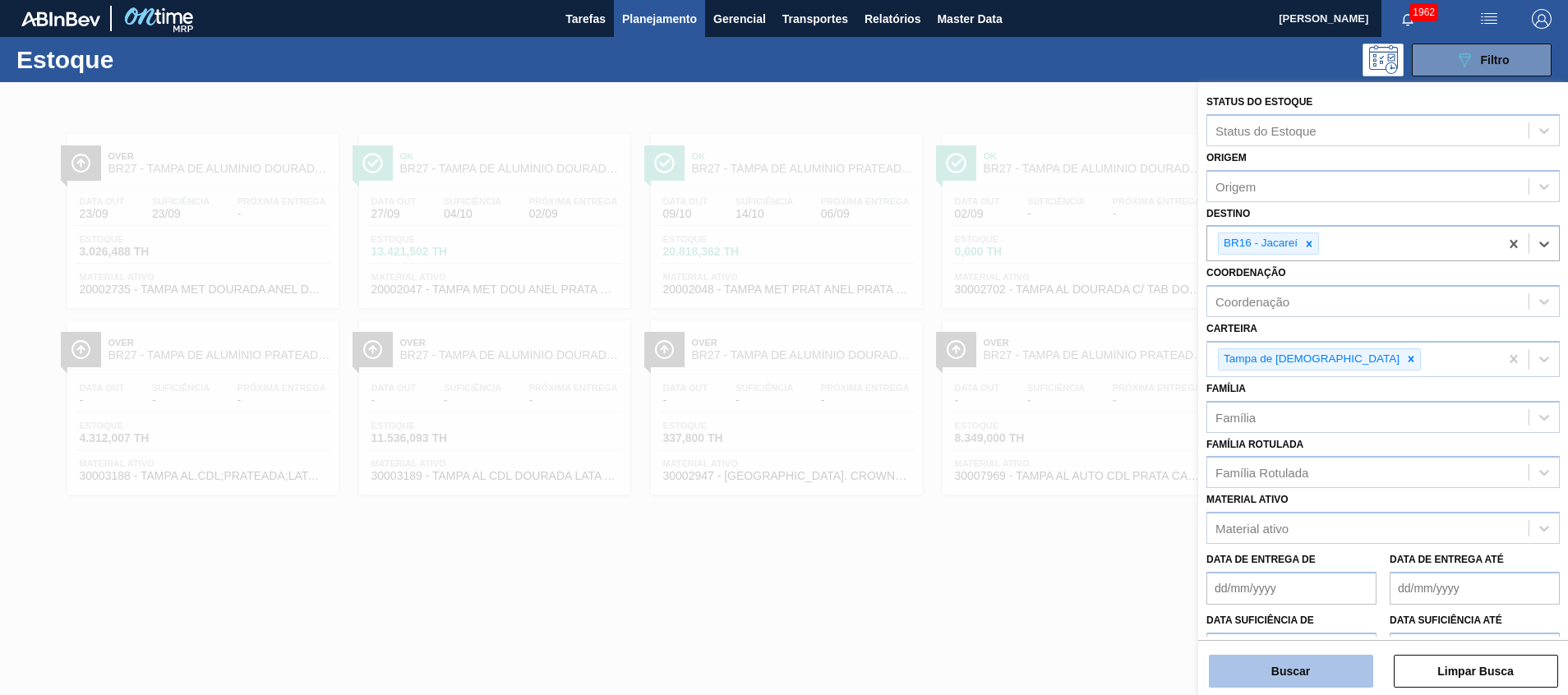
click at [1303, 661] on button "Buscar" at bounding box center [1291, 671] width 164 height 33
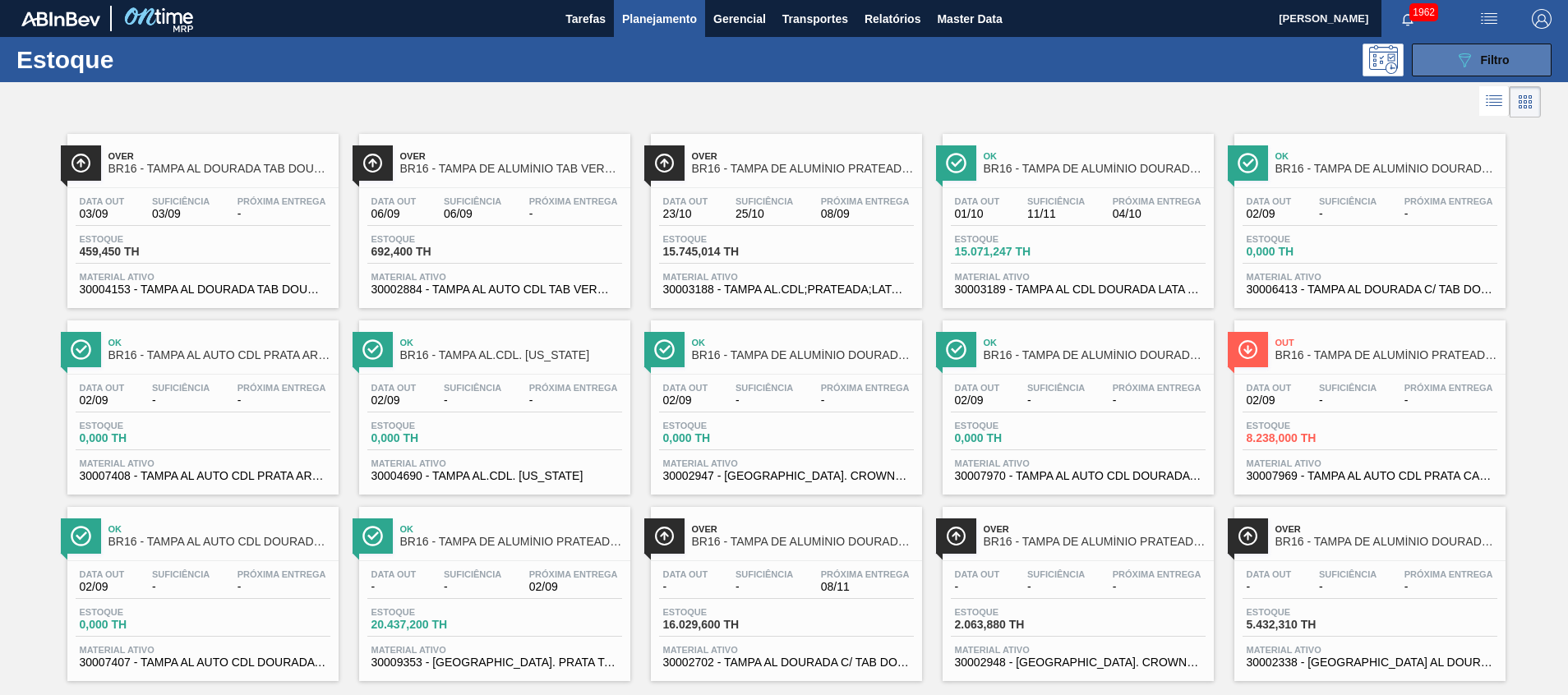
click at [1483, 56] on span "Filtro" at bounding box center [1495, 60] width 29 height 13
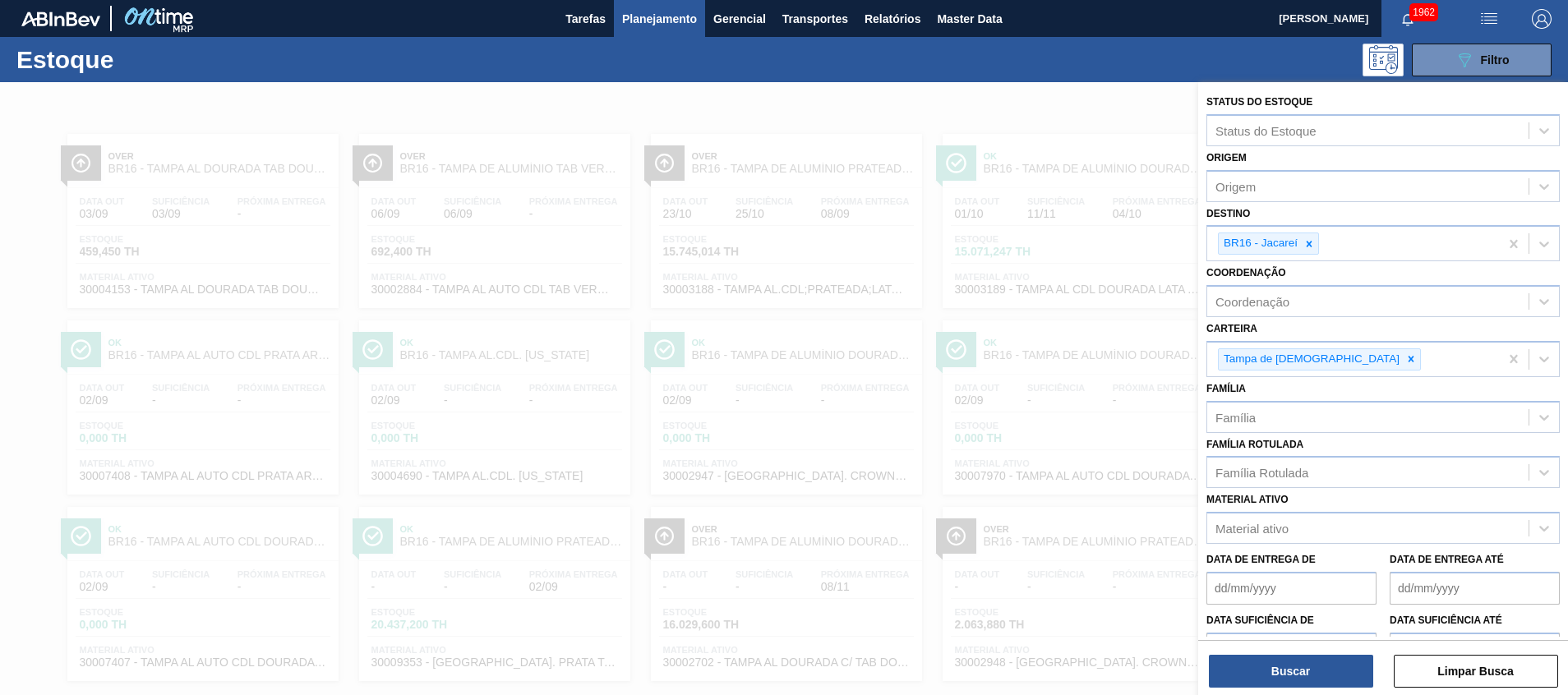
click at [669, 38] on div "Estoque 089F7B8B-B2A5-4AFE-B5C0-19BA573D28AC Filtro" at bounding box center [784, 60] width 1568 height 45
click at [666, 20] on span "Planejamento" at bounding box center [660, 19] width 75 height 20
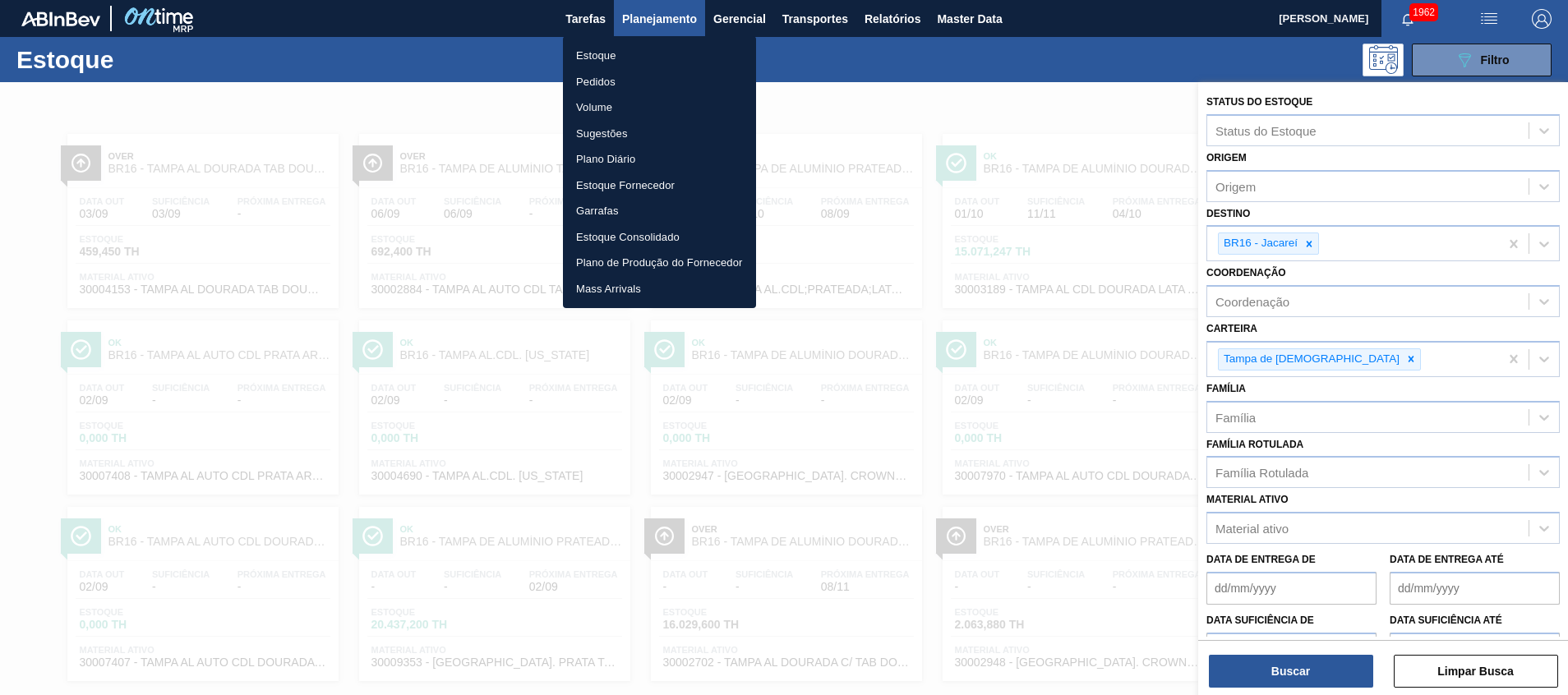
click at [659, 91] on li "Pedidos" at bounding box center [659, 82] width 193 height 27
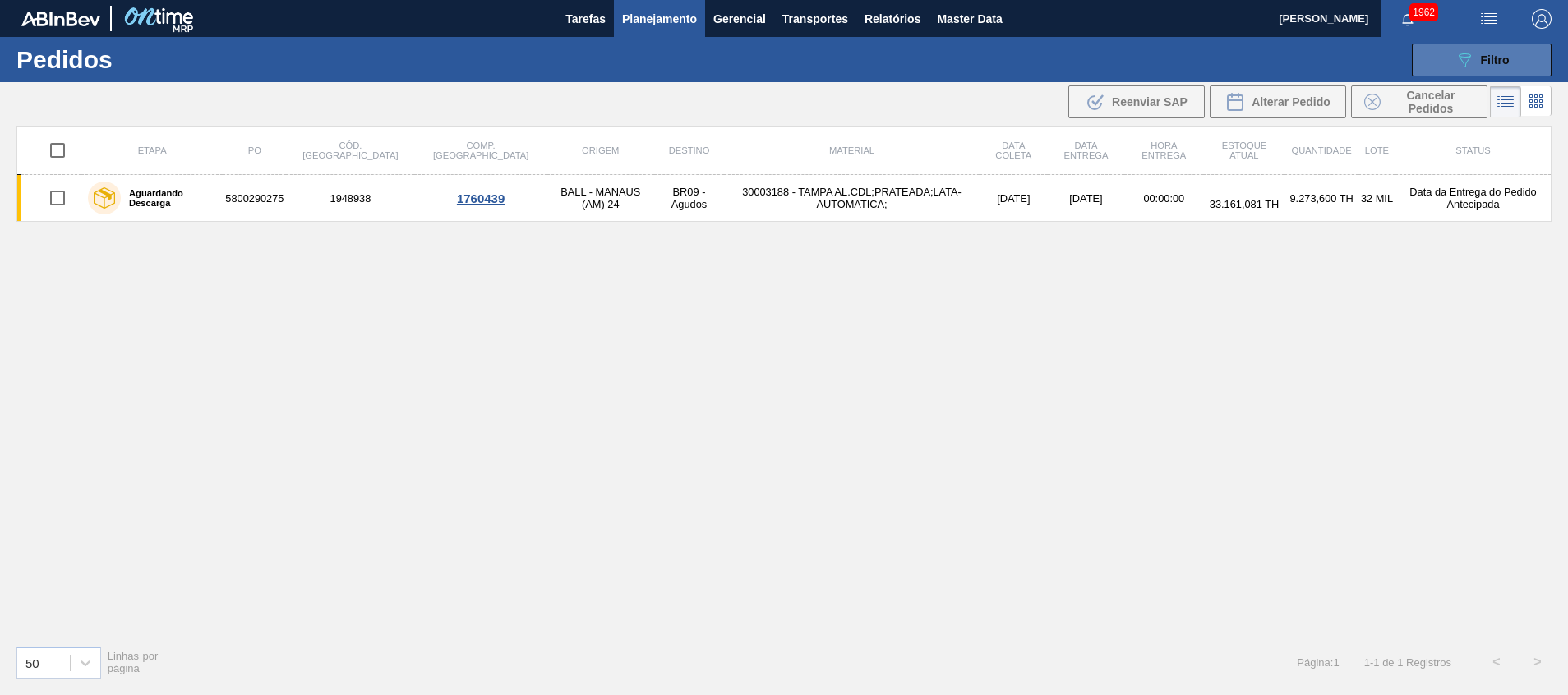
click at [1460, 67] on icon "089F7B8B-B2A5-4AFE-B5C0-19BA573D28AC" at bounding box center [1464, 60] width 20 height 20
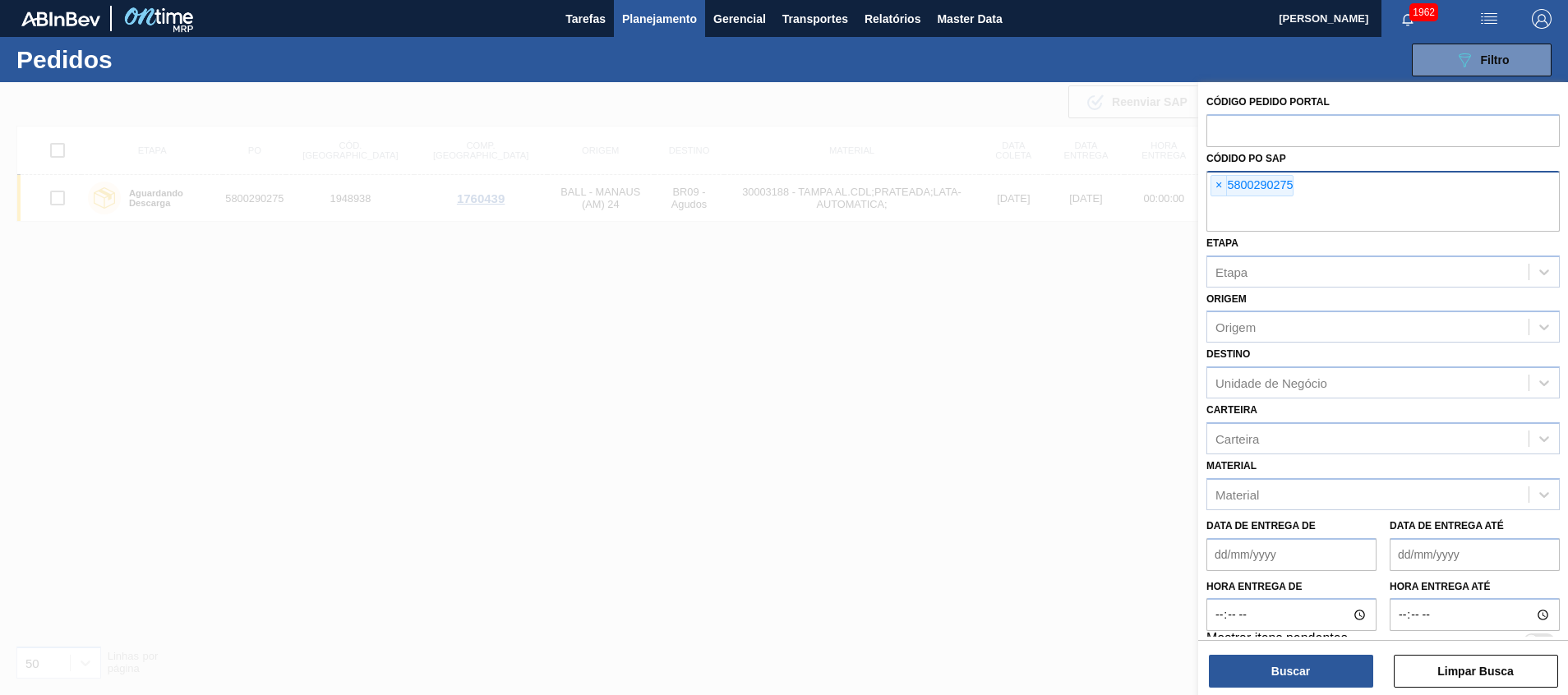
click at [1408, 208] on input "text" at bounding box center [1383, 216] width 353 height 32
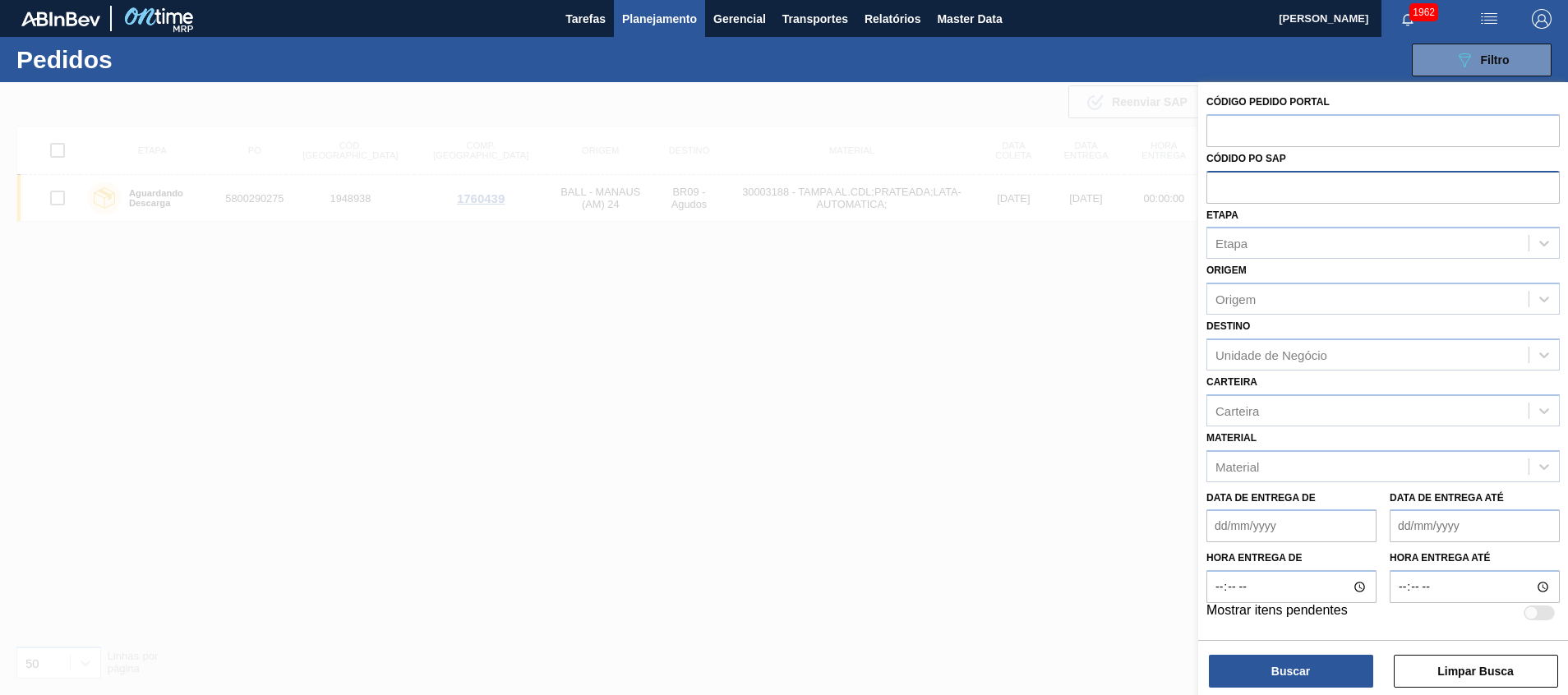
paste input "5800335852"
type input "5800335852"
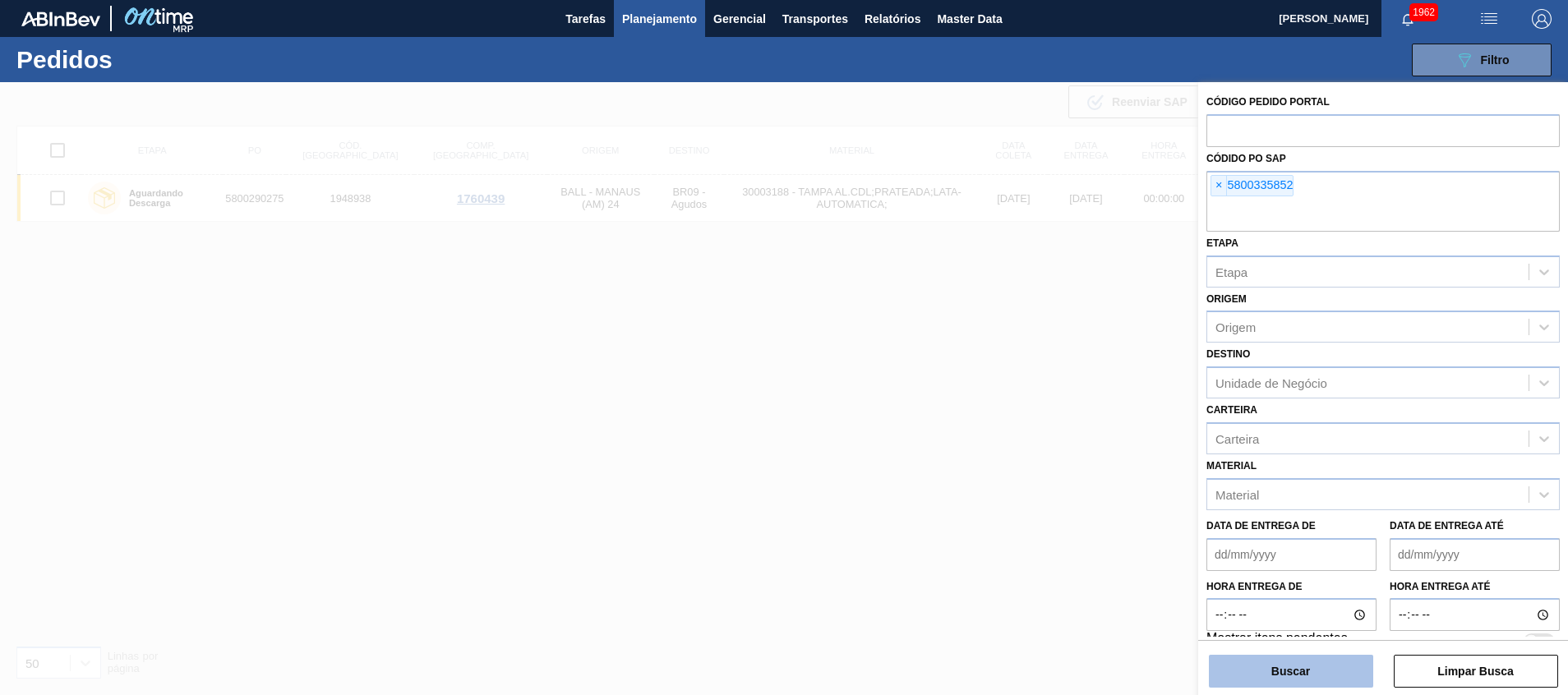
click at [1230, 673] on button "Buscar" at bounding box center [1291, 671] width 164 height 33
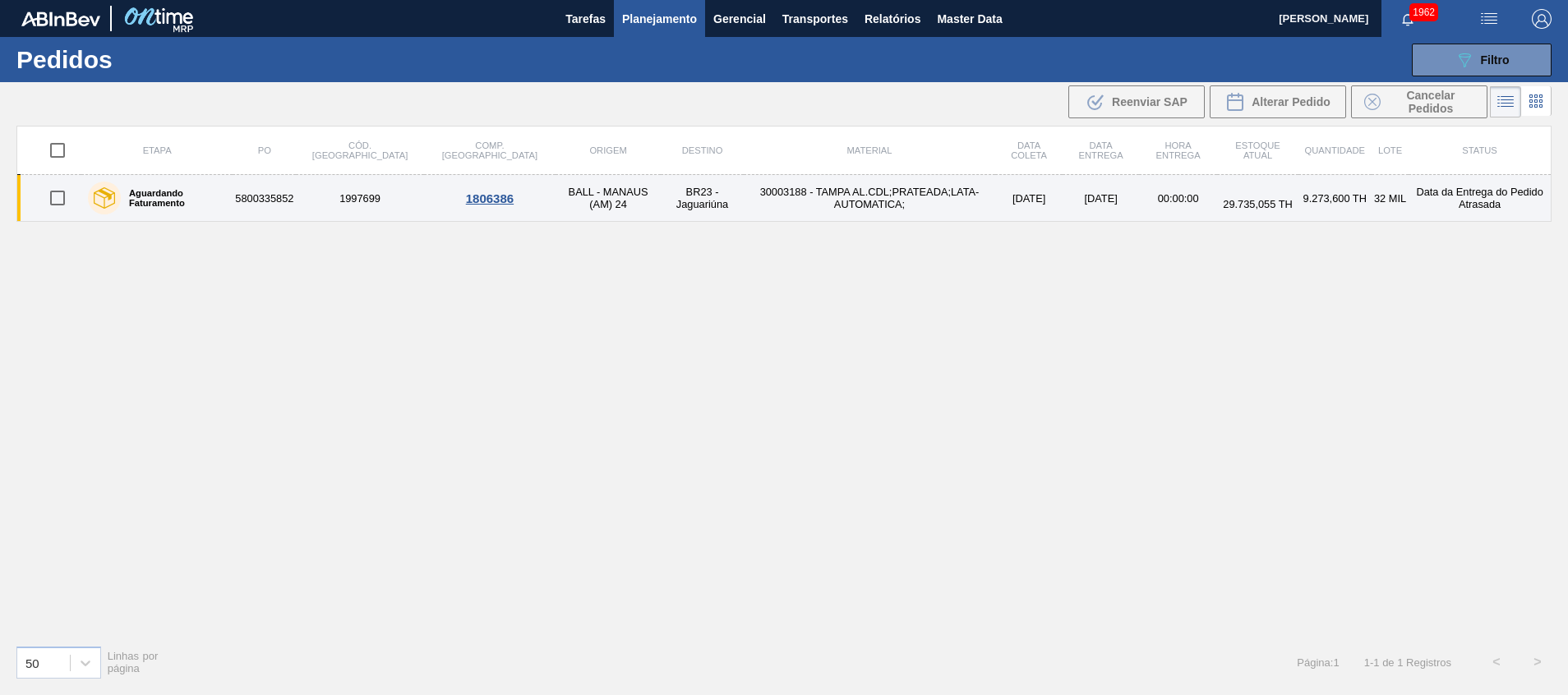
click at [789, 196] on td "30003188 - TAMPA AL.CDL;PRATEADA;LATA-AUTOMATICA;" at bounding box center [869, 198] width 251 height 46
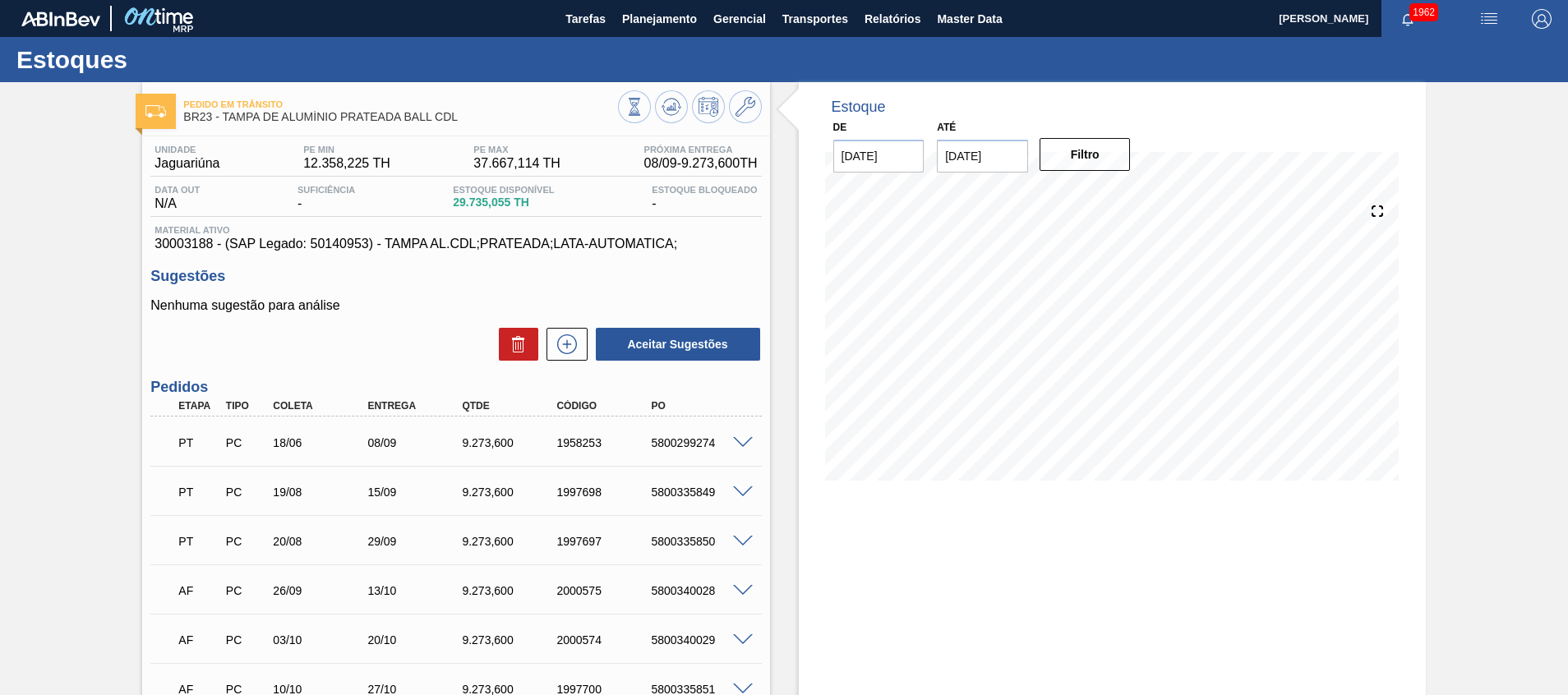
scroll to position [497, 0]
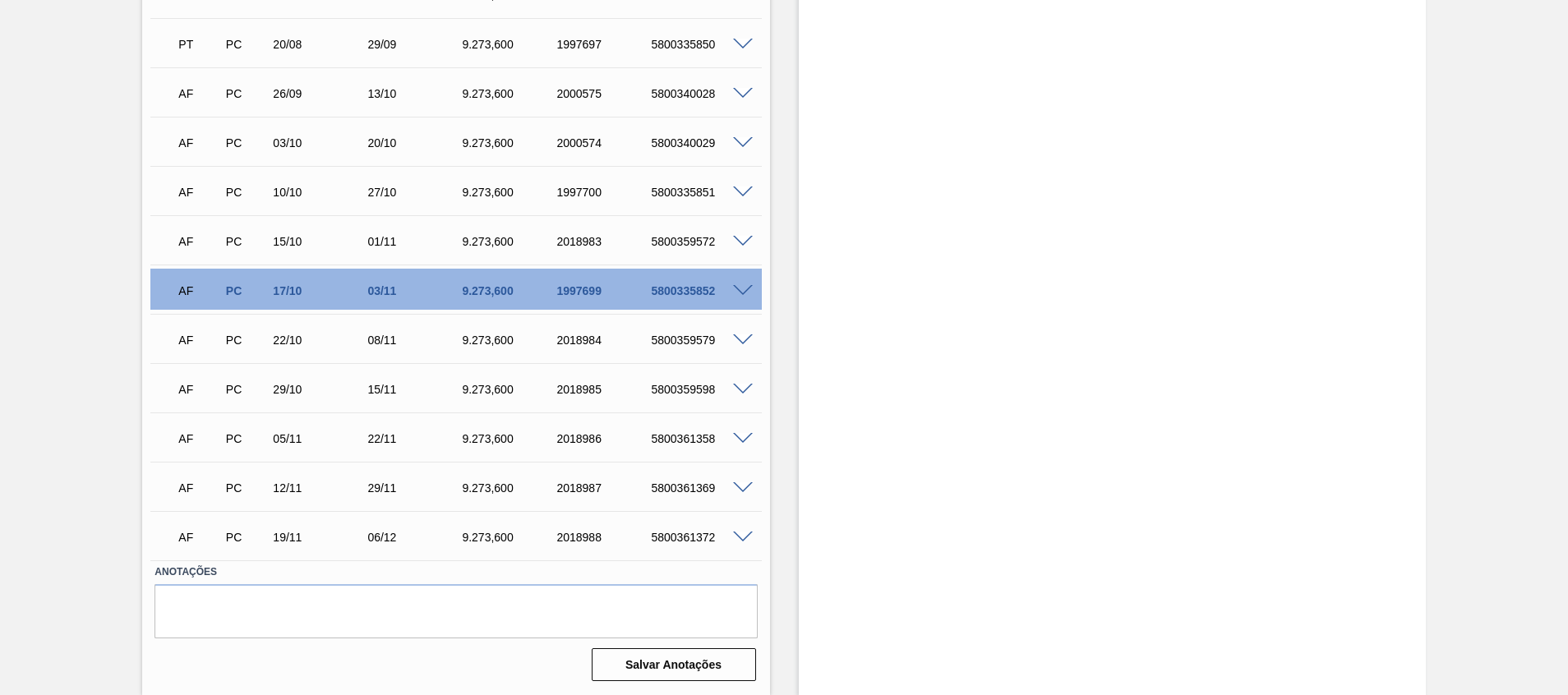
click at [742, 294] on span at bounding box center [743, 291] width 20 height 12
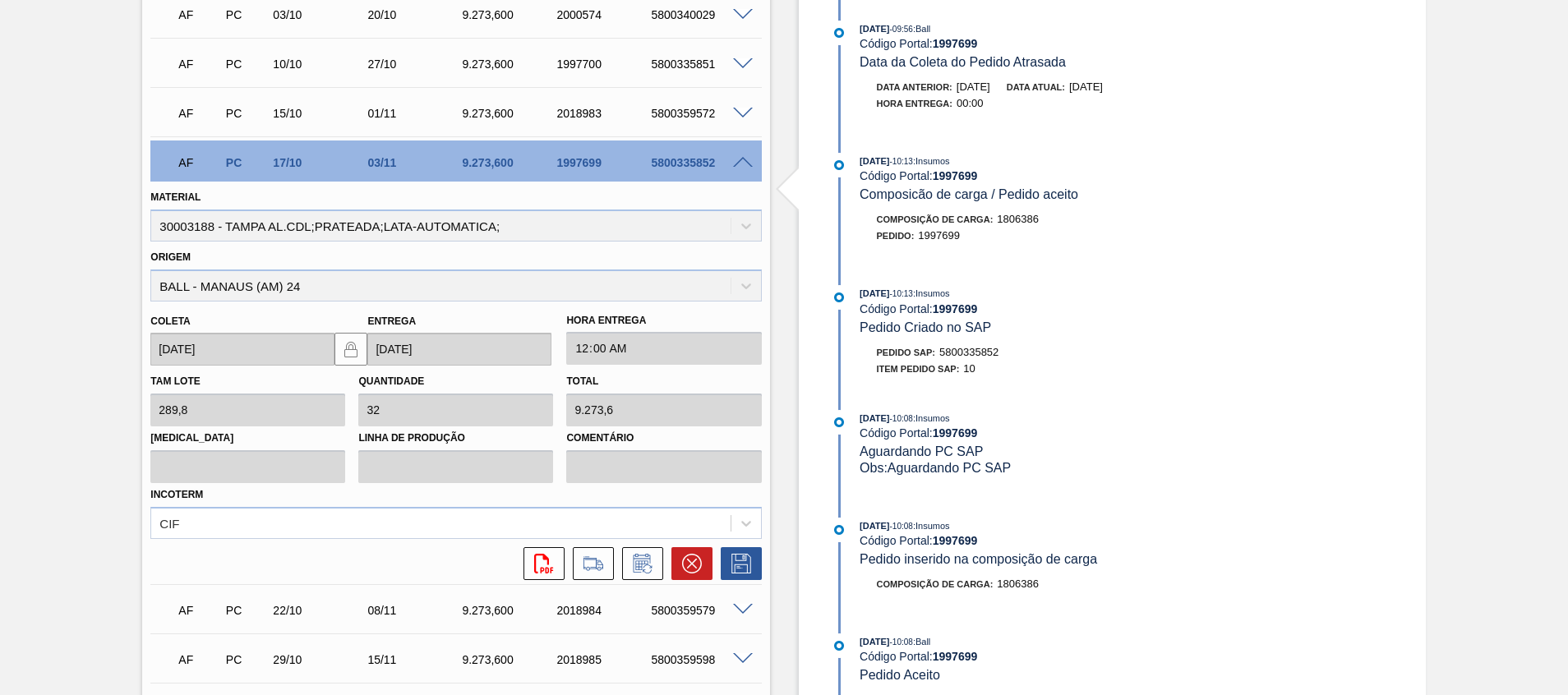
scroll to position [743, 0]
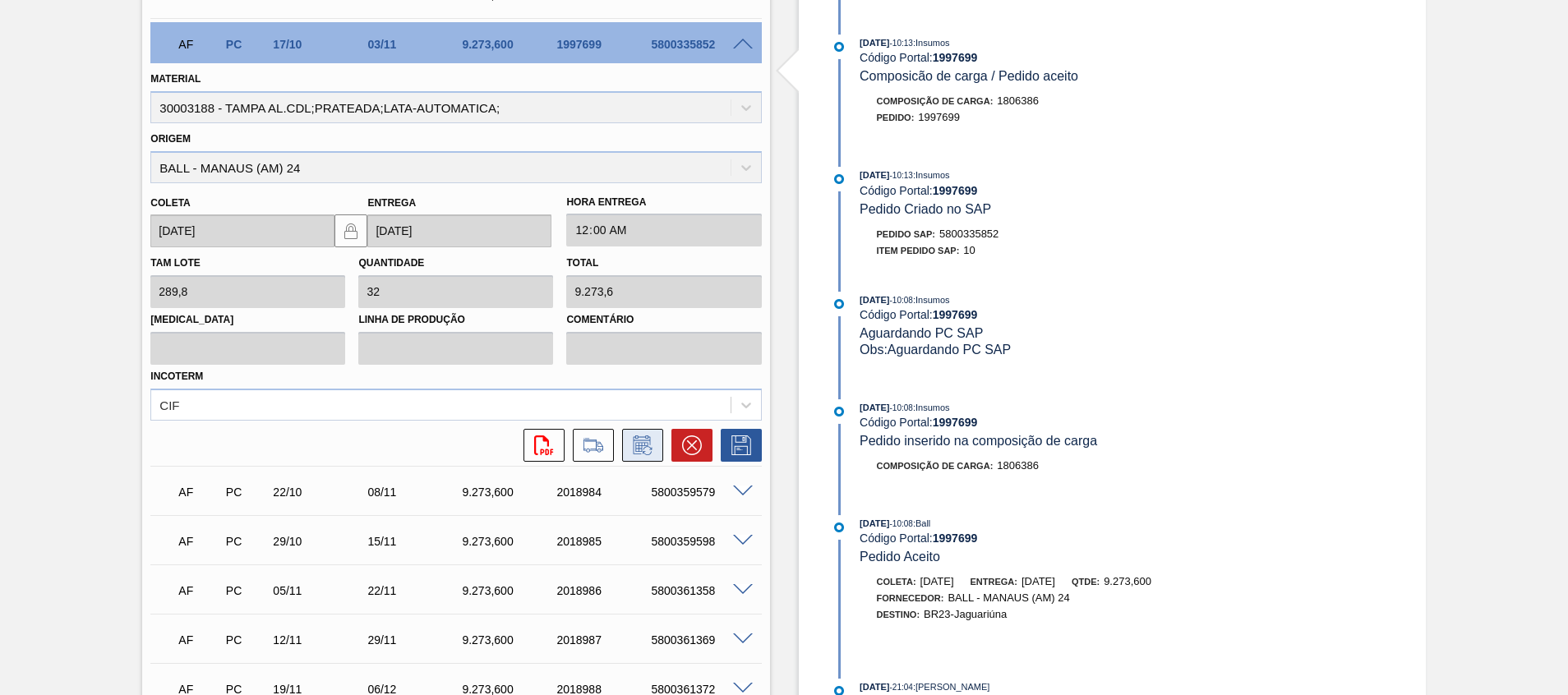
click at [646, 439] on icon at bounding box center [643, 445] width 27 height 20
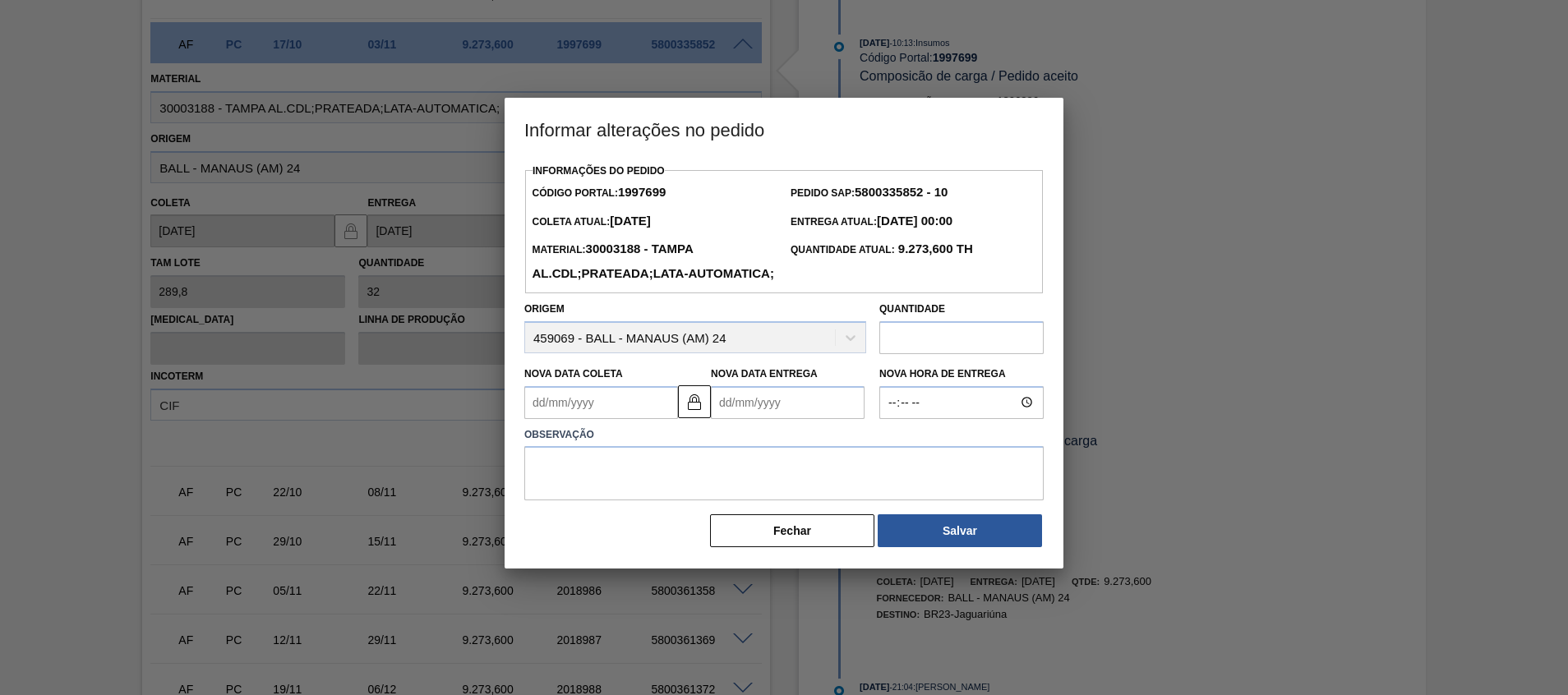
click at [635, 353] on div "Origem 459069 - BALL - MANAUS (AM) 24" at bounding box center [695, 325] width 342 height 56
click at [637, 353] on div "Origem 459069 - BALL - MANAUS (AM) 24" at bounding box center [695, 325] width 342 height 56
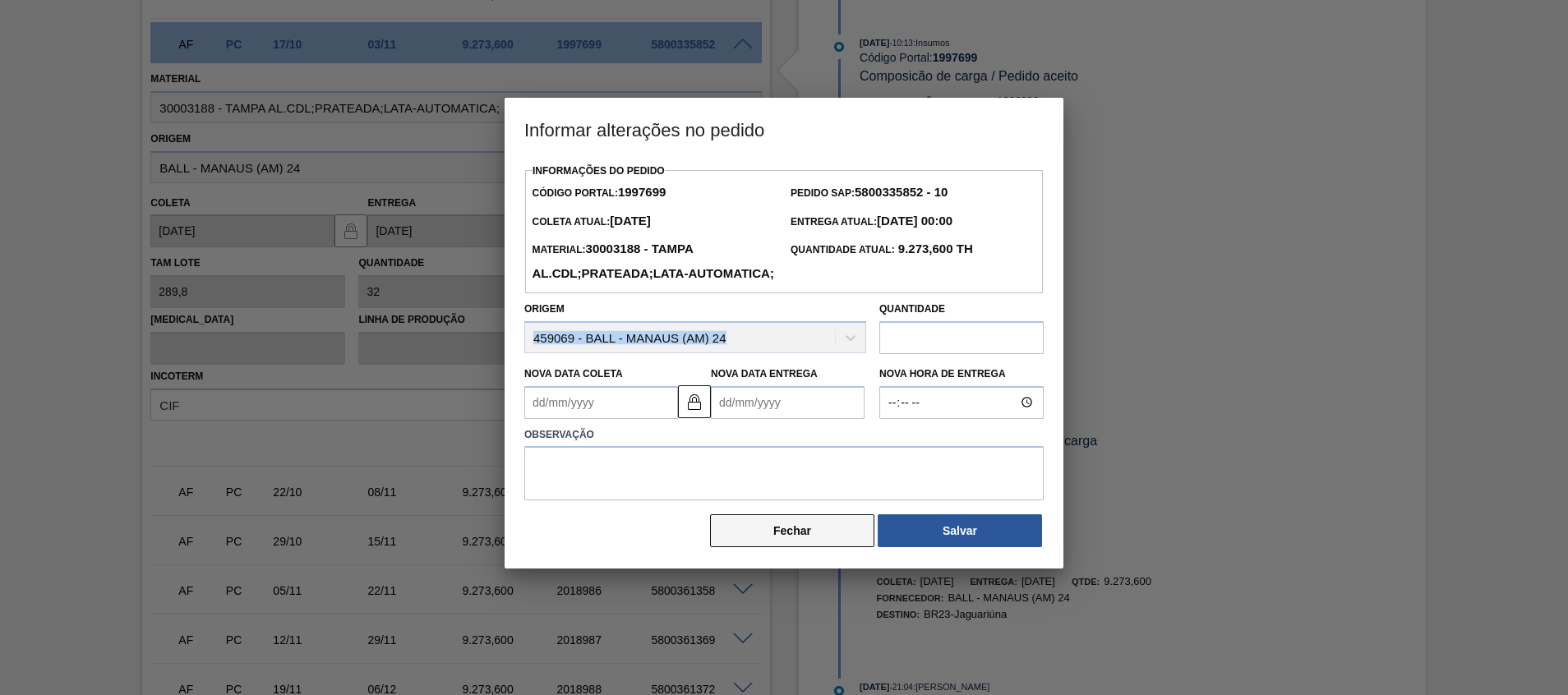
click at [818, 547] on button "Fechar" at bounding box center [792, 531] width 164 height 33
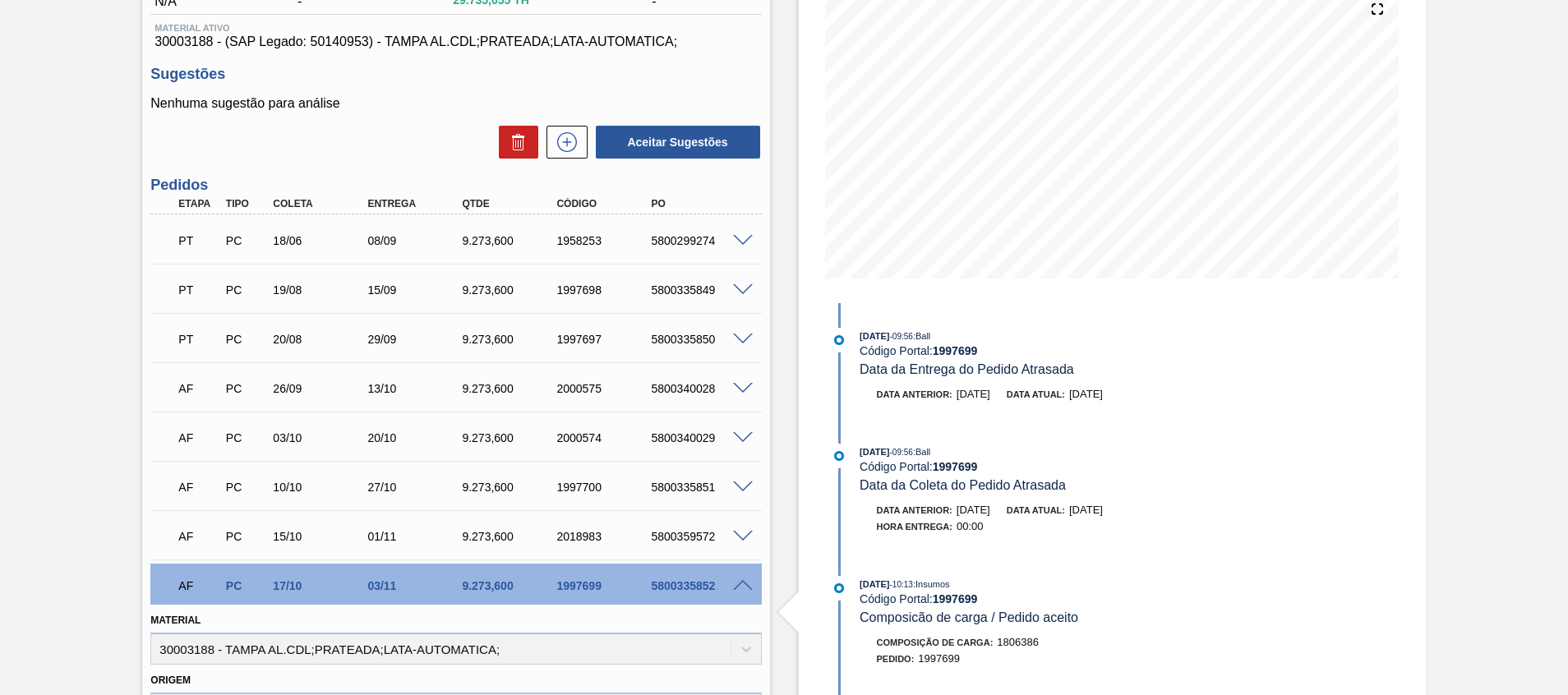
scroll to position [0, 0]
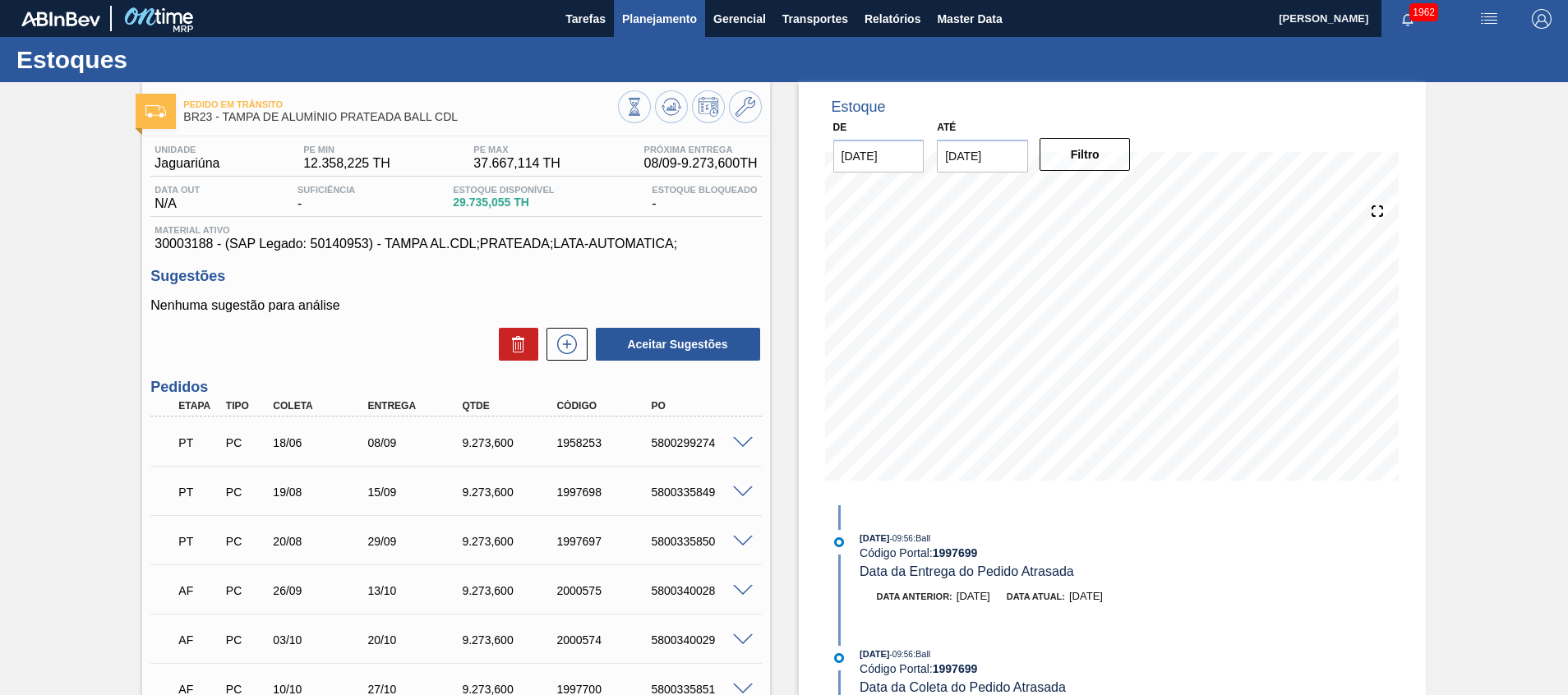
click at [684, 24] on span "Planejamento" at bounding box center [660, 19] width 75 height 20
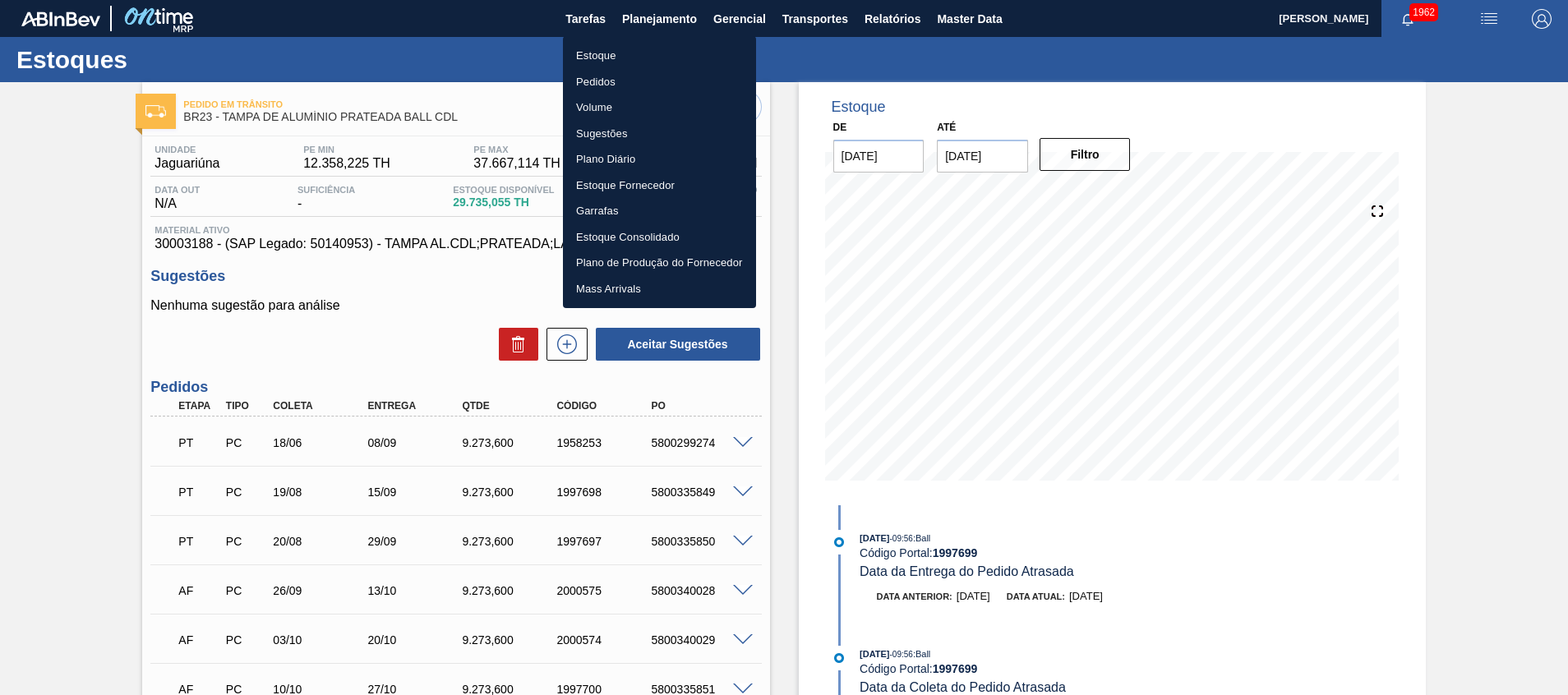
click at [668, 85] on li "Pedidos" at bounding box center [659, 82] width 193 height 27
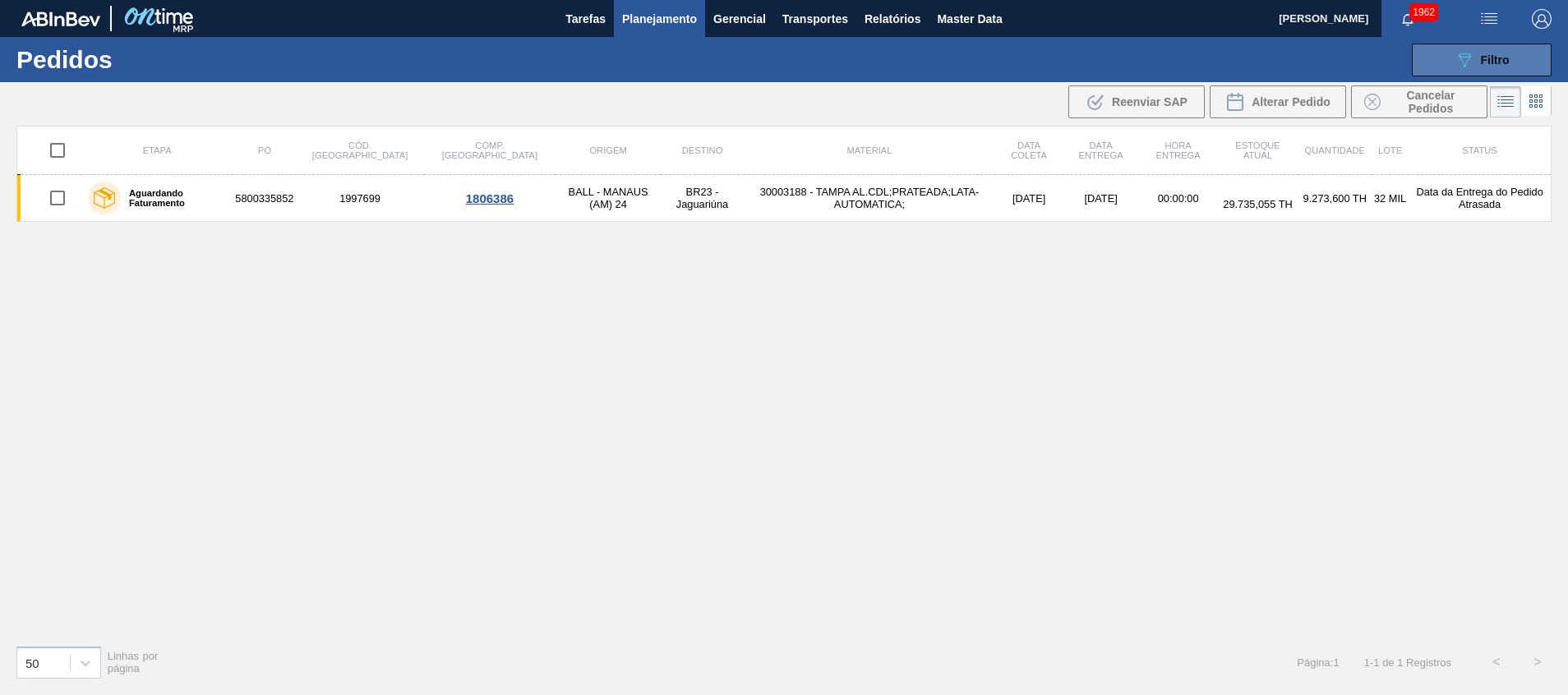
click at [1429, 56] on button "089F7B8B-B2A5-4AFE-B5C0-19BA573D28AC Filtro" at bounding box center [1482, 60] width 139 height 33
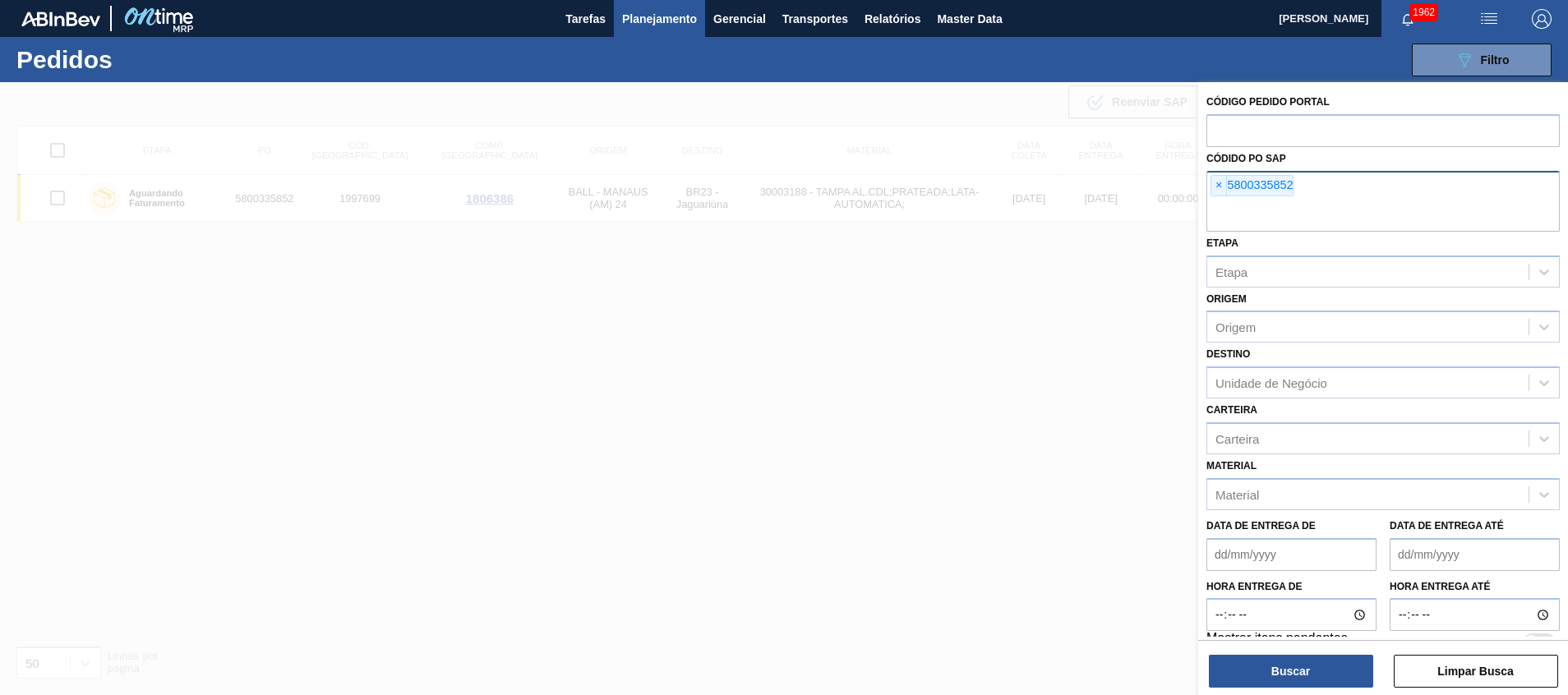
click at [1366, 222] on input "text" at bounding box center [1383, 216] width 353 height 32
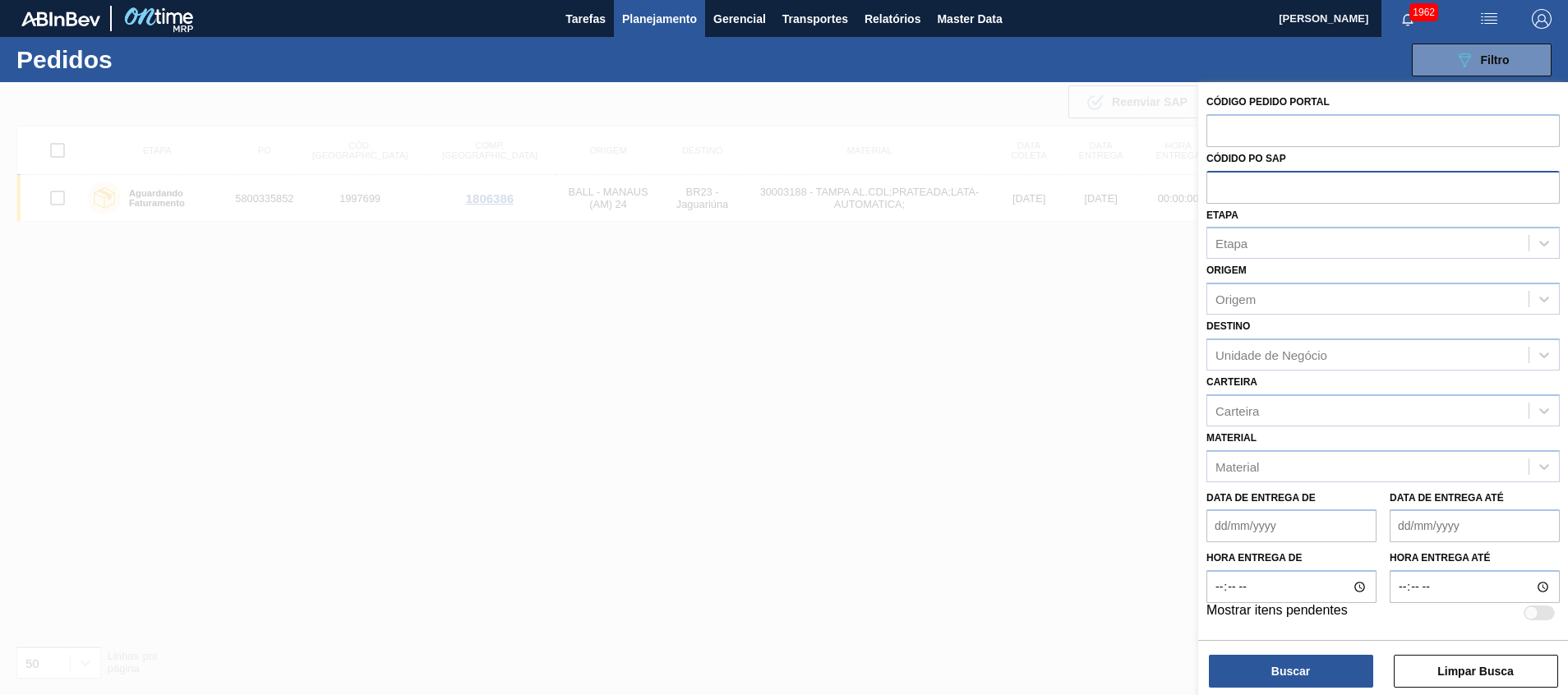
paste input "5800335852"
type input "5800335852"
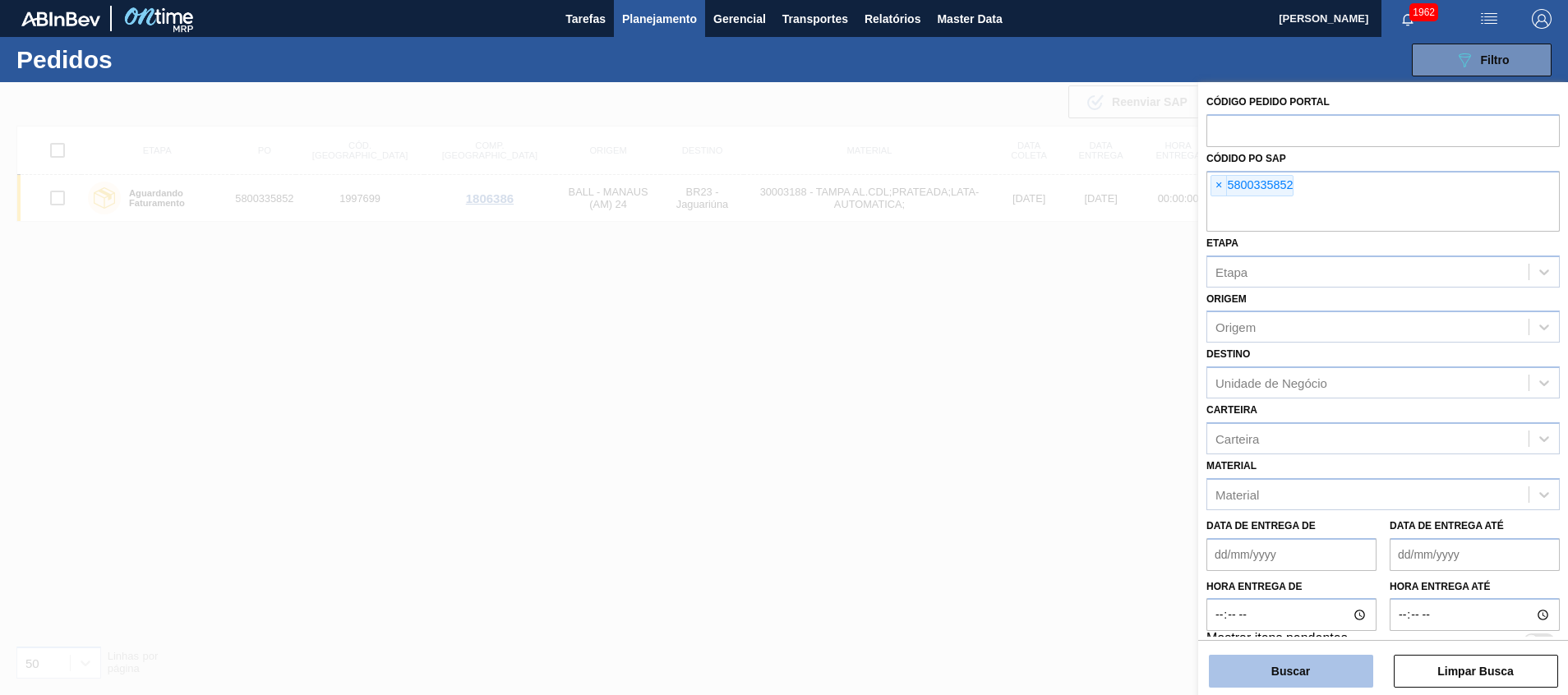
click at [1298, 668] on button "Buscar" at bounding box center [1291, 671] width 164 height 33
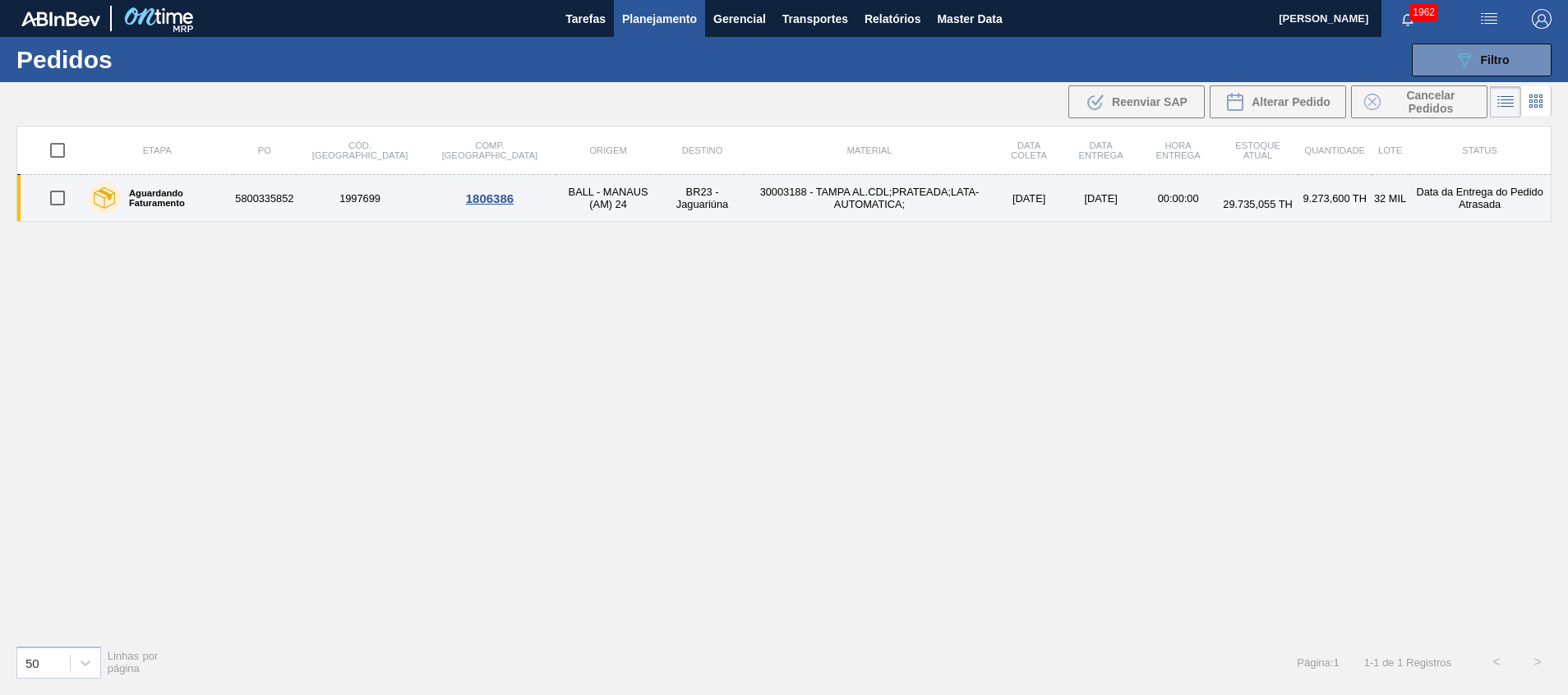
click at [56, 200] on input "checkbox" at bounding box center [58, 198] width 35 height 35
checkbox input "true"
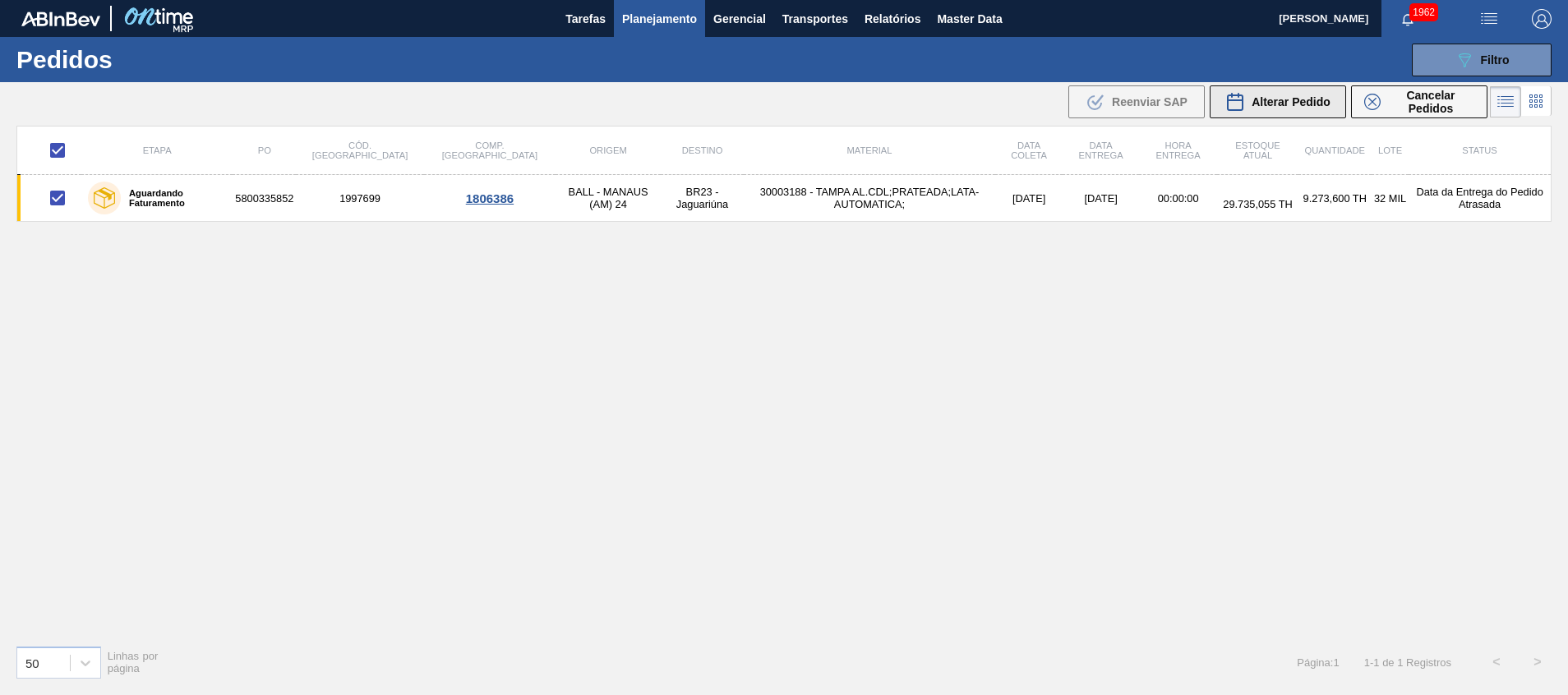
click at [1234, 105] on icon at bounding box center [1235, 102] width 20 height 20
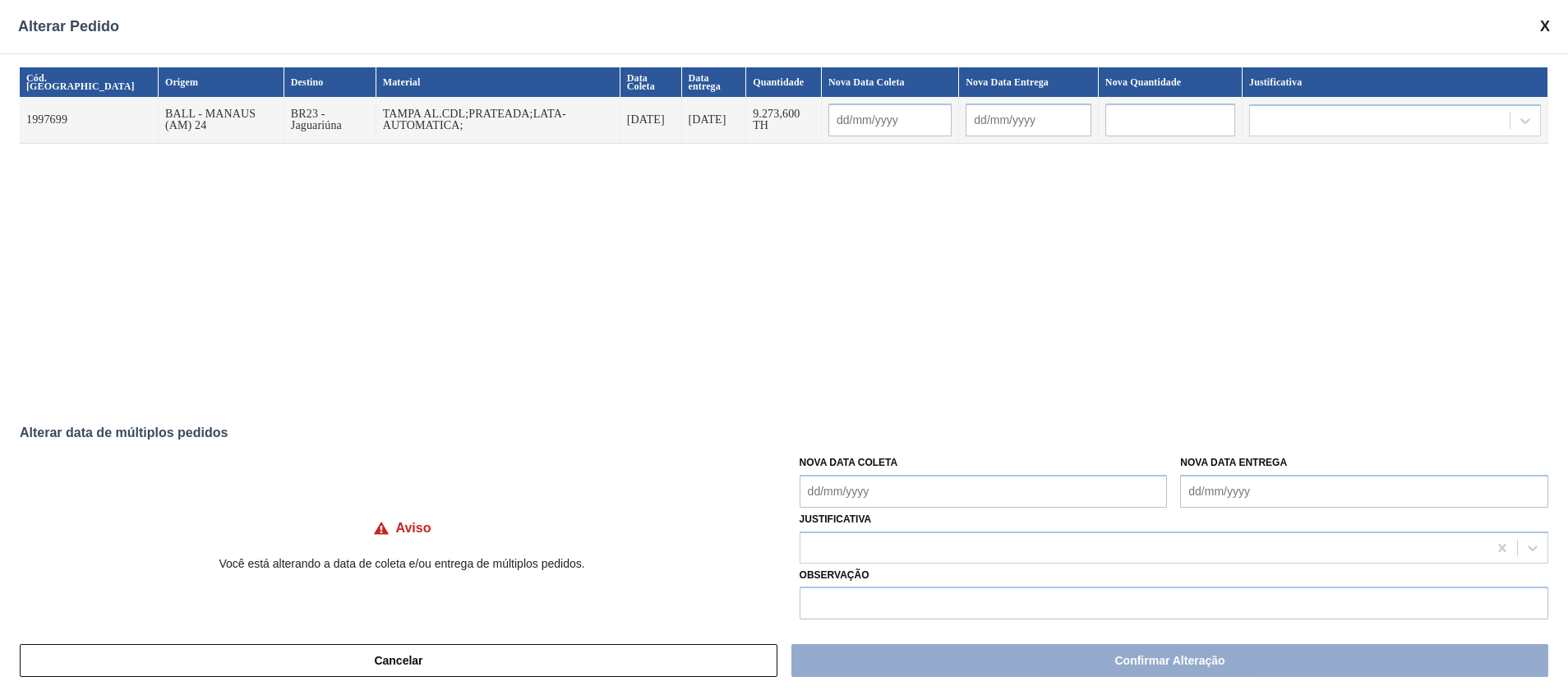
click at [377, 113] on td "TAMPA AL.CDL;PRATEADA;LATA-AUTOMATICA;" at bounding box center [499, 120] width 244 height 46
click at [158, 112] on td "BALL - MANAUS (AM) 24" at bounding box center [222, 120] width 126 height 46
click at [650, 271] on div "Cód. Pedido Origem Destino Material Data Coleta Data entrega Quantidade Nova Da…" at bounding box center [784, 233] width 1528 height 332
click at [446, 666] on button "Cancelar" at bounding box center [398, 660] width 757 height 33
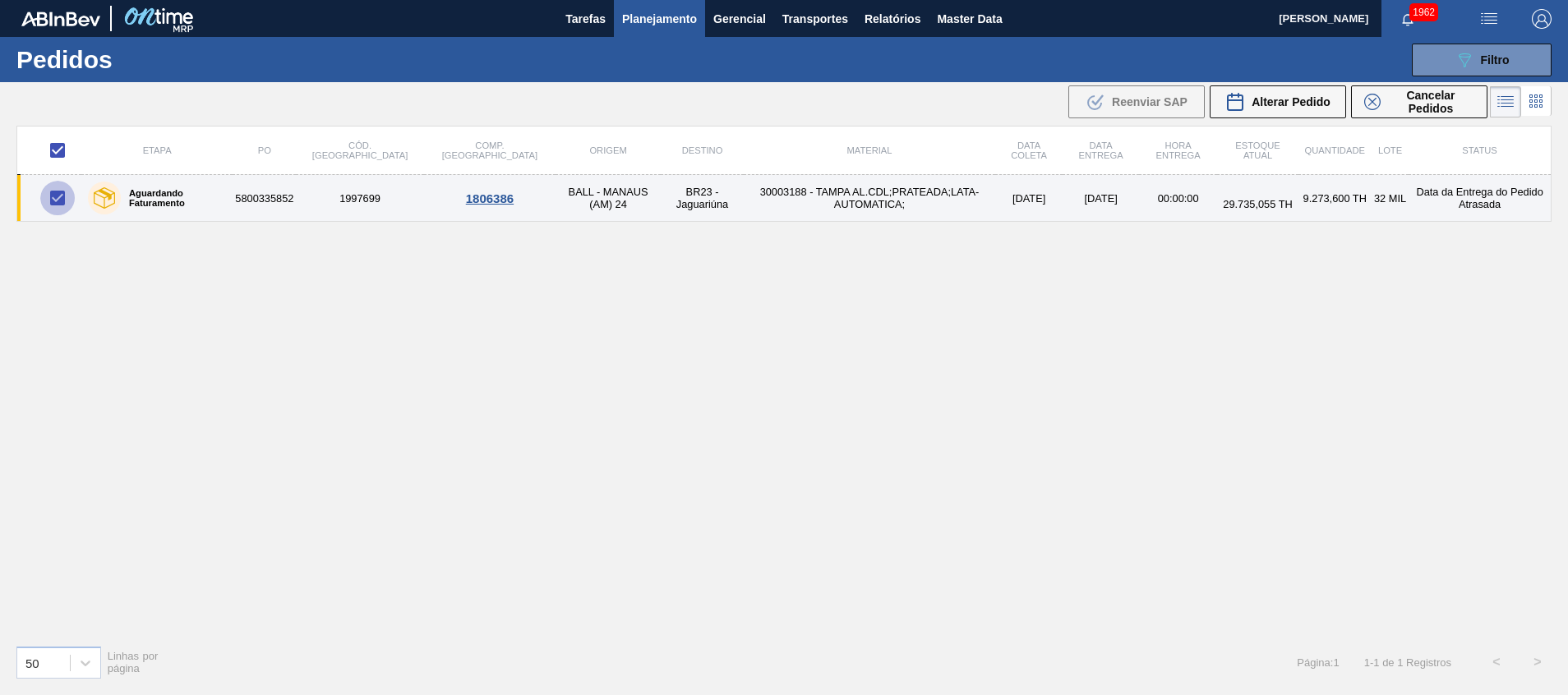
click at [59, 197] on input "checkbox" at bounding box center [58, 198] width 35 height 35
checkbox input "false"
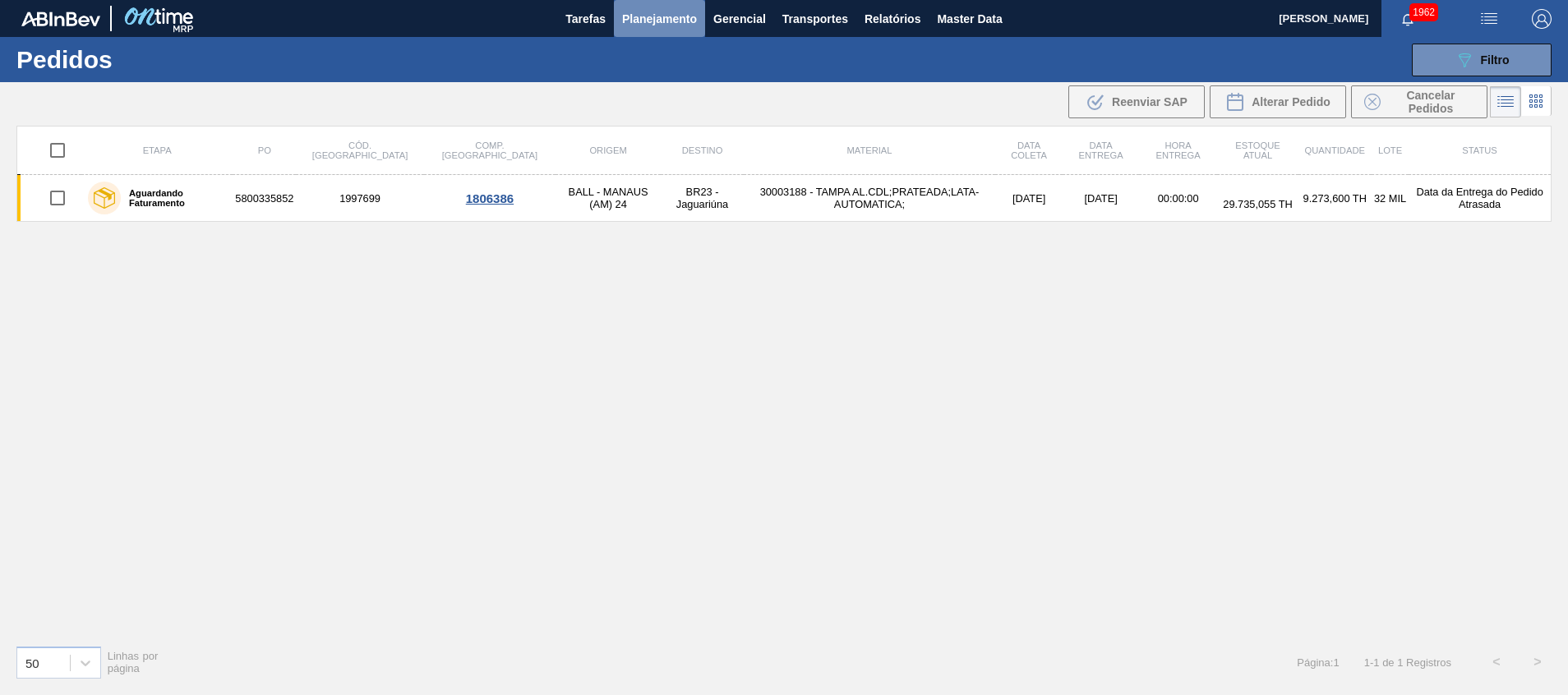
click at [655, 30] on button "Planejamento" at bounding box center [660, 18] width 91 height 37
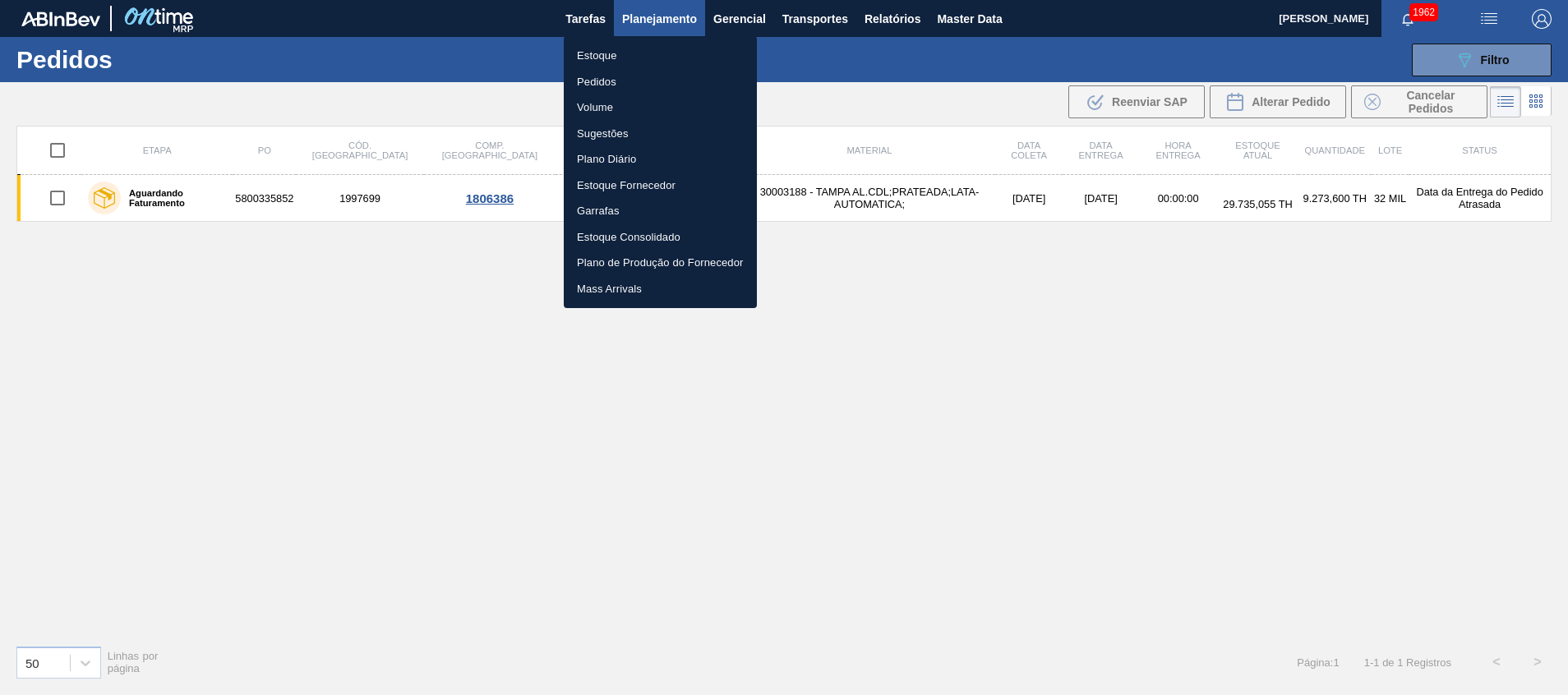
click at [659, 50] on li "Estoque" at bounding box center [660, 56] width 193 height 27
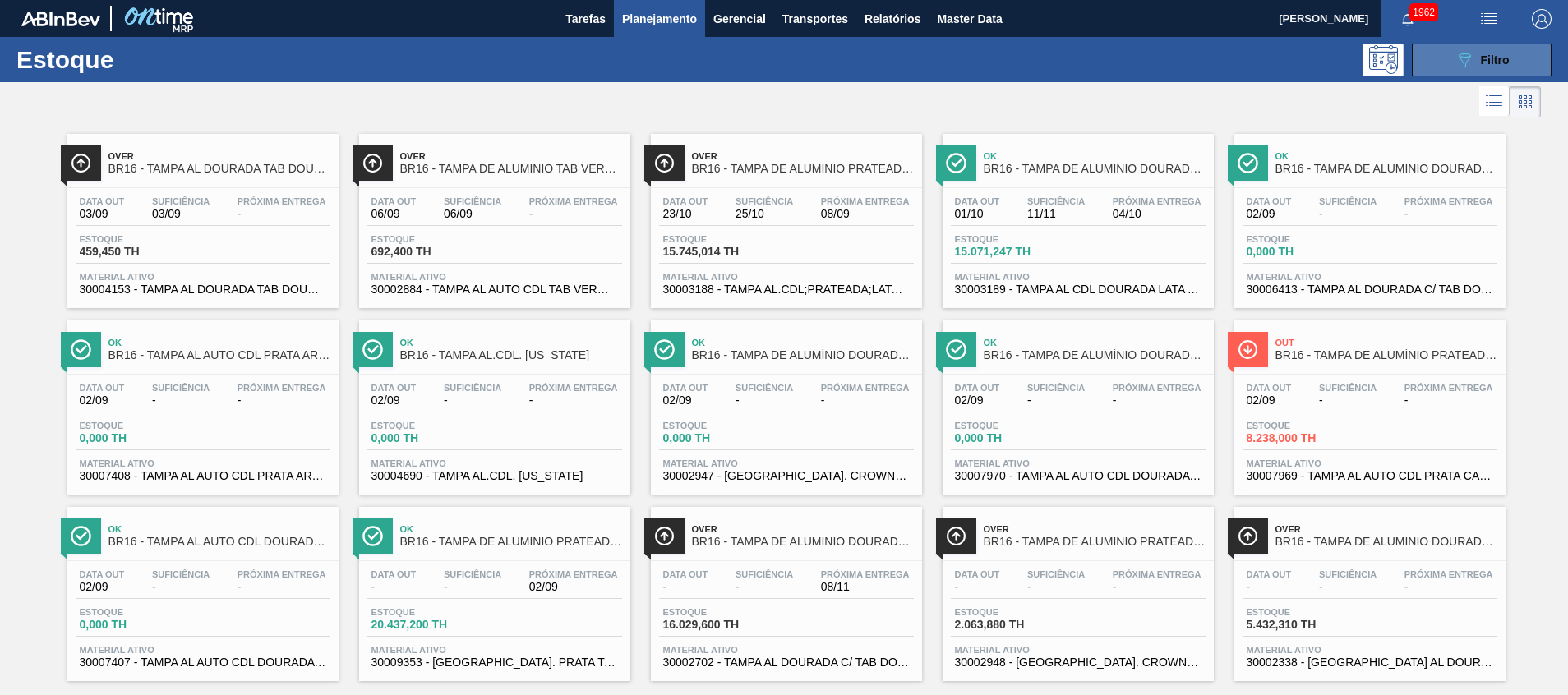
click at [1415, 63] on button "089F7B8B-B2A5-4AFE-B5C0-19BA573D28AC Filtro" at bounding box center [1482, 60] width 139 height 33
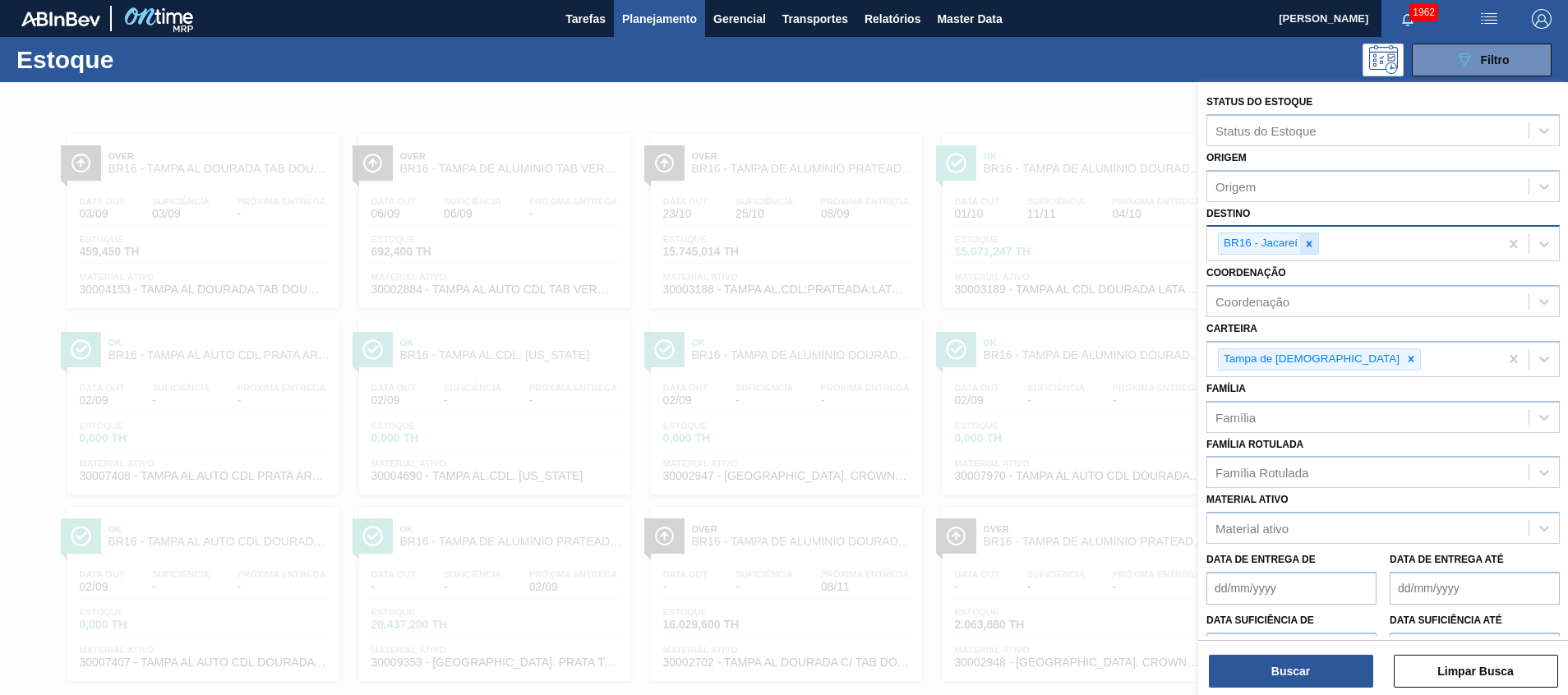
click at [1305, 246] on icon at bounding box center [1309, 244] width 12 height 12
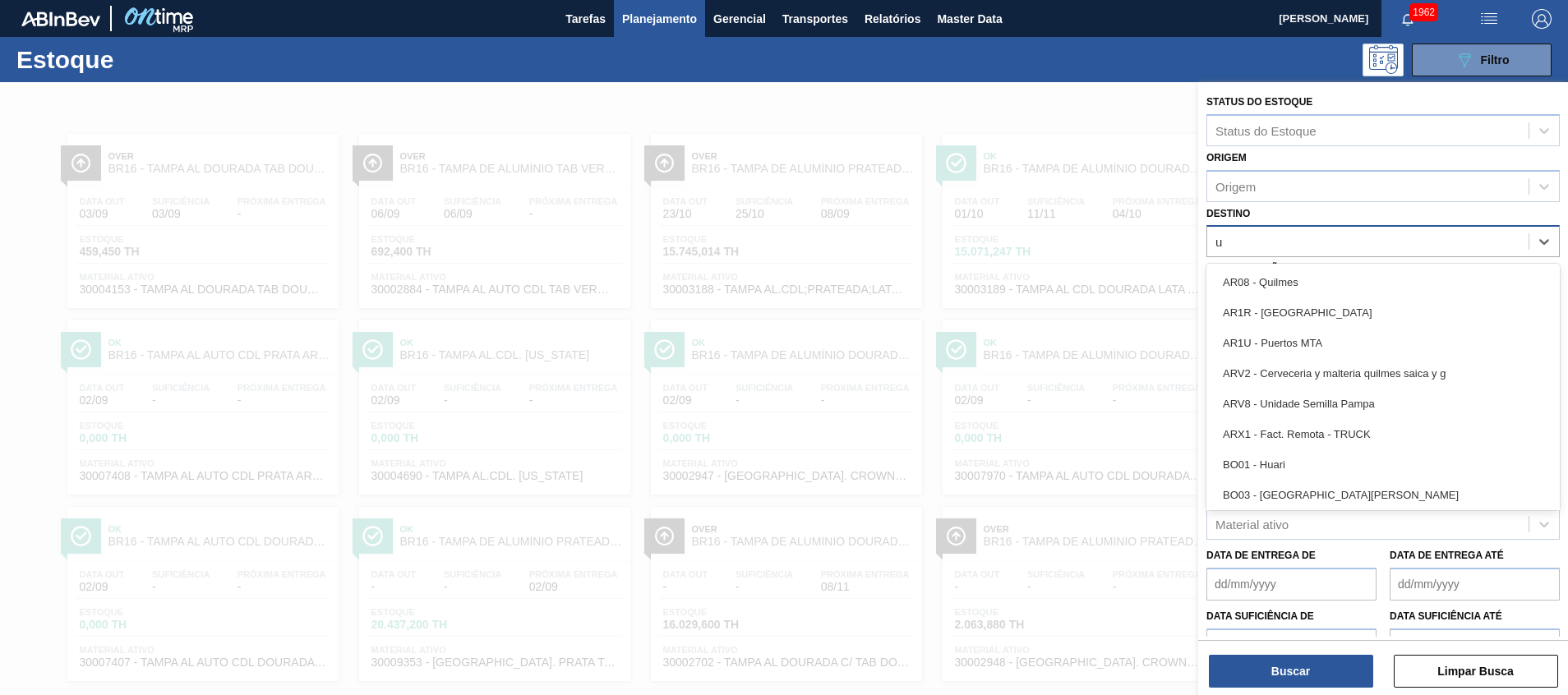
type input "ub"
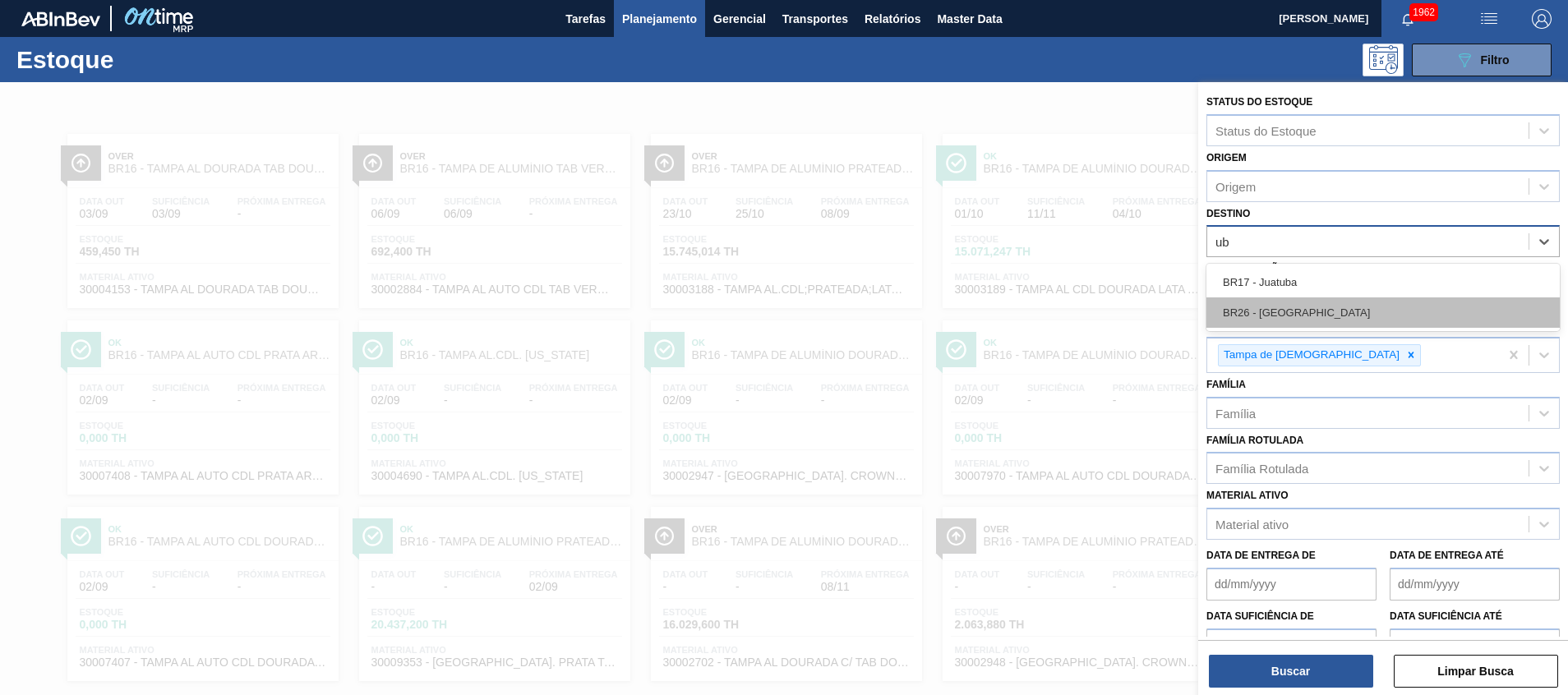
click at [1253, 318] on div "BR26 - [GEOGRAPHIC_DATA]" at bounding box center [1383, 313] width 353 height 31
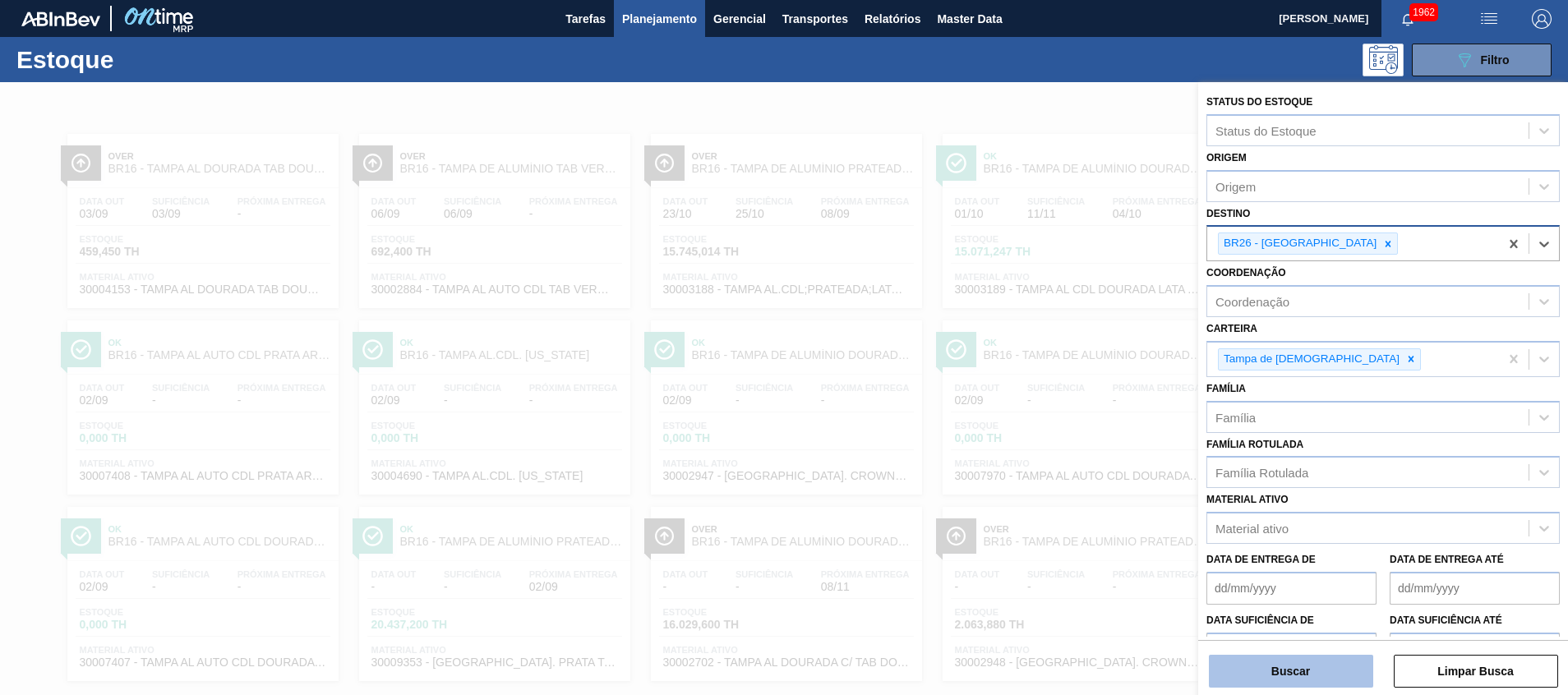
click at [1239, 676] on button "Buscar" at bounding box center [1291, 671] width 164 height 33
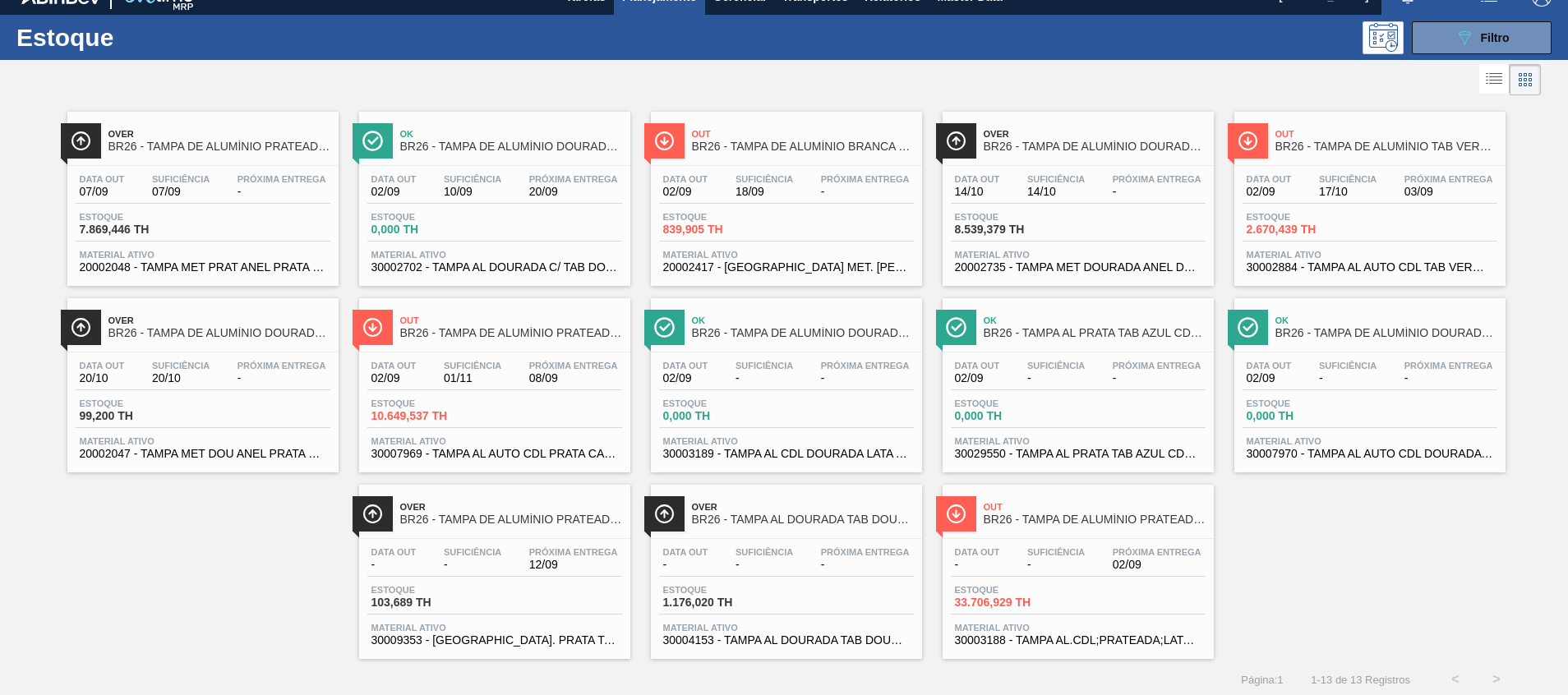
scroll to position [27, 0]
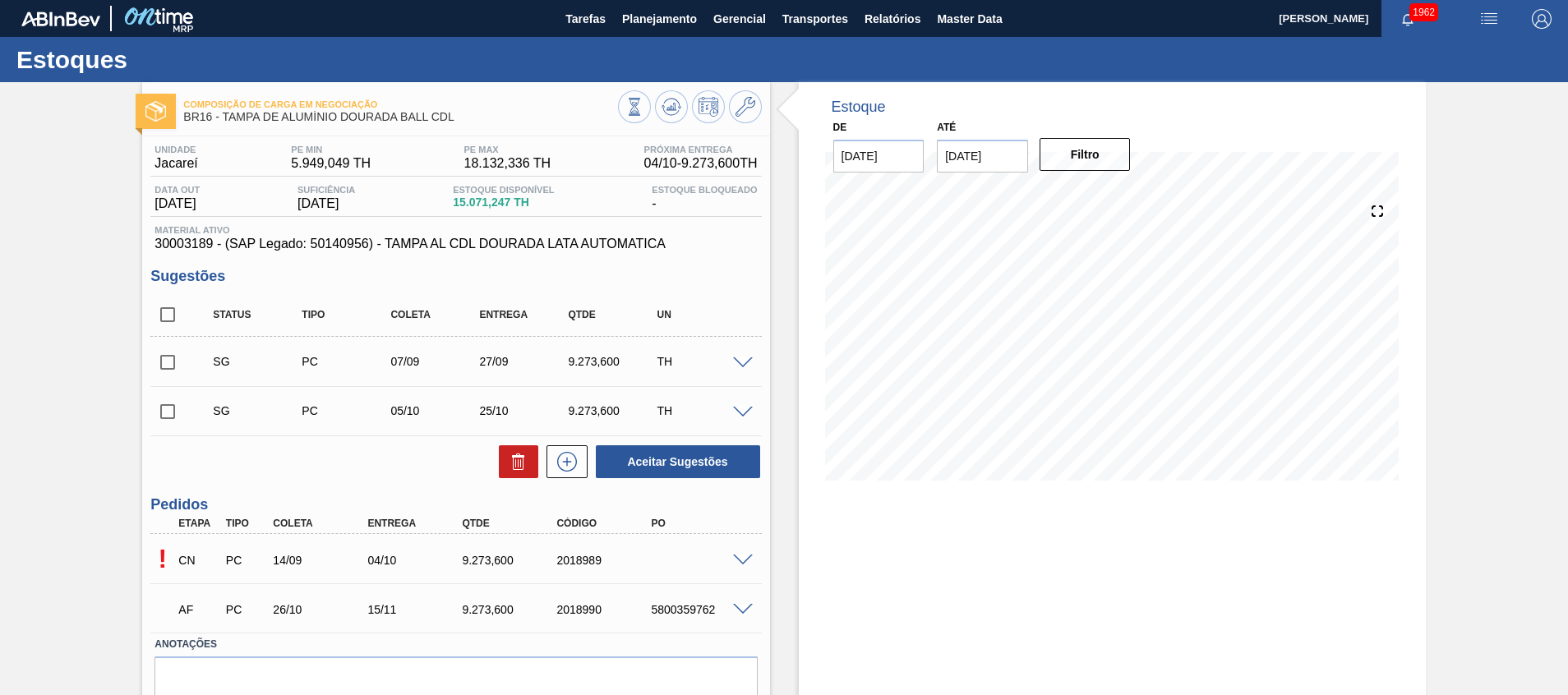
click at [742, 558] on span at bounding box center [743, 561] width 20 height 12
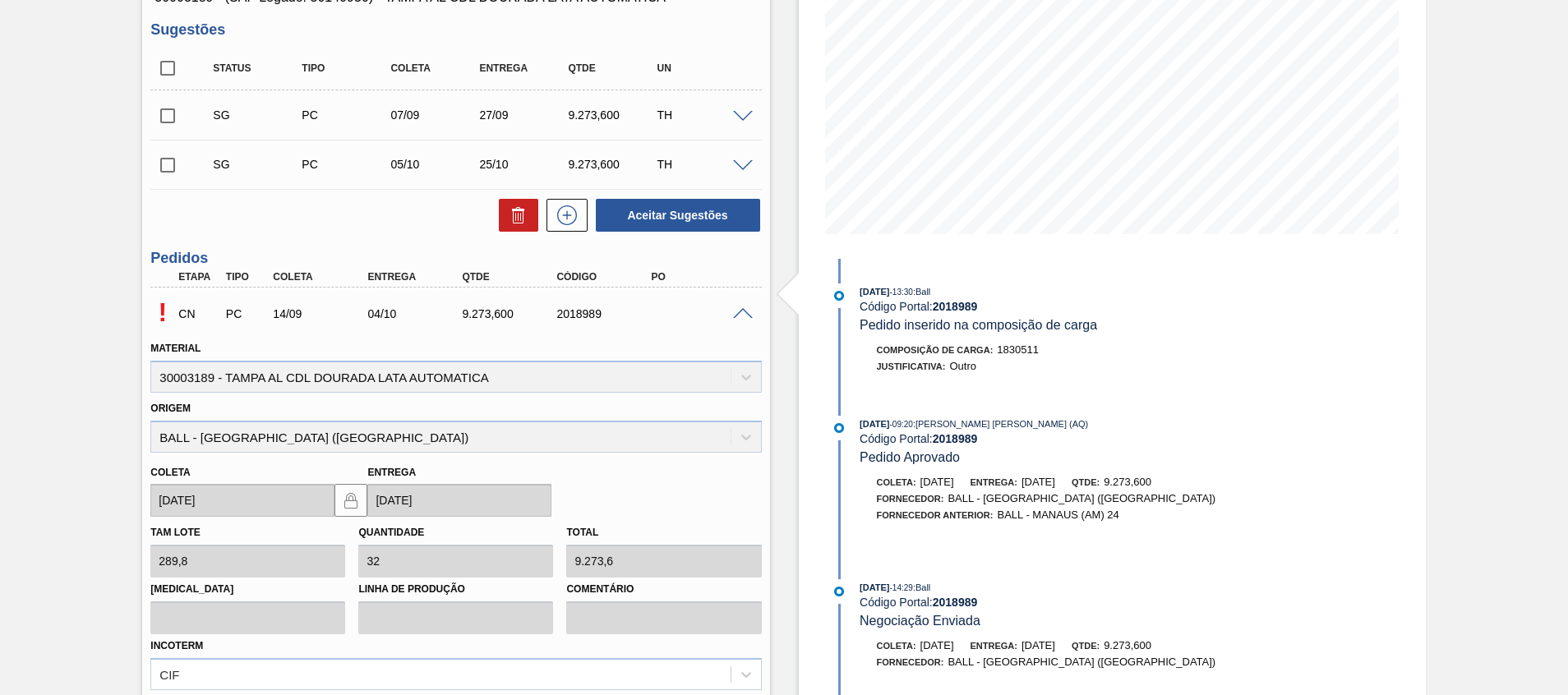
scroll to position [471, 0]
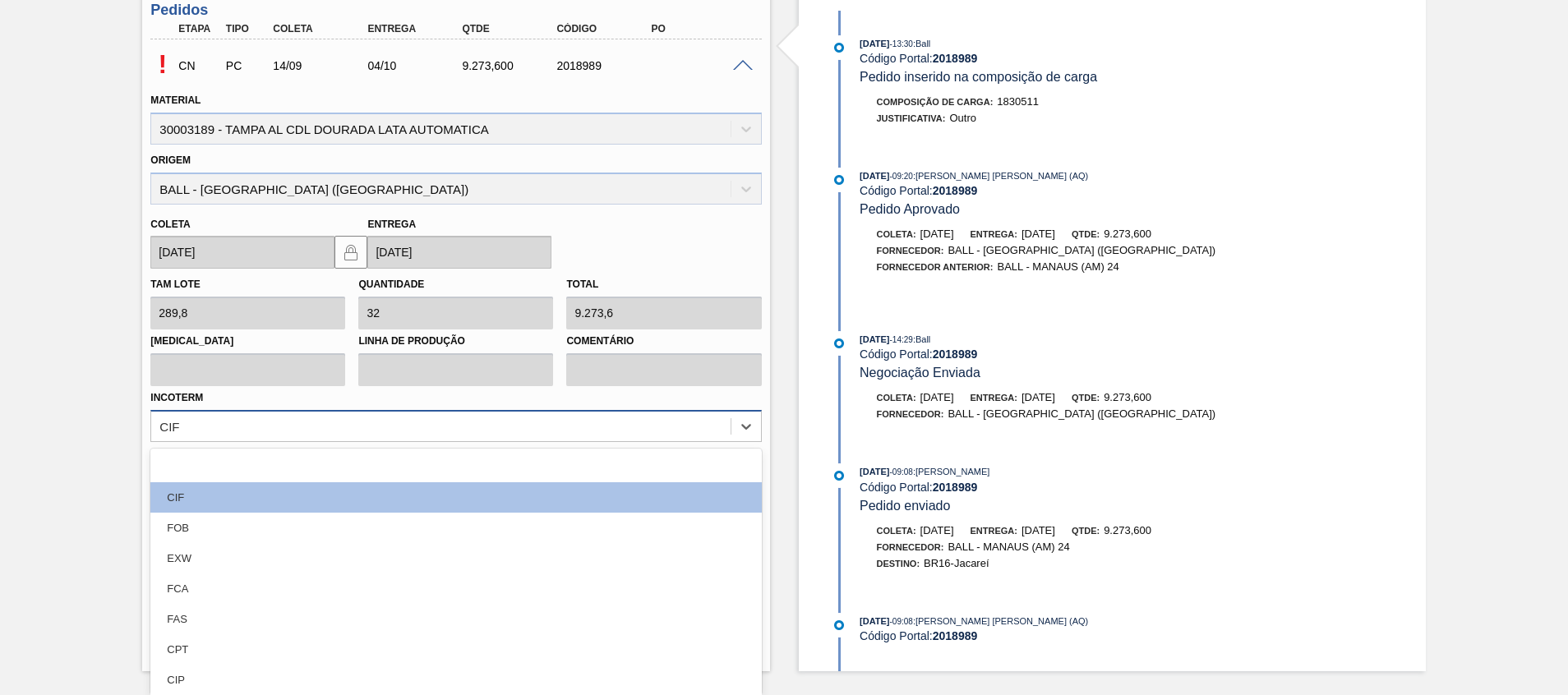
click at [244, 442] on div "option focused, 1 of 12. 12 results available. Use Up and Down to choose option…" at bounding box center [455, 425] width 611 height 32
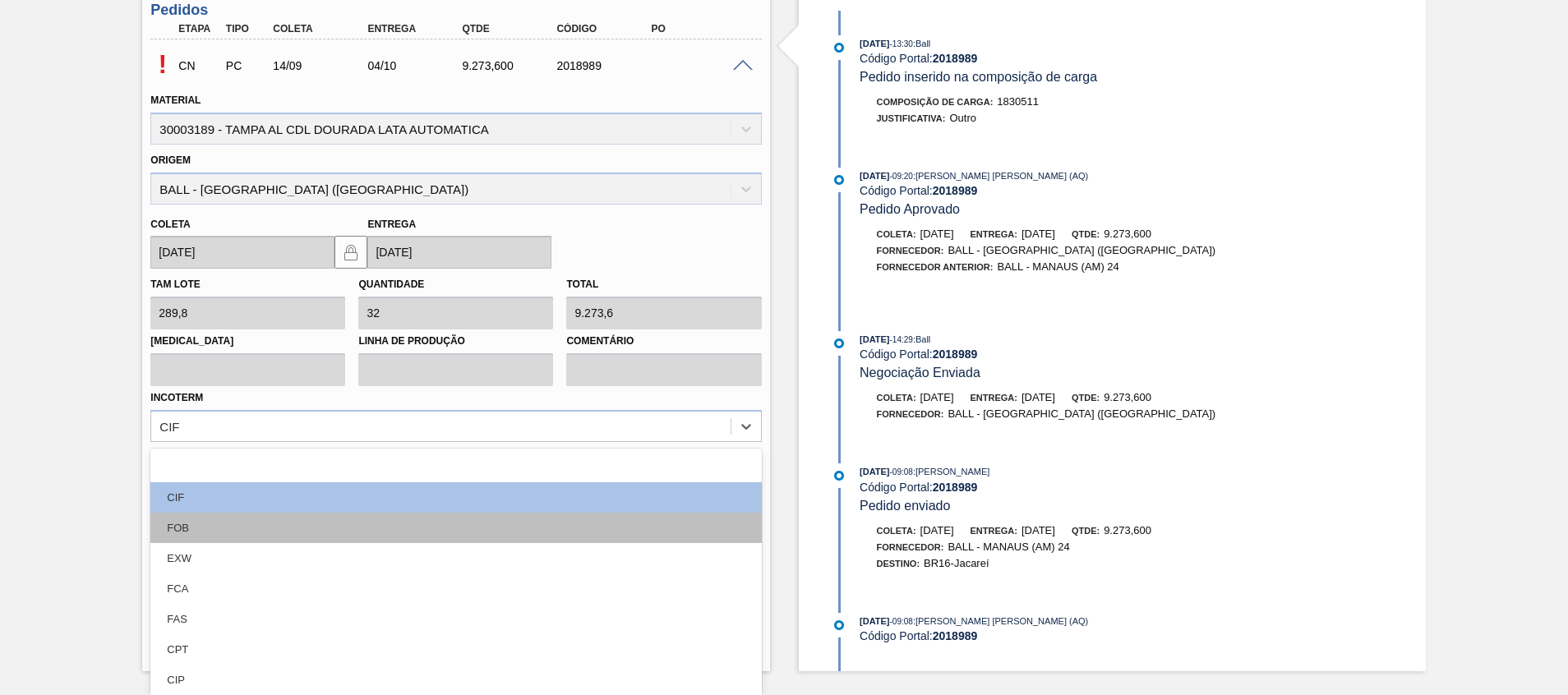
click at [226, 519] on div "FOB" at bounding box center [455, 527] width 611 height 31
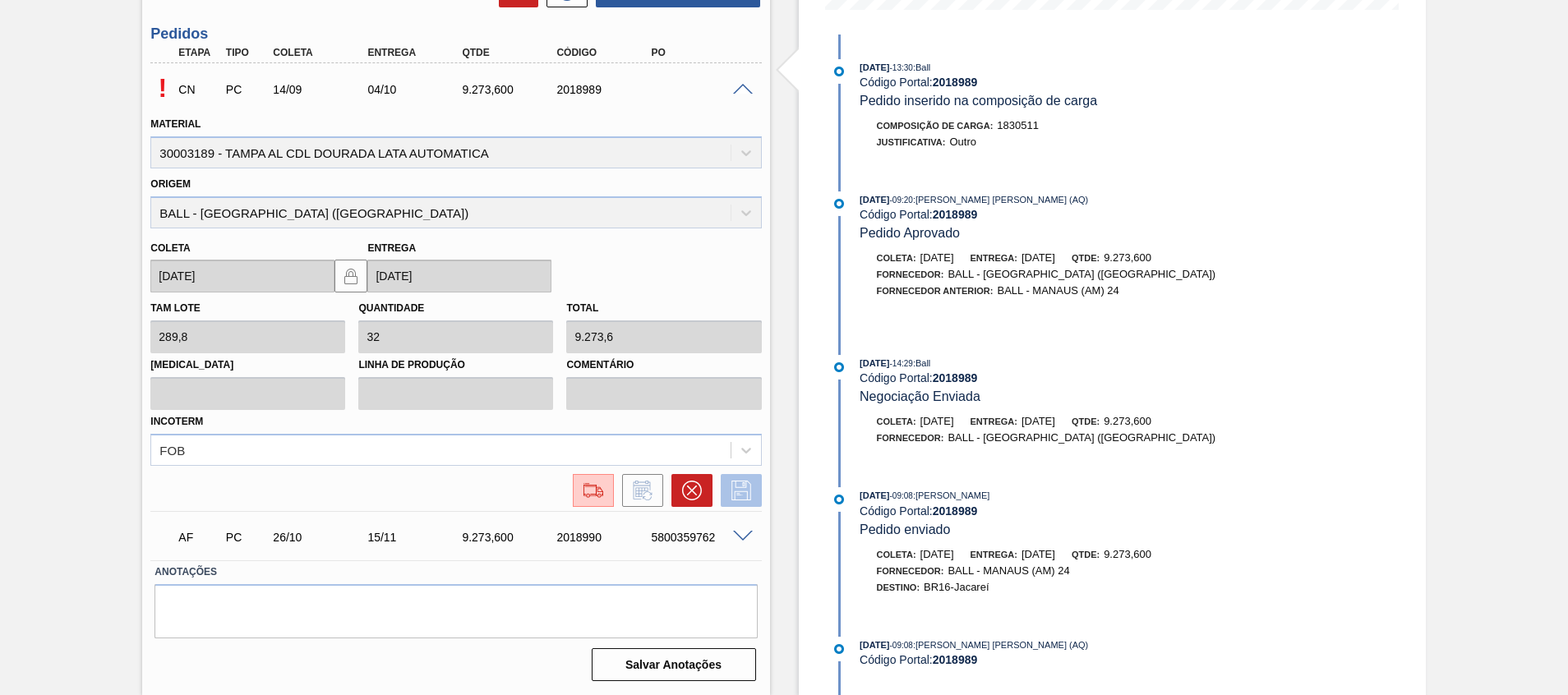
click at [729, 480] on icon at bounding box center [742, 490] width 27 height 20
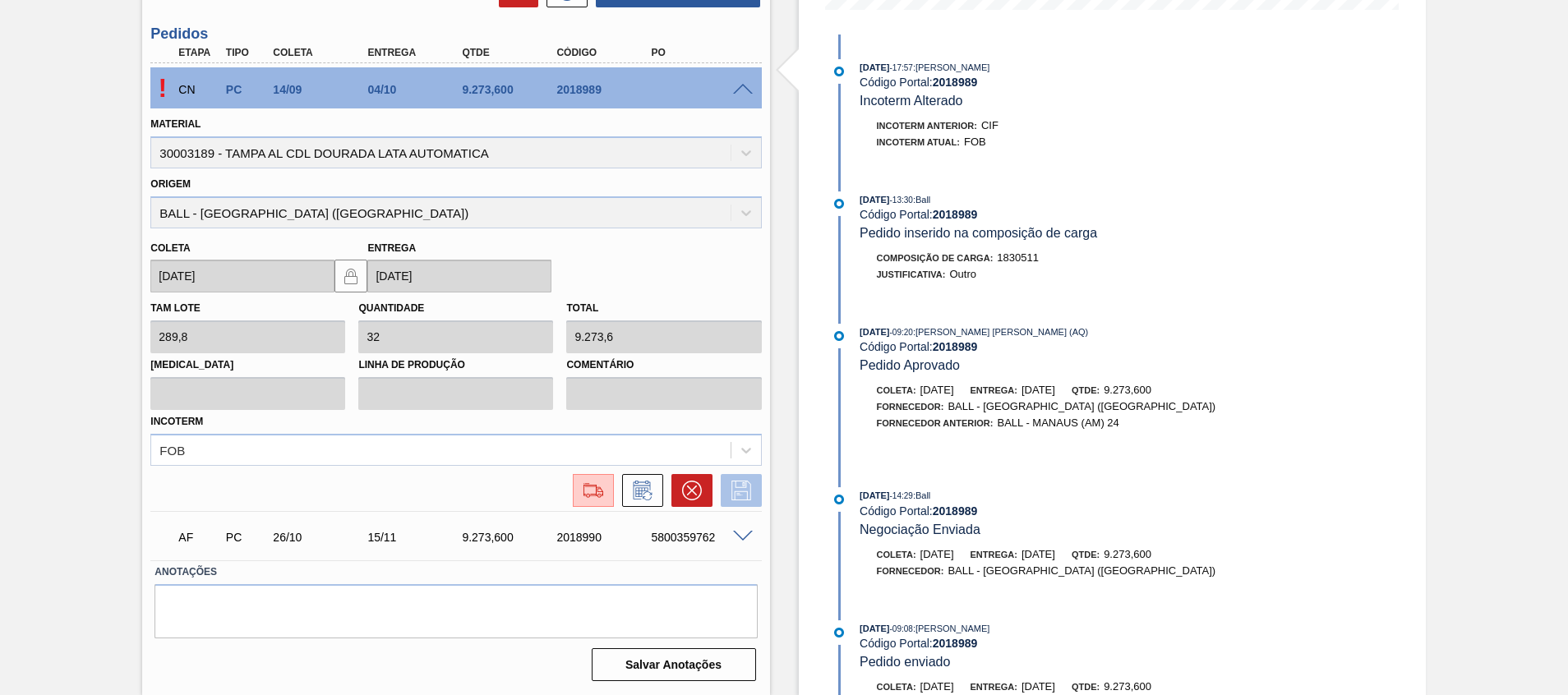
scroll to position [72, 0]
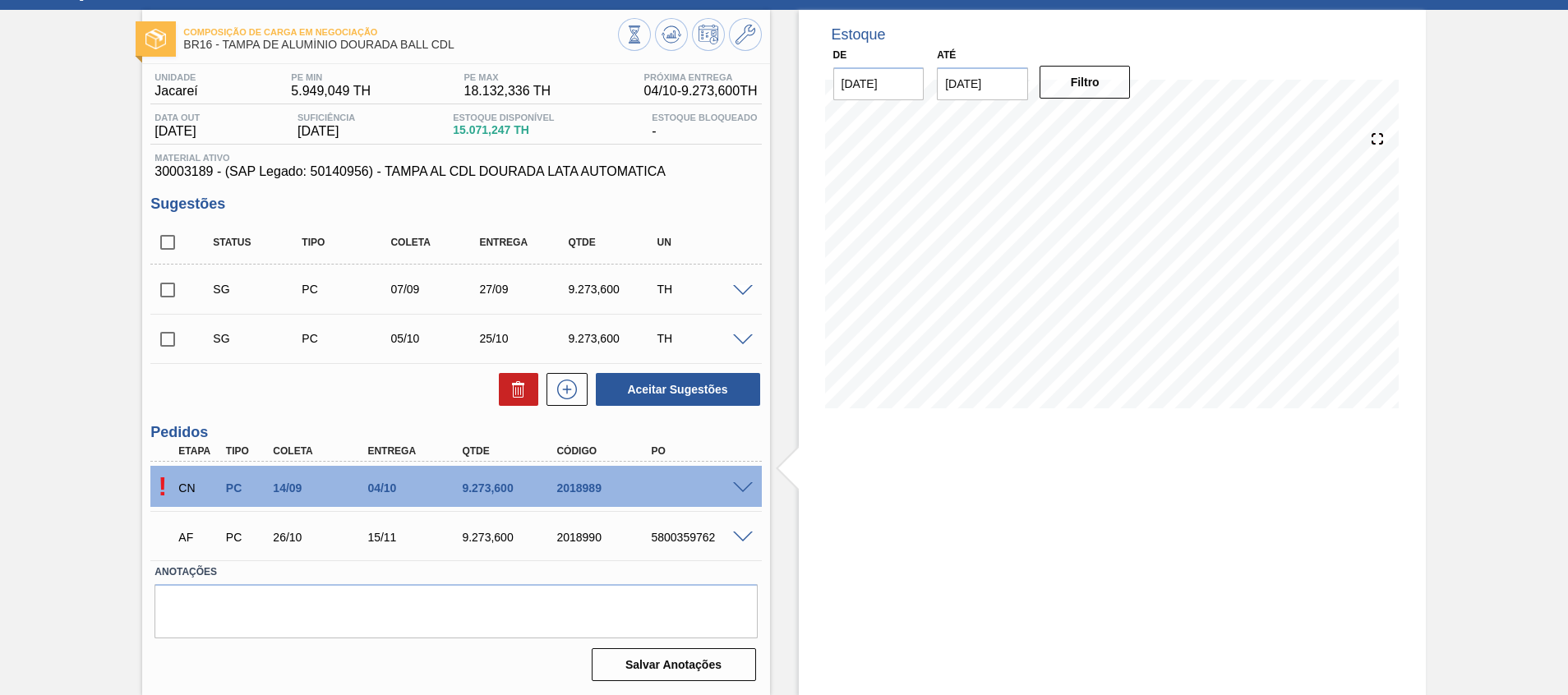
click at [738, 487] on span at bounding box center [743, 488] width 20 height 12
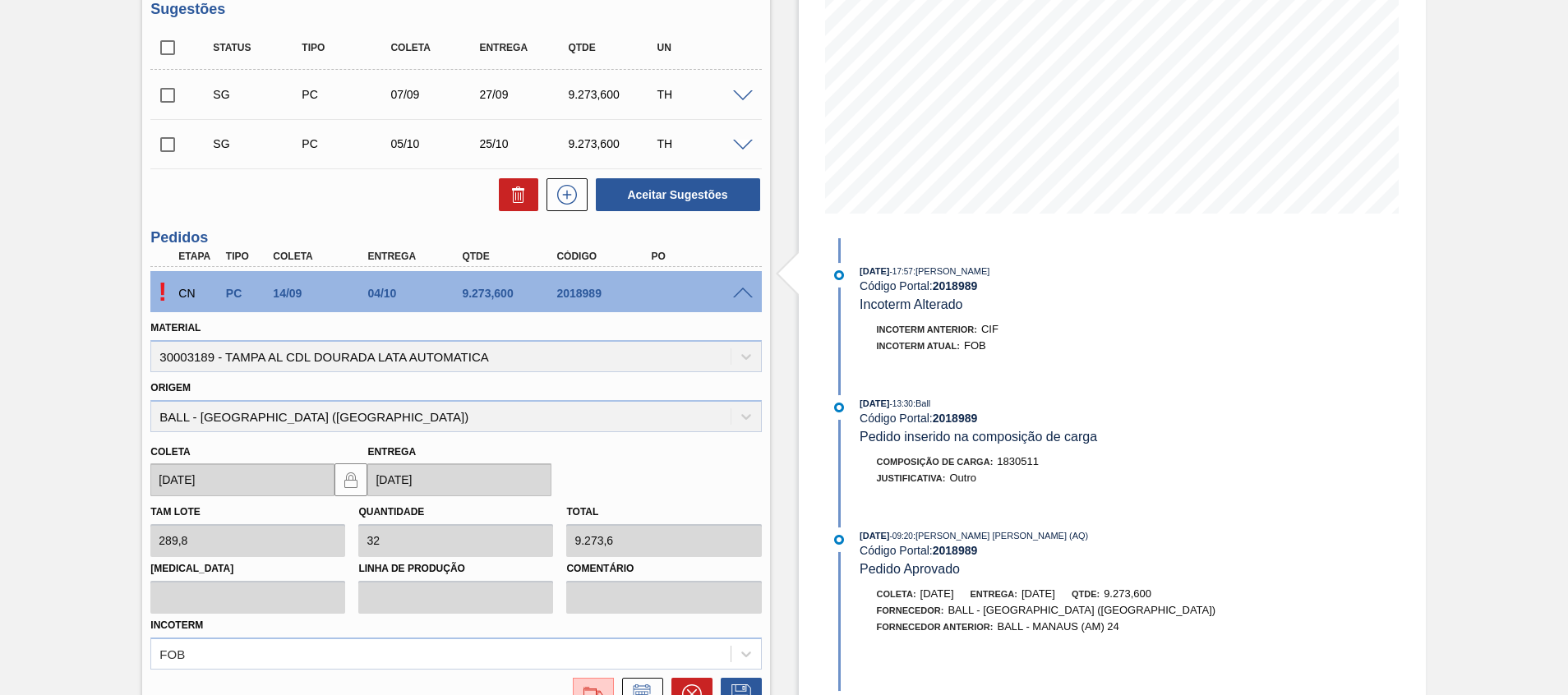
scroll to position [294, 0]
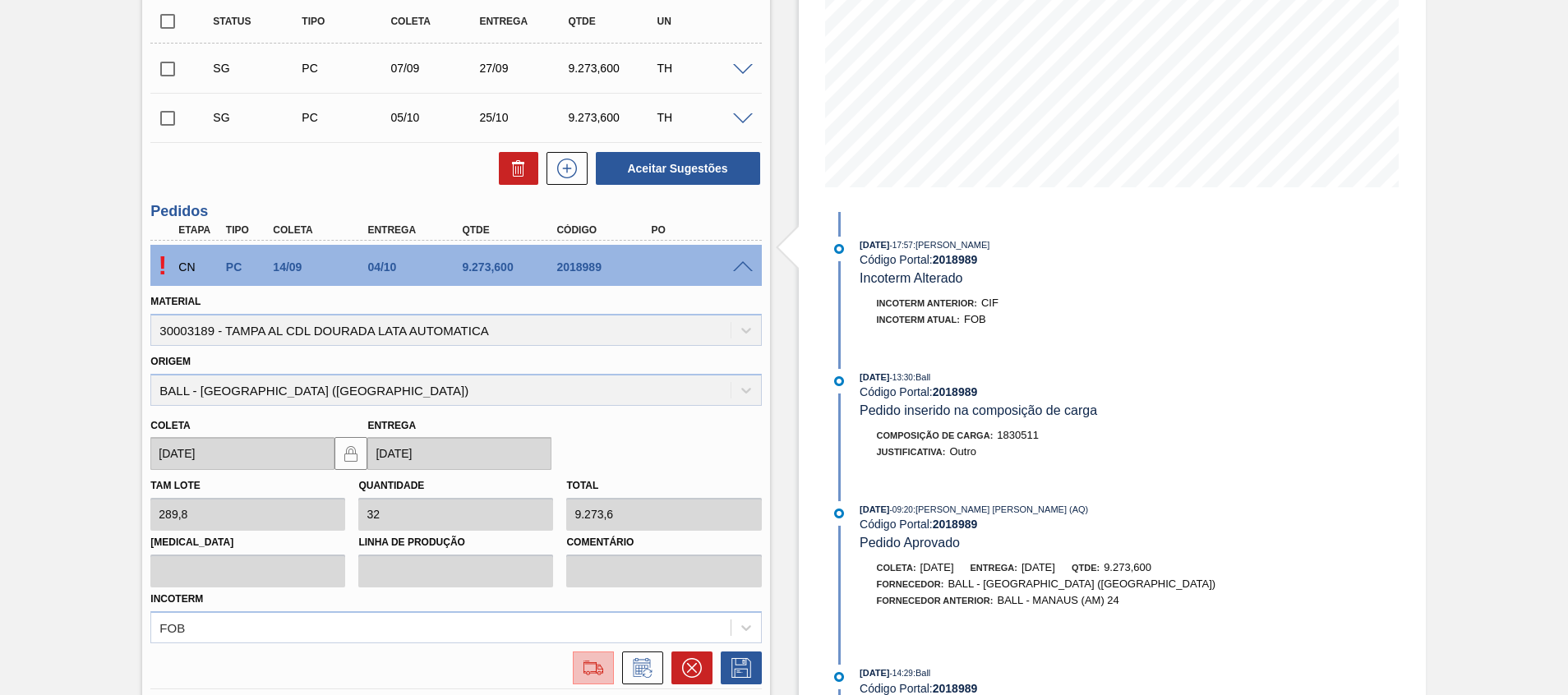
click at [574, 660] on button at bounding box center [593, 668] width 41 height 33
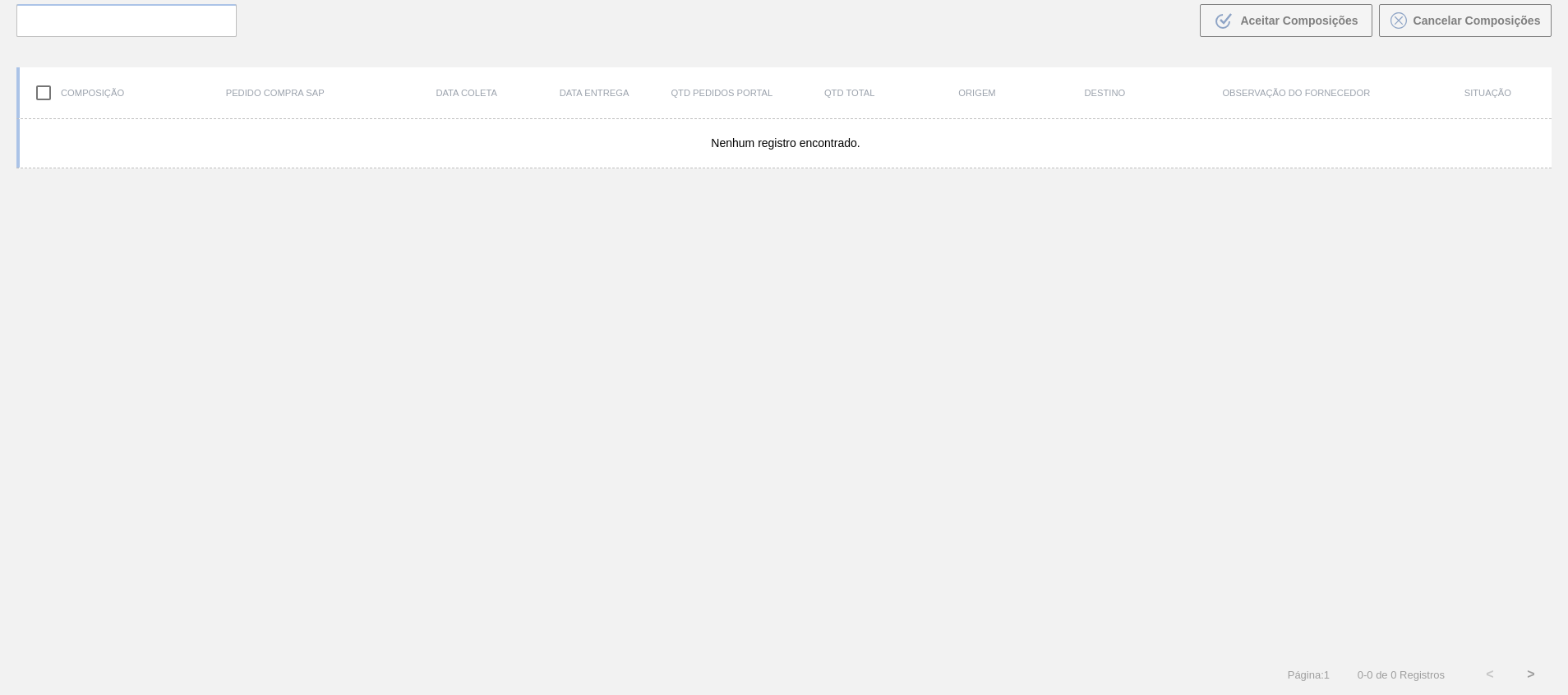
scroll to position [119, 0]
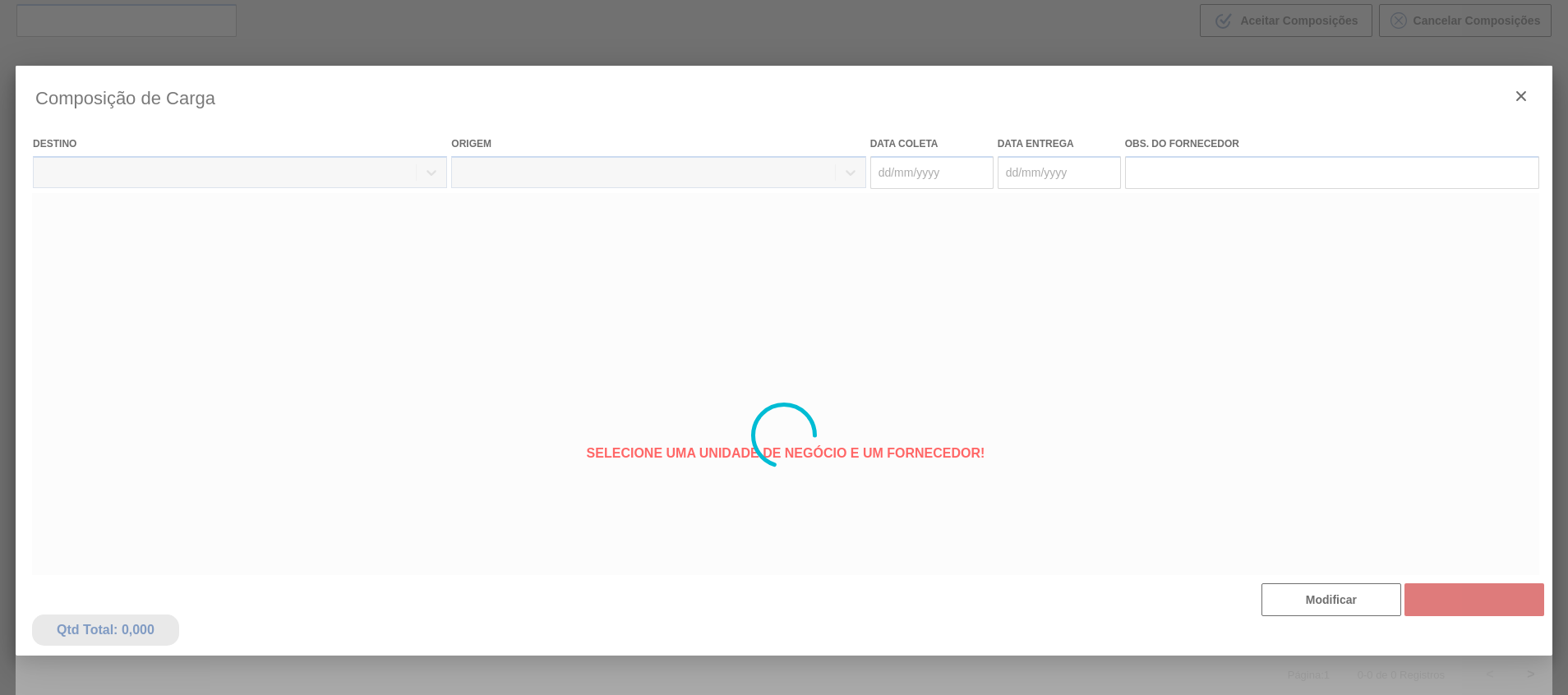
type coleta "14/09/2025"
type entrega "04/10/2025"
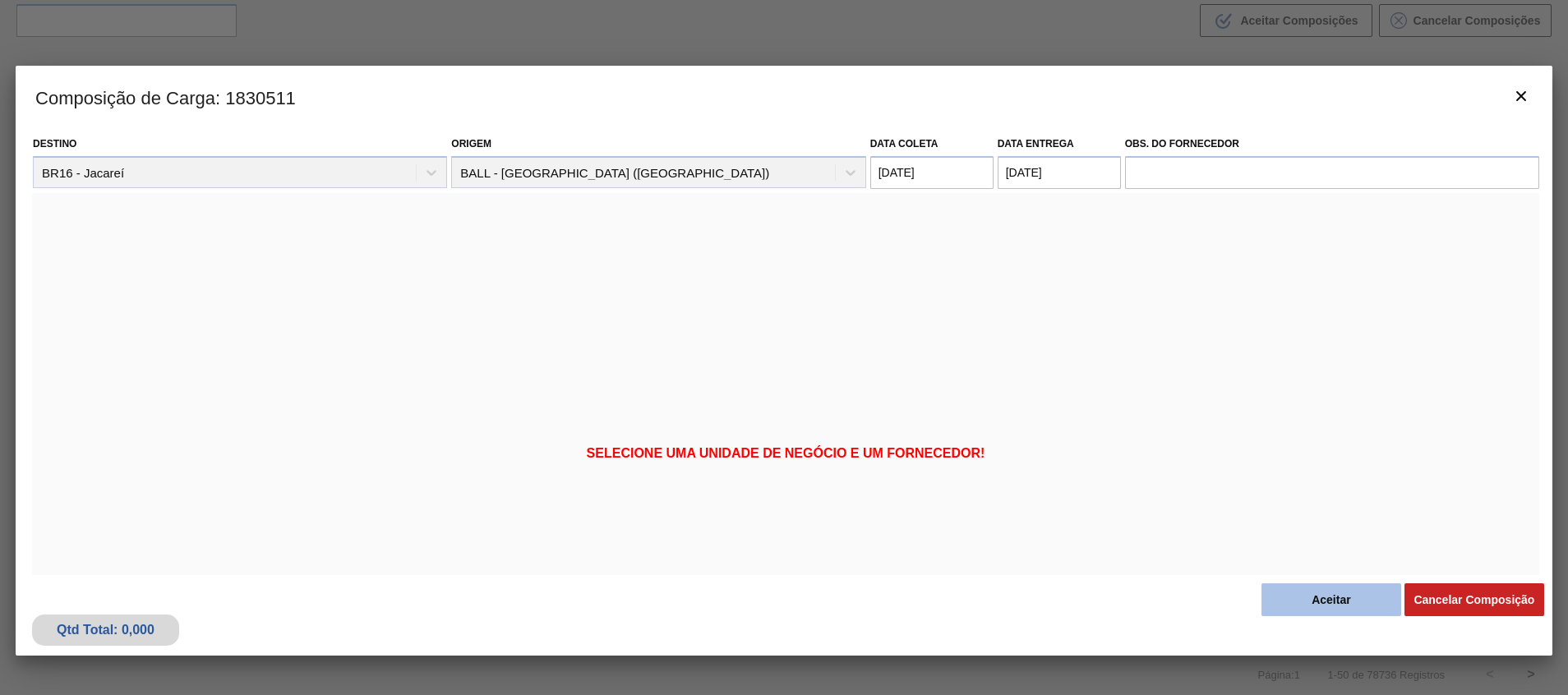
click at [1332, 600] on button "Aceitar" at bounding box center [1331, 600] width 139 height 33
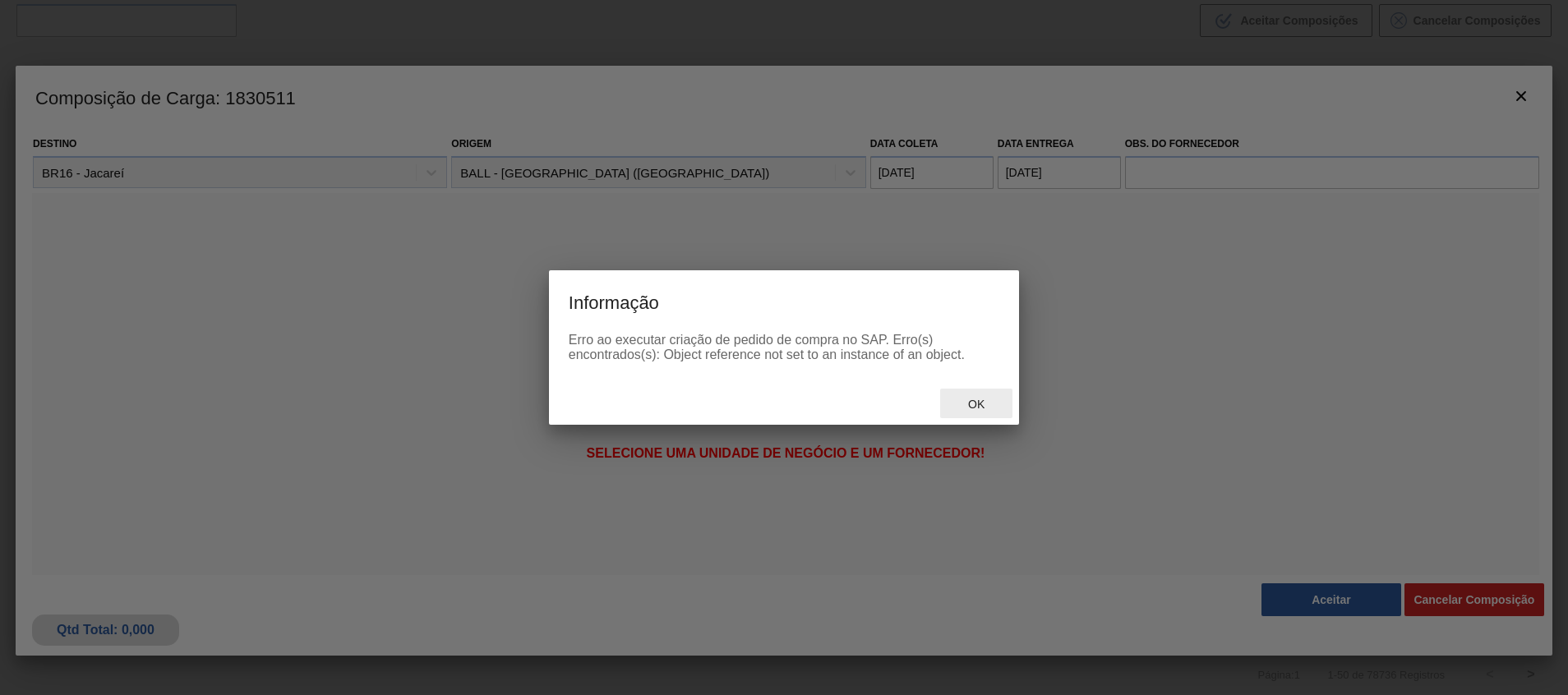
click at [976, 406] on span "Ok" at bounding box center [976, 404] width 43 height 13
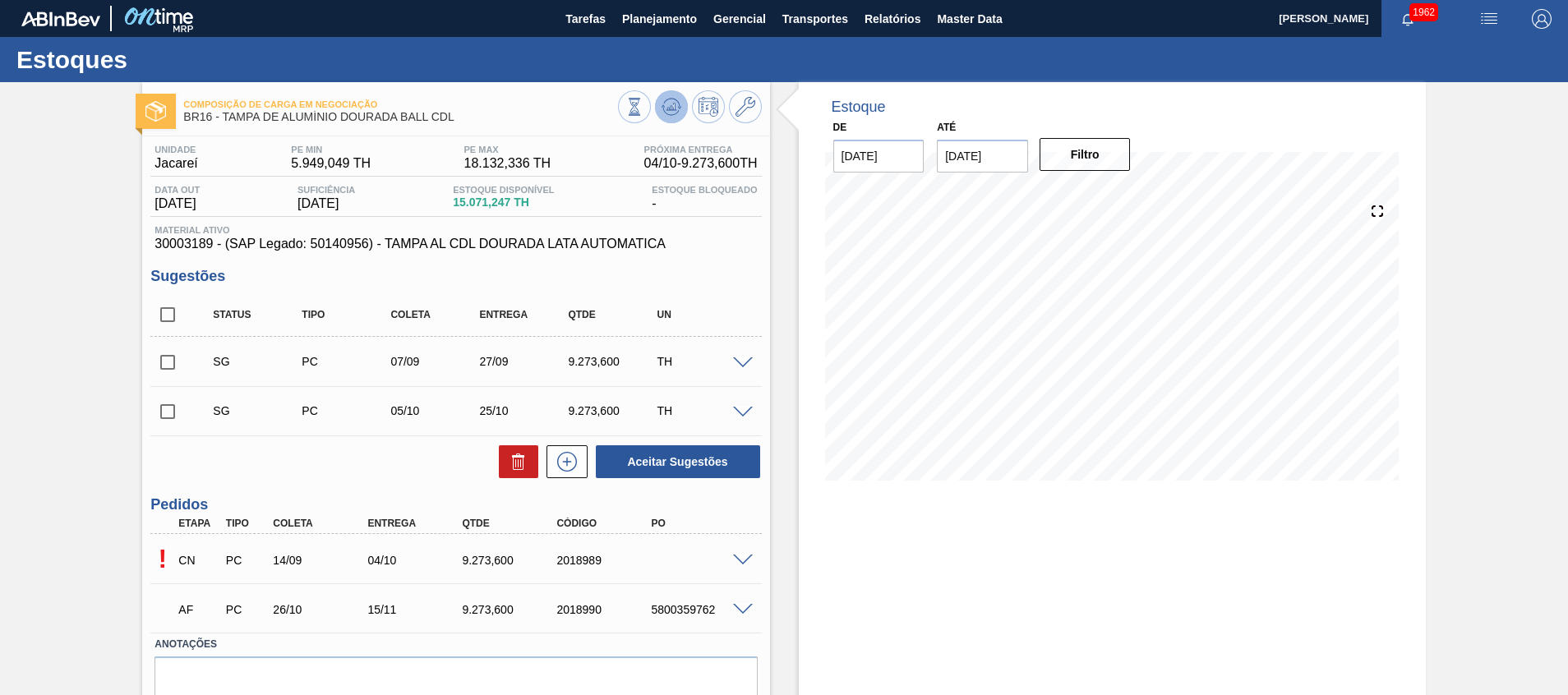
click at [670, 100] on icon at bounding box center [671, 107] width 20 height 20
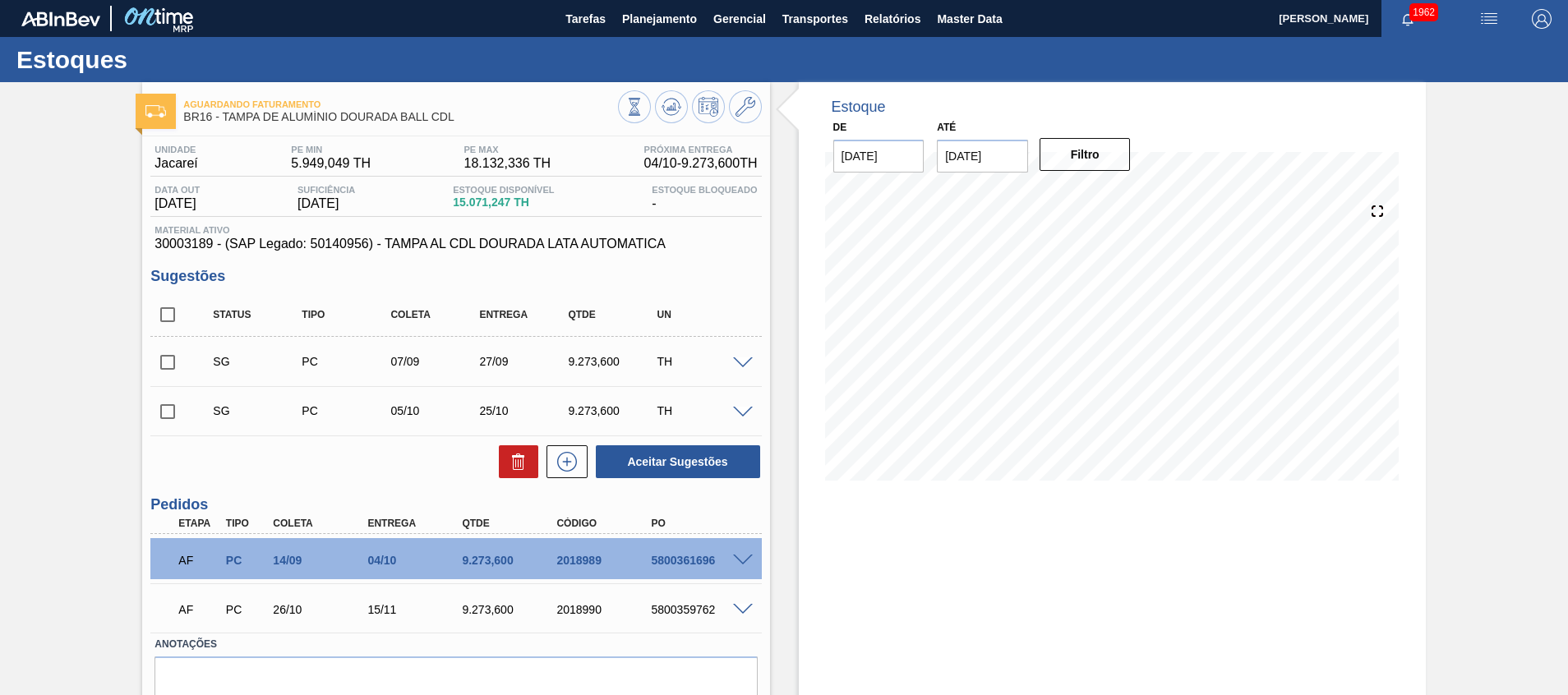
click at [741, 556] on span at bounding box center [743, 561] width 20 height 12
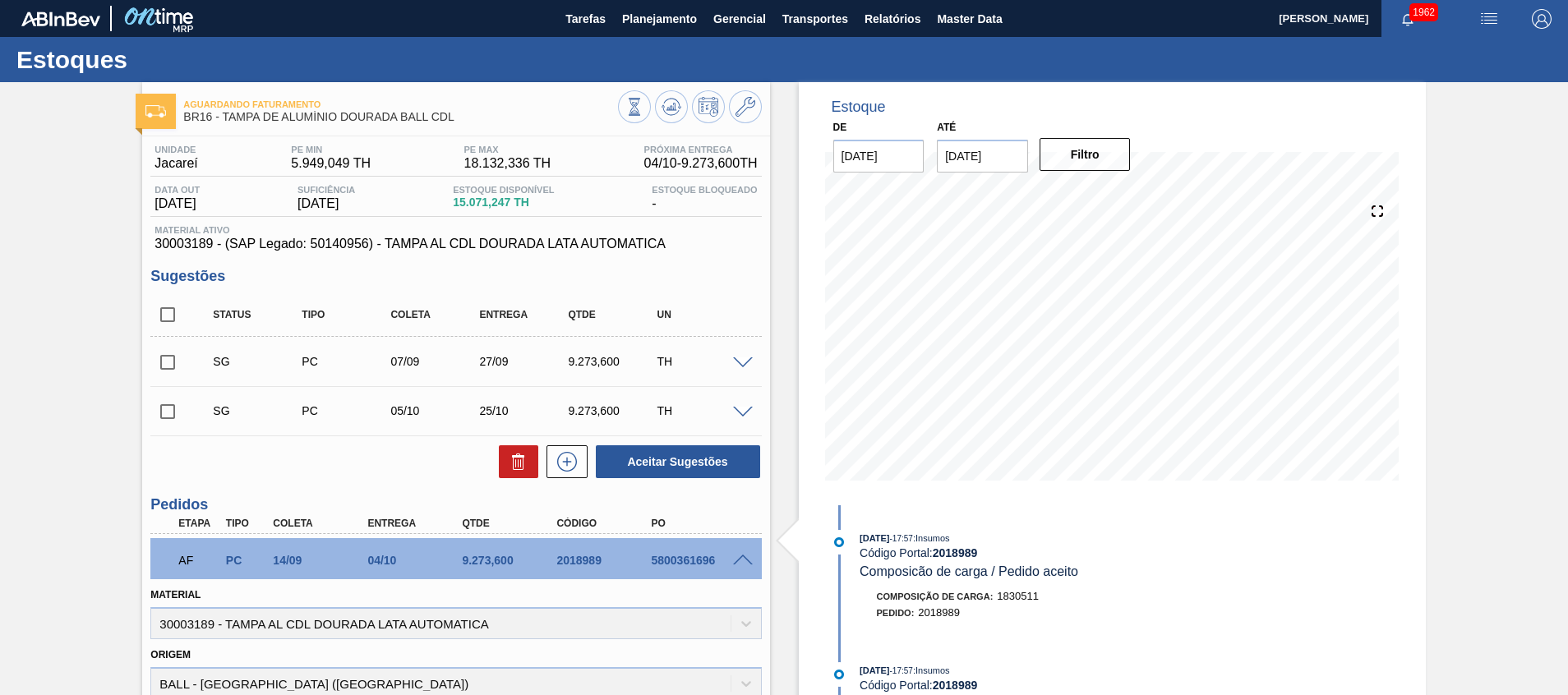
click at [741, 556] on span at bounding box center [743, 561] width 20 height 12
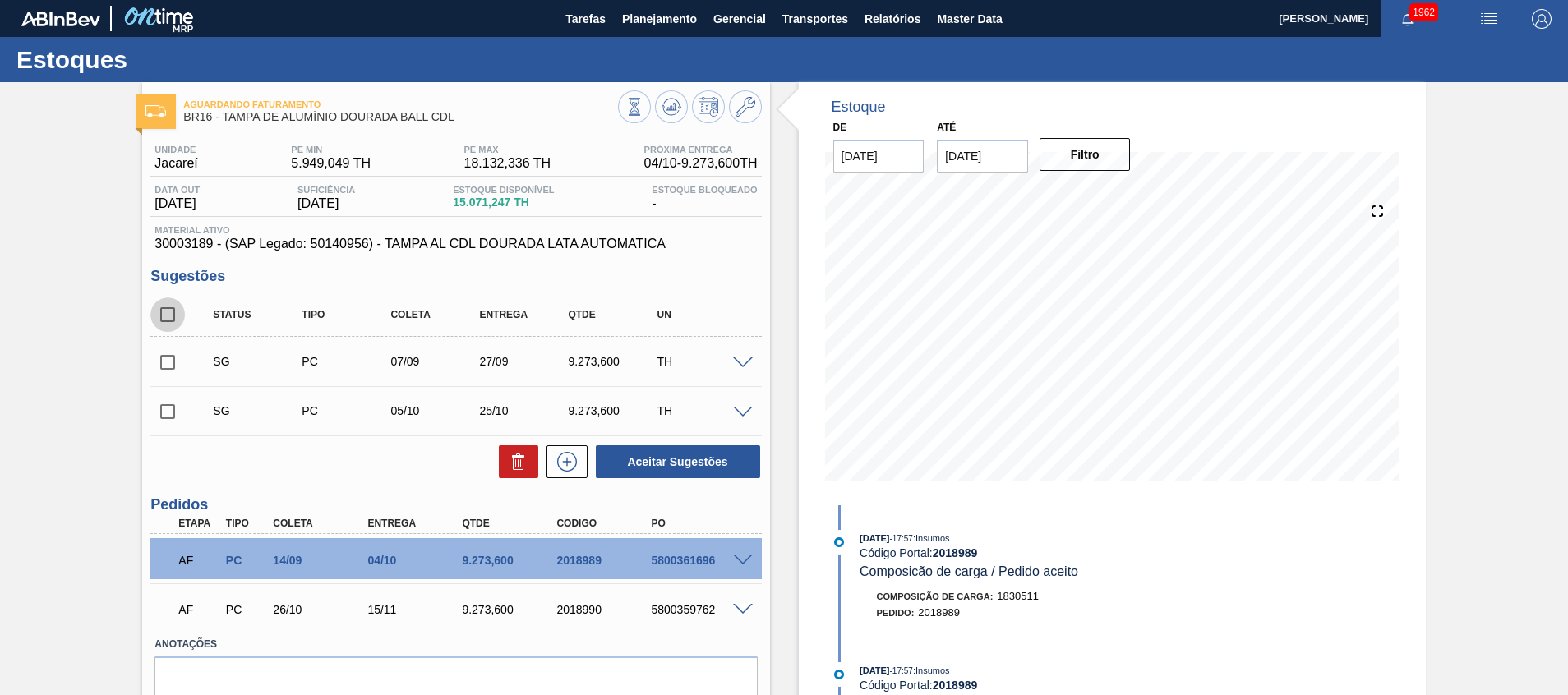
click at [165, 316] on input "checkbox" at bounding box center [168, 315] width 35 height 35
checkbox input "true"
click at [509, 459] on icon at bounding box center [519, 462] width 20 height 20
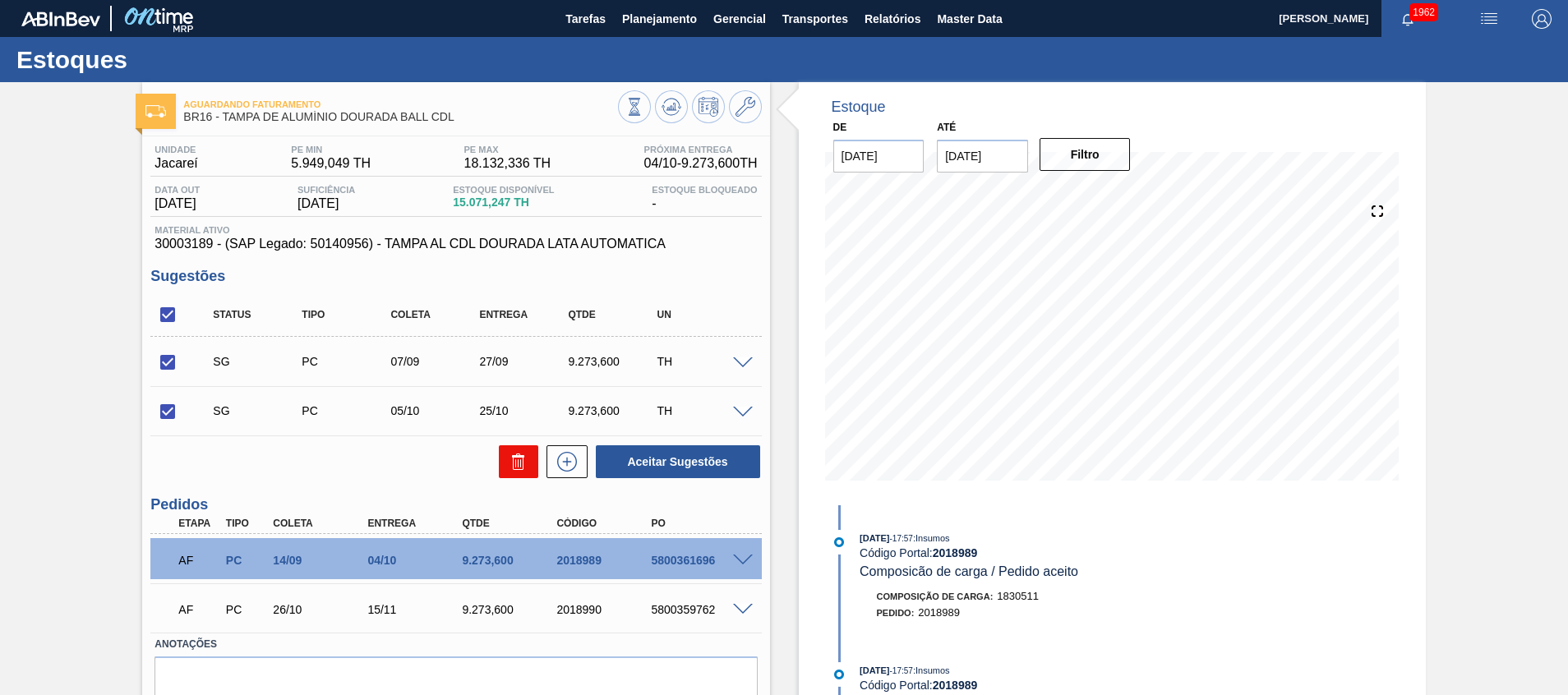
checkbox input "false"
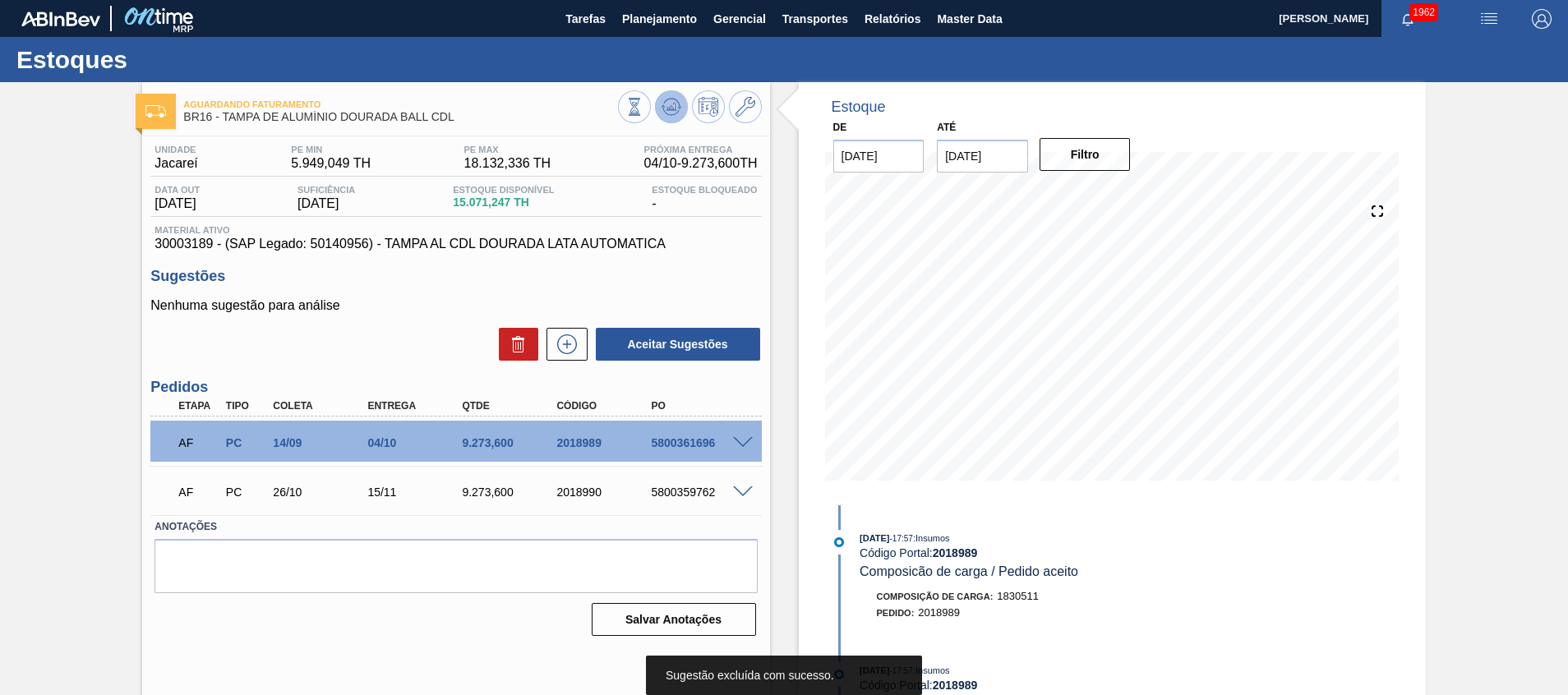
click at [670, 119] on button at bounding box center [671, 107] width 33 height 33
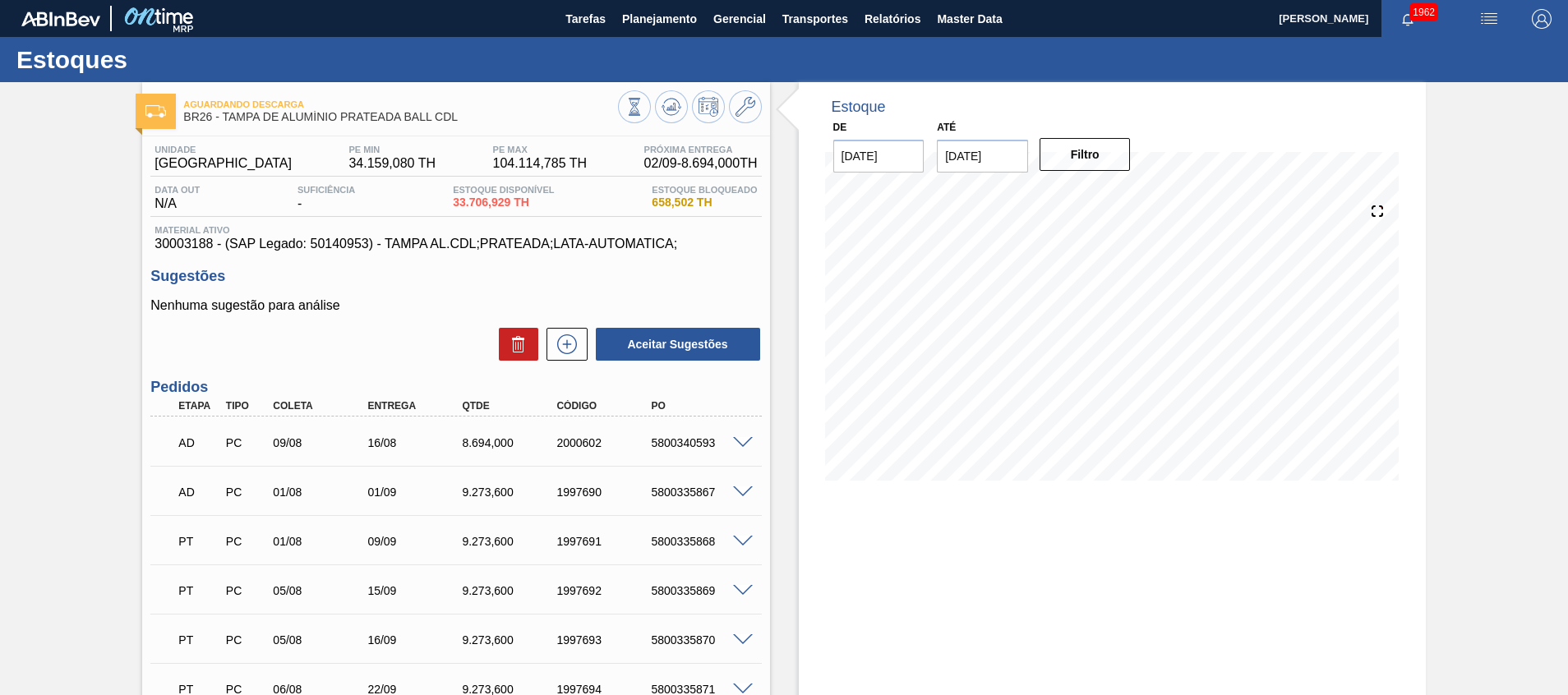
click at [733, 448] on div "5800340593" at bounding box center [699, 443] width 106 height 13
click at [738, 441] on span at bounding box center [743, 443] width 20 height 12
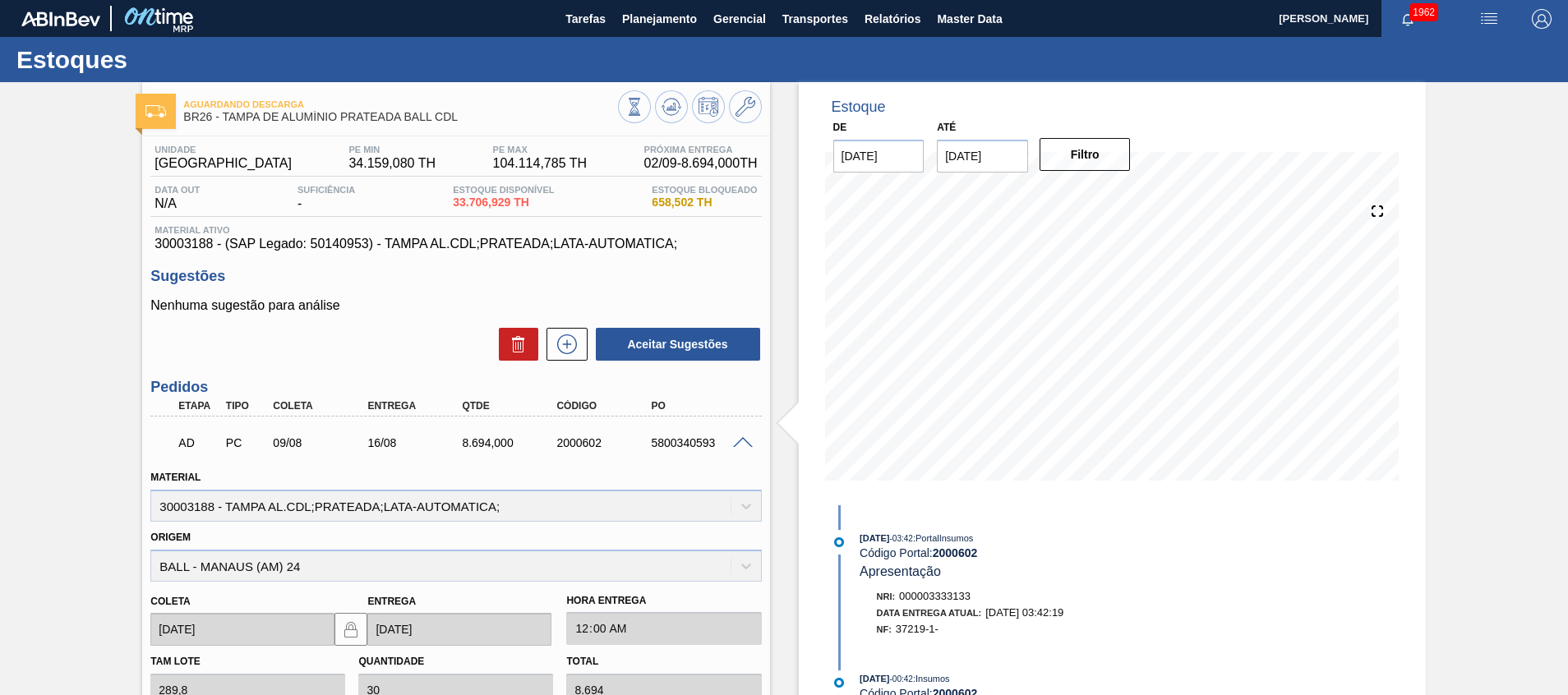
scroll to position [246, 0]
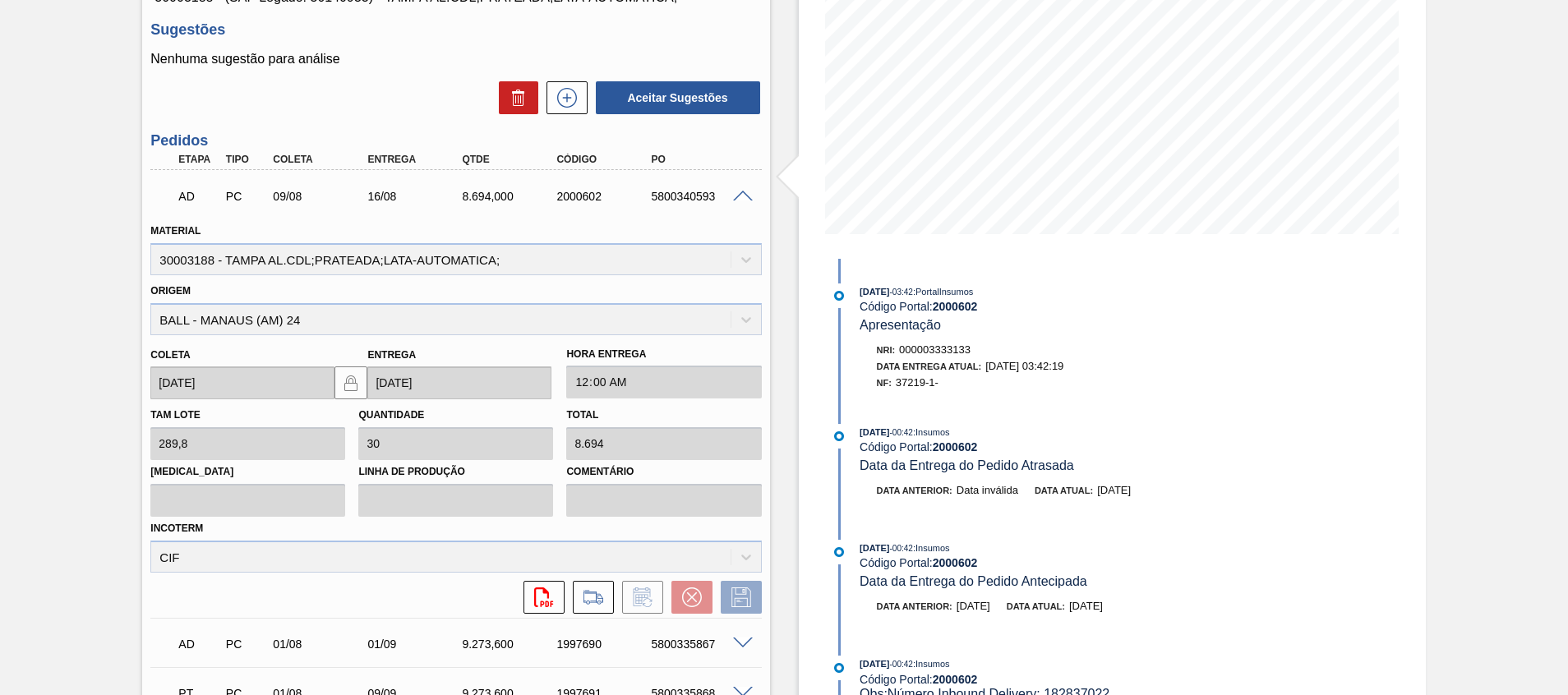
click at [747, 195] on span at bounding box center [743, 197] width 20 height 12
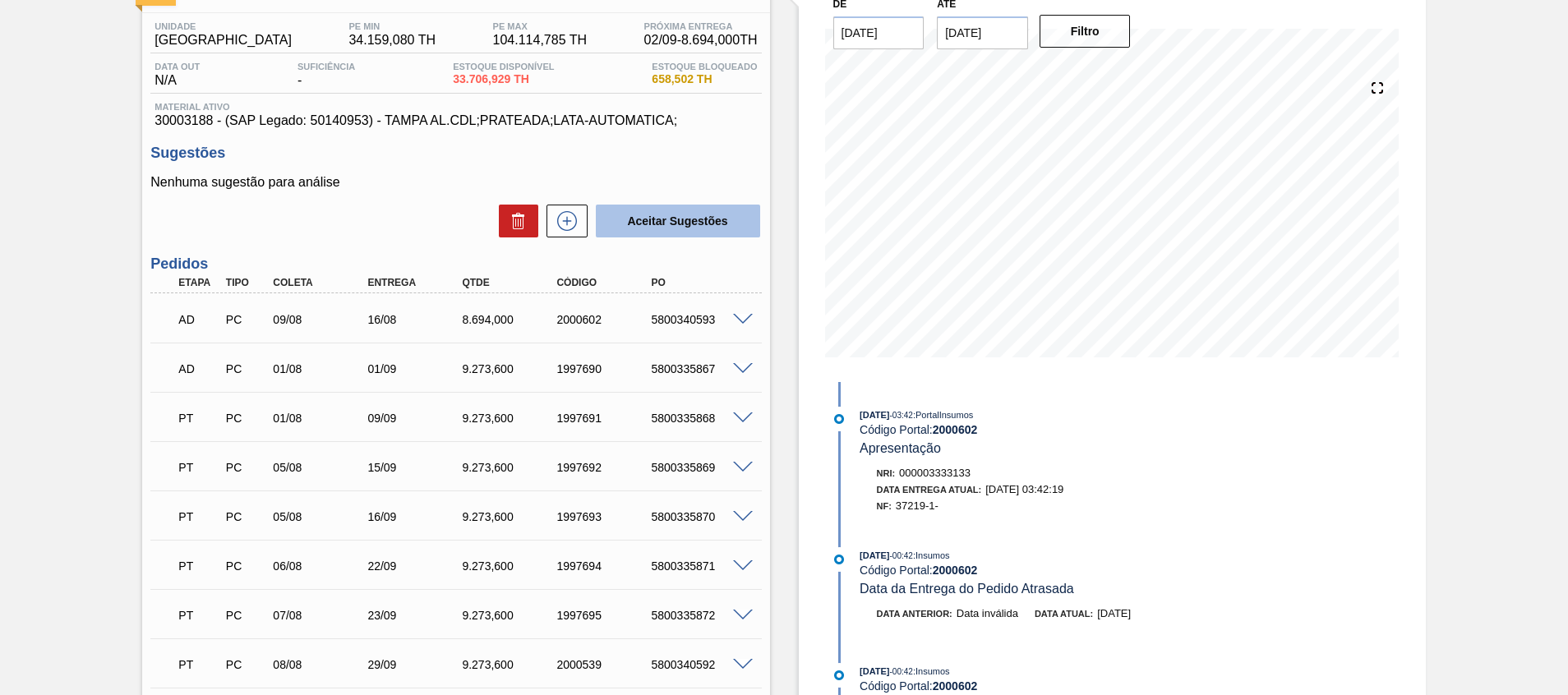
scroll to position [0, 0]
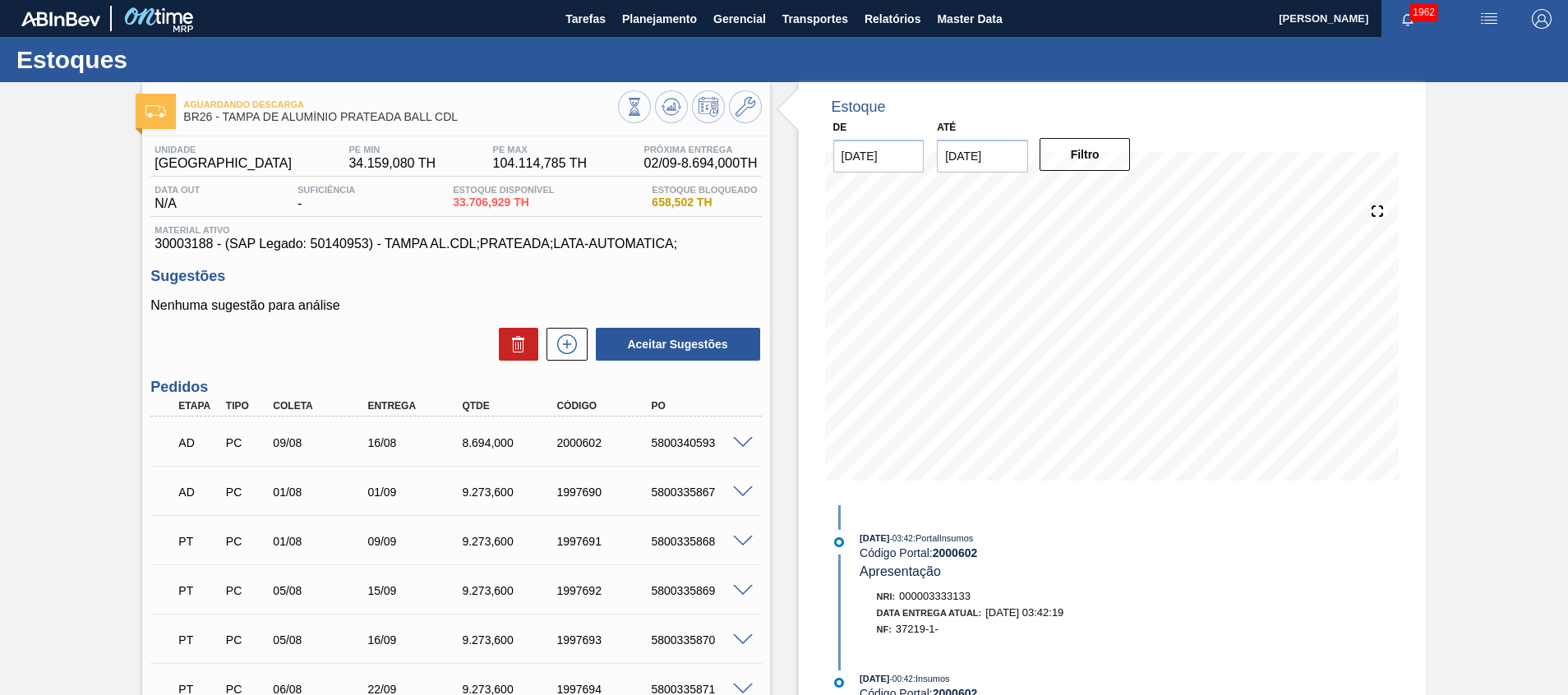
click at [701, 444] on div "5800340593" at bounding box center [699, 443] width 106 height 13
drag, startPoint x: 896, startPoint y: 629, endPoint x: 936, endPoint y: 644, distance: 42.7
click at [936, 644] on div "[DATE] 03:42 : PortalInsumos Código Portal: 2000602 Apresentação Nri: 000003333…" at bounding box center [1039, 588] width 423 height 116
copy span "37219-1"
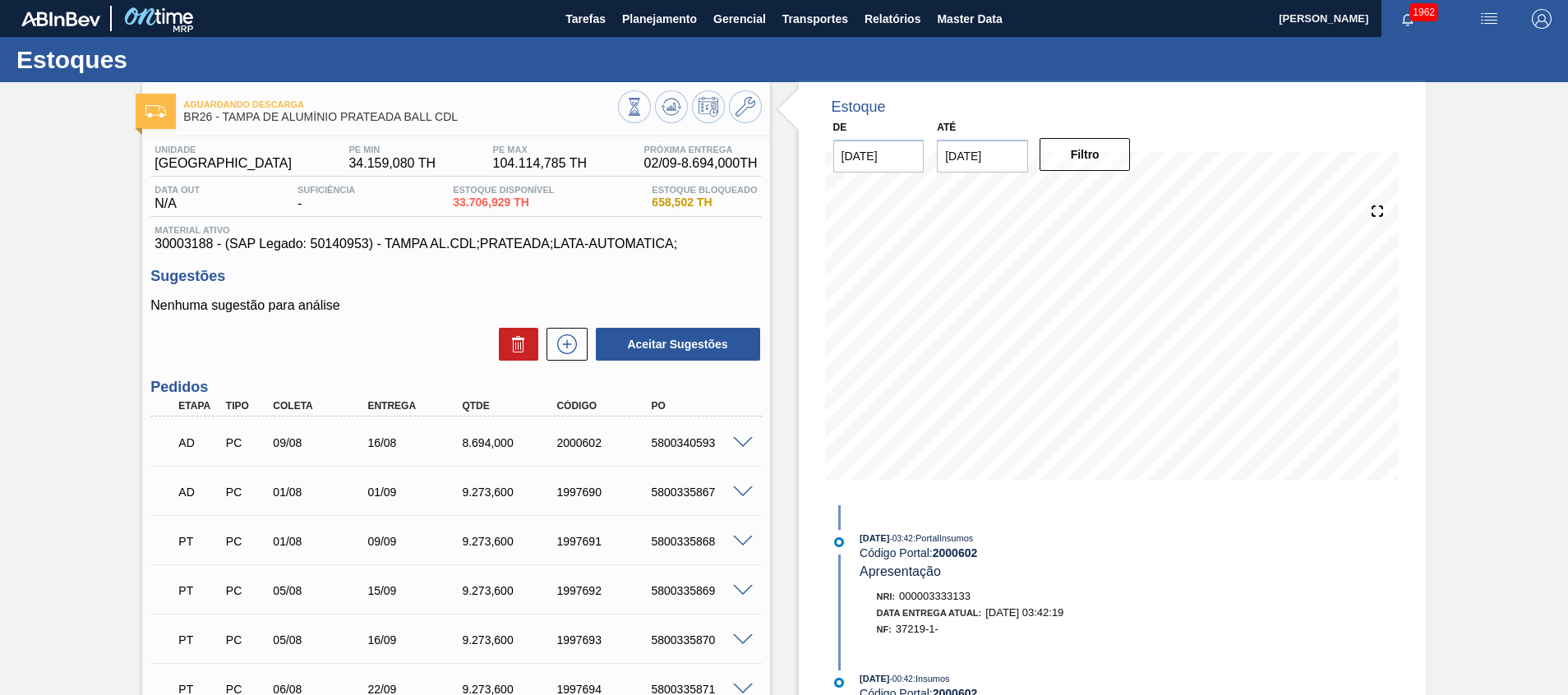
click at [690, 442] on div "5800340593" at bounding box center [699, 443] width 106 height 13
copy div "5800340593"
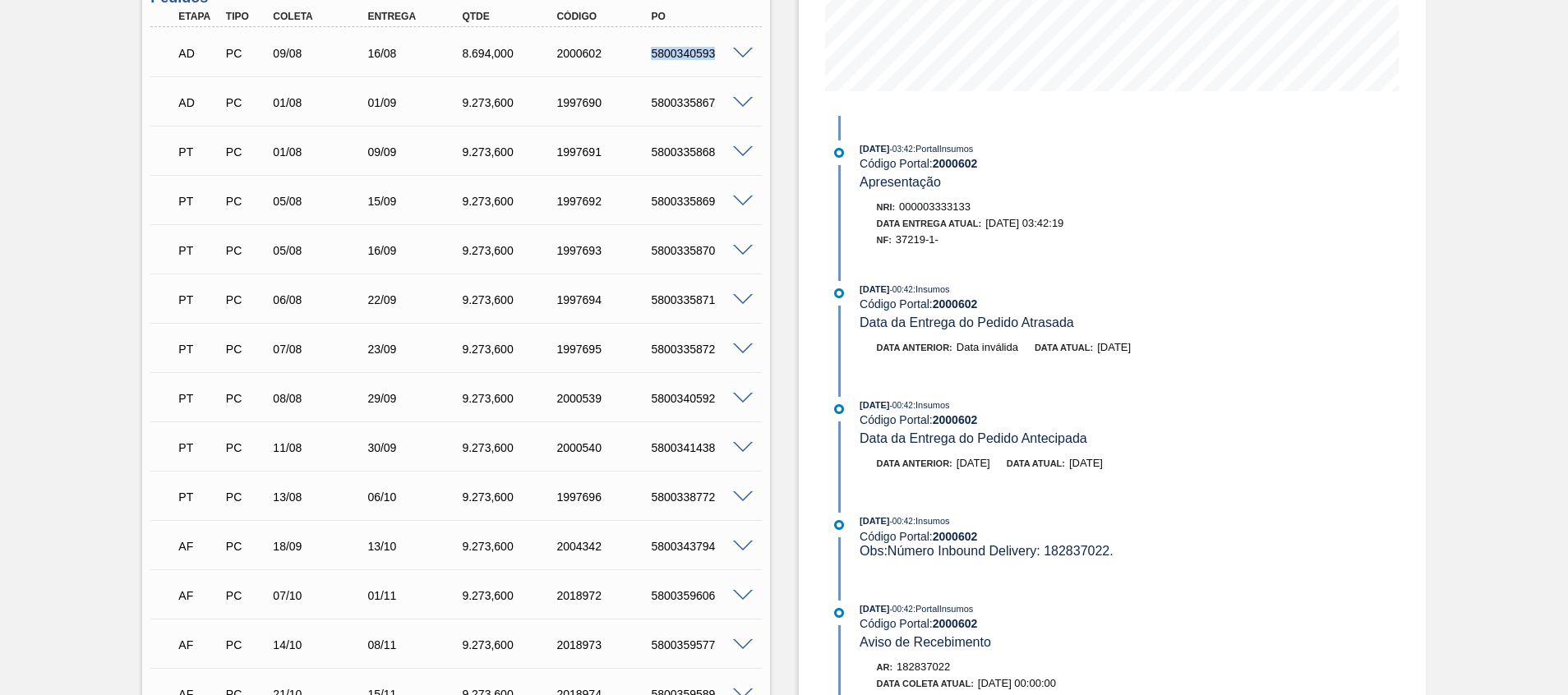
scroll to position [739, 0]
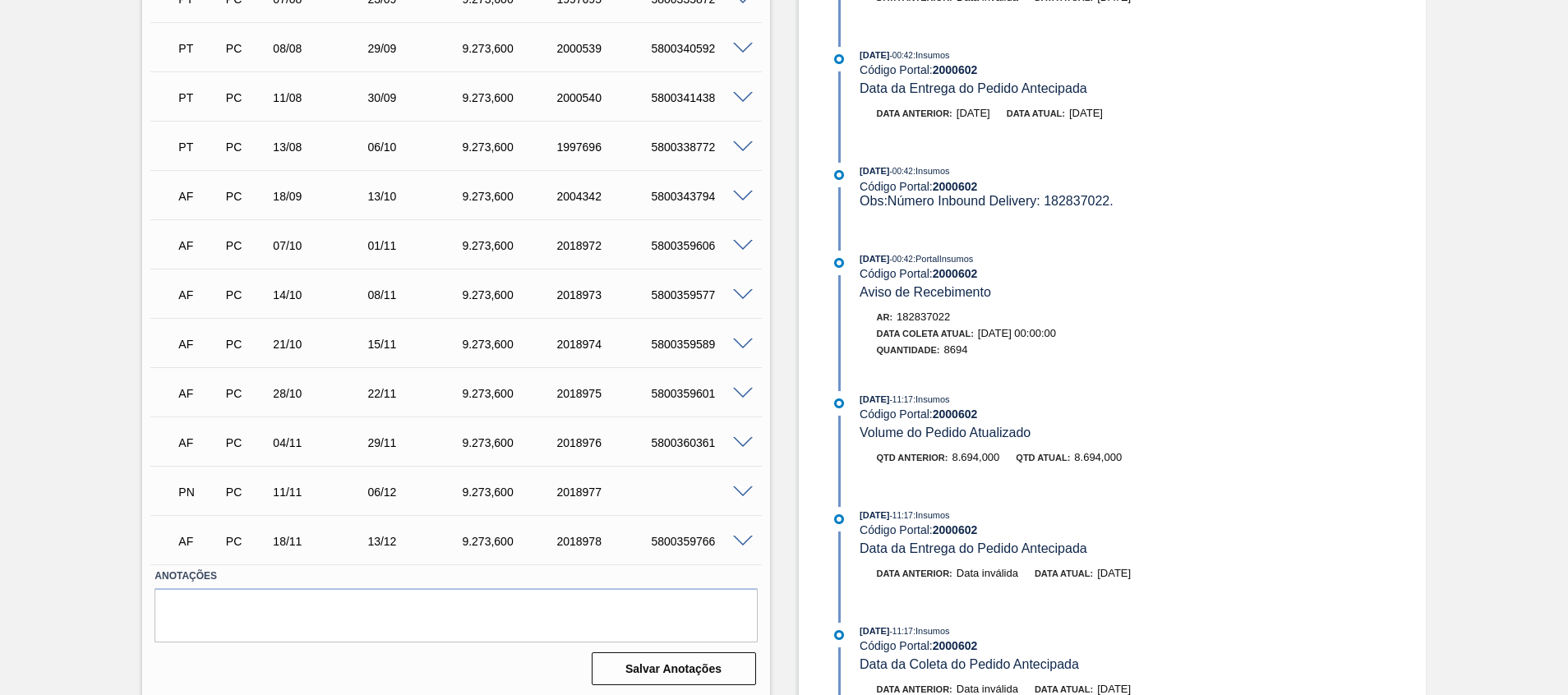
click at [742, 486] on span at bounding box center [743, 492] width 20 height 12
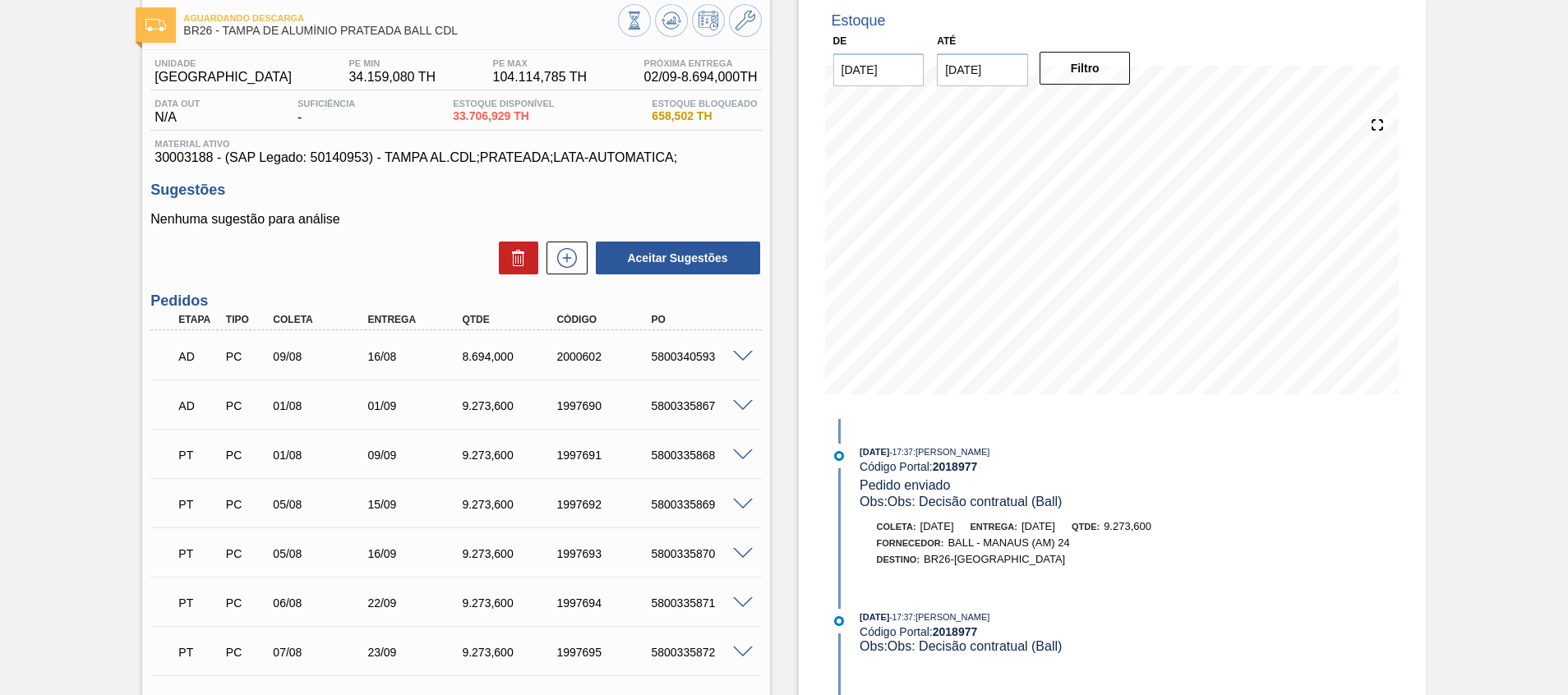
scroll to position [0, 0]
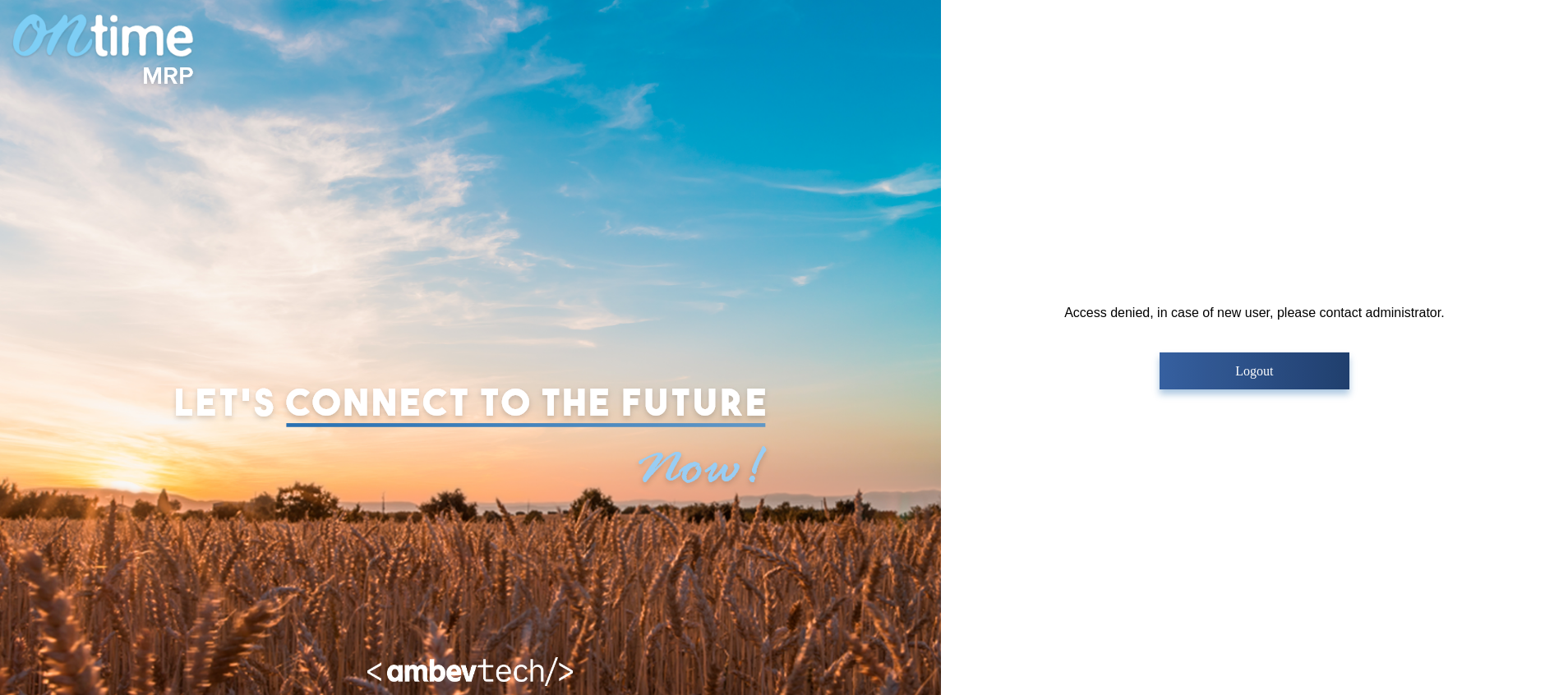
click at [1262, 371] on p "Logout" at bounding box center [1254, 372] width 180 height 15
